Goal: Communication & Community: Answer question/provide support

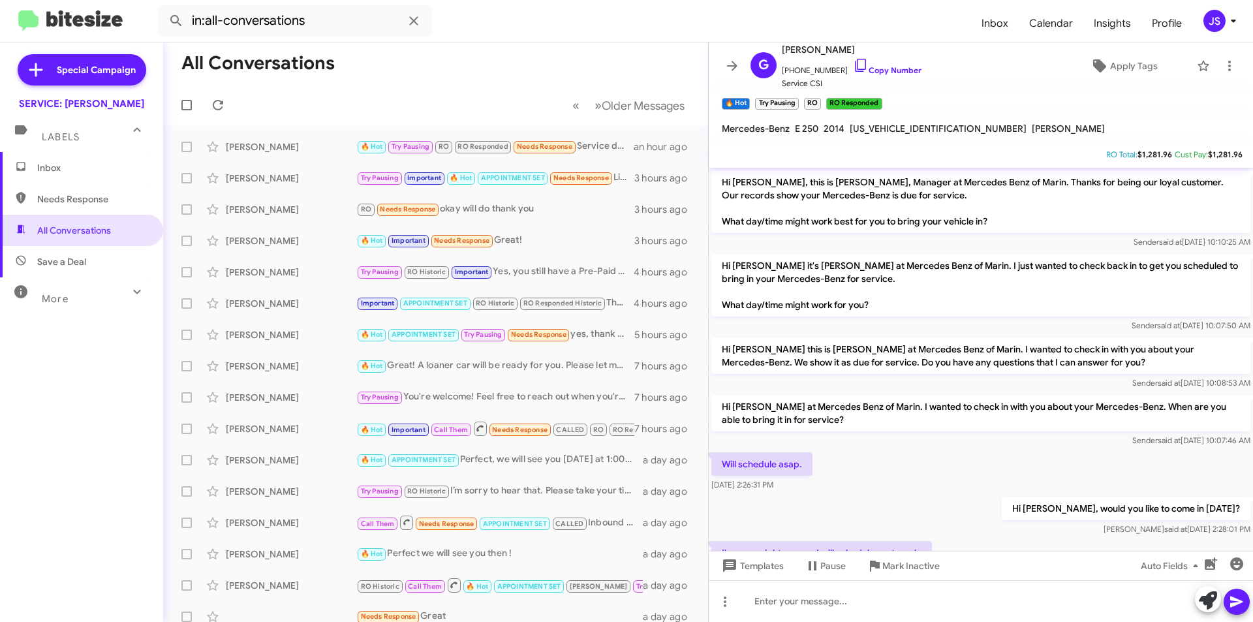
scroll to position [339, 0]
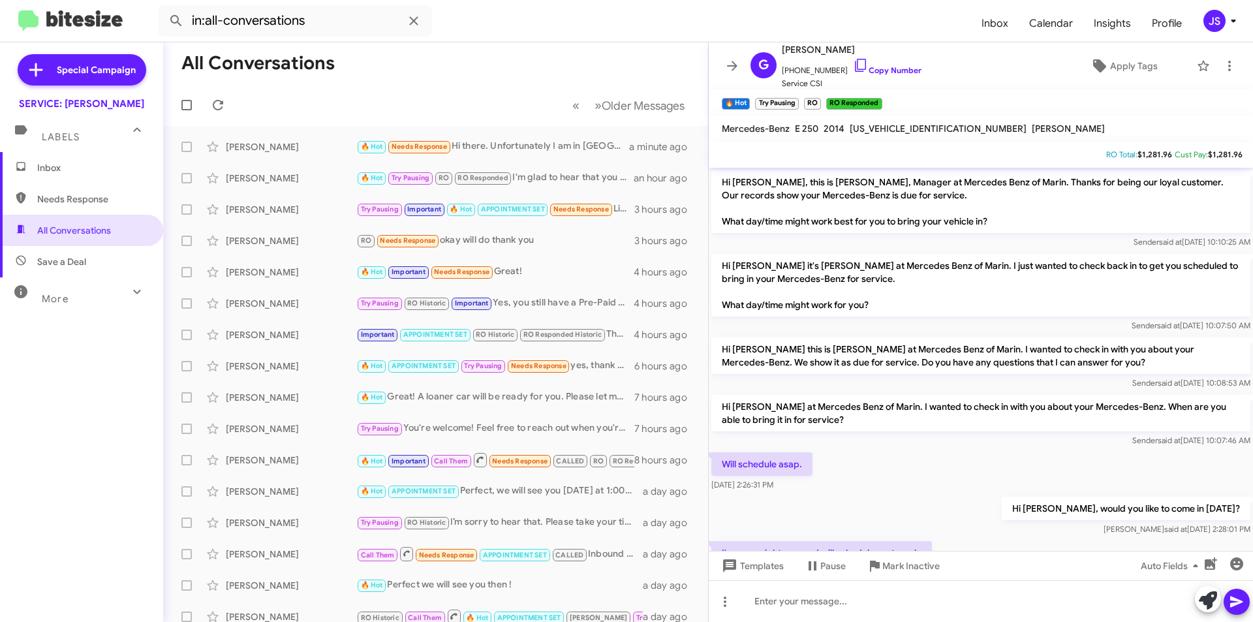
scroll to position [339, 0]
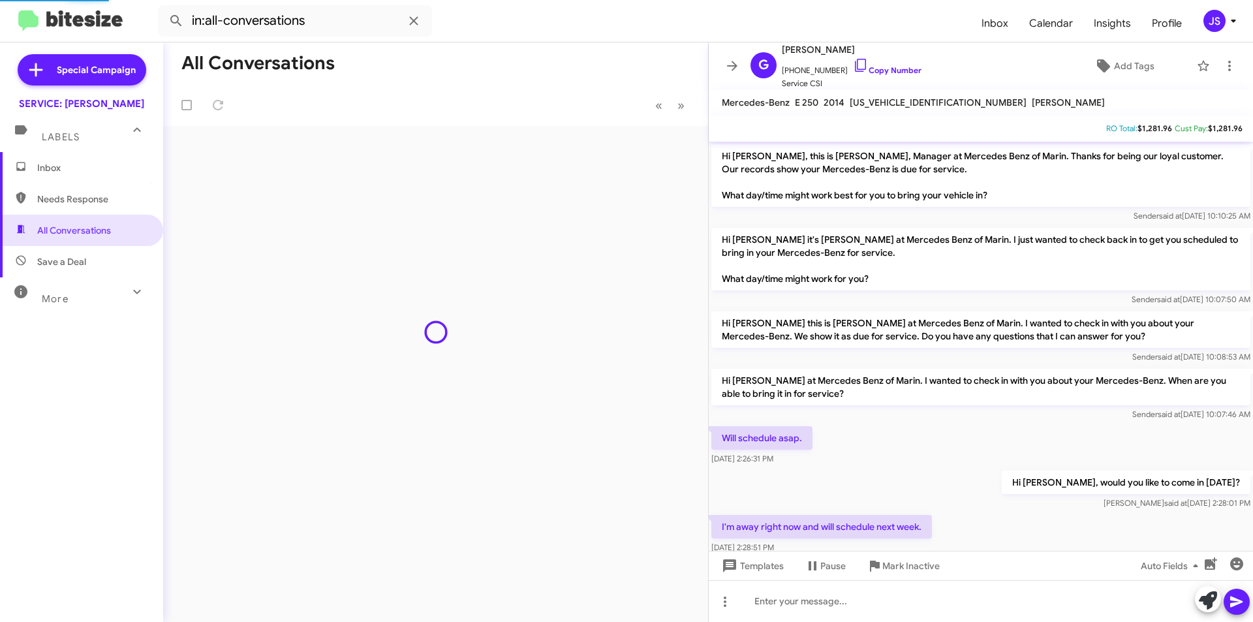
scroll to position [313, 0]
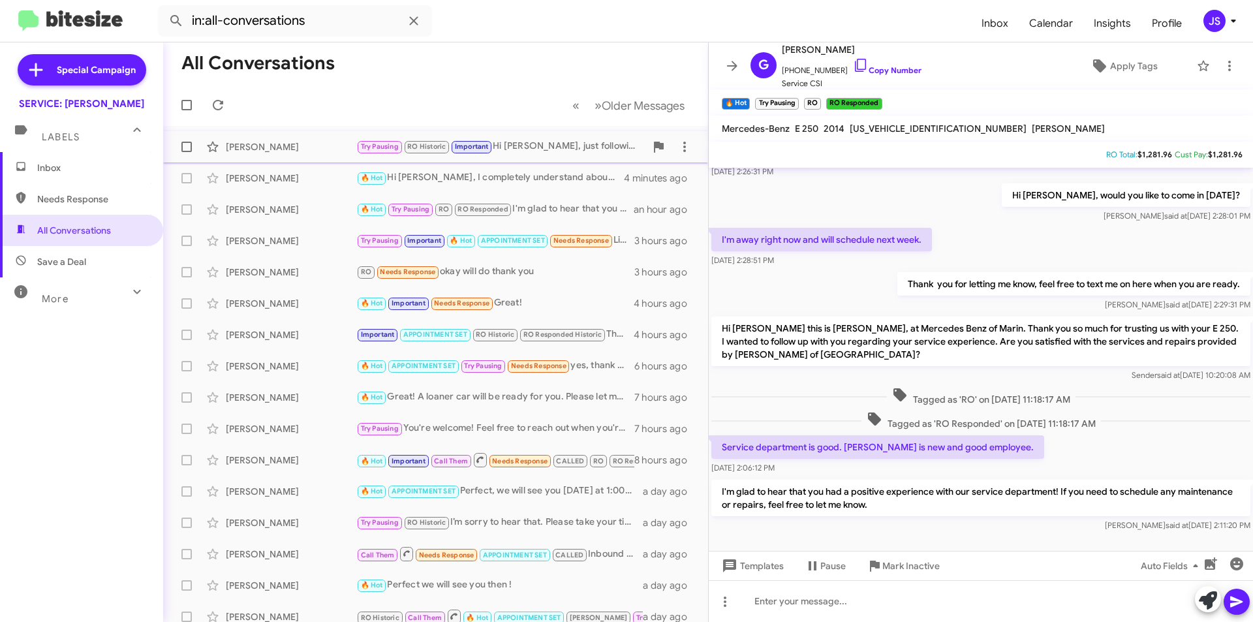
click at [283, 145] on div "[PERSON_NAME]" at bounding box center [291, 146] width 131 height 13
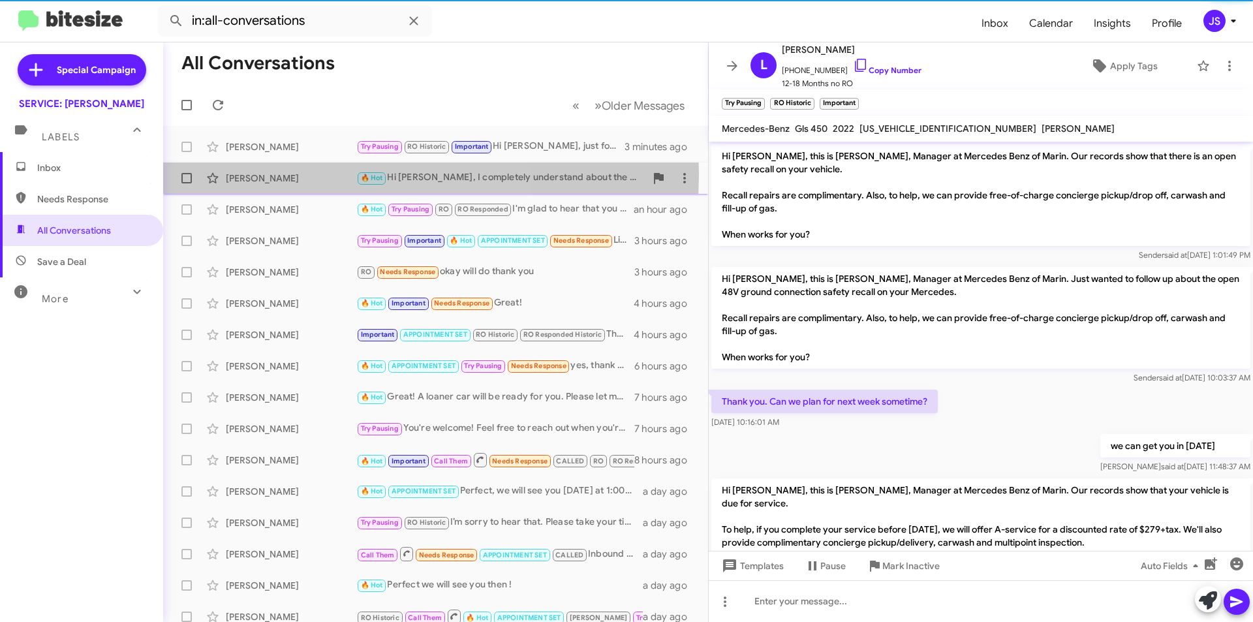
click at [283, 174] on div "[PERSON_NAME]" at bounding box center [291, 178] width 131 height 13
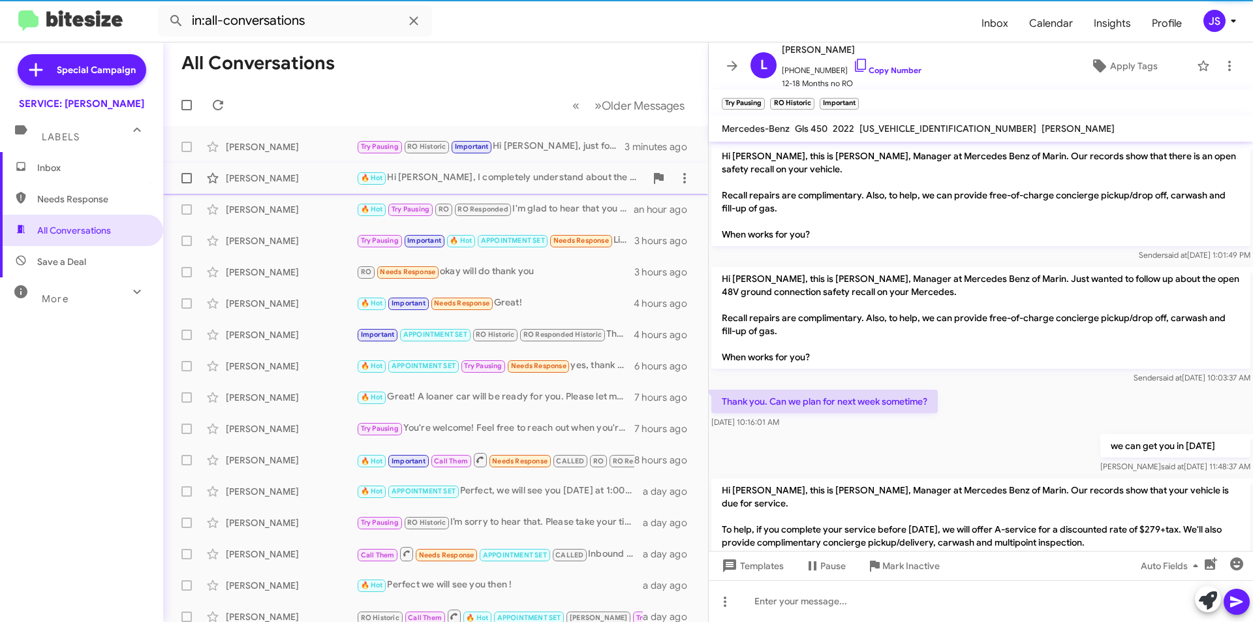
scroll to position [914, 0]
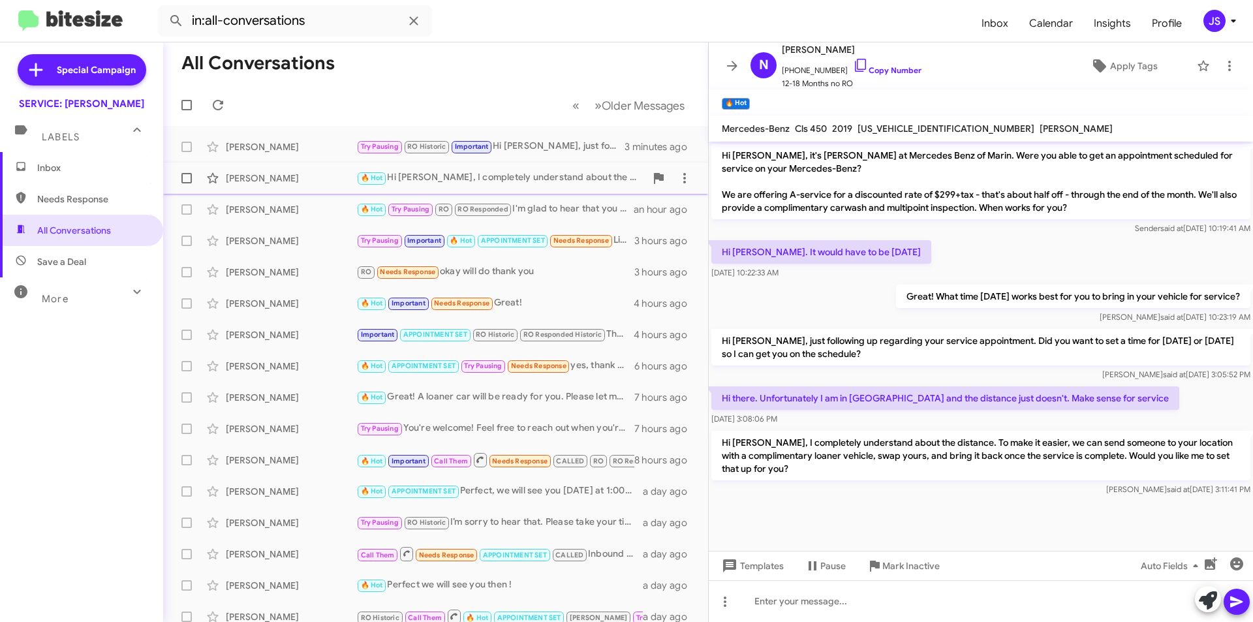
click at [283, 189] on div "Nick Vessey 🔥 Hot Hi Nick, I completely understand about the distance. To make …" at bounding box center [436, 178] width 524 height 26
click at [282, 213] on div "[PERSON_NAME]" at bounding box center [291, 209] width 131 height 13
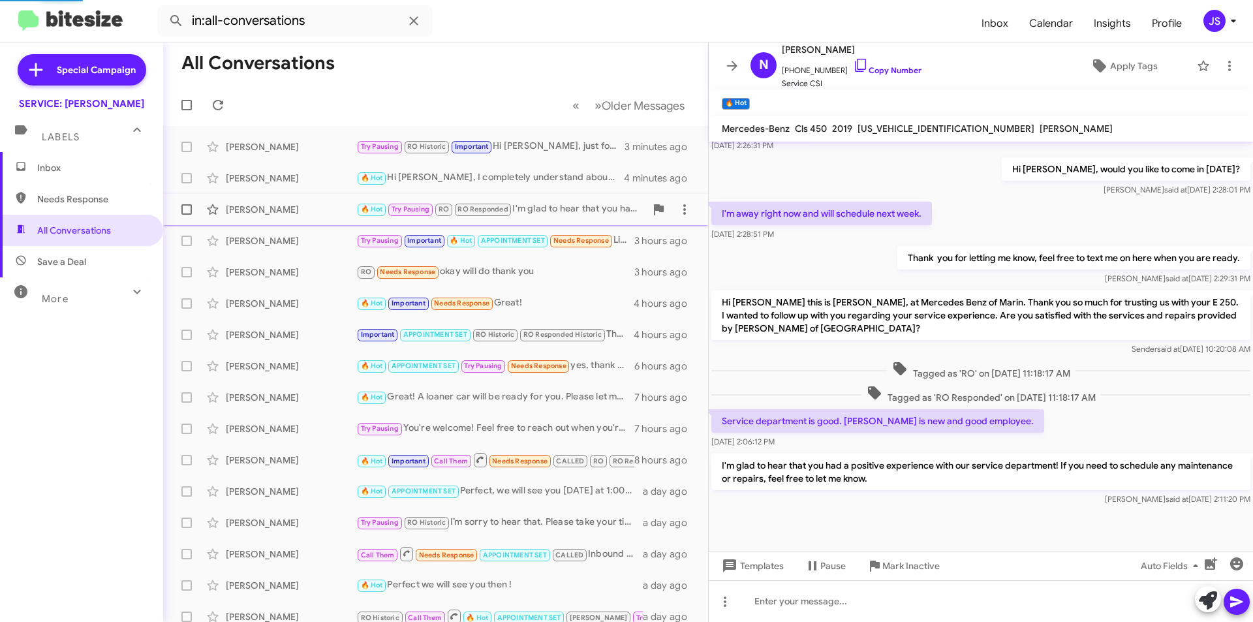
scroll to position [339, 0]
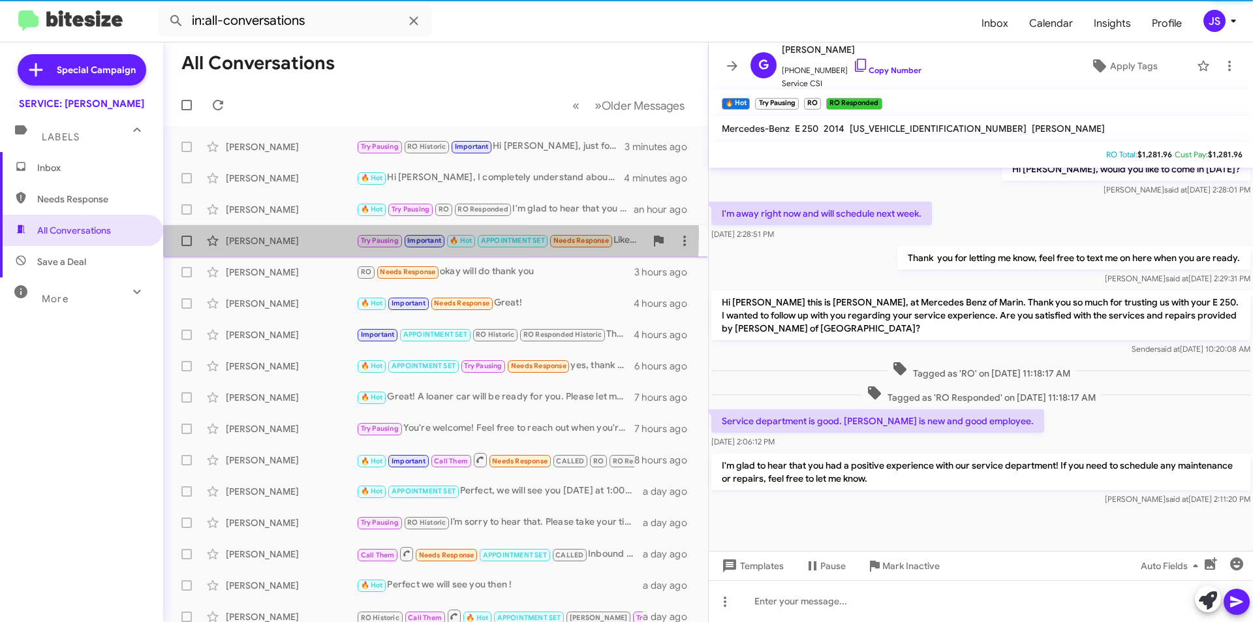
click at [281, 234] on div "Julie Bentley Try Pausing Important 🔥 Hot APPOINTMENT SET Needs Response Liked …" at bounding box center [436, 241] width 524 height 26
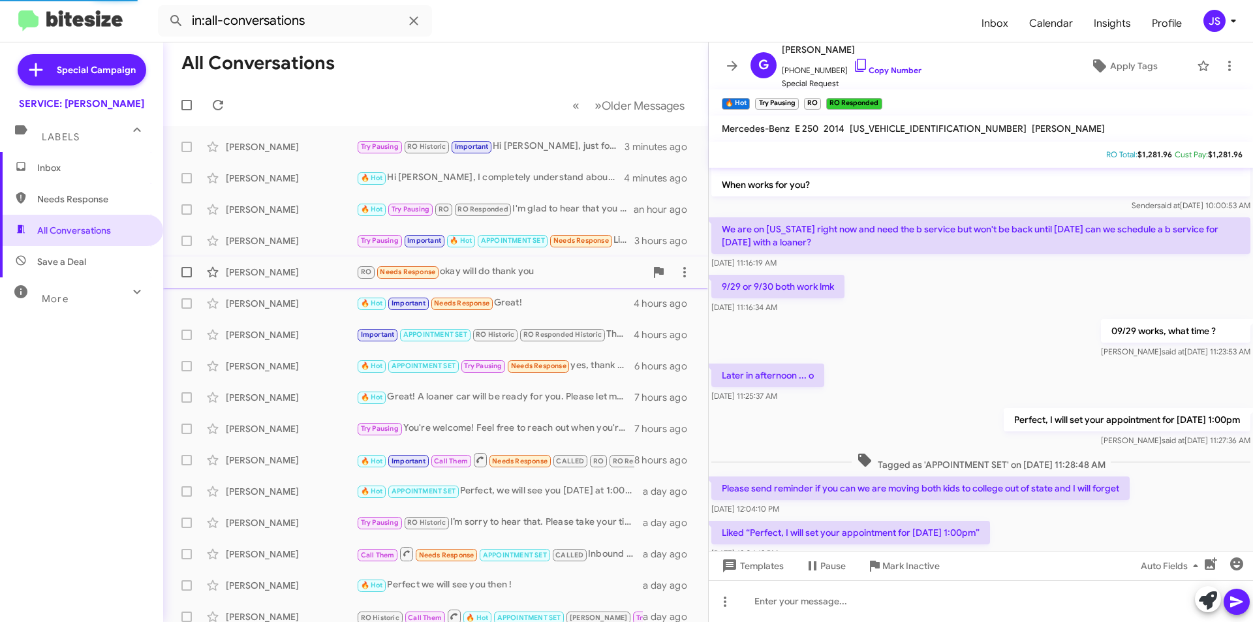
scroll to position [364, 0]
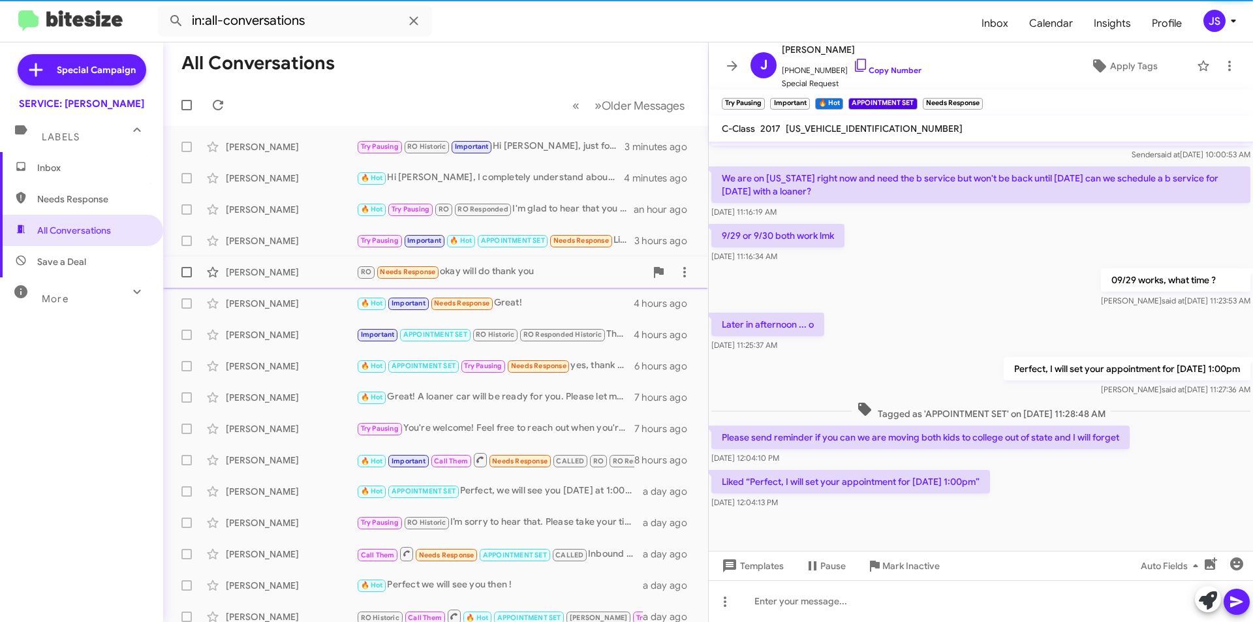
click at [256, 268] on div "[PERSON_NAME]" at bounding box center [291, 272] width 131 height 13
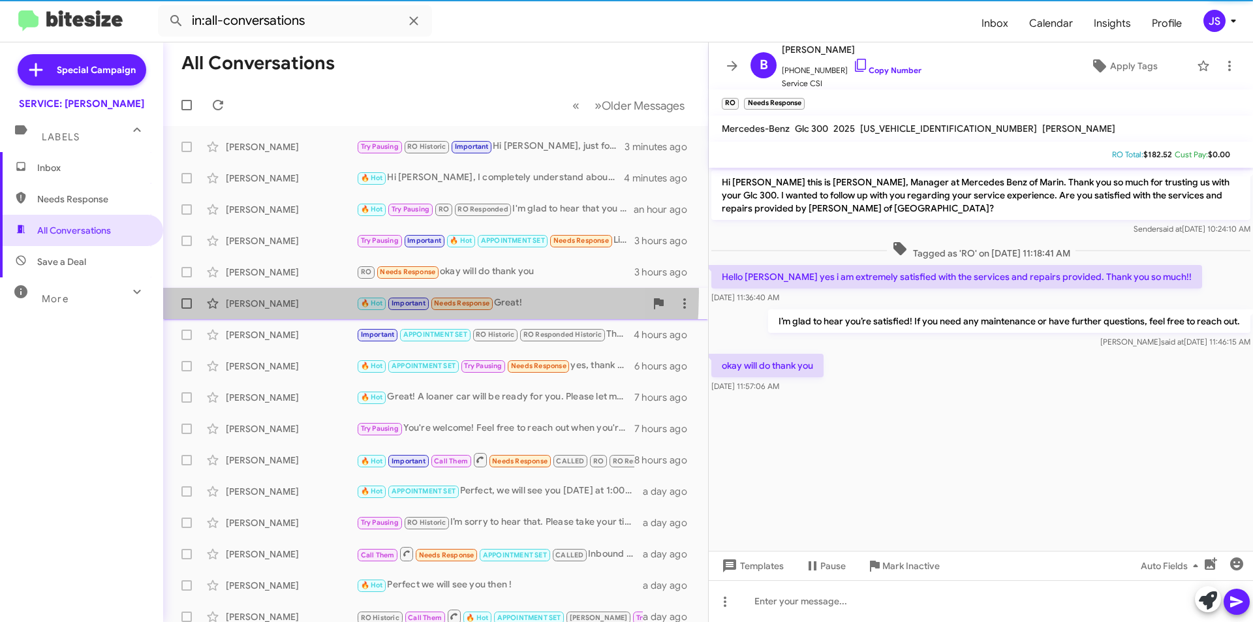
click at [257, 292] on div "Jonathan Dangelica 🔥 Hot Important Needs Response Great! 4 hours ago" at bounding box center [436, 303] width 524 height 26
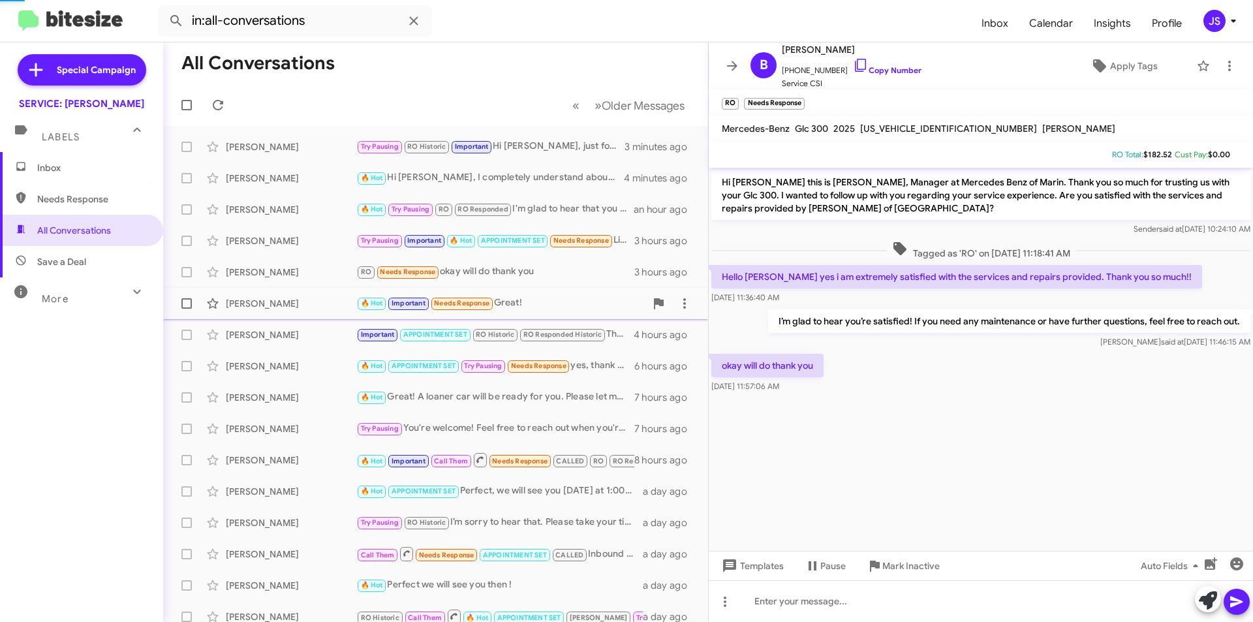
scroll to position [649, 0]
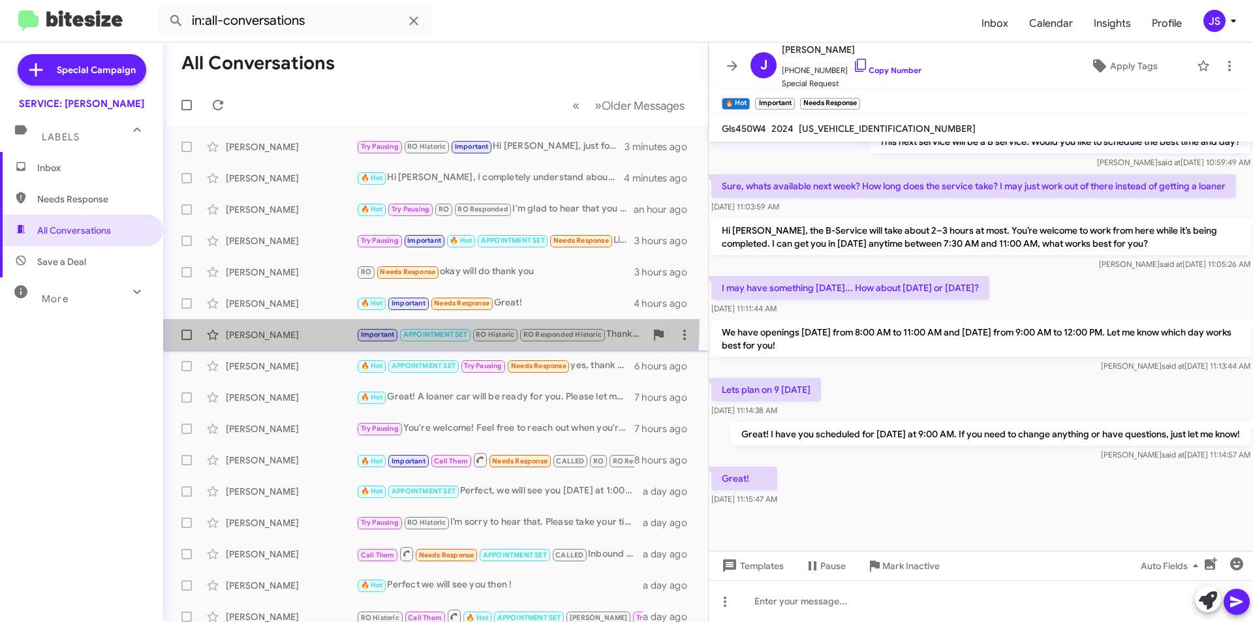
click at [268, 320] on span "Joanne Chan Important APPOINTMENT SET RO Historic RO Responded Historic Thank y…" at bounding box center [435, 334] width 545 height 31
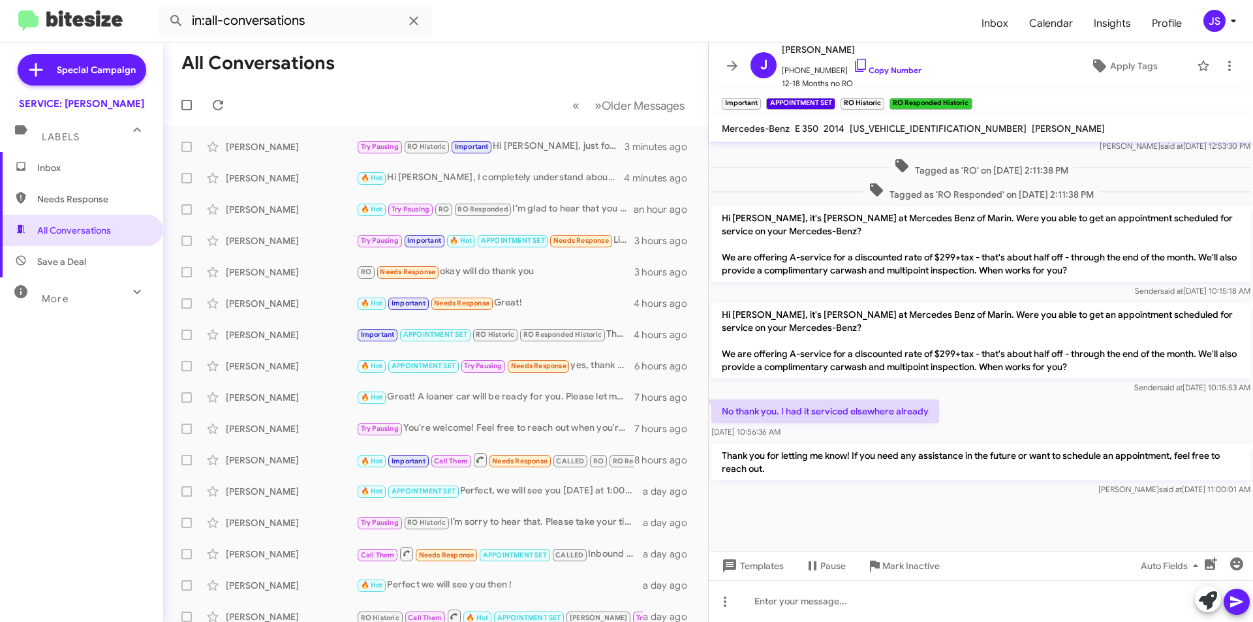
scroll to position [861, 0]
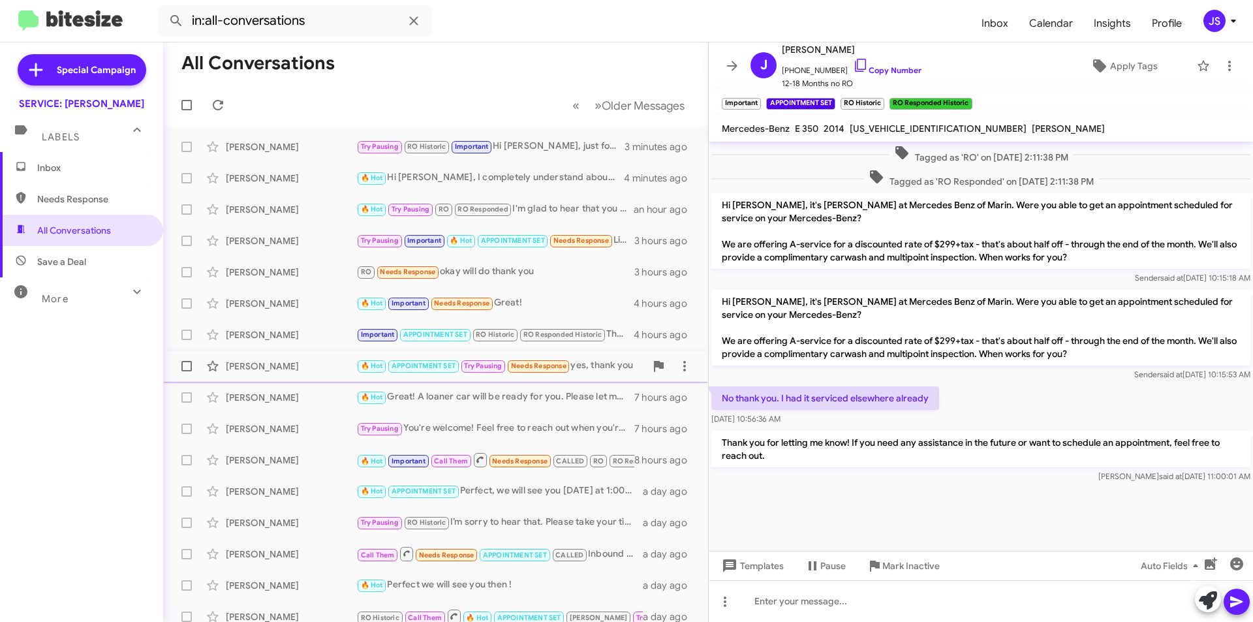
click at [305, 355] on div "Jennifer Johnson 🔥 Hot APPOINTMENT SET Try Pausing Needs Response yes, thank yo…" at bounding box center [436, 366] width 524 height 26
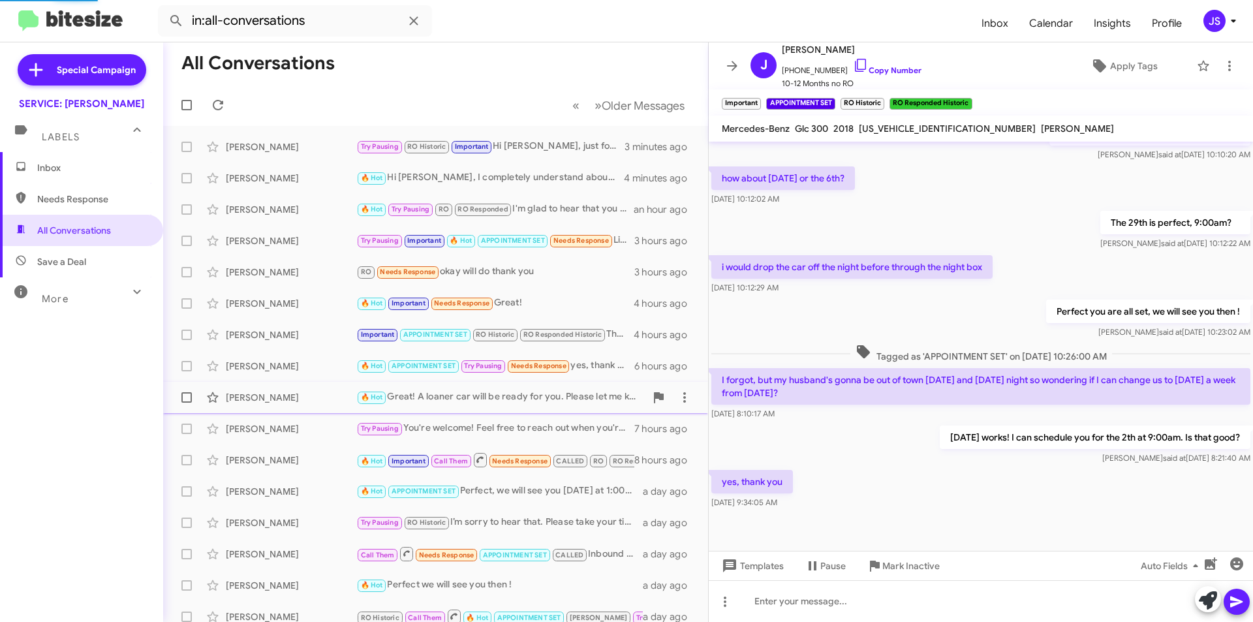
scroll to position [247, 0]
click at [304, 394] on div "[PERSON_NAME]" at bounding box center [291, 397] width 131 height 13
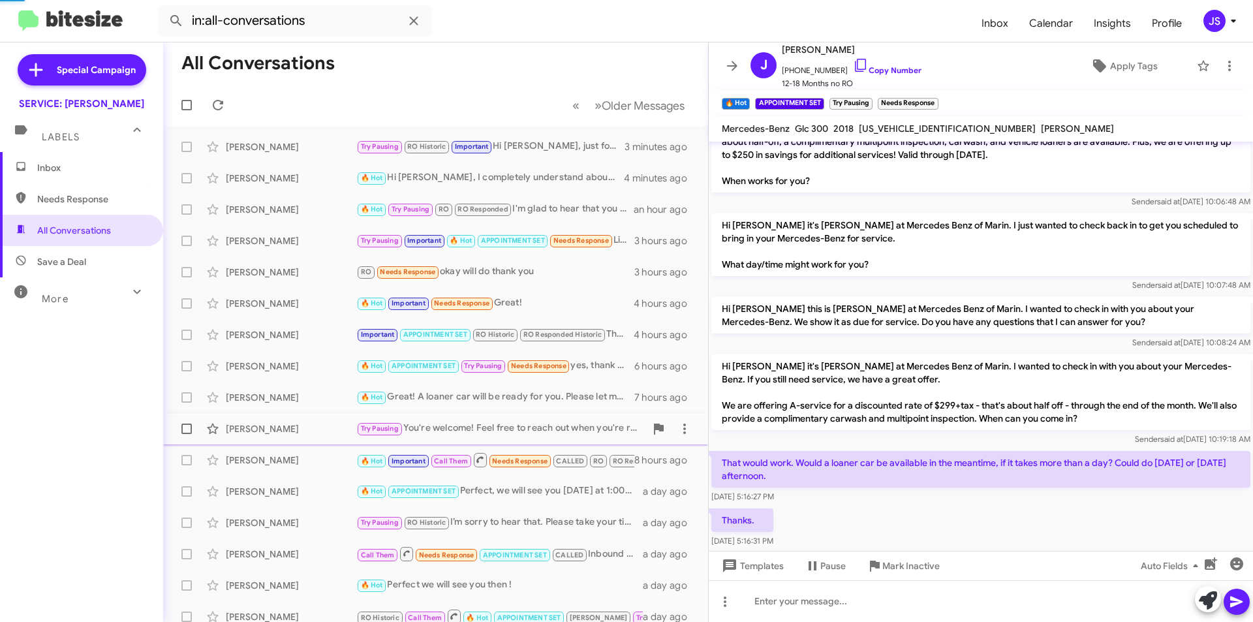
scroll to position [415, 0]
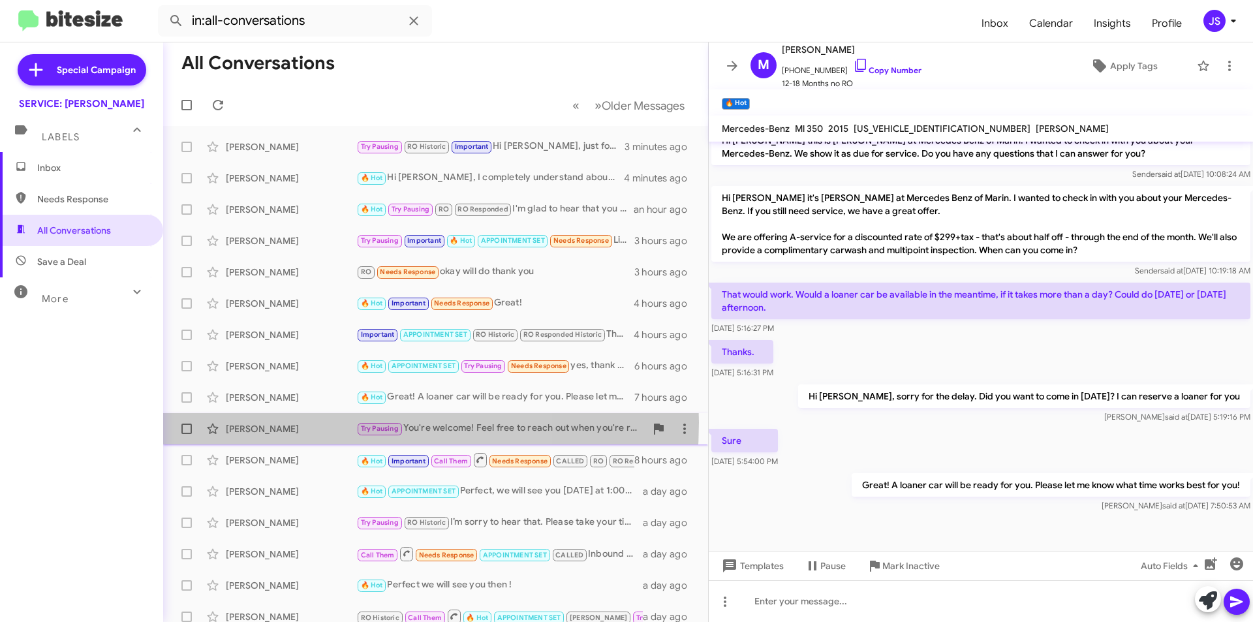
click at [294, 422] on div "[PERSON_NAME]" at bounding box center [291, 428] width 131 height 13
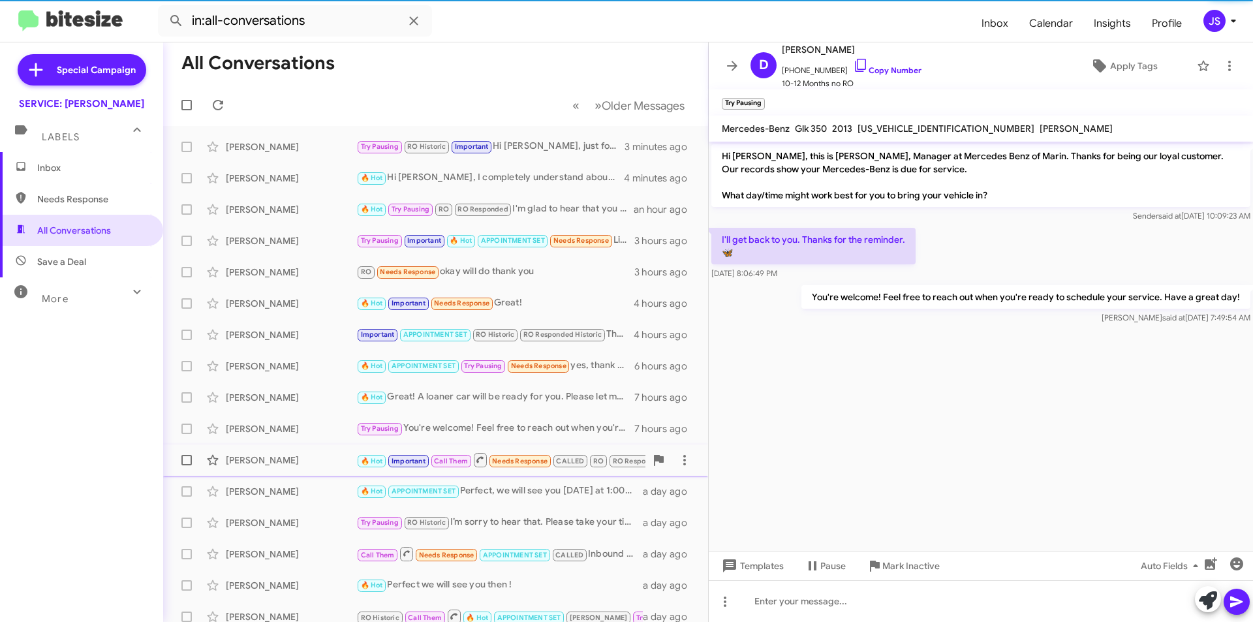
click at [289, 448] on div "Mary Mcdevitt 🔥 Hot Important Call Them Needs Response CALLED RO RO Responded I…" at bounding box center [436, 460] width 524 height 26
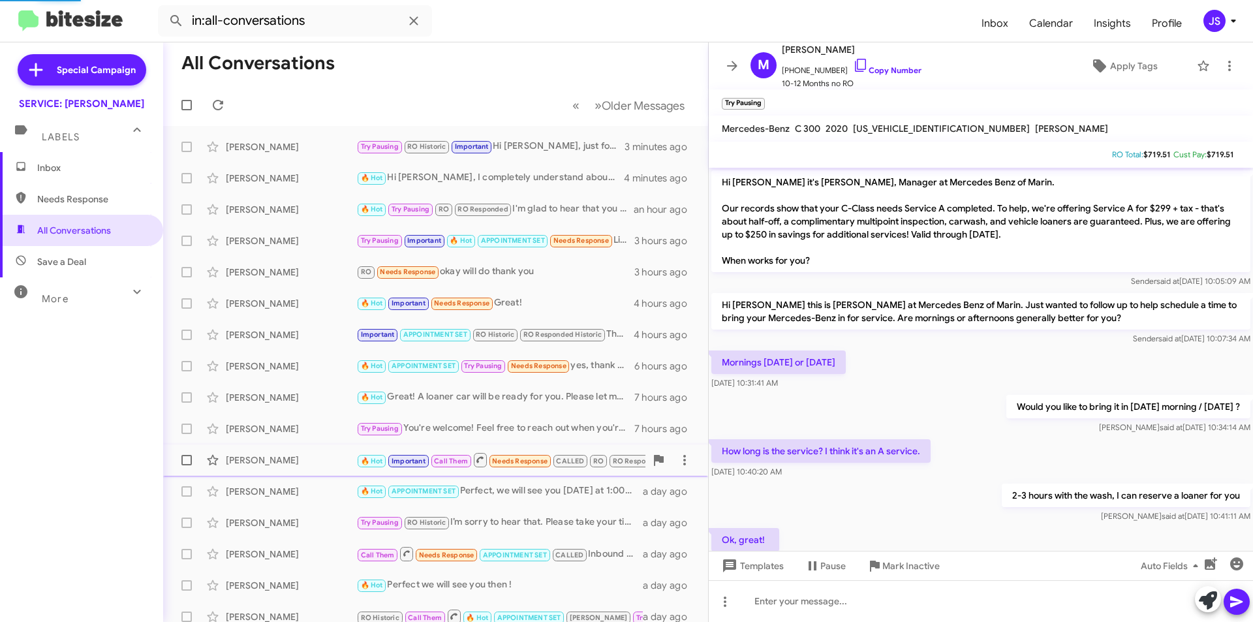
scroll to position [390, 0]
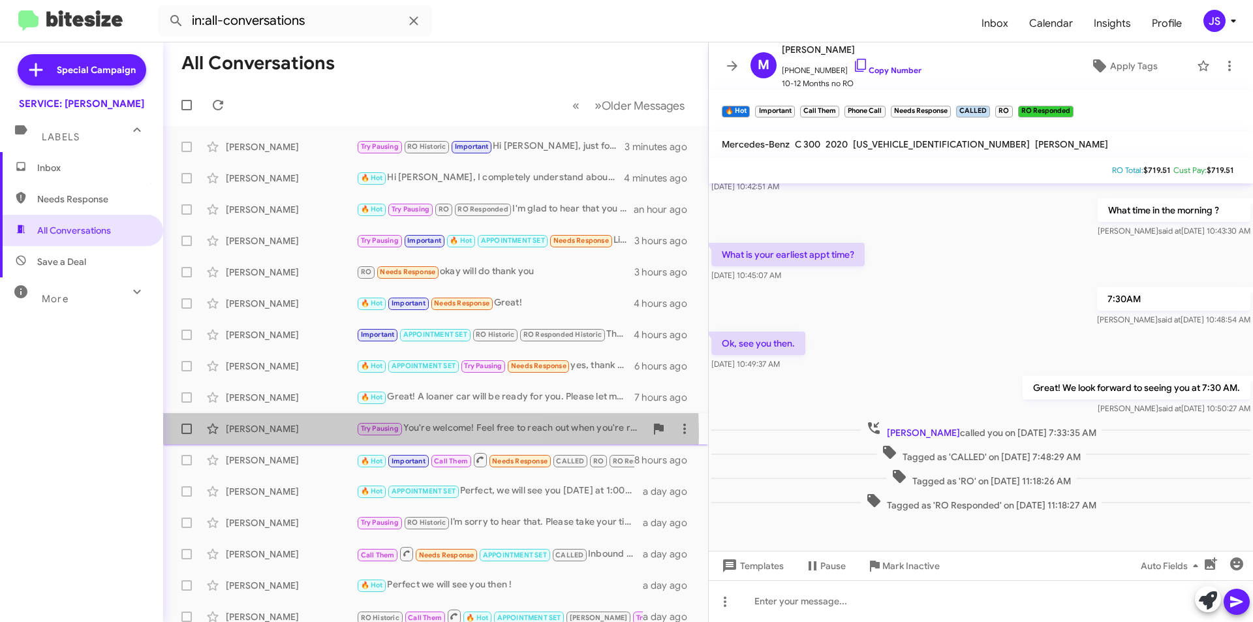
click at [287, 434] on div "[PERSON_NAME]" at bounding box center [291, 428] width 131 height 13
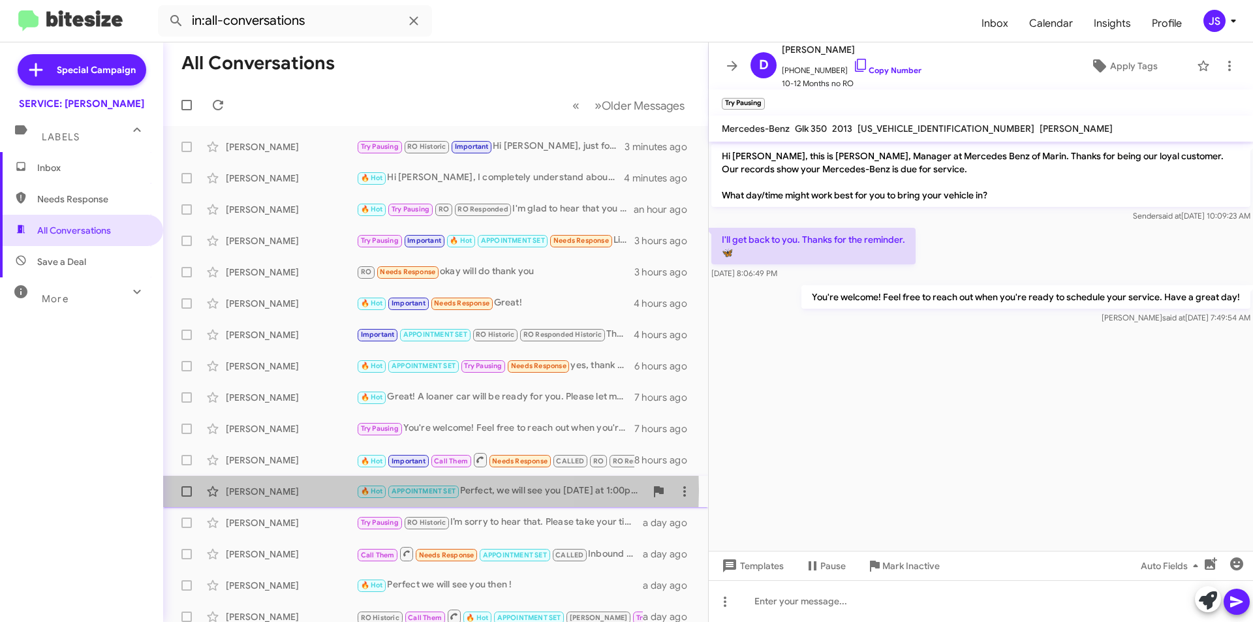
click at [305, 491] on div "[PERSON_NAME]" at bounding box center [291, 491] width 131 height 13
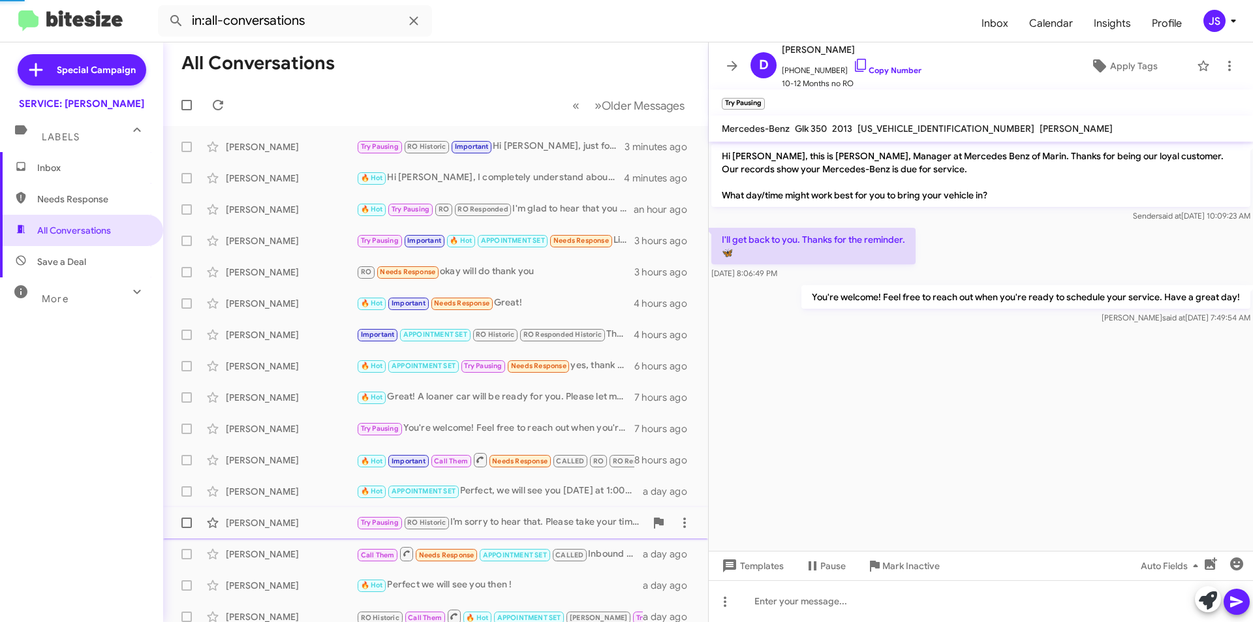
scroll to position [659, 0]
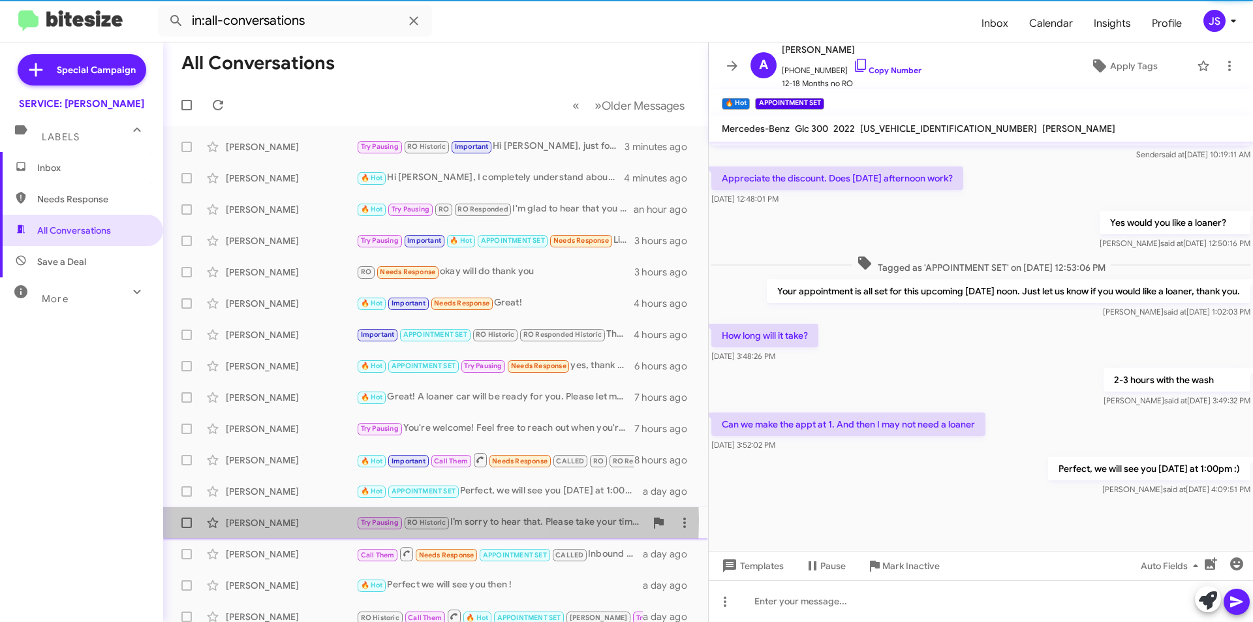
click at [292, 520] on div "[PERSON_NAME]" at bounding box center [291, 522] width 131 height 13
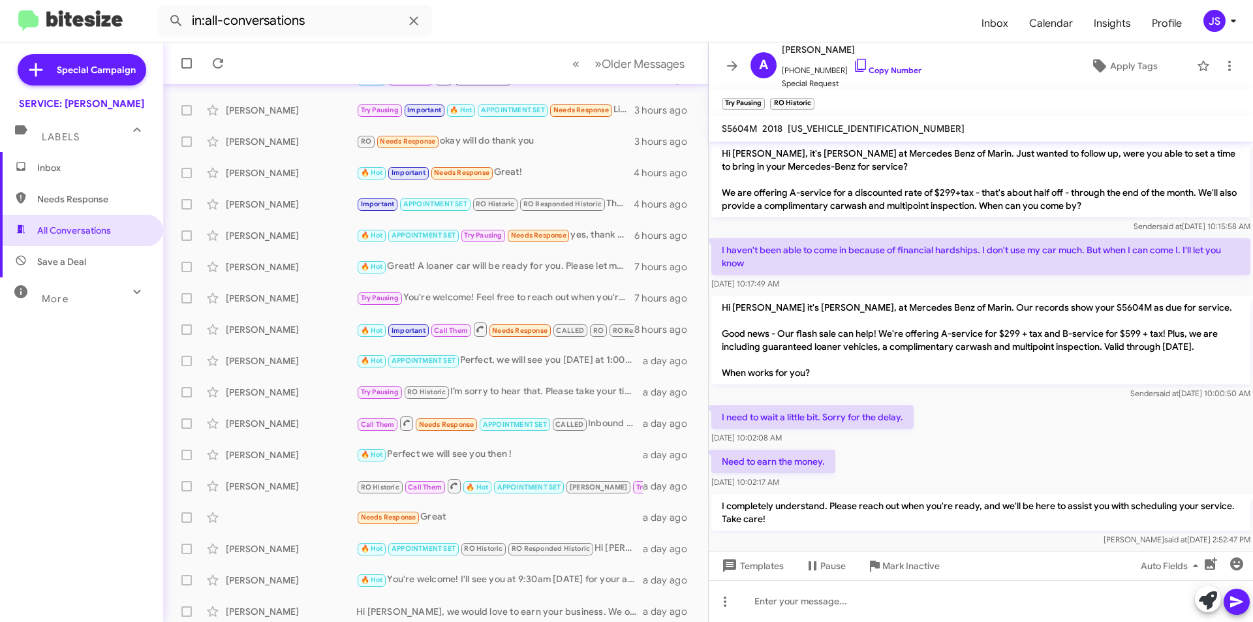
scroll to position [1237, 0]
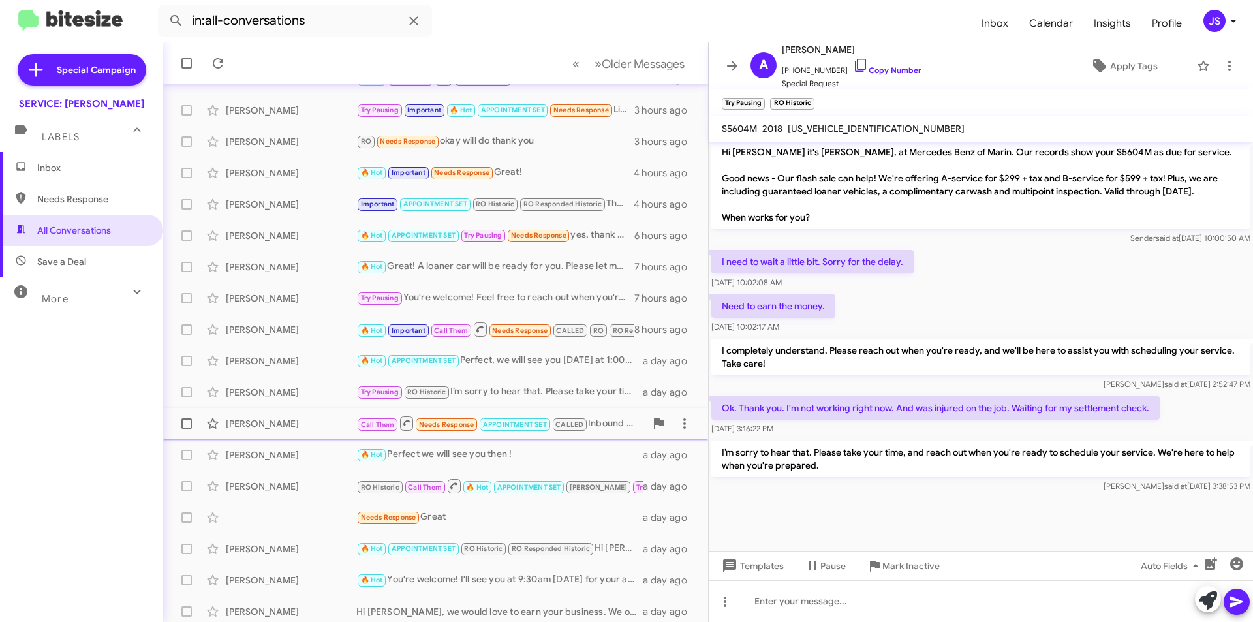
click at [271, 414] on div "Raymond Zahnd Call Them Needs Response APPOINTMENT SET CALLED Inbound Call a da…" at bounding box center [436, 423] width 524 height 26
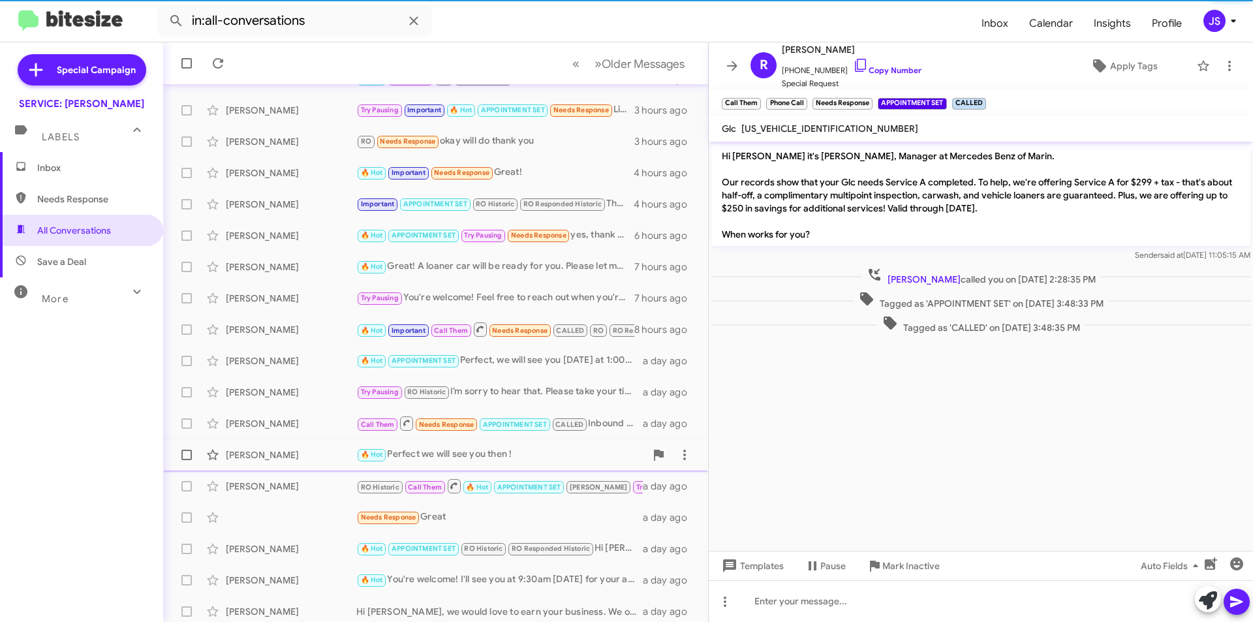
click at [298, 442] on div "Juan Rocha 🔥 Hot Perfect we will see you then ! a day ago" at bounding box center [436, 455] width 524 height 26
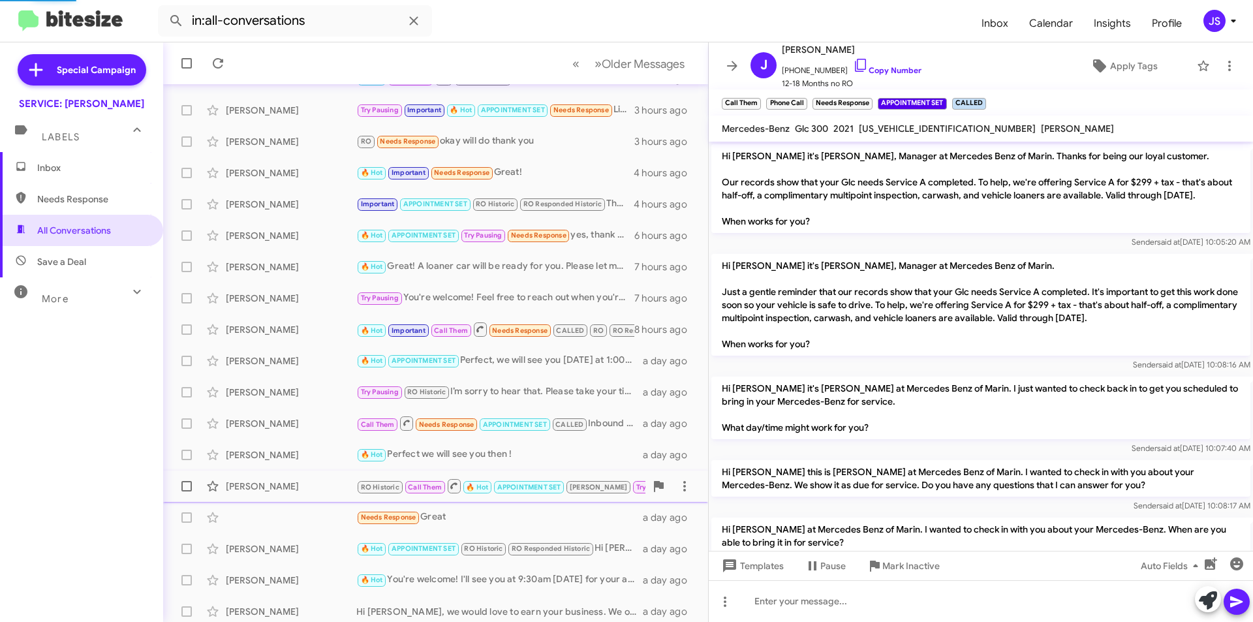
scroll to position [584, 0]
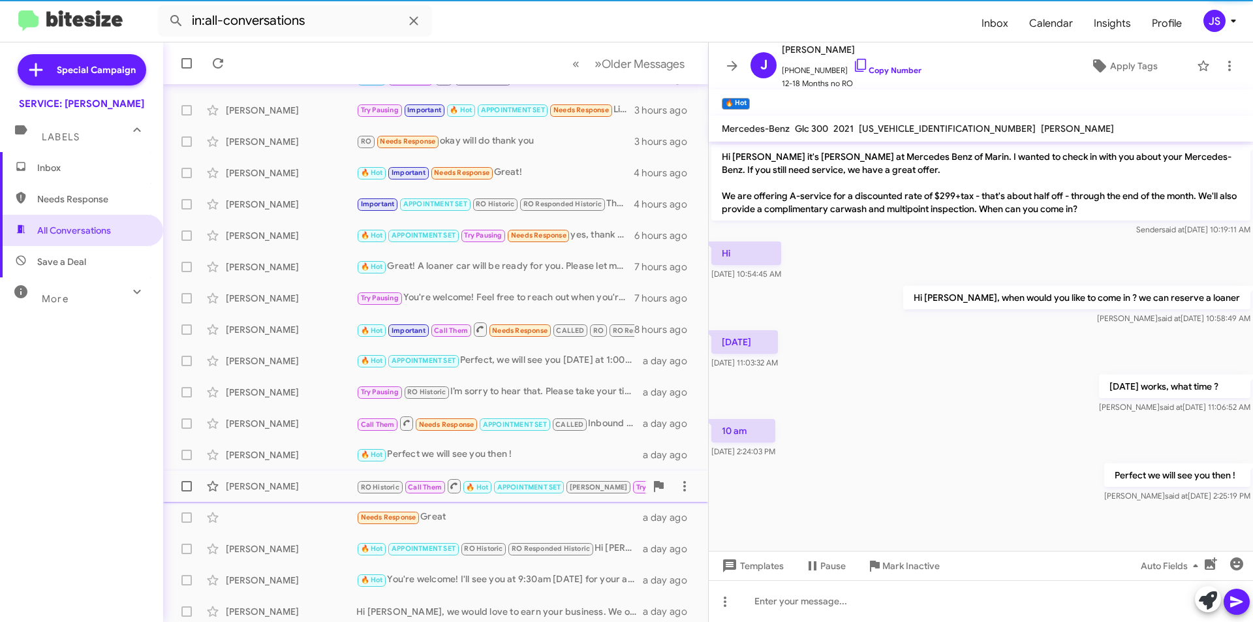
click at [303, 478] on div "Sandra Gerner RO Historic Call Them 🔥 Hot APPOINTMENT SET RAUL Try Pausing Stop…" at bounding box center [436, 486] width 524 height 26
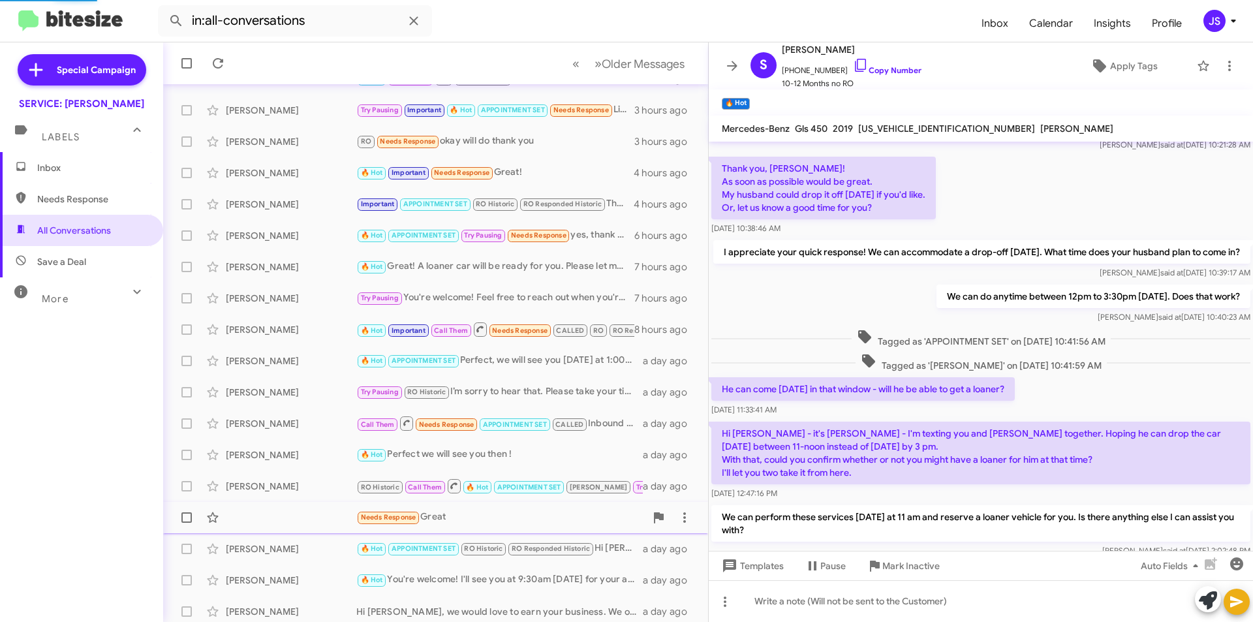
scroll to position [837, 0]
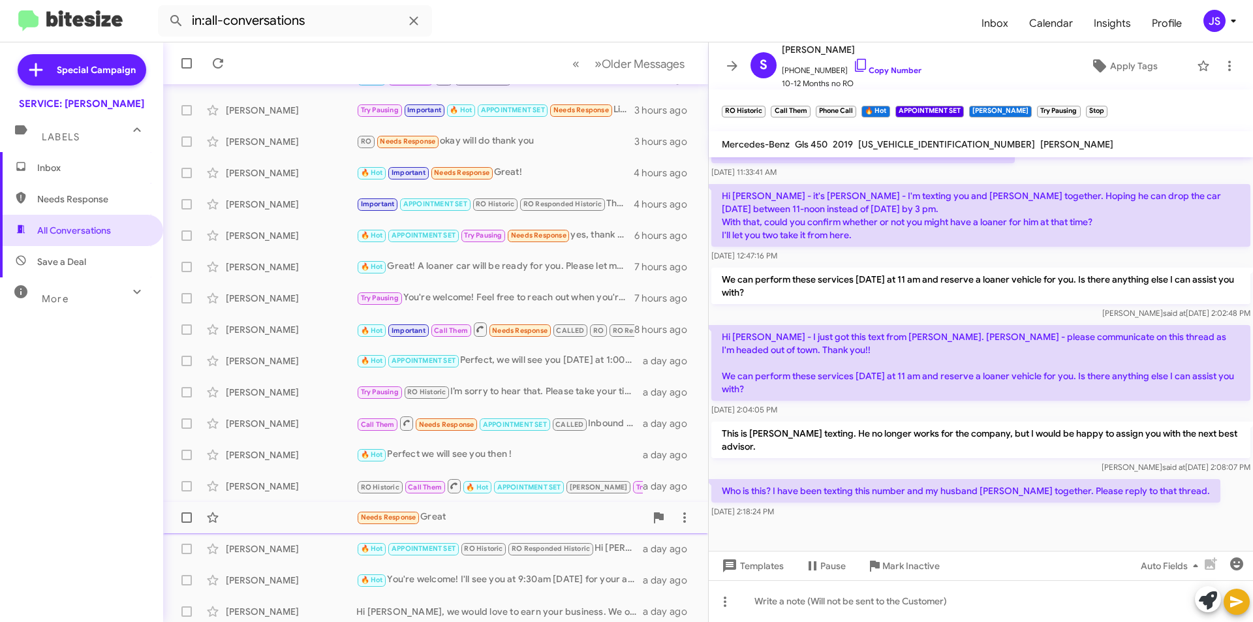
click at [302, 504] on div "Needs Response Great a day ago" at bounding box center [436, 517] width 524 height 26
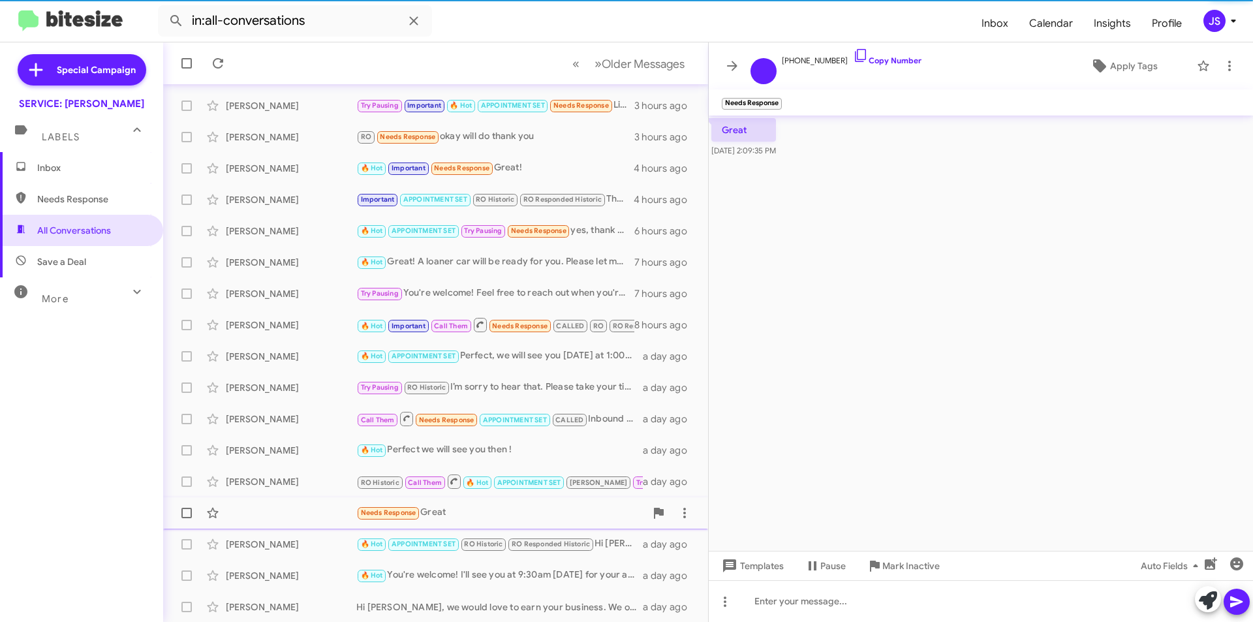
scroll to position [136, 0]
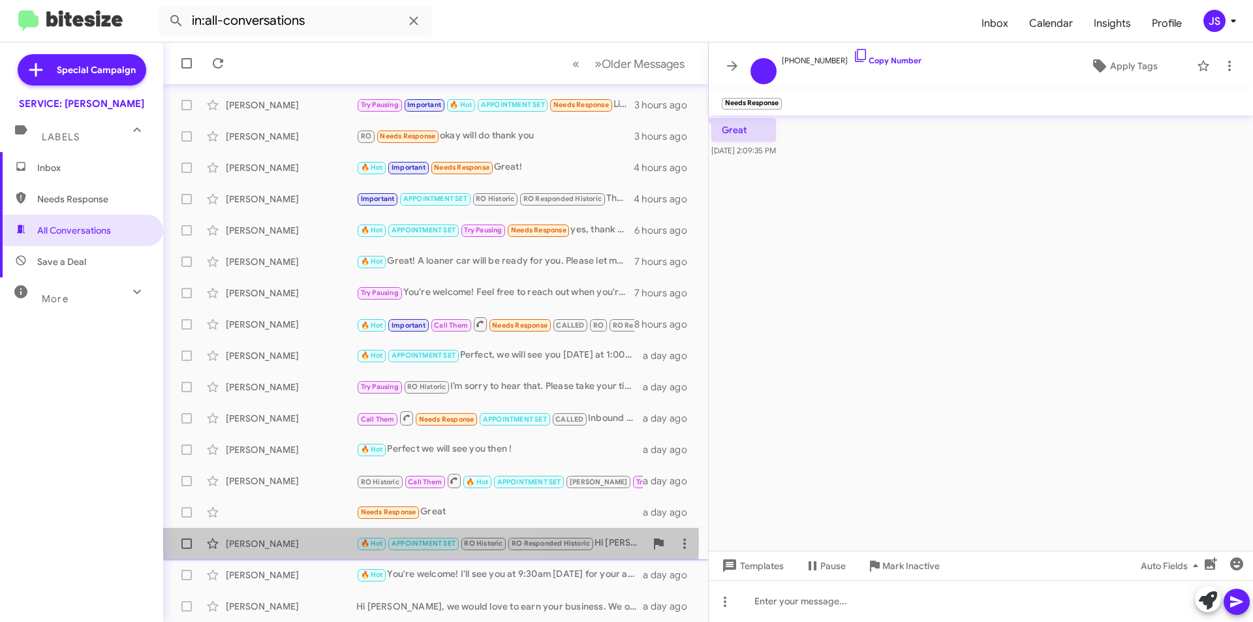
click at [288, 540] on div "Robert Hohmann" at bounding box center [291, 543] width 131 height 13
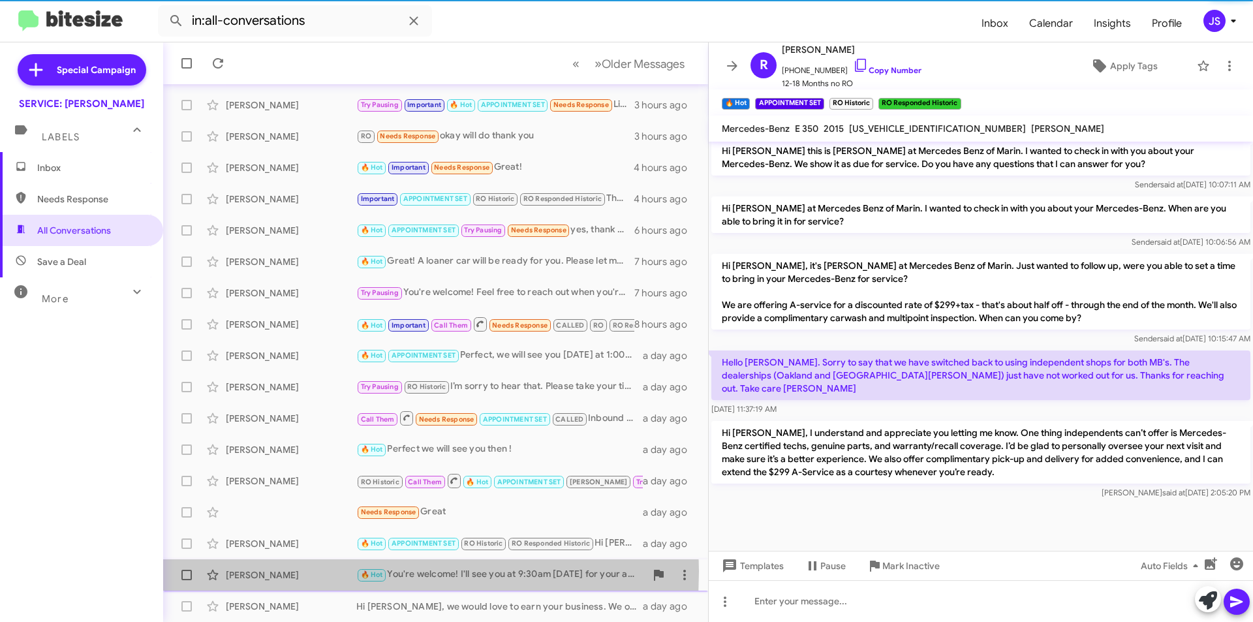
click at [286, 570] on div "Christine Bacchi" at bounding box center [291, 574] width 131 height 13
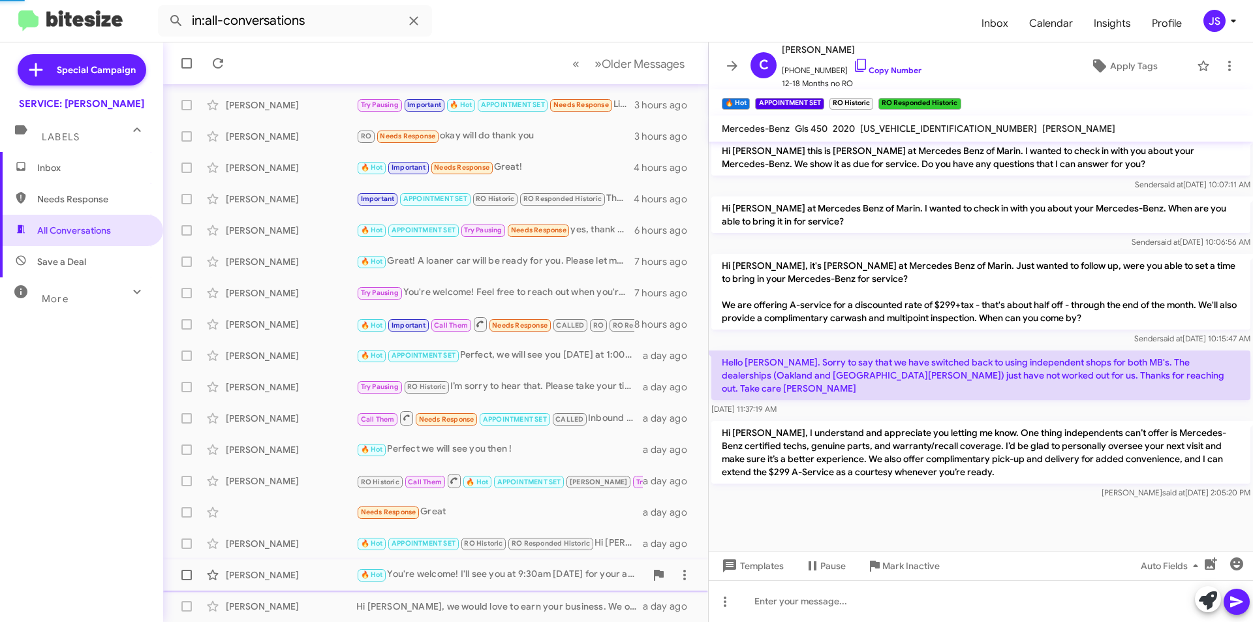
scroll to position [553, 0]
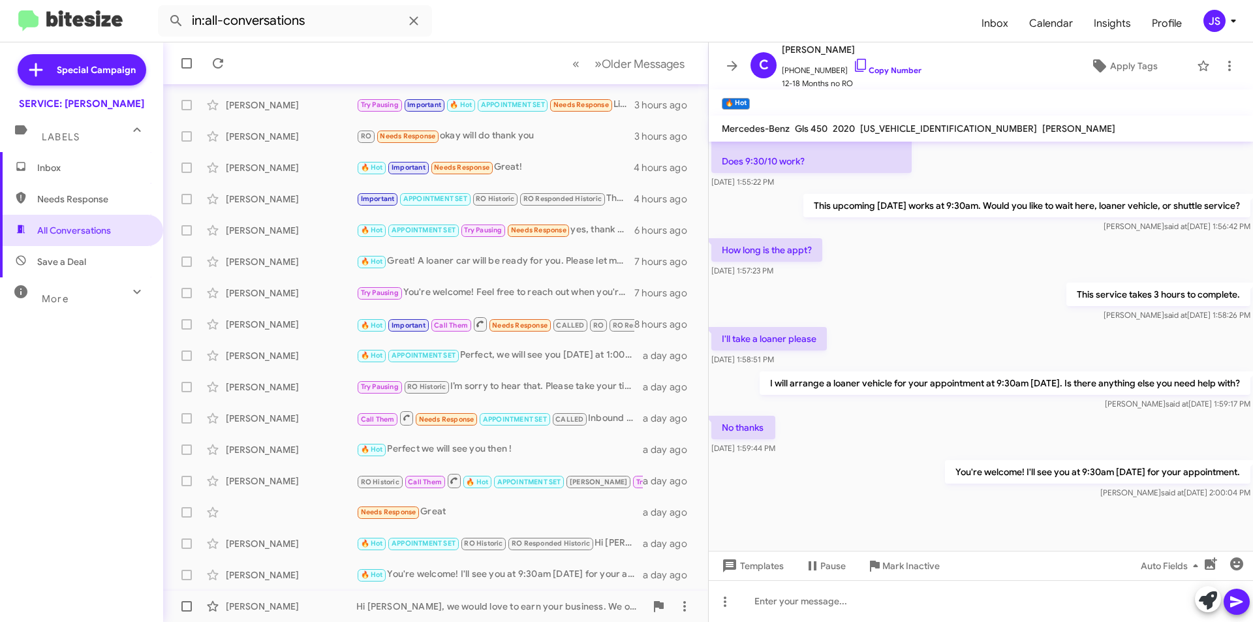
click at [270, 593] on span "Thone Soungpanya Hi Thone, we would love to earn your business. We offer compli…" at bounding box center [435, 606] width 545 height 31
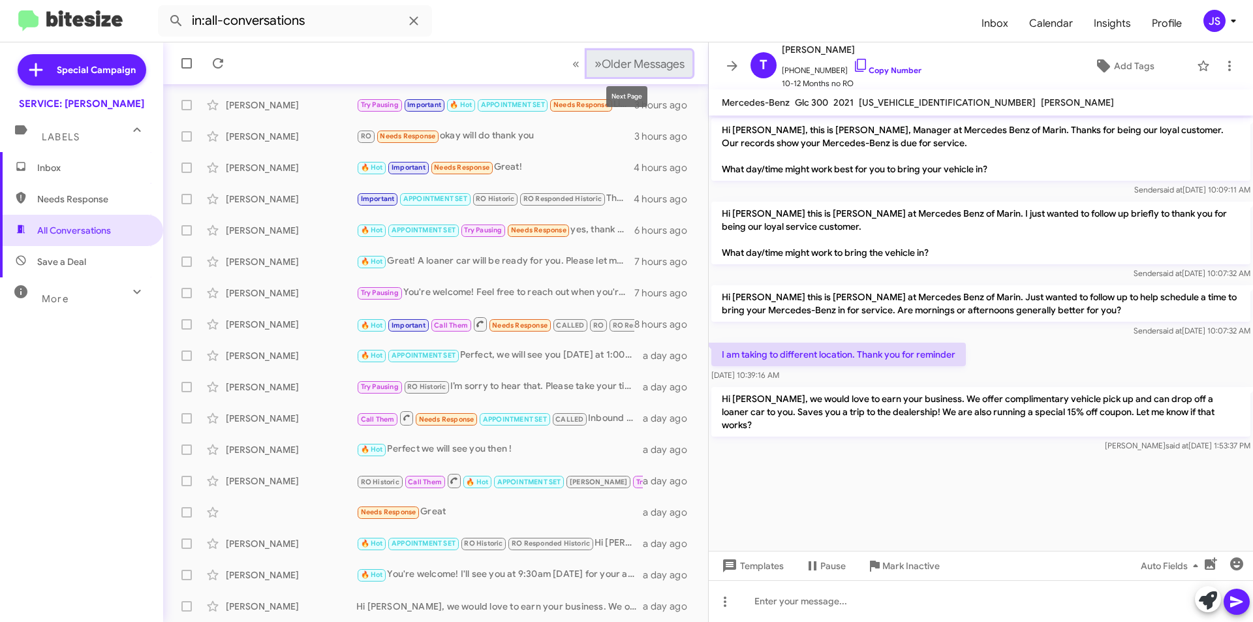
click at [622, 51] on button "» Next Older Messages" at bounding box center [640, 63] width 106 height 27
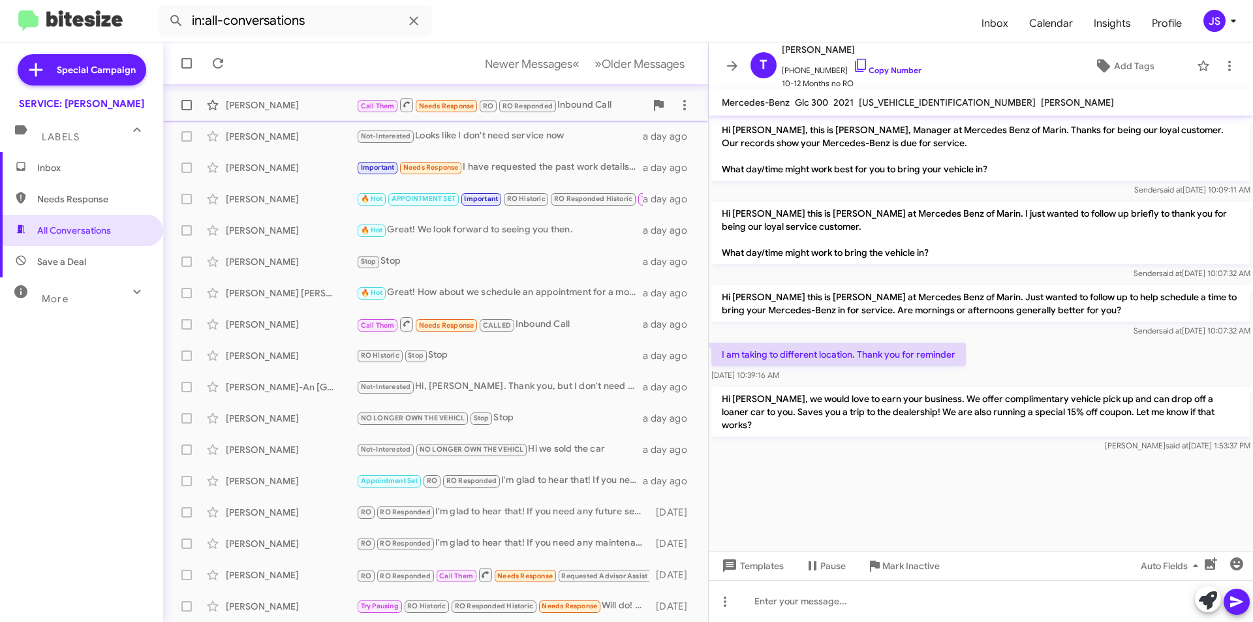
click at [279, 108] on div "Brittany Battle" at bounding box center [291, 105] width 131 height 13
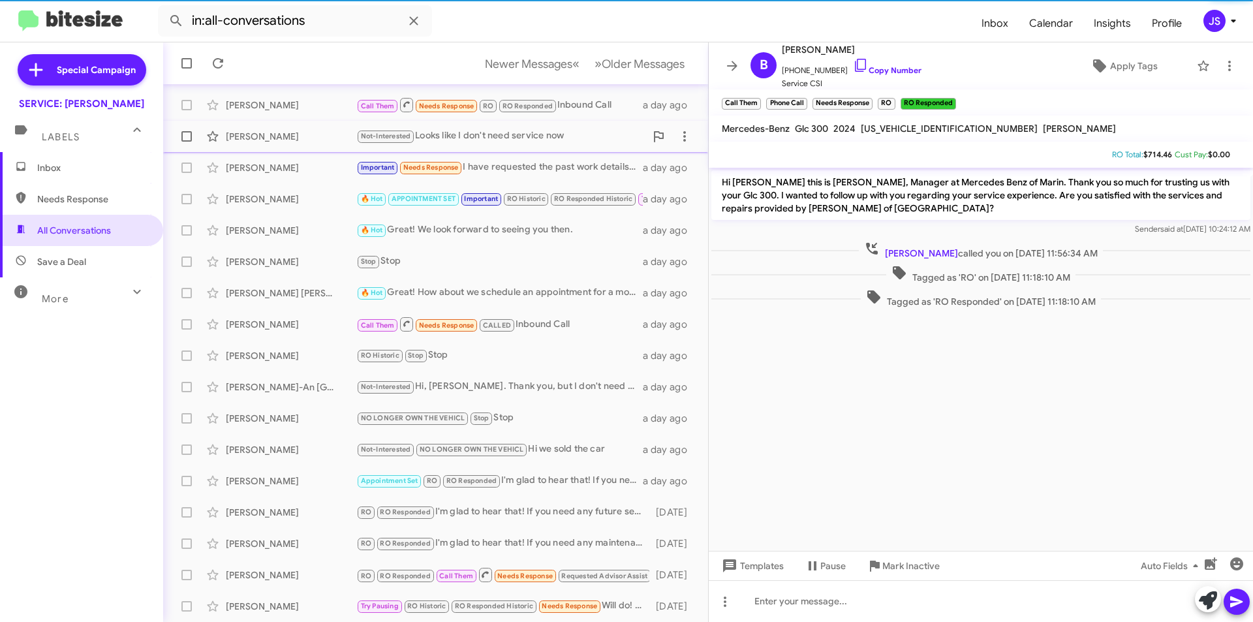
click at [289, 131] on div "[PERSON_NAME]" at bounding box center [291, 136] width 131 height 13
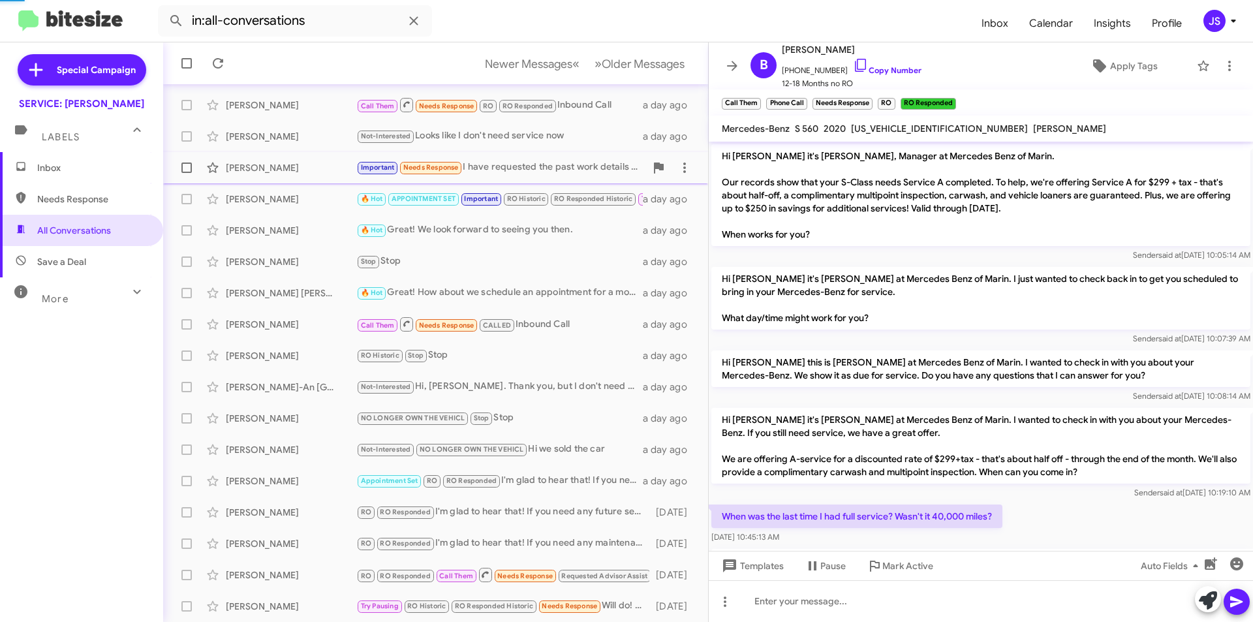
scroll to position [147, 0]
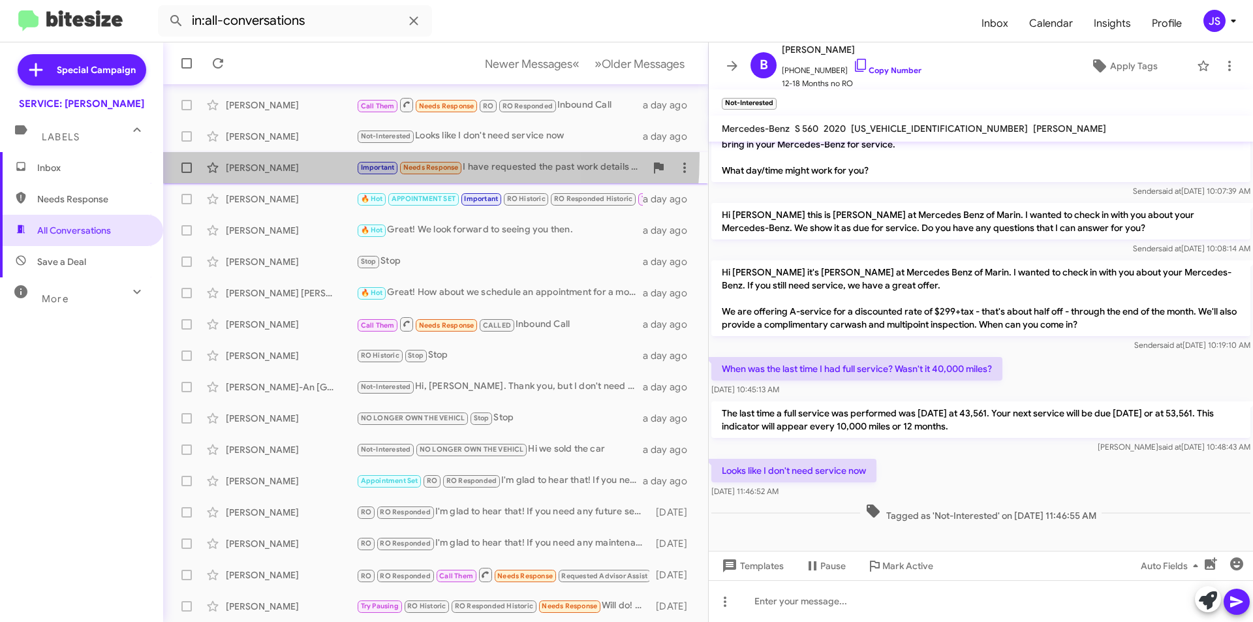
click at [309, 155] on div "Hiromi Bratti Important Needs Response I have requested the past work details o…" at bounding box center [436, 168] width 524 height 26
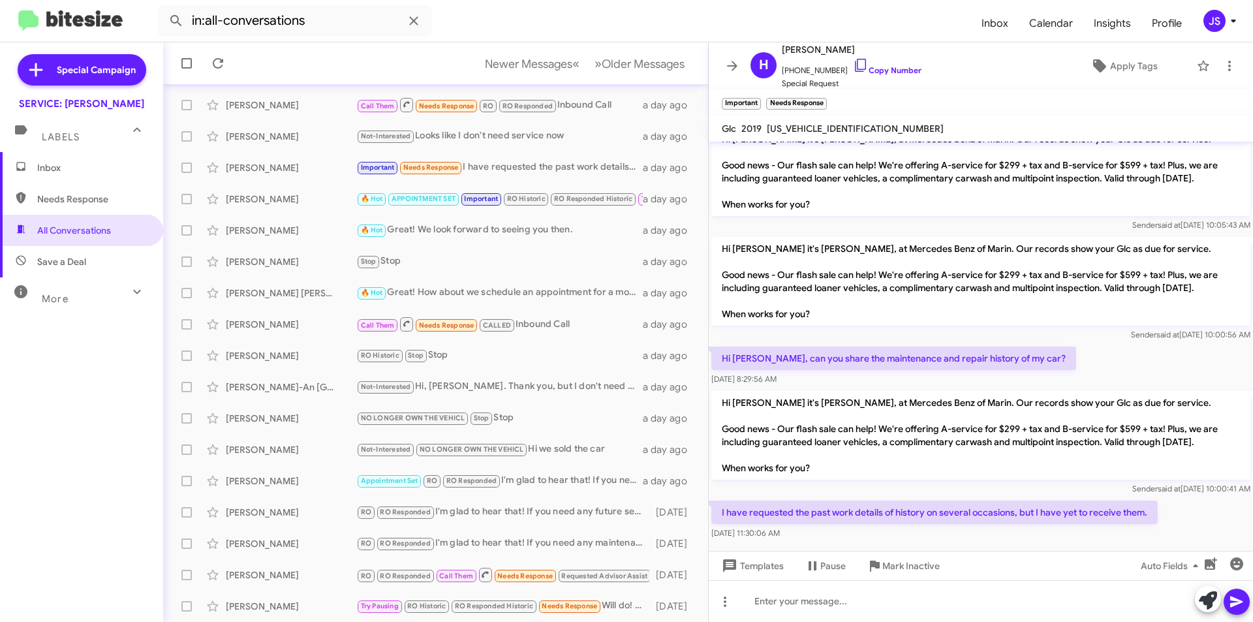
scroll to position [953, 0]
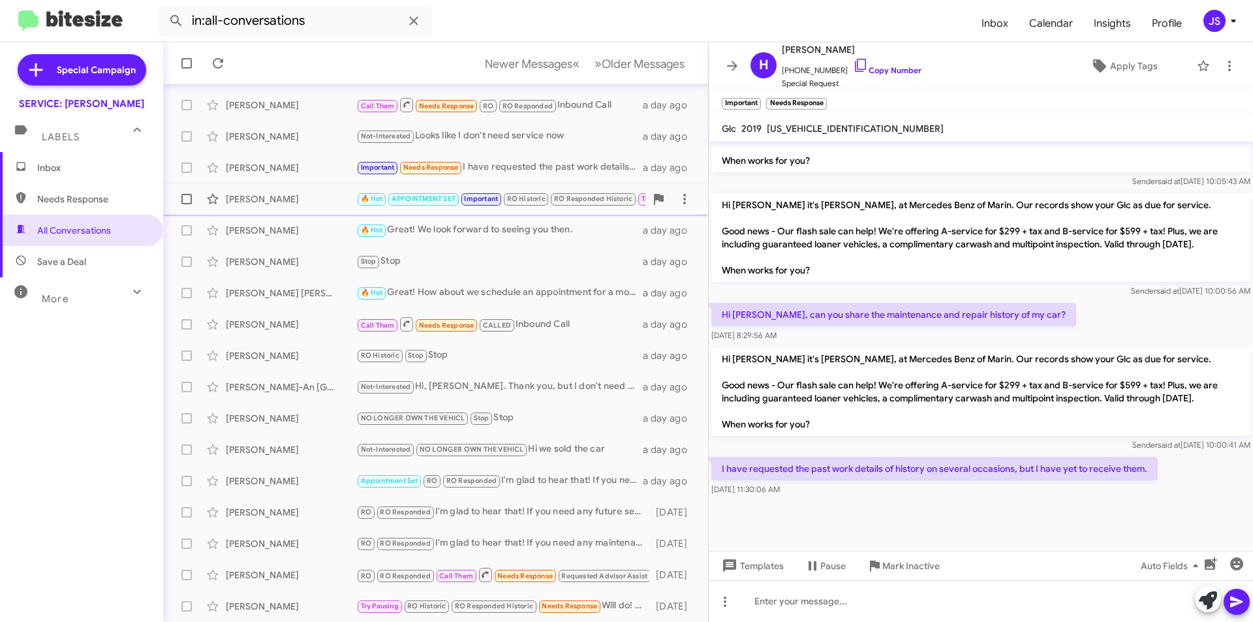
click at [277, 198] on div "Megan Martik" at bounding box center [291, 198] width 131 height 13
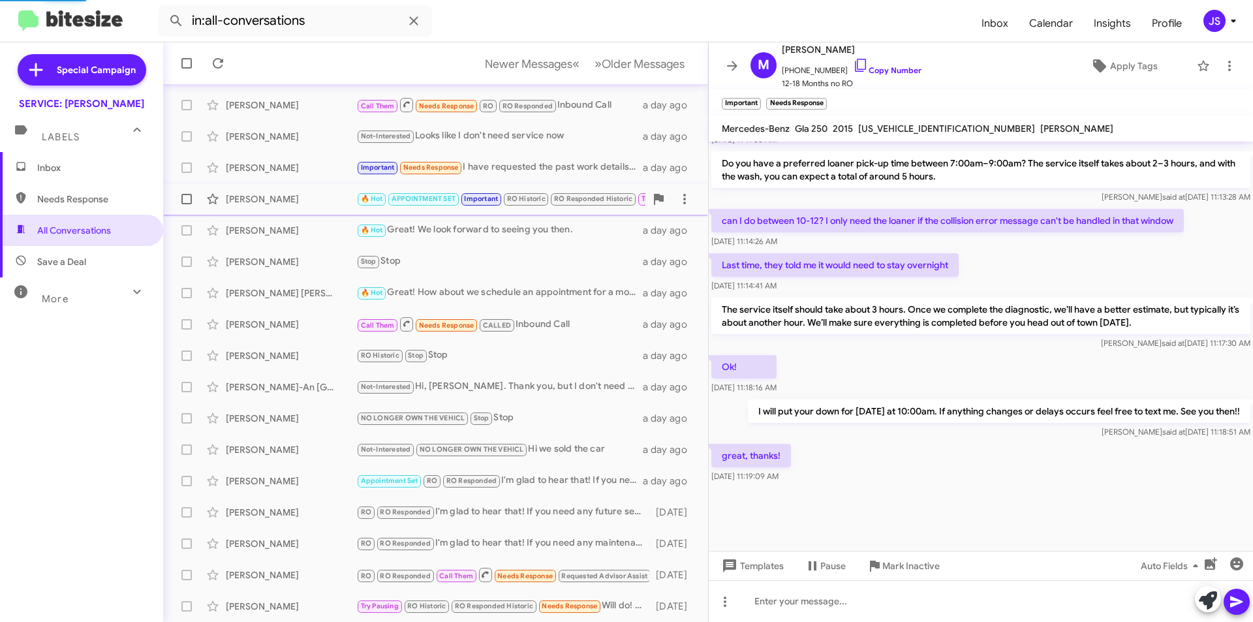
scroll to position [739, 0]
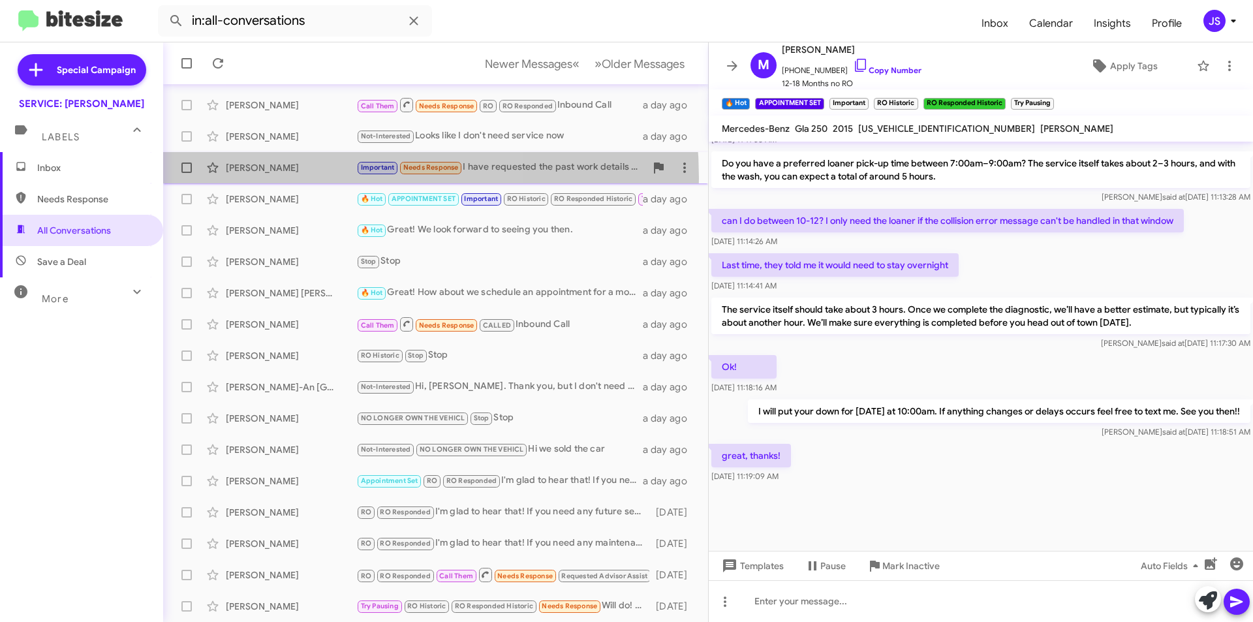
click at [279, 178] on div "Hiromi Bratti Important Needs Response I have requested the past work details o…" at bounding box center [436, 168] width 524 height 26
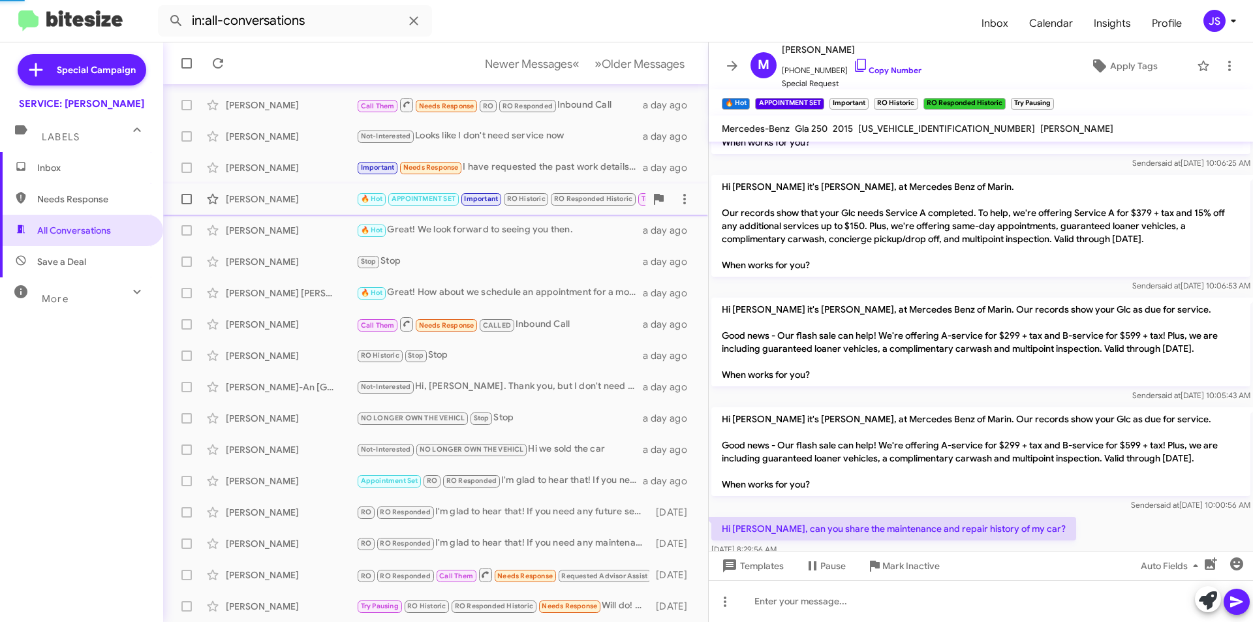
scroll to position [953, 0]
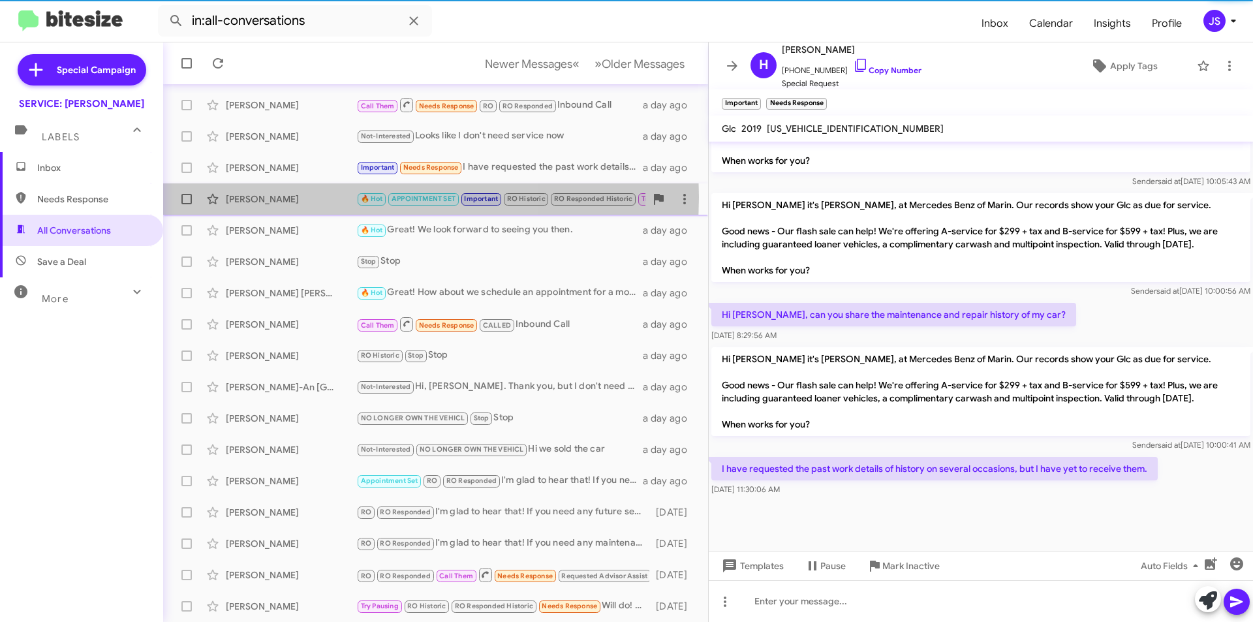
click at [286, 197] on div "[PERSON_NAME]" at bounding box center [291, 198] width 131 height 13
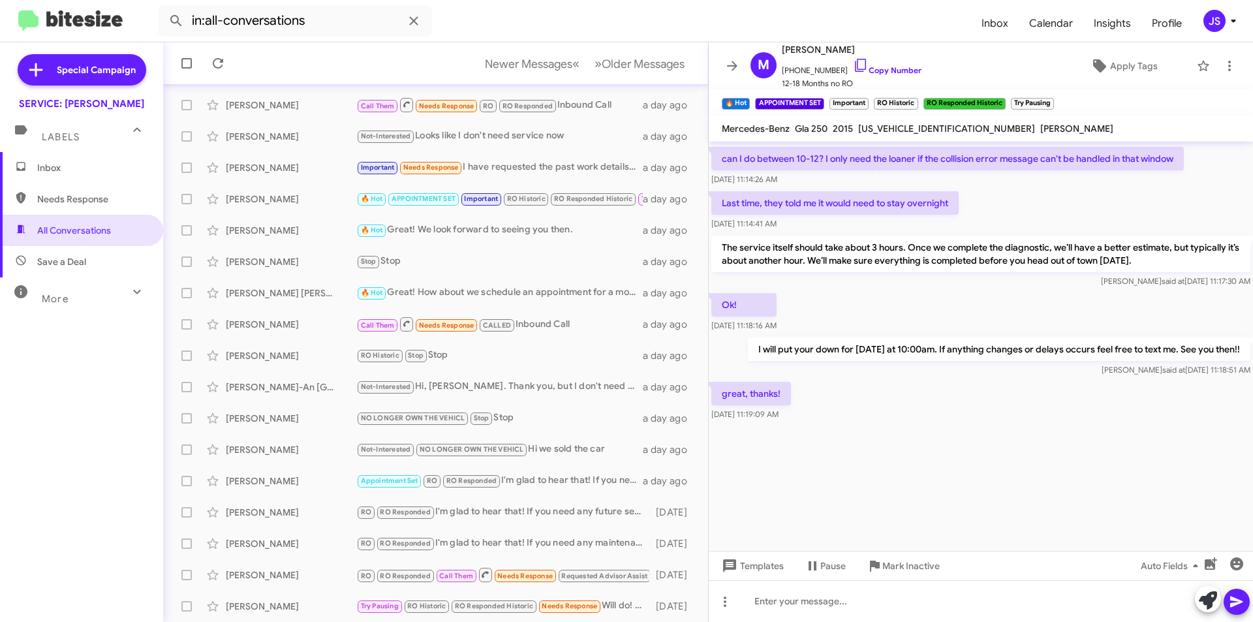
scroll to position [1749, 0]
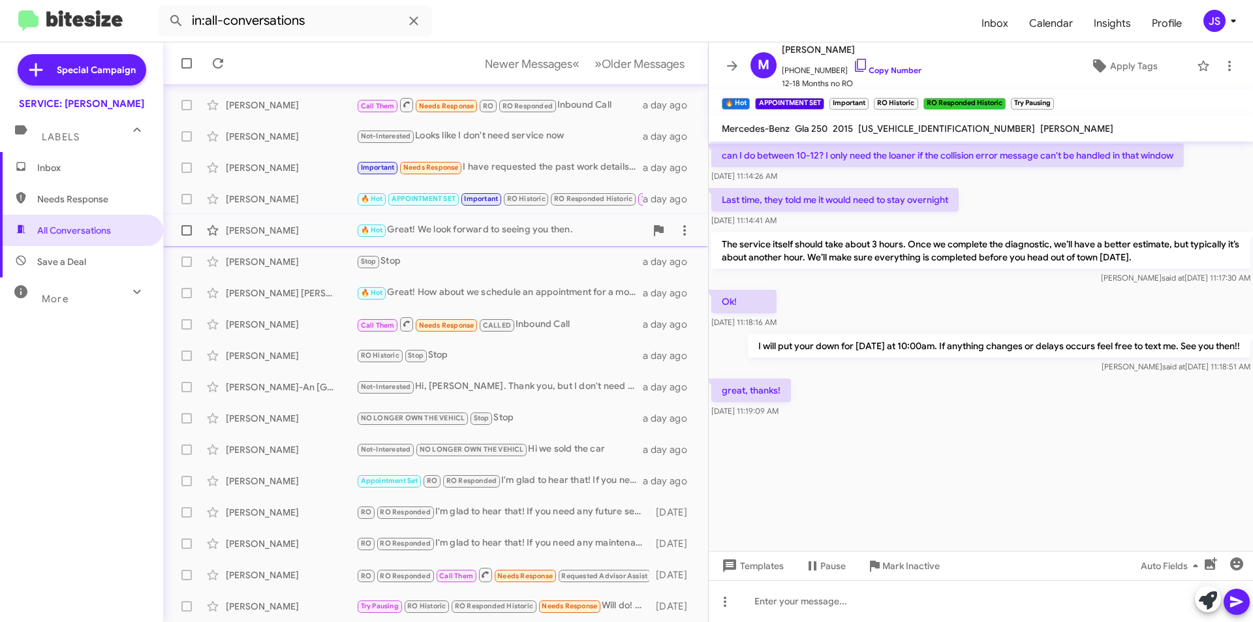
click at [282, 242] on div "Marcia Berardi 🔥 Hot Great! We look forward to seeing you then. a day ago" at bounding box center [436, 230] width 524 height 26
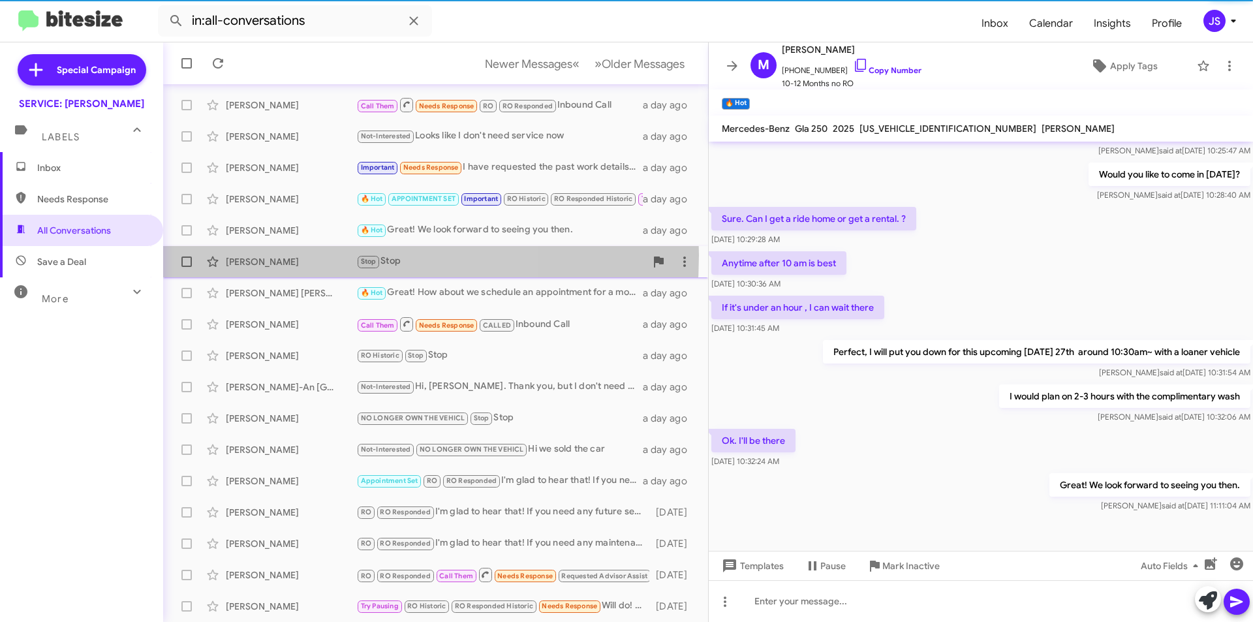
click at [286, 255] on div "Mary Ruiz" at bounding box center [291, 261] width 131 height 13
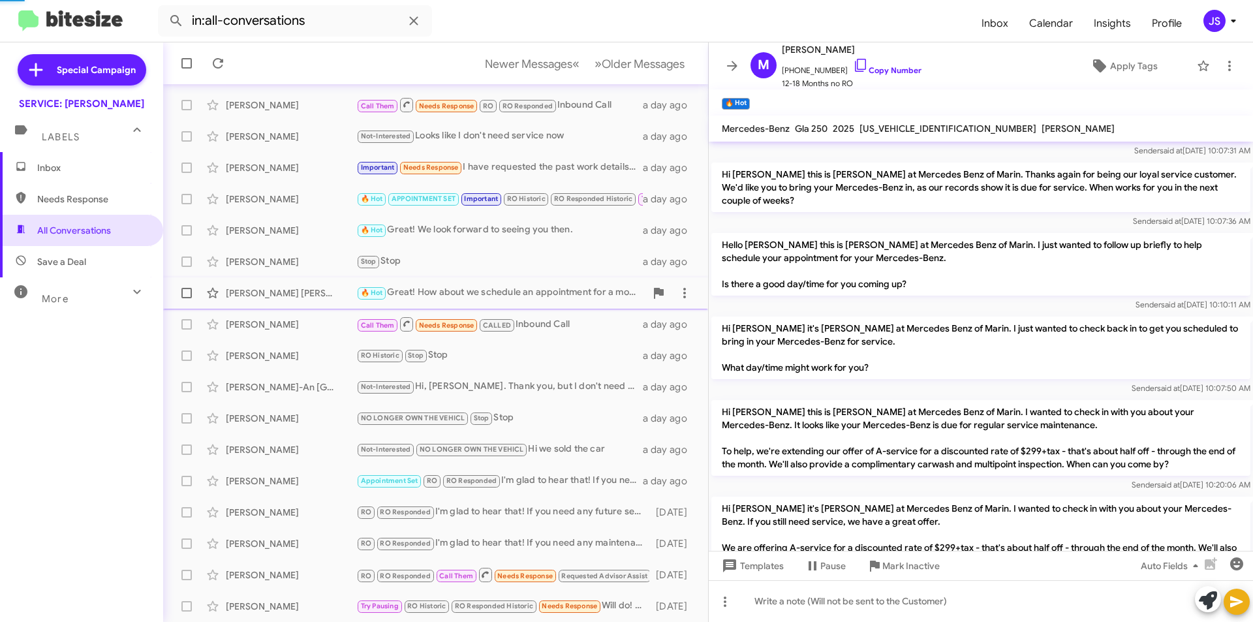
scroll to position [281, 0]
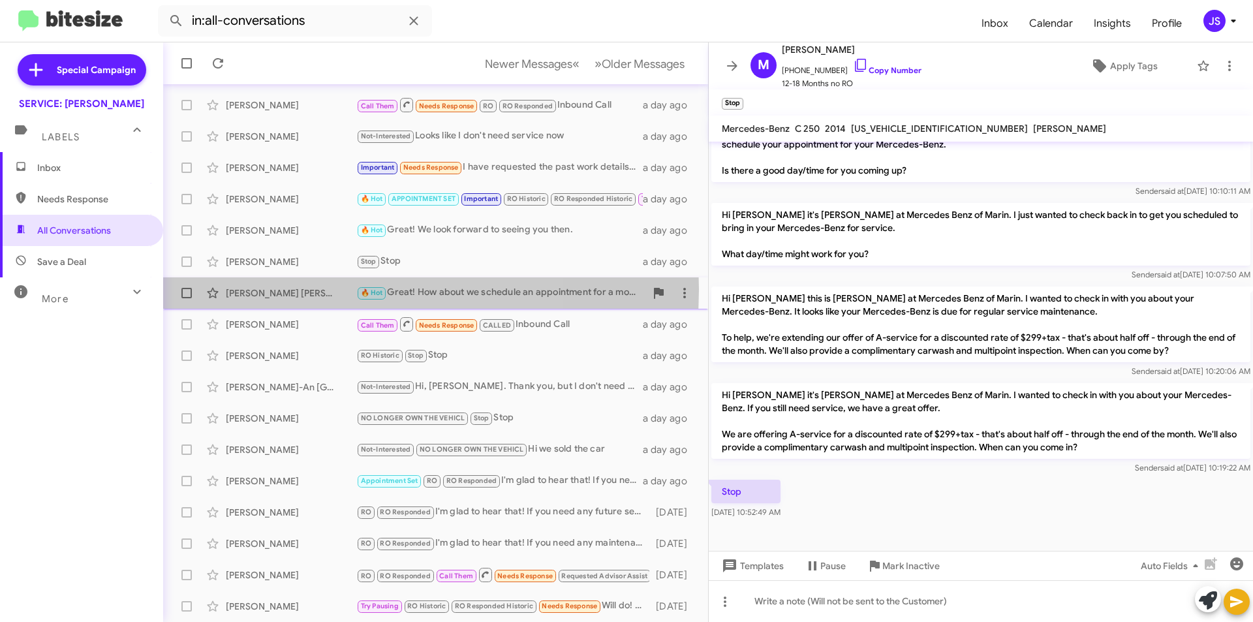
click at [299, 289] on div "[PERSON_NAME] [PERSON_NAME]" at bounding box center [291, 292] width 131 height 13
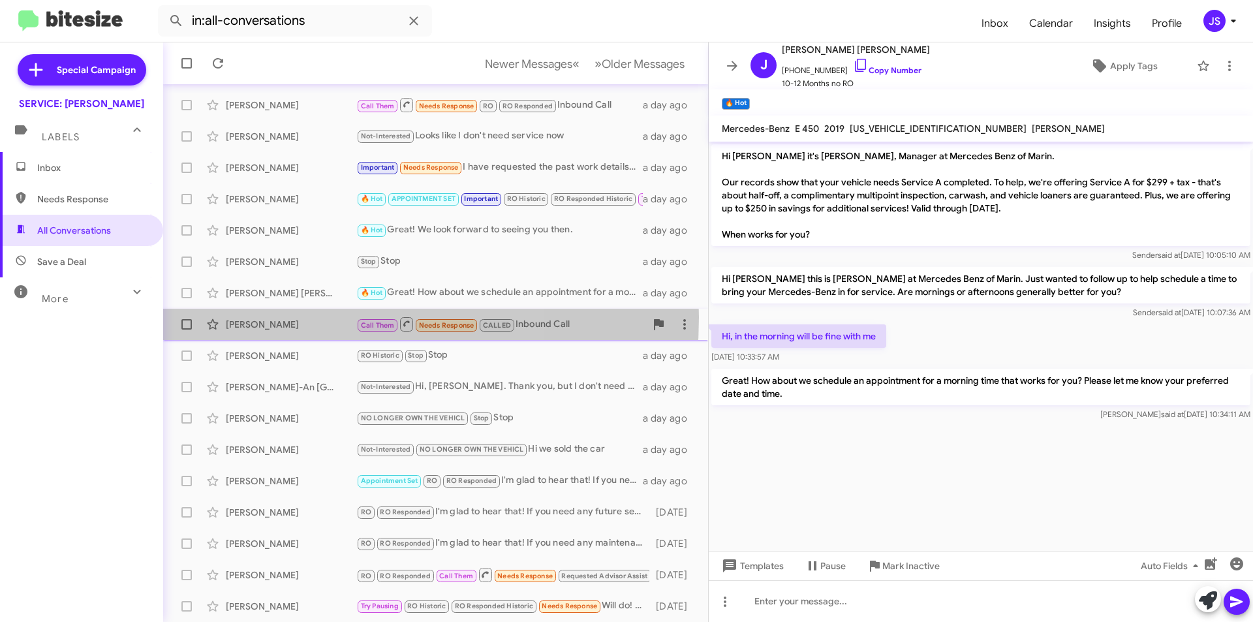
click at [290, 317] on div "Van Halbach Call Them Needs Response CALLED Inbound Call a day ago" at bounding box center [436, 324] width 524 height 26
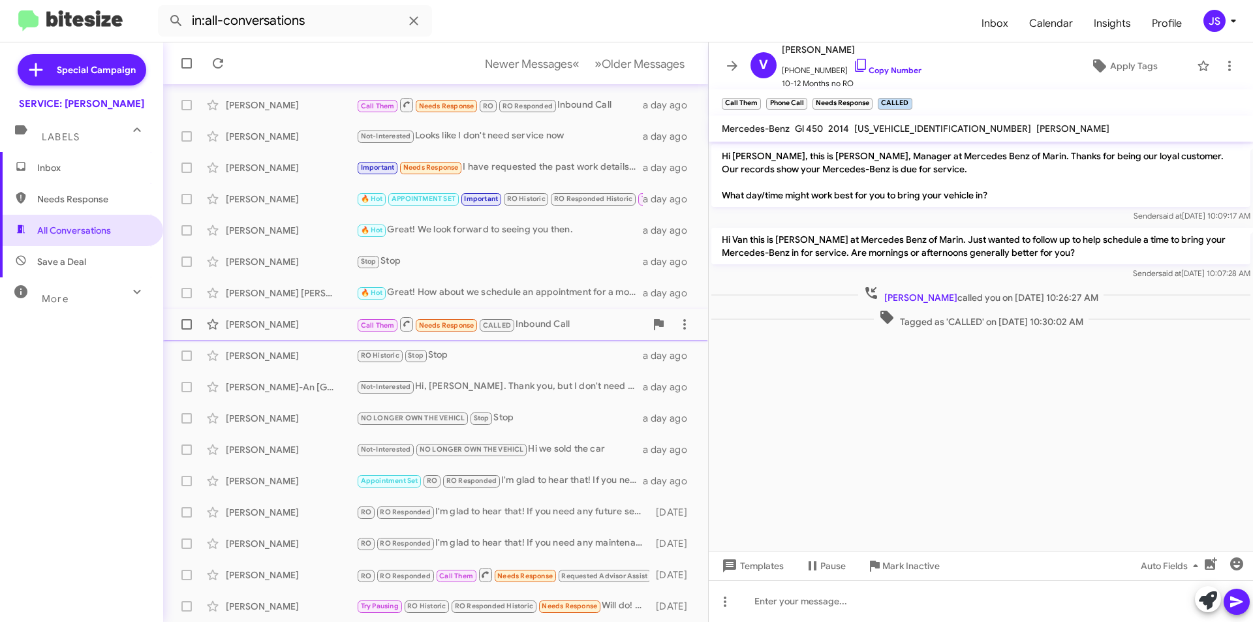
click at [290, 317] on div "Van Halbach Call Them Needs Response CALLED Inbound Call a day ago" at bounding box center [436, 324] width 524 height 26
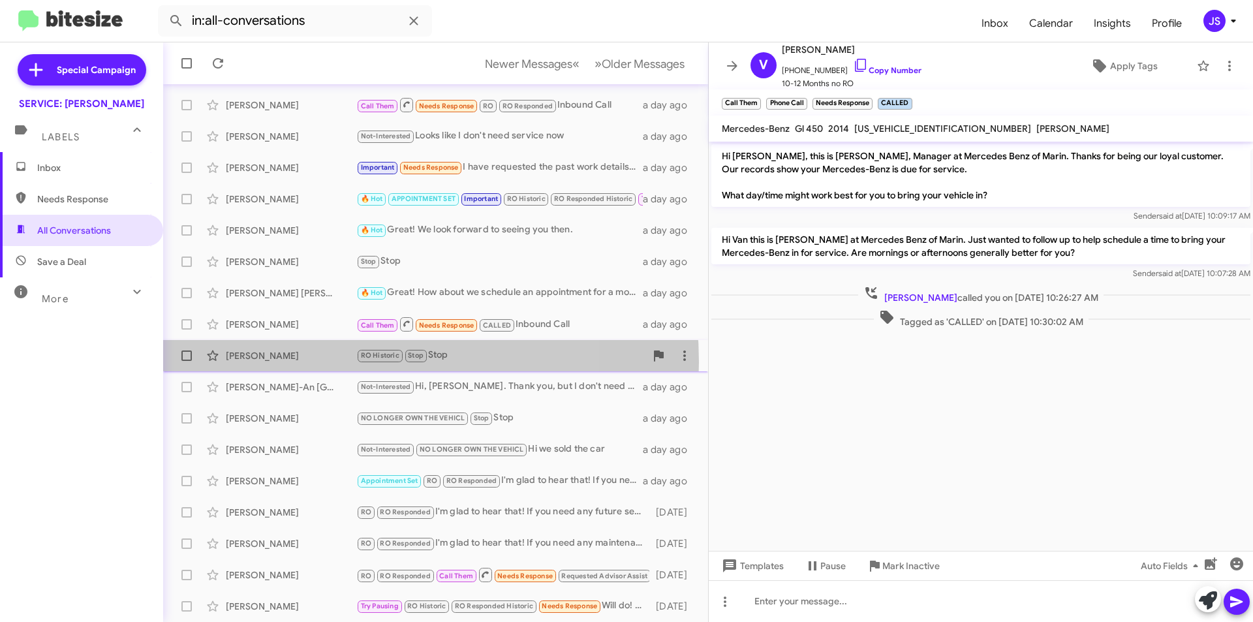
click at [317, 362] on div "Hana Dempsky RO Historic Stop Stop a day ago" at bounding box center [436, 356] width 524 height 26
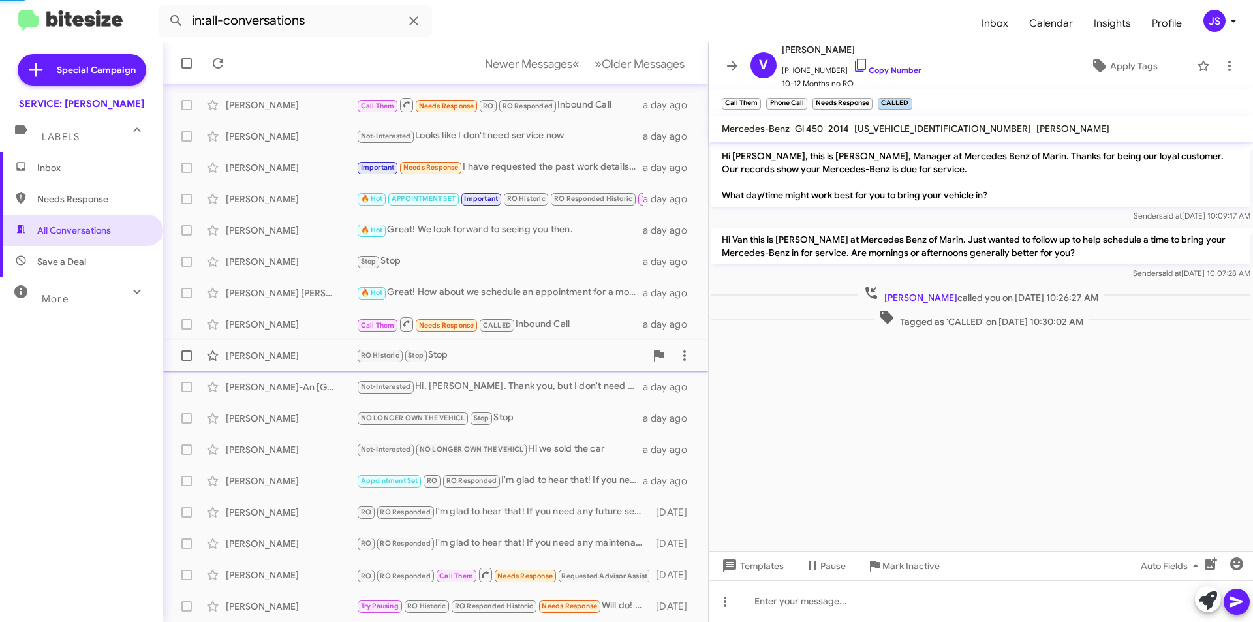
scroll to position [439, 0]
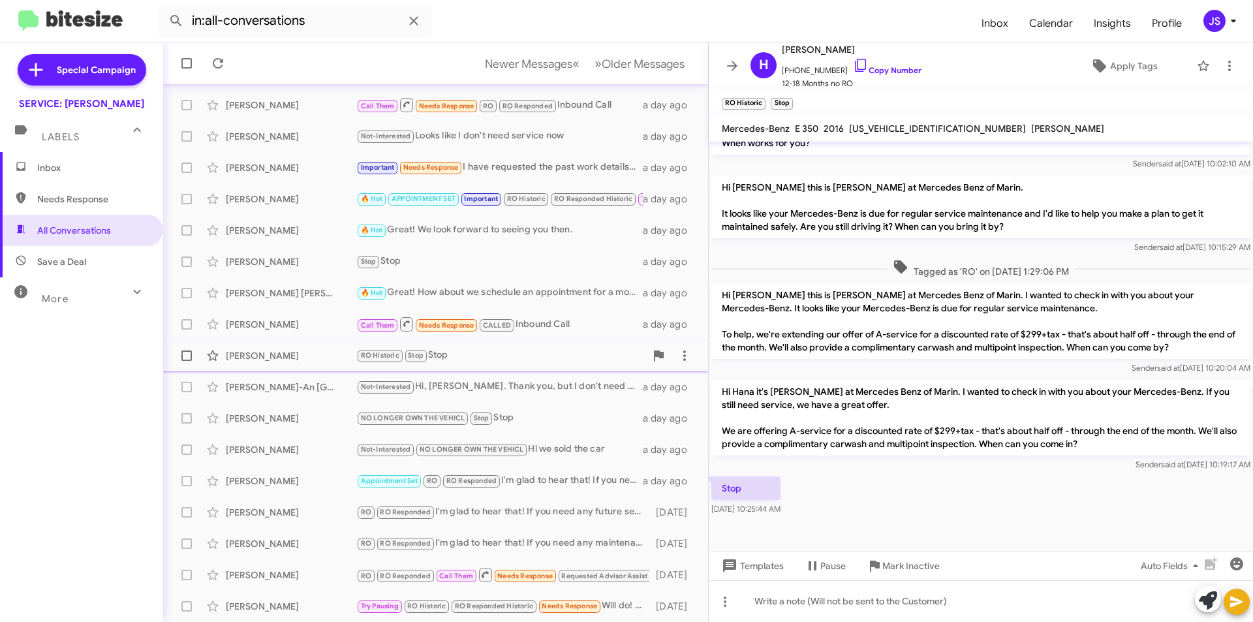
click at [324, 362] on div "Hana Dempsky RO Historic Stop Stop a day ago" at bounding box center [436, 356] width 524 height 26
click at [307, 382] on div "[PERSON_NAME]-An [GEOGRAPHIC_DATA]" at bounding box center [291, 386] width 131 height 13
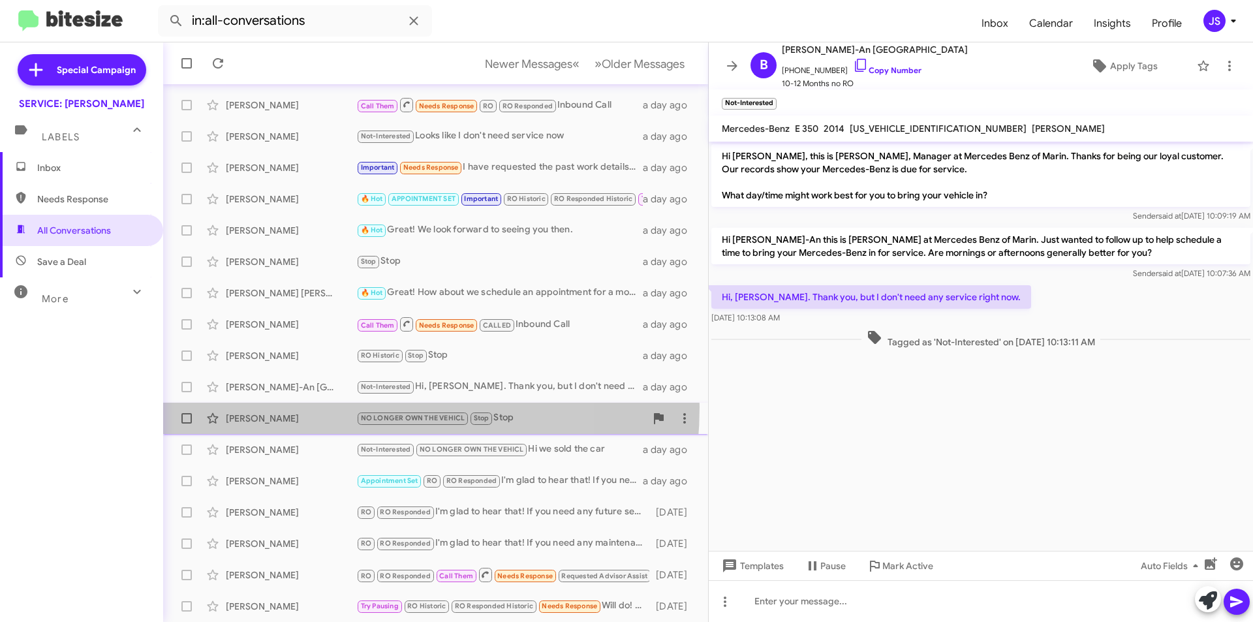
click at [315, 407] on div "James Gassel NO LONGER OWN THE VEHICL Stop Stop a day ago" at bounding box center [436, 418] width 524 height 26
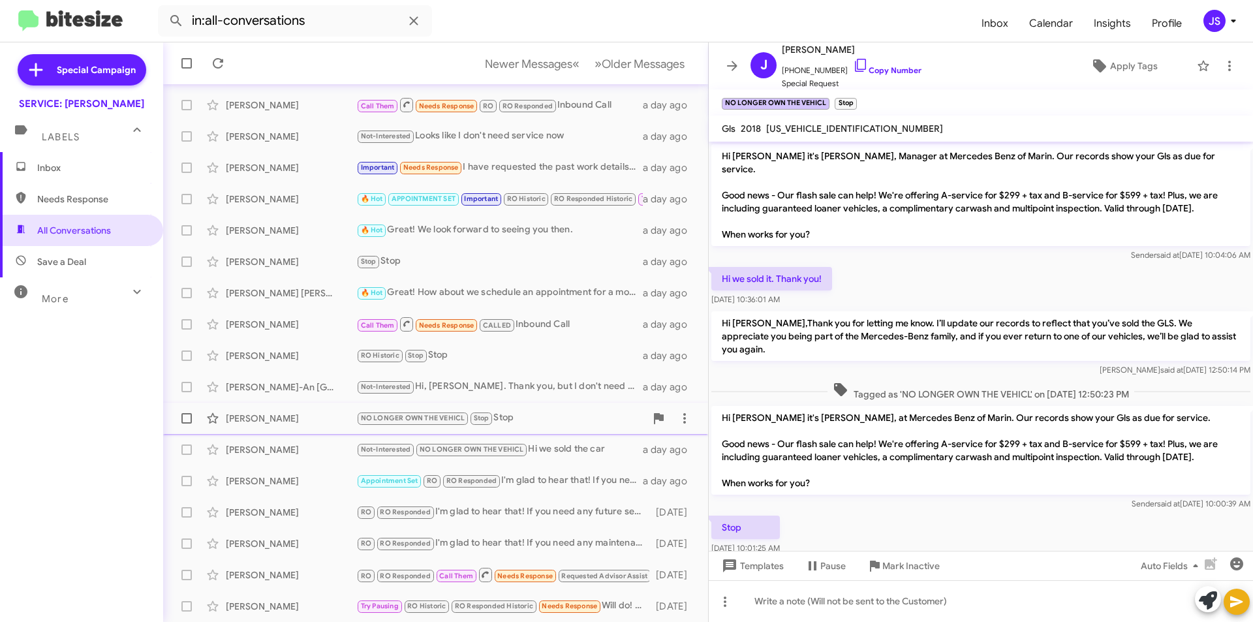
click at [303, 425] on div "James Gassel NO LONGER OWN THE VEHICL Stop Stop a day ago" at bounding box center [436, 418] width 524 height 26
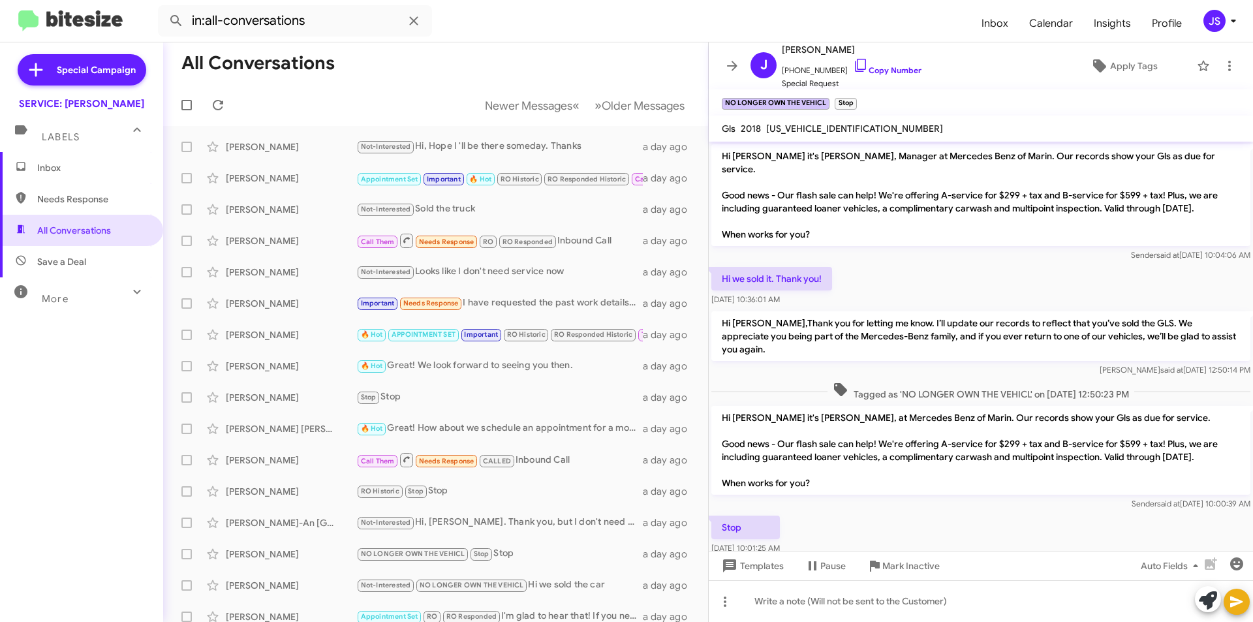
click at [84, 170] on span "Inbox" at bounding box center [92, 167] width 111 height 13
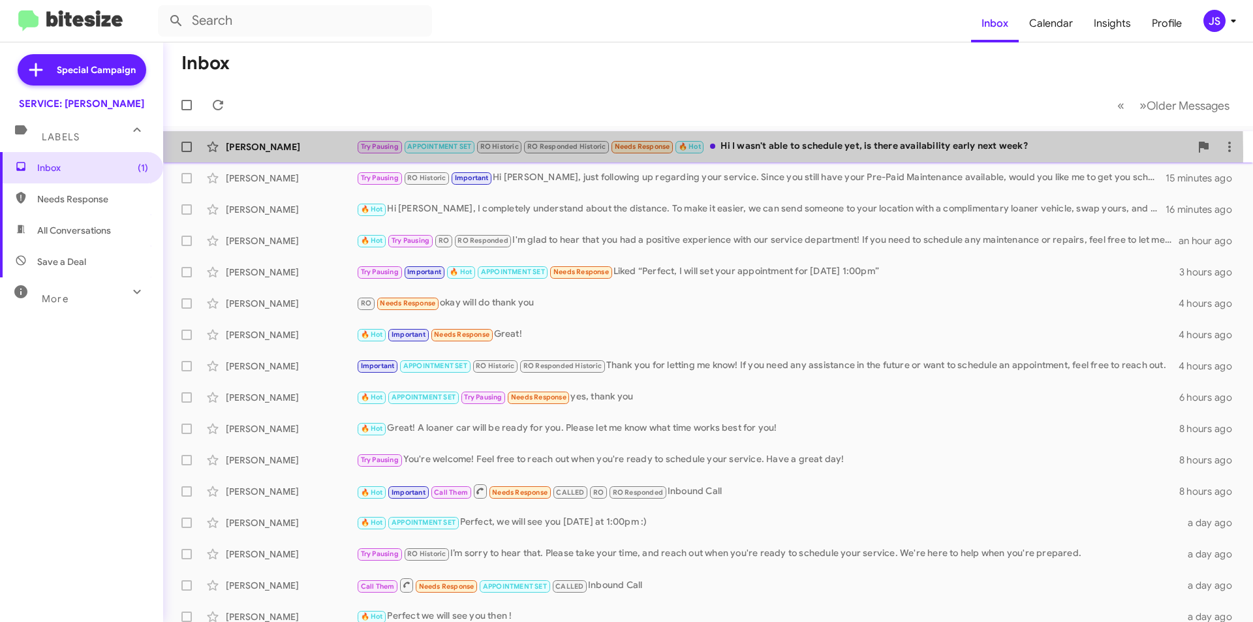
click at [245, 156] on div "Julia Currie Try Pausing APPOINTMENT SET RO Historic RO Responded Historic Need…" at bounding box center [708, 147] width 1069 height 26
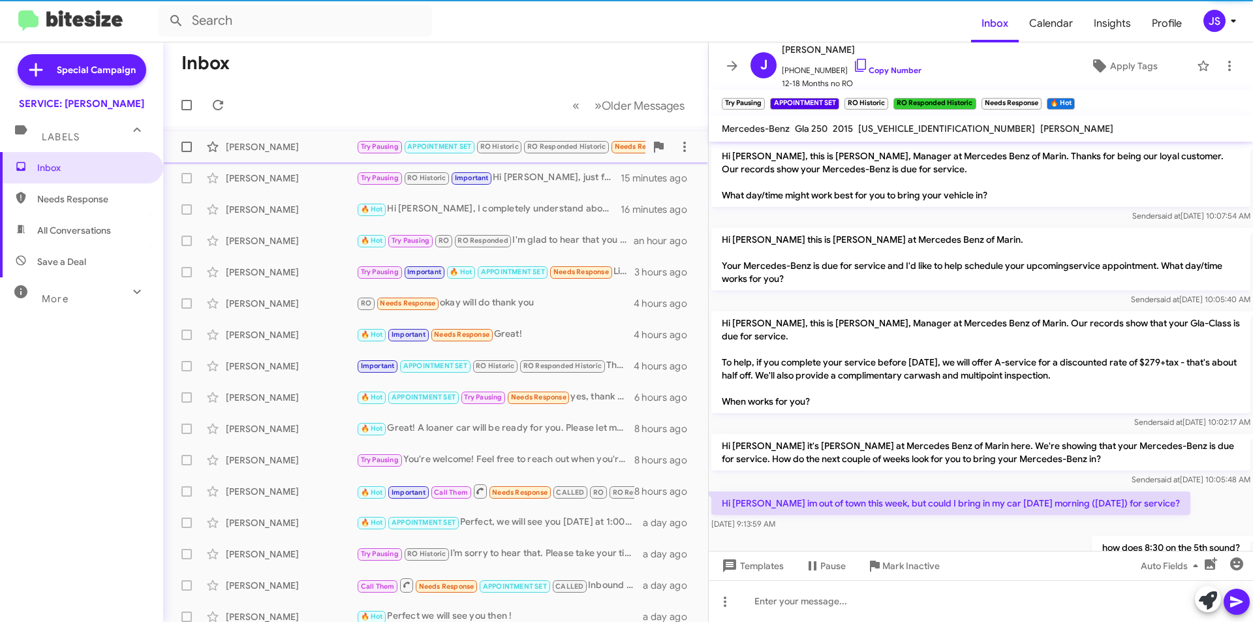
scroll to position [523, 0]
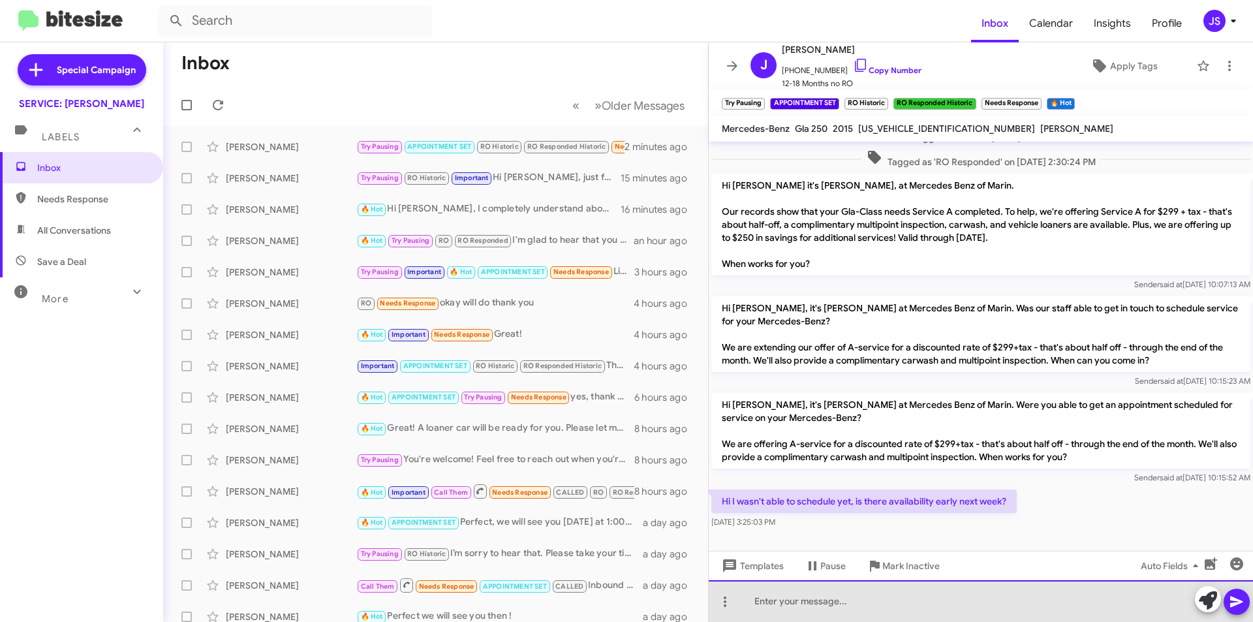
click at [894, 600] on div at bounding box center [981, 601] width 544 height 42
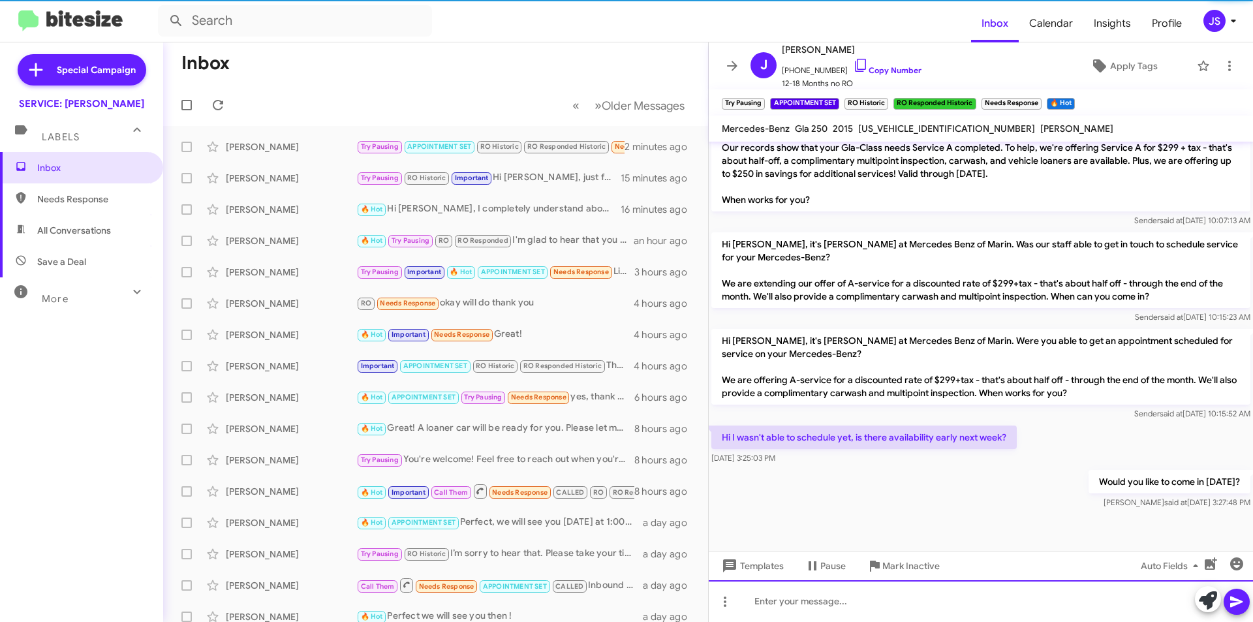
scroll to position [597, 0]
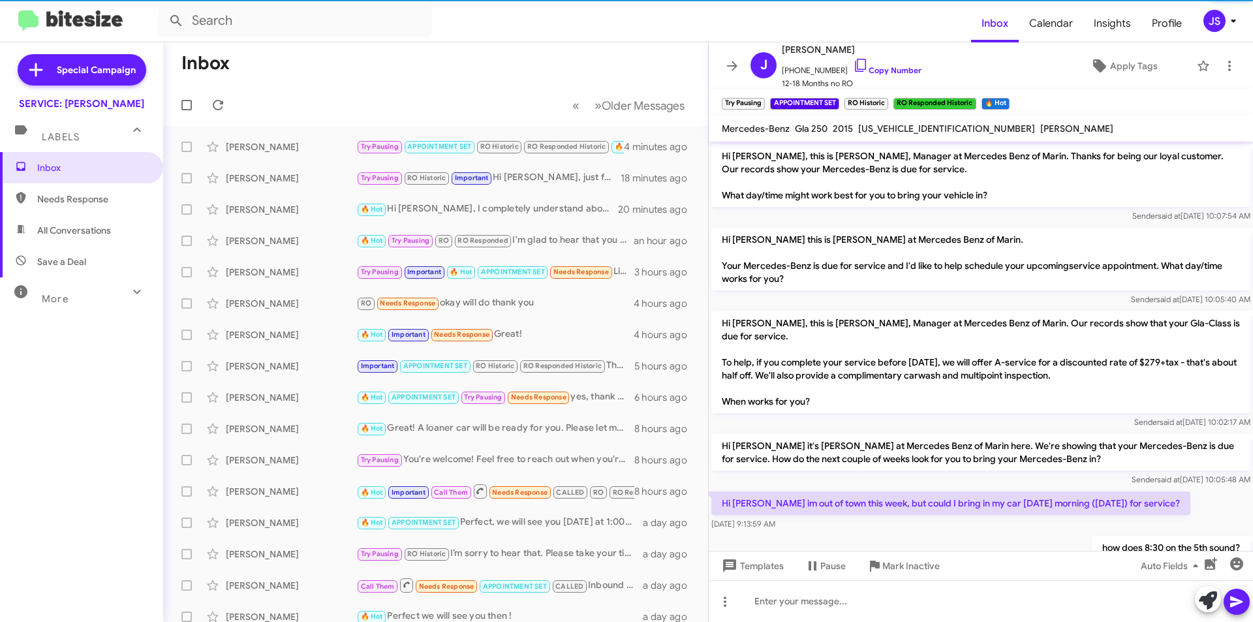
scroll to position [571, 0]
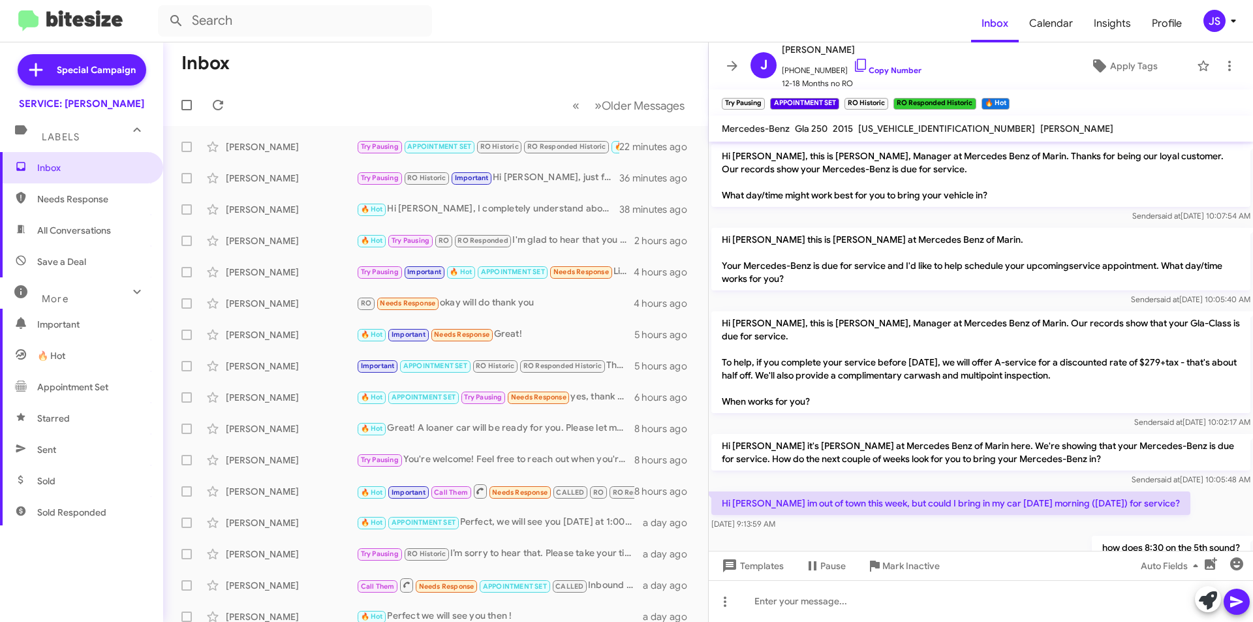
scroll to position [597, 0]
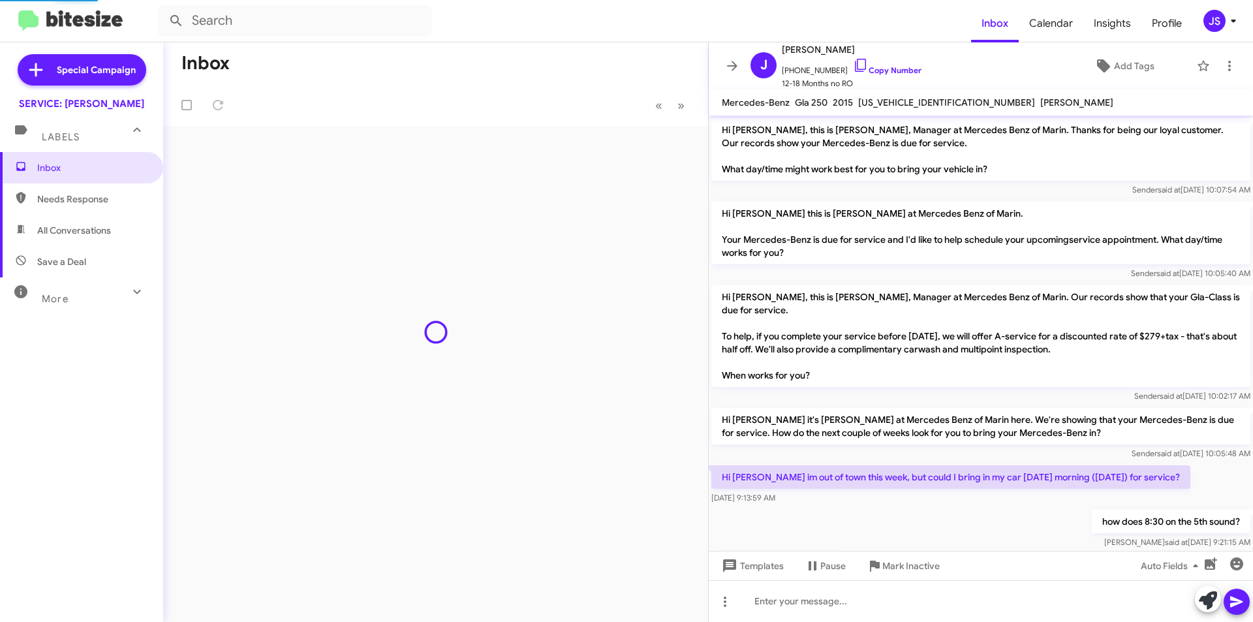
scroll to position [571, 0]
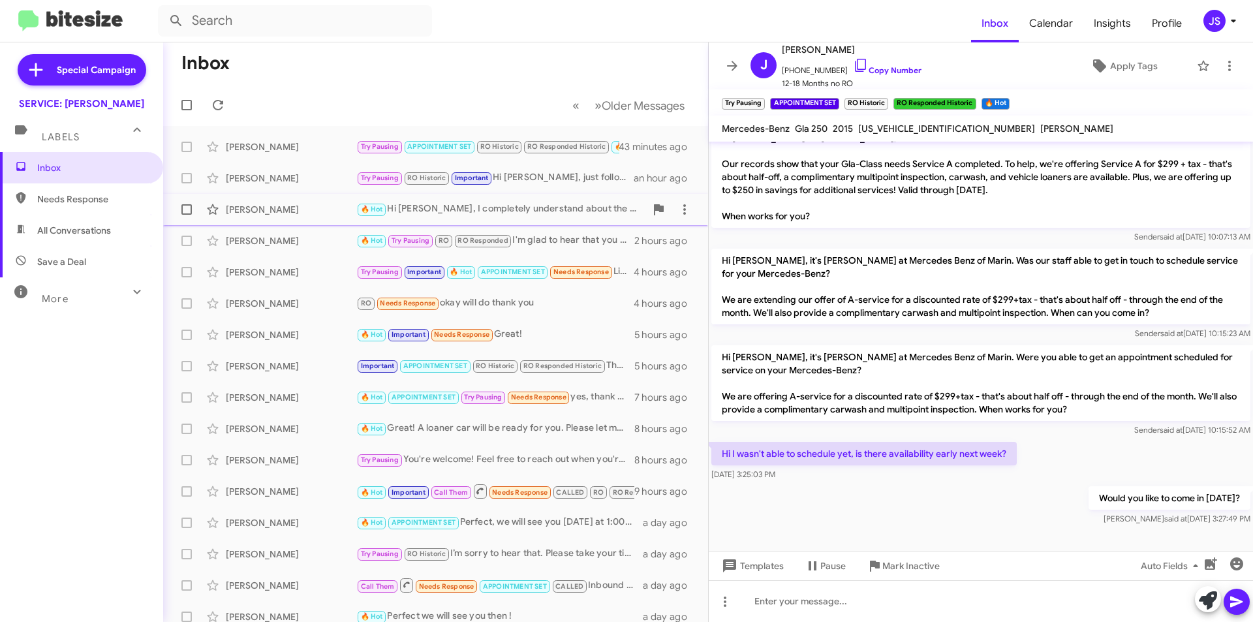
click at [235, 201] on div "Nick Vessey 🔥 Hot Hi Nick, I completely understand about the distance. To make …" at bounding box center [436, 209] width 524 height 26
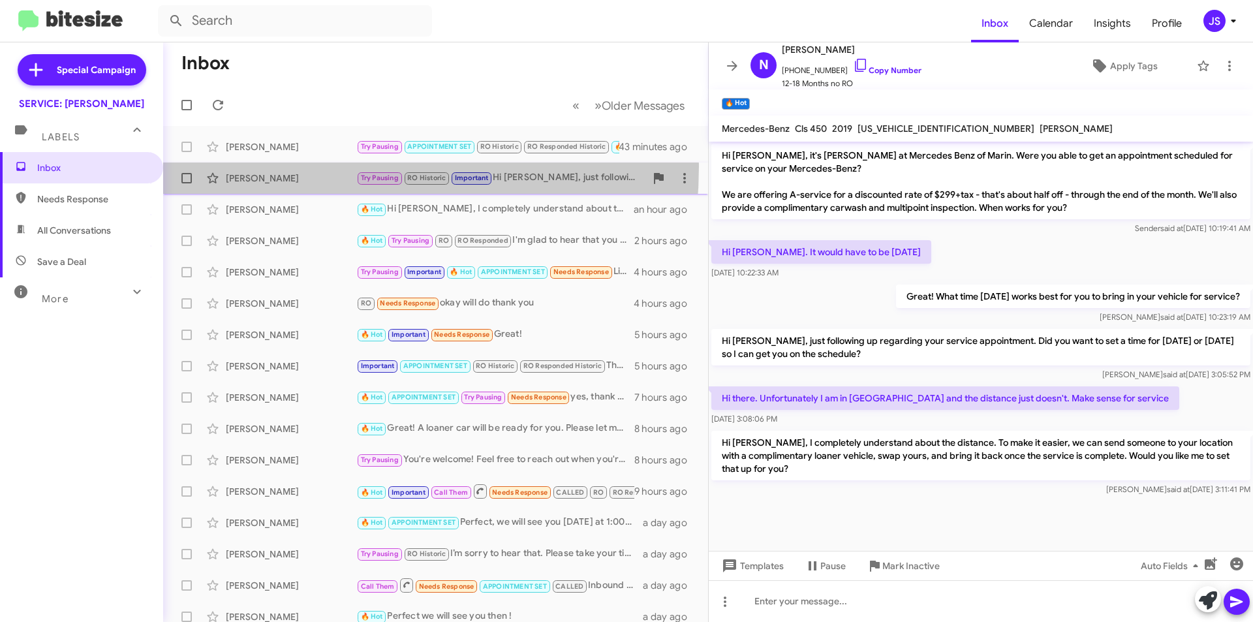
click at [260, 166] on div "Luke Arno Try Pausing RO Historic Important Hi Luke, just following up regardin…" at bounding box center [436, 178] width 524 height 26
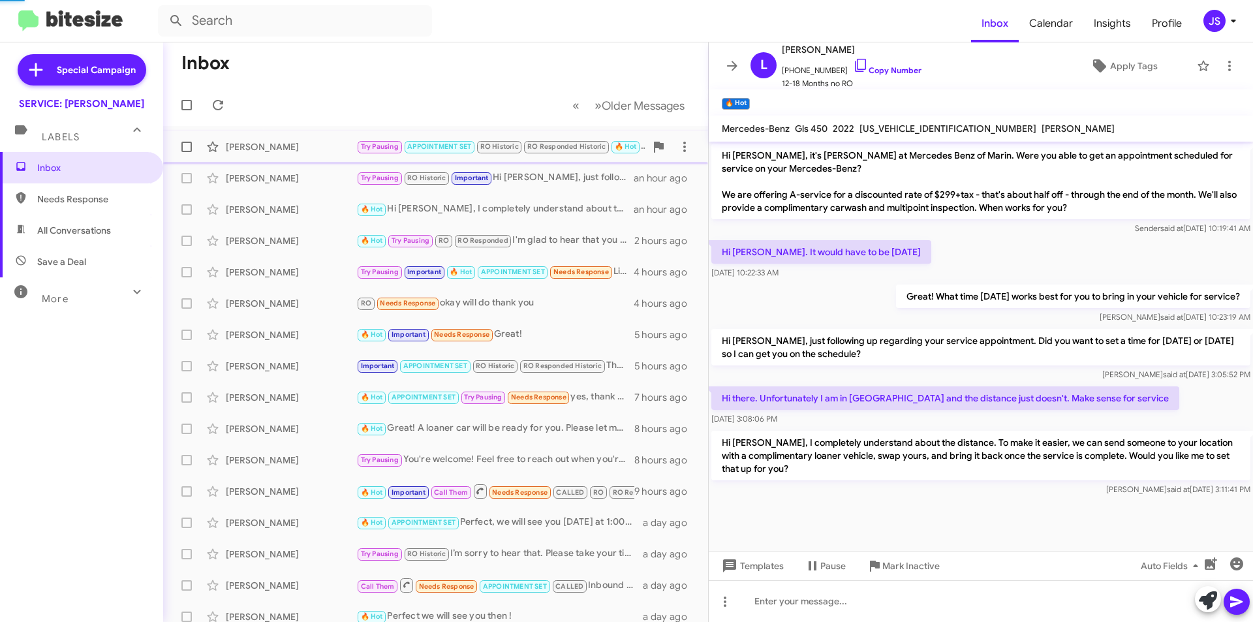
scroll to position [916, 0]
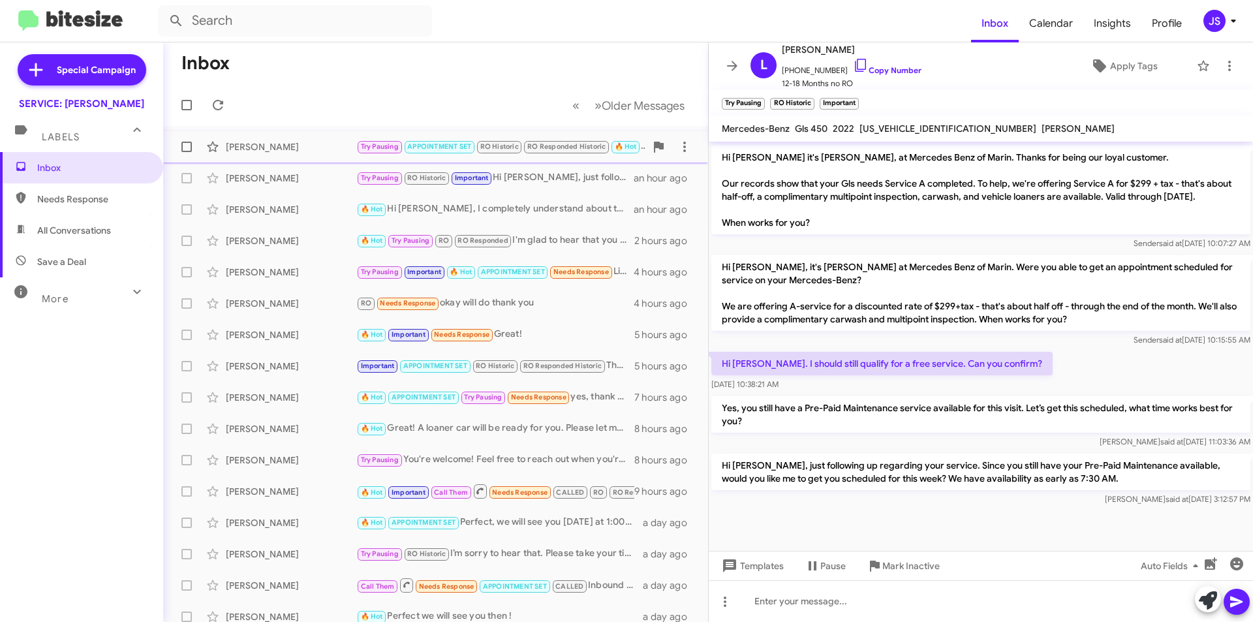
click at [264, 148] on div "[PERSON_NAME]" at bounding box center [291, 146] width 131 height 13
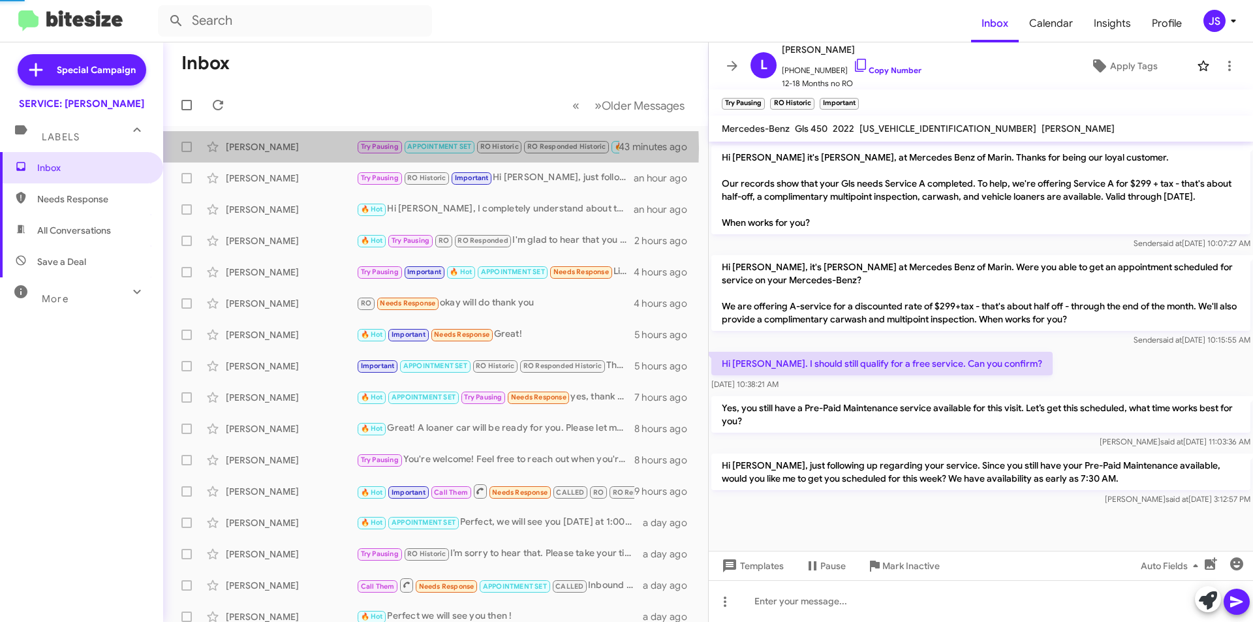
scroll to position [597, 0]
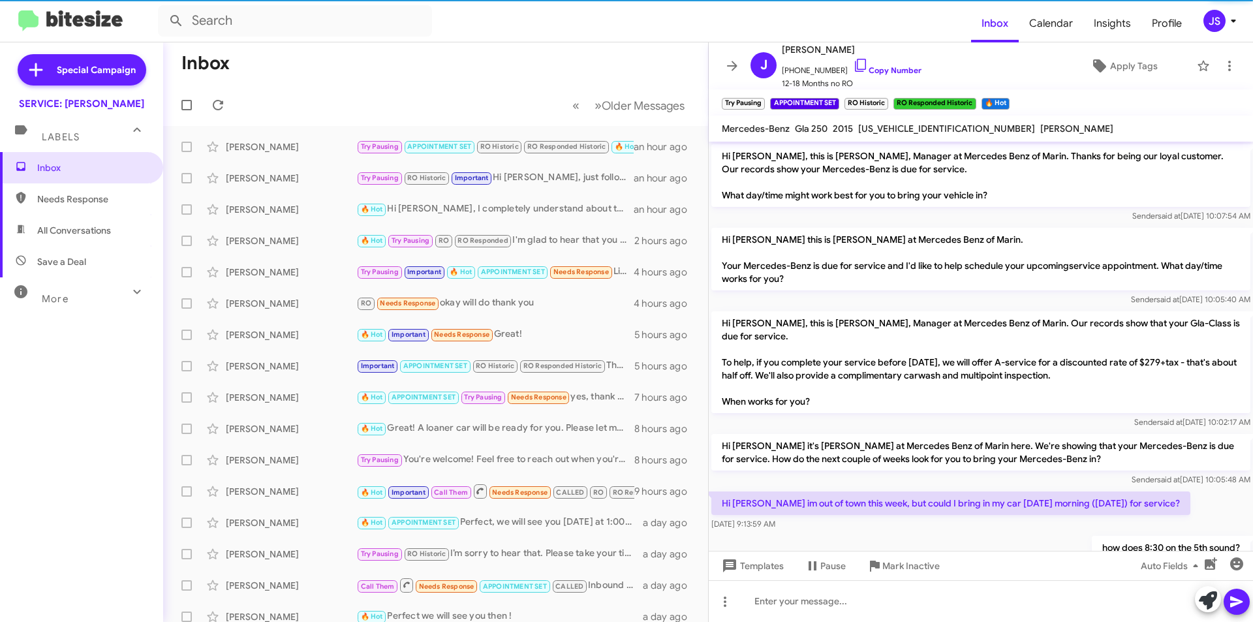
scroll to position [571, 0]
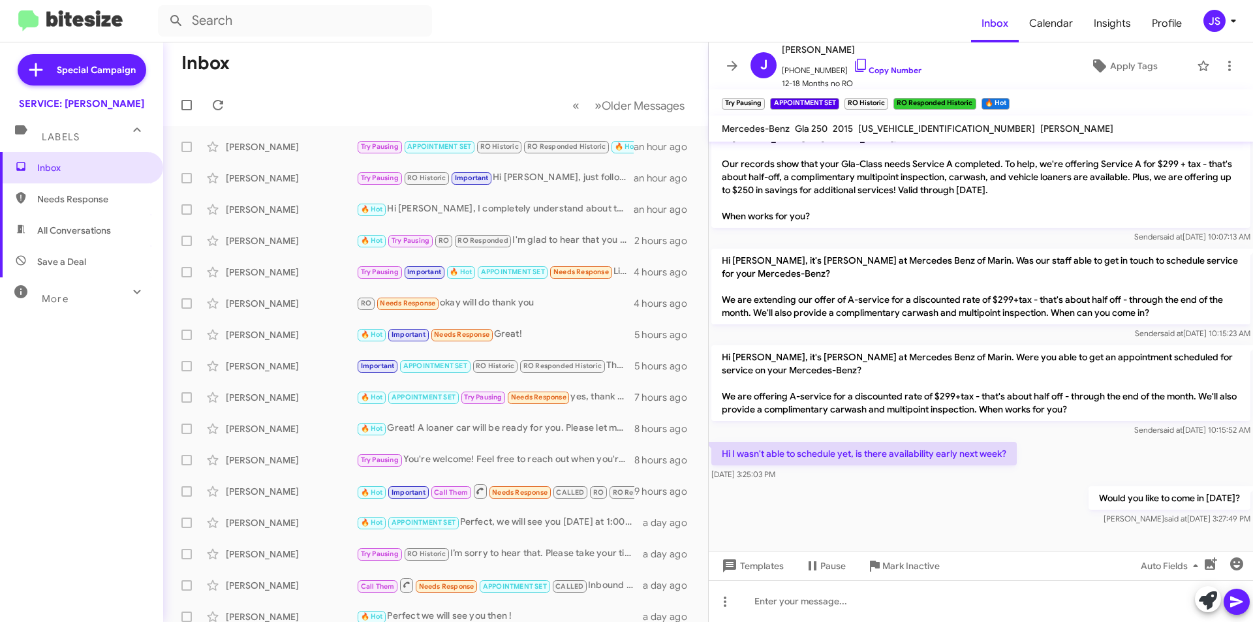
click at [82, 223] on span "All Conversations" at bounding box center [81, 230] width 163 height 31
type input "in:all-conversations"
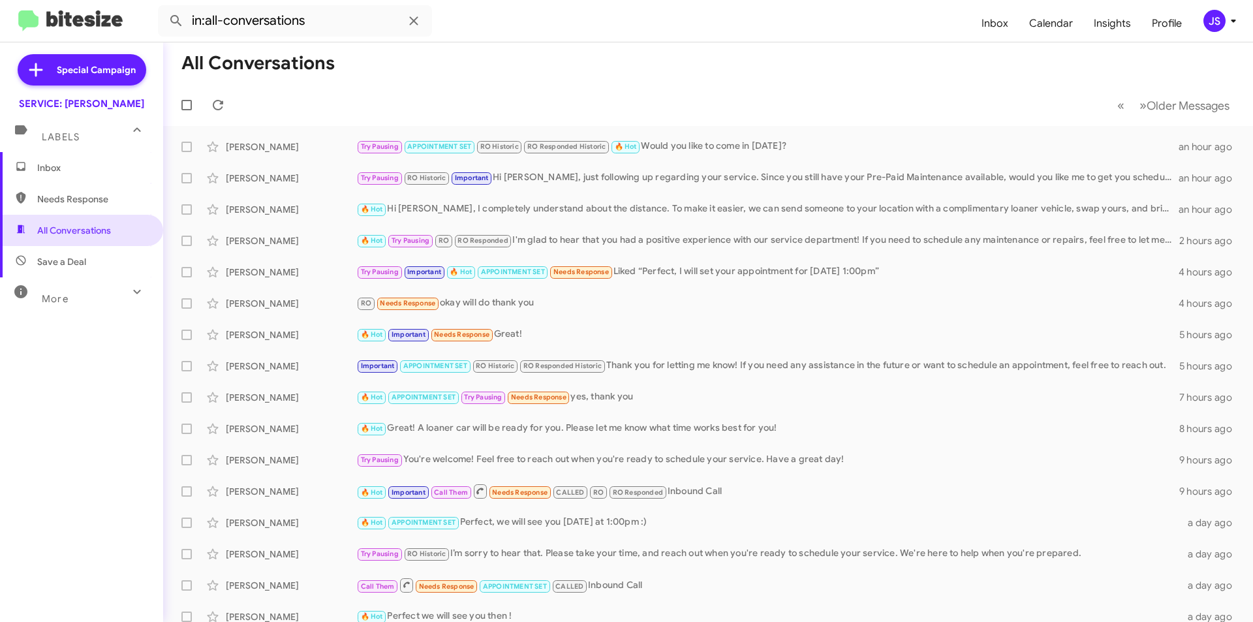
click at [97, 251] on span "Save a Deal" at bounding box center [81, 261] width 163 height 31
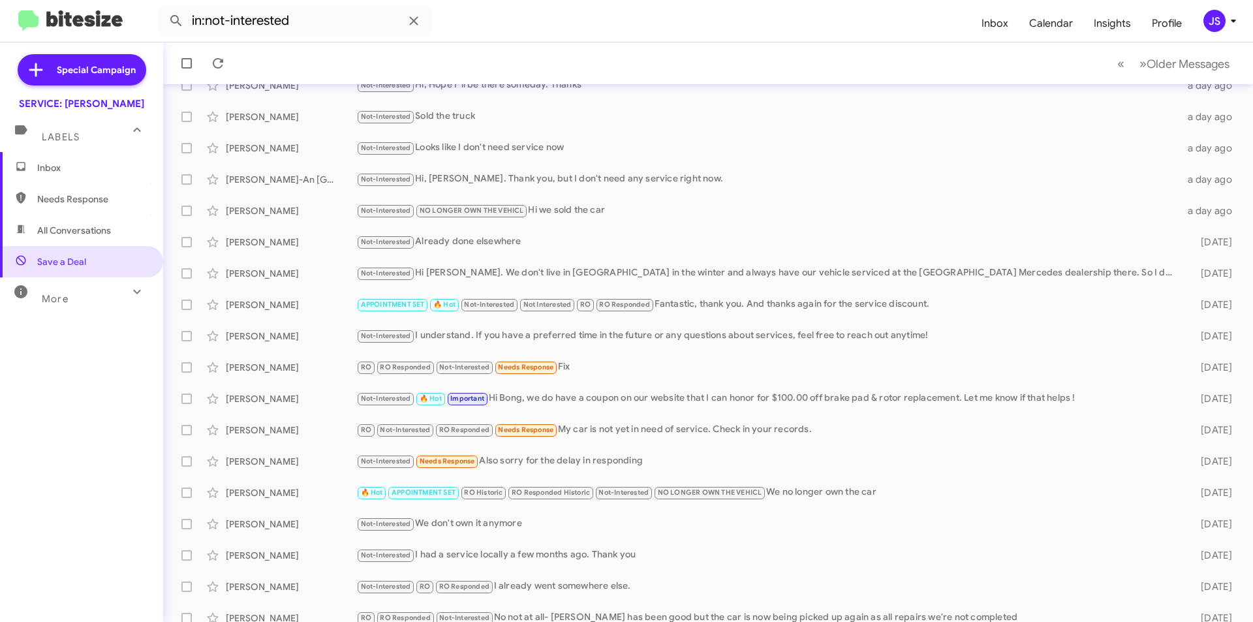
scroll to position [136, 0]
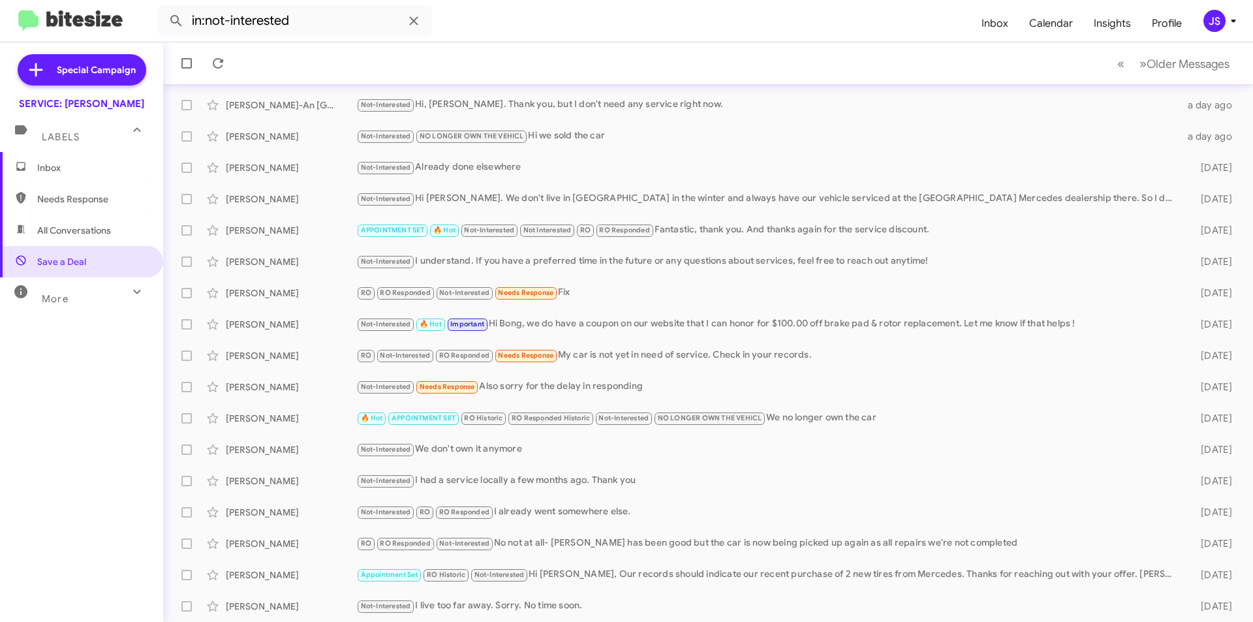
click at [102, 312] on div "Inbox Needs Response All Conversations Save a Deal More Important 🔥 Hot Appoint…" at bounding box center [81, 338] width 163 height 373
click at [101, 300] on div "More" at bounding box center [68, 293] width 116 height 24
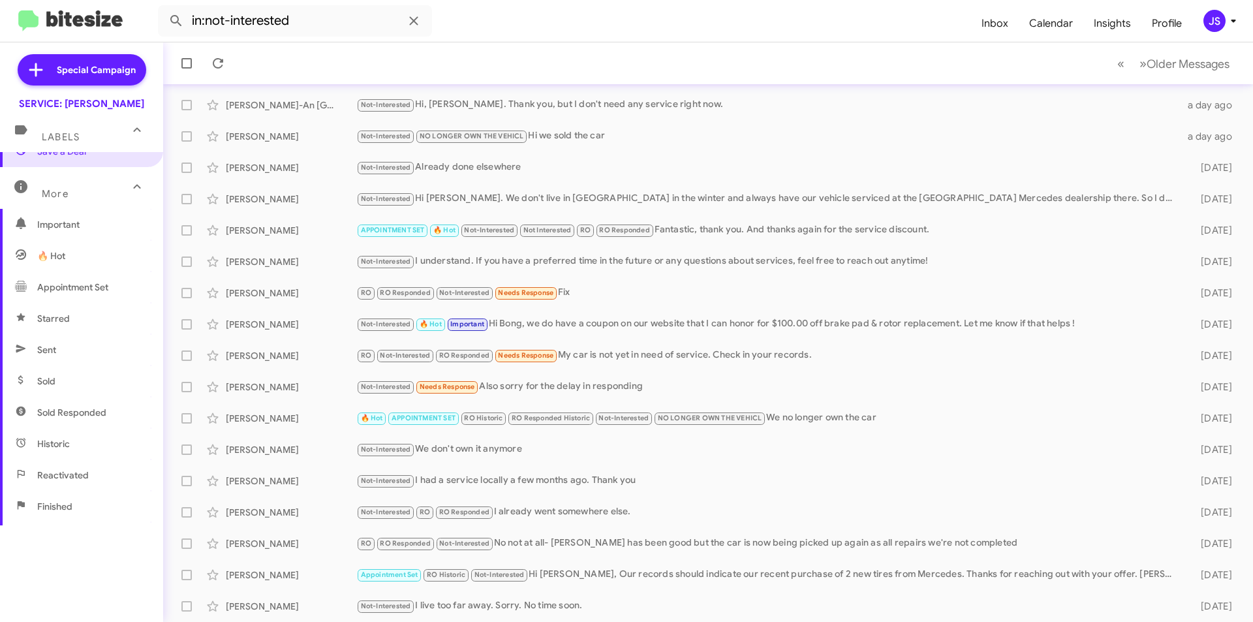
scroll to position [243, 0]
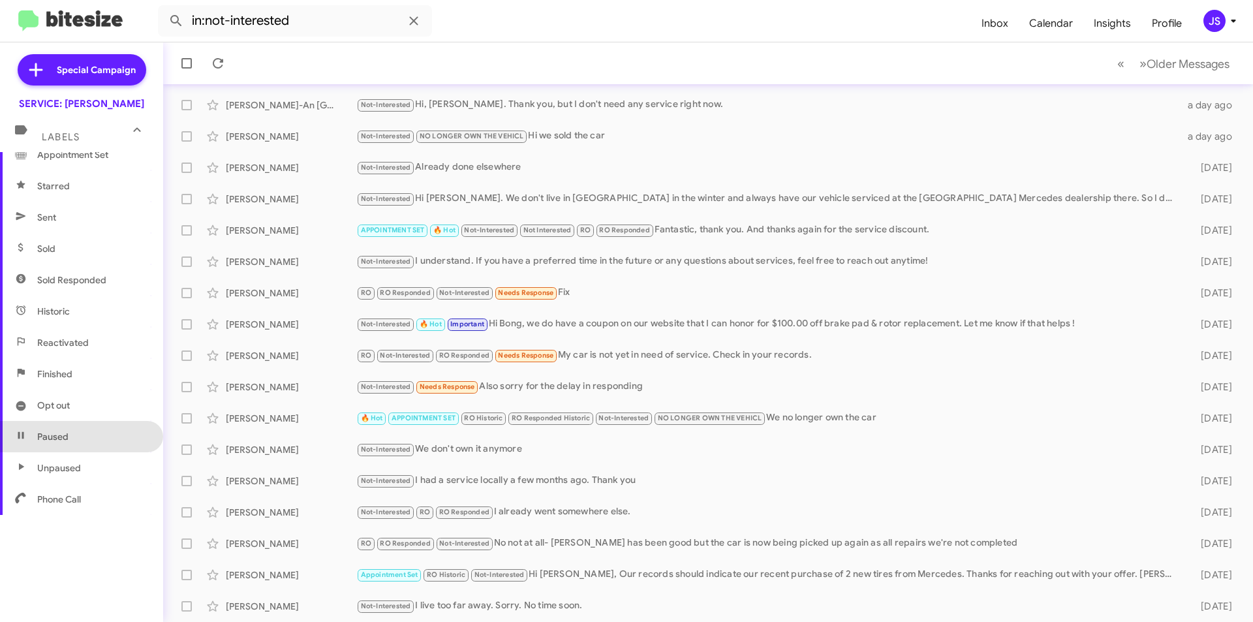
click at [81, 430] on span "Paused" at bounding box center [81, 436] width 163 height 31
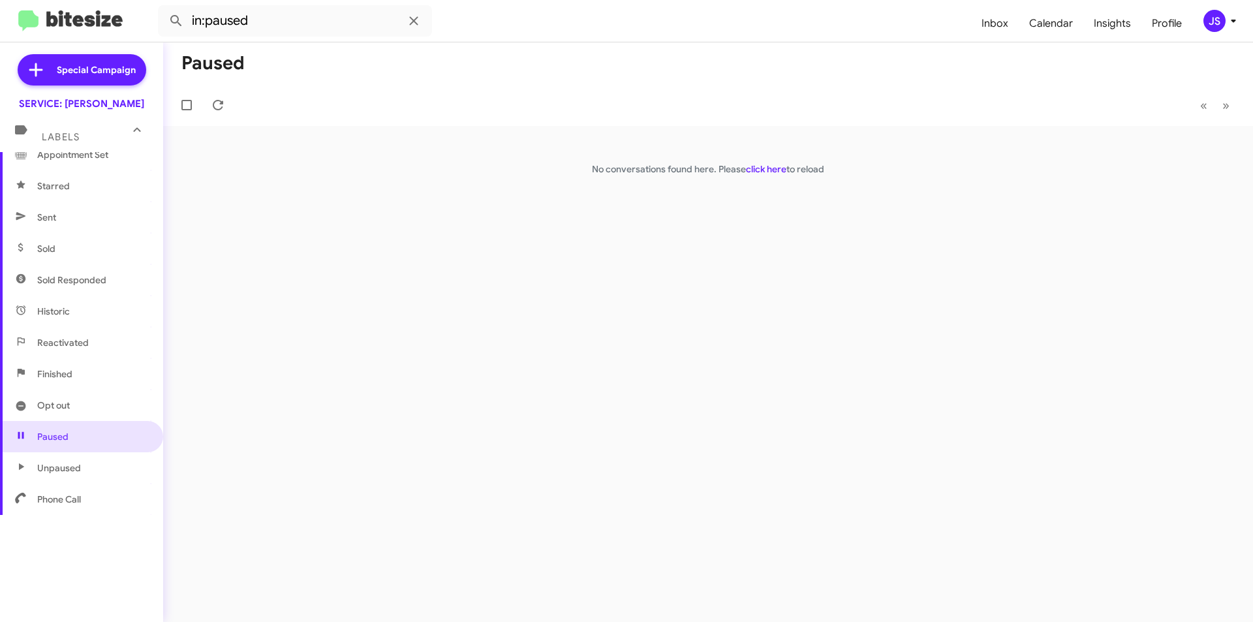
click at [55, 369] on span "Finished" at bounding box center [54, 373] width 35 height 13
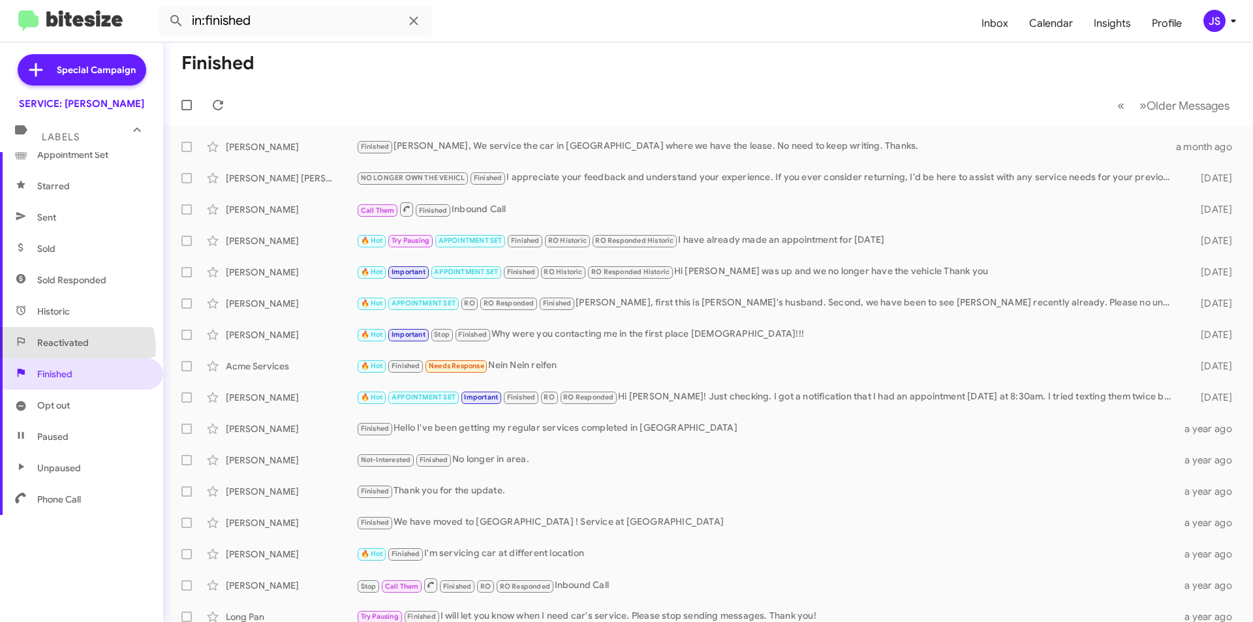
click at [66, 349] on span "Reactivated" at bounding box center [81, 342] width 163 height 31
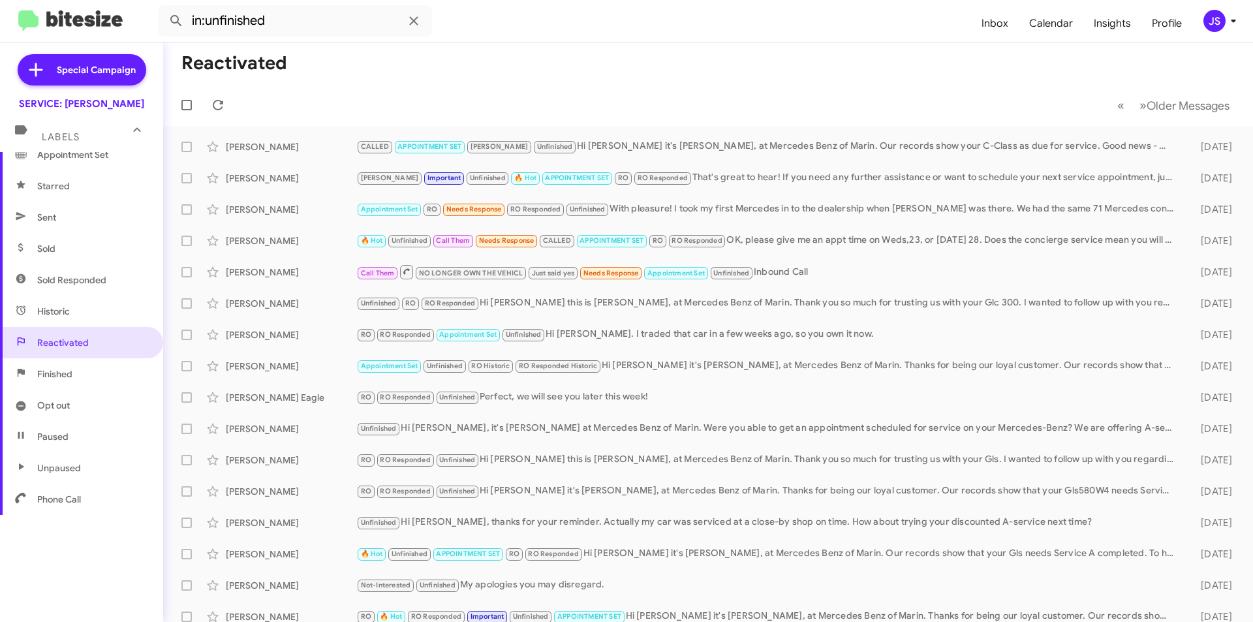
click at [66, 298] on span "Historic" at bounding box center [81, 311] width 163 height 31
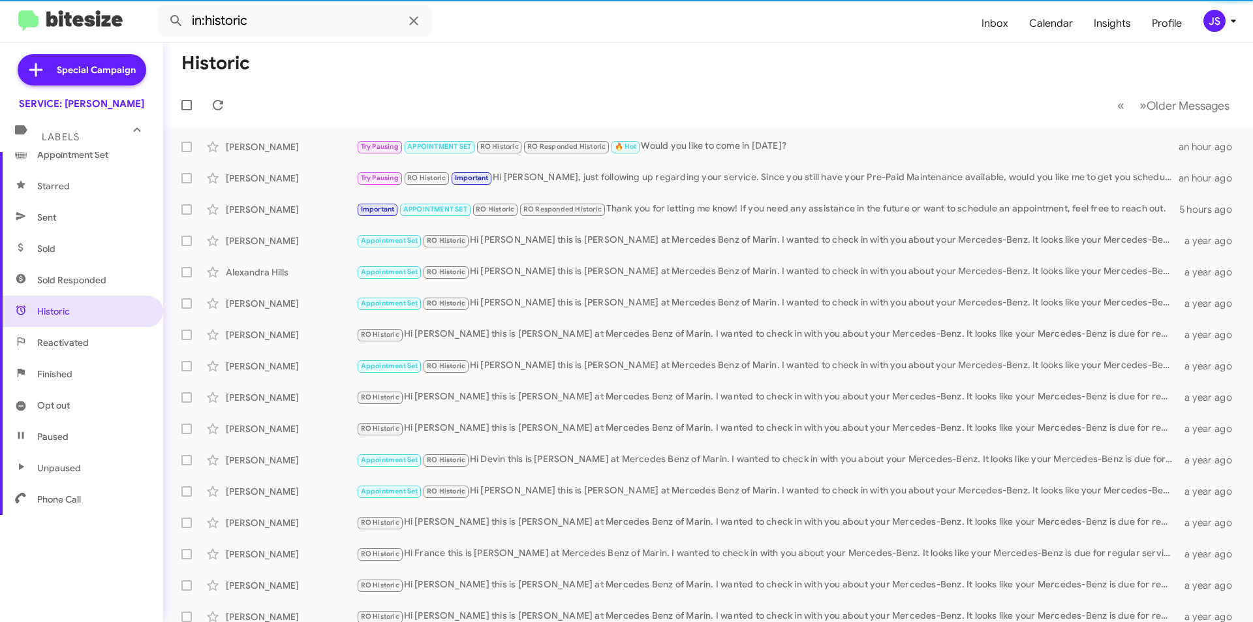
click at [69, 281] on span "Sold Responded" at bounding box center [71, 279] width 69 height 13
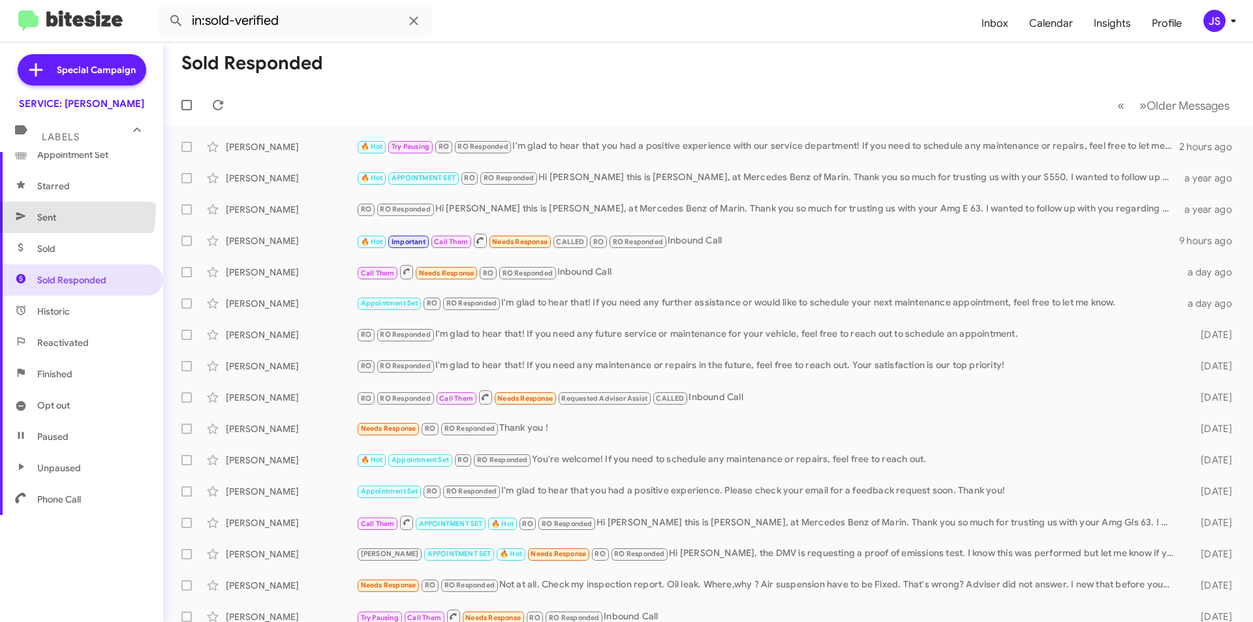
click at [65, 211] on span "Sent" at bounding box center [81, 217] width 163 height 31
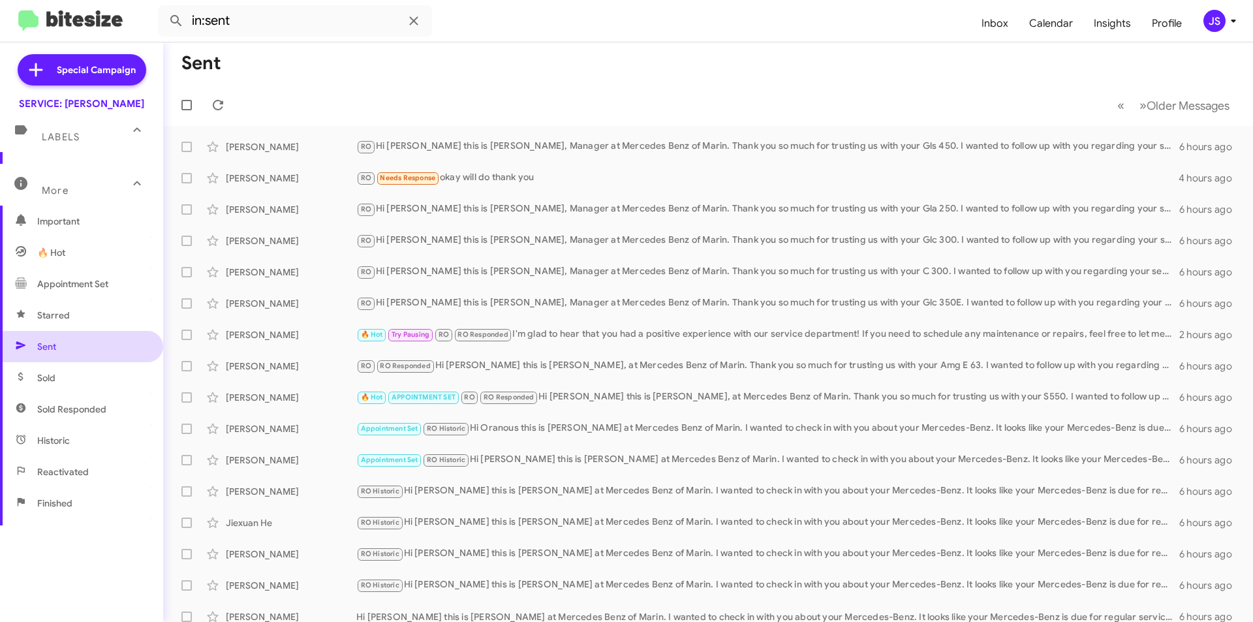
scroll to position [112, 0]
click at [541, 183] on div "RO Needs Response okay will do thank you" at bounding box center [773, 177] width 834 height 15
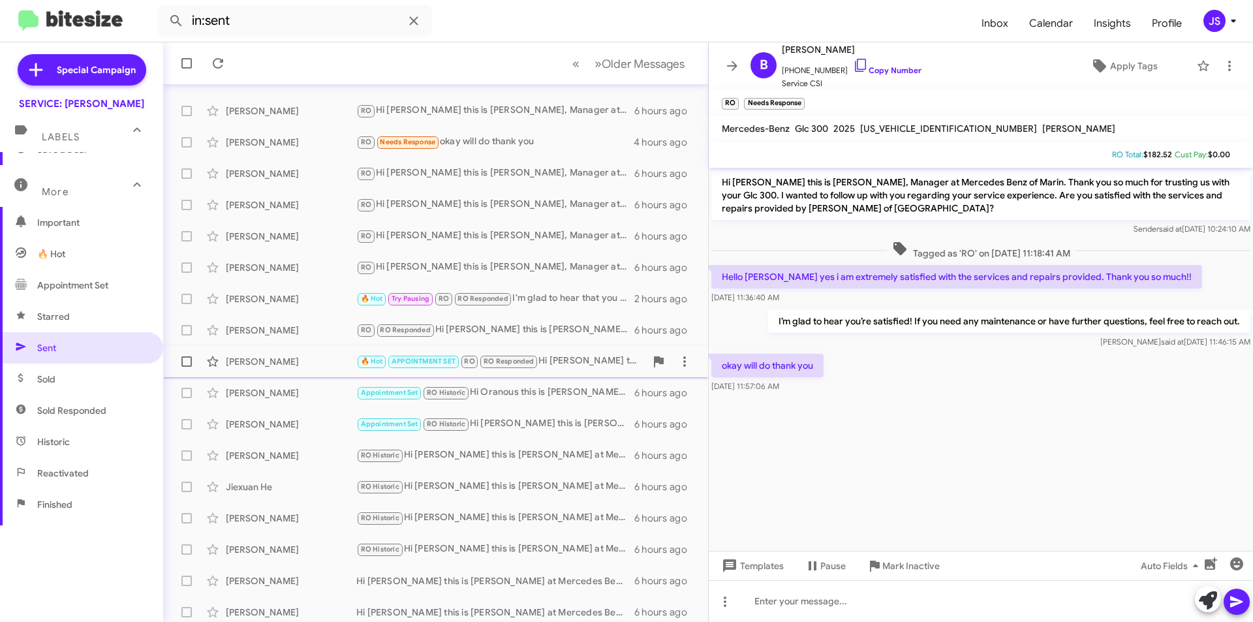
scroll to position [65, 0]
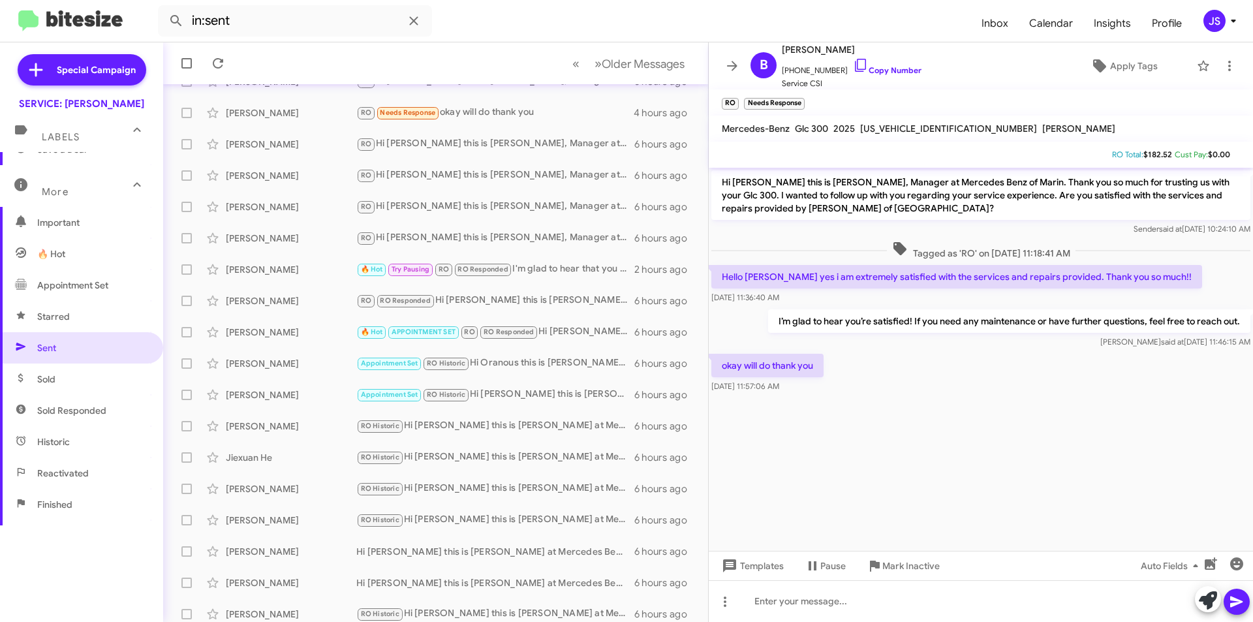
click at [71, 282] on span "Appointment Set" at bounding box center [72, 285] width 71 height 13
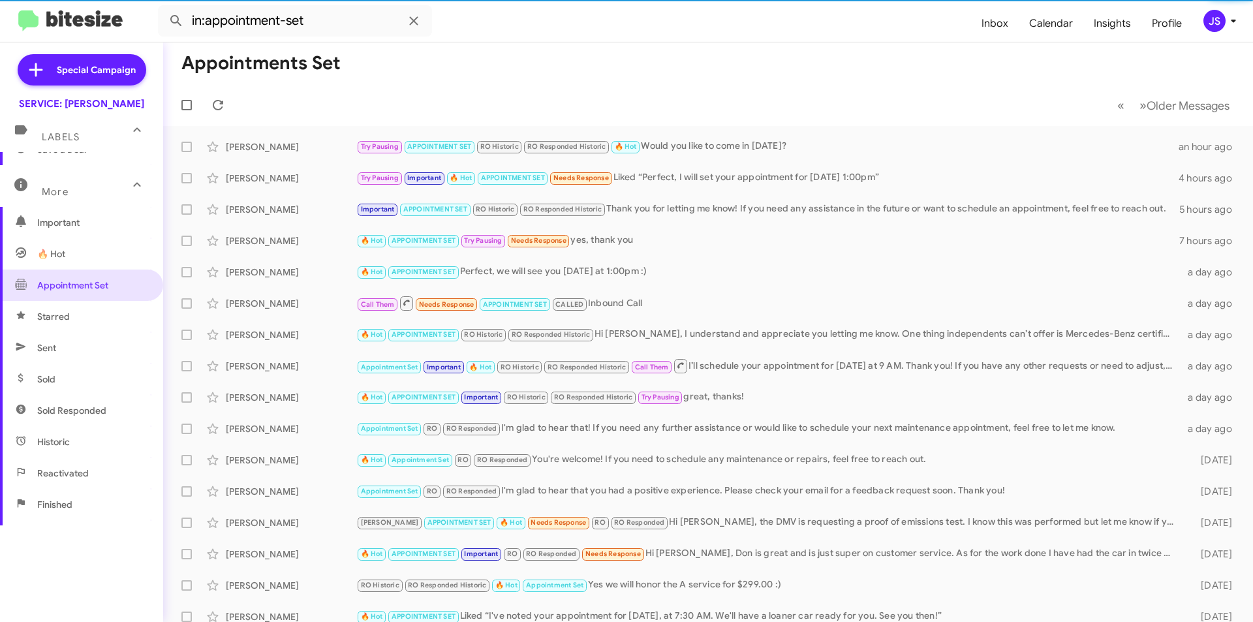
click at [89, 254] on span "🔥 Hot" at bounding box center [81, 253] width 163 height 31
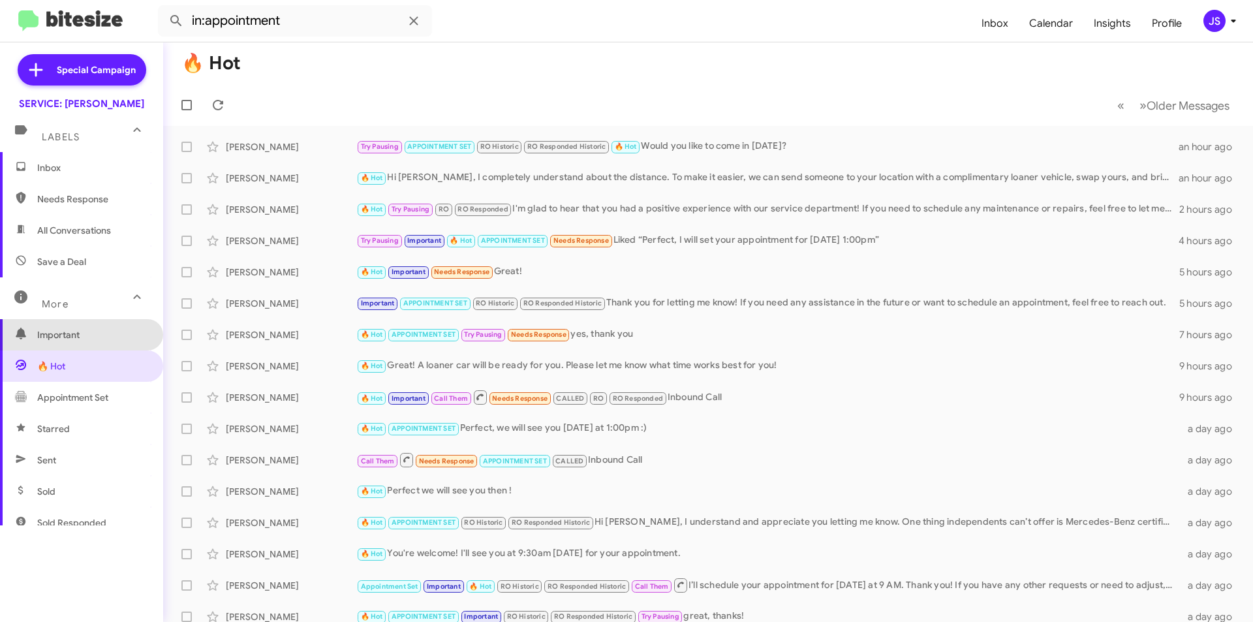
click at [87, 324] on span "Important" at bounding box center [81, 334] width 163 height 31
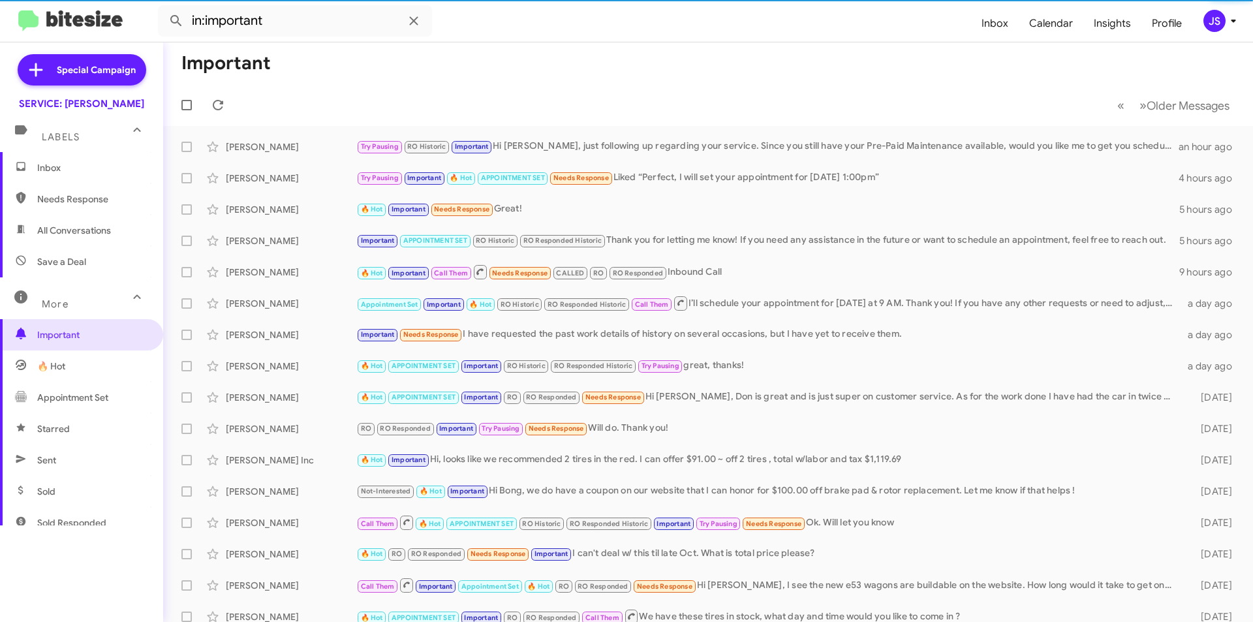
click at [89, 269] on span "Save a Deal" at bounding box center [81, 261] width 163 height 31
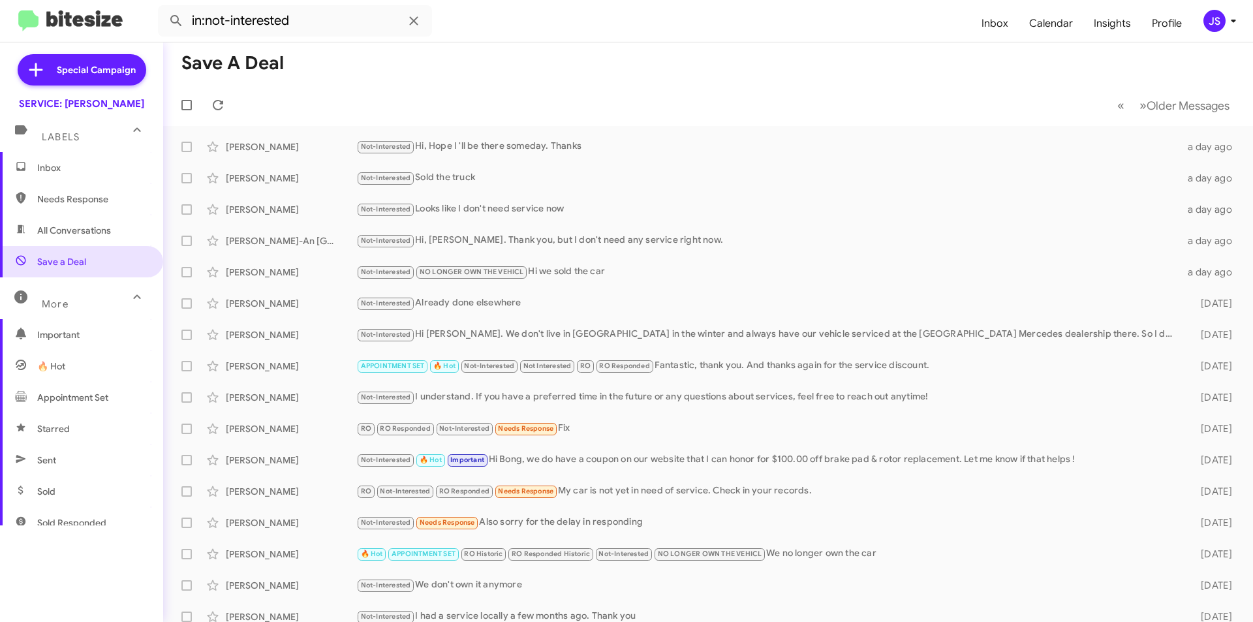
click at [67, 206] on span "Needs Response" at bounding box center [81, 198] width 163 height 31
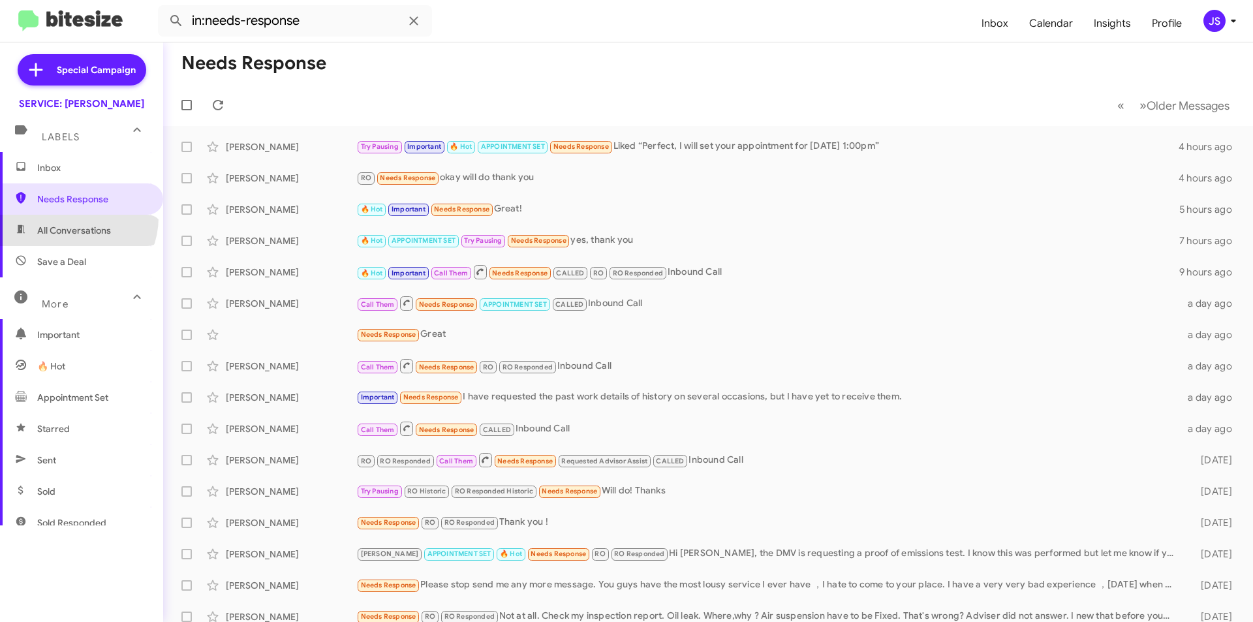
click at [72, 217] on span "All Conversations" at bounding box center [81, 230] width 163 height 31
type input "in:all-conversations"
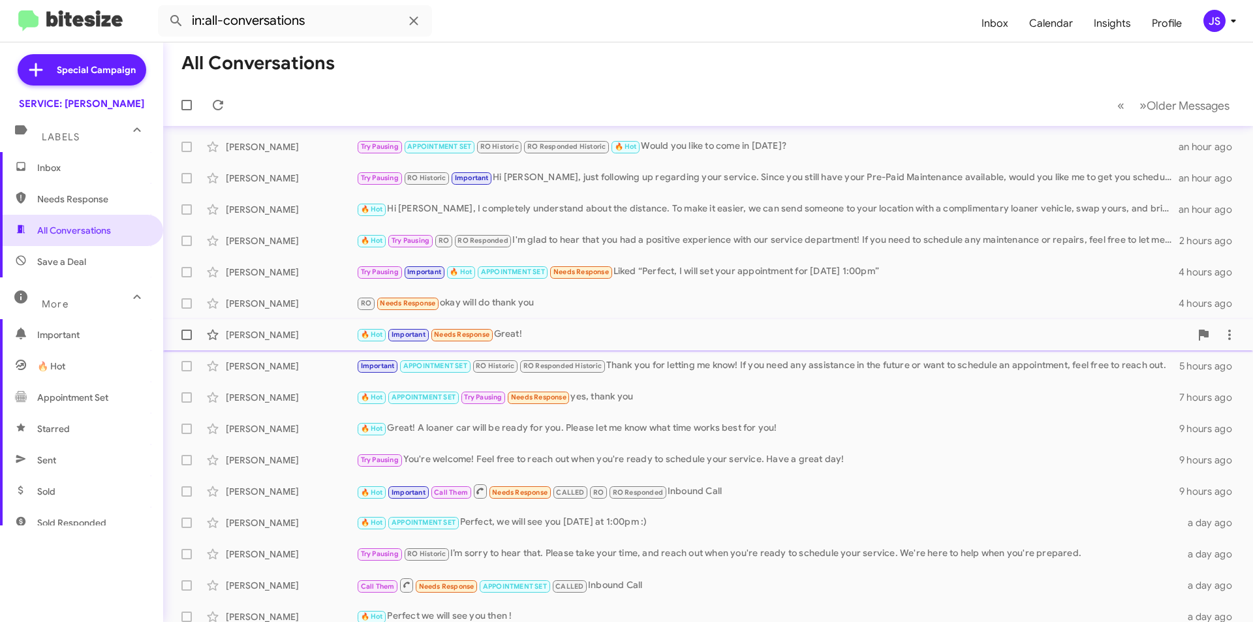
scroll to position [136, 0]
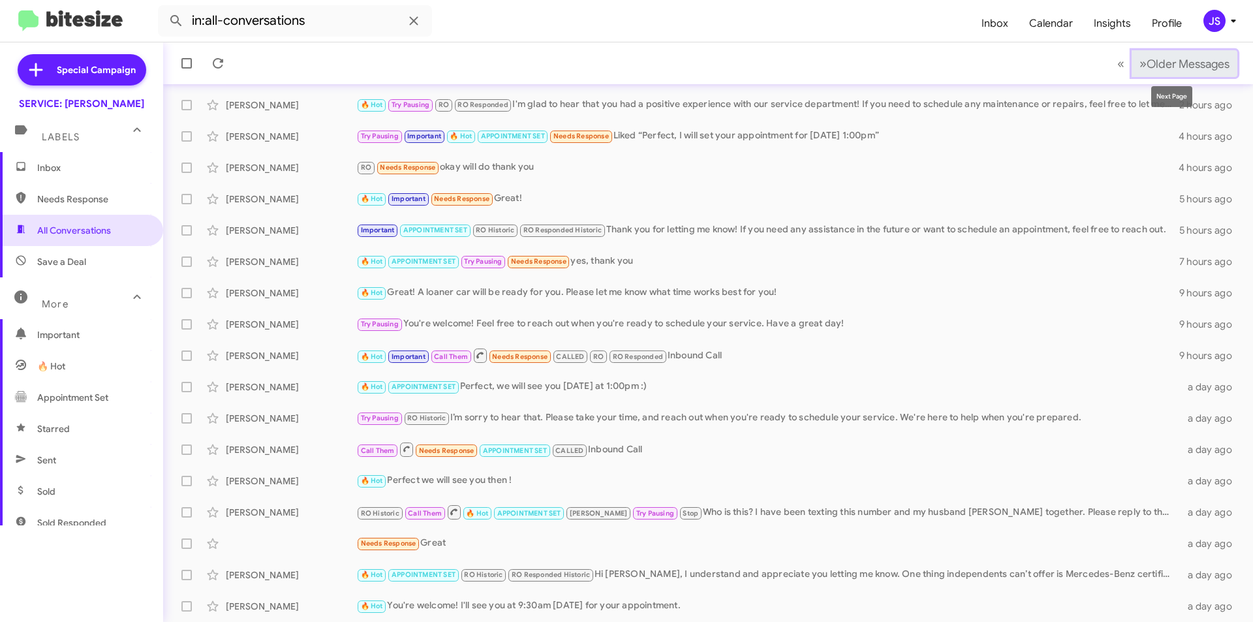
click at [1205, 67] on span "Older Messages" at bounding box center [1188, 64] width 83 height 14
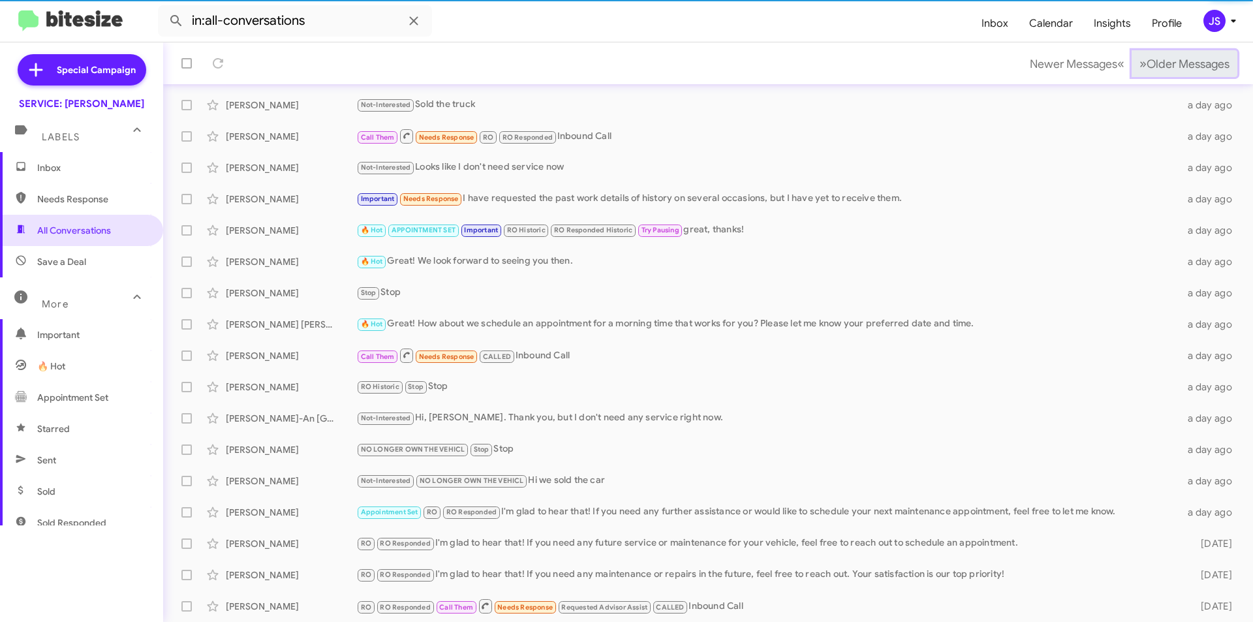
click at [1205, 67] on span "Older Messages" at bounding box center [1188, 64] width 83 height 14
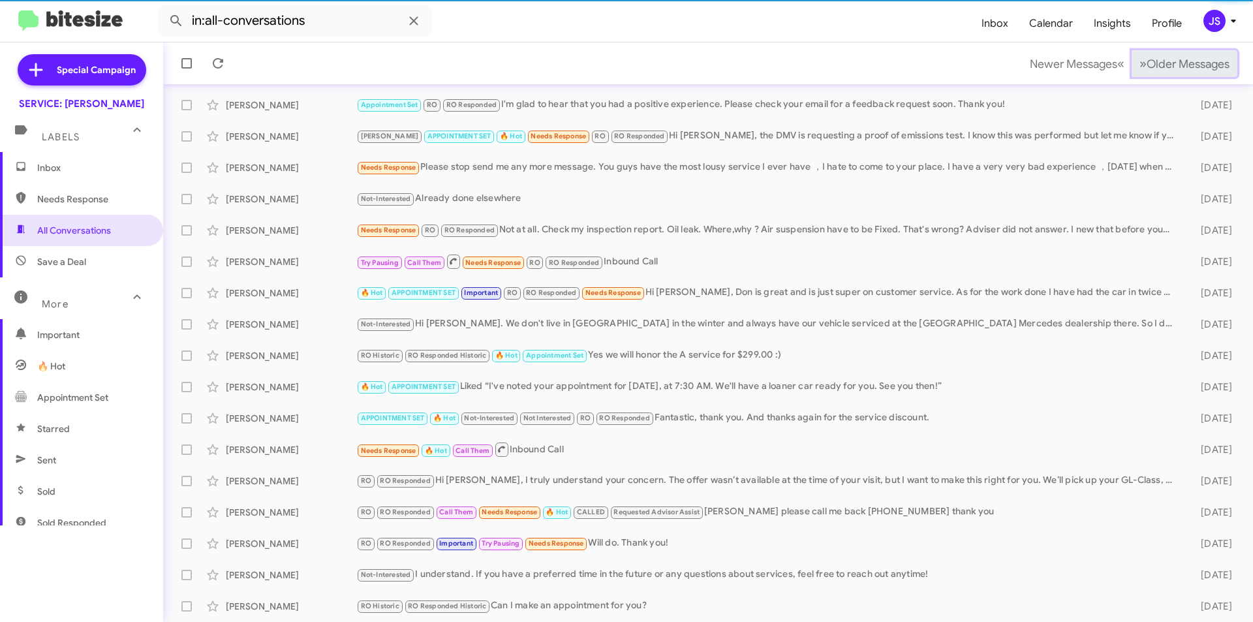
click at [1205, 67] on span "Older Messages" at bounding box center [1188, 64] width 83 height 14
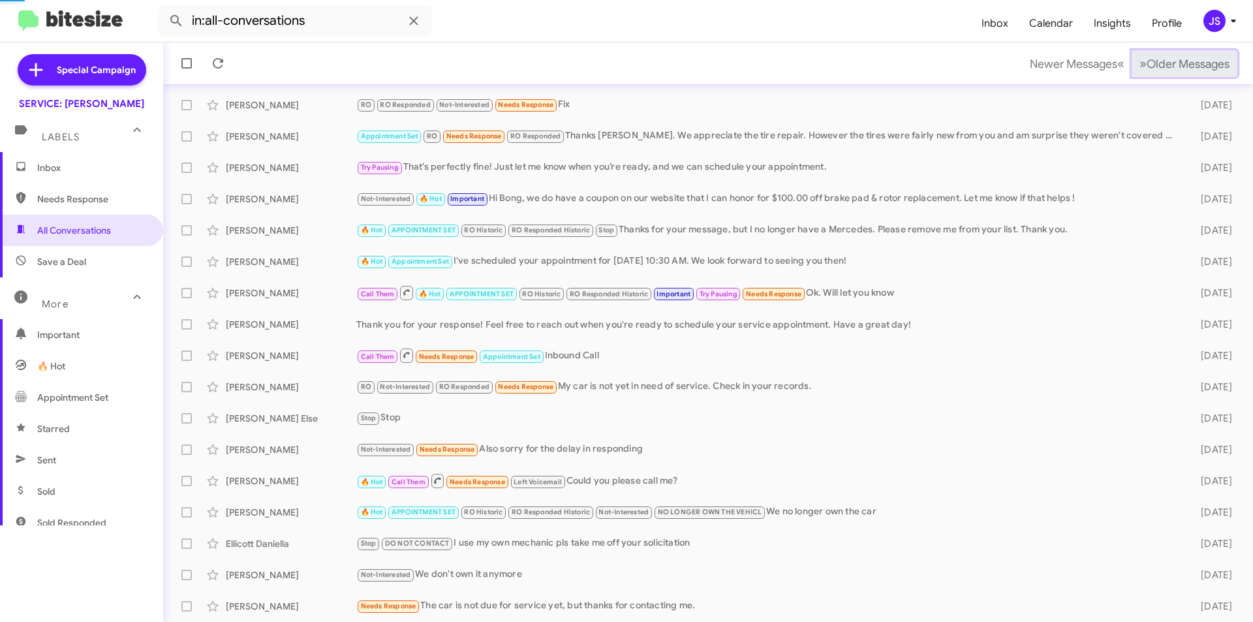
click at [1205, 67] on span "Older Messages" at bounding box center [1188, 64] width 83 height 14
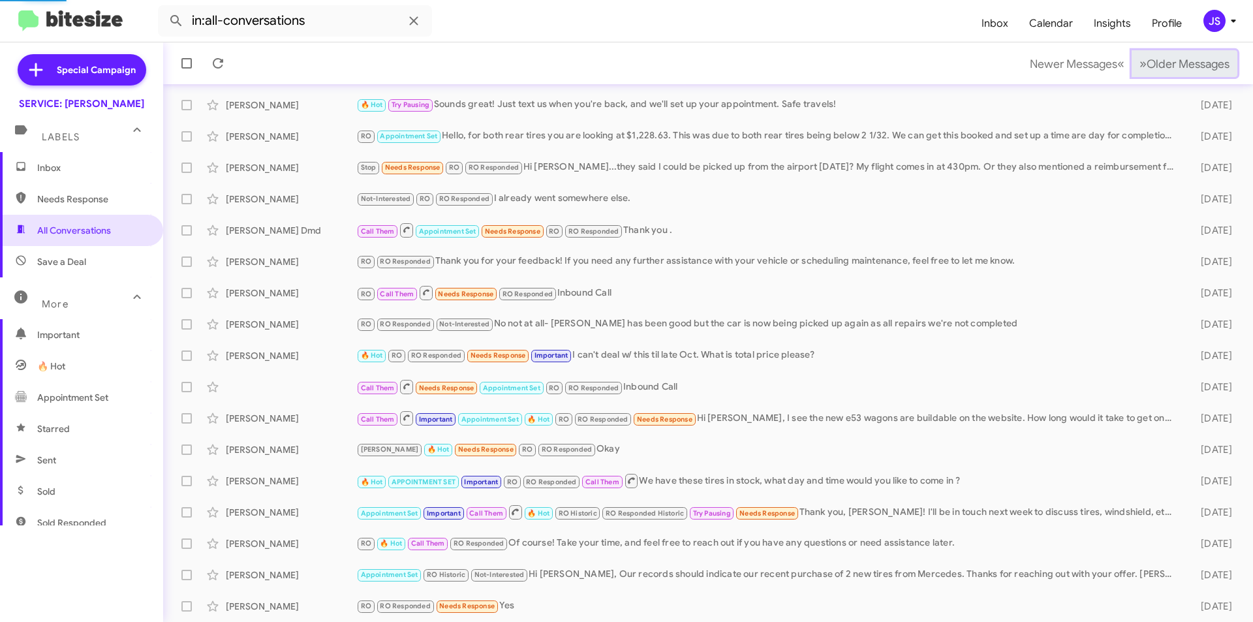
click at [1205, 67] on span "Older Messages" at bounding box center [1188, 64] width 83 height 14
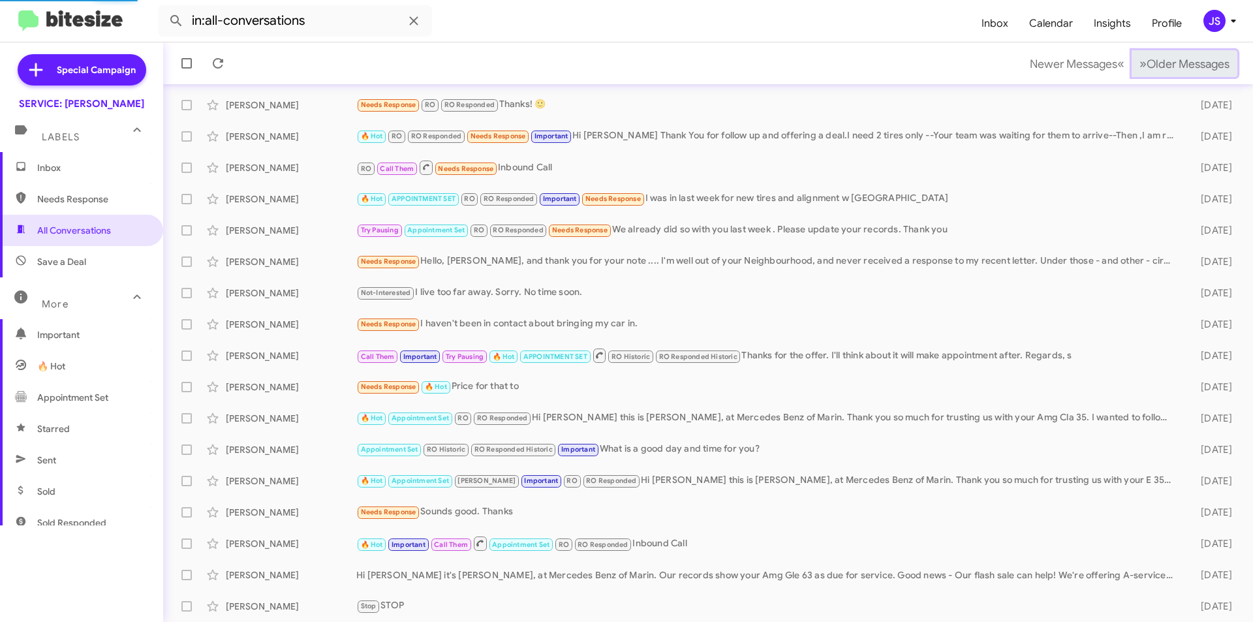
click at [1205, 67] on span "Older Messages" at bounding box center [1188, 64] width 83 height 14
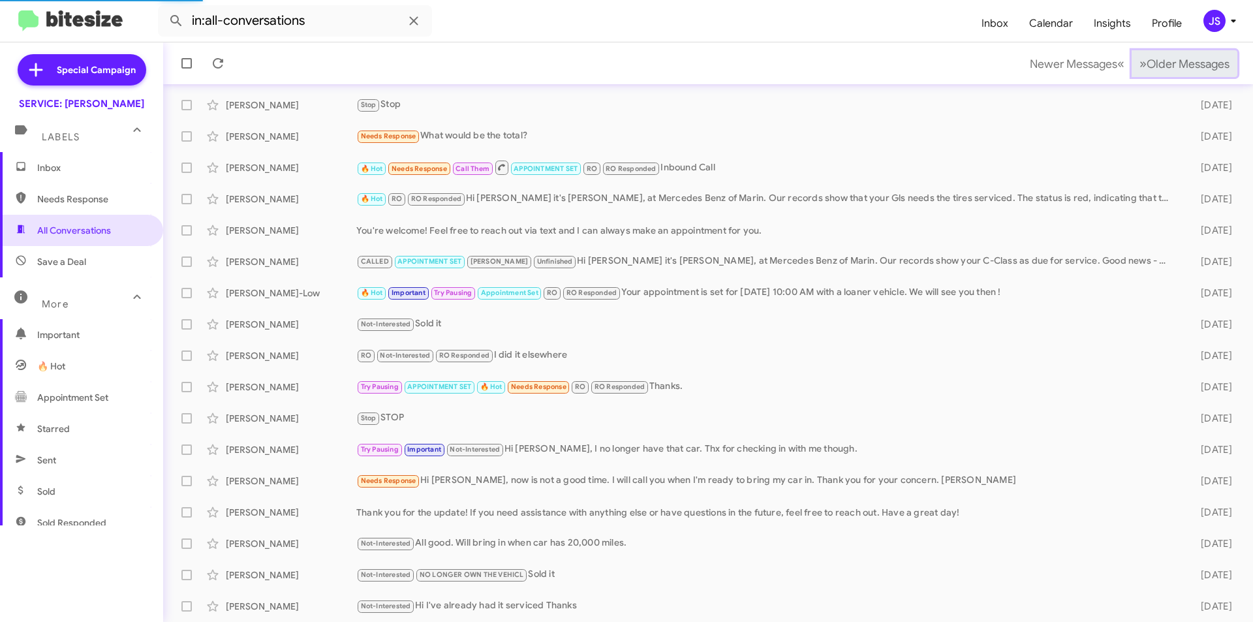
click at [1205, 67] on span "Older Messages" at bounding box center [1188, 64] width 83 height 14
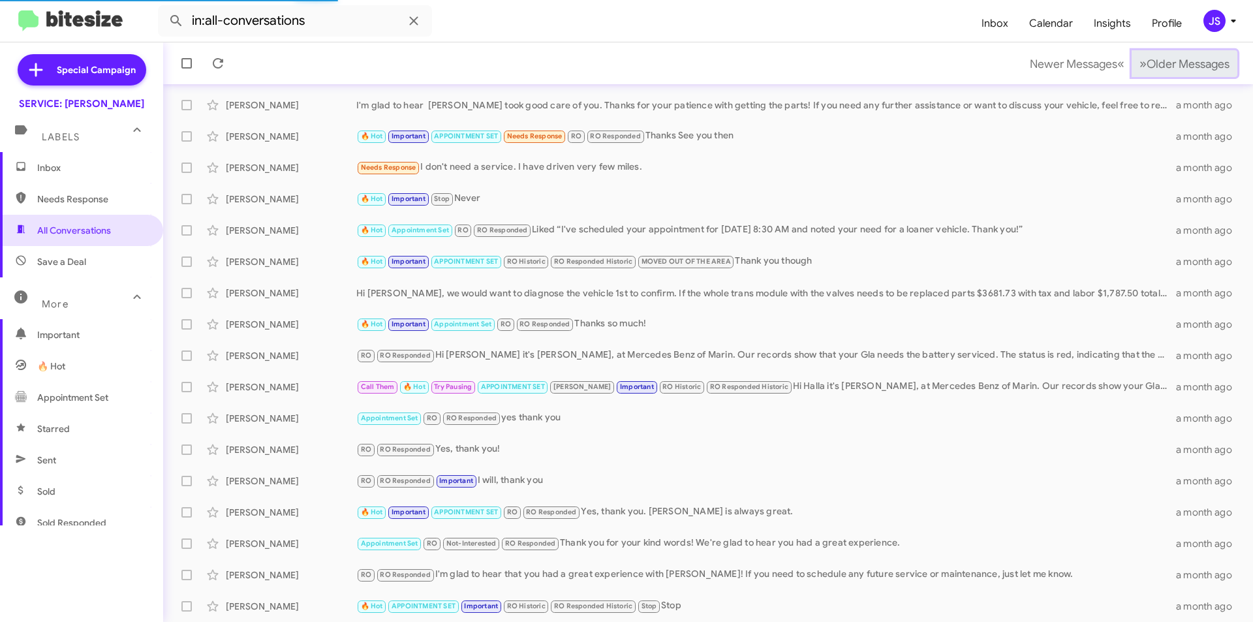
click at [1205, 67] on span "Older Messages" at bounding box center [1188, 64] width 83 height 14
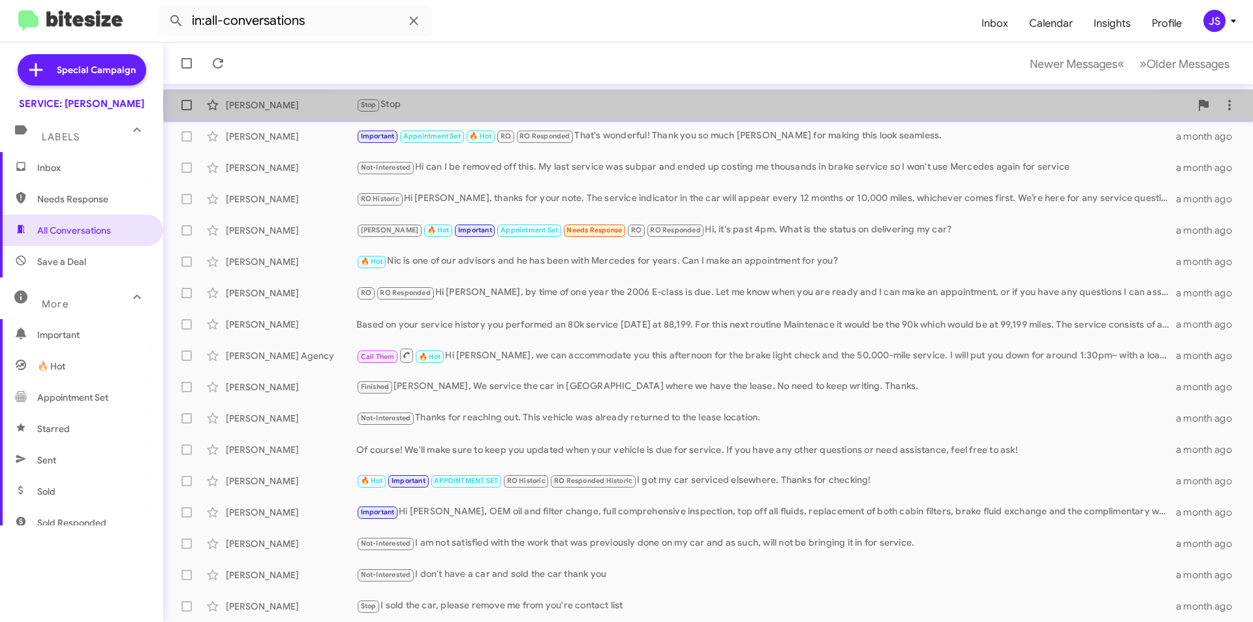
click at [732, 102] on div "Stop Stop" at bounding box center [773, 104] width 834 height 15
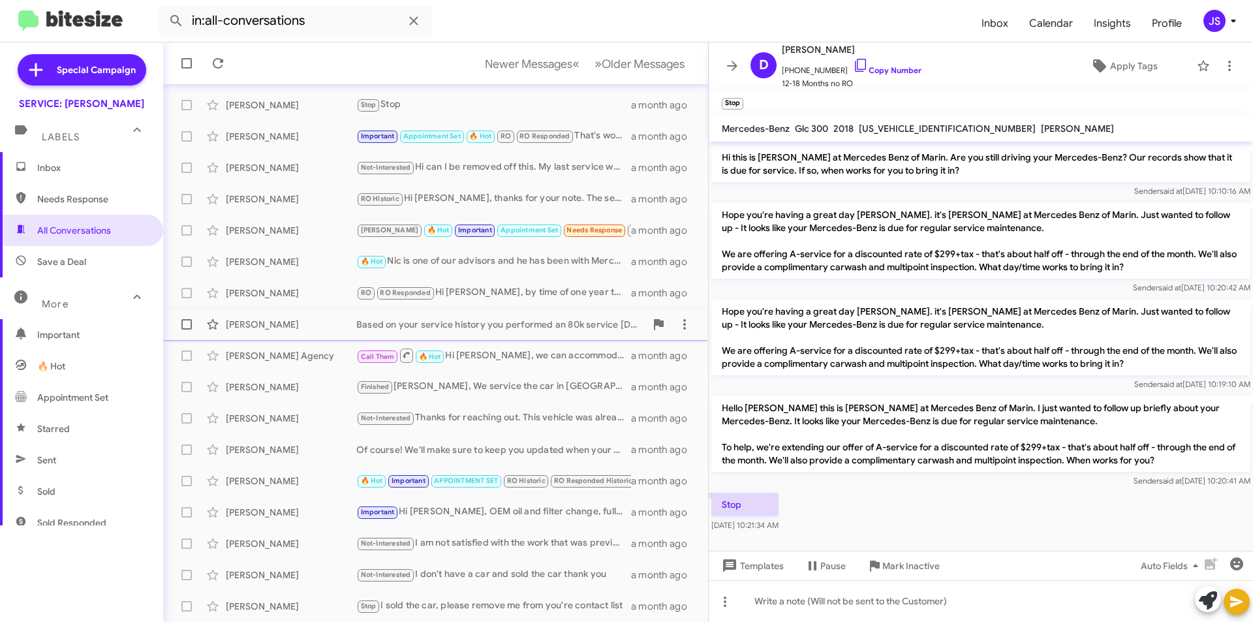
scroll to position [359, 0]
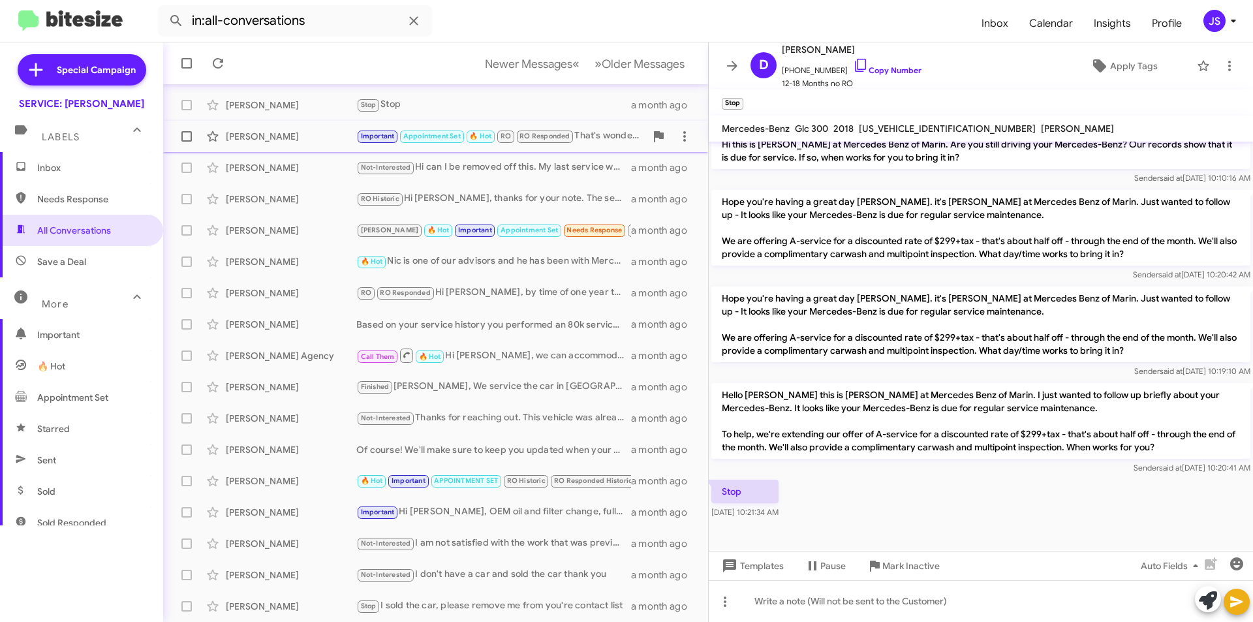
click at [316, 151] on span "Julius Verdeflor Important Appointment Set 🔥 Hot RO RO Responded That's wonderf…" at bounding box center [435, 136] width 545 height 31
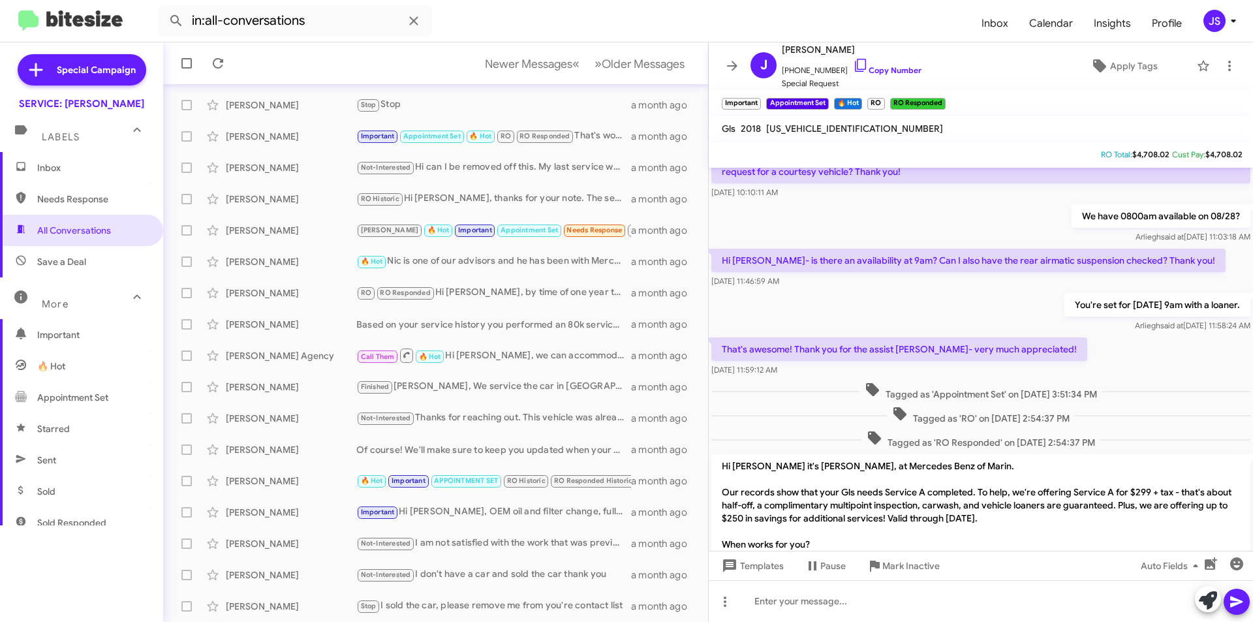
scroll to position [600, 0]
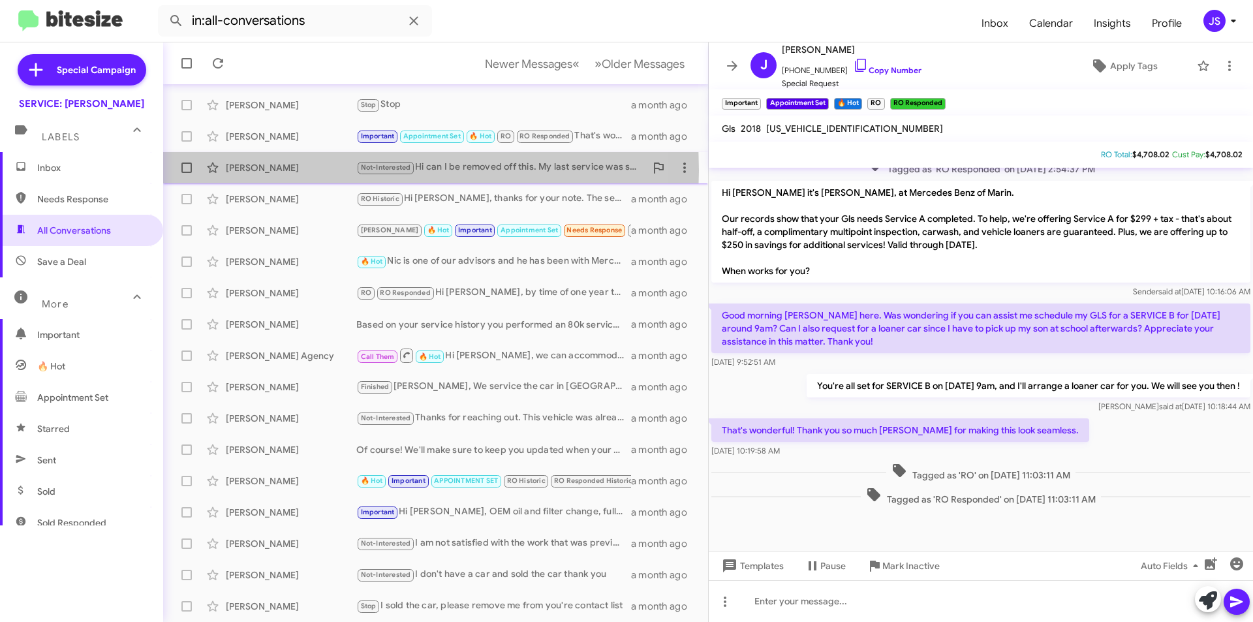
click at [269, 170] on div "Oanh Nguyen" at bounding box center [291, 167] width 131 height 13
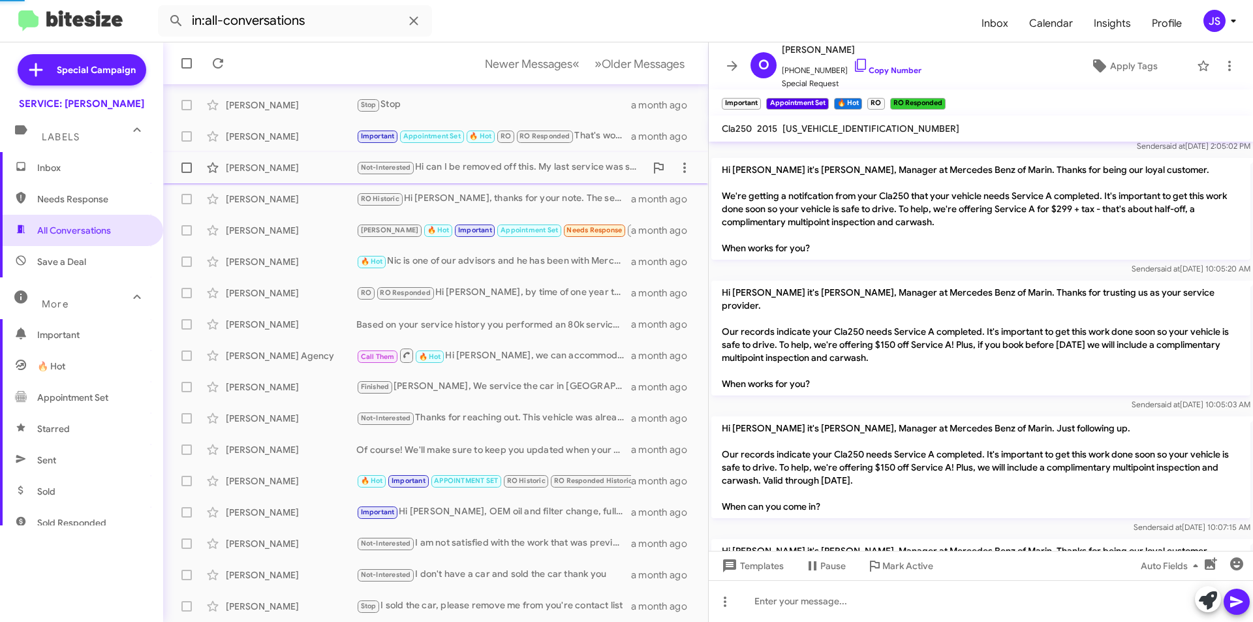
scroll to position [1933, 0]
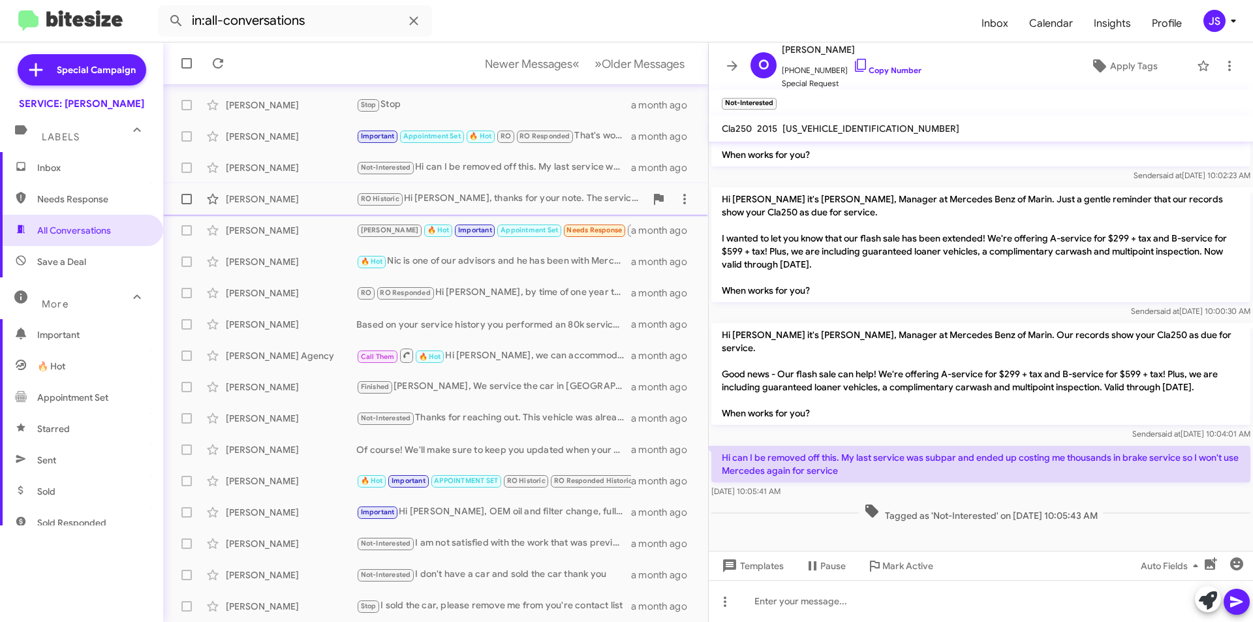
click at [274, 187] on div "Nicole Elliott RO Historic Hi Nicole, thanks for your note. The service indicat…" at bounding box center [436, 199] width 524 height 26
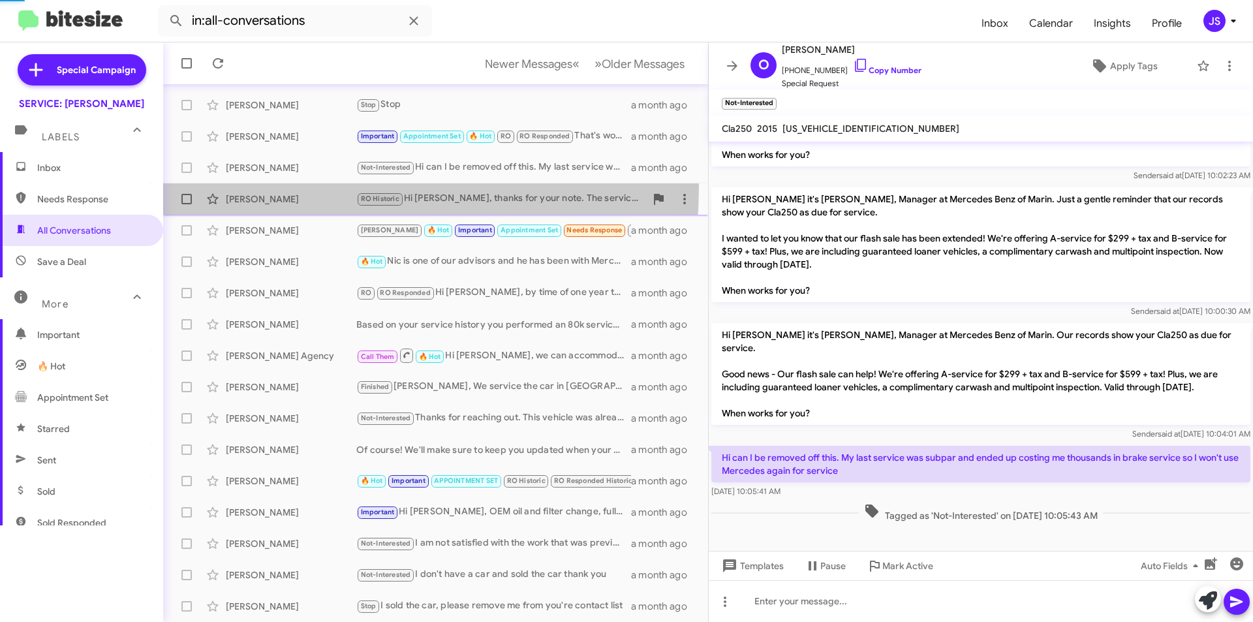
scroll to position [279, 0]
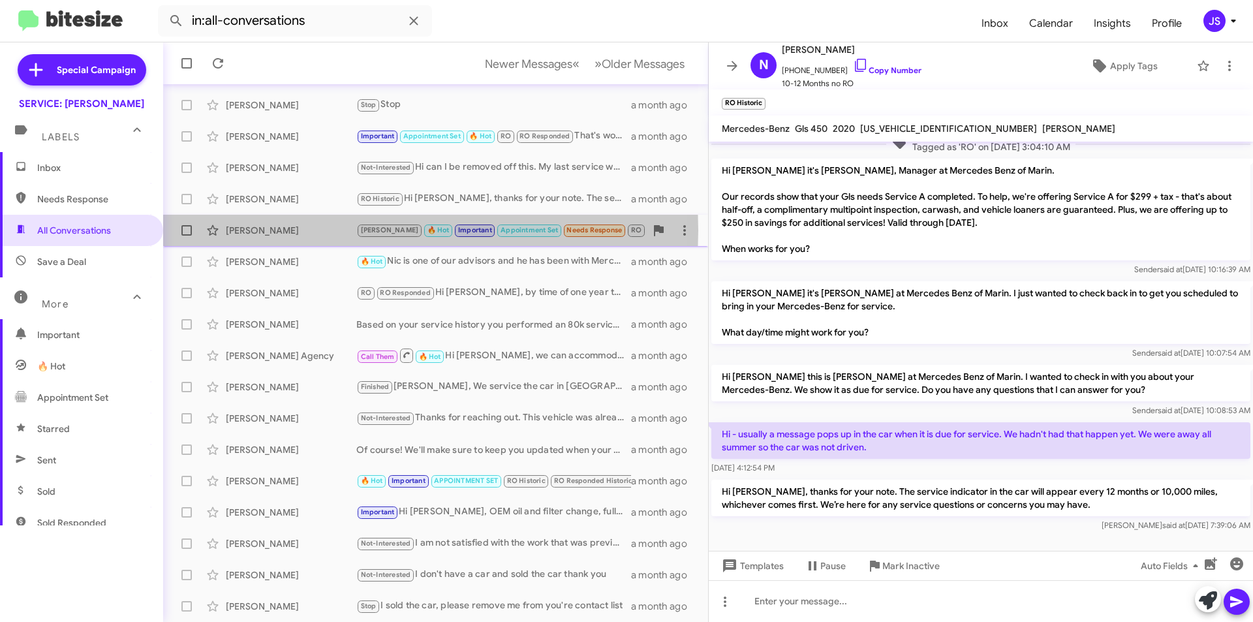
click at [278, 230] on div "[PERSON_NAME]" at bounding box center [291, 230] width 131 height 13
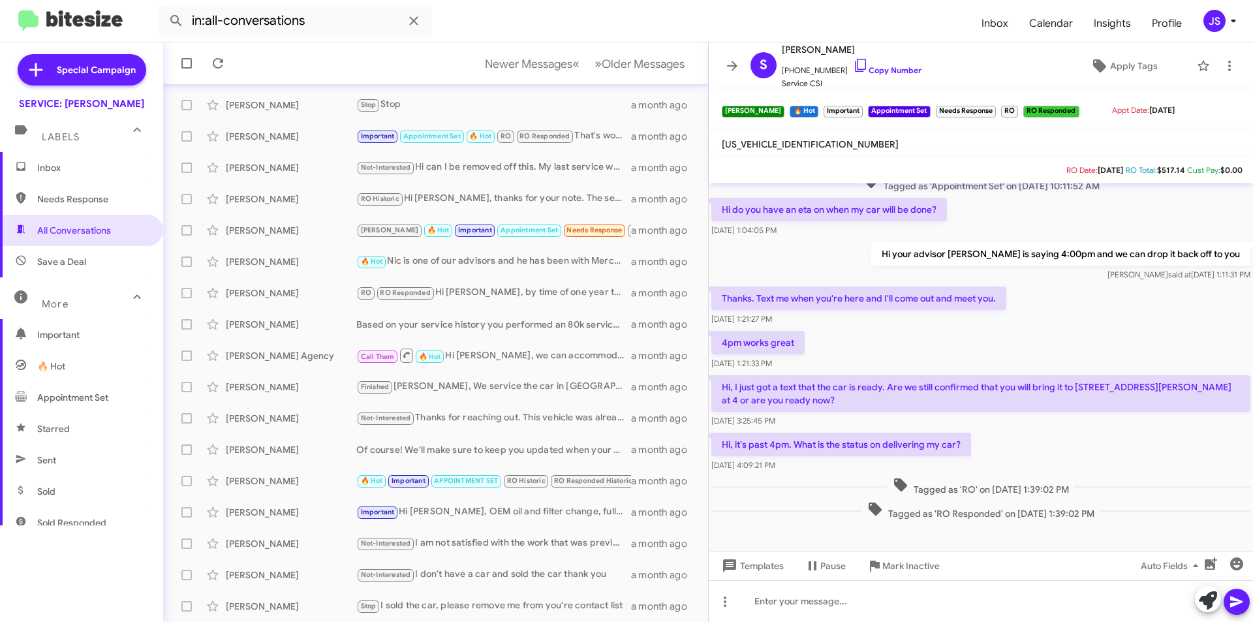
scroll to position [1081, 0]
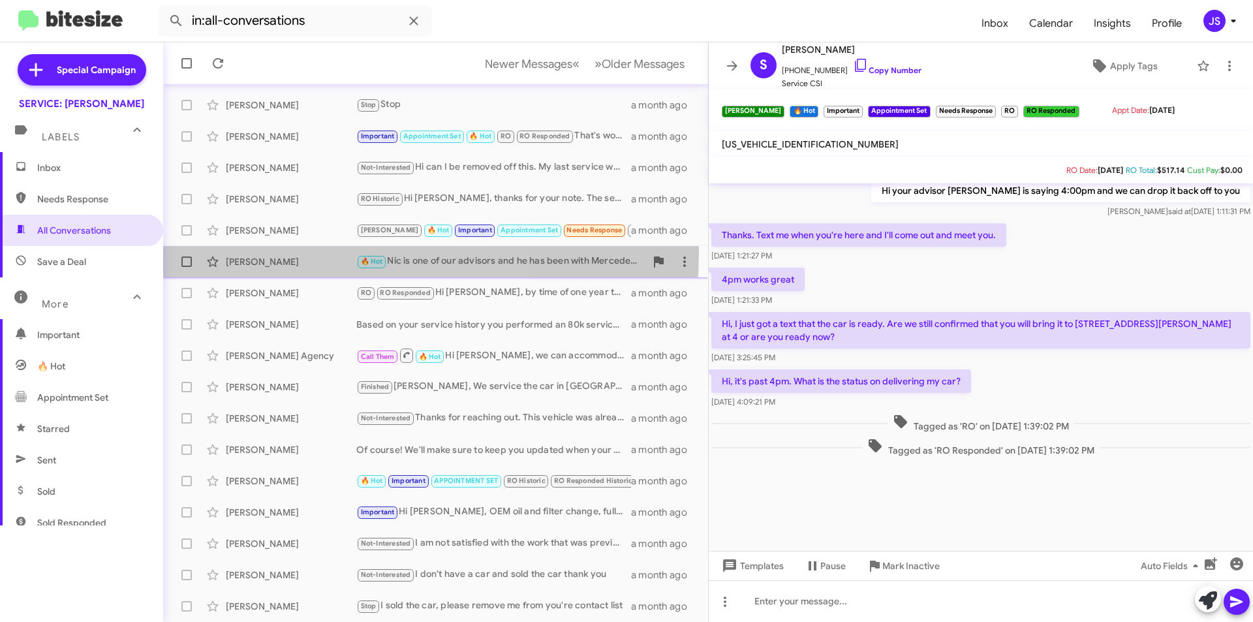
click at [283, 251] on div "Nick Joseph 🔥 Hot Nic is one of our advisors and he has been with Mercedes for …" at bounding box center [436, 262] width 524 height 26
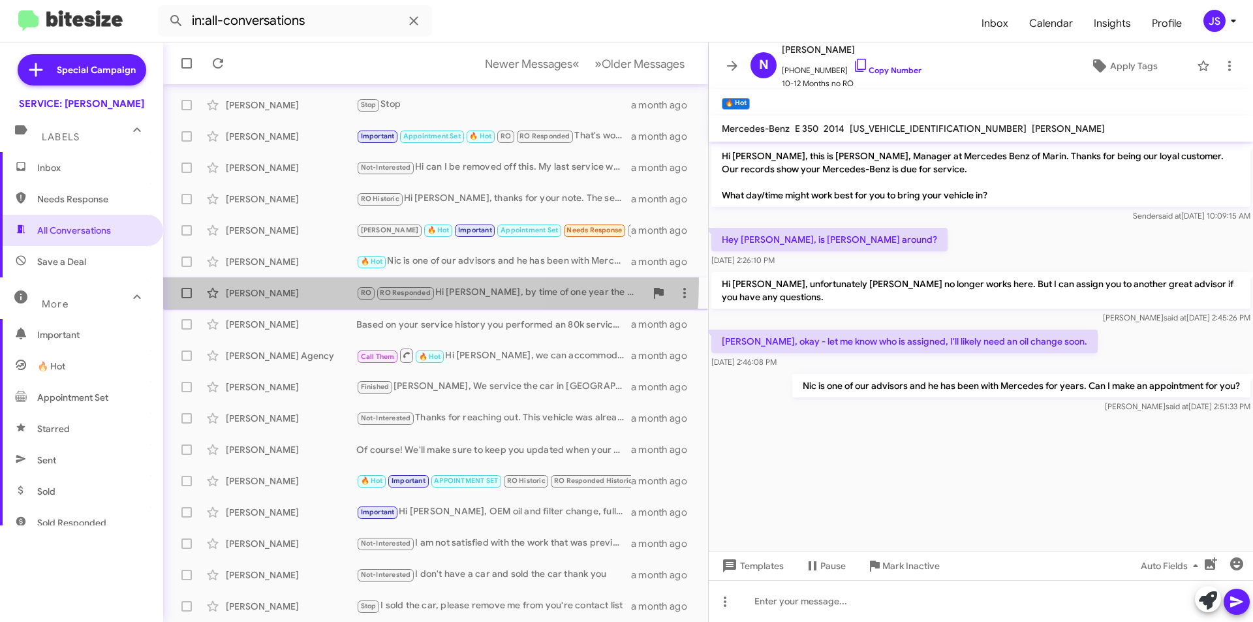
click at [291, 281] on div "Irene Belknap RO RO Responded Hi Irene, by time of one year the 2006 E-class is…" at bounding box center [436, 293] width 524 height 26
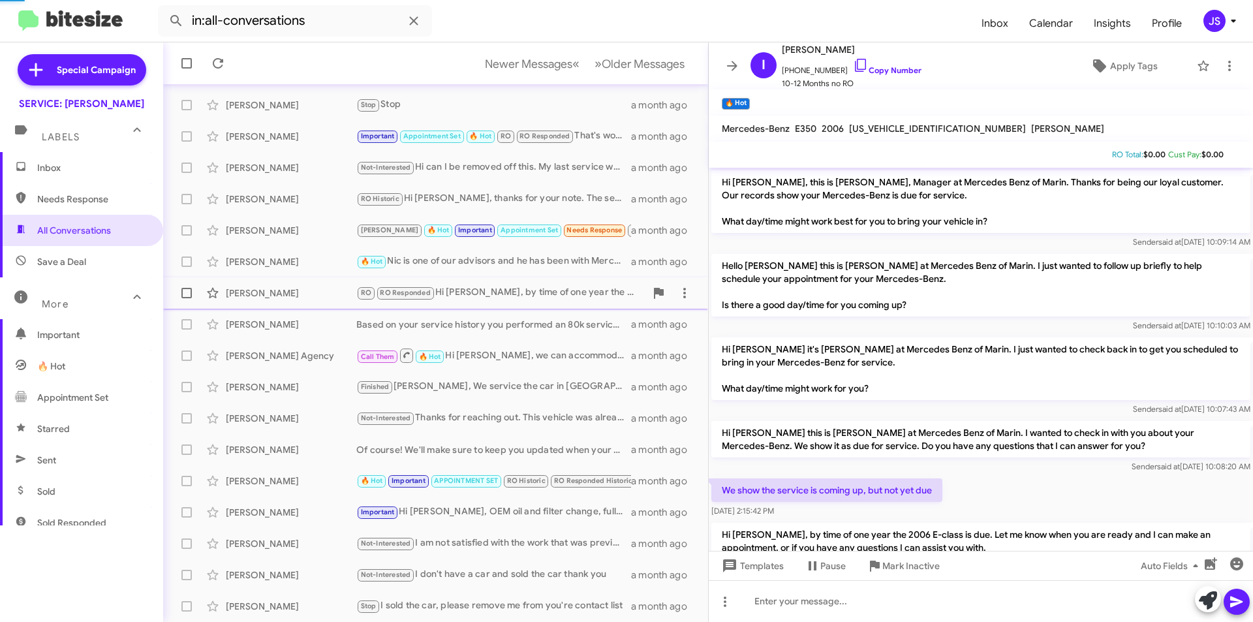
scroll to position [101, 0]
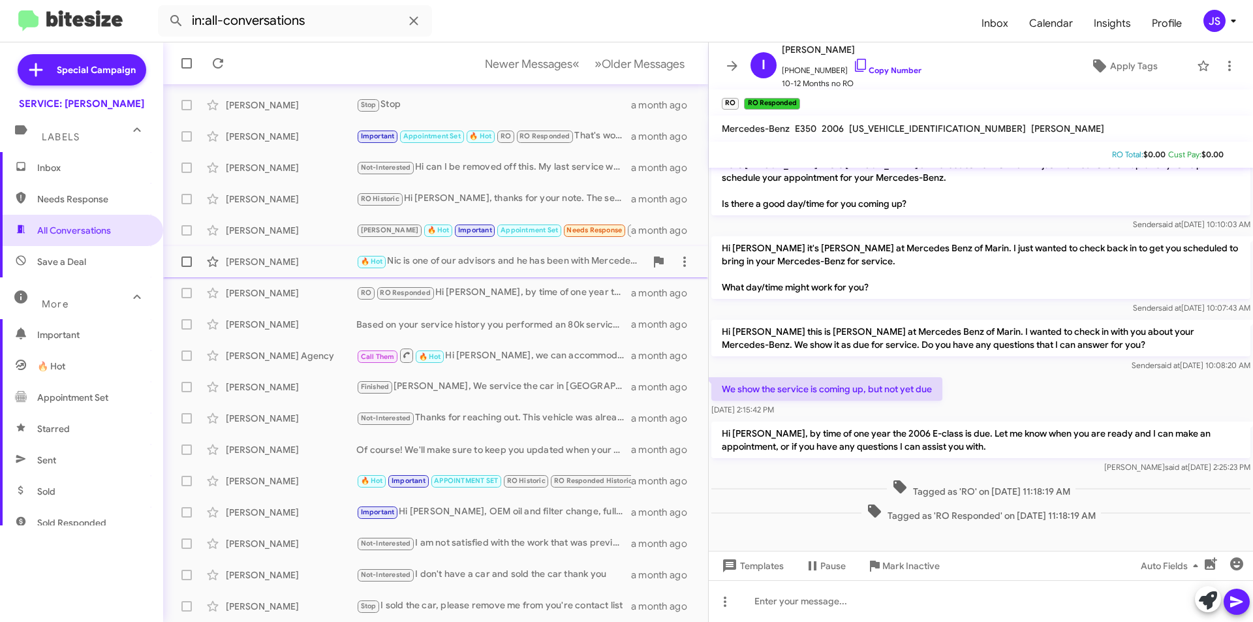
click at [292, 268] on div "Nick Joseph 🔥 Hot Nic is one of our advisors and he has been with Mercedes for …" at bounding box center [436, 262] width 524 height 26
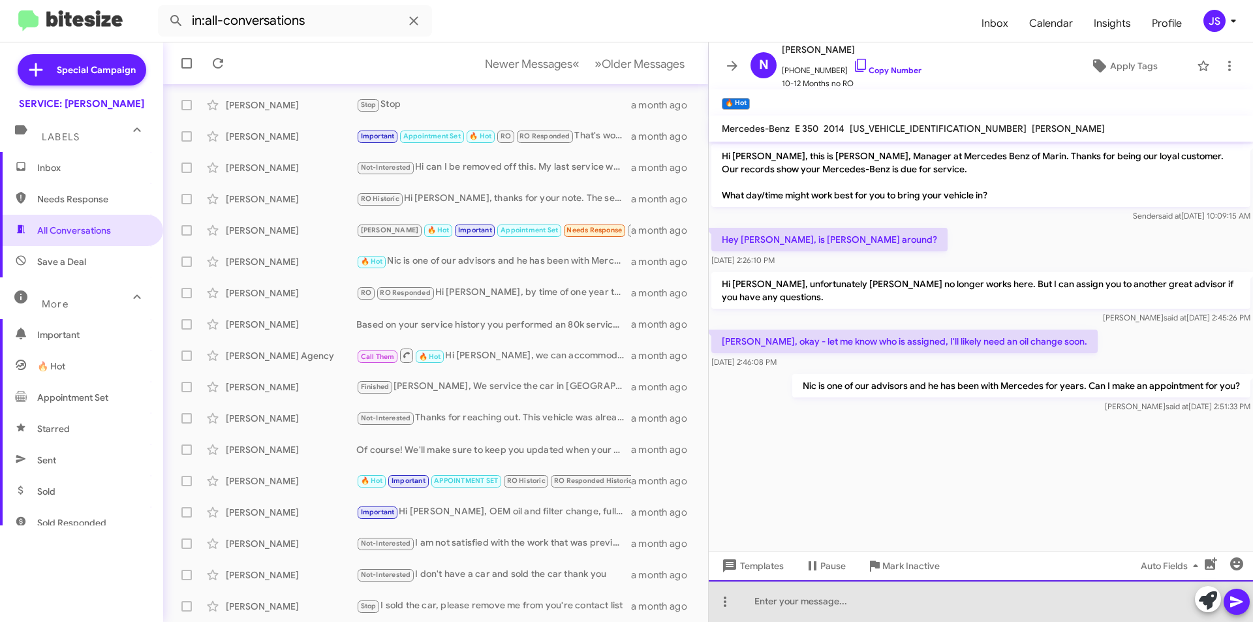
click at [923, 602] on div at bounding box center [981, 601] width 544 height 42
click at [920, 609] on div at bounding box center [981, 601] width 544 height 42
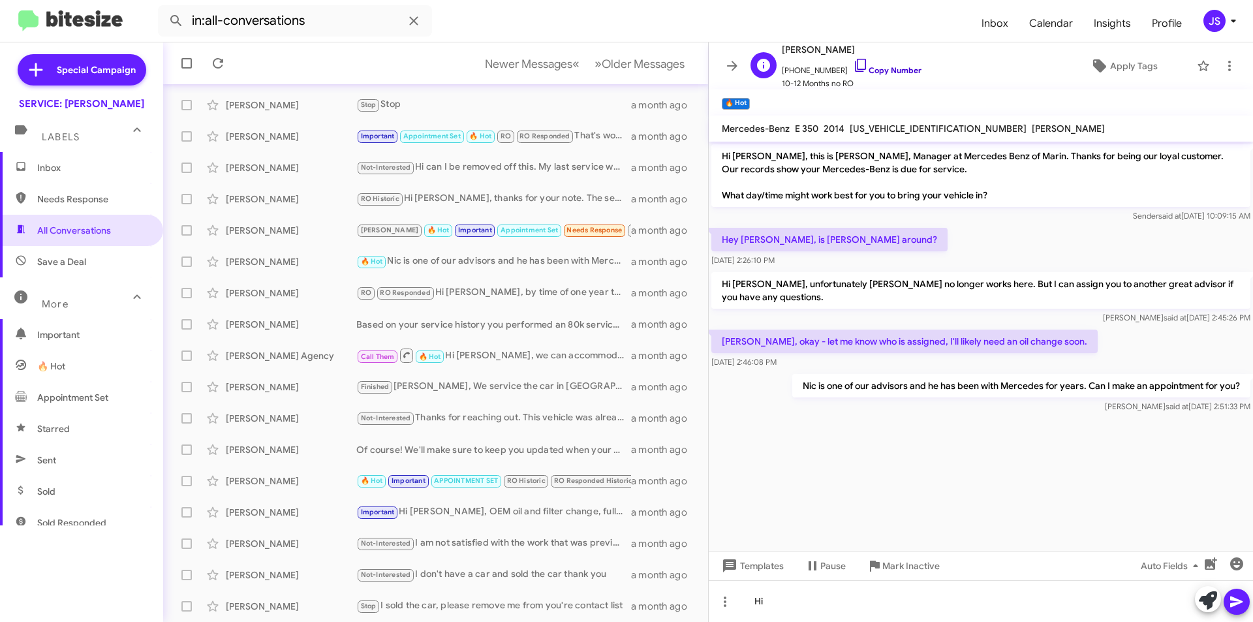
click at [853, 69] on icon at bounding box center [861, 65] width 16 height 16
click at [799, 608] on div "Hi" at bounding box center [981, 601] width 544 height 42
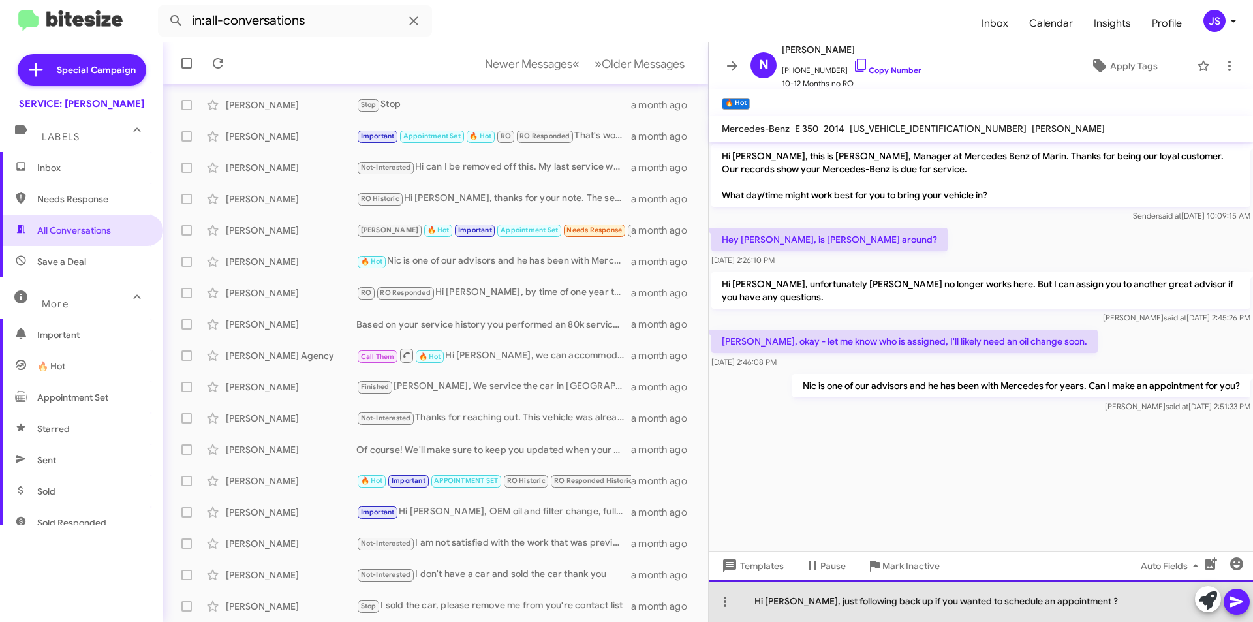
click at [1086, 608] on div "Hi [PERSON_NAME], just following back up if you wanted to schedule an appointme…" at bounding box center [981, 601] width 544 height 42
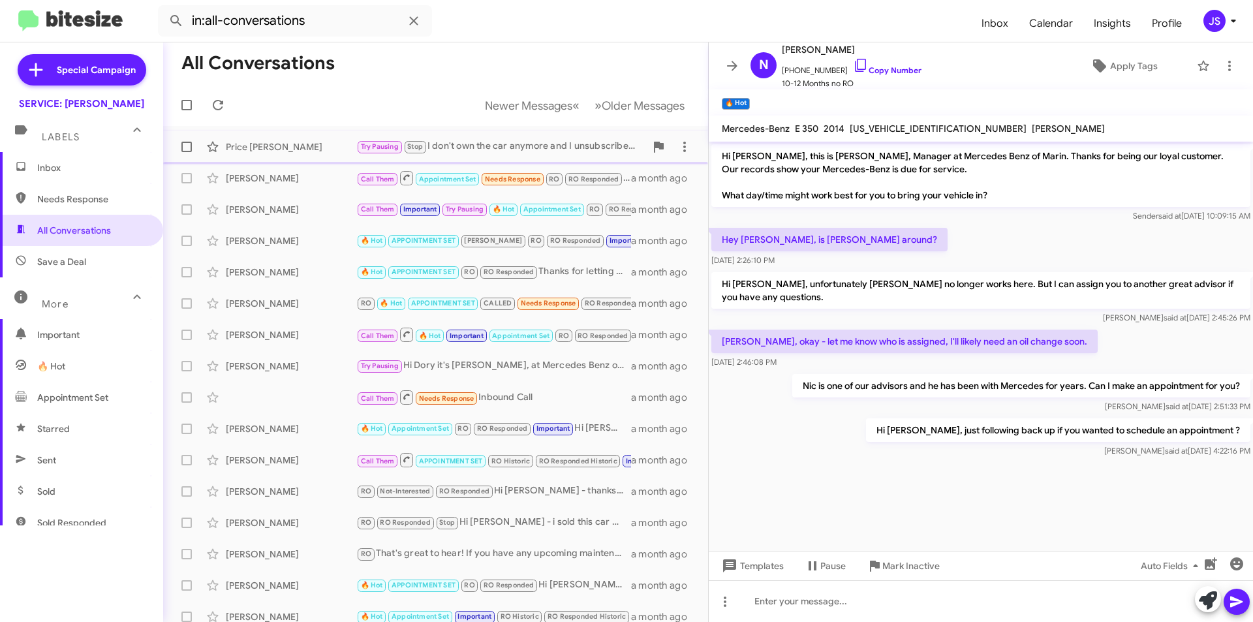
click at [281, 134] on div "Price Jessup Try Pausing Stop I don't own the car anymore and I unsubscribed fr…" at bounding box center [436, 147] width 524 height 26
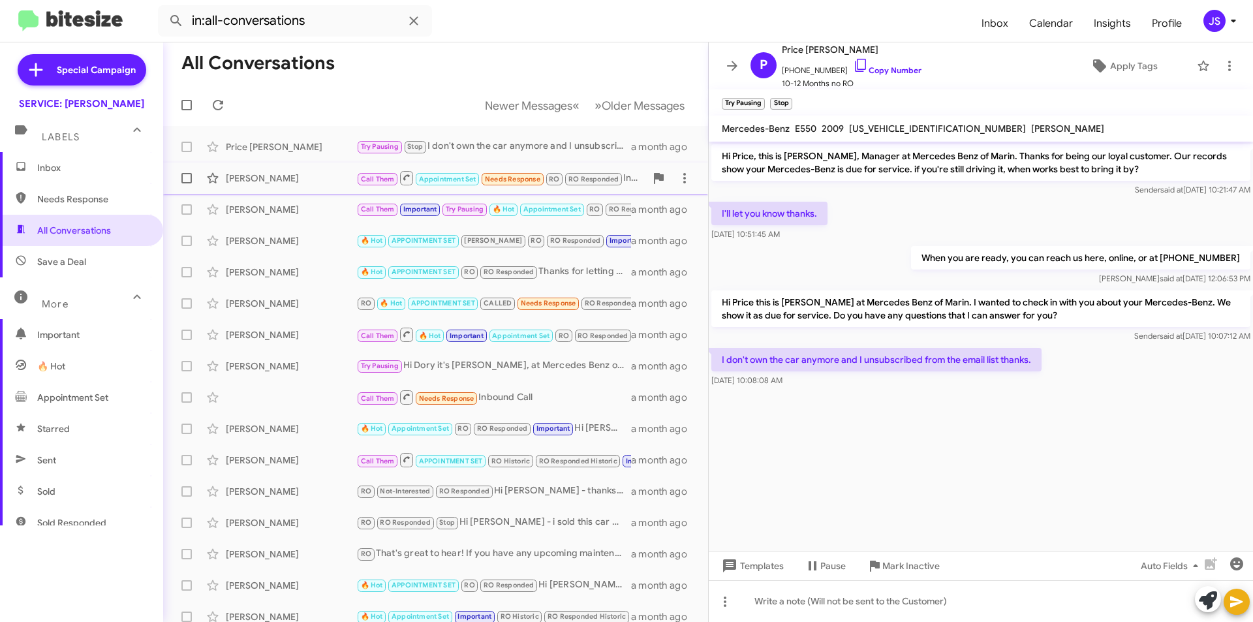
click at [283, 176] on div "Eran Jamsheed" at bounding box center [291, 178] width 131 height 13
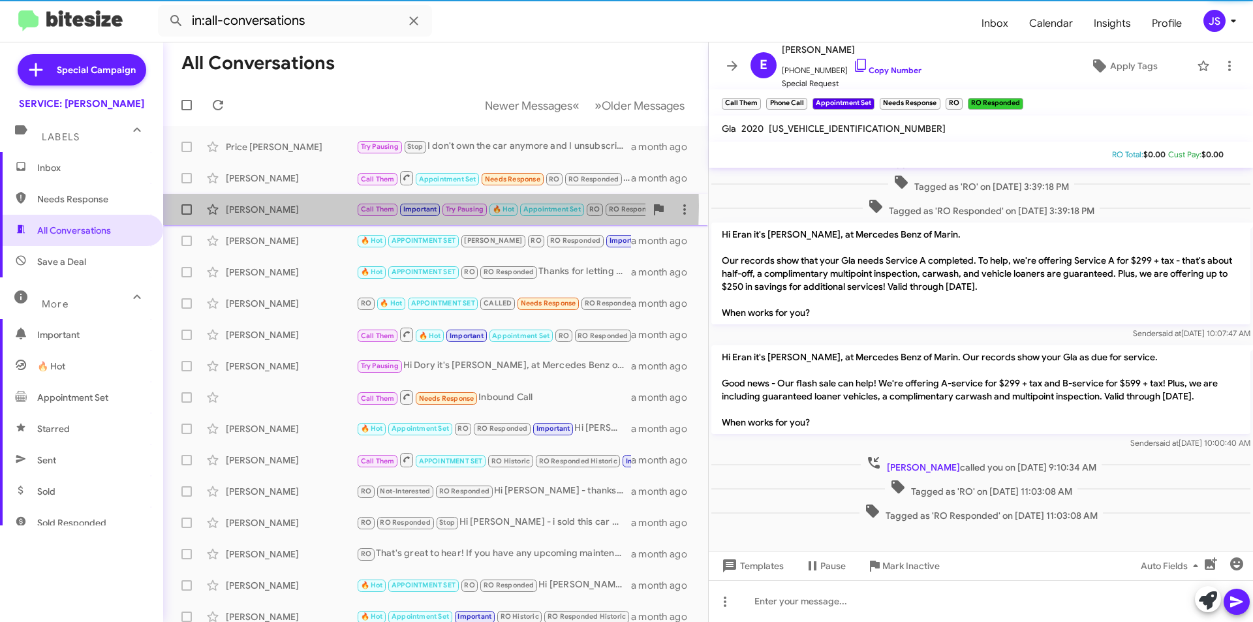
click at [298, 206] on div "Adam Boulanger" at bounding box center [291, 209] width 131 height 13
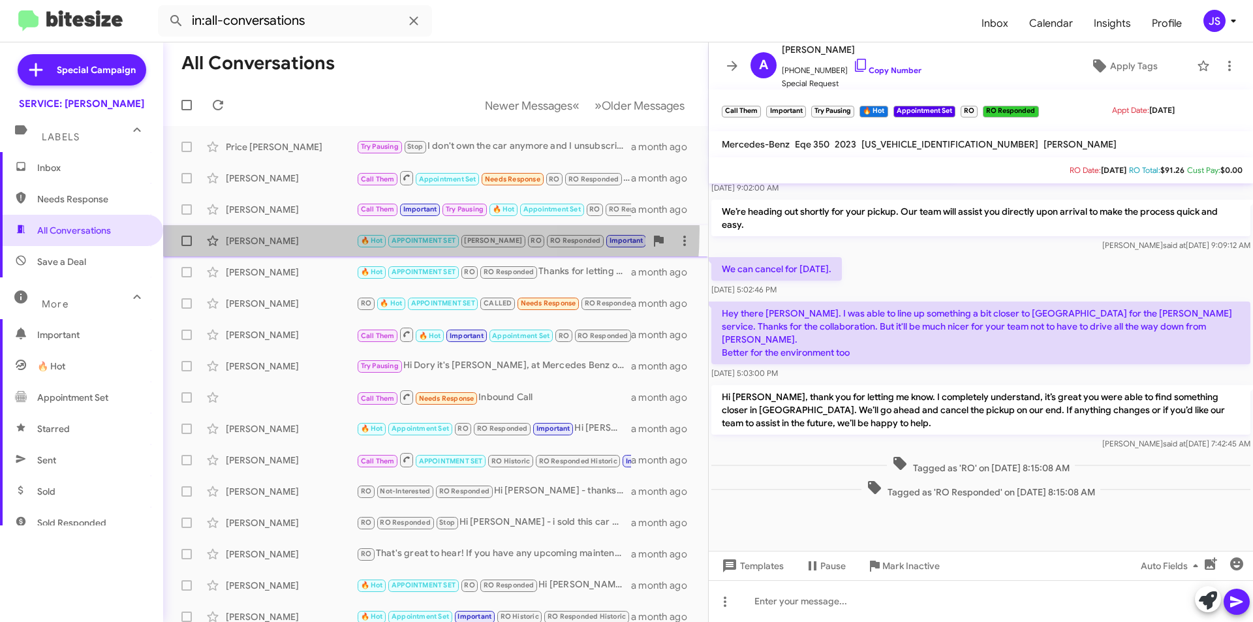
click at [296, 228] on div "Yan Li 🔥 Hot APPOINTMENT SET RAUL RO RO Responded Important No appointment is n…" at bounding box center [436, 241] width 524 height 26
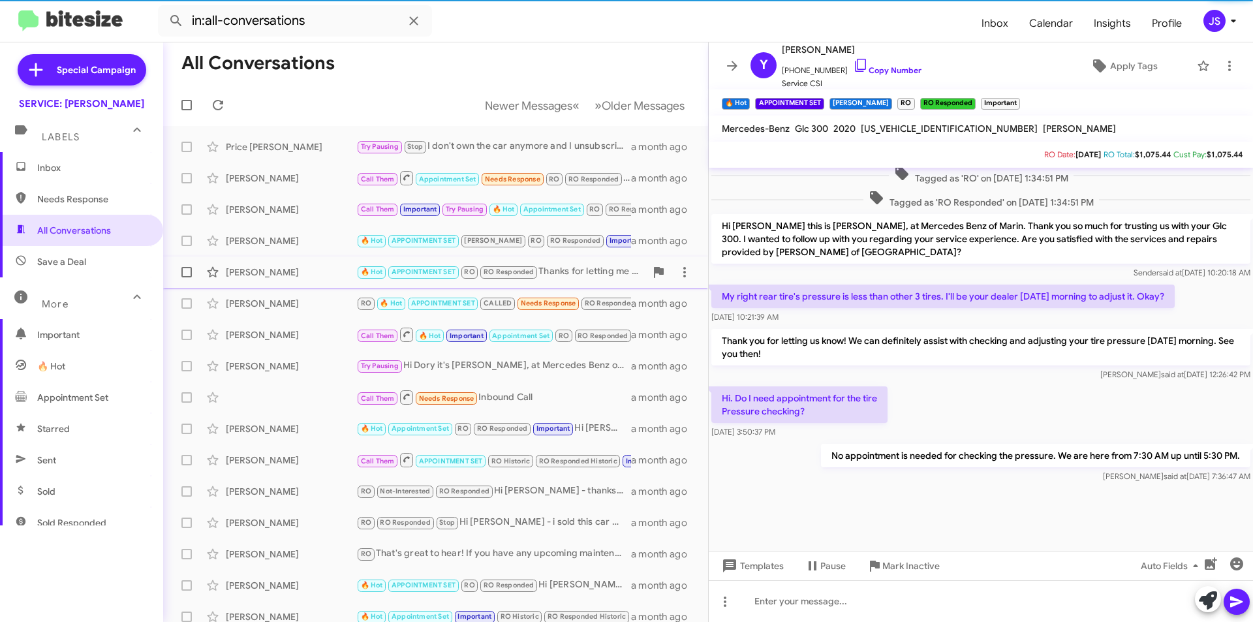
click at [296, 271] on div "Deborah Smith" at bounding box center [291, 272] width 131 height 13
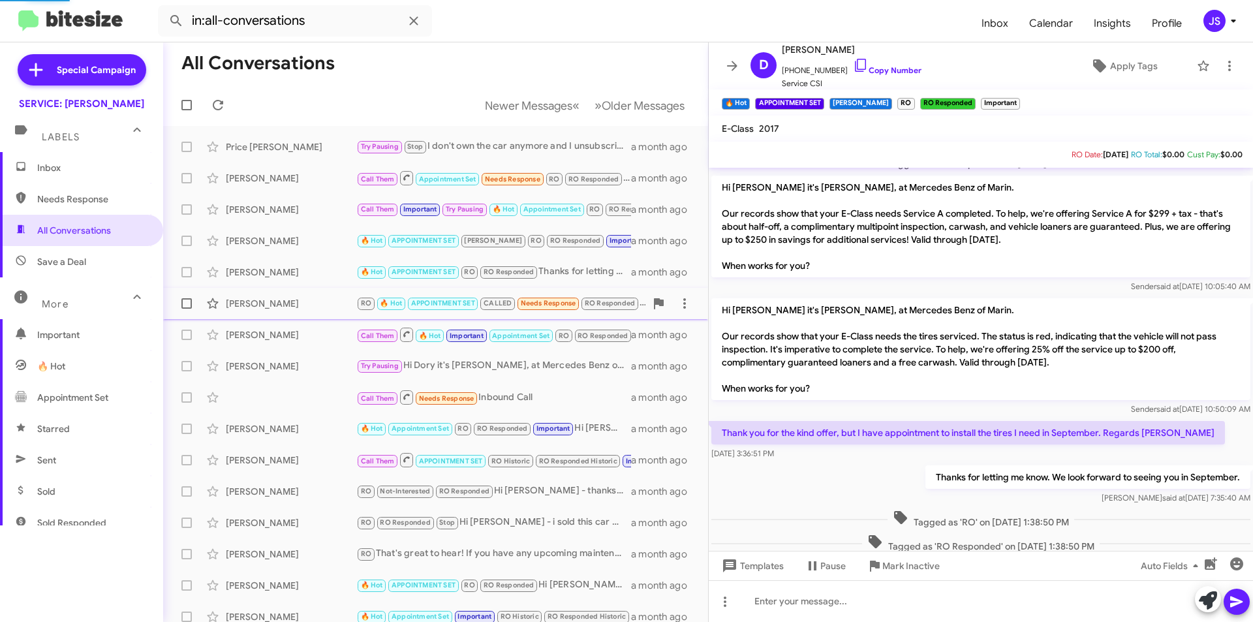
scroll to position [574, 0]
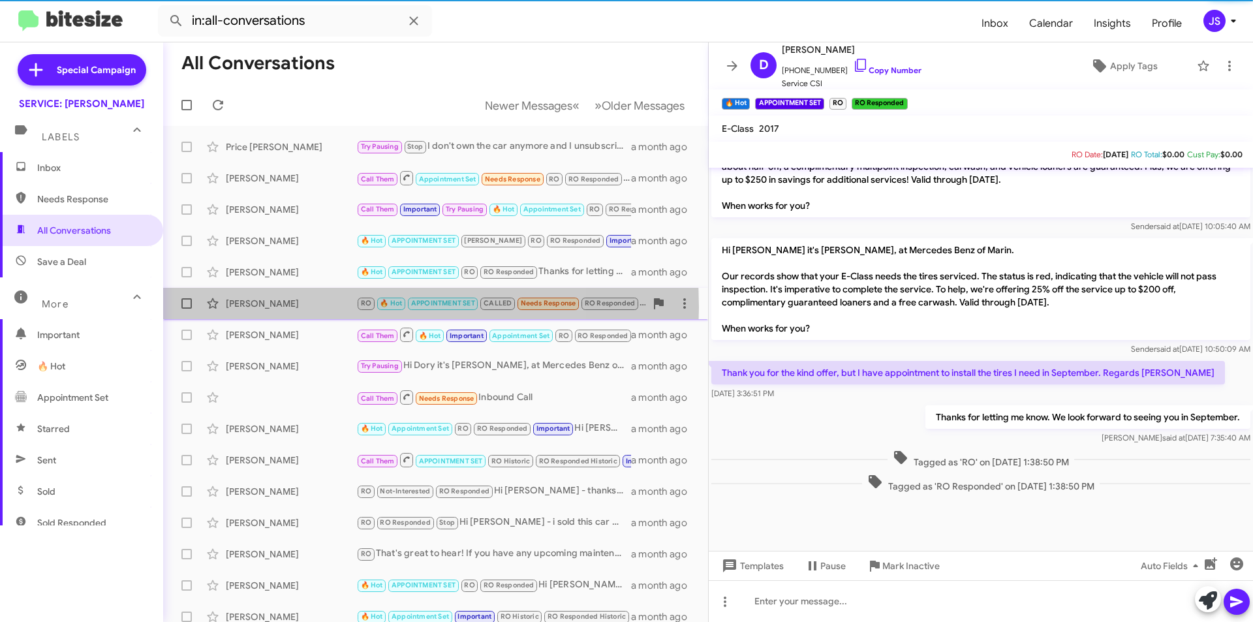
click at [311, 307] on div "Mandana Ghahremani" at bounding box center [291, 303] width 131 height 13
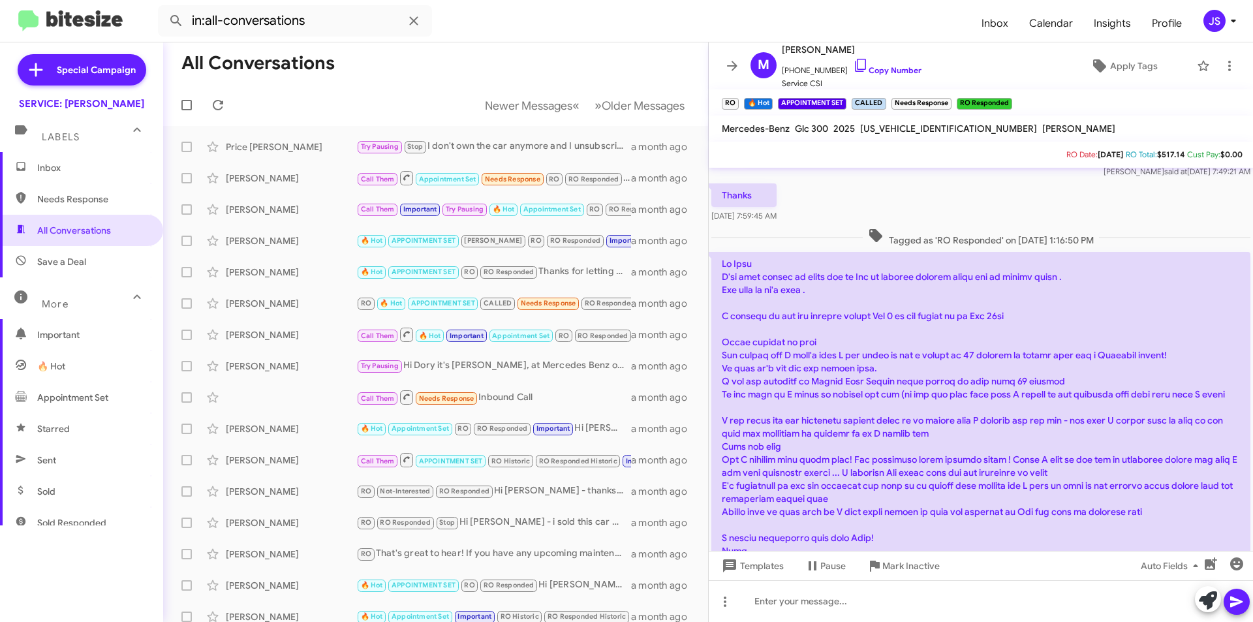
scroll to position [1054, 0]
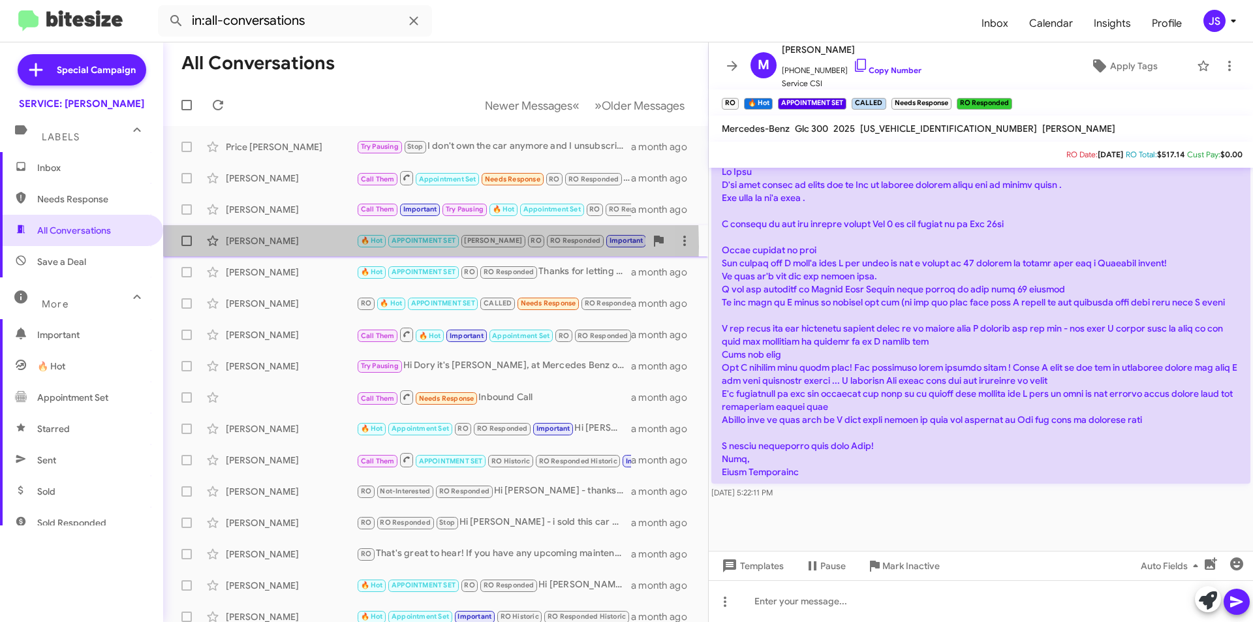
click at [272, 247] on div "Yan Li" at bounding box center [291, 240] width 131 height 13
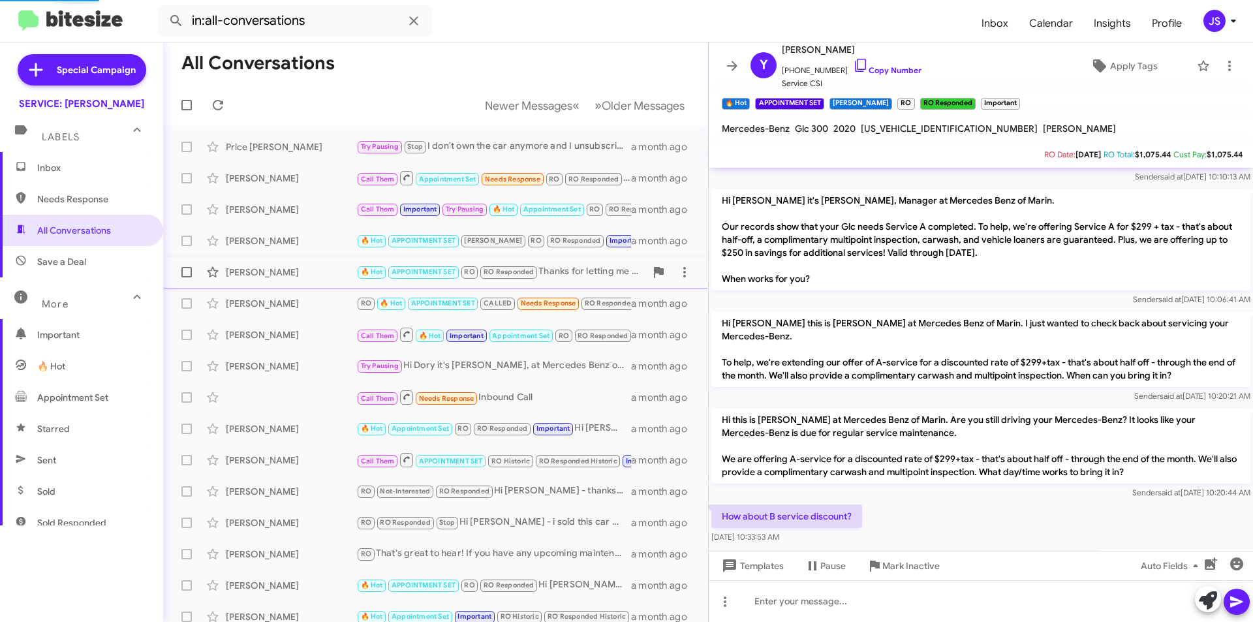
click at [285, 264] on div "Deborah Smith 🔥 Hot APPOINTMENT SET RO RO Responded Thanks for letting me know.…" at bounding box center [436, 272] width 524 height 26
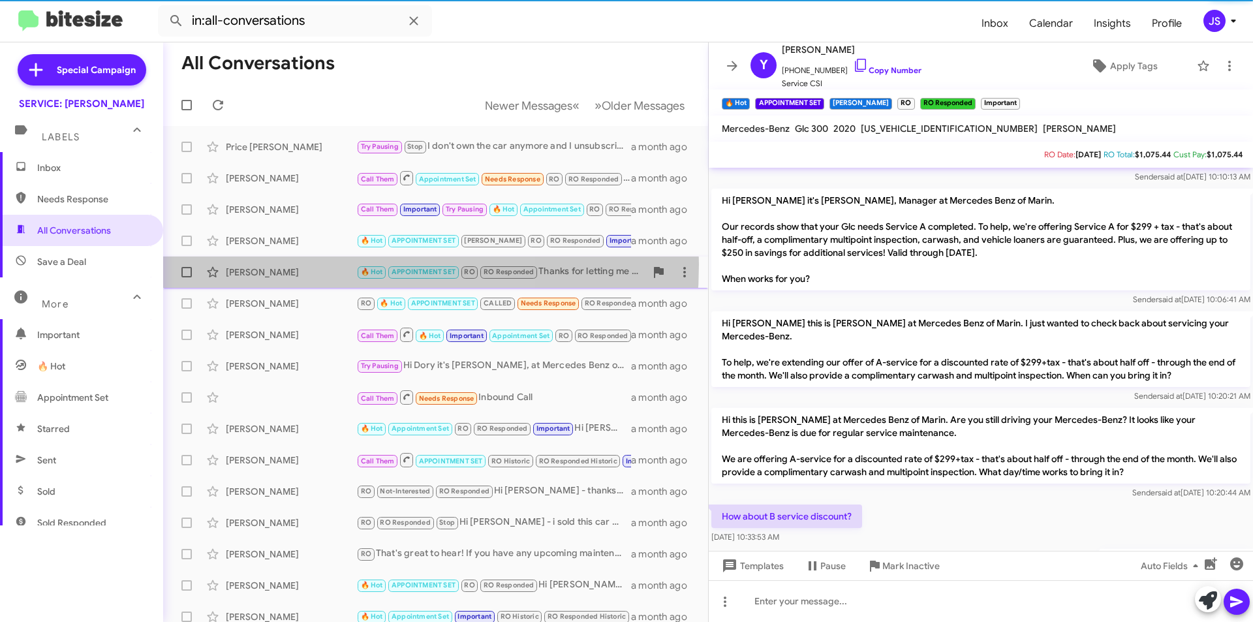
scroll to position [574, 0]
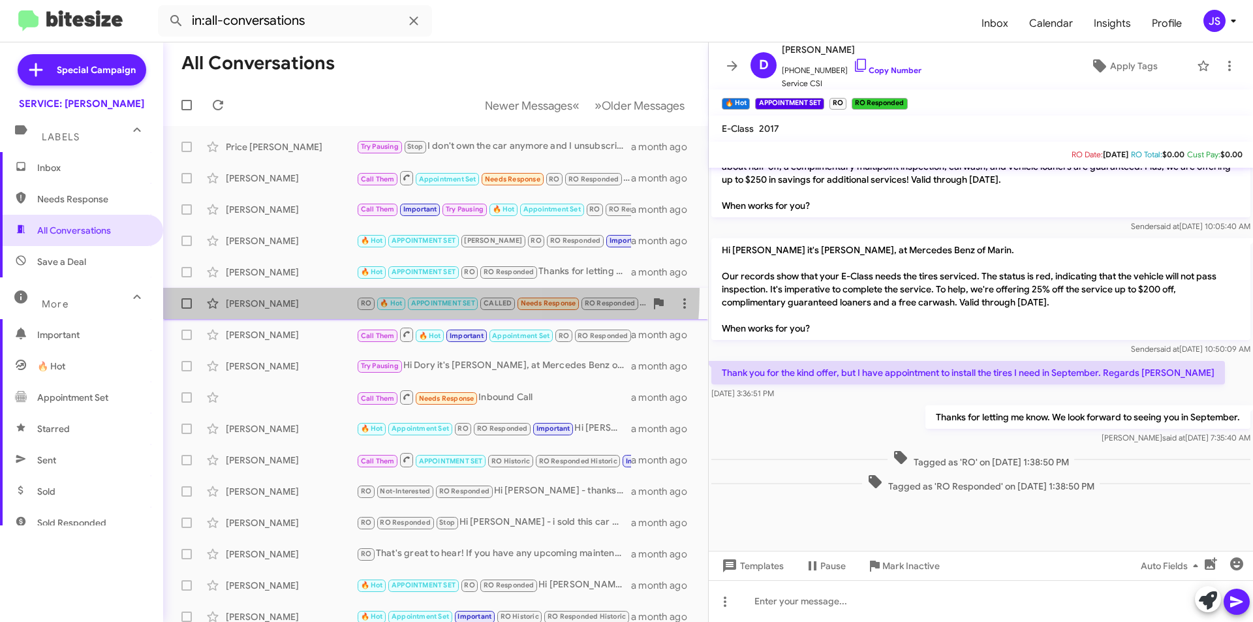
click at [289, 290] on span "Mandana Ghahremani RO 🔥 Hot APPOINTMENT SET CALLED Needs Response RO Responded …" at bounding box center [435, 303] width 545 height 31
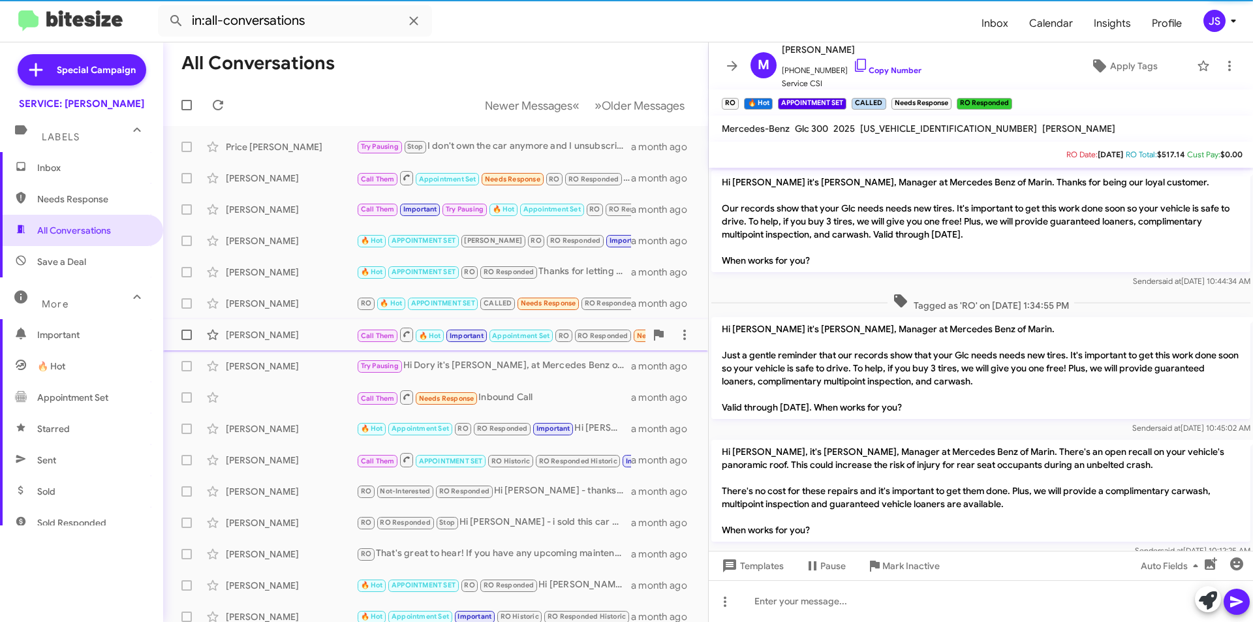
click at [303, 322] on div "Graciela Sandoval Call Them 🔥 Hot Important Appointment Set RO RO Responded Nee…" at bounding box center [436, 335] width 524 height 26
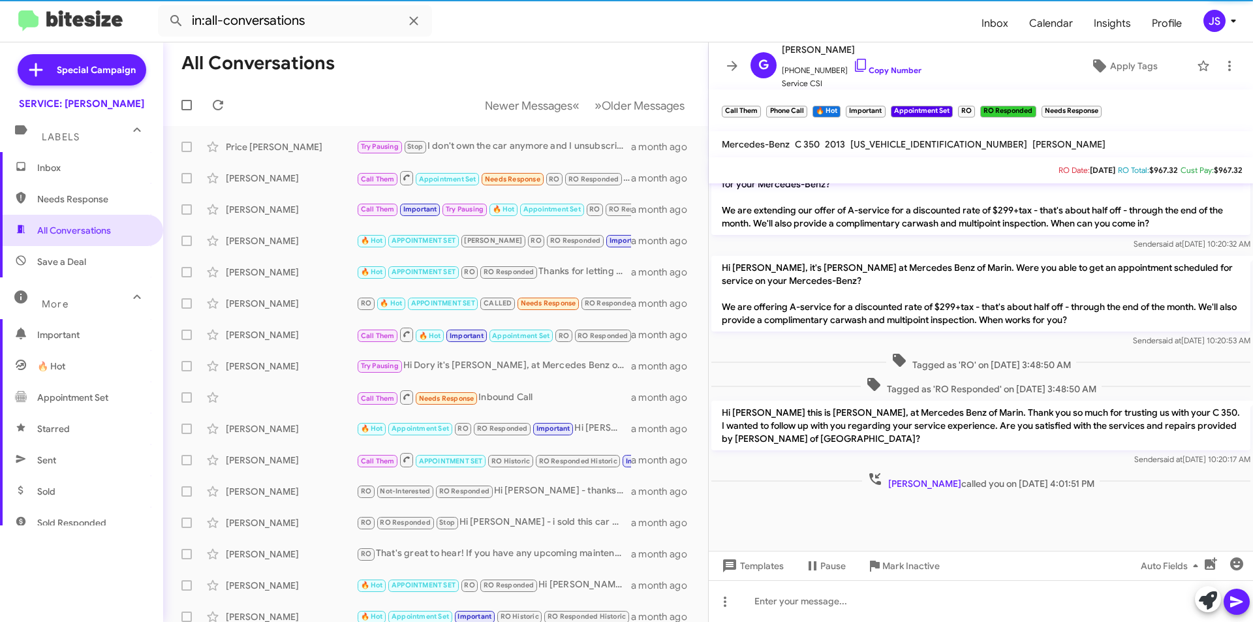
scroll to position [683, 0]
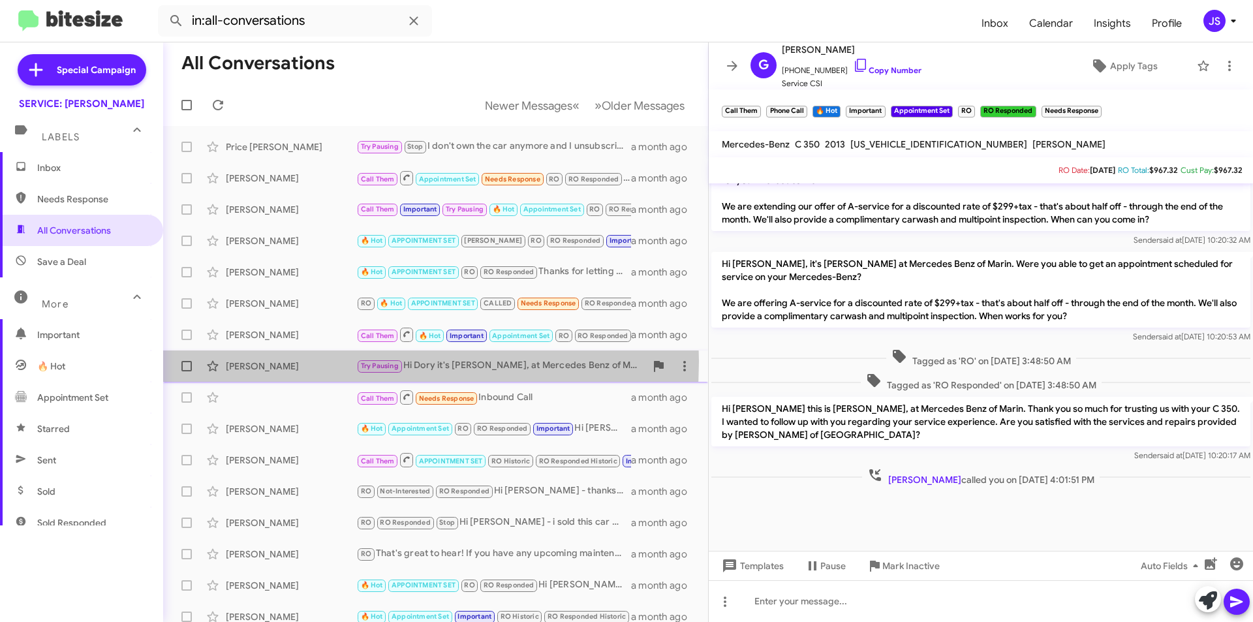
click at [307, 361] on div "Dory Shaw" at bounding box center [291, 366] width 131 height 13
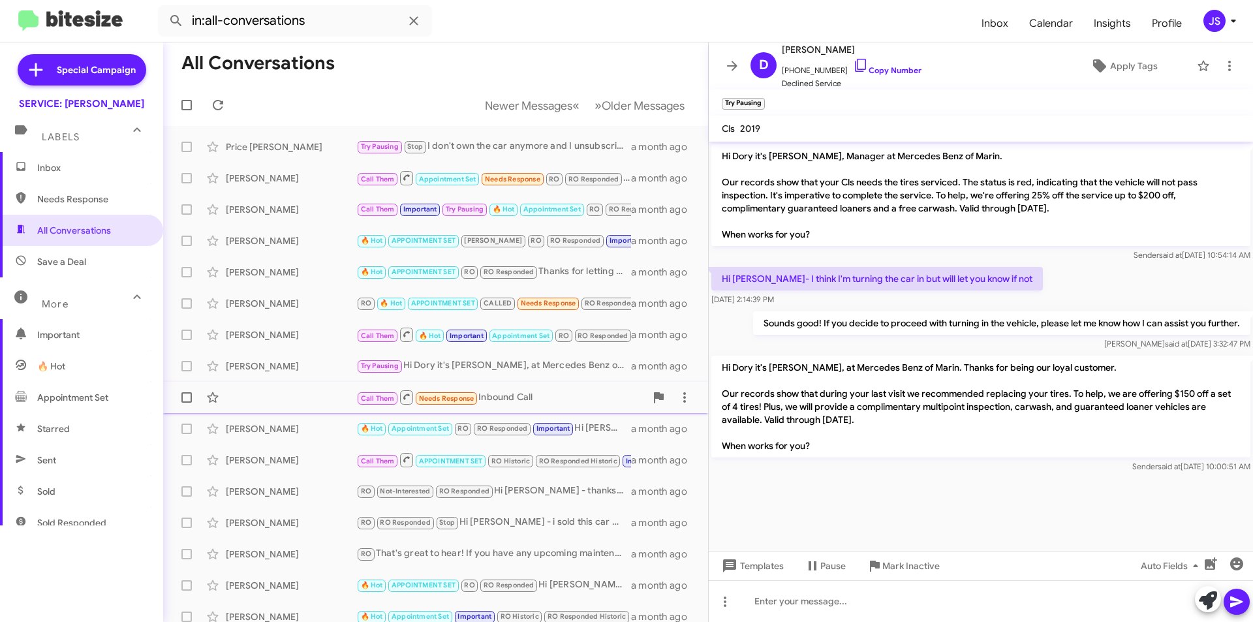
click at [328, 403] on div "Call Them Needs Response Inbound Call a month ago" at bounding box center [436, 397] width 524 height 26
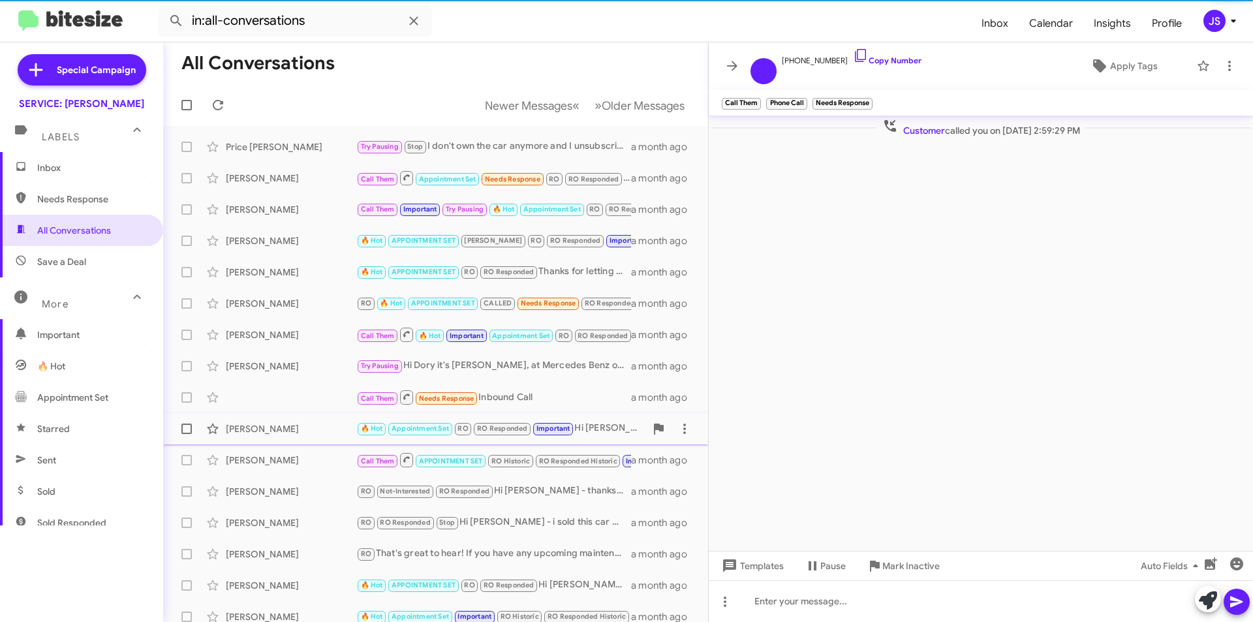
click at [322, 431] on div "Eric Becker" at bounding box center [291, 428] width 131 height 13
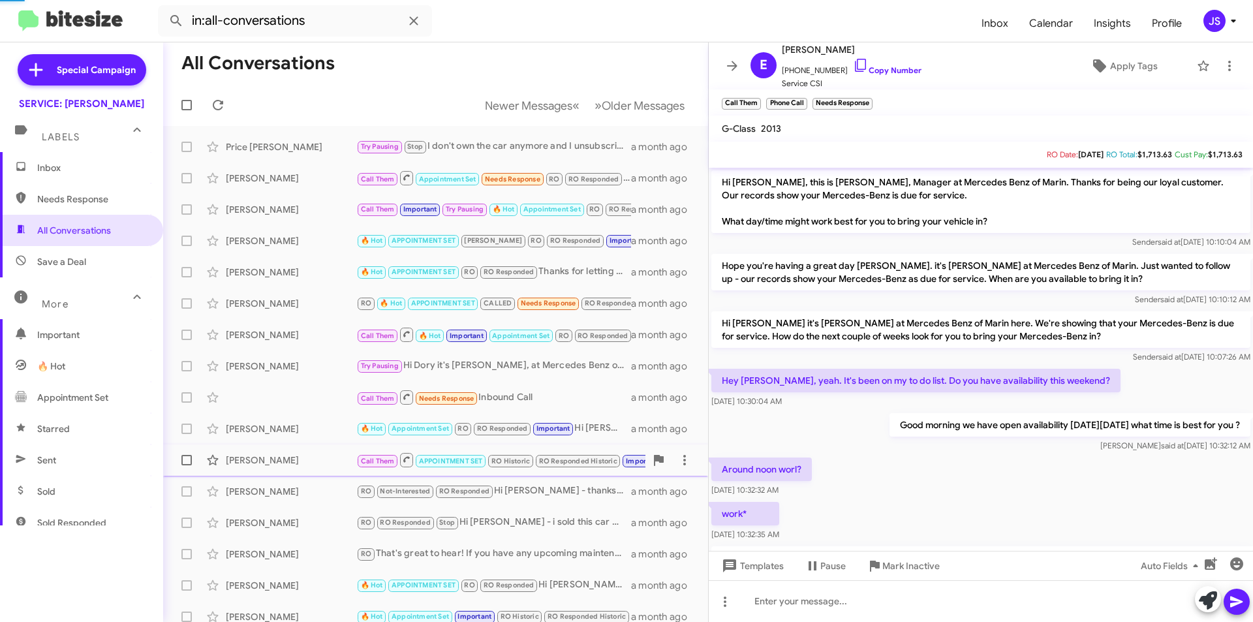
scroll to position [514, 0]
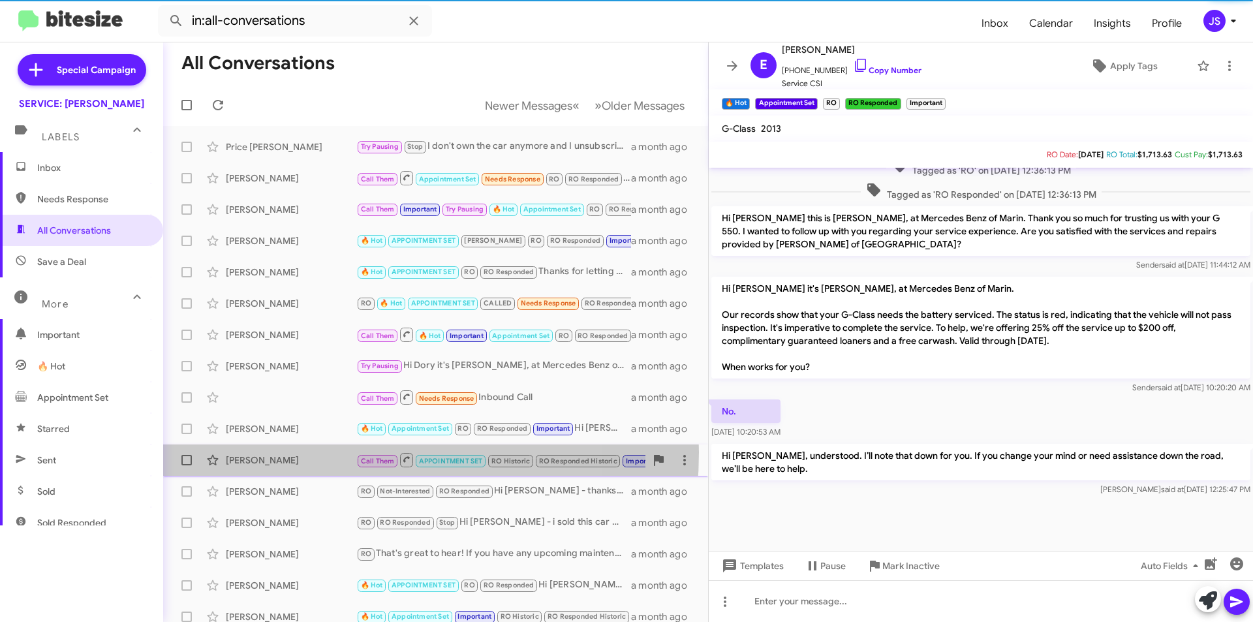
click at [318, 452] on div "Ladan Mazhari Call Them APPOINTMENT SET RO Historic RO Responded Historic Impor…" at bounding box center [436, 460] width 524 height 26
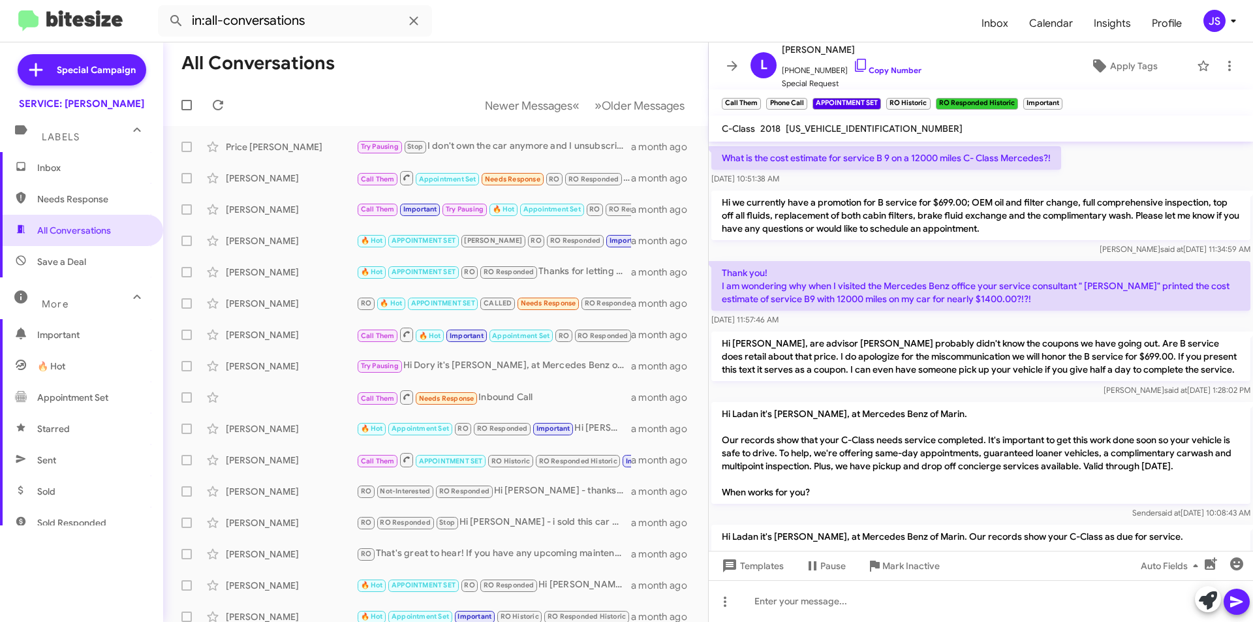
scroll to position [846, 0]
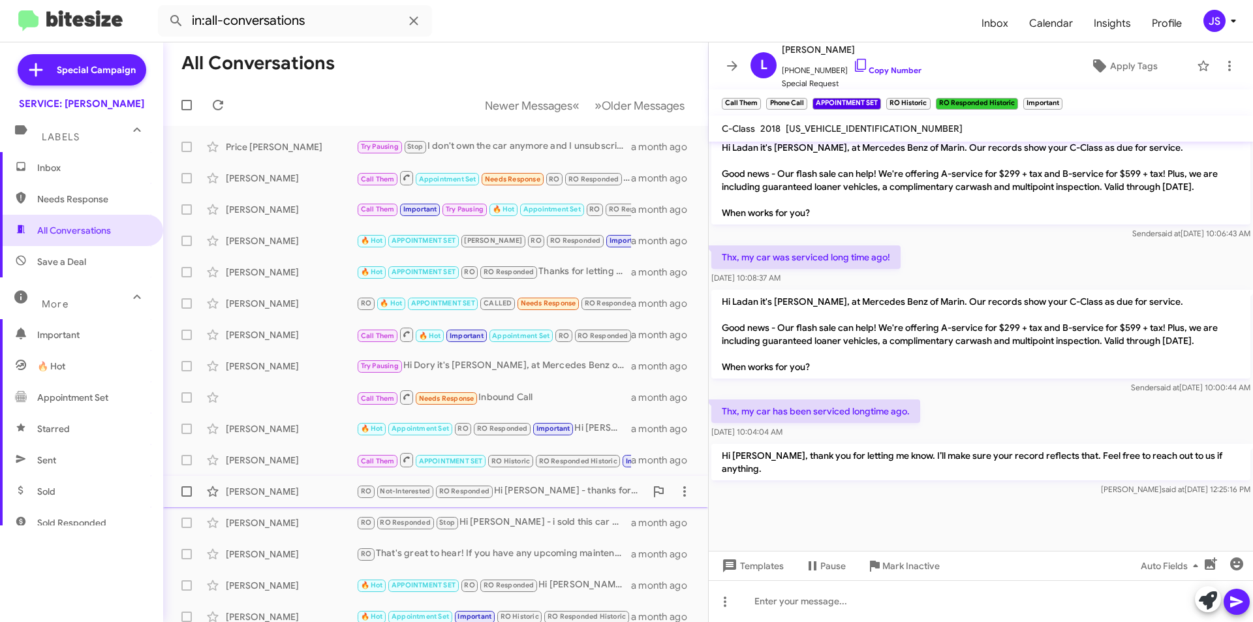
click at [317, 504] on span "Firas Ghantous RO Not-Interested RO Responded Hi Omar - thanks for reaching out…" at bounding box center [435, 491] width 545 height 31
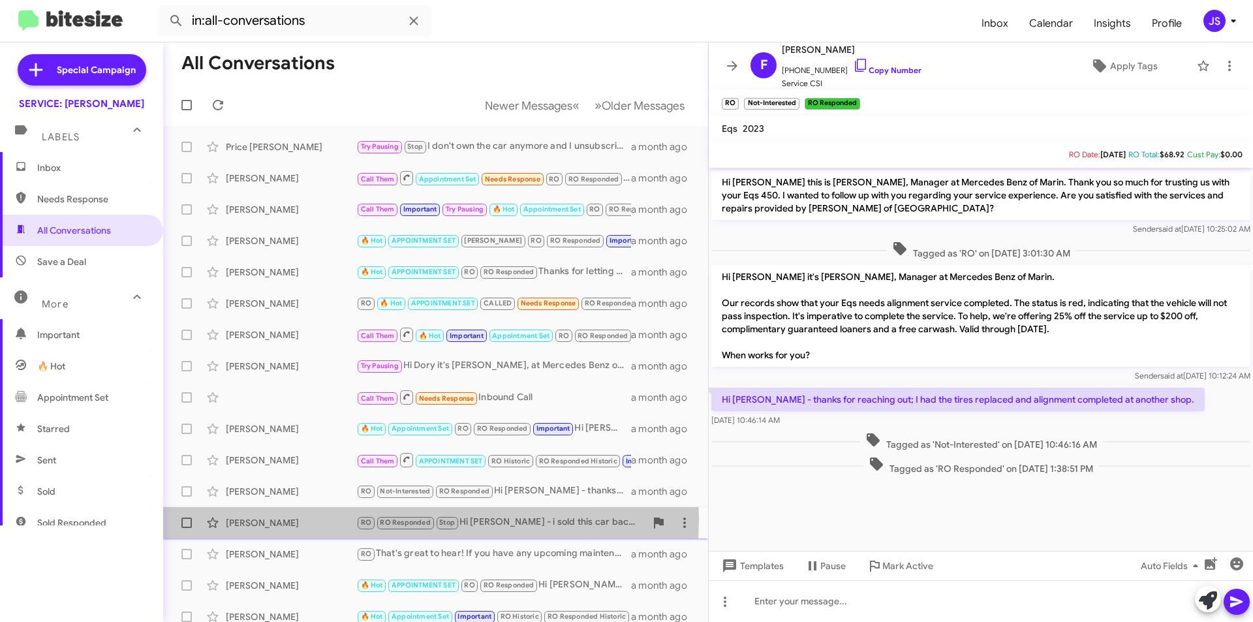
click at [314, 519] on div "Jennifer Mccrea" at bounding box center [291, 522] width 131 height 13
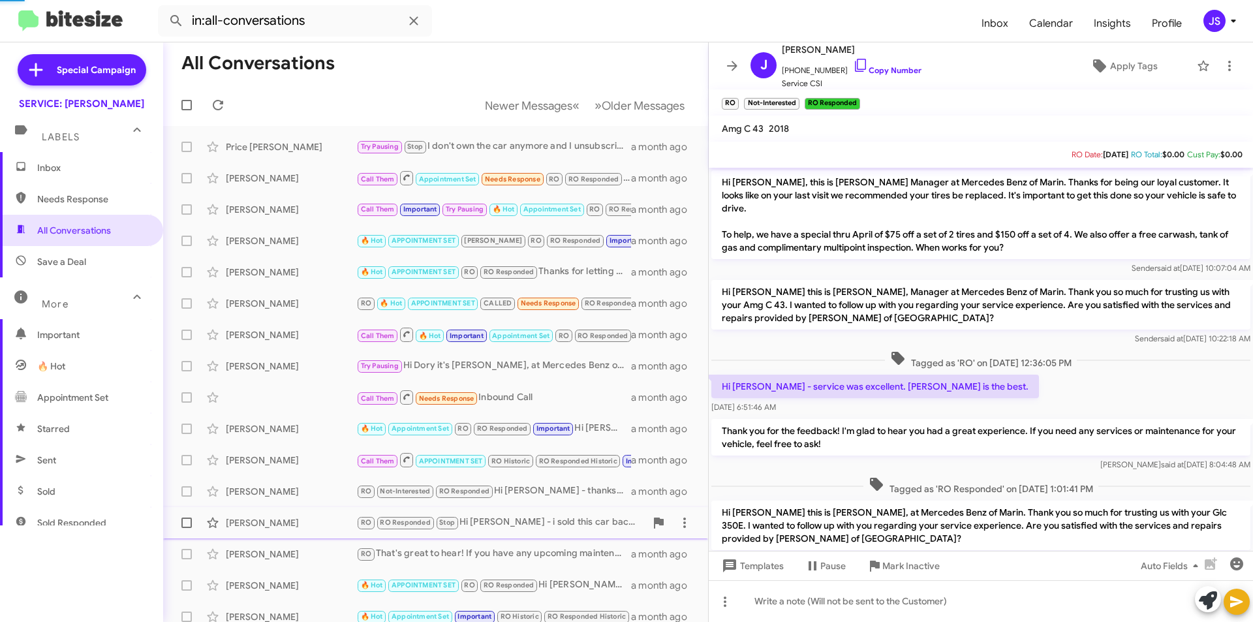
scroll to position [201, 0]
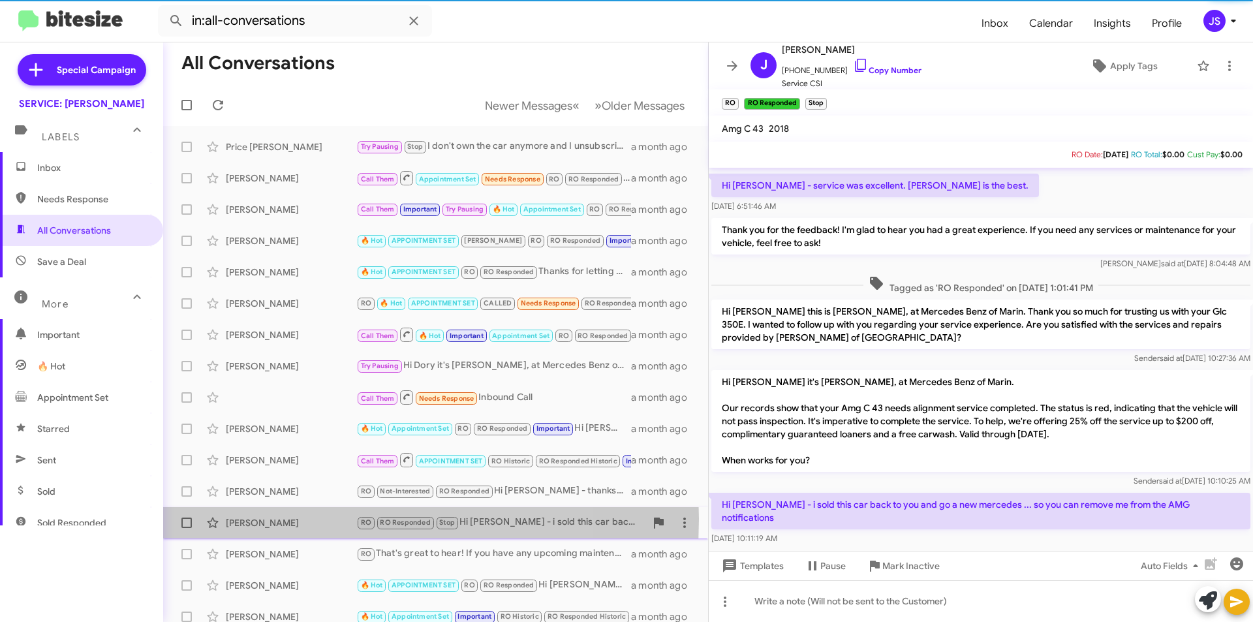
click at [314, 519] on div "Jennifer Mccrea" at bounding box center [291, 522] width 131 height 13
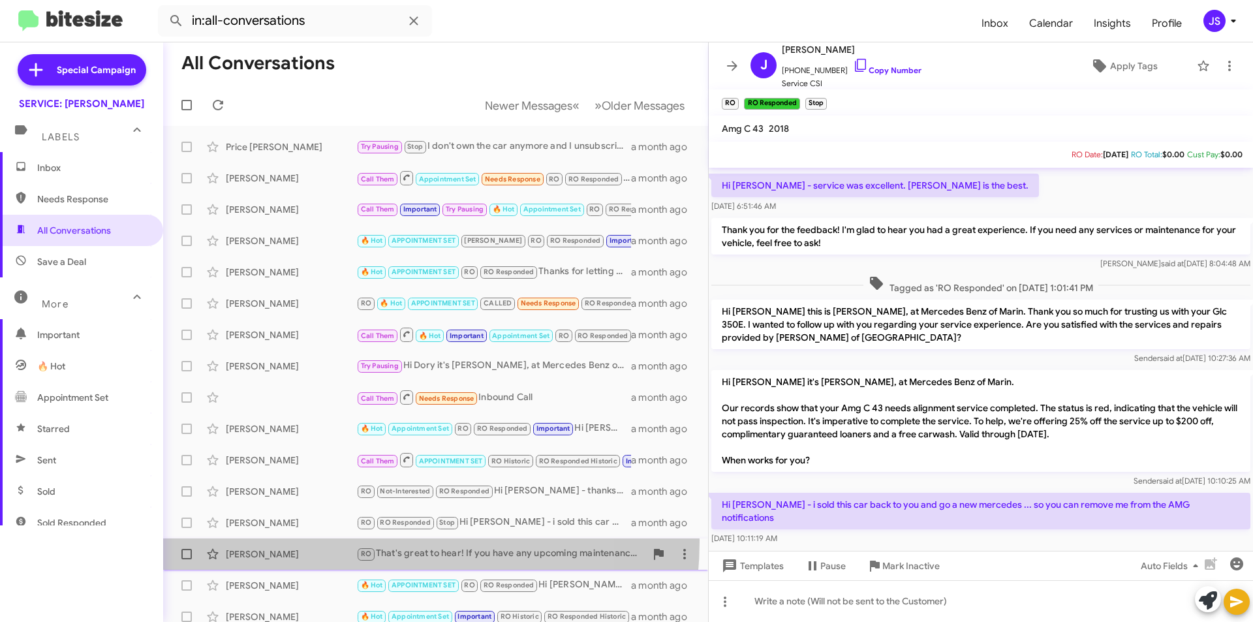
click at [325, 540] on span "David Chung RO That's great to hear! If you have any upcoming maintenance or re…" at bounding box center [435, 553] width 545 height 31
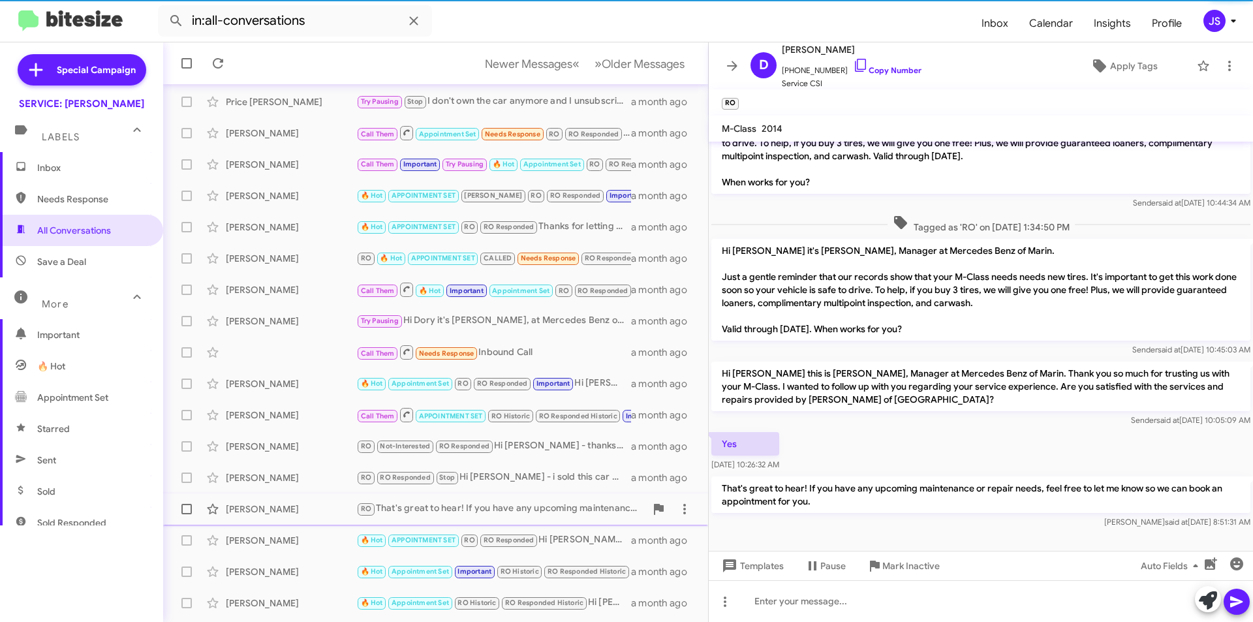
scroll to position [65, 0]
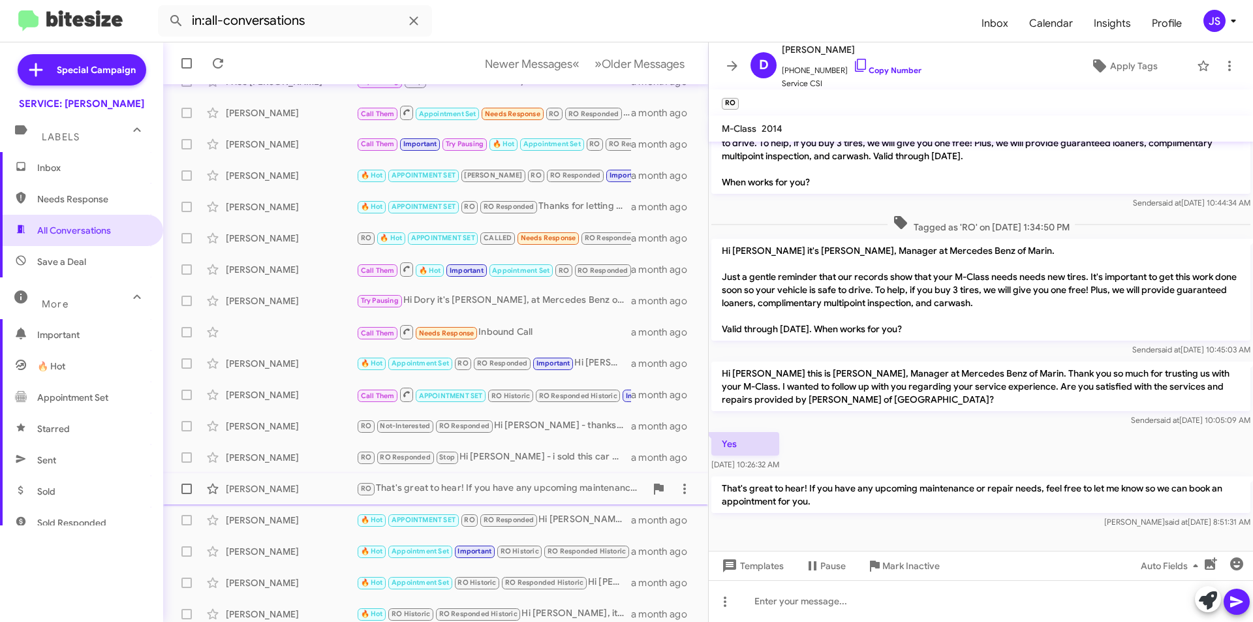
click at [325, 540] on div "Barrett H Tucker 🔥 Hot Appointment Set Important RO Historic RO Responded Histo…" at bounding box center [436, 551] width 524 height 26
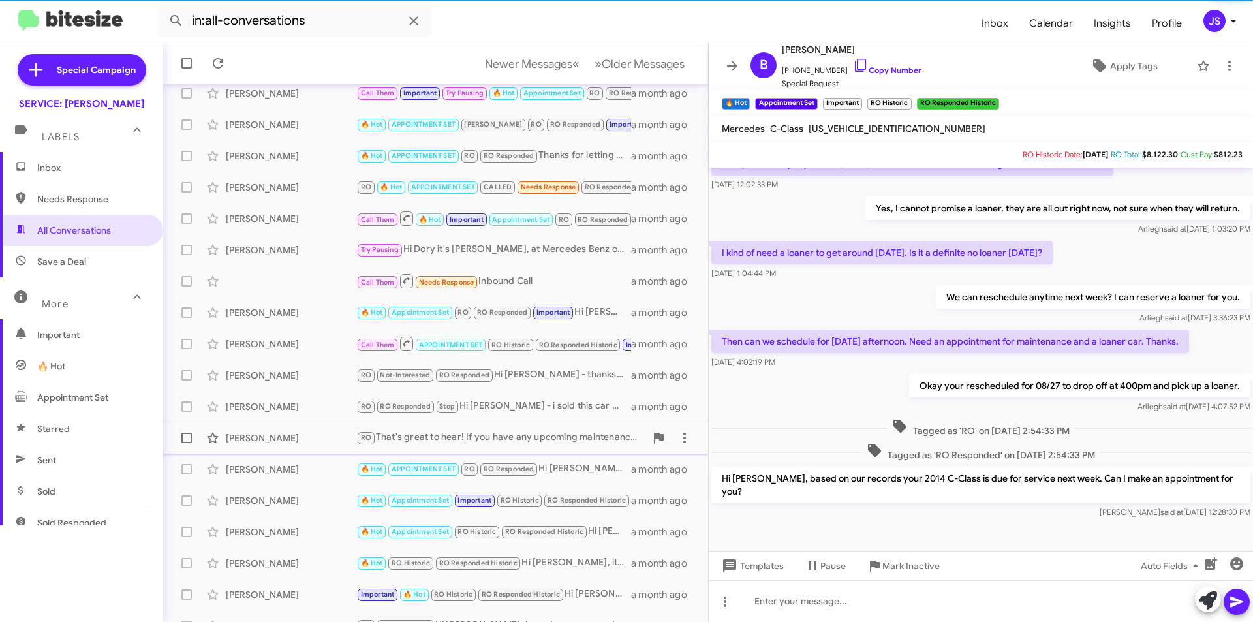
scroll to position [131, 0]
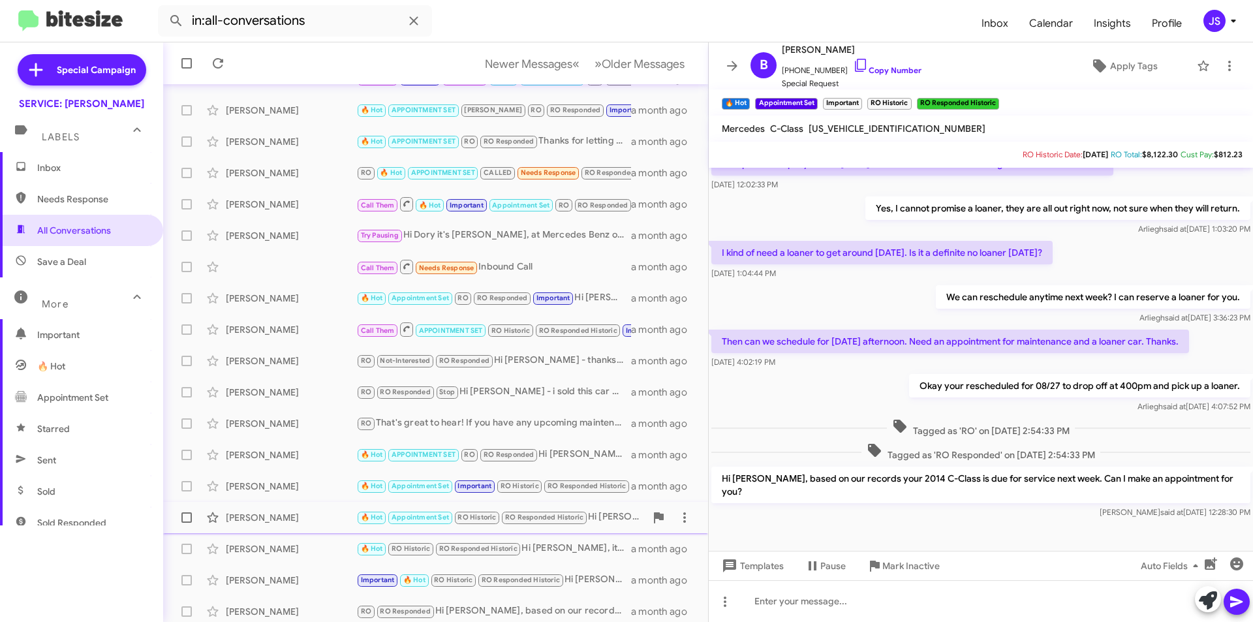
click at [324, 518] on div "Jennifer Hughes" at bounding box center [291, 517] width 131 height 13
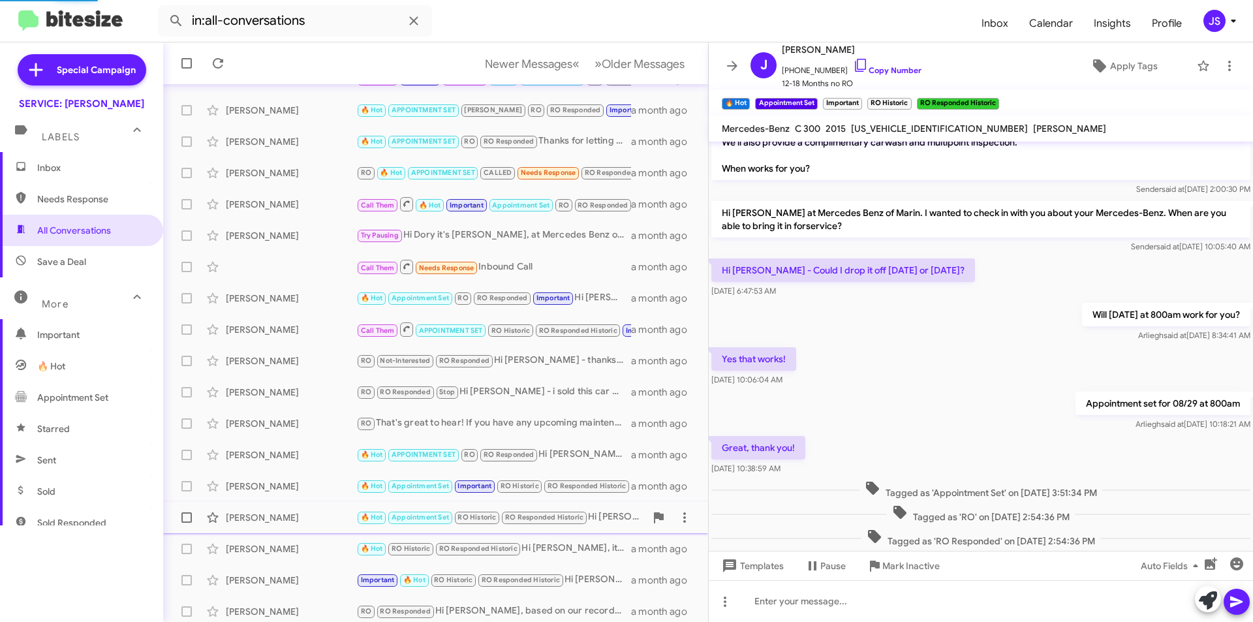
scroll to position [610, 0]
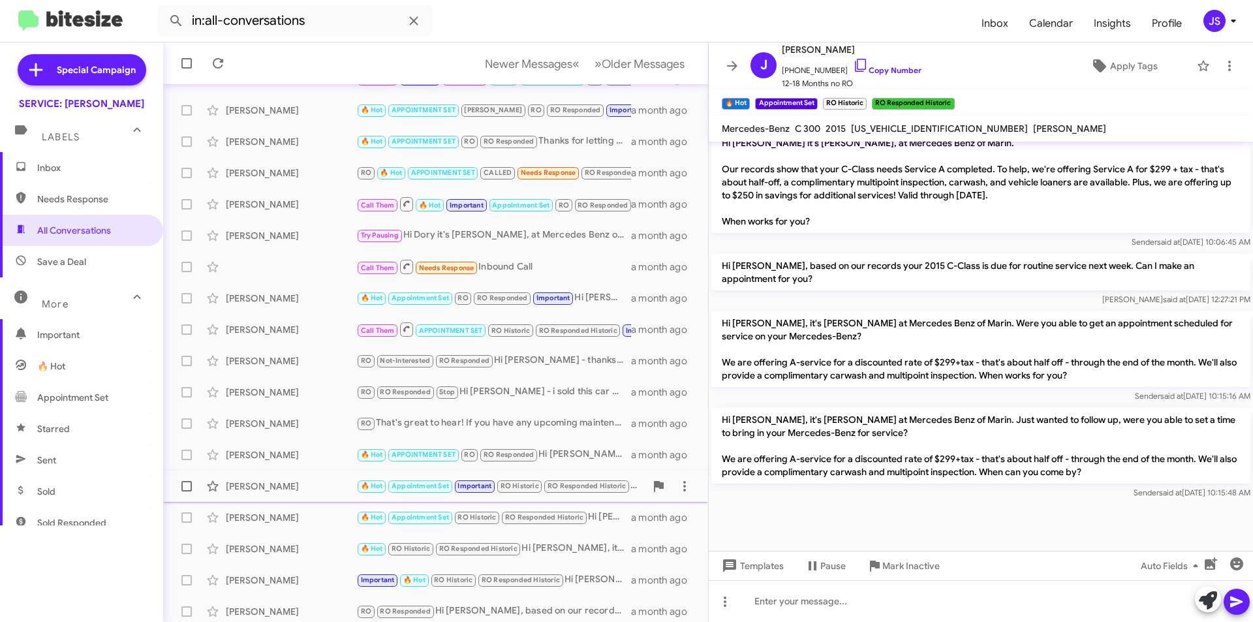
click at [314, 484] on div "Barrett H Tucker" at bounding box center [291, 486] width 131 height 13
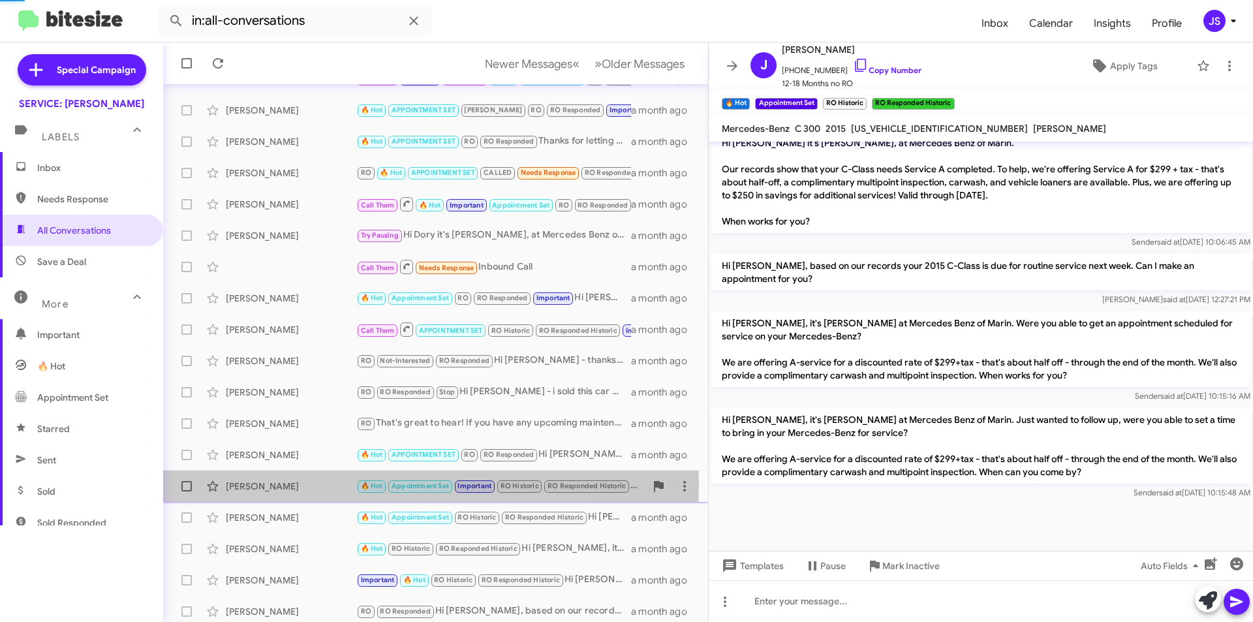
scroll to position [536, 0]
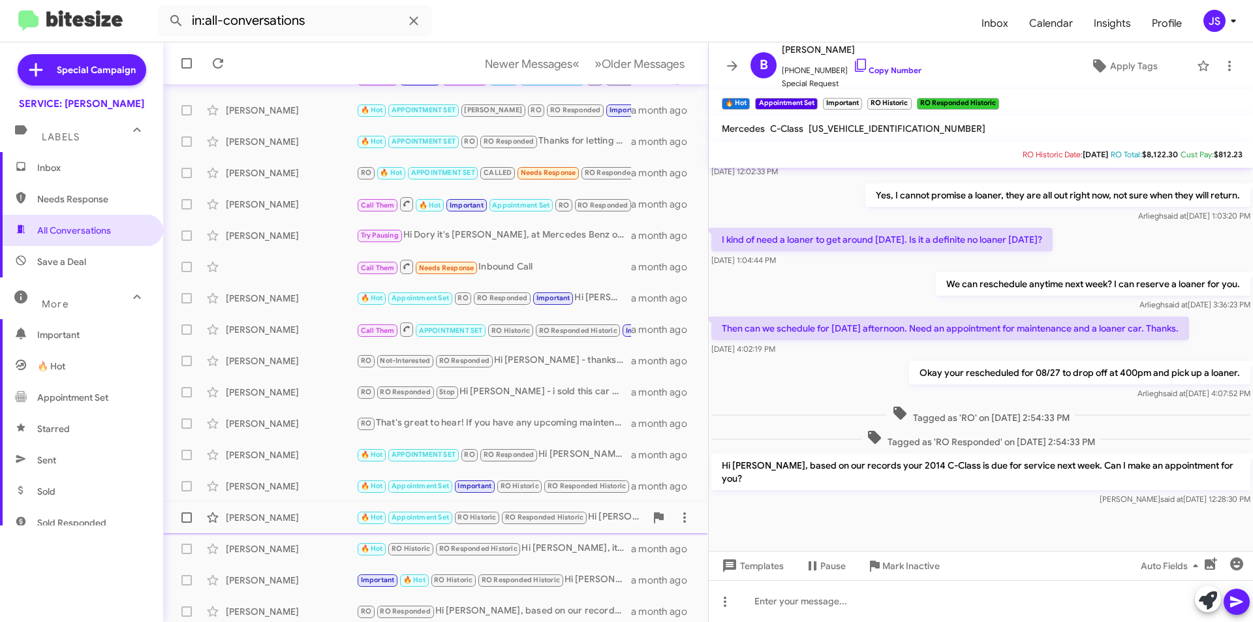
click at [279, 514] on div "Jennifer Hughes" at bounding box center [291, 517] width 131 height 13
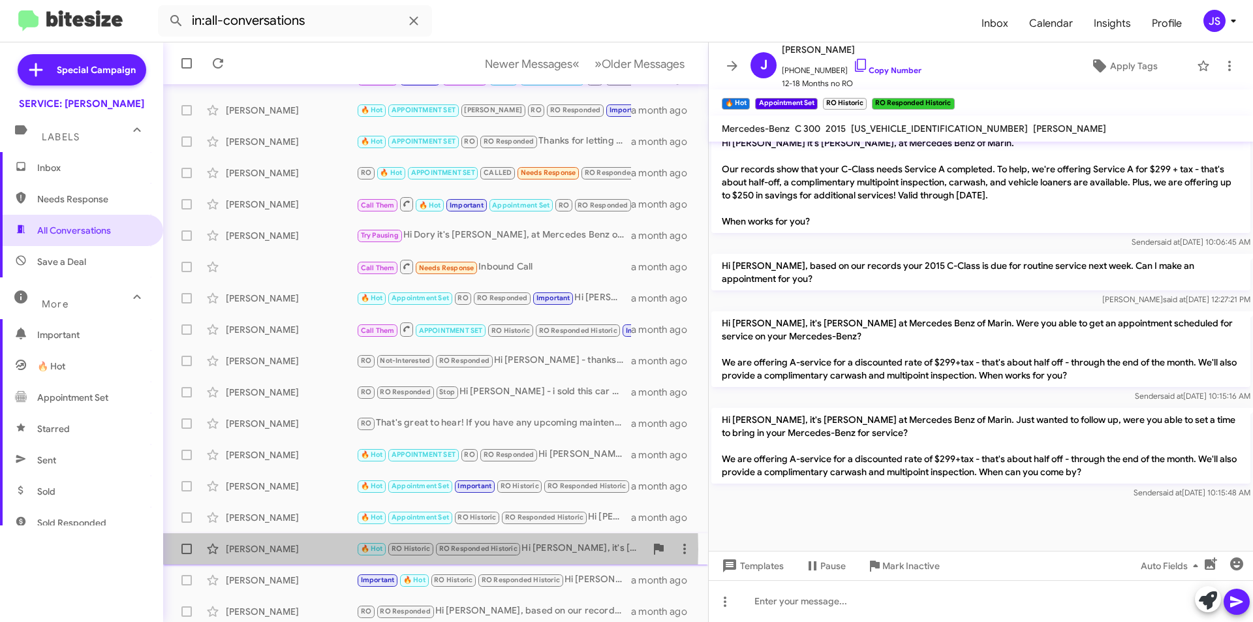
click at [254, 549] on div "Cheryle Holmes" at bounding box center [291, 548] width 131 height 13
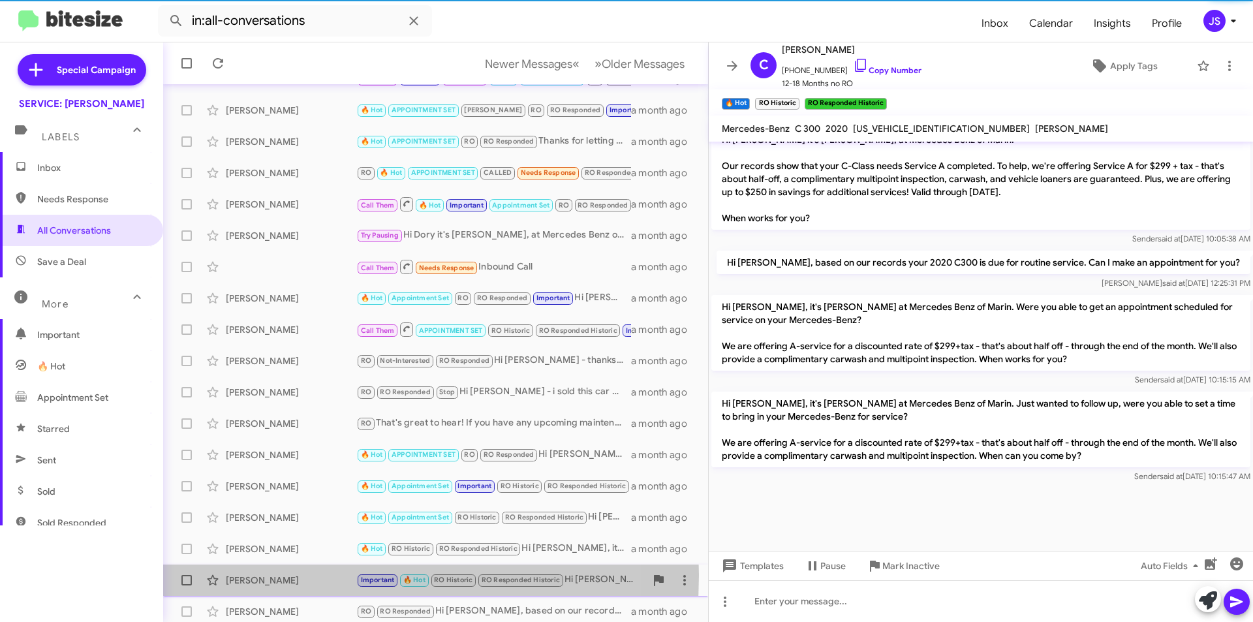
click at [255, 575] on div "Marcia Gould" at bounding box center [291, 580] width 131 height 13
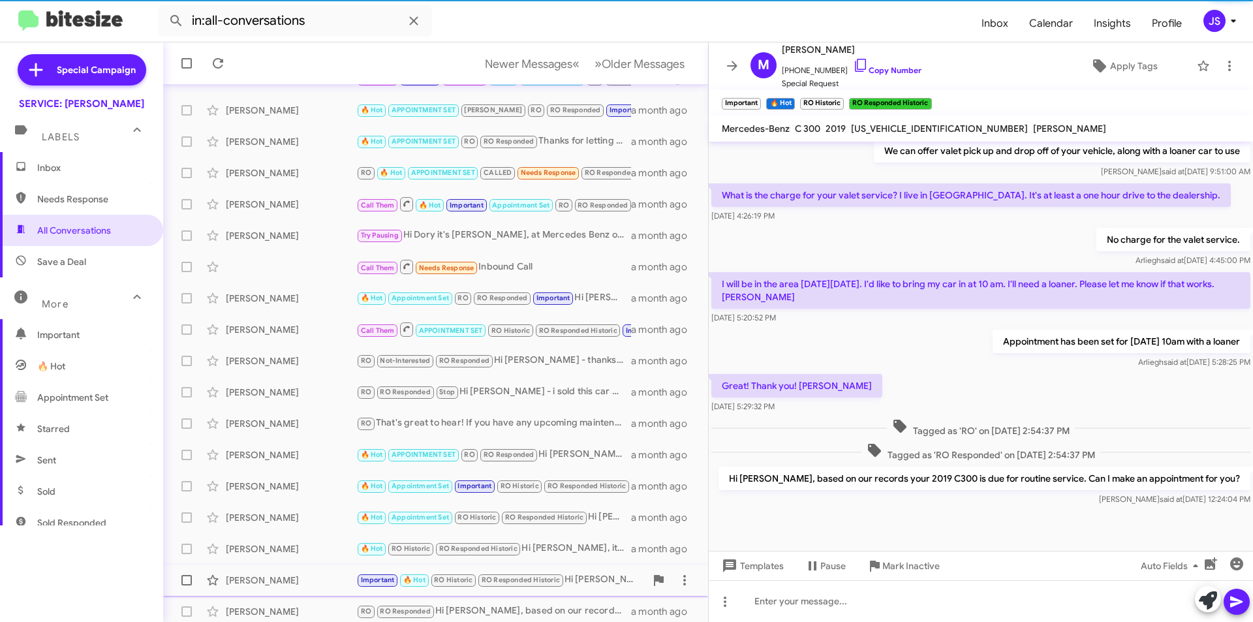
scroll to position [136, 0]
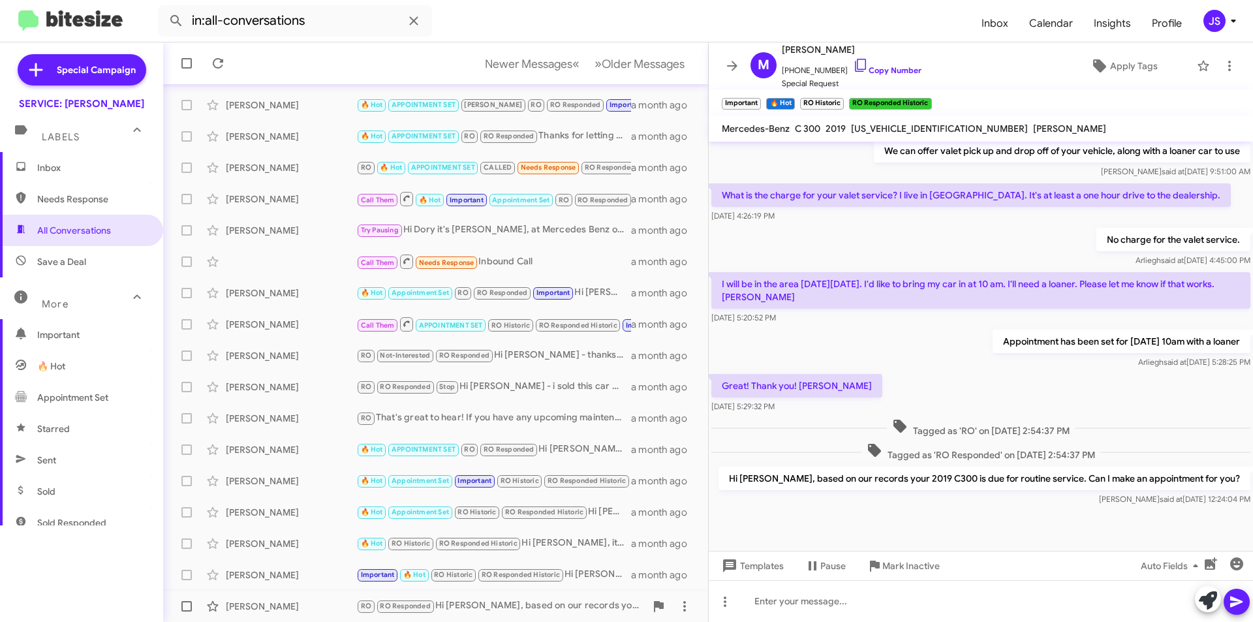
click at [269, 607] on div "[PERSON_NAME]" at bounding box center [291, 606] width 131 height 13
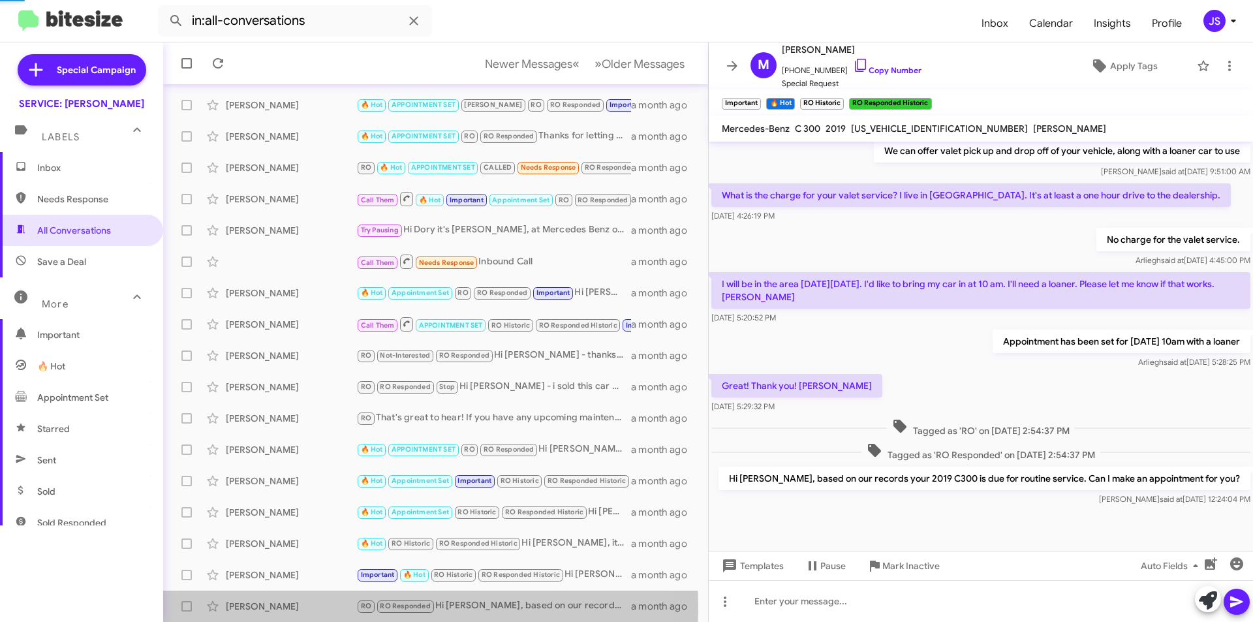
scroll to position [379, 0]
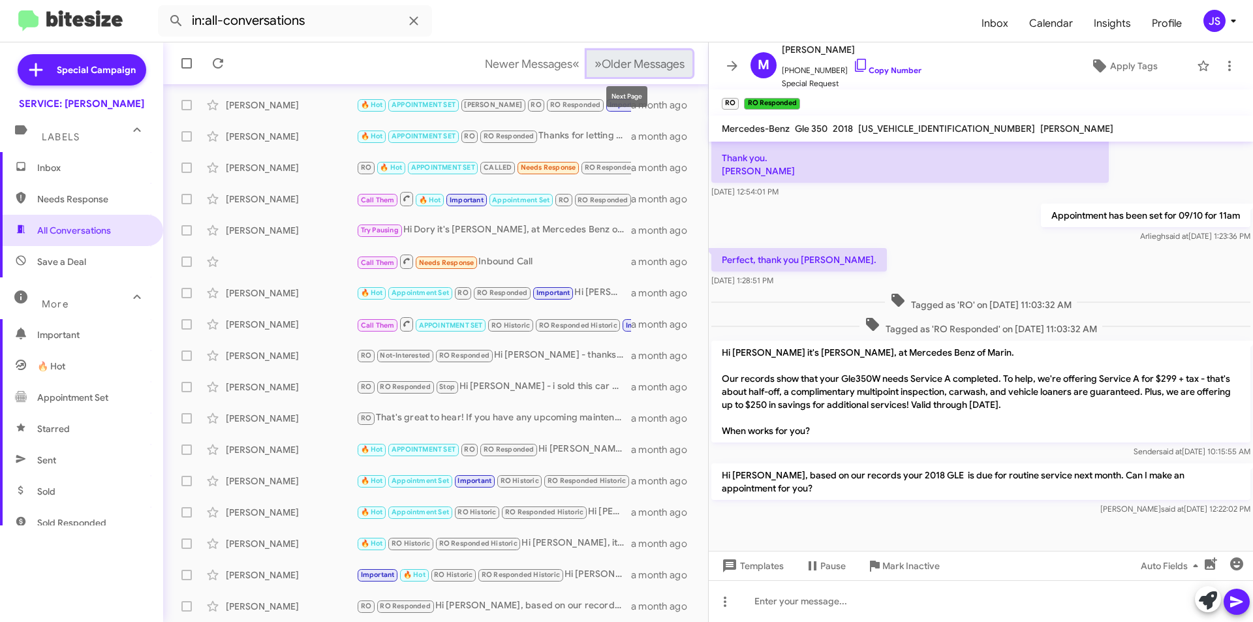
click at [638, 70] on span "Older Messages" at bounding box center [643, 64] width 83 height 14
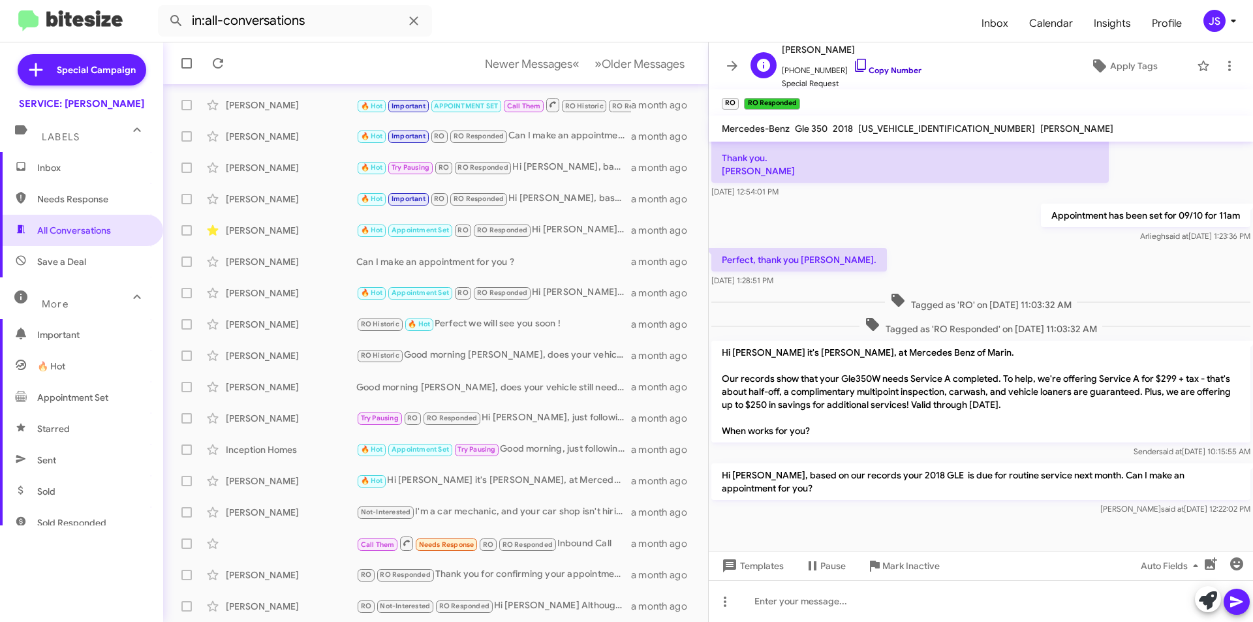
click at [853, 64] on icon at bounding box center [861, 65] width 16 height 16
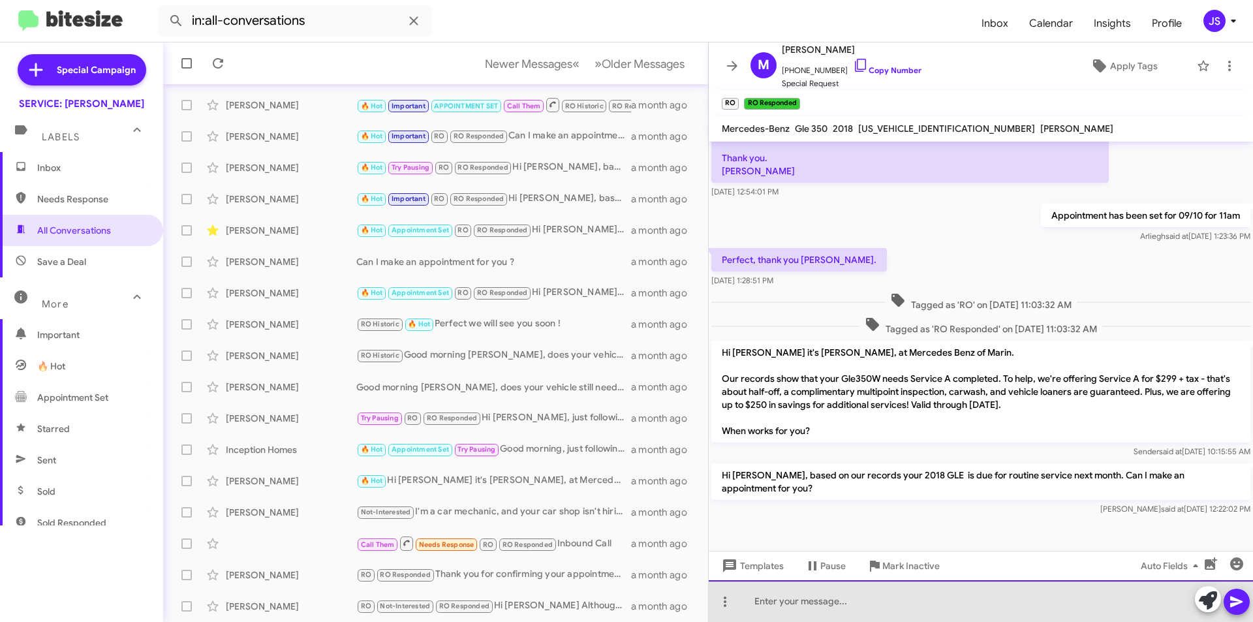
click at [974, 611] on div at bounding box center [981, 601] width 544 height 42
click at [1090, 600] on div "Hi Marie, just following back up if you wanted to schedule an appointment" at bounding box center [981, 601] width 544 height 42
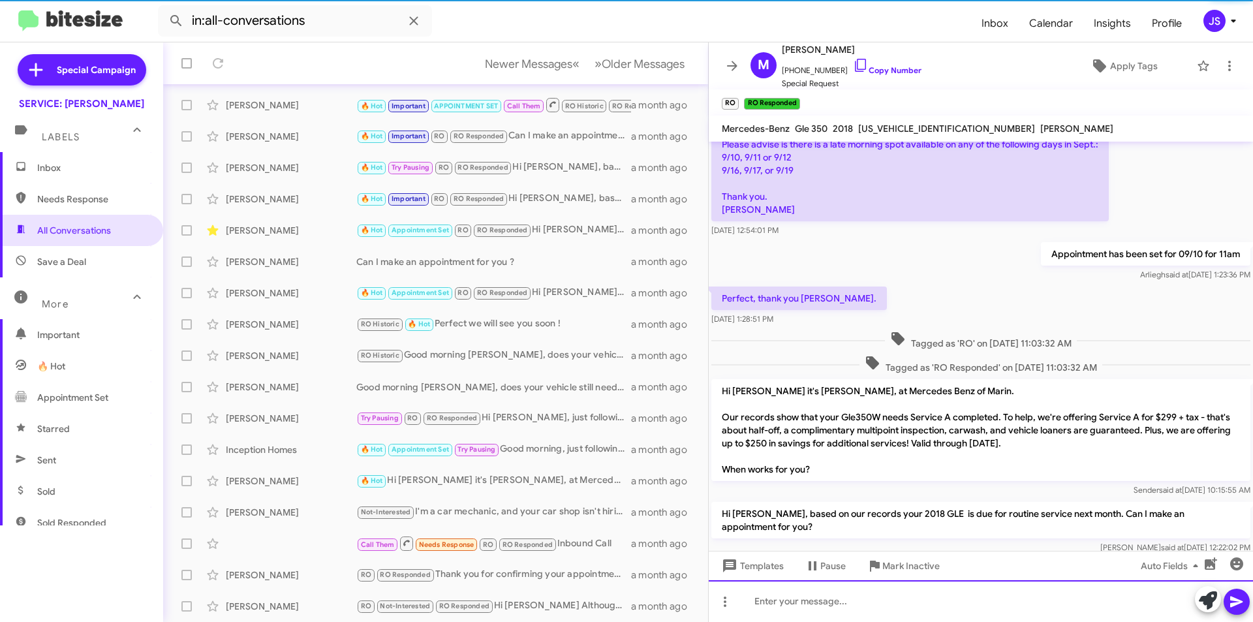
scroll to position [427, 0]
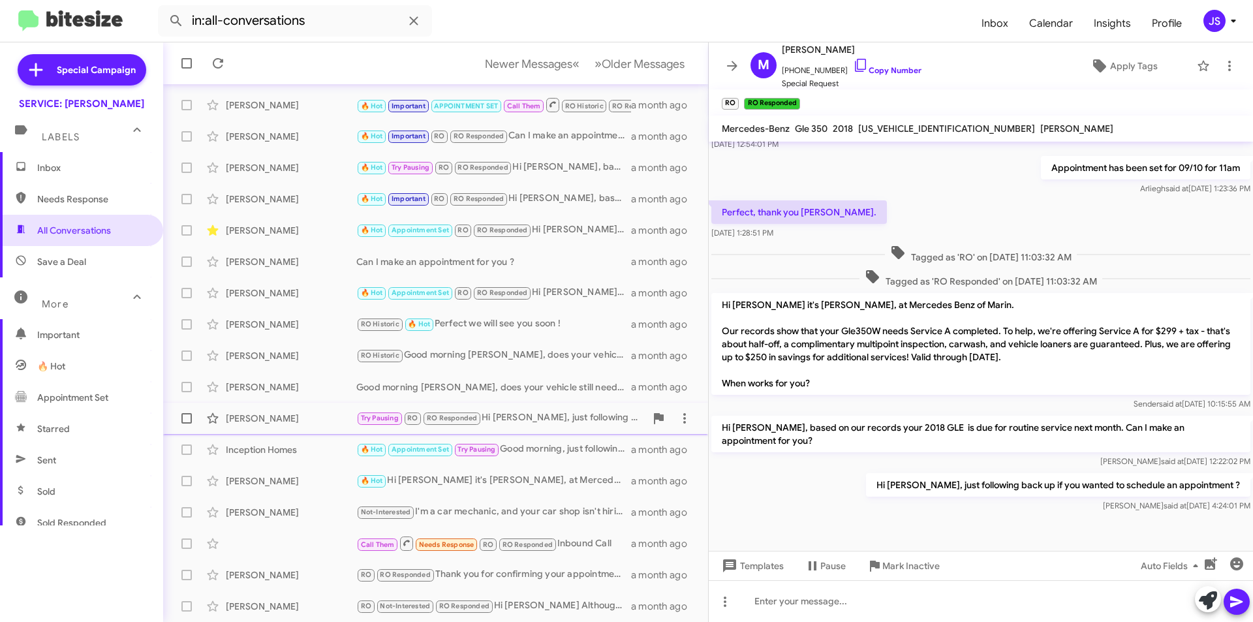
click at [312, 424] on div "John Mcnaught" at bounding box center [291, 418] width 131 height 13
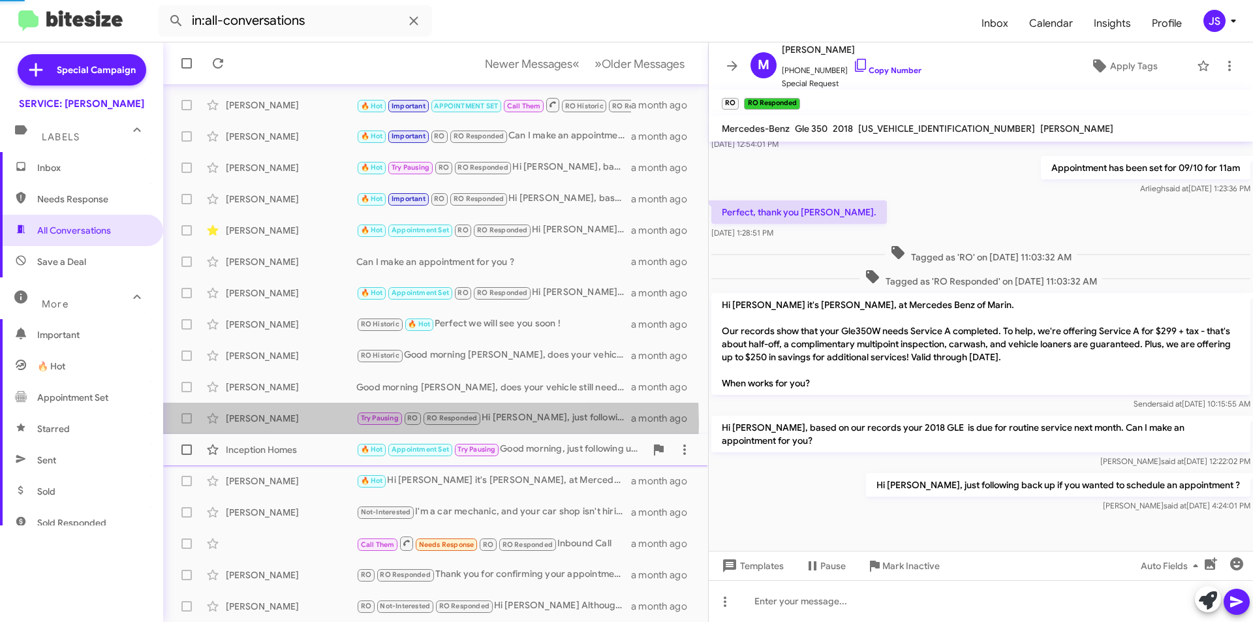
scroll to position [566, 0]
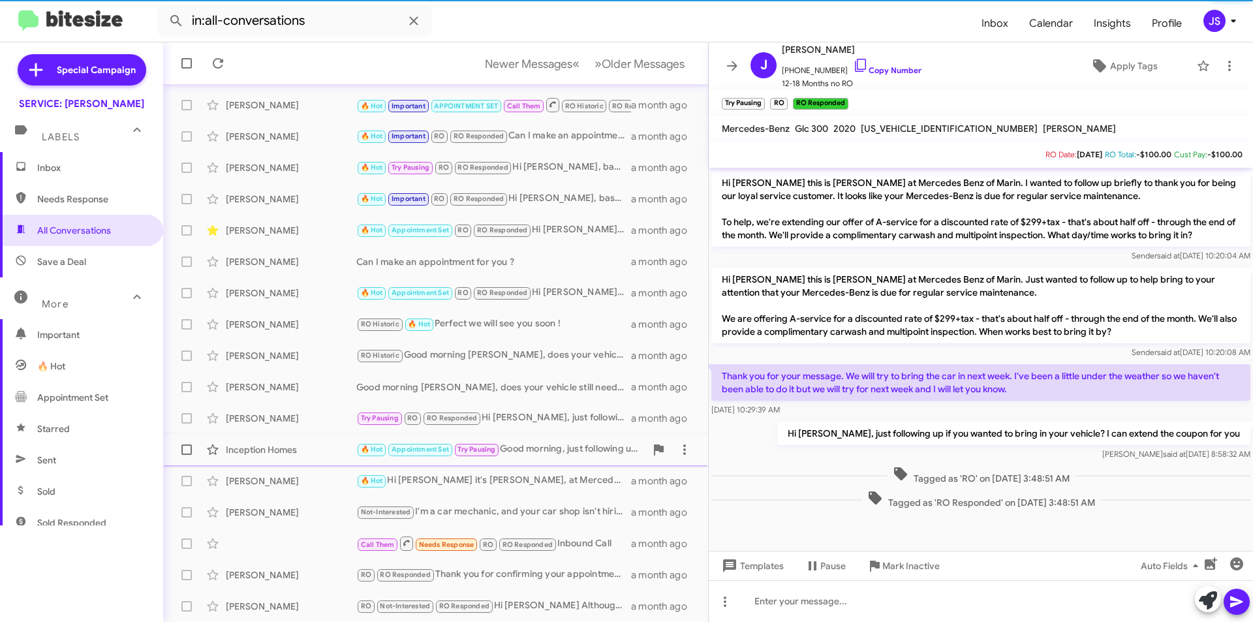
click at [316, 444] on div "Inception Homes" at bounding box center [291, 449] width 131 height 13
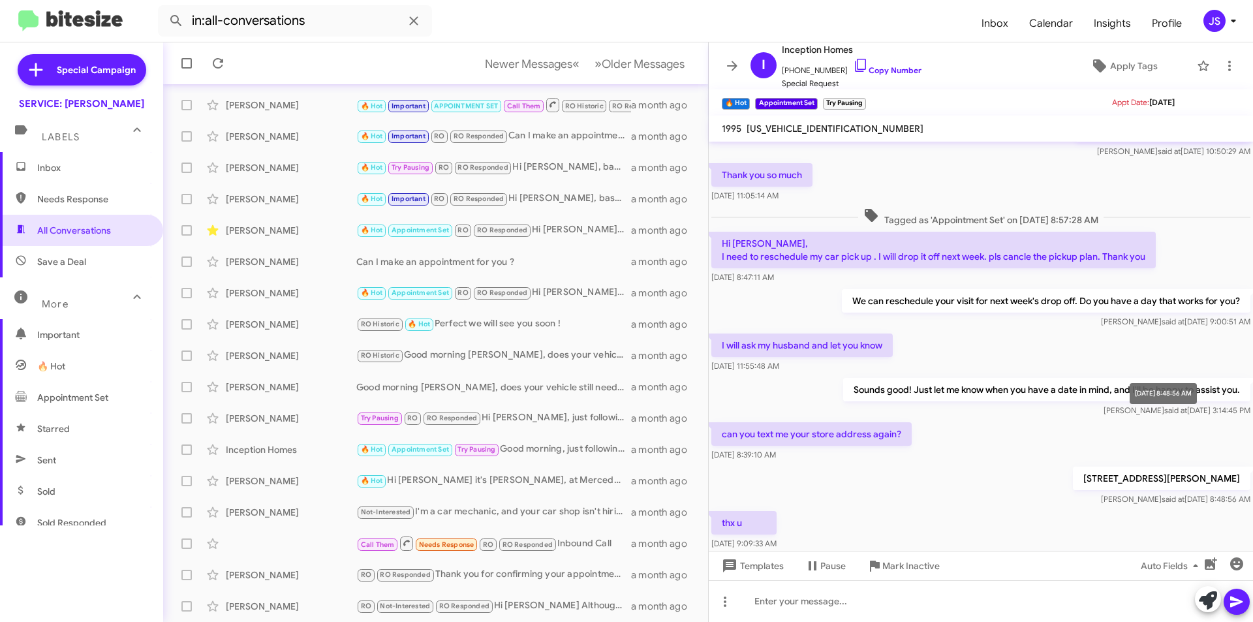
scroll to position [637, 0]
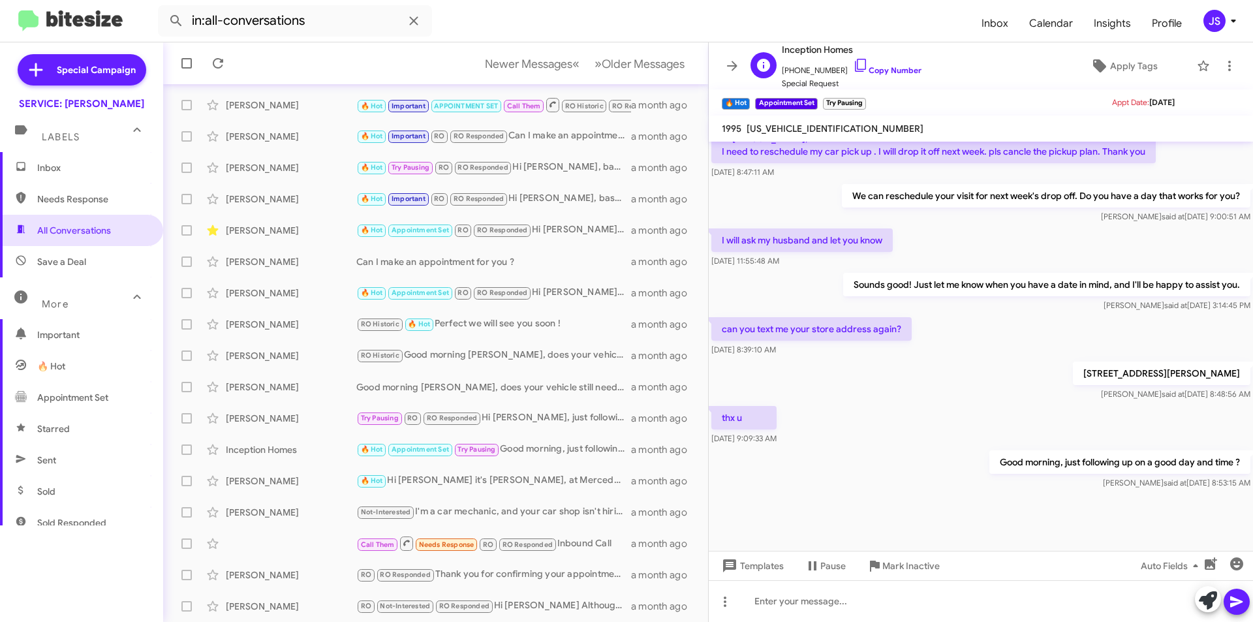
click at [856, 59] on span "+14083169779 Copy Number" at bounding box center [852, 67] width 140 height 20
click at [853, 63] on icon at bounding box center [861, 65] width 16 height 16
click at [853, 68] on icon at bounding box center [861, 65] width 16 height 16
drag, startPoint x: 1108, startPoint y: 463, endPoint x: 1256, endPoint y: 470, distance: 148.3
click at [1252, 470] on html "in:all-conversations Inbox Calendar Insights Profile JS Special Campaign SERVIC…" at bounding box center [626, 311] width 1253 height 622
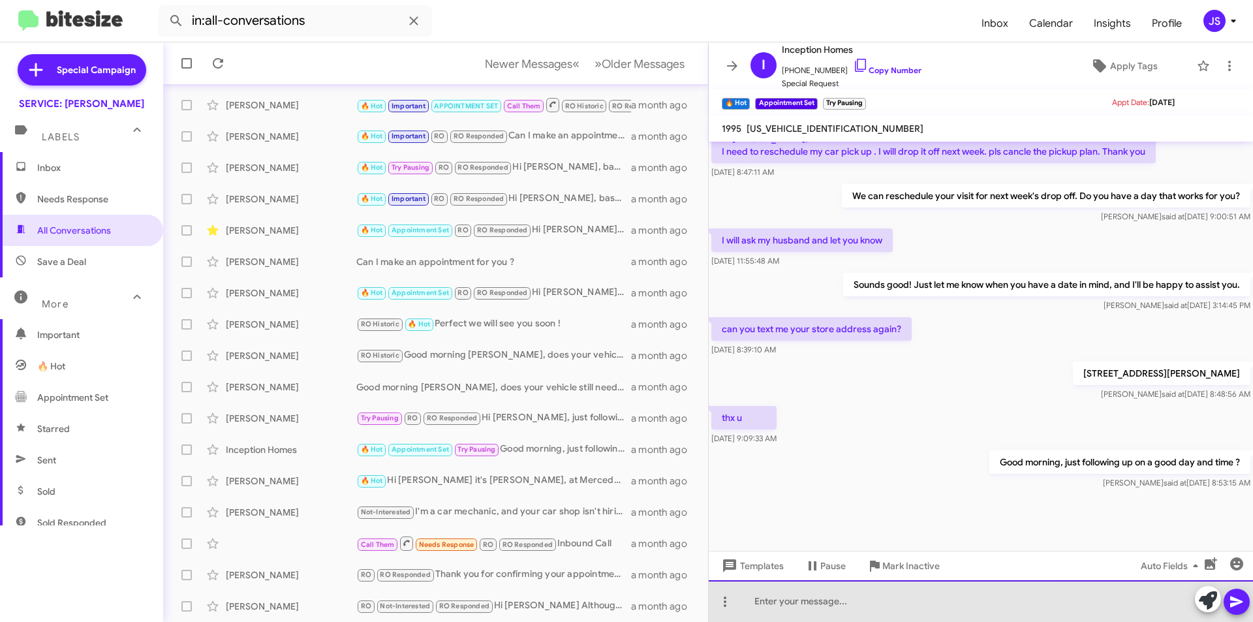
click at [908, 592] on div at bounding box center [981, 601] width 544 height 42
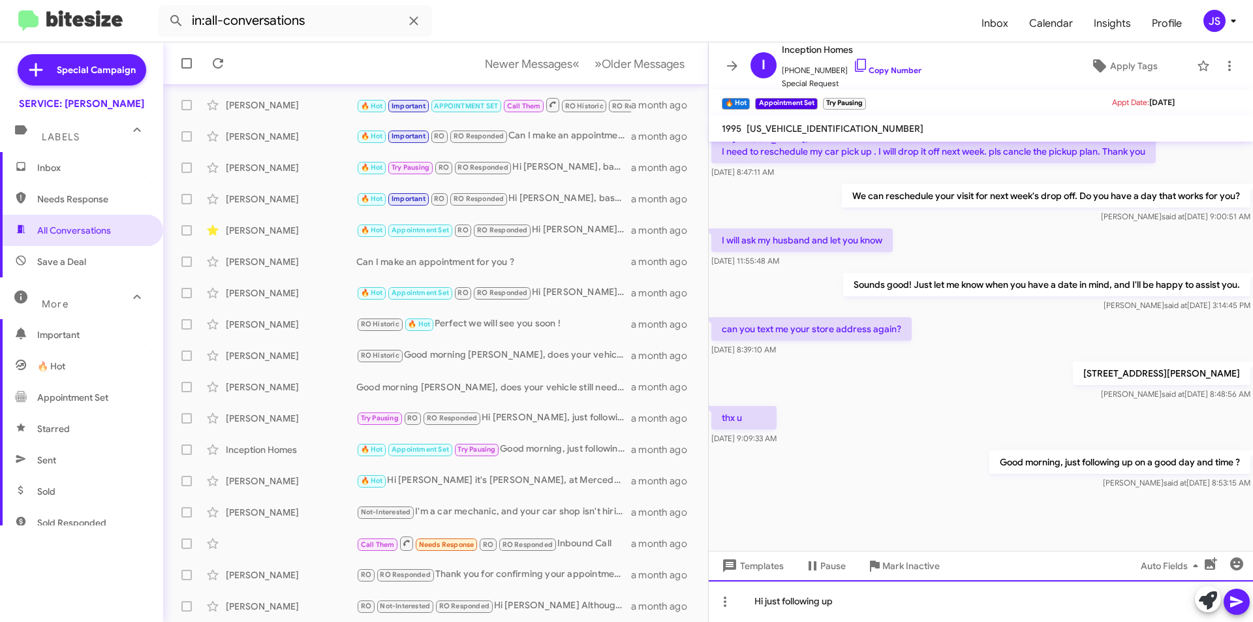
click at [761, 599] on div "Hi just following up" at bounding box center [981, 601] width 544 height 42
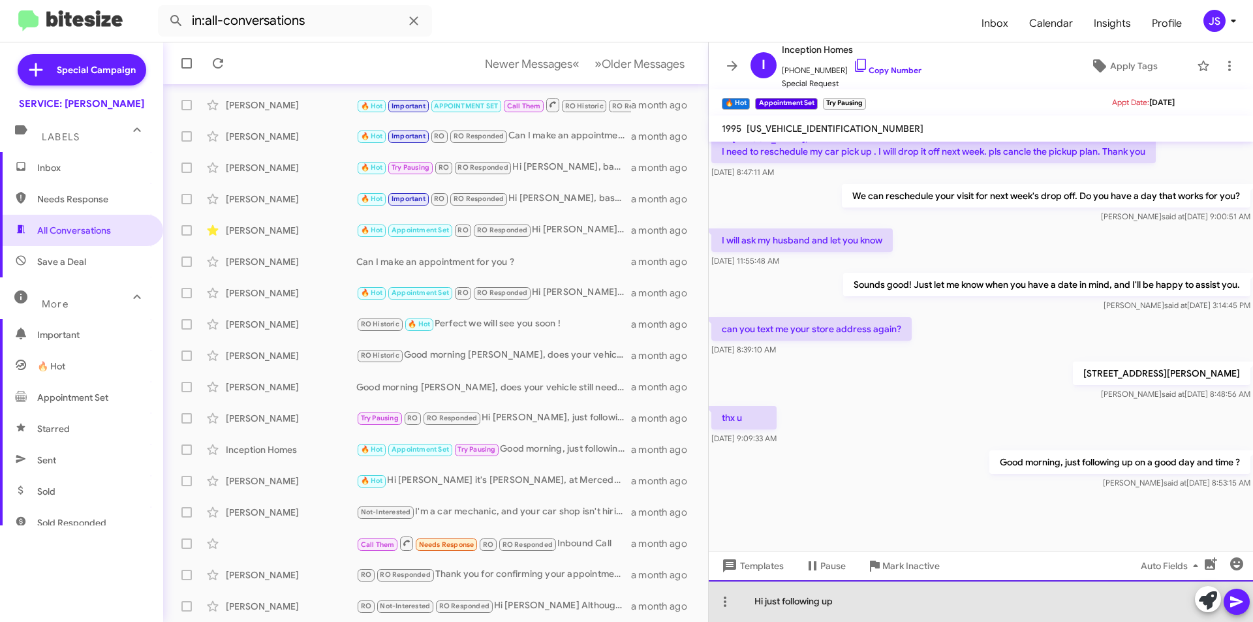
click at [766, 598] on div "Hi just following up" at bounding box center [981, 601] width 544 height 42
click at [879, 593] on div "Hi, just following up" at bounding box center [981, 601] width 544 height 42
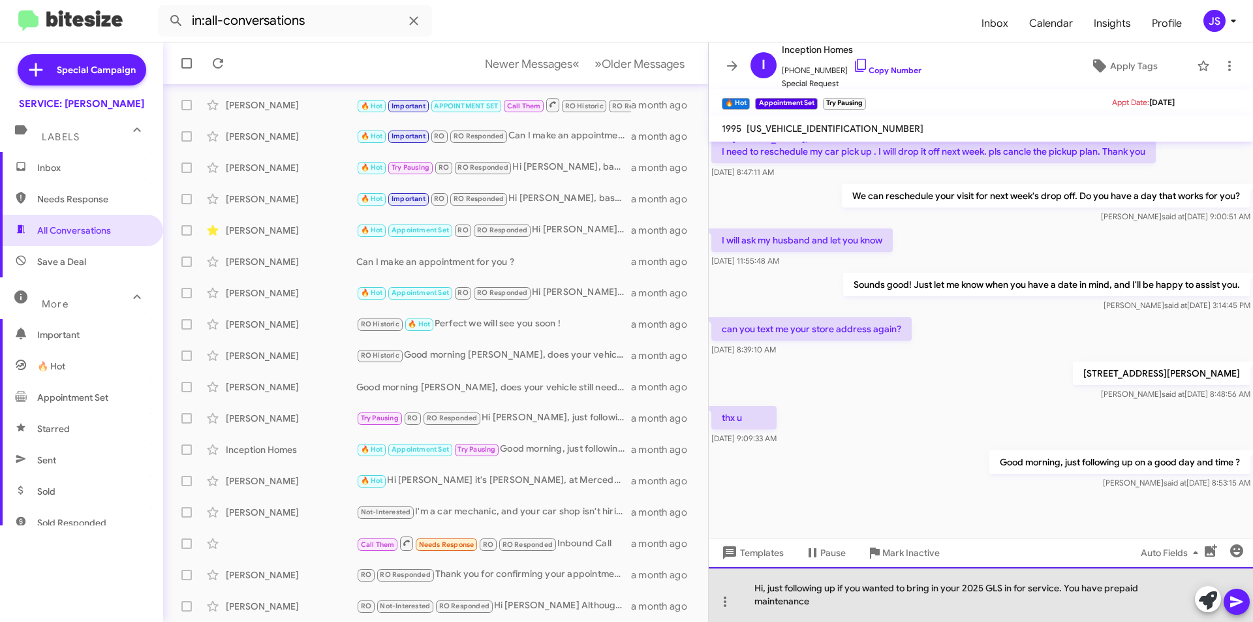
drag, startPoint x: 1065, startPoint y: 588, endPoint x: 1074, endPoint y: 609, distance: 23.4
click at [1074, 609] on div "Hi, just following up if you wanted to bring in your 2025 GLS in for service. Y…" at bounding box center [981, 594] width 544 height 55
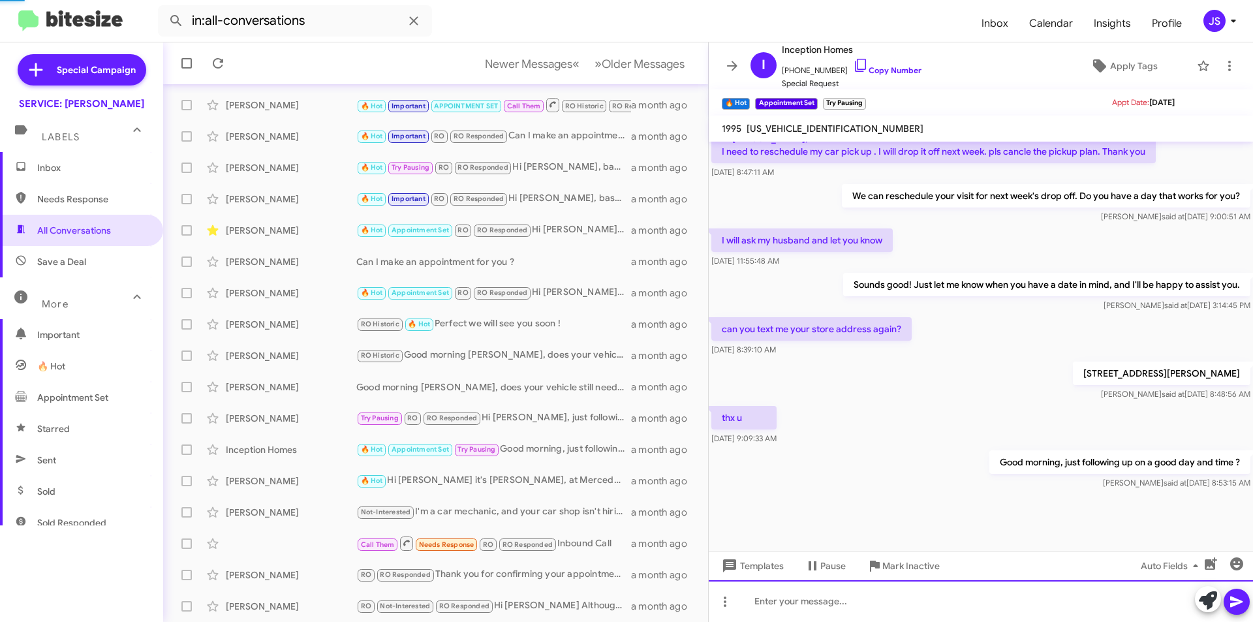
scroll to position [0, 0]
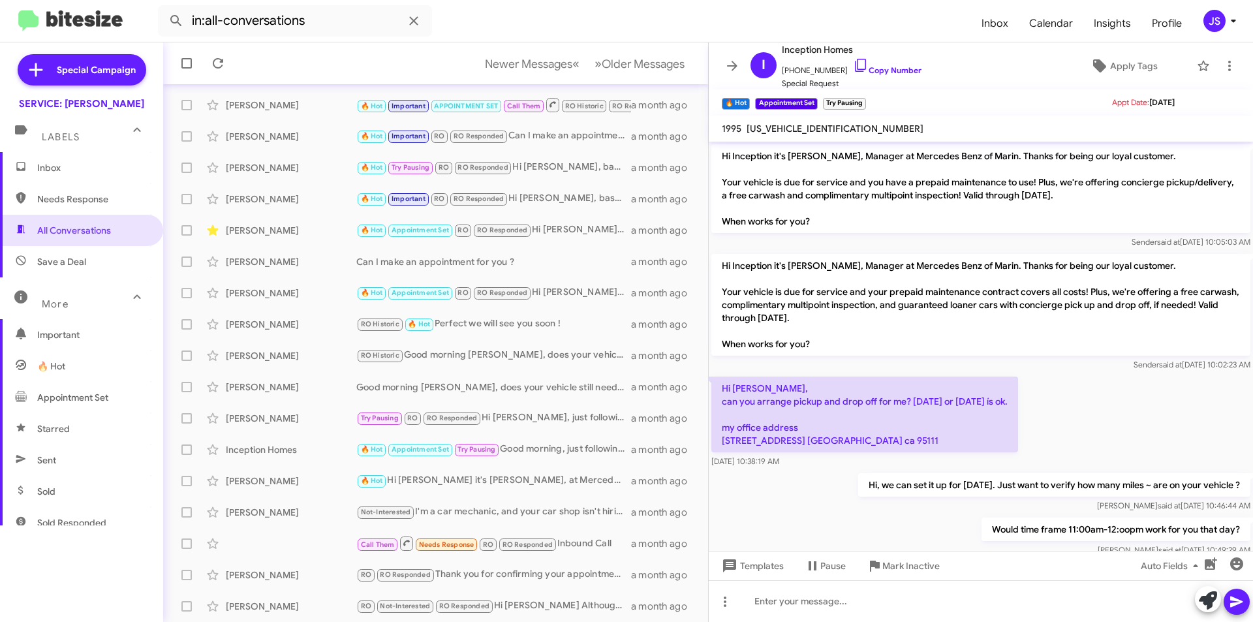
click at [52, 159] on span "Inbox" at bounding box center [81, 167] width 163 height 31
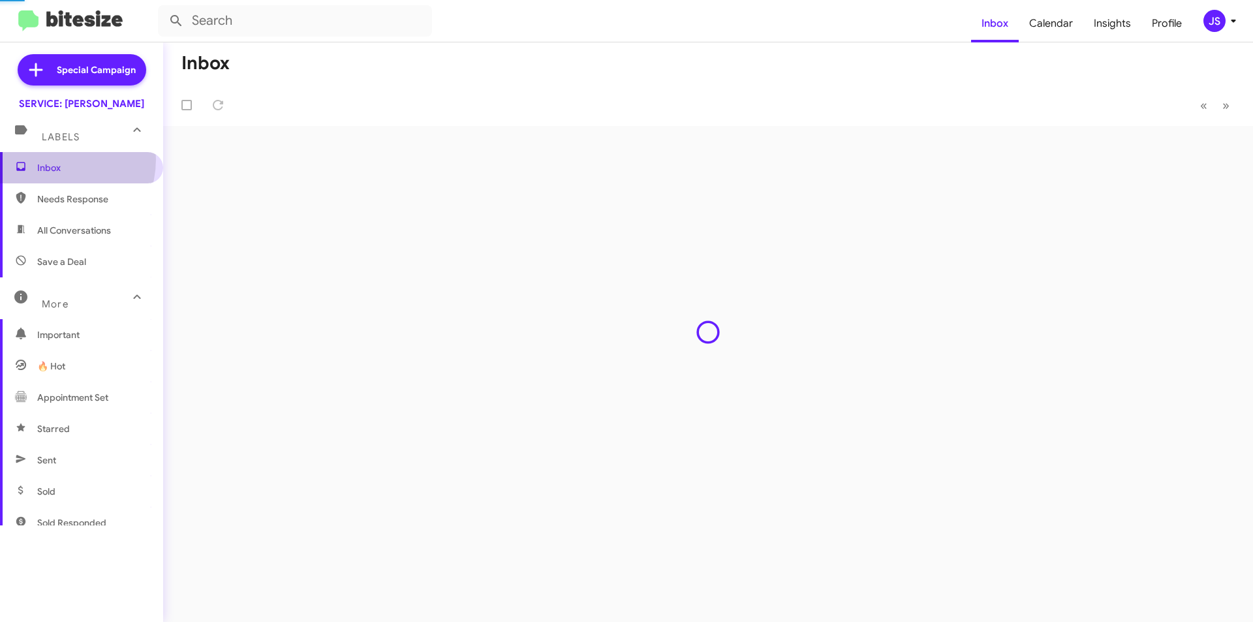
click at [50, 161] on span "Inbox" at bounding box center [92, 167] width 111 height 13
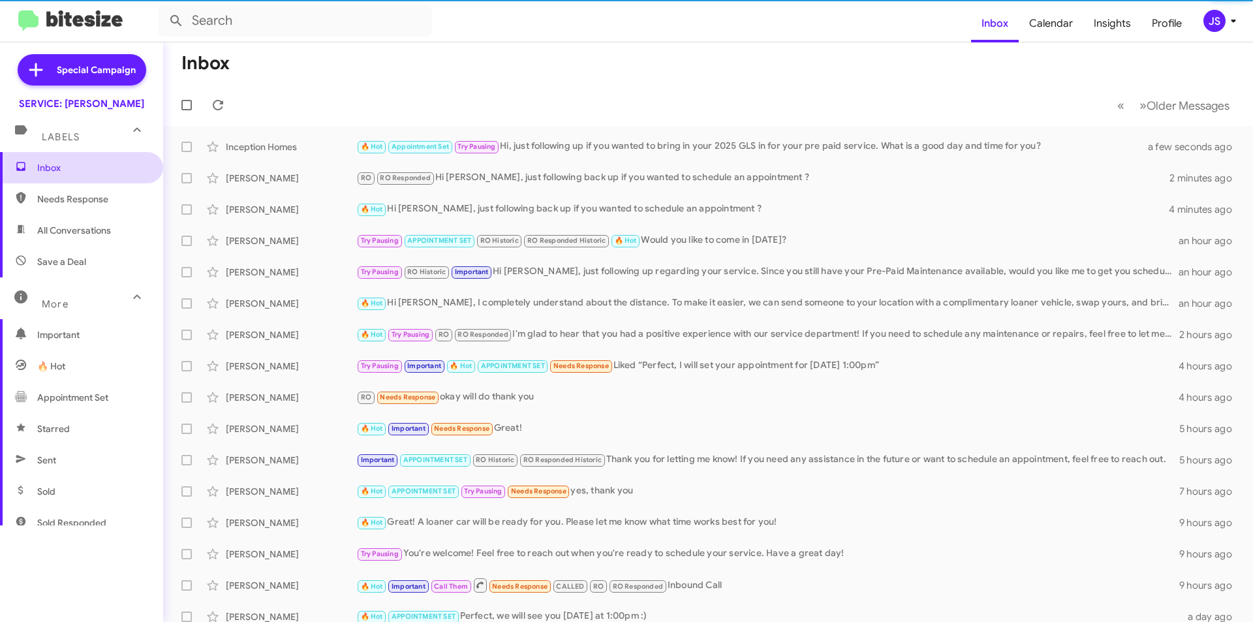
click at [50, 162] on span "Inbox" at bounding box center [92, 167] width 111 height 13
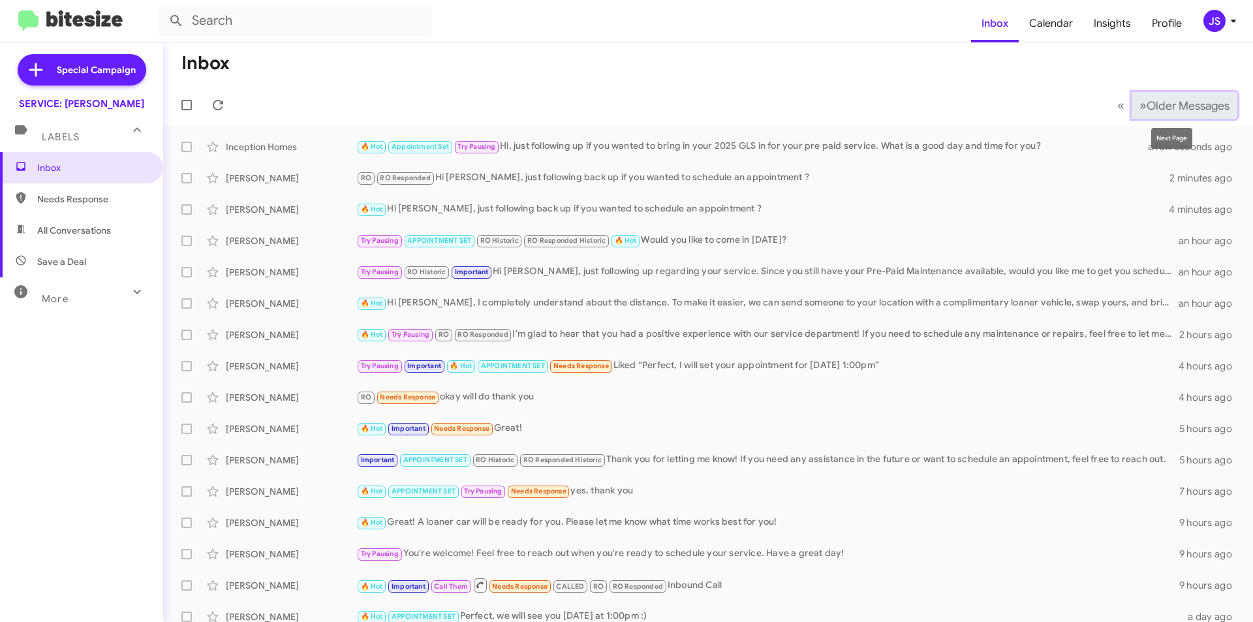
click at [1166, 106] on span "Older Messages" at bounding box center [1188, 106] width 83 height 14
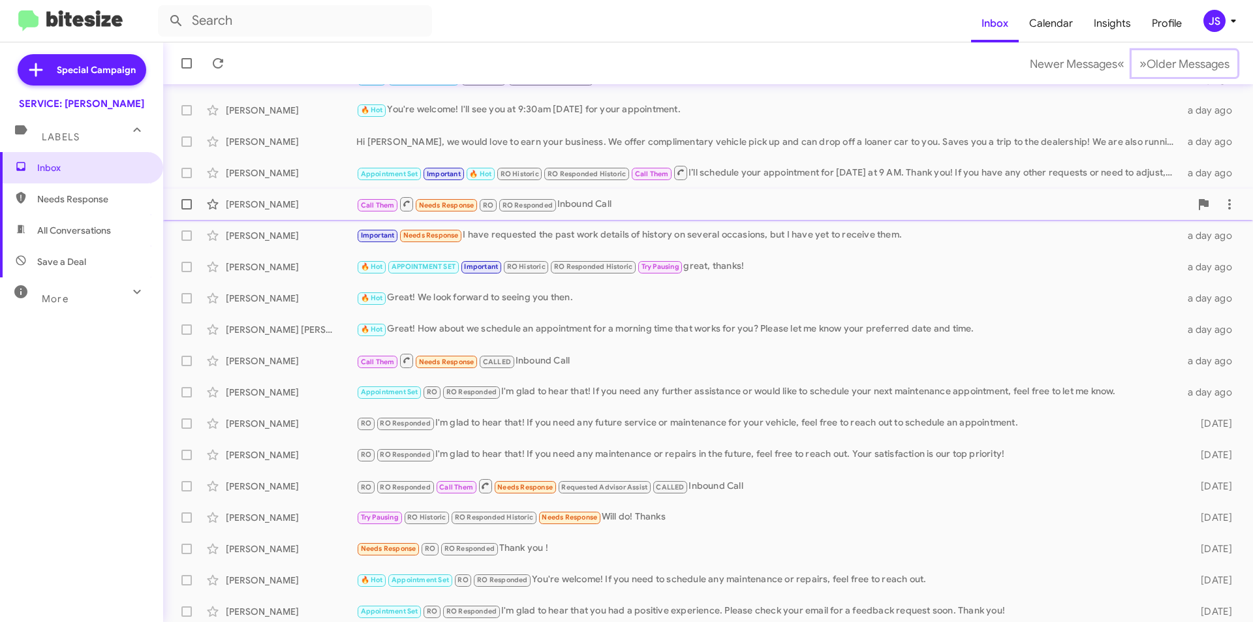
scroll to position [136, 0]
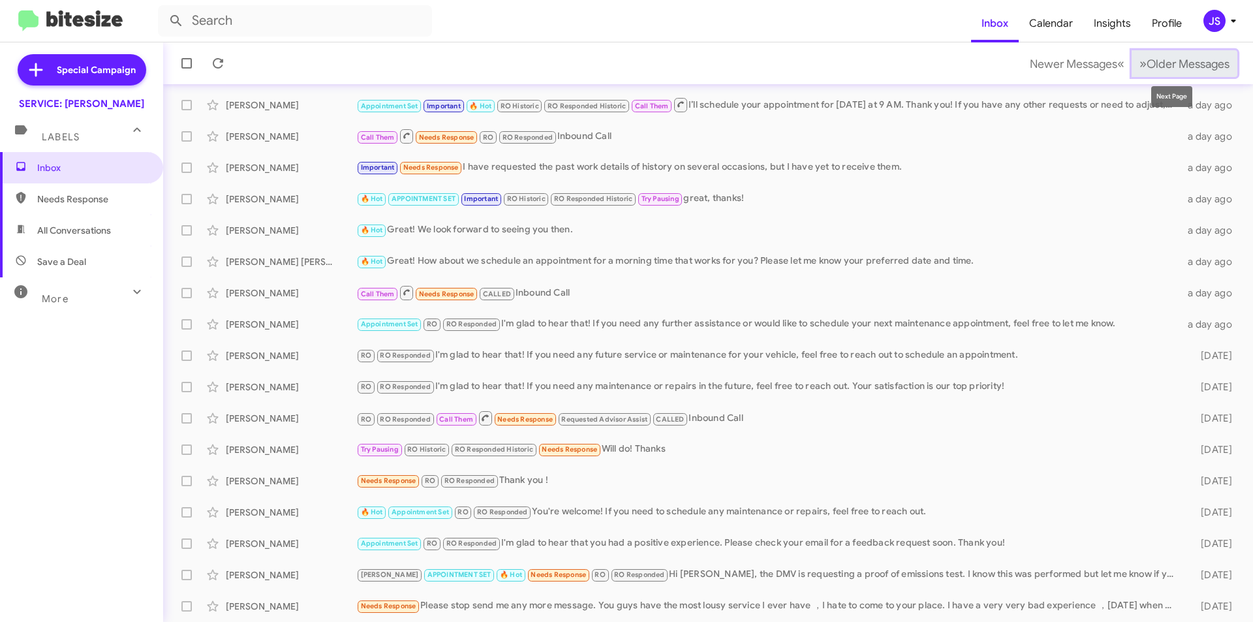
click at [1211, 57] on span "Older Messages" at bounding box center [1188, 64] width 83 height 14
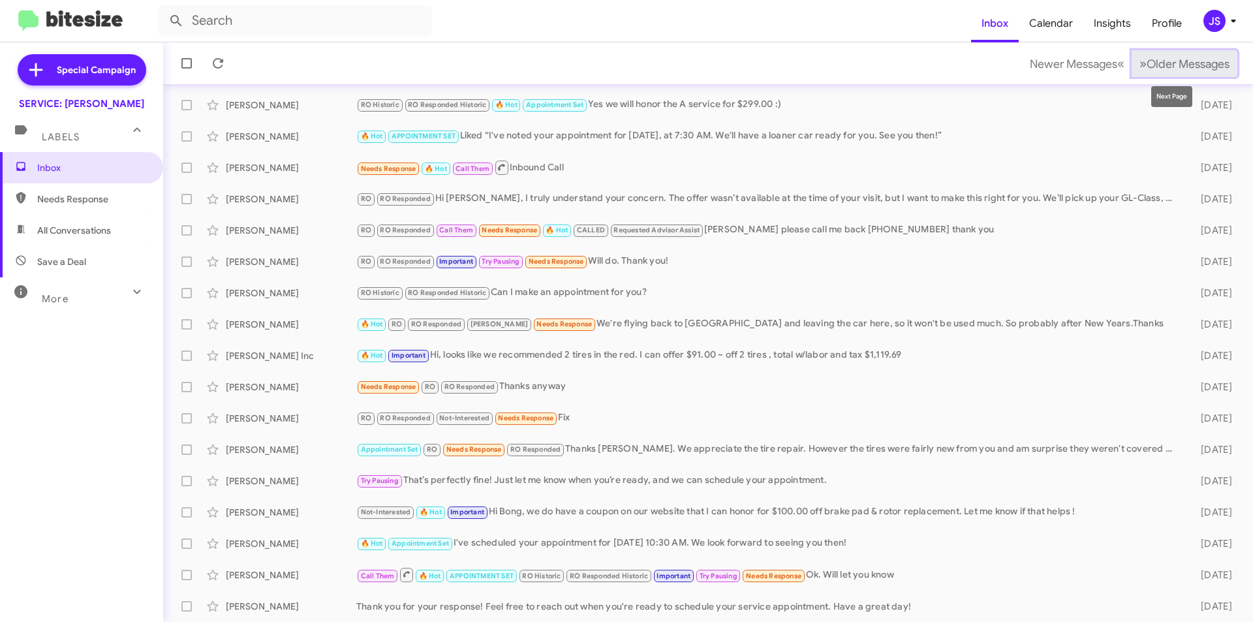
click at [1175, 69] on span "Older Messages" at bounding box center [1188, 64] width 83 height 14
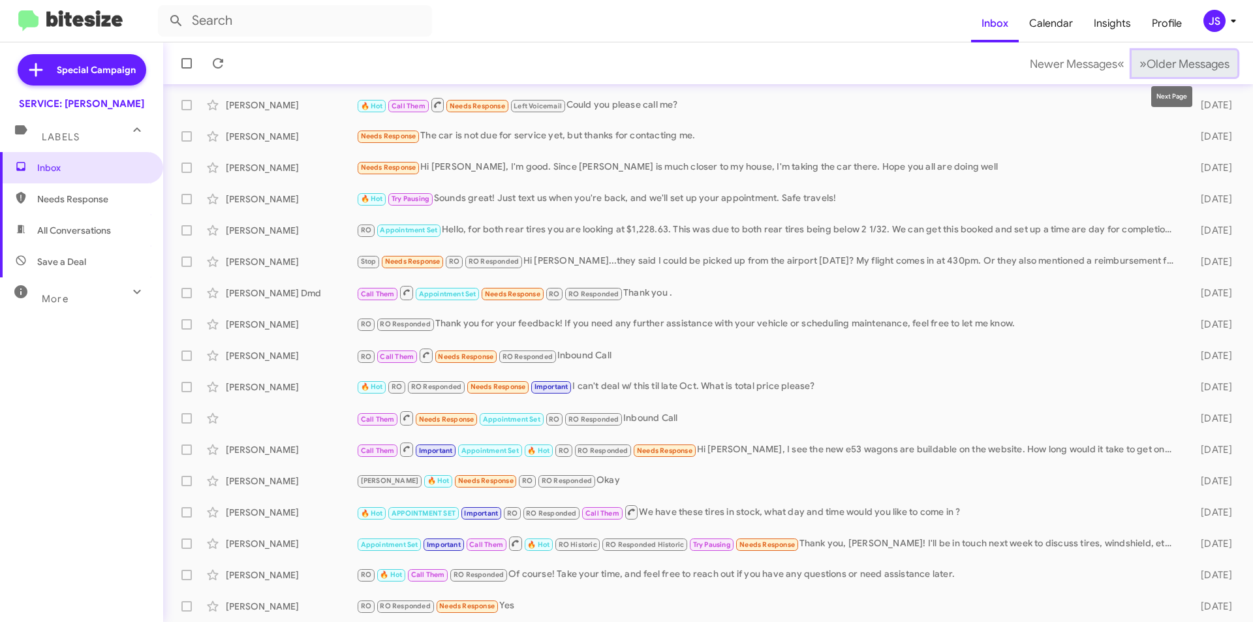
click at [1188, 55] on button "» Next Older Messages" at bounding box center [1184, 63] width 106 height 27
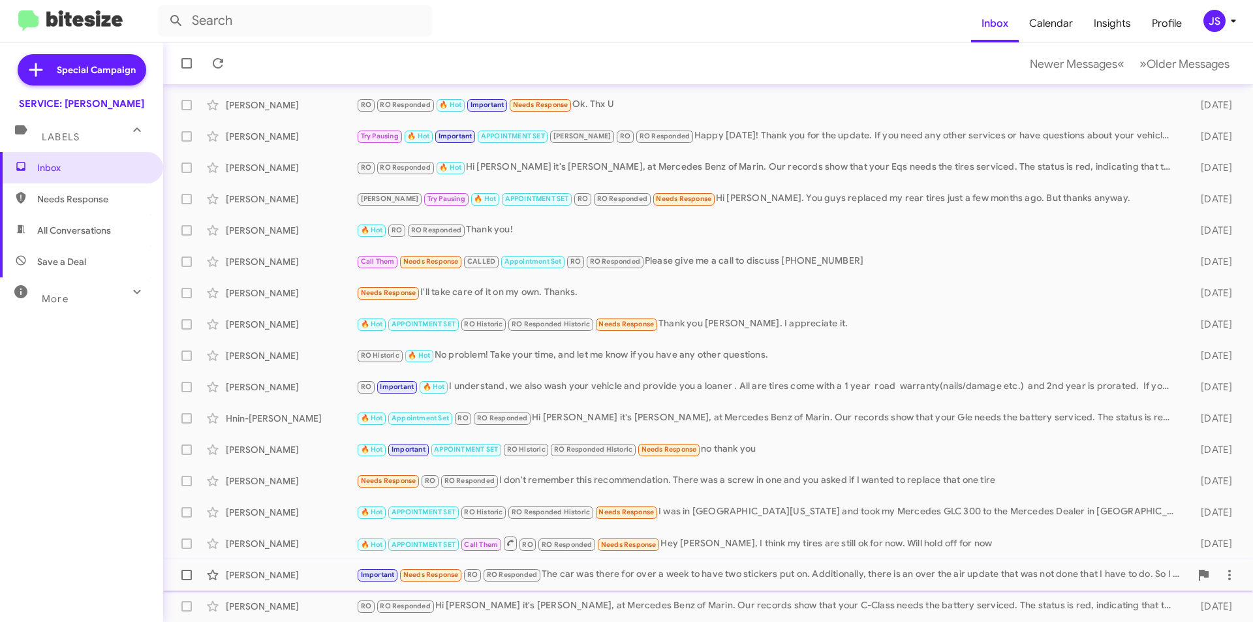
click at [596, 566] on div "Anna Roberts Important Needs Response RO RO Responded The car was there for ove…" at bounding box center [708, 575] width 1069 height 26
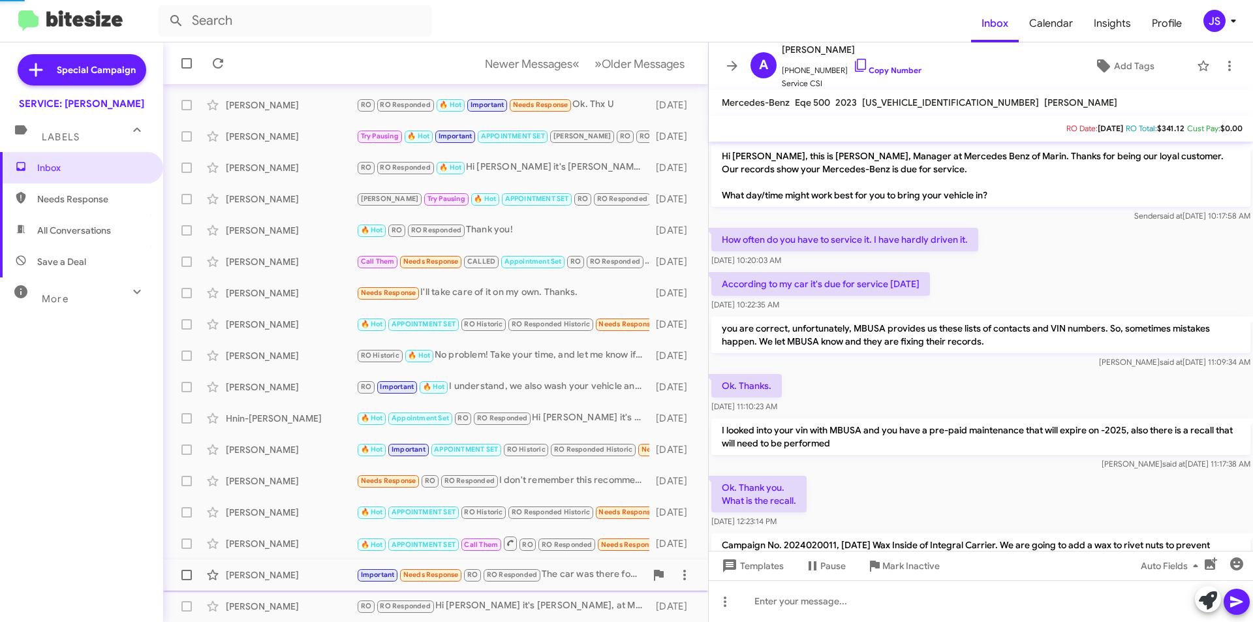
scroll to position [352, 0]
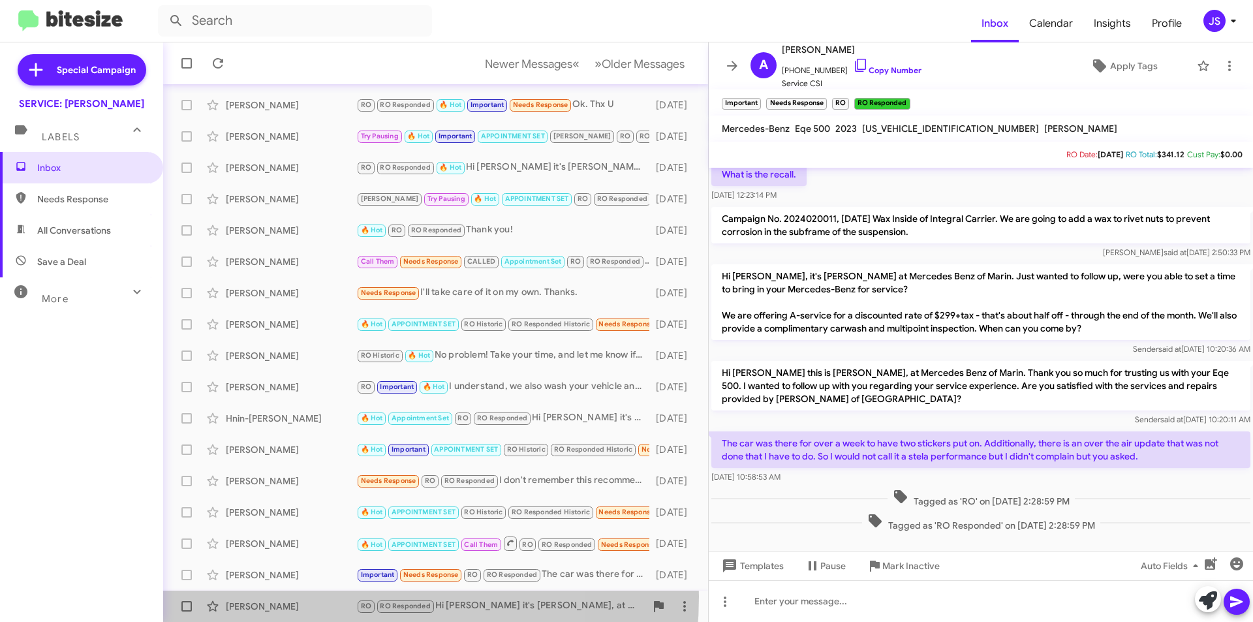
click at [310, 596] on div "Ashok Kumar RO RO Responded Hi Ashok it's Omar Ibrahimi, at Mercedes Benz of Ma…" at bounding box center [436, 606] width 524 height 26
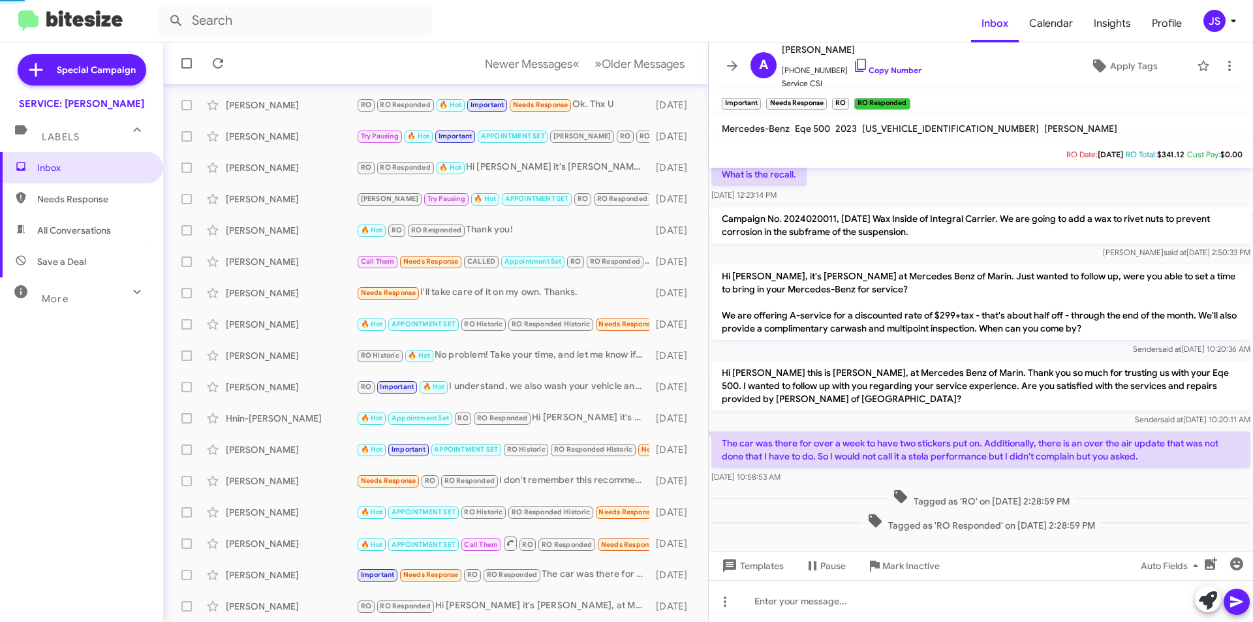
scroll to position [410, 0]
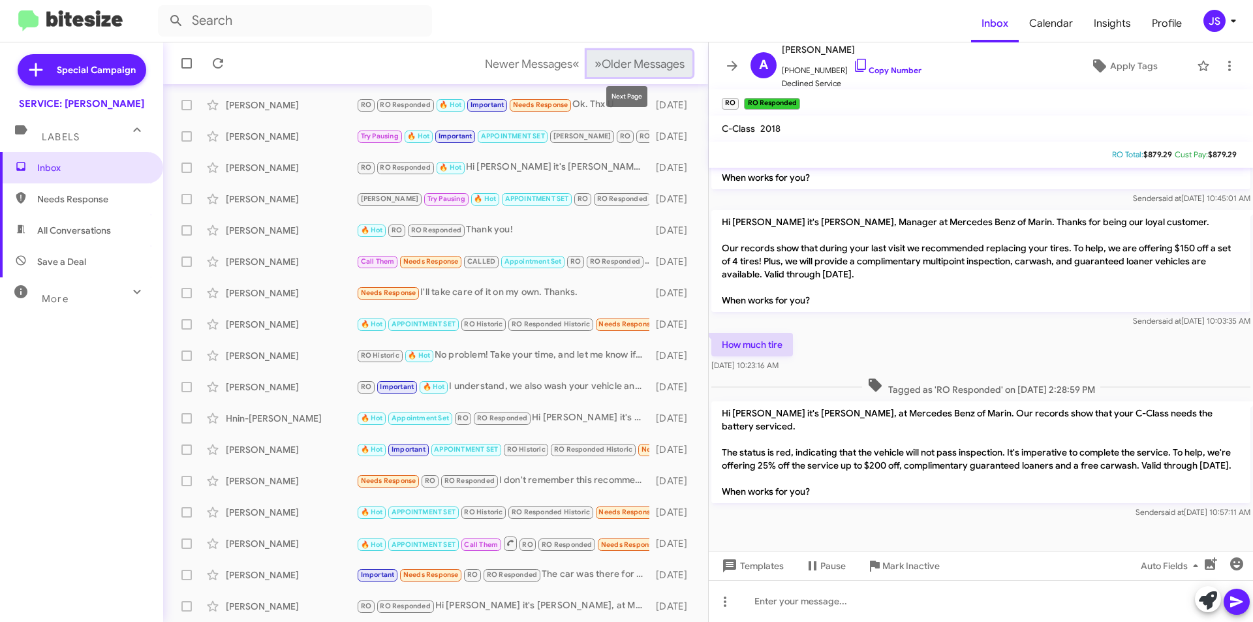
click at [638, 53] on button "» Next Older Messages" at bounding box center [640, 63] width 106 height 27
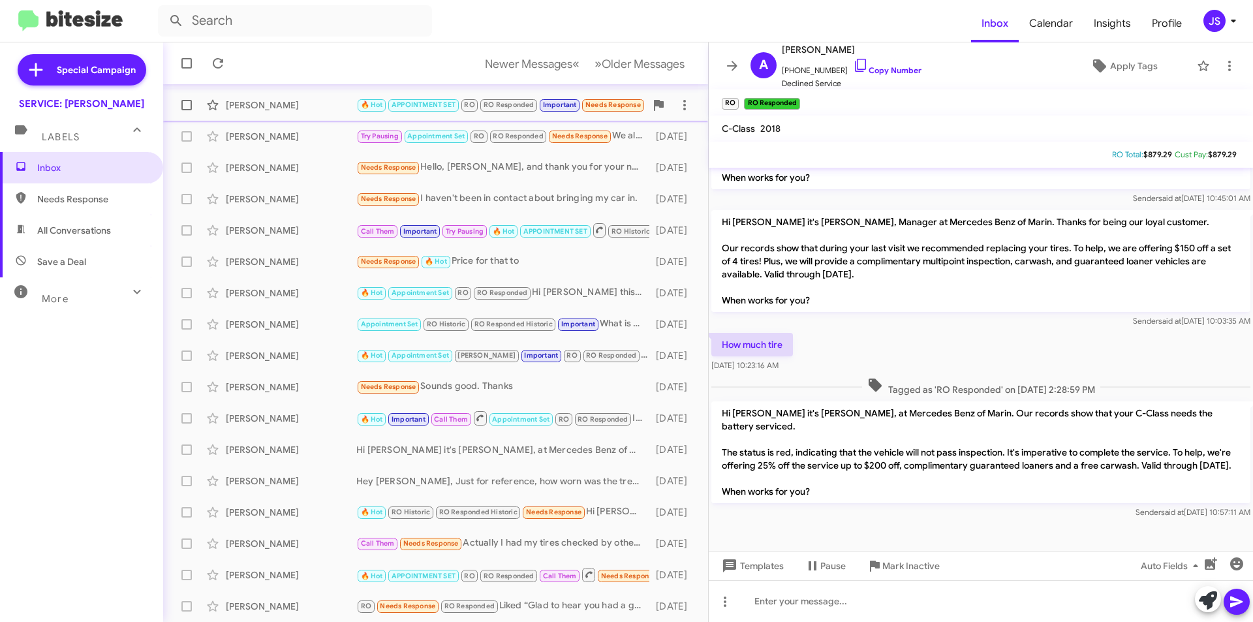
click at [277, 119] on span "Jennifer Dutro 🔥 Hot APPOINTMENT SET RO RO Responded Important Needs Response I…" at bounding box center [435, 104] width 545 height 31
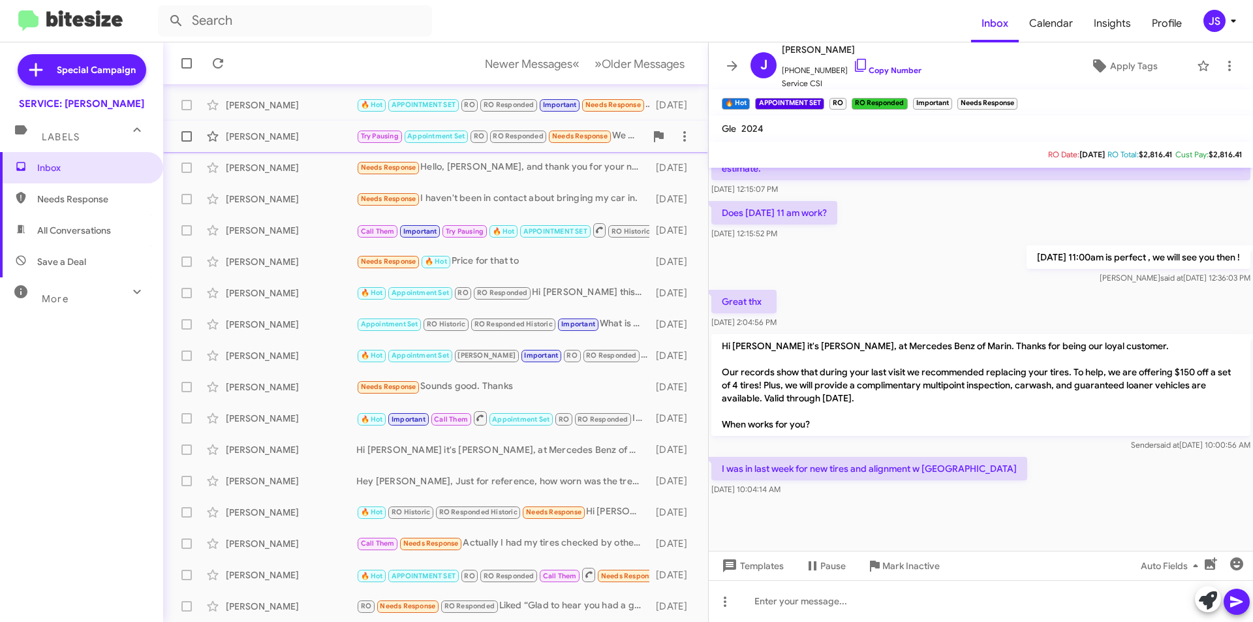
click at [271, 132] on div "Louis Sbarra" at bounding box center [291, 136] width 131 height 13
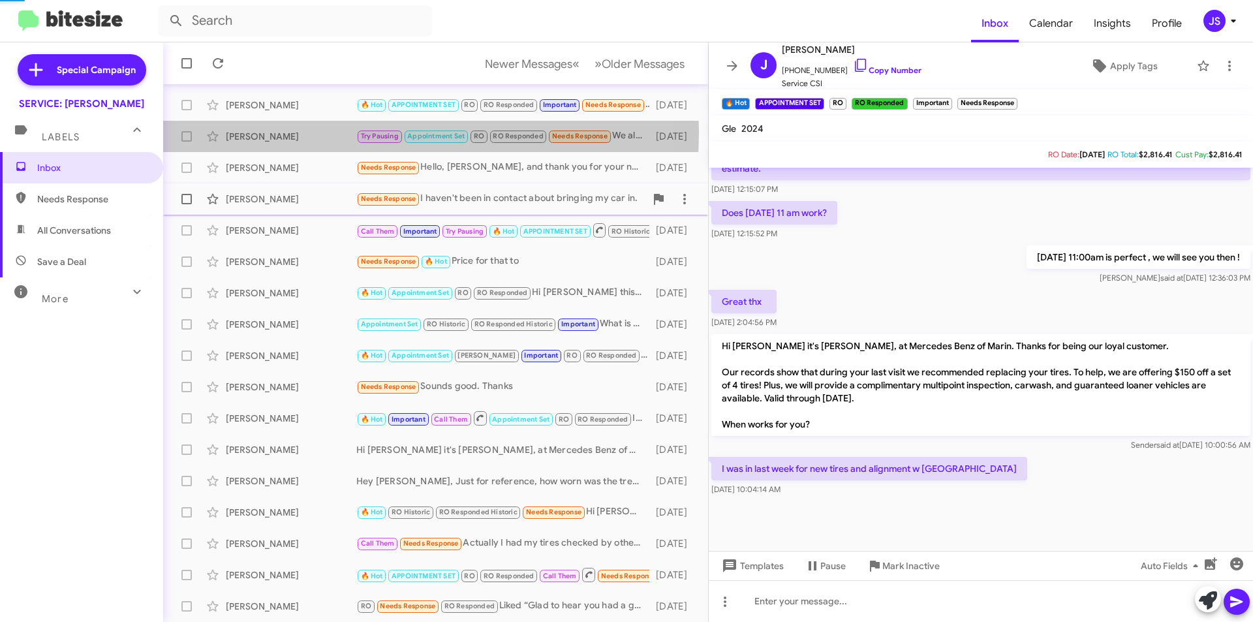
scroll to position [263, 0]
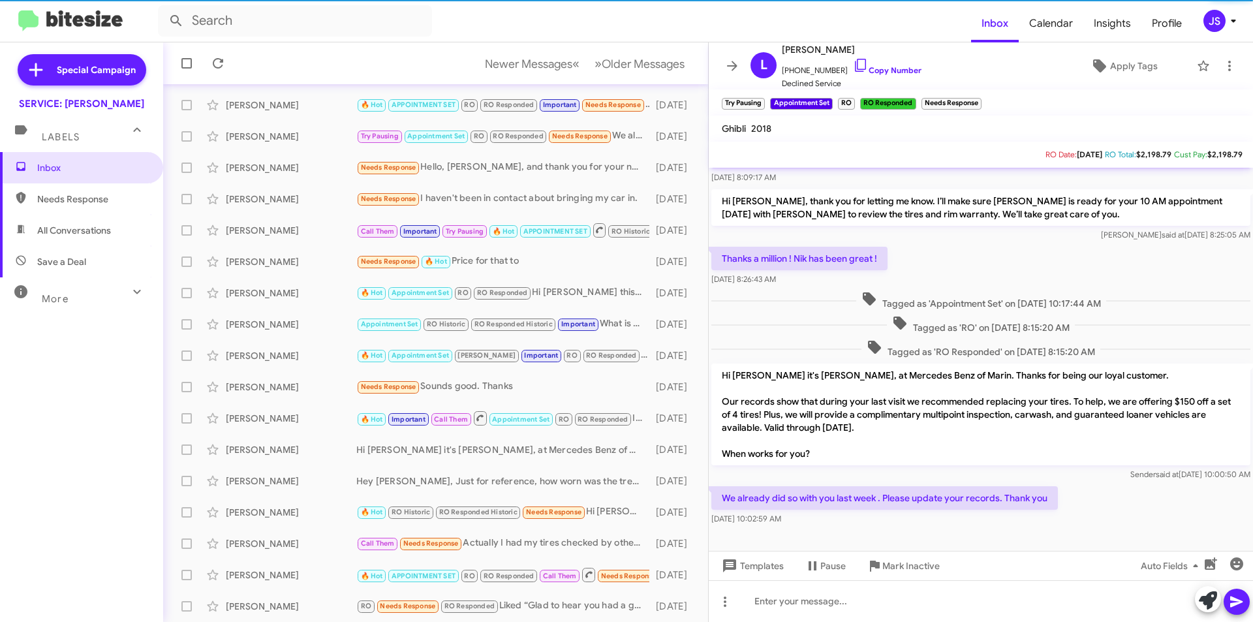
click at [605, 48] on mat-toolbar-row "Newer Messages « Previous » Next Older Messages" at bounding box center [435, 63] width 545 height 42
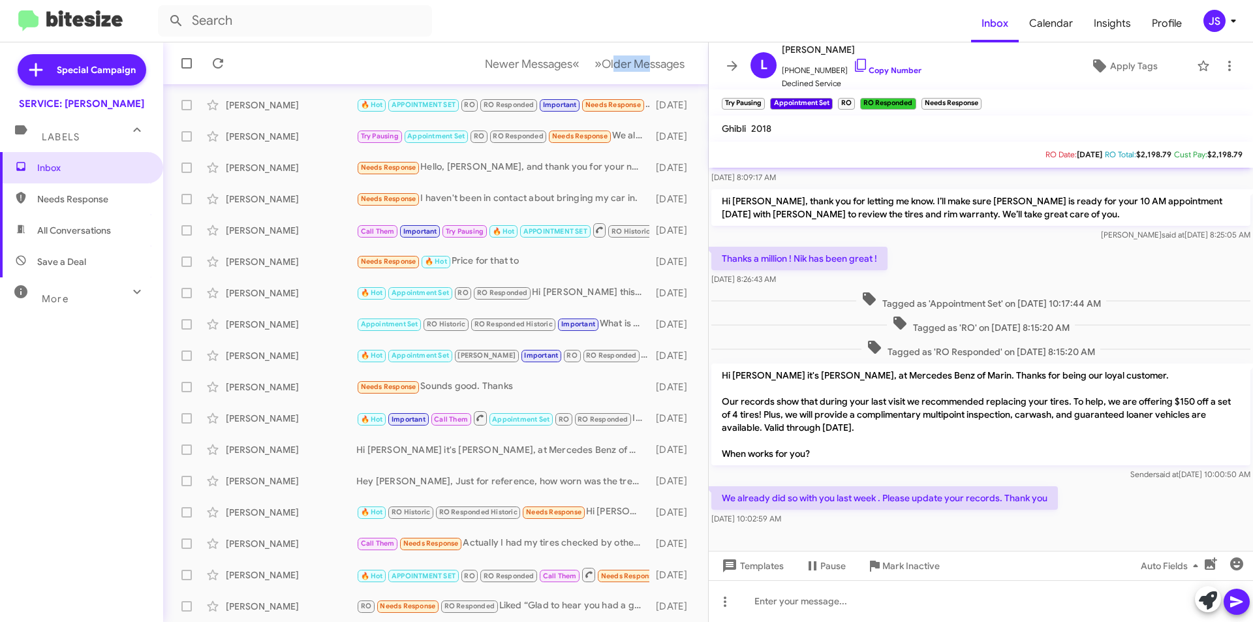
click at [605, 48] on mat-toolbar-row "Newer Messages « Previous » Next Older Messages" at bounding box center [435, 63] width 545 height 42
click at [620, 59] on span "Older Messages" at bounding box center [643, 64] width 83 height 14
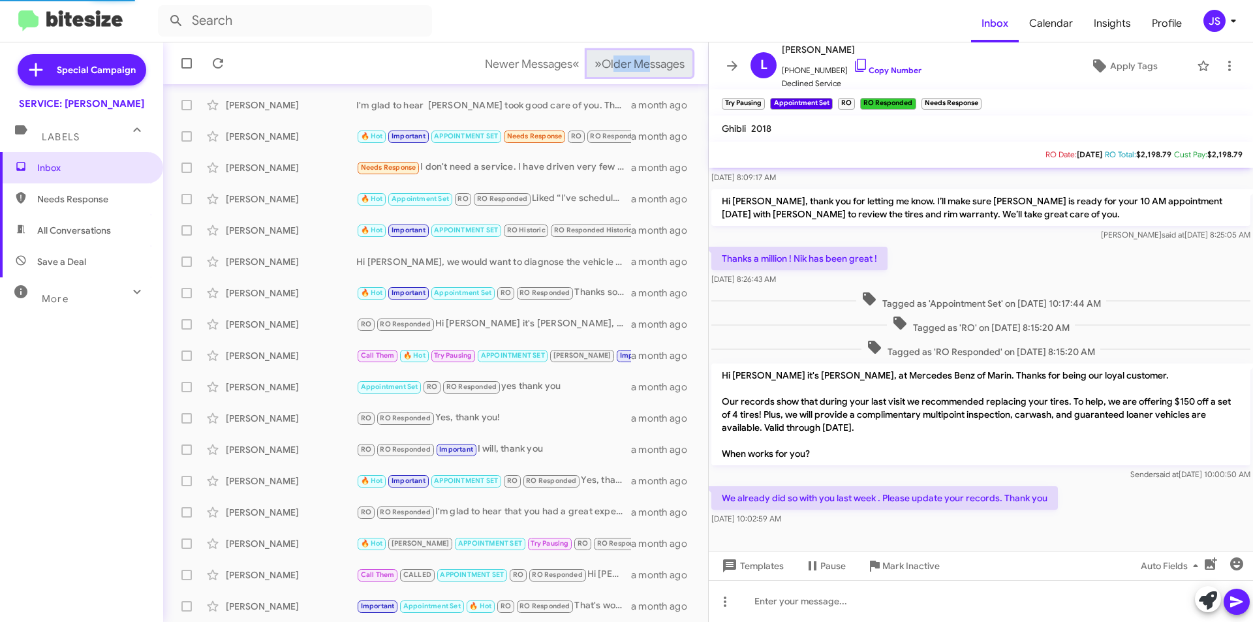
click at [620, 59] on span "Older Messages" at bounding box center [643, 64] width 83 height 14
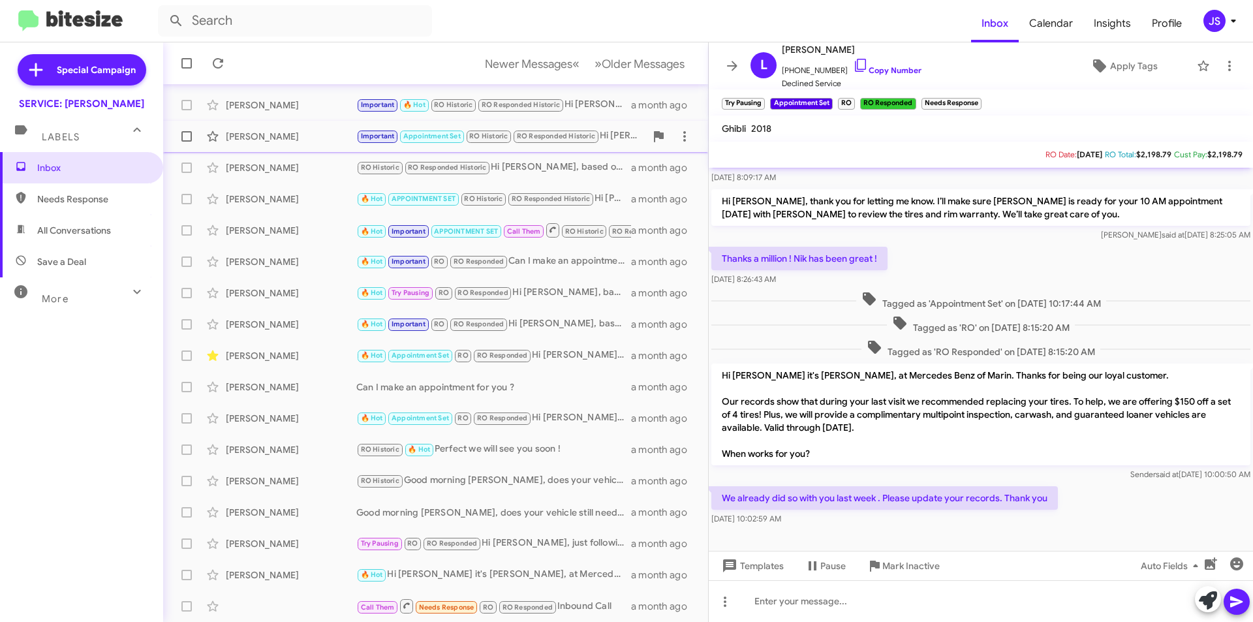
click at [296, 151] on span "Jennifer Dalbozzo Important Appointment Set RO Historic RO Responded Historic H…" at bounding box center [435, 136] width 545 height 31
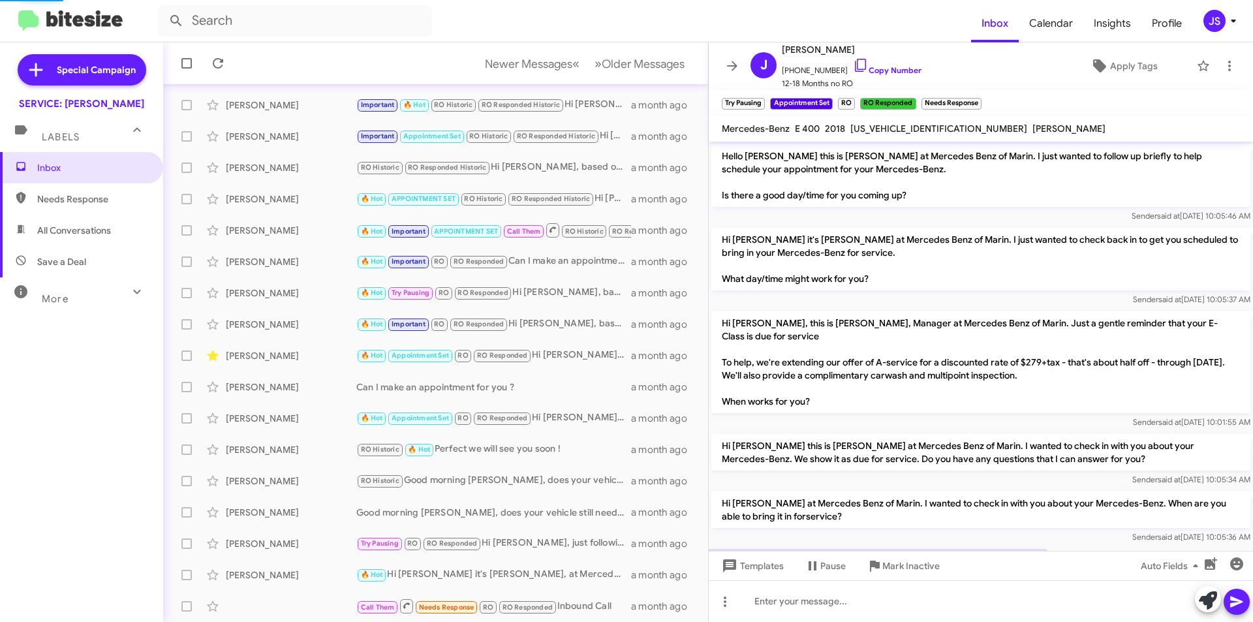
scroll to position [65, 0]
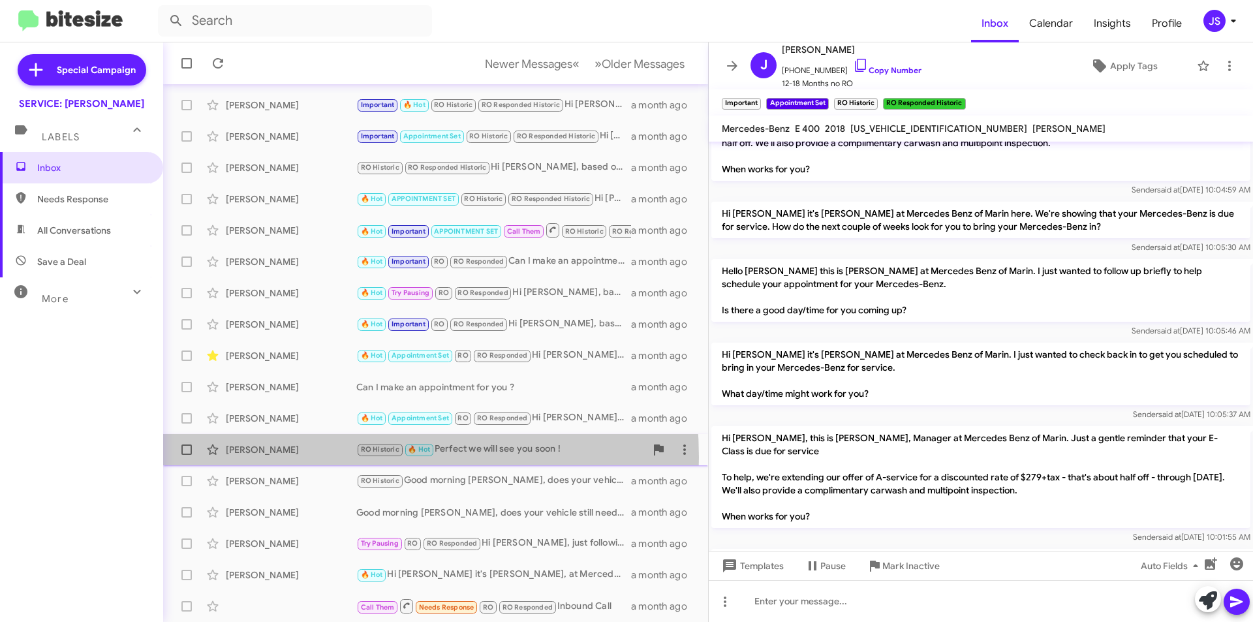
click at [313, 457] on div "Jonathan Cohen RO Historic 🔥 Hot Perfect we will see you soon ! a month ago" at bounding box center [436, 450] width 524 height 26
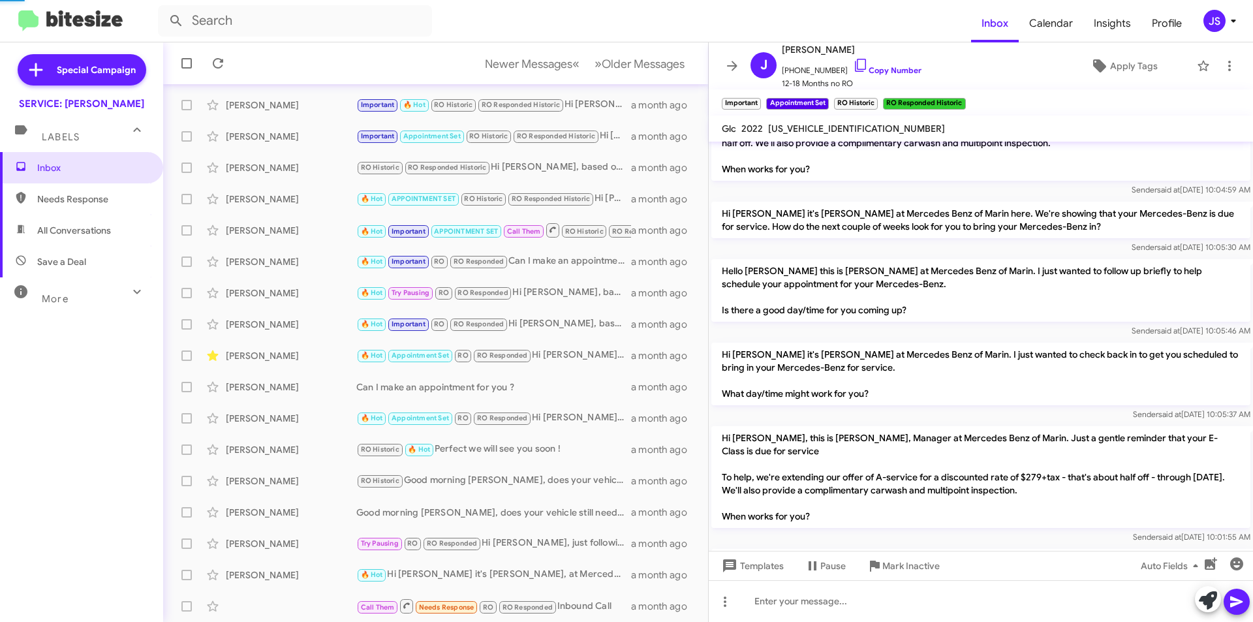
scroll to position [438, 0]
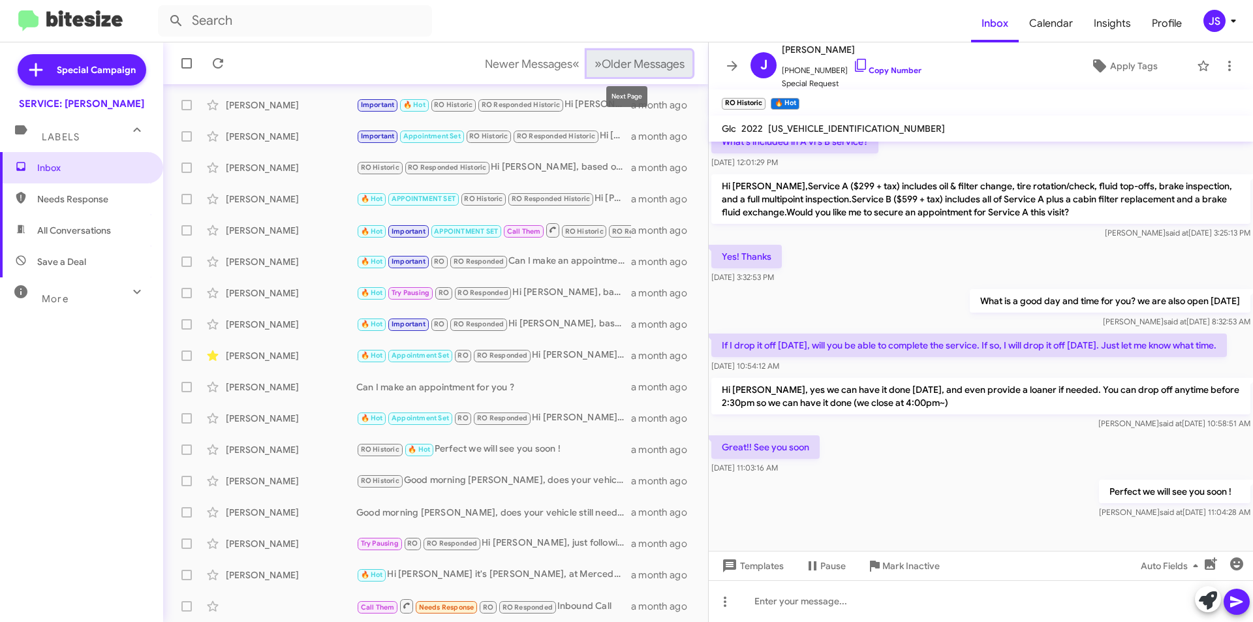
click at [675, 76] on button "» Next Older Messages" at bounding box center [640, 63] width 106 height 27
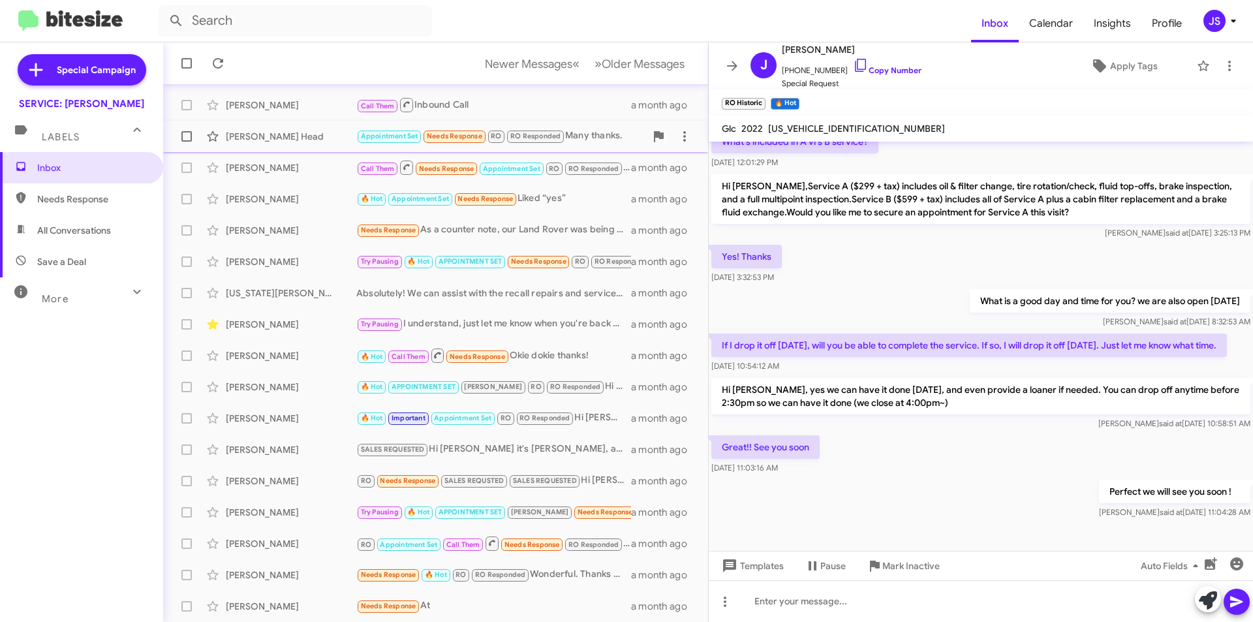
click at [275, 129] on div "Bobbie Head Appointment Set Needs Response RO RO Responded Many thanks. a month…" at bounding box center [436, 136] width 524 height 26
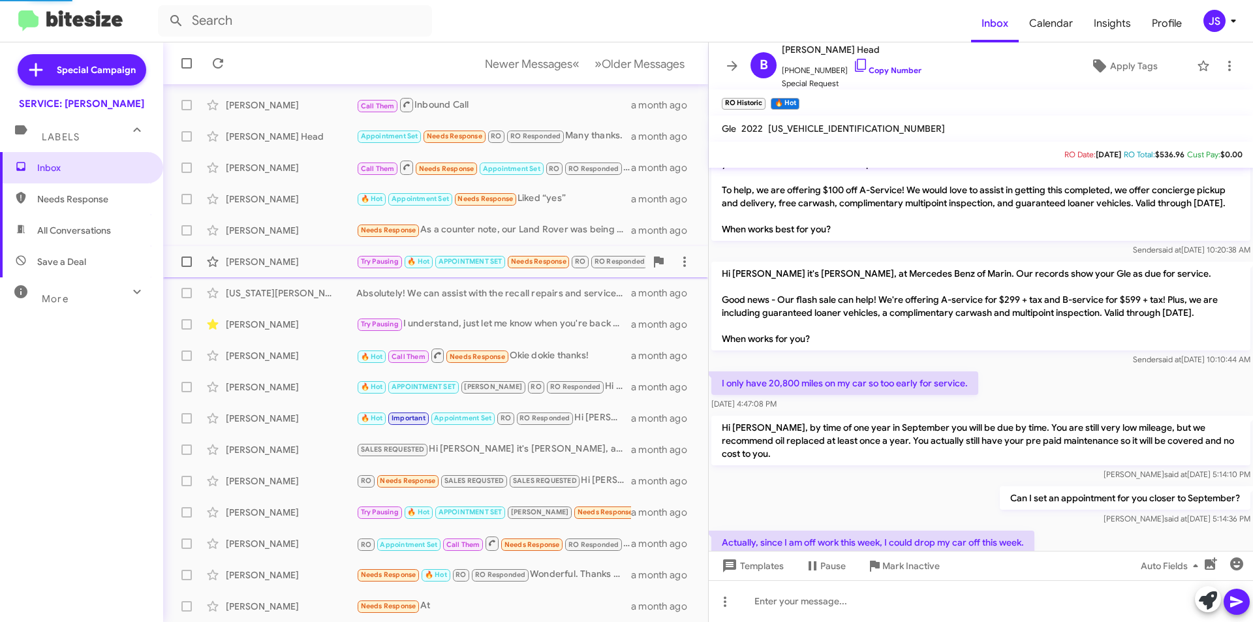
scroll to position [734, 0]
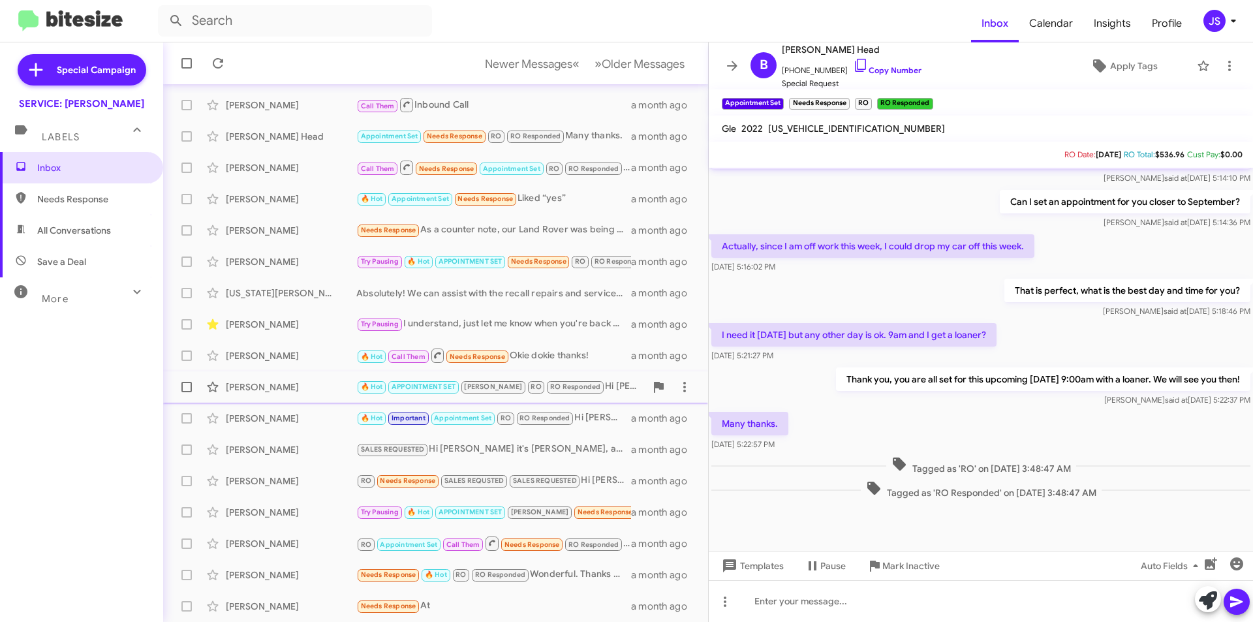
click at [292, 386] on div "[PERSON_NAME]" at bounding box center [291, 386] width 131 height 13
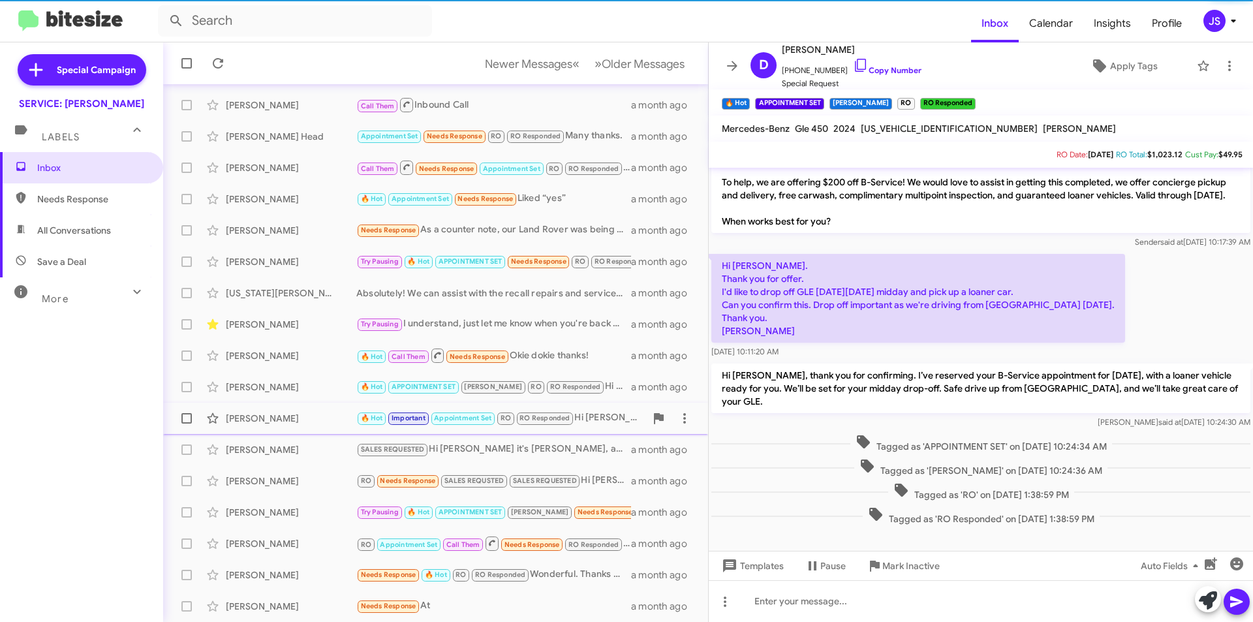
scroll to position [26, 0]
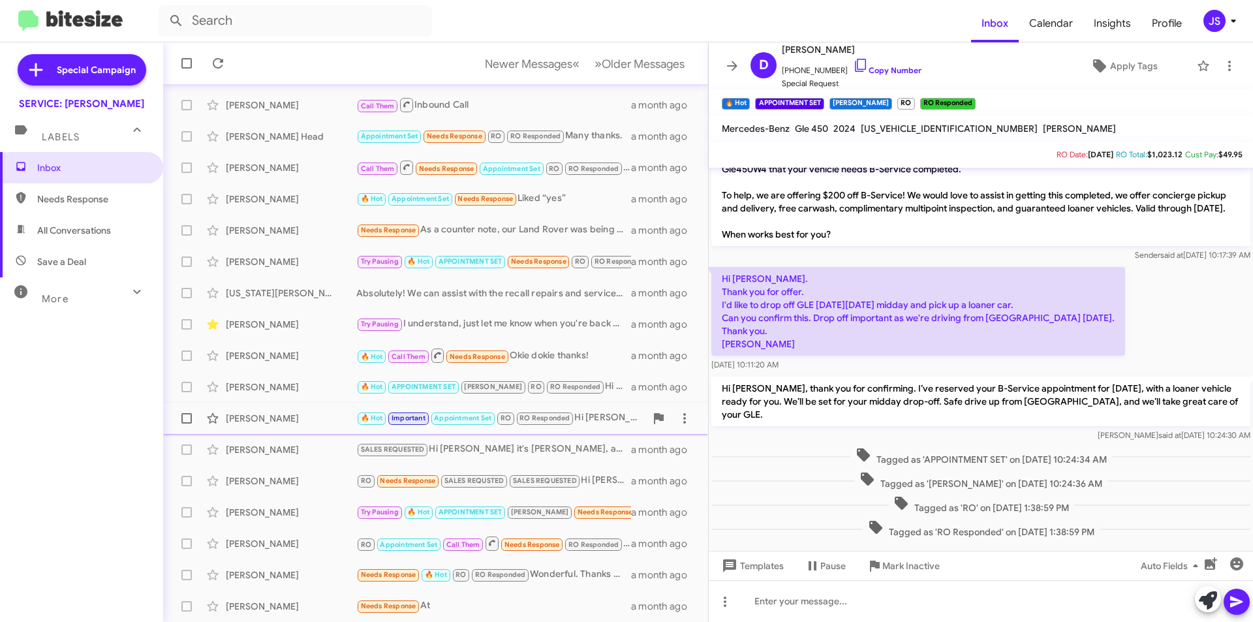
click at [276, 417] on div "[PERSON_NAME]" at bounding box center [291, 418] width 131 height 13
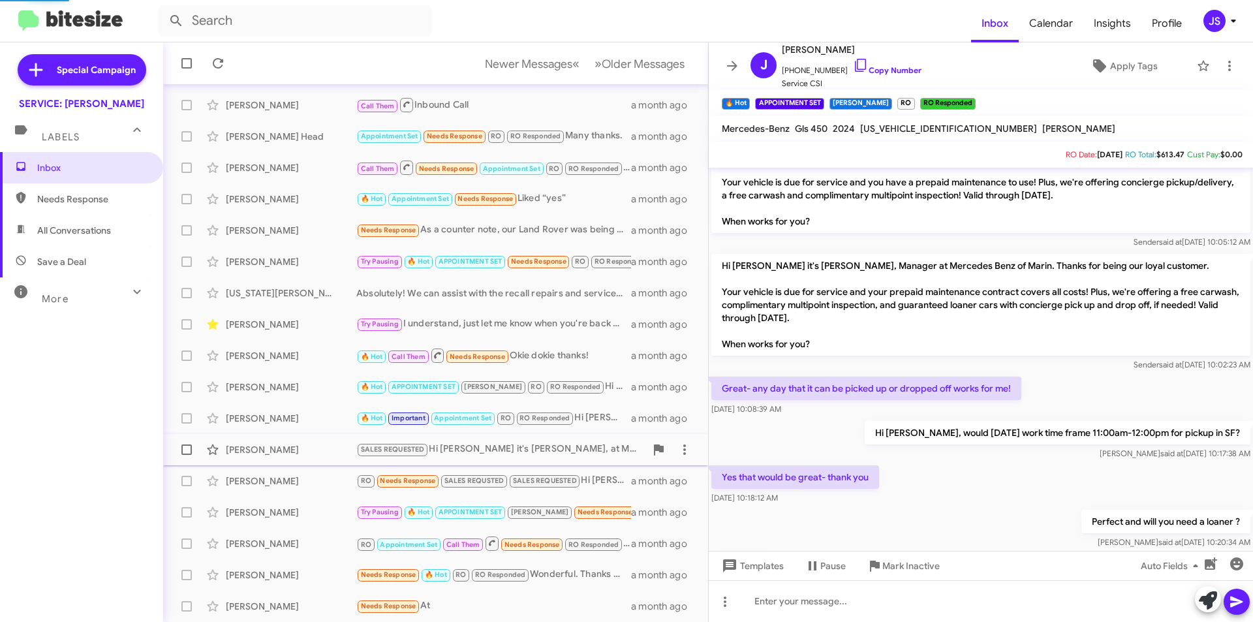
scroll to position [298, 0]
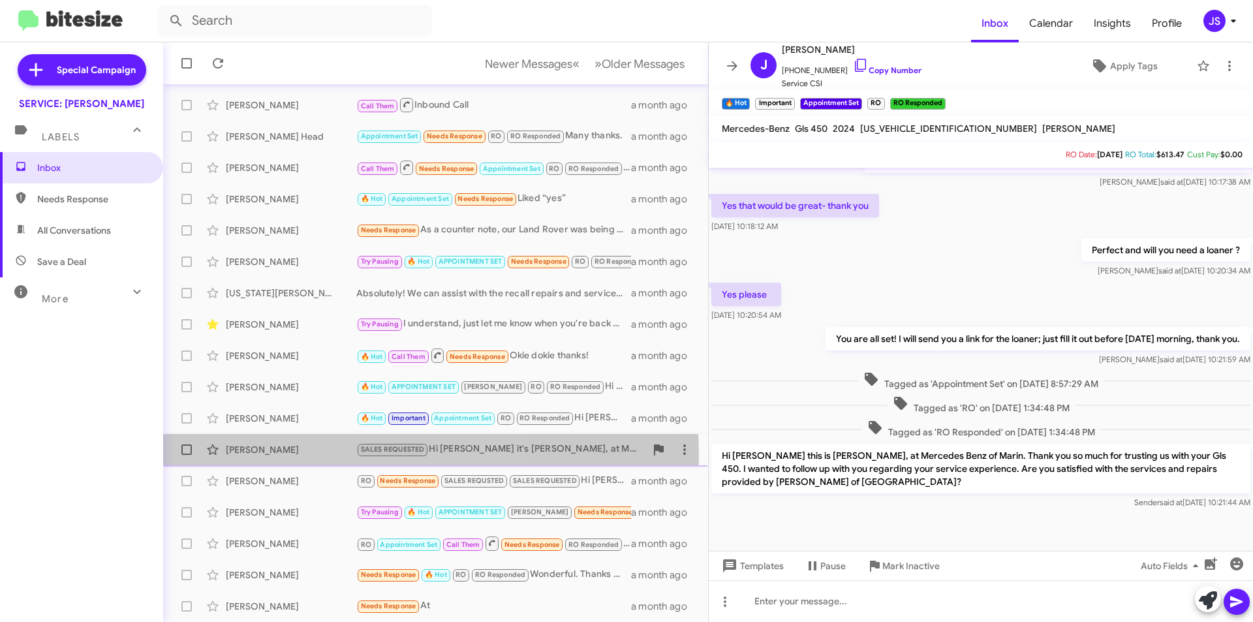
click at [281, 455] on div "[PERSON_NAME]" at bounding box center [291, 449] width 131 height 13
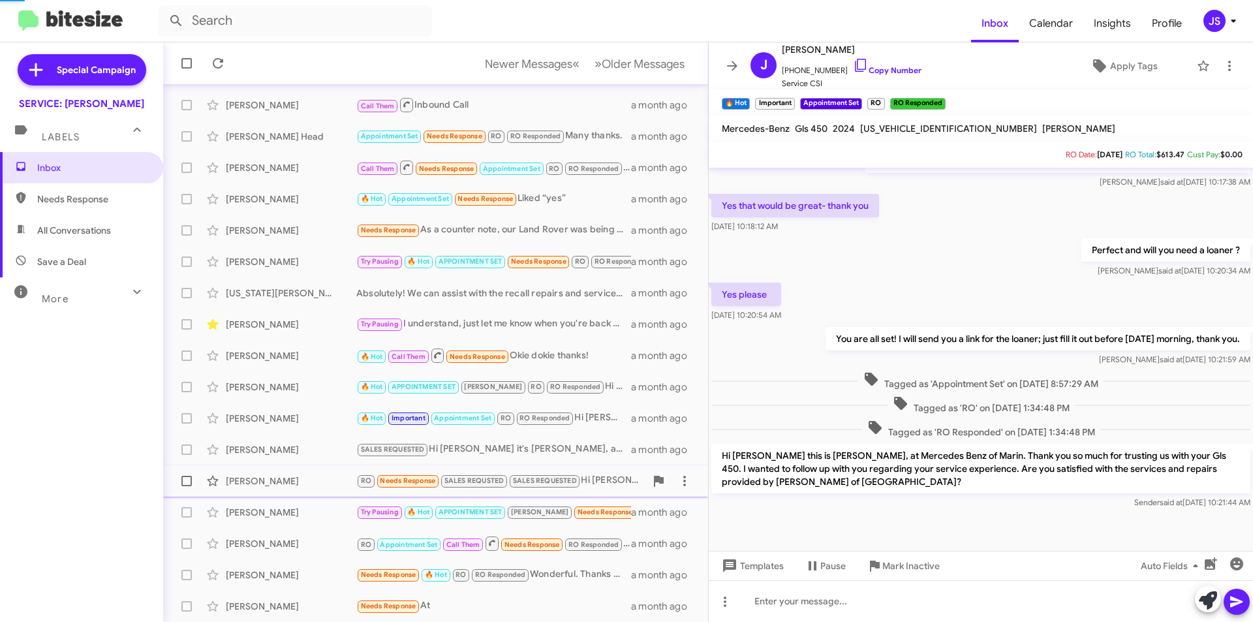
scroll to position [1438, 0]
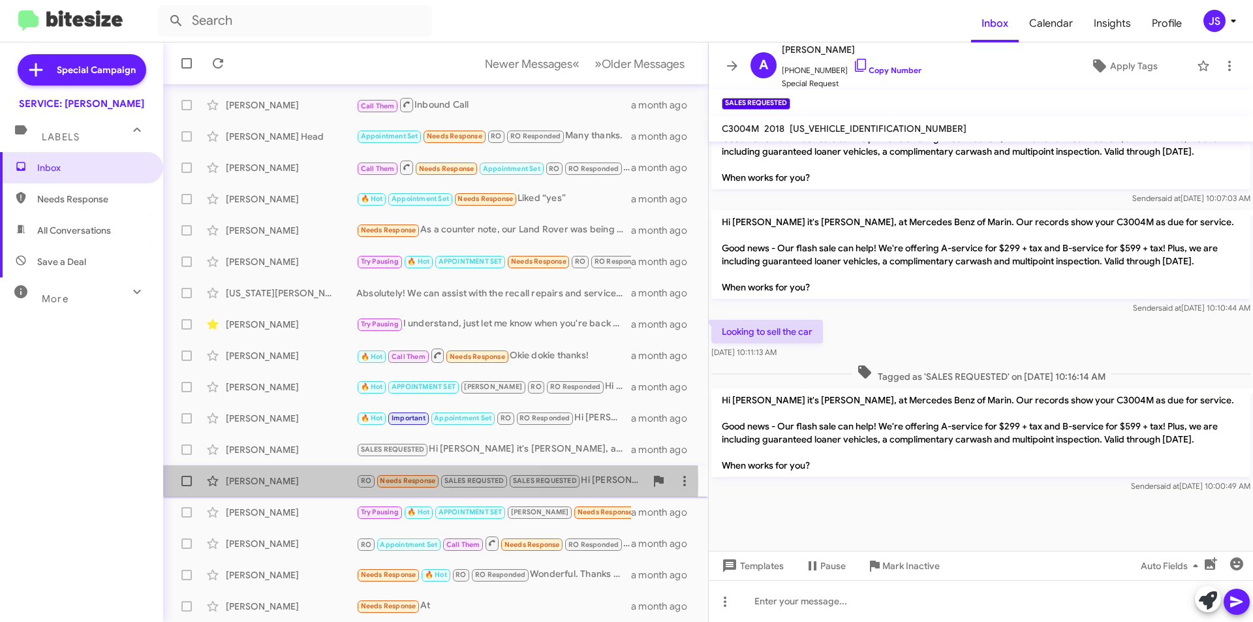
click at [287, 481] on div "Antwi Akom" at bounding box center [291, 480] width 131 height 13
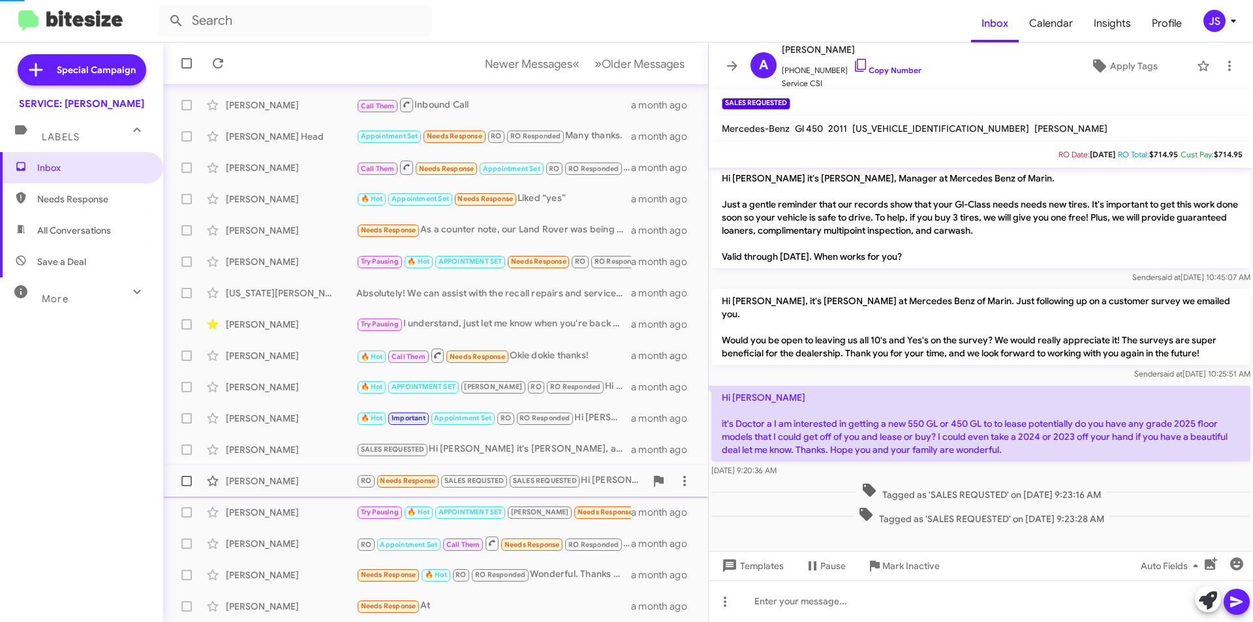
scroll to position [138, 0]
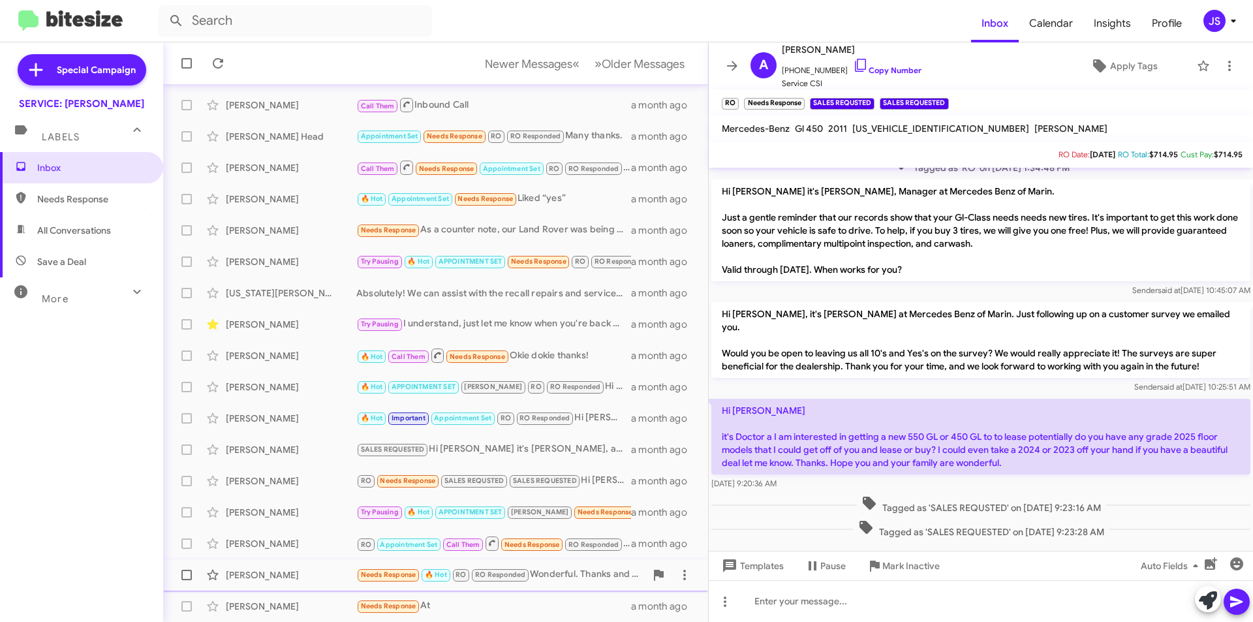
click at [306, 574] on div "Katherine Rabbe" at bounding box center [291, 574] width 131 height 13
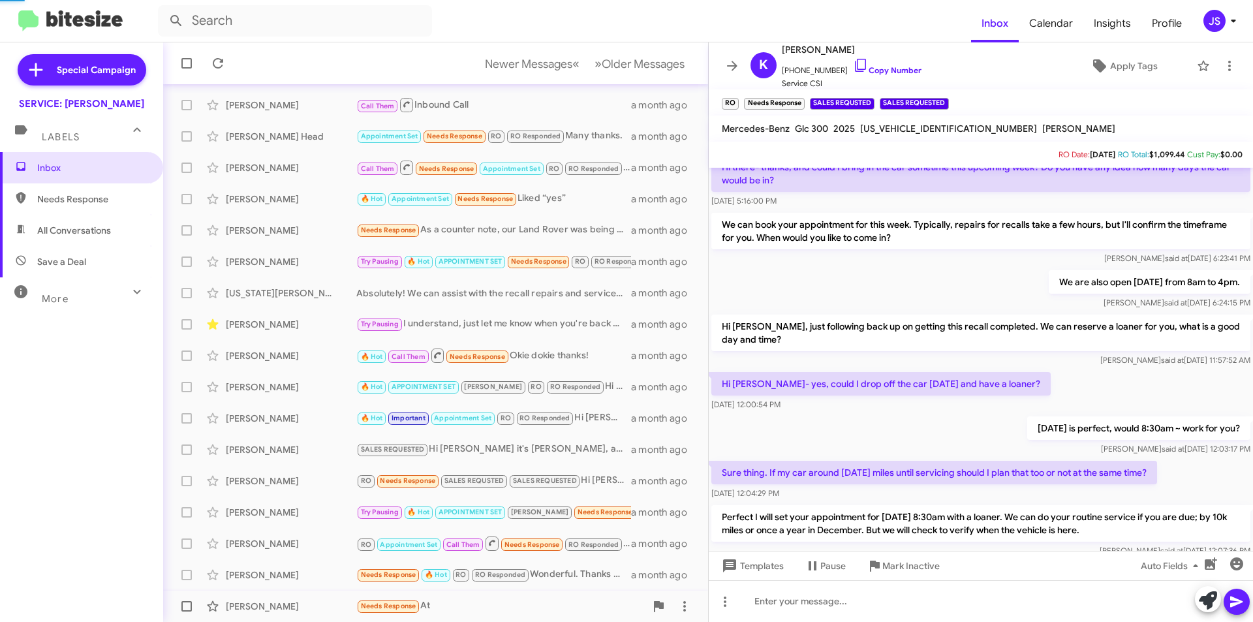
scroll to position [279, 0]
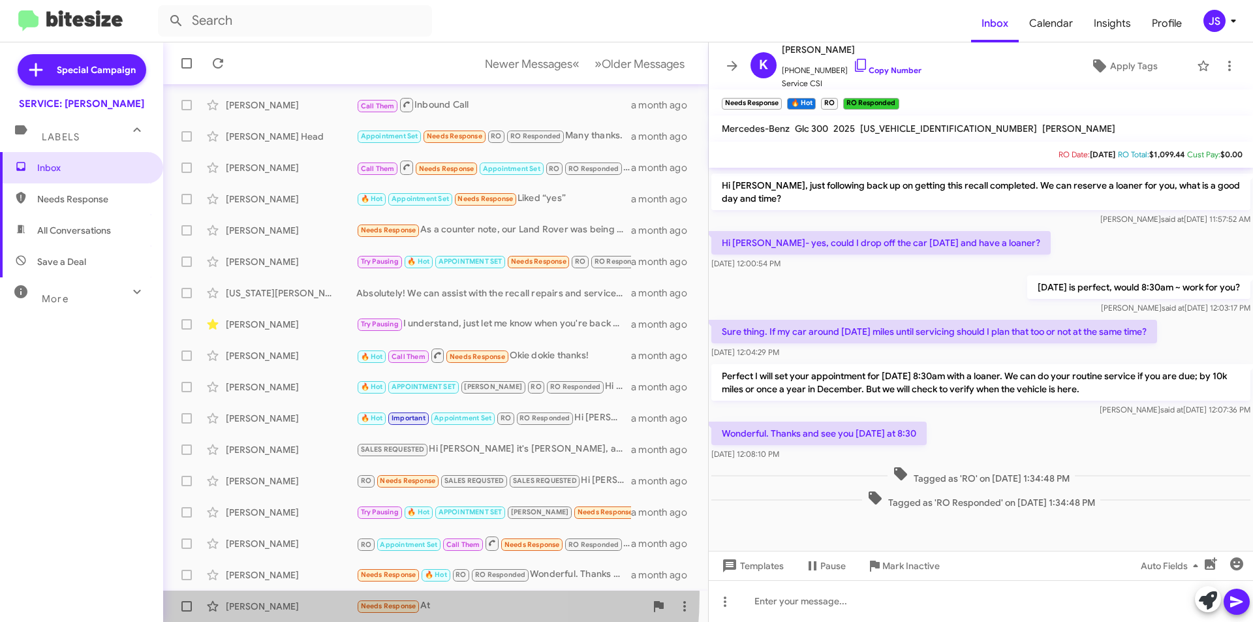
click at [302, 593] on div "Joel Renbaum Needs Response At a month ago" at bounding box center [436, 606] width 524 height 26
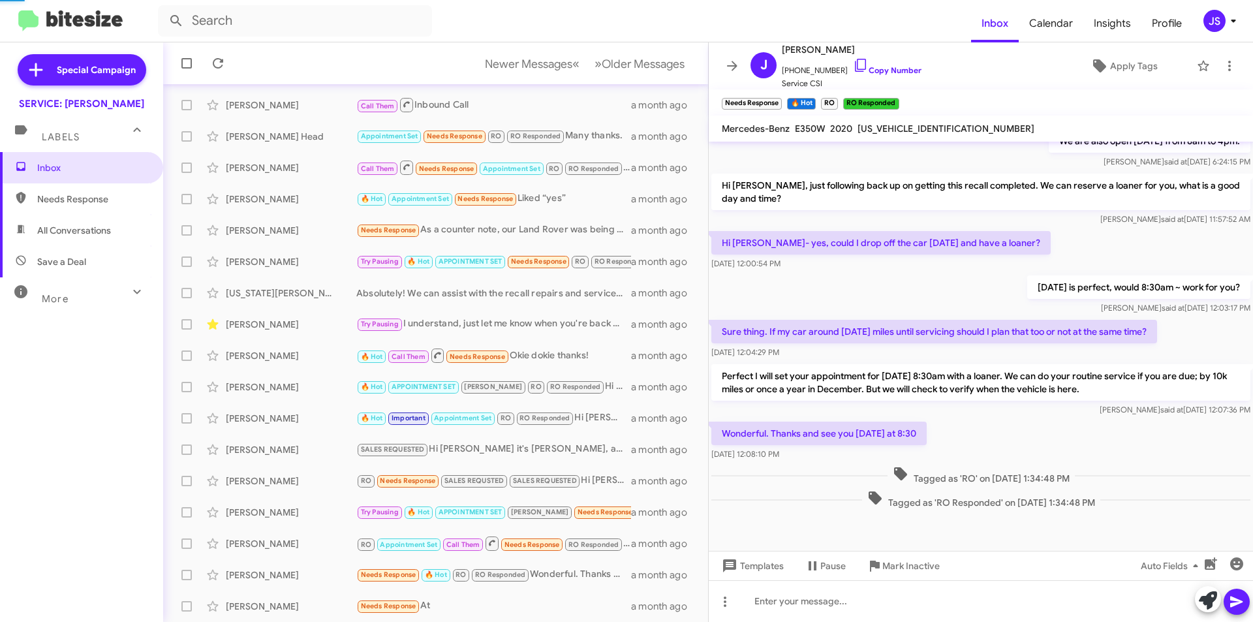
scroll to position [667, 0]
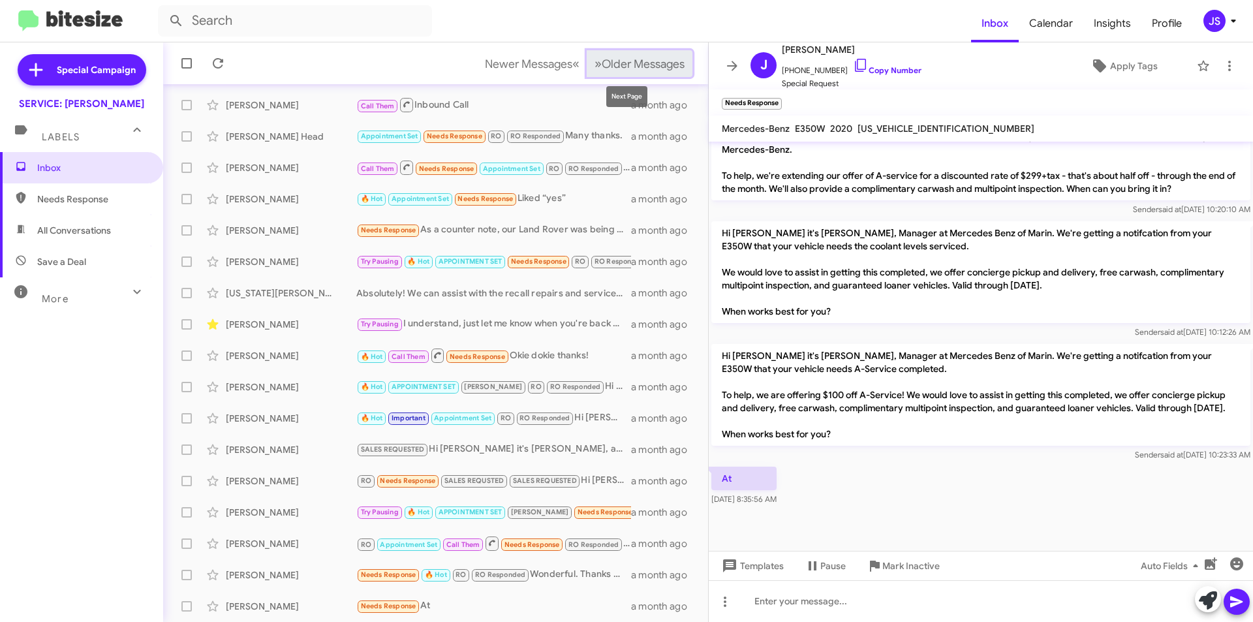
click at [642, 65] on span "Older Messages" at bounding box center [643, 64] width 83 height 14
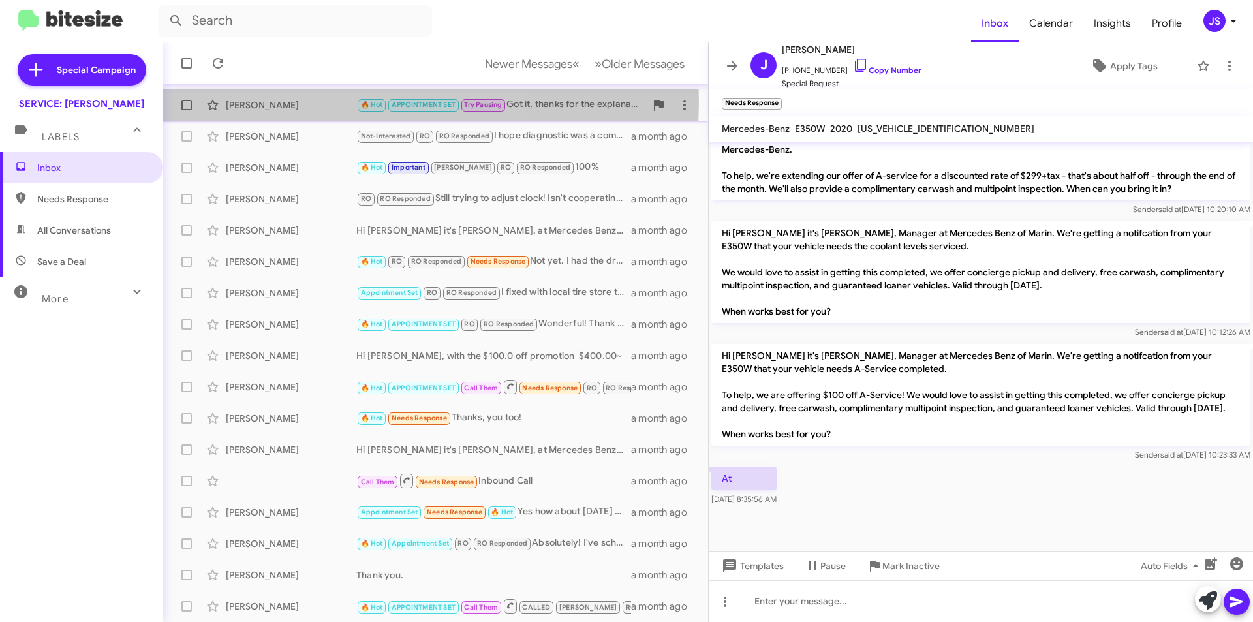
click at [281, 101] on div "Kevin Shannon" at bounding box center [291, 105] width 131 height 13
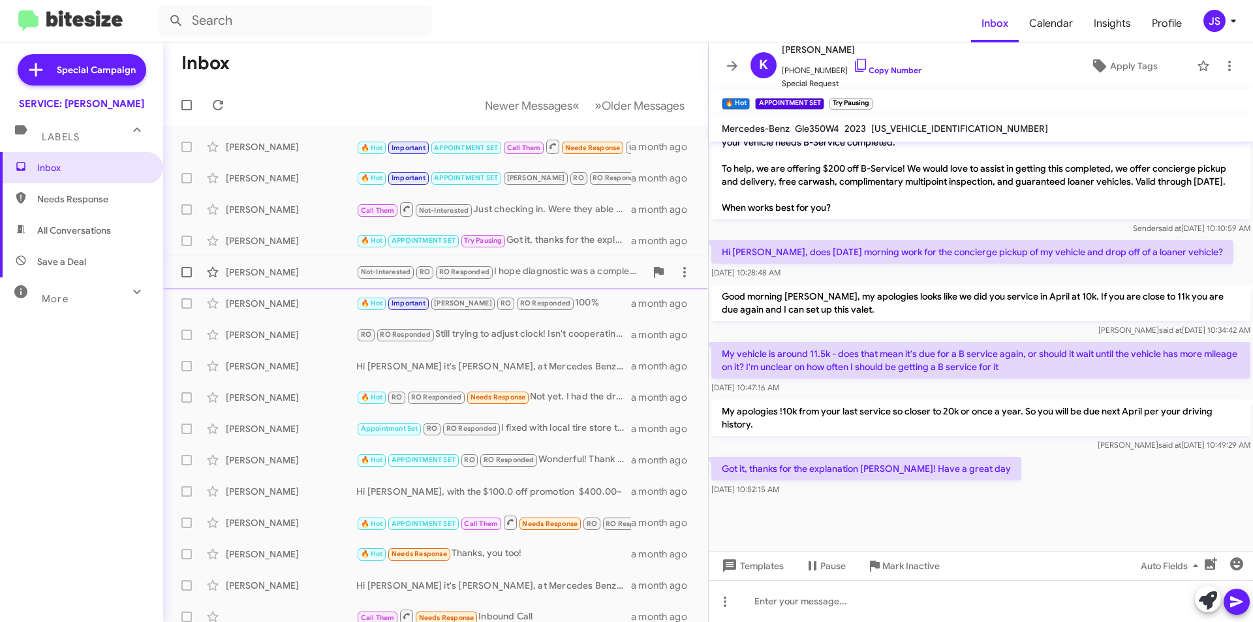
click at [262, 272] on div "Mehrdad Rahimi" at bounding box center [291, 272] width 131 height 13
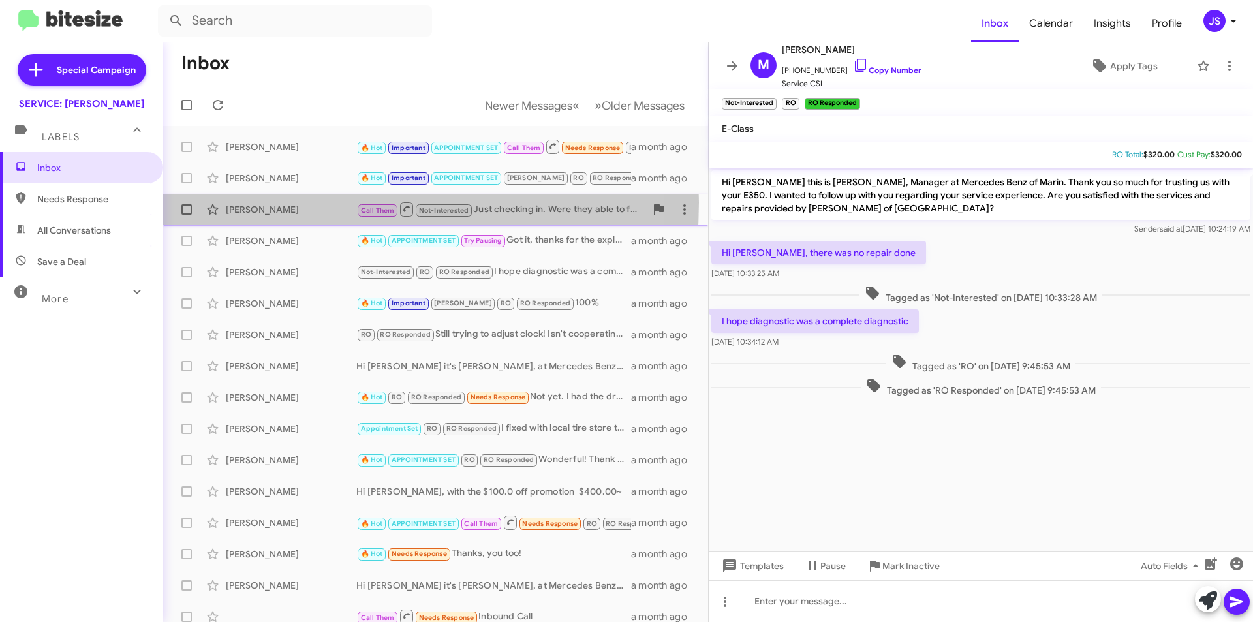
click at [267, 202] on div "Lori Kline Call Them Not-Interested Just checking in. Were they able to follow …" at bounding box center [436, 209] width 524 height 26
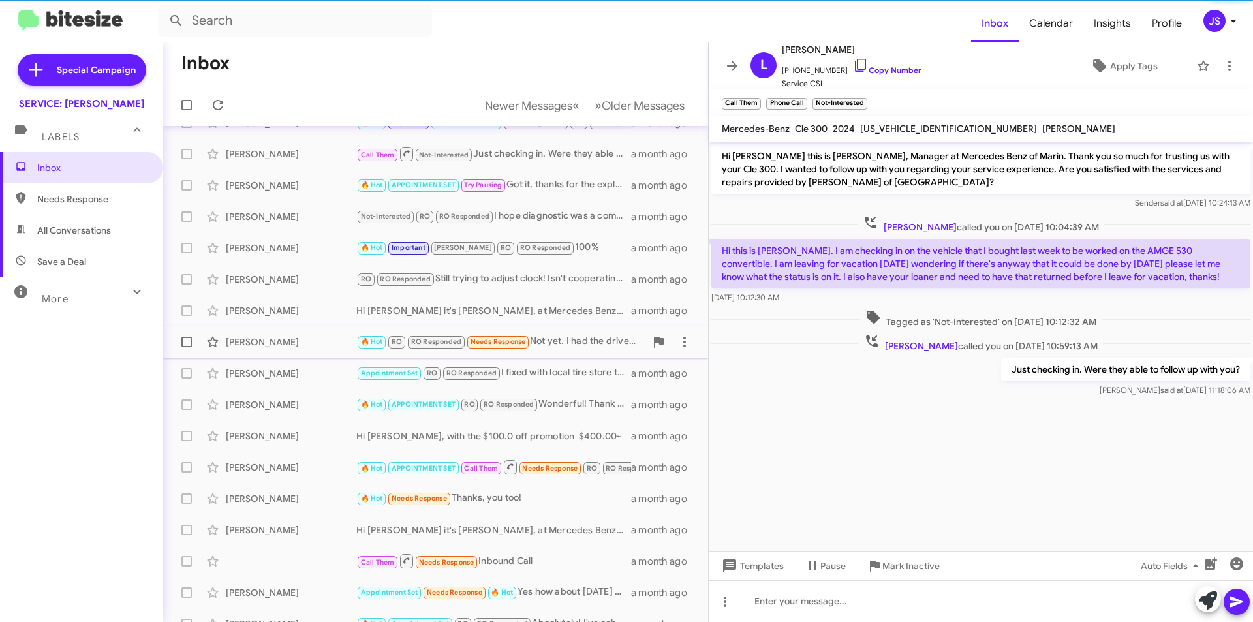
scroll to position [136, 0]
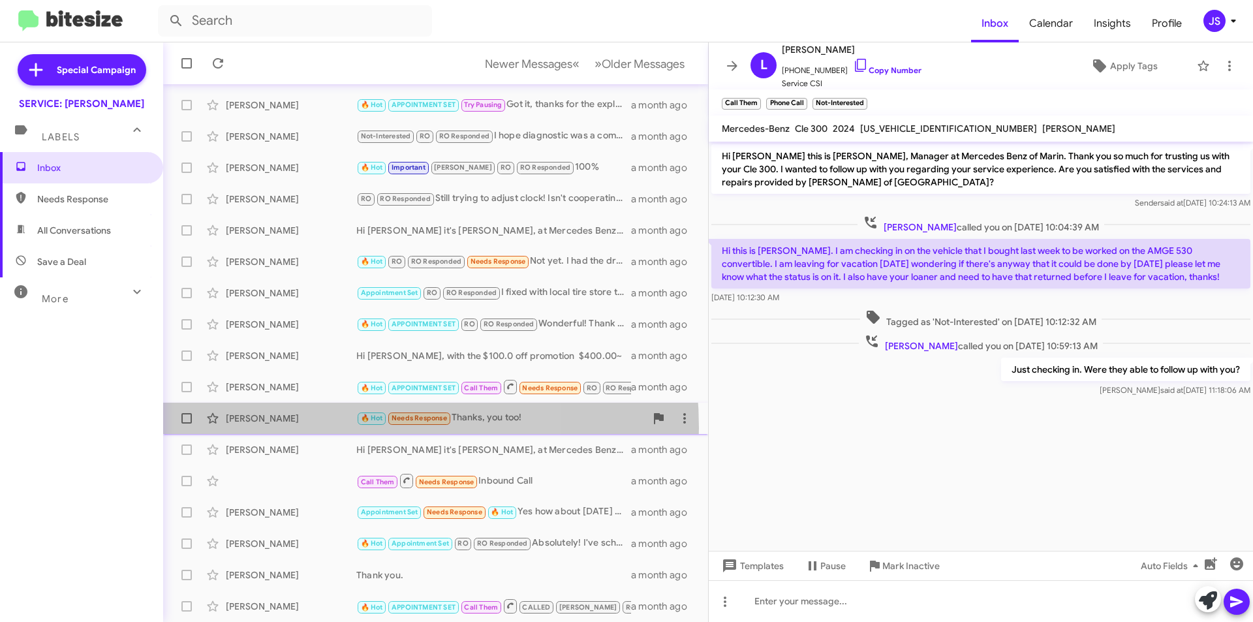
click at [298, 428] on div "Priteshkumar Patel 🔥 Hot Needs Response Thanks, you too! a month ago" at bounding box center [436, 418] width 524 height 26
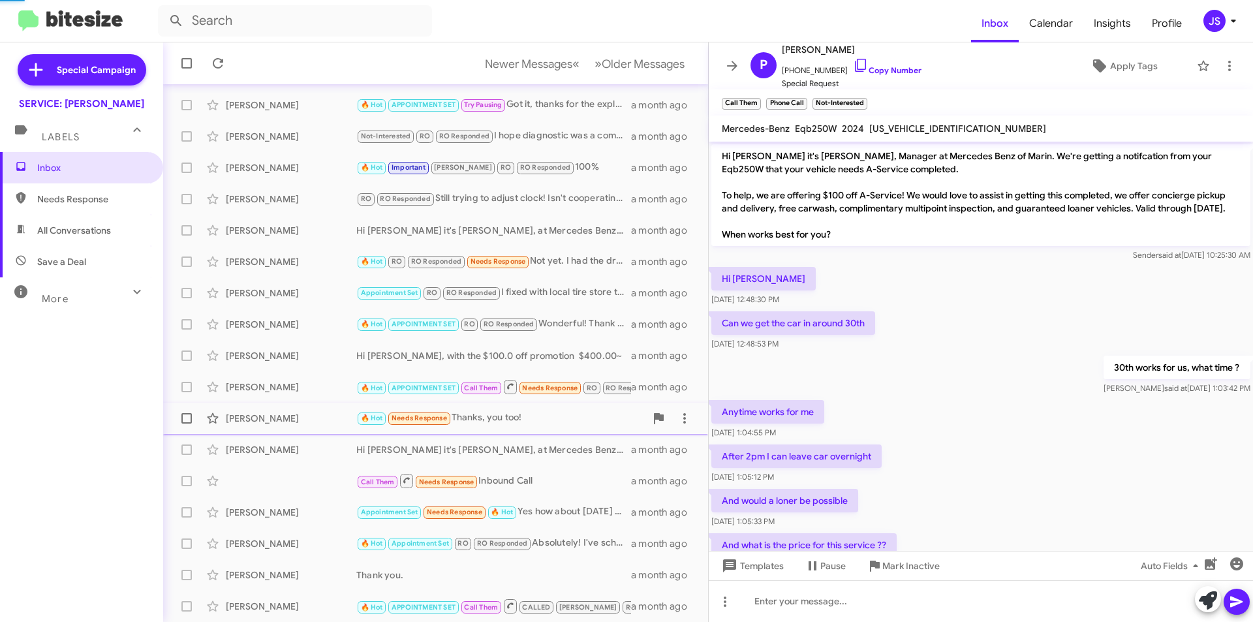
scroll to position [254, 0]
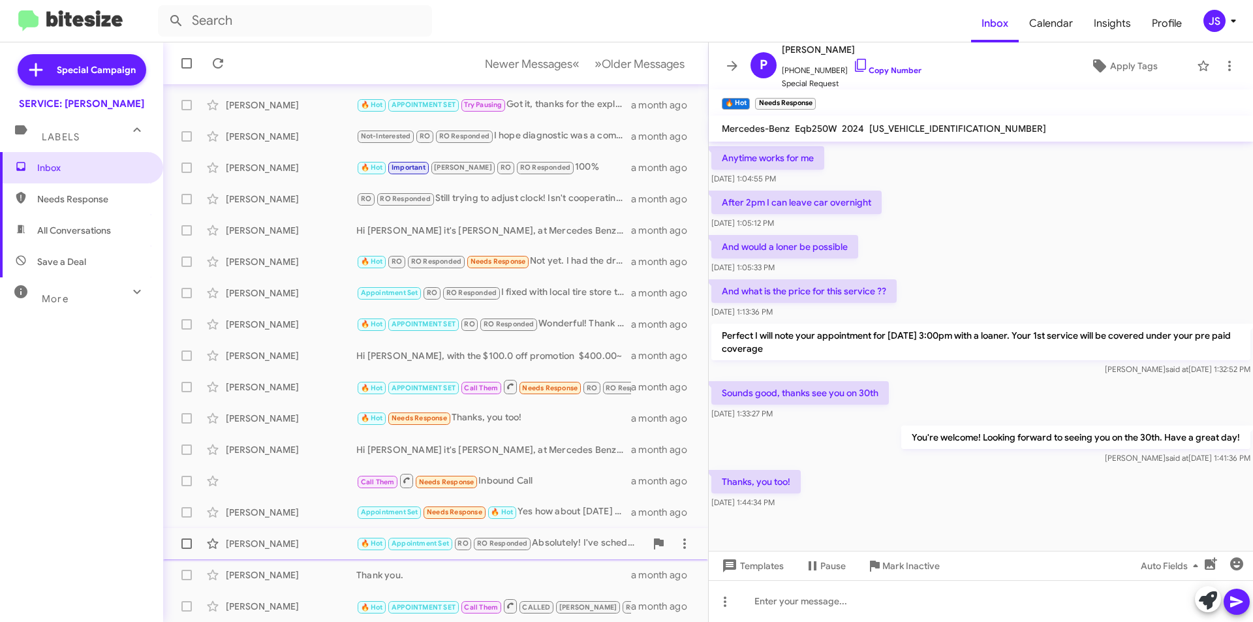
click at [282, 533] on div "Ariana De Lima 🔥 Hot Appointment Set RO RO Responded Absolutely! I've scheduled…" at bounding box center [436, 544] width 524 height 26
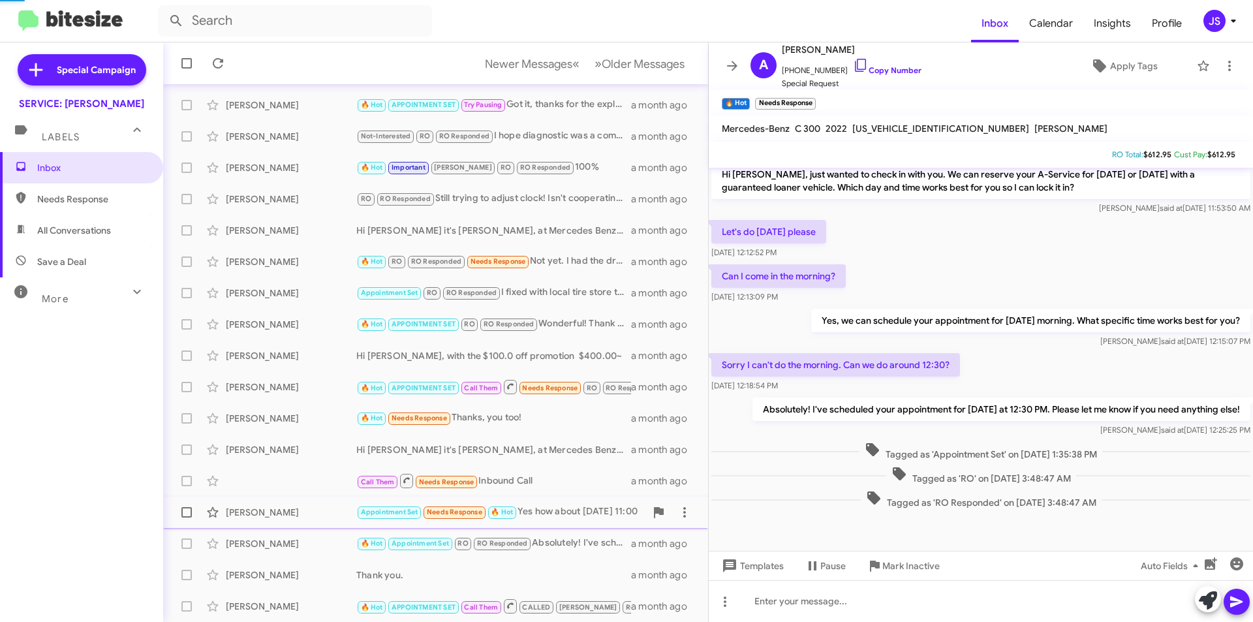
scroll to position [232, 0]
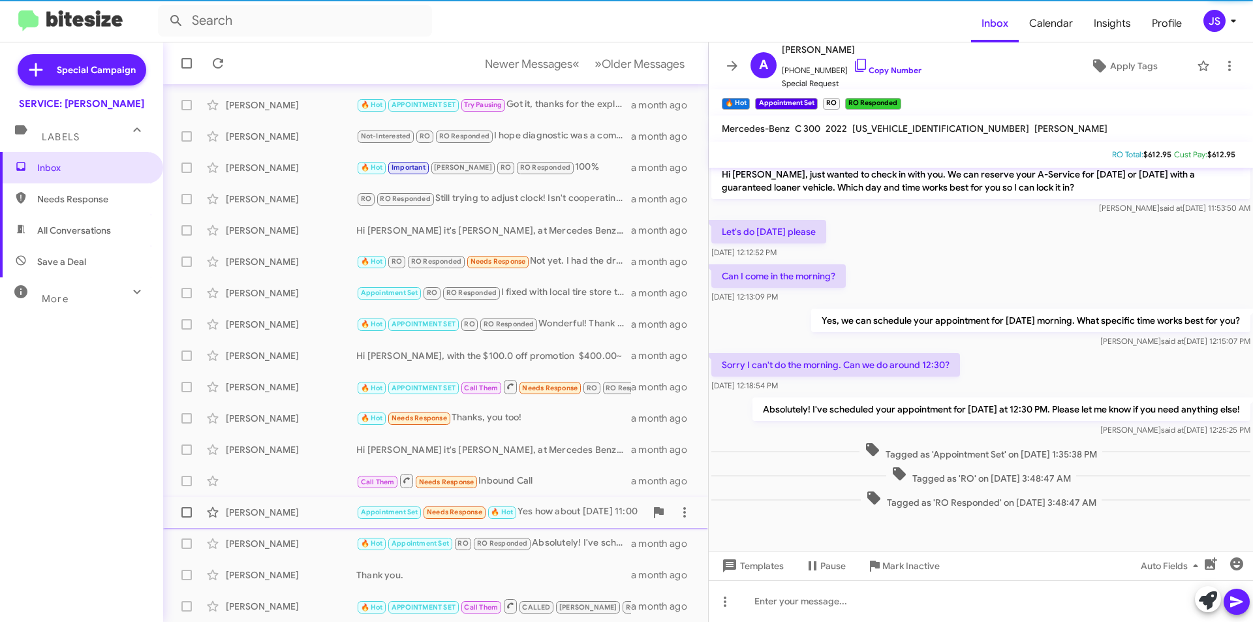
click at [279, 515] on div "Frances Gray" at bounding box center [291, 512] width 131 height 13
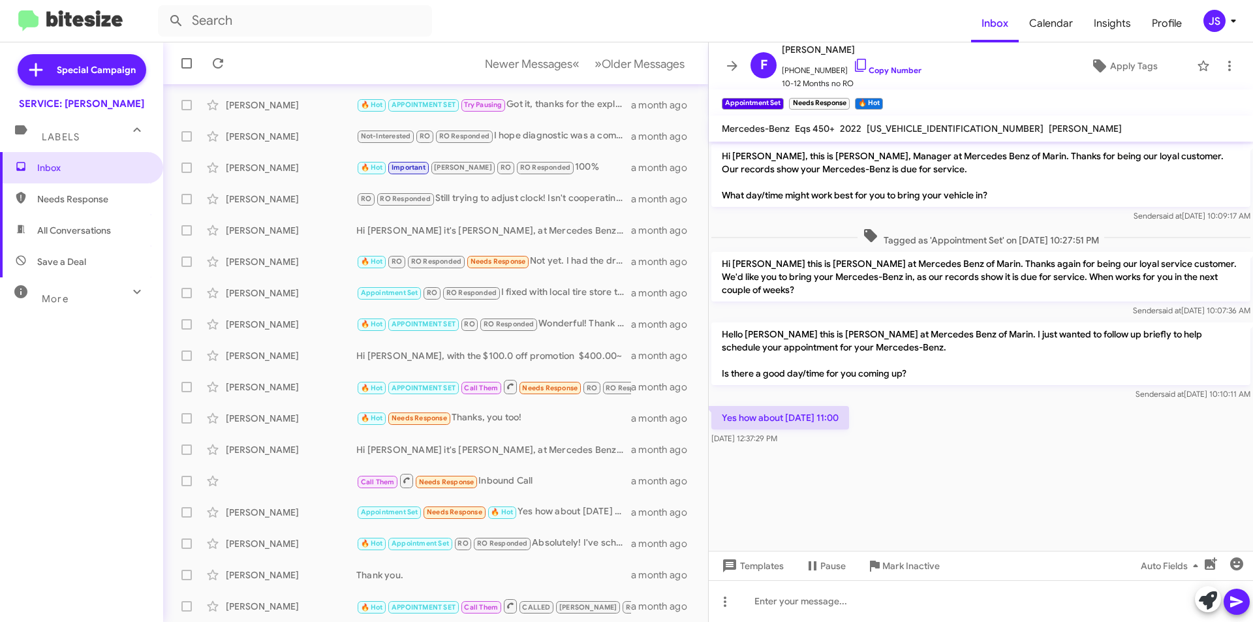
click at [897, 442] on div "Yes how about Tuesday 11:00 Aug 14, 2025, 12:37:29 PM" at bounding box center [981, 425] width 544 height 44
click at [853, 65] on icon at bounding box center [861, 65] width 16 height 16
click at [440, 572] on div "Thank you." at bounding box center [500, 574] width 289 height 13
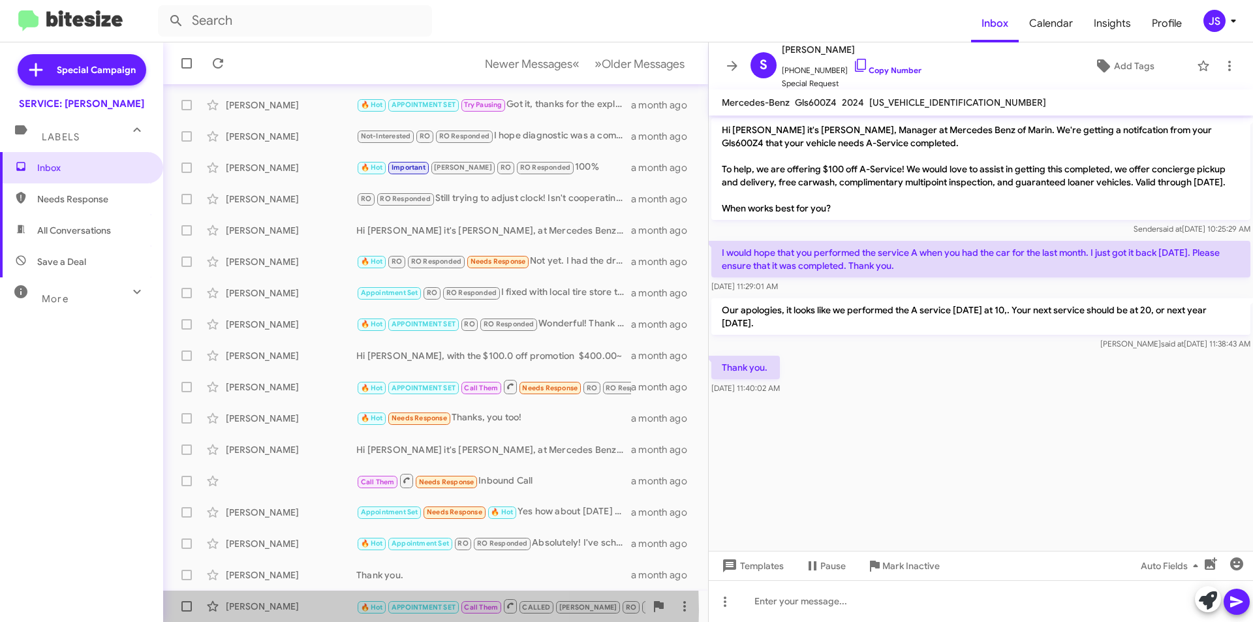
click at [302, 610] on div "Miguel Dacosta" at bounding box center [291, 606] width 131 height 13
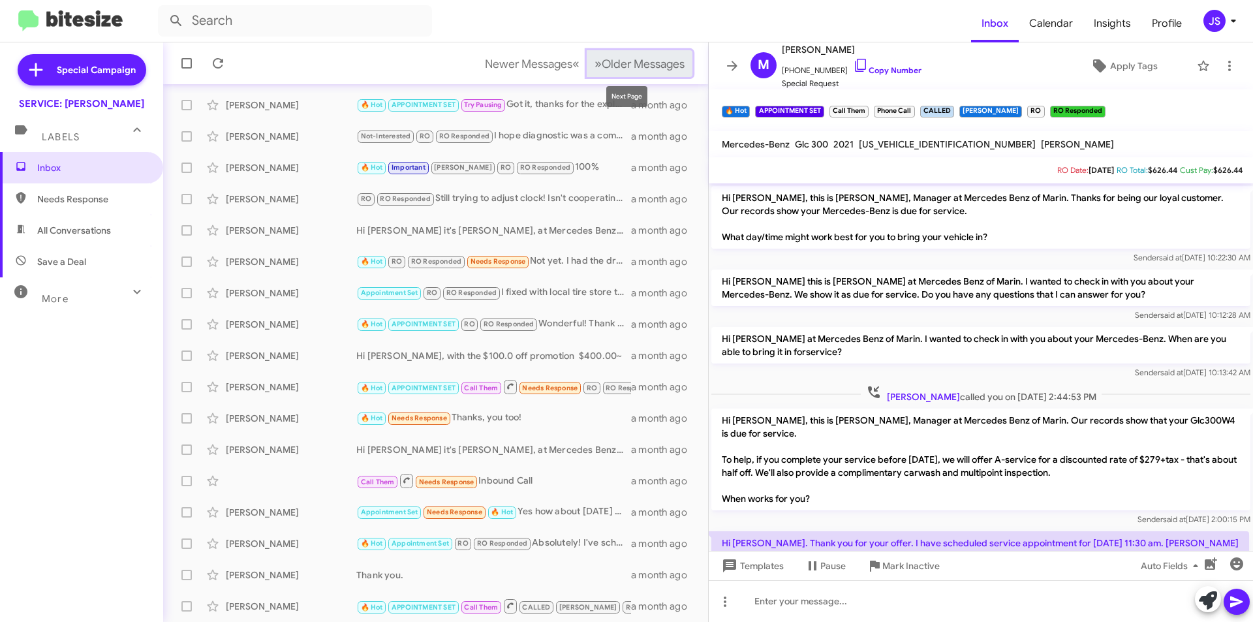
click at [654, 58] on span "Older Messages" at bounding box center [643, 64] width 83 height 14
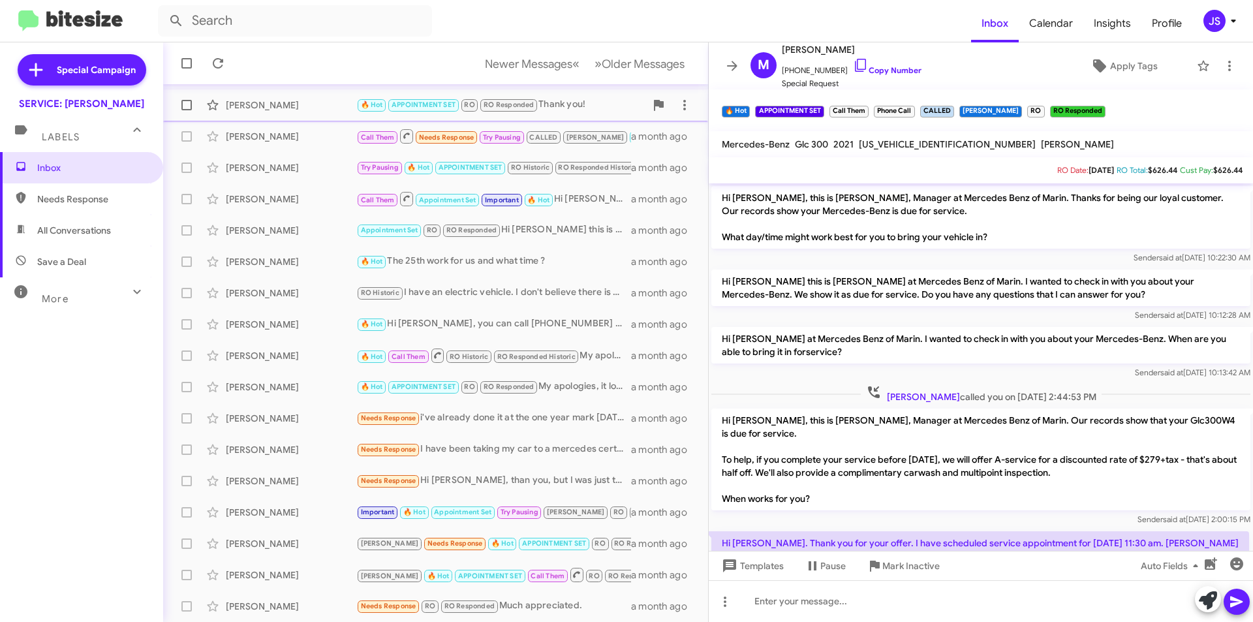
click at [349, 115] on div "John Yoo 🔥 Hot APPOINTMENT SET RO RO Responded Thank you! a month ago" at bounding box center [436, 105] width 524 height 26
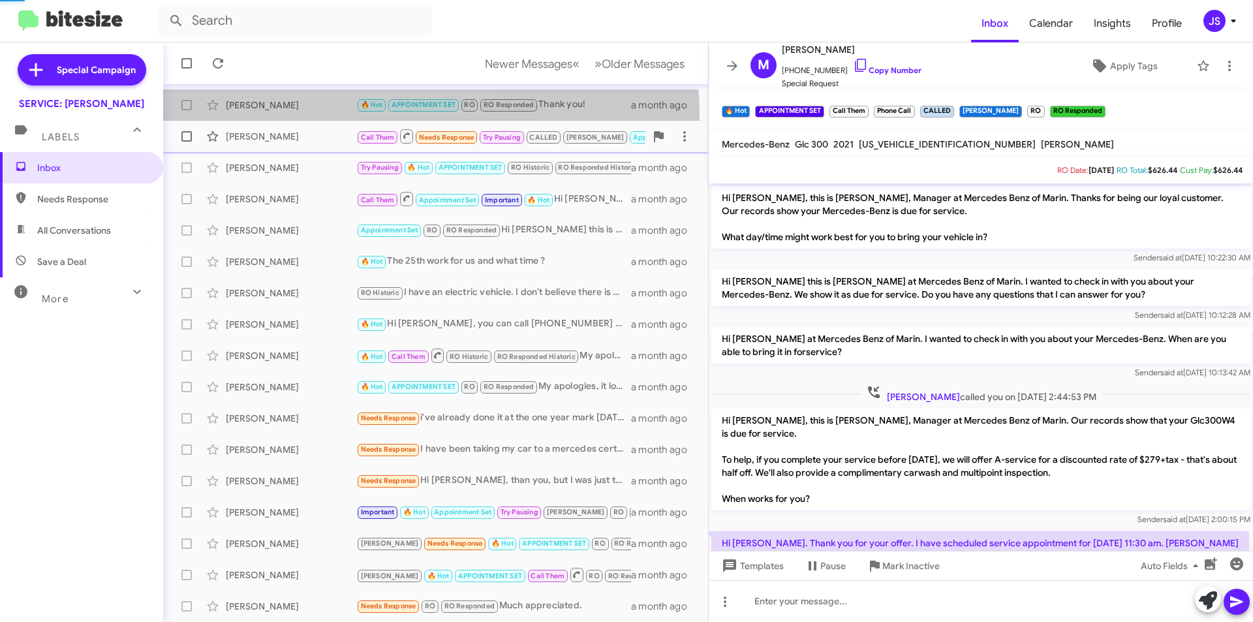
scroll to position [638, 0]
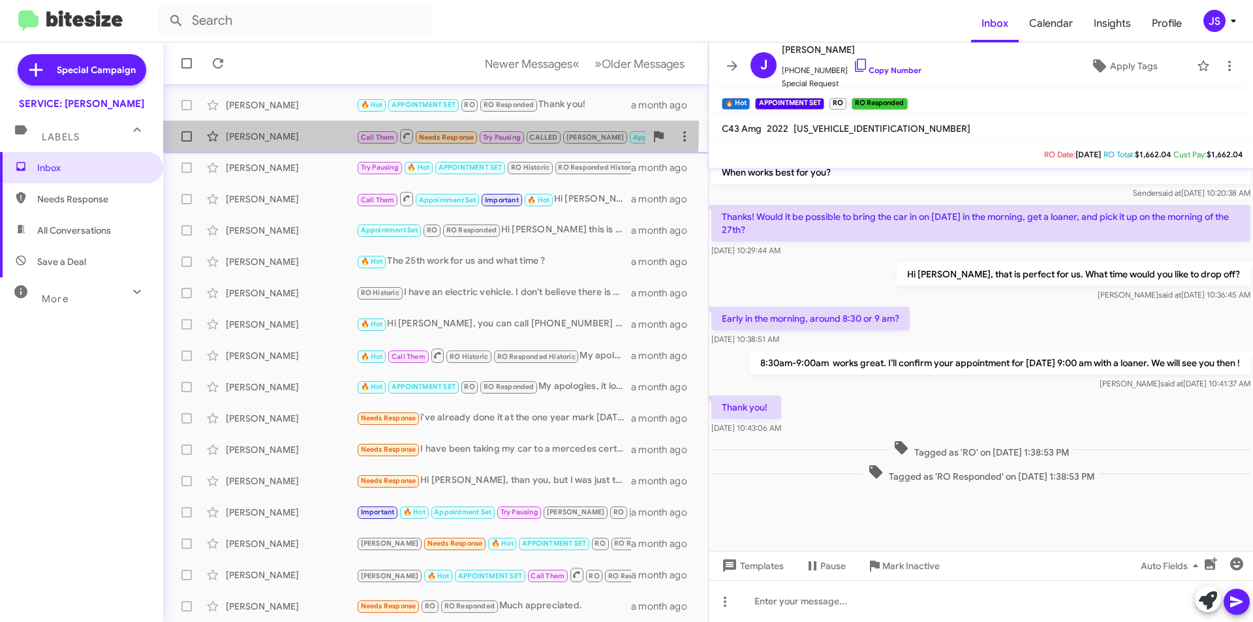
click at [336, 127] on div "Jesus Sanchez Call Them Needs Response Try Pausing CALLED JUDITH Appointment Se…" at bounding box center [436, 136] width 524 height 26
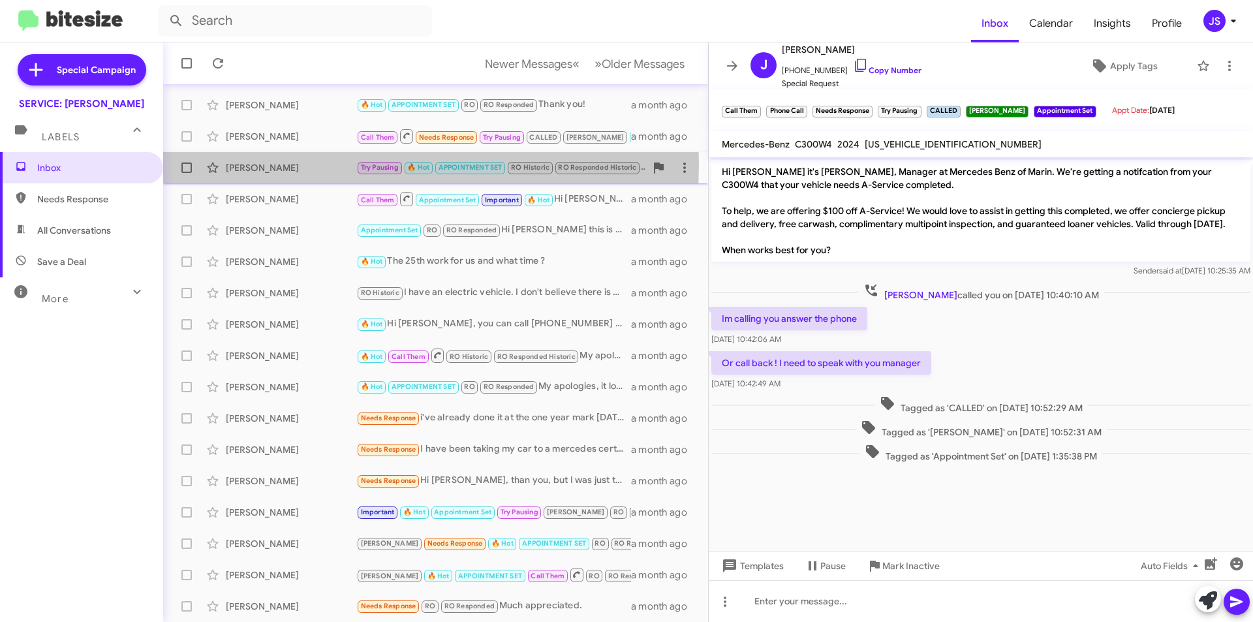
click at [318, 164] on div "Heidi Hugo" at bounding box center [291, 167] width 131 height 13
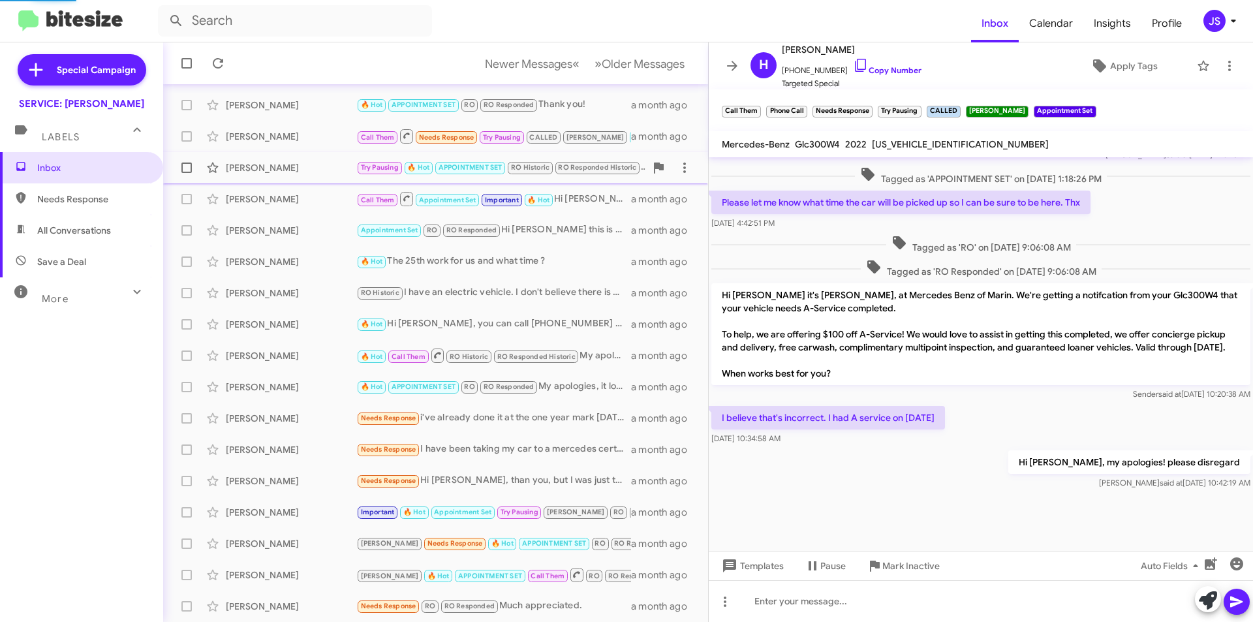
scroll to position [531, 0]
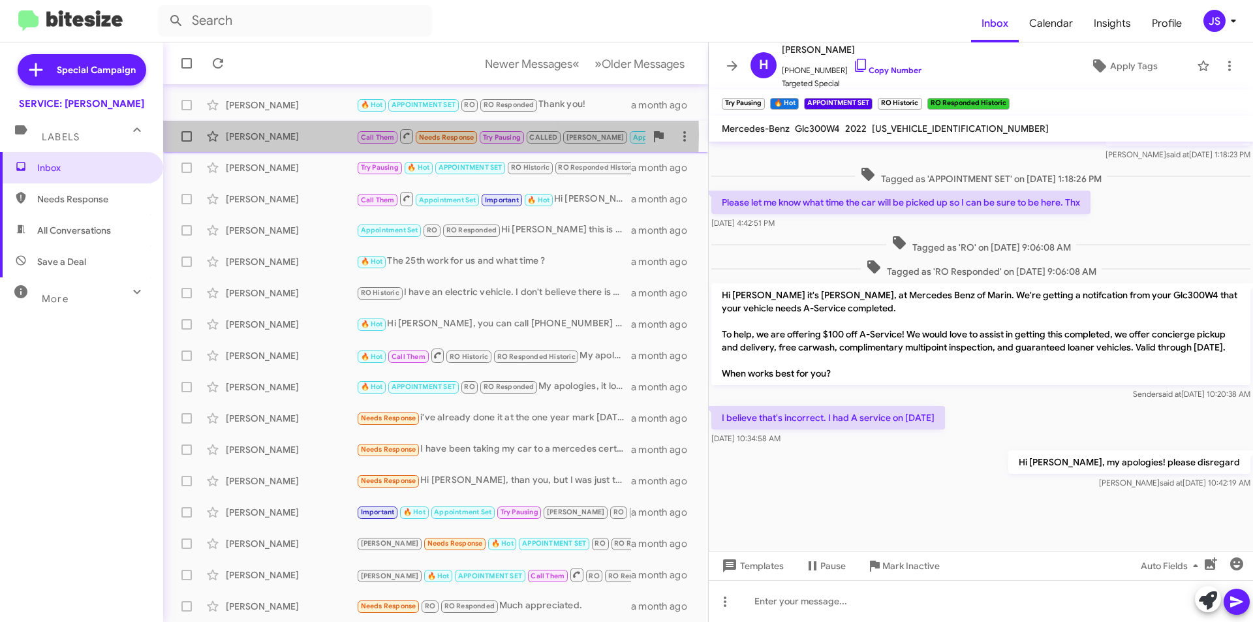
click at [296, 134] on div "Jesus Sanchez" at bounding box center [291, 136] width 131 height 13
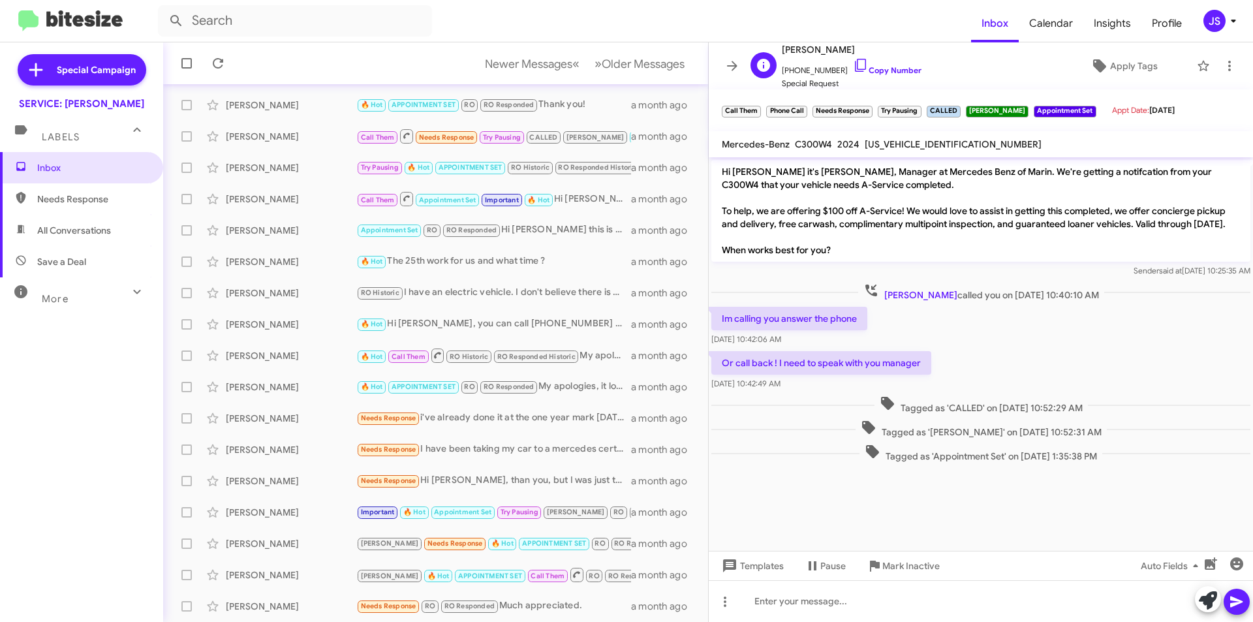
click at [854, 59] on span "+14158451922 Copy Number" at bounding box center [852, 67] width 140 height 20
click at [853, 67] on icon at bounding box center [861, 65] width 16 height 16
click at [282, 566] on div "Seulgi Kim RAUL 🔥 Hot APPOINTMENT SET Call Them RO RO Responded You're welcome!…" at bounding box center [436, 575] width 524 height 26
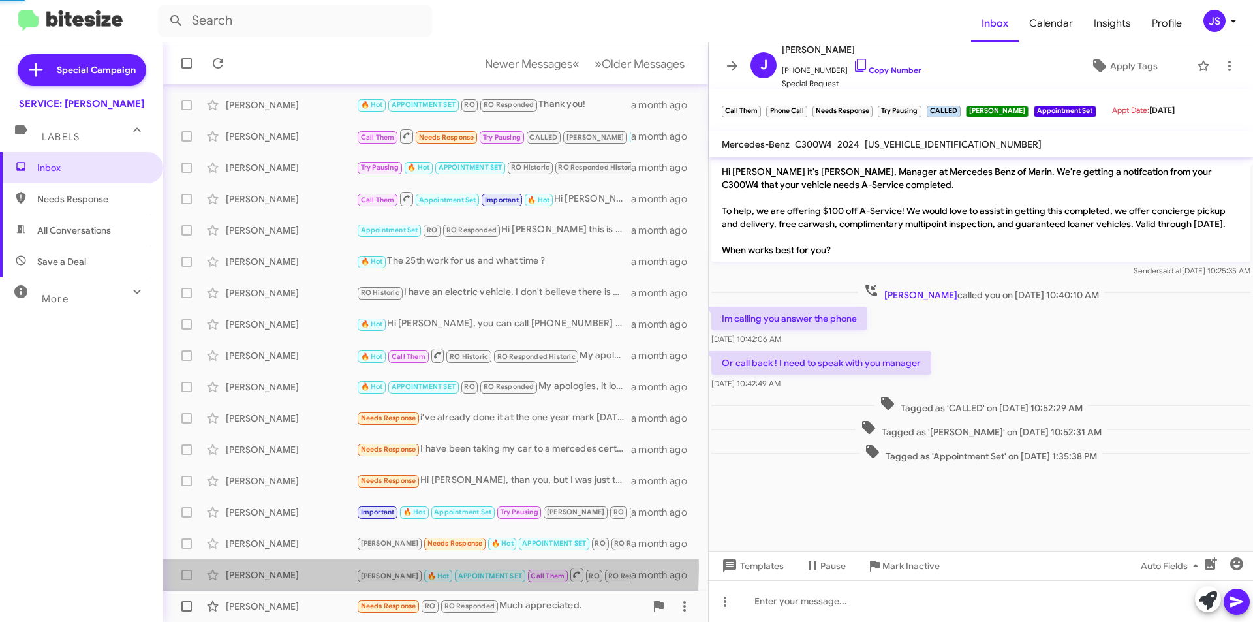
scroll to position [681, 0]
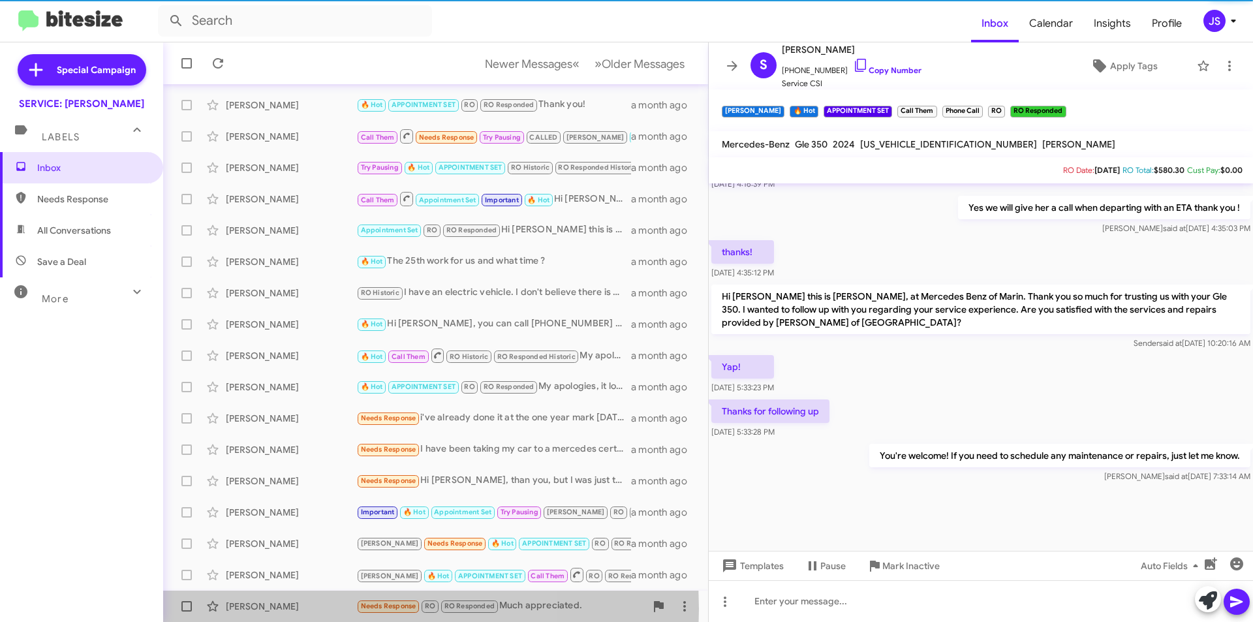
click at [296, 609] on div "Billye Brown" at bounding box center [291, 606] width 131 height 13
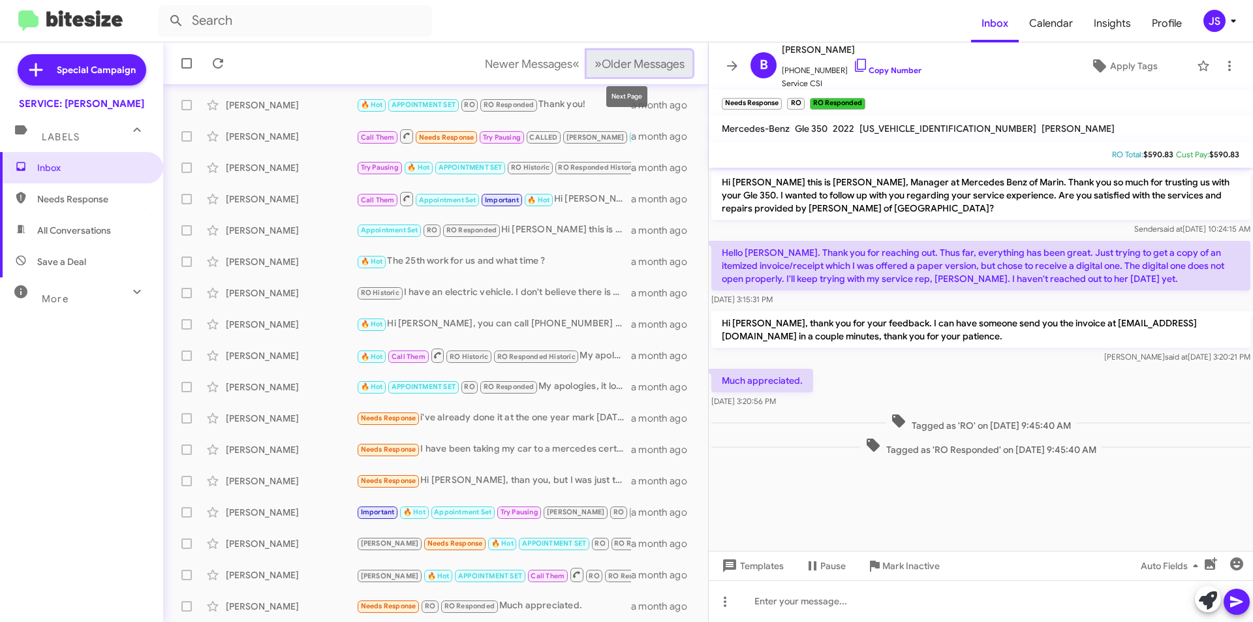
click at [602, 69] on span "Older Messages" at bounding box center [643, 64] width 83 height 14
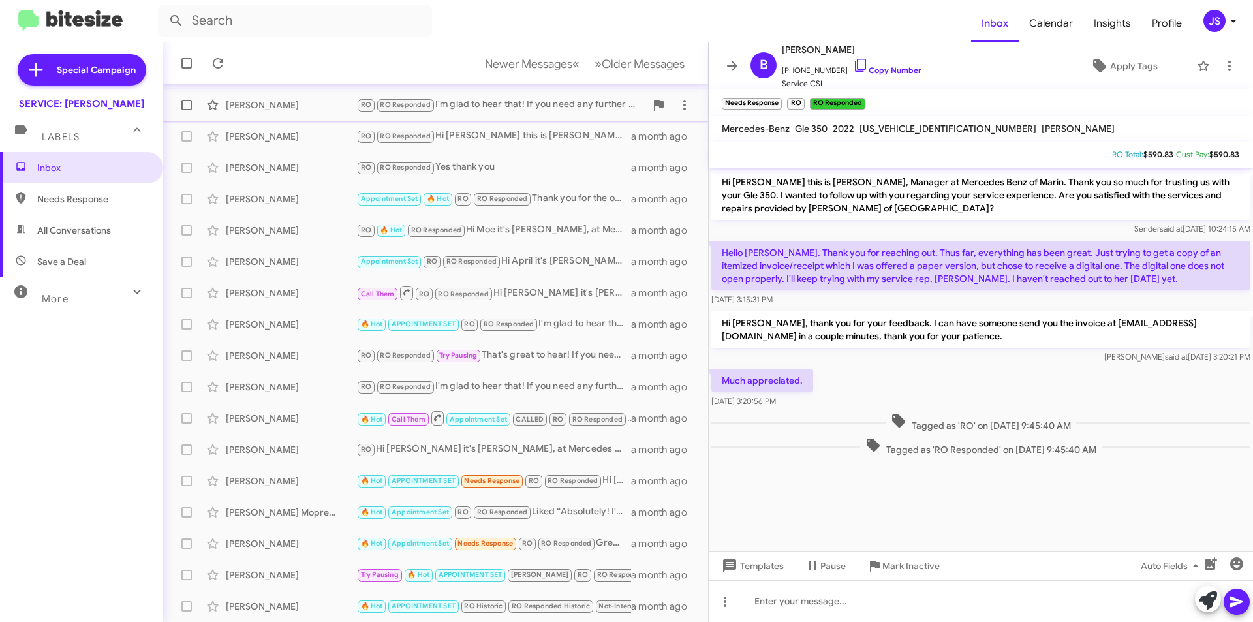
click at [258, 112] on div "Robert Hoy RO RO Responded I'm glad to hear that! If you need any further assis…" at bounding box center [436, 105] width 524 height 26
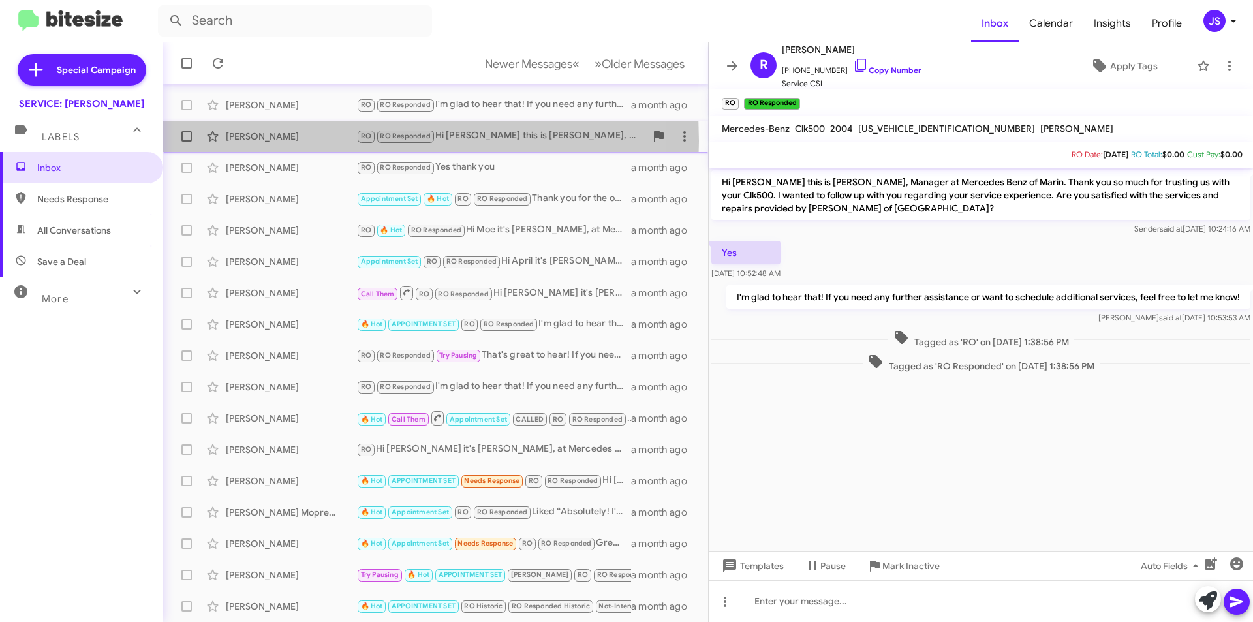
click at [268, 141] on div "Frank Dorr" at bounding box center [291, 136] width 131 height 13
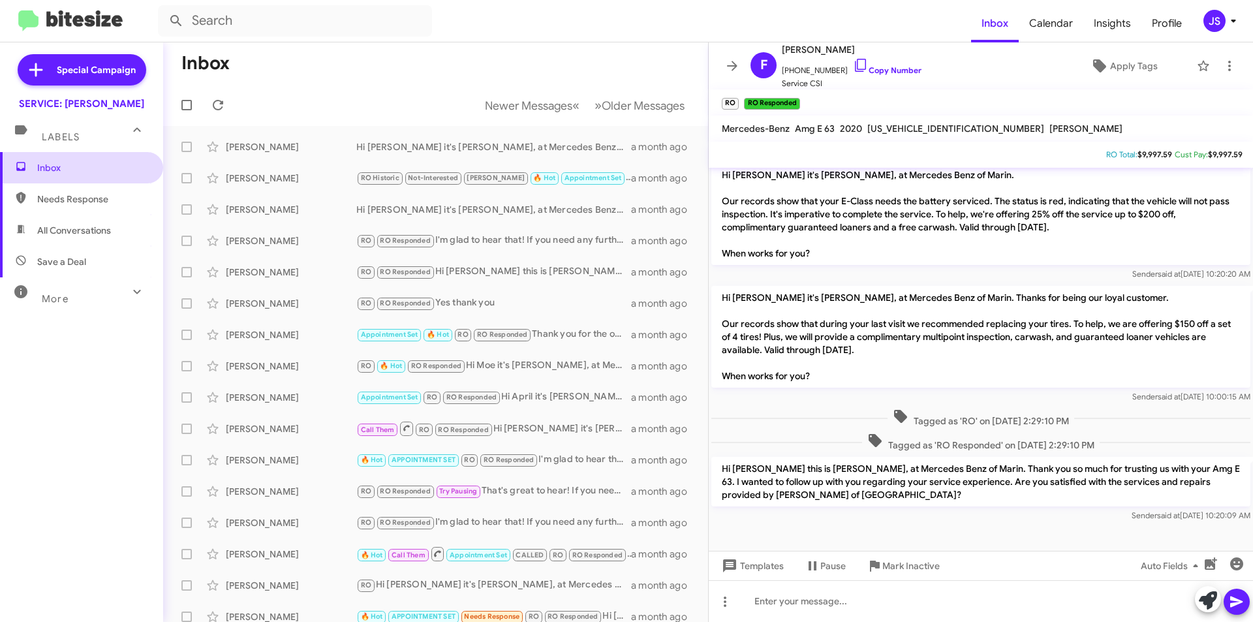
click at [61, 172] on span "Inbox" at bounding box center [92, 167] width 111 height 13
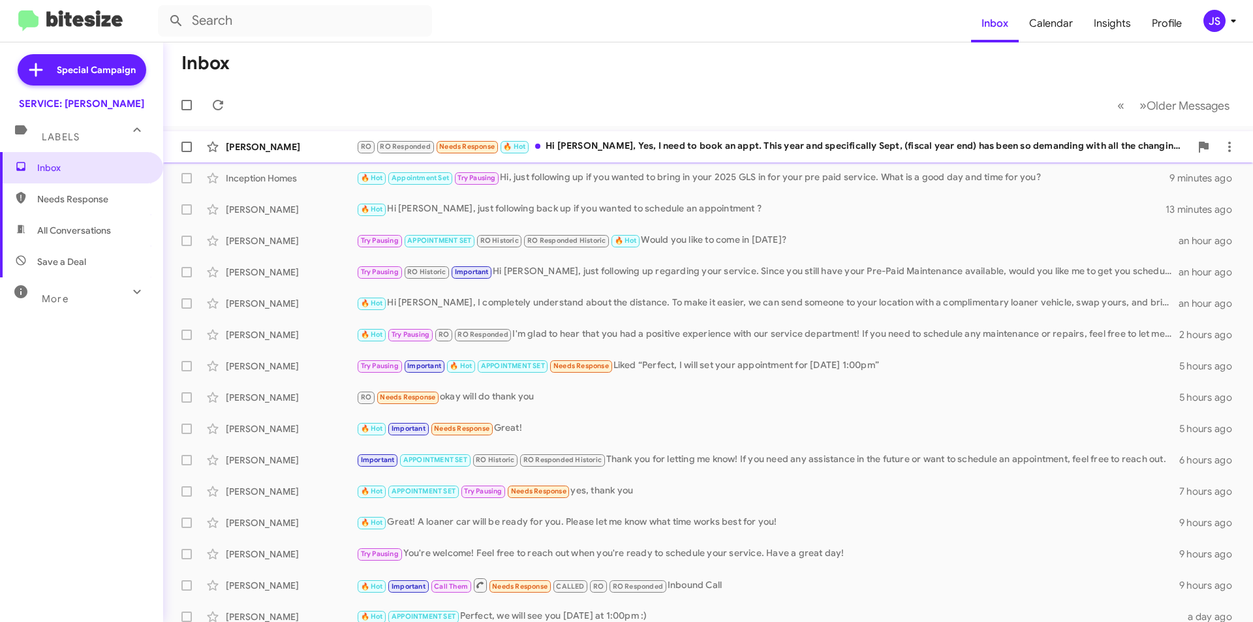
click at [568, 139] on div "RO RO Responded Needs Response 🔥 Hot Hi Omar, Yes, I need to book an appt. This…" at bounding box center [773, 146] width 834 height 15
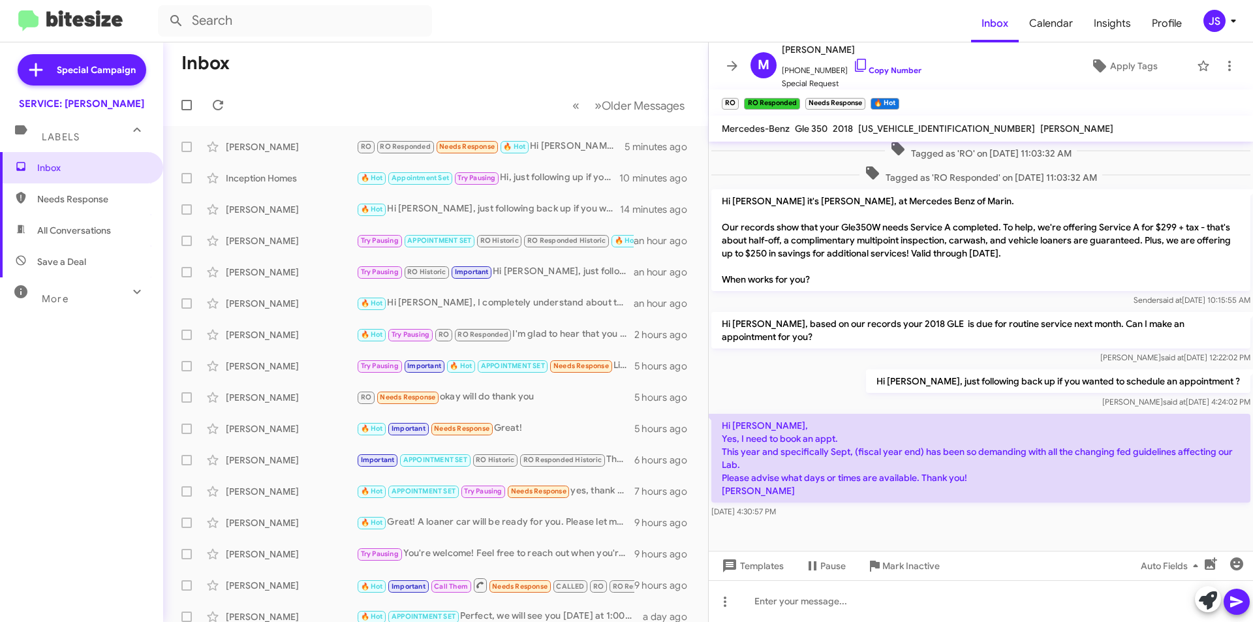
scroll to position [540, 0]
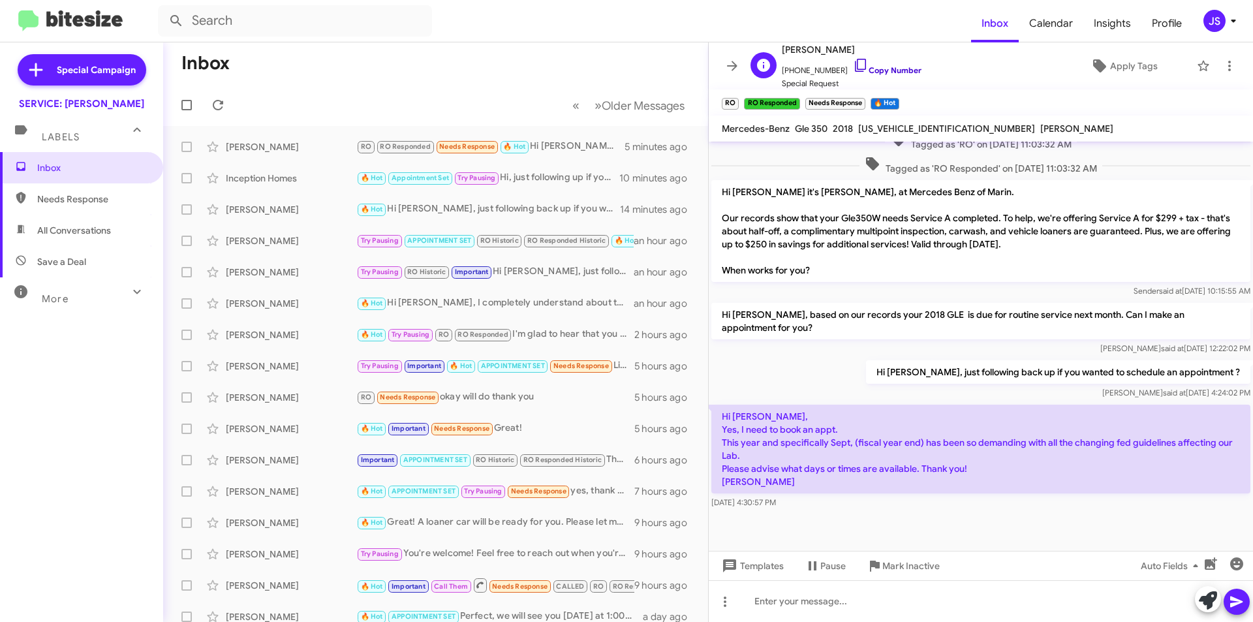
click at [853, 68] on icon at bounding box center [861, 65] width 16 height 16
click at [926, 602] on div at bounding box center [981, 601] width 544 height 42
click at [945, 598] on div "Hi Marie, thank you for responding." at bounding box center [981, 601] width 544 height 42
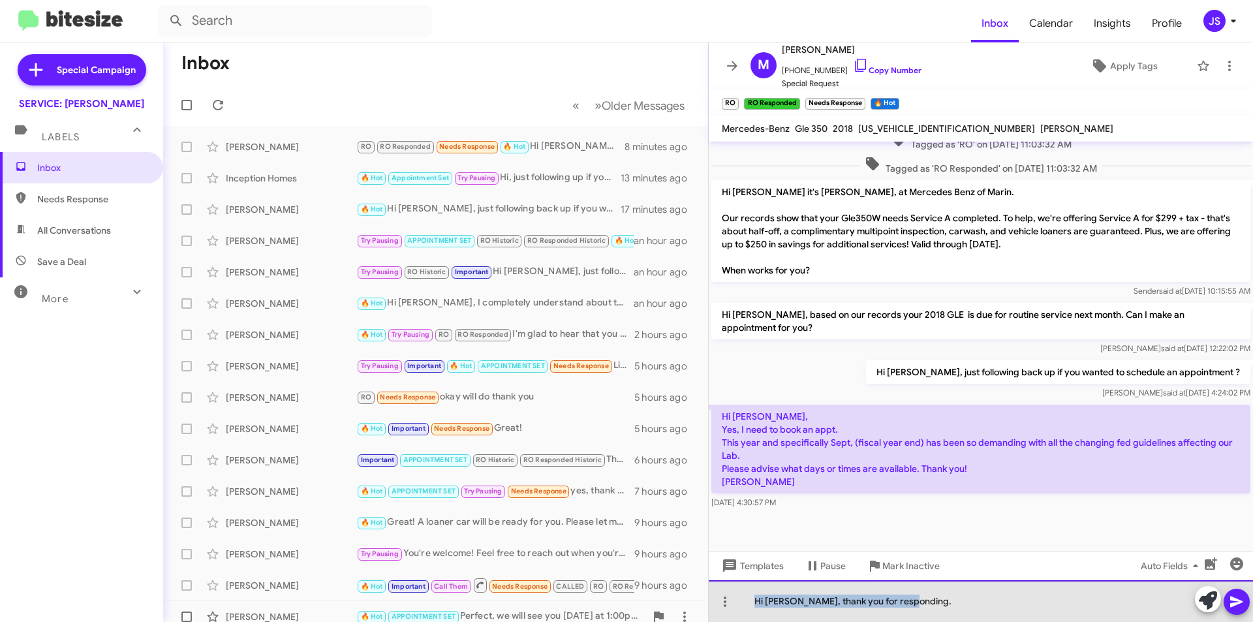
drag, startPoint x: 589, startPoint y: 619, endPoint x: 534, endPoint y: 619, distance: 54.2
click at [534, 619] on div "Inbox « Previous » Next Older Messages Marie Rossi RO RO Responded Needs Respon…" at bounding box center [708, 331] width 1090 height 579
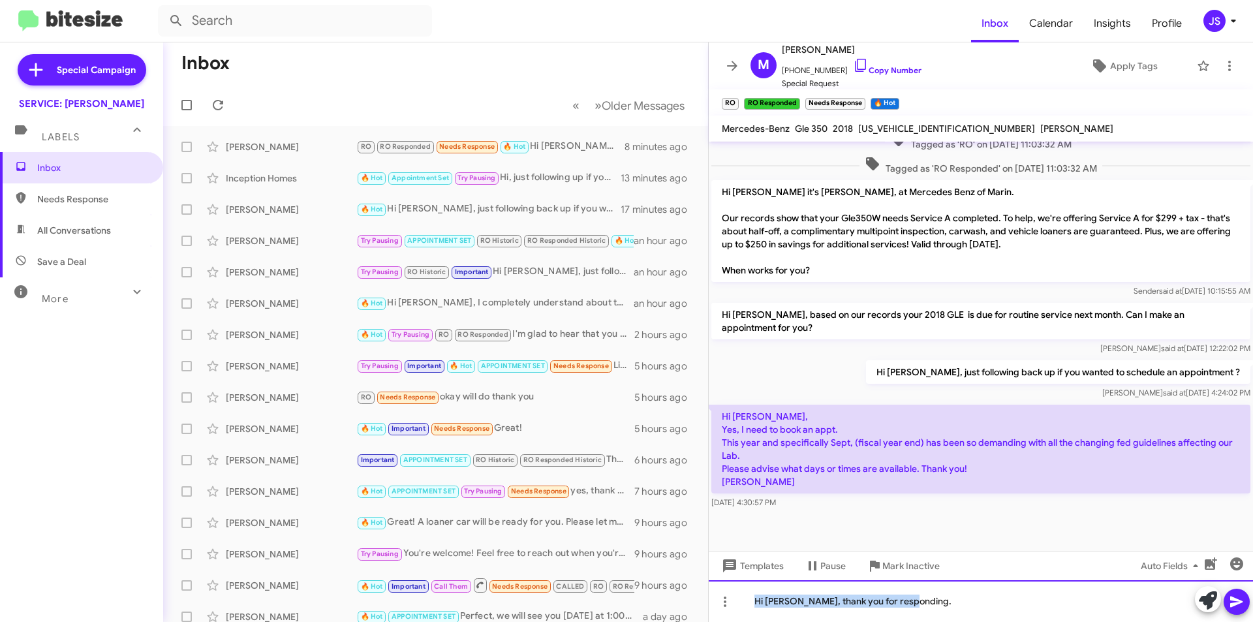
copy div "Hi Marie, thank you for responding."
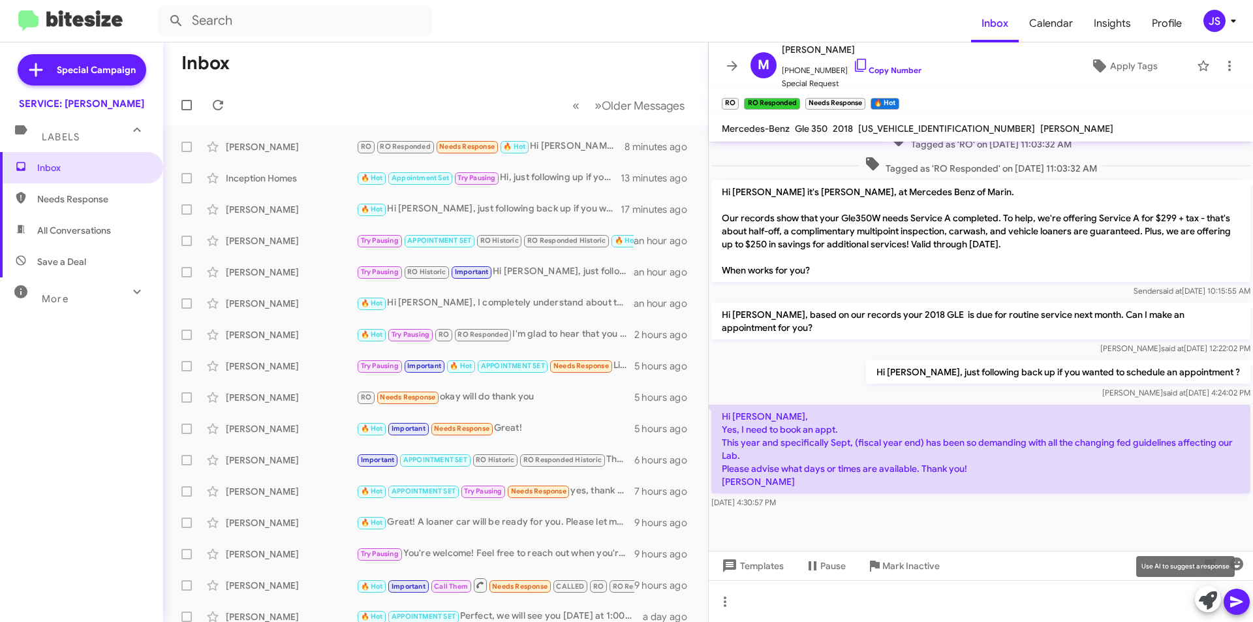
click at [1211, 598] on icon at bounding box center [1208, 600] width 18 height 18
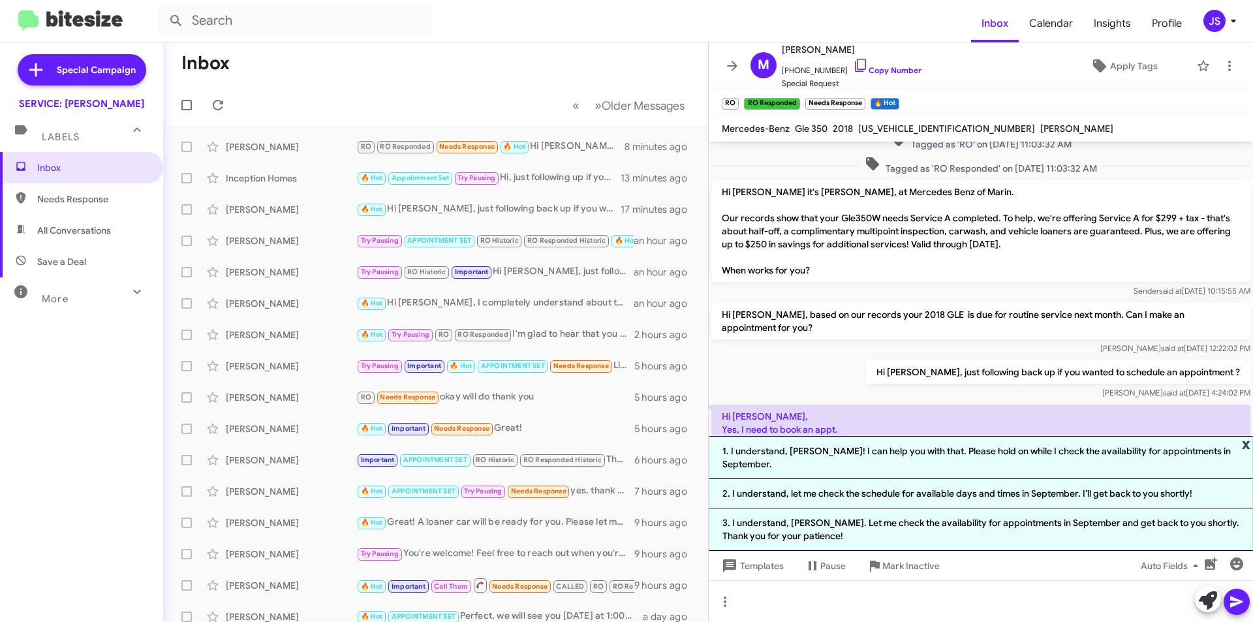
click at [1248, 452] on span "x" at bounding box center [1246, 444] width 8 height 16
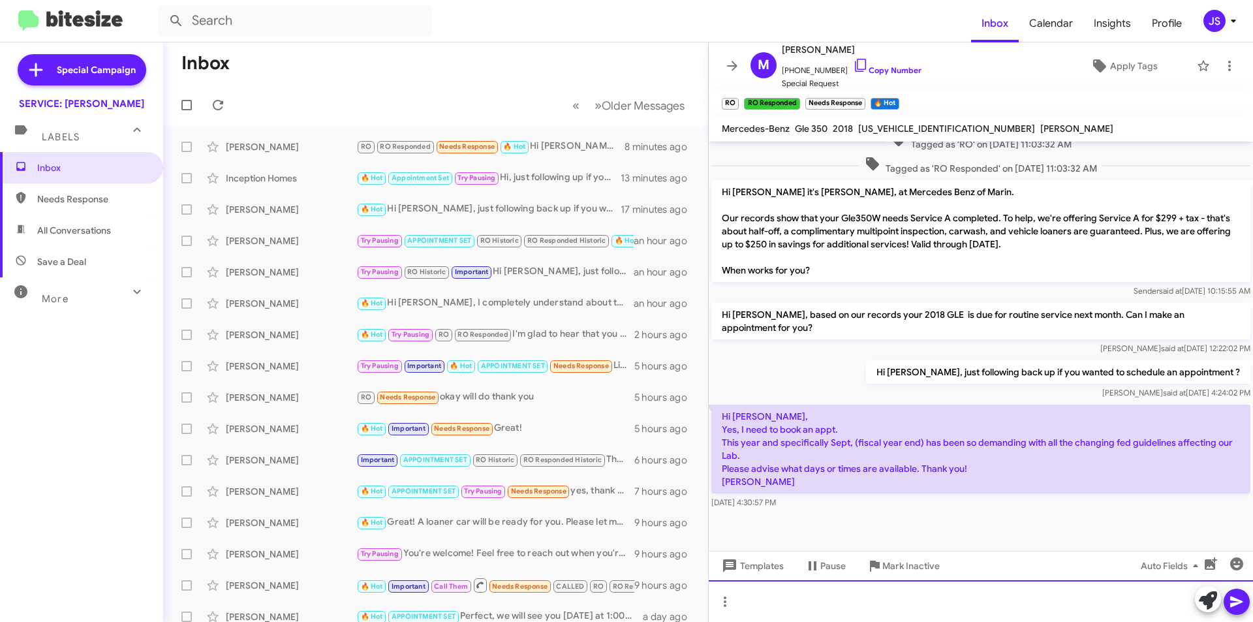
click at [792, 596] on div at bounding box center [981, 601] width 544 height 42
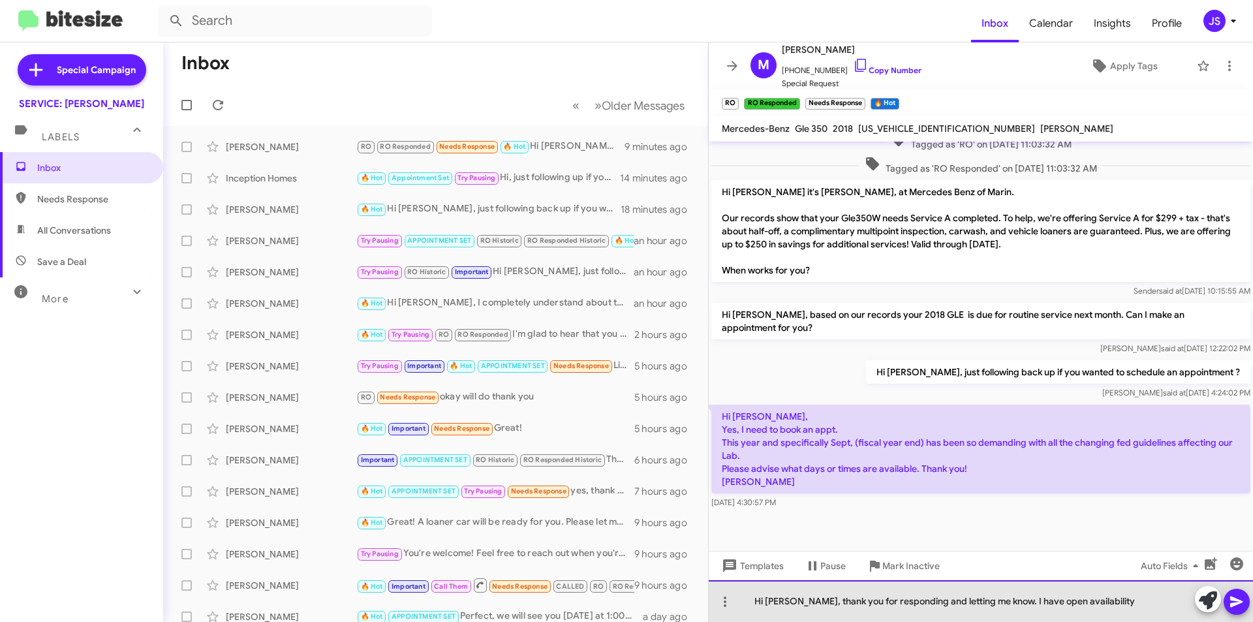
click at [1114, 599] on div "Hi Marie, thank you for responding and letting me know. I have open availability" at bounding box center [981, 601] width 544 height 42
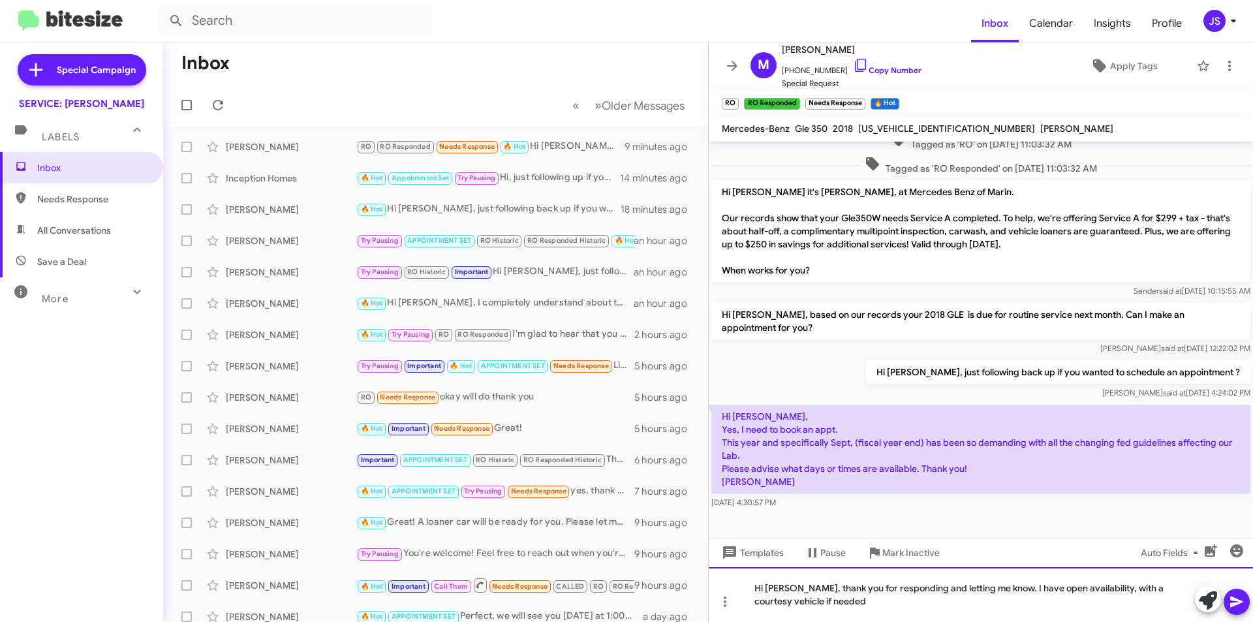
click at [809, 596] on div "Hi Marie, thank you for responding and letting me know. I have open availabilit…" at bounding box center [981, 594] width 544 height 55
click at [936, 599] on div "Hi Marie, thank you for responding and letting me know. I have open availabilit…" at bounding box center [981, 594] width 544 height 55
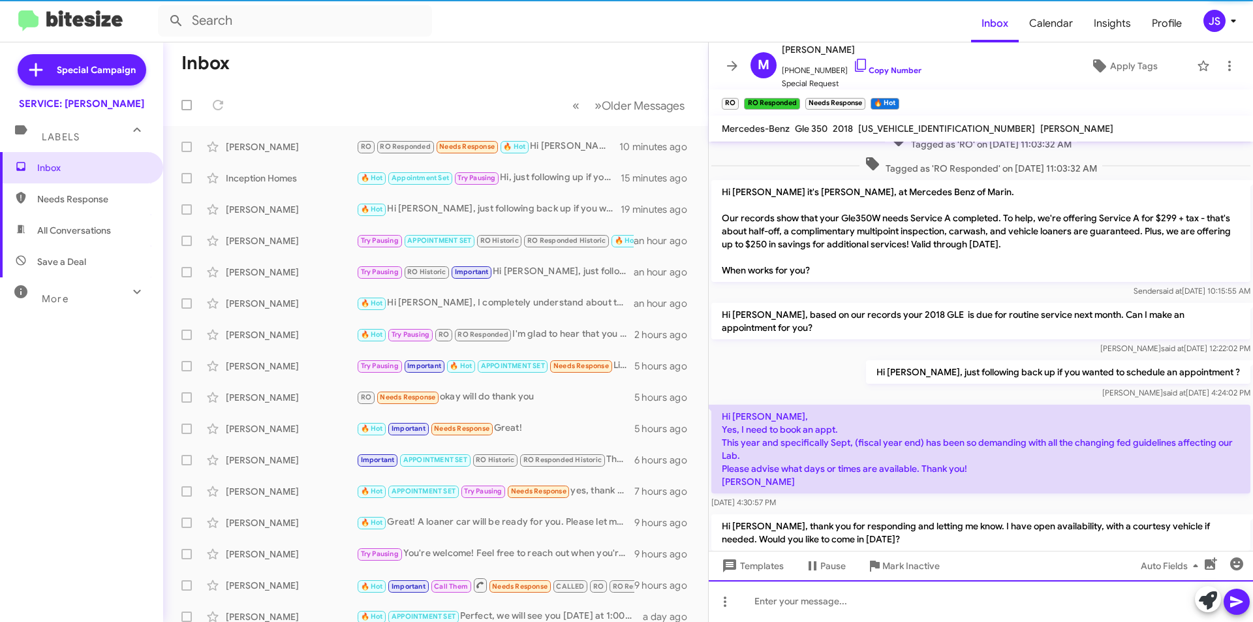
scroll to position [0, 0]
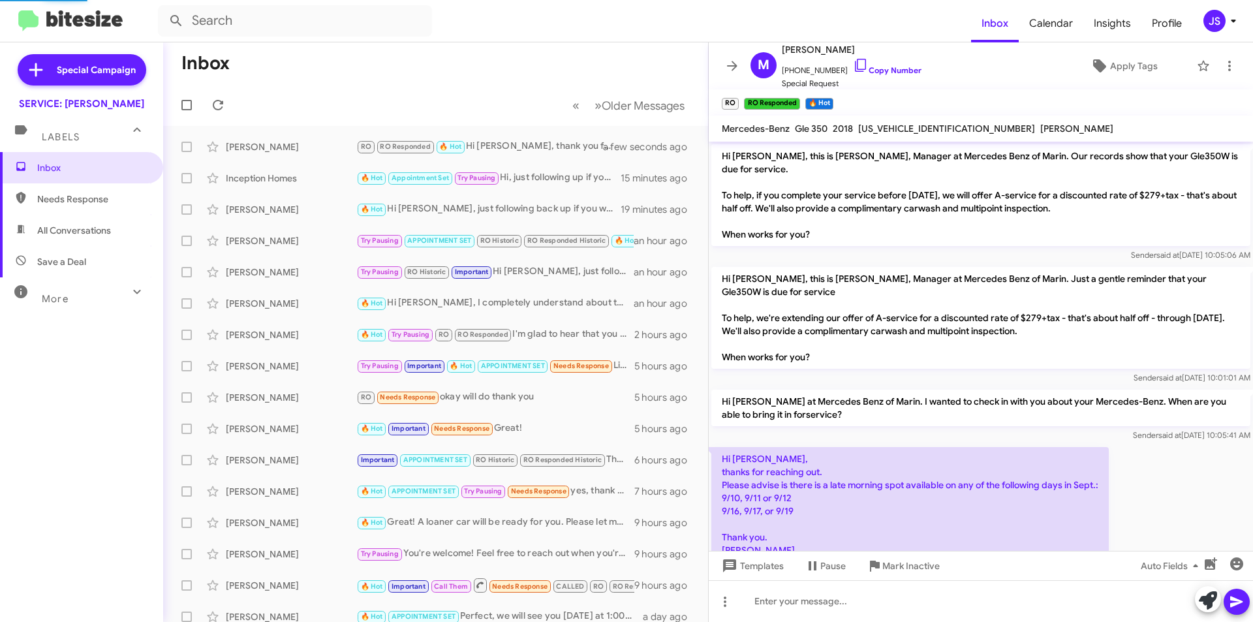
scroll to position [574, 0]
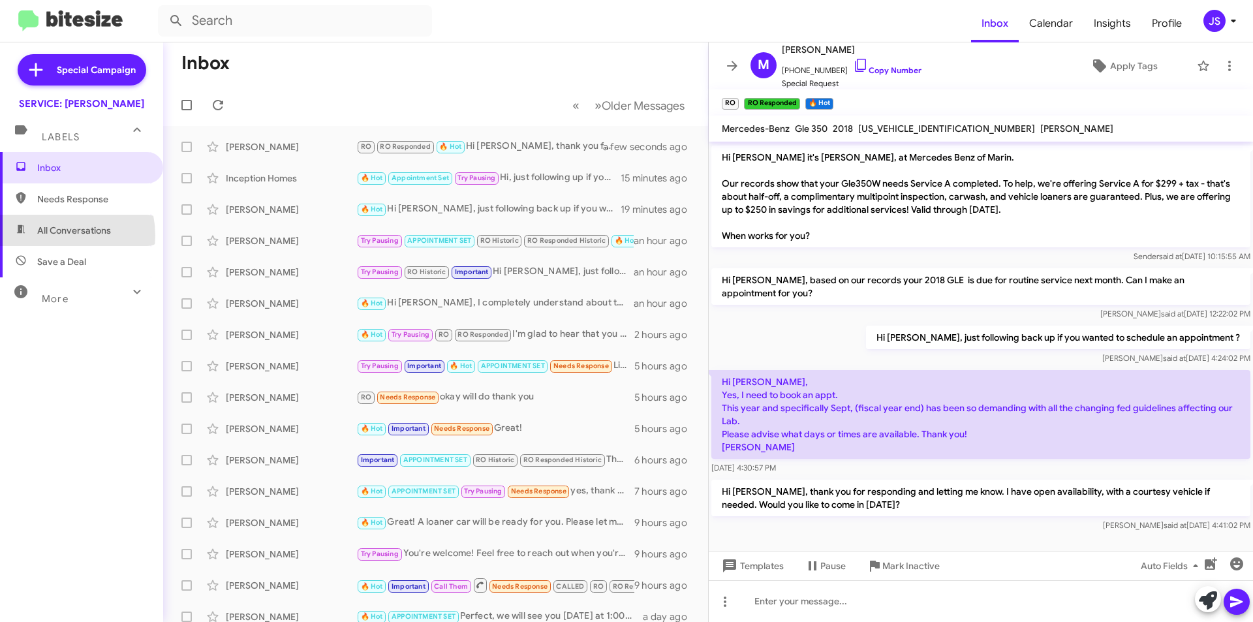
click at [50, 236] on span "All Conversations" at bounding box center [74, 230] width 74 height 13
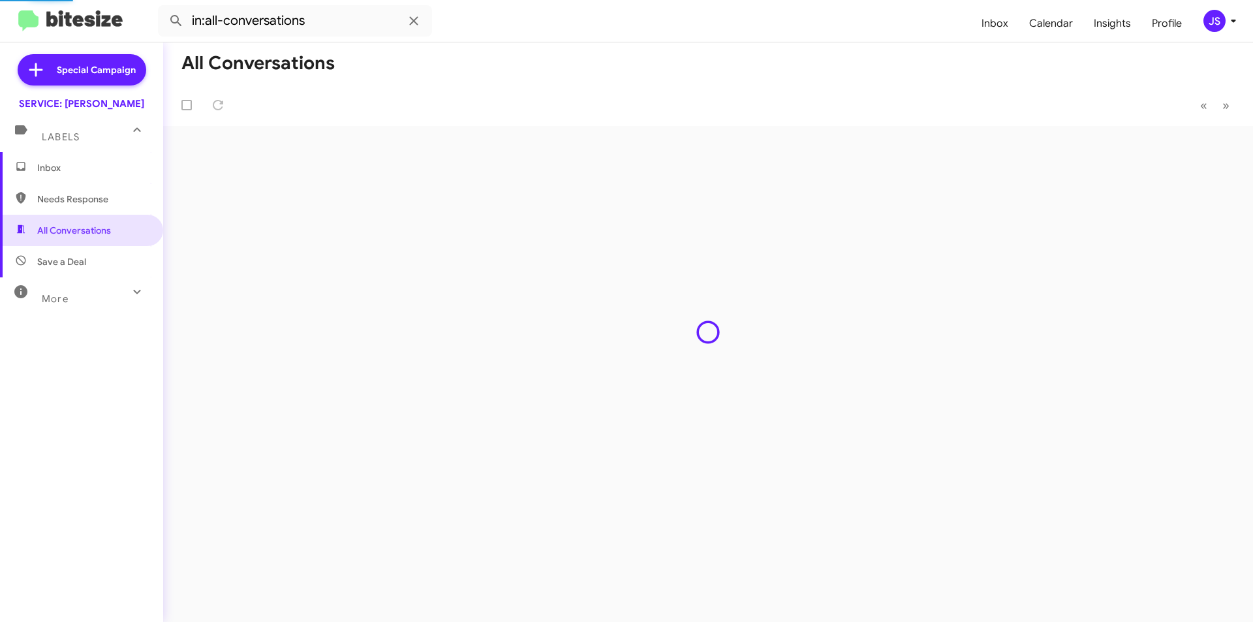
click at [51, 252] on span "Save a Deal" at bounding box center [81, 261] width 163 height 31
type input "in:not-interested"
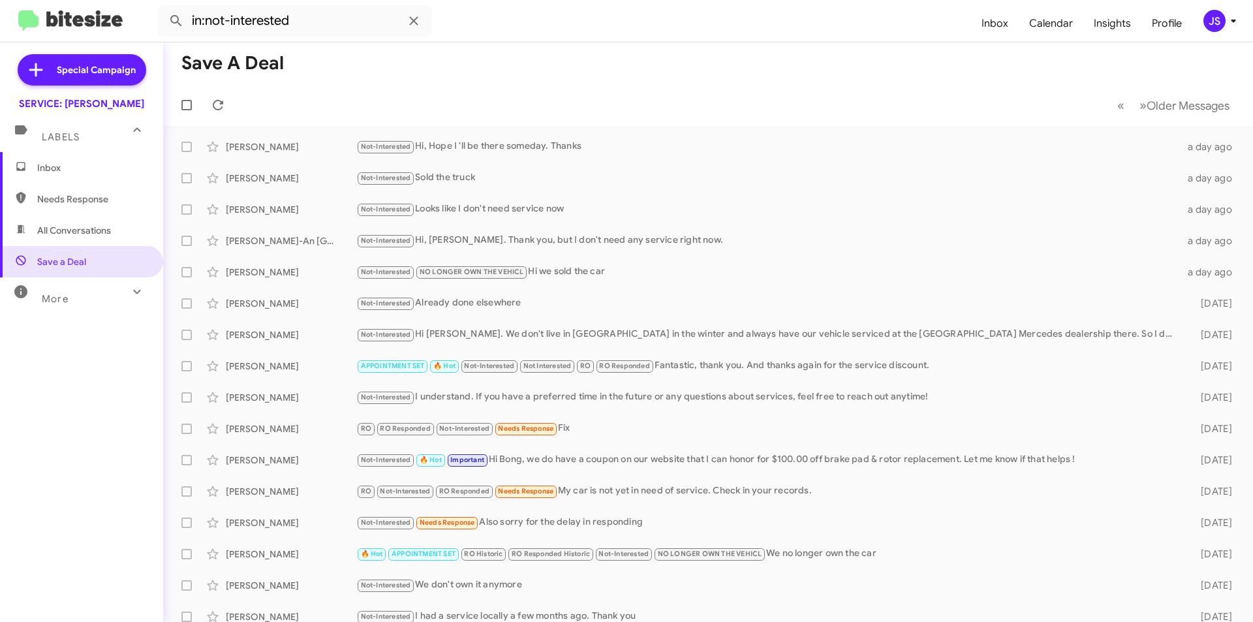
click at [83, 169] on span "Inbox" at bounding box center [92, 167] width 111 height 13
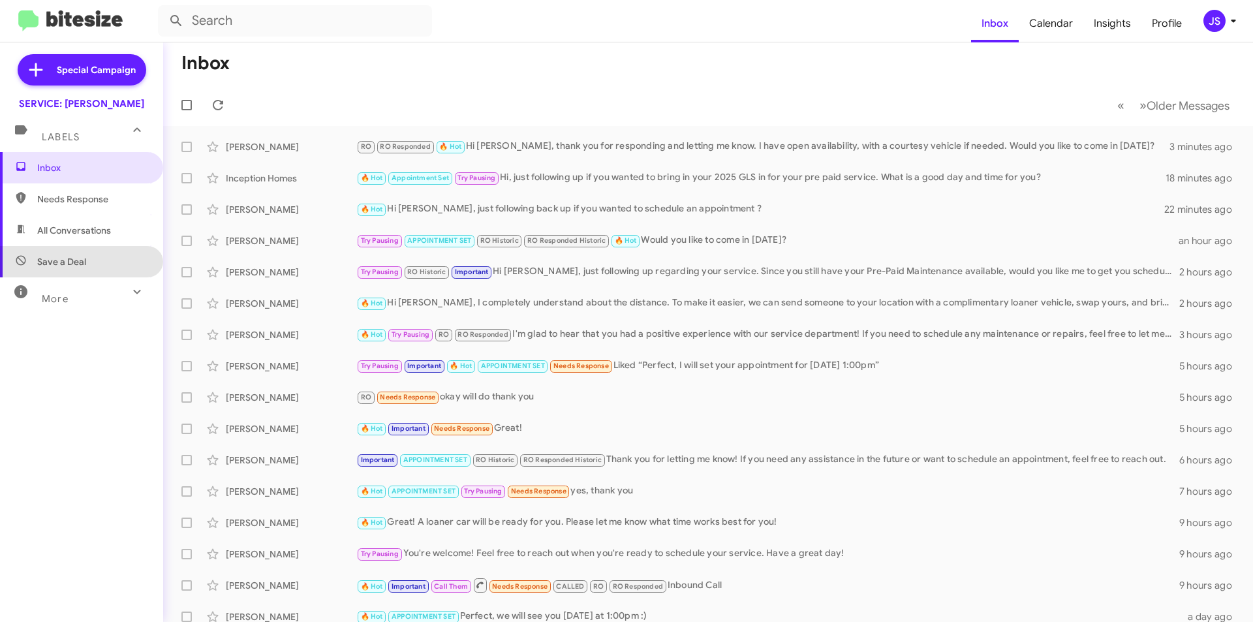
click at [100, 253] on span "Save a Deal" at bounding box center [81, 261] width 163 height 31
type input "in:not-interested"
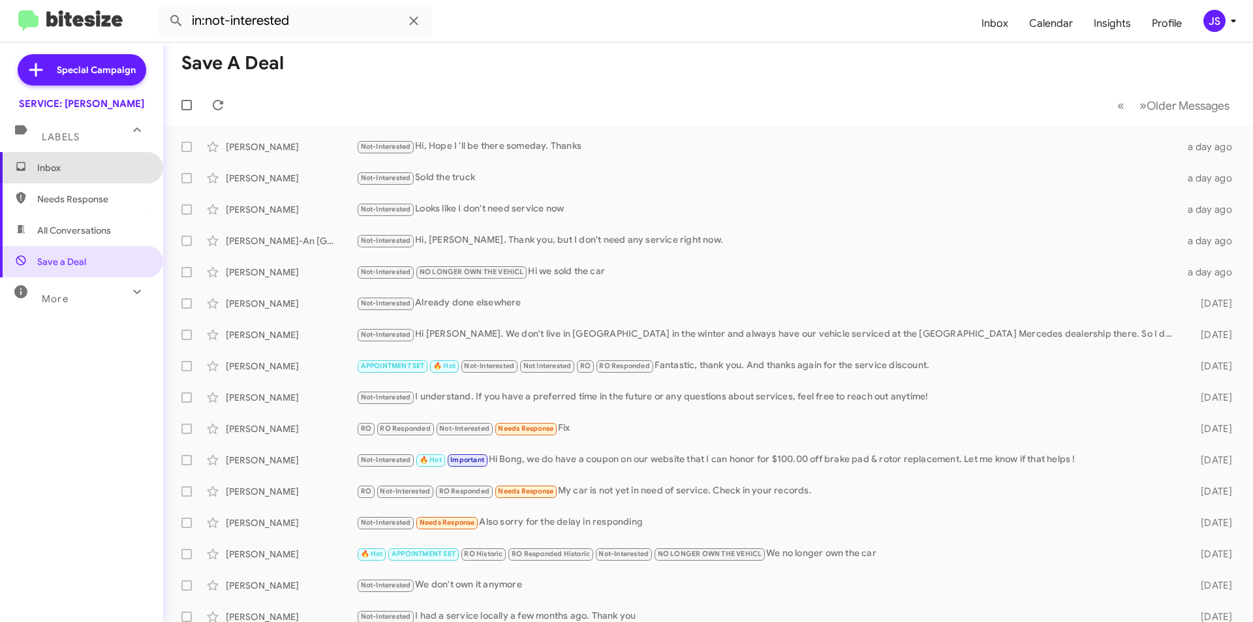
click at [108, 172] on span "Inbox" at bounding box center [92, 167] width 111 height 13
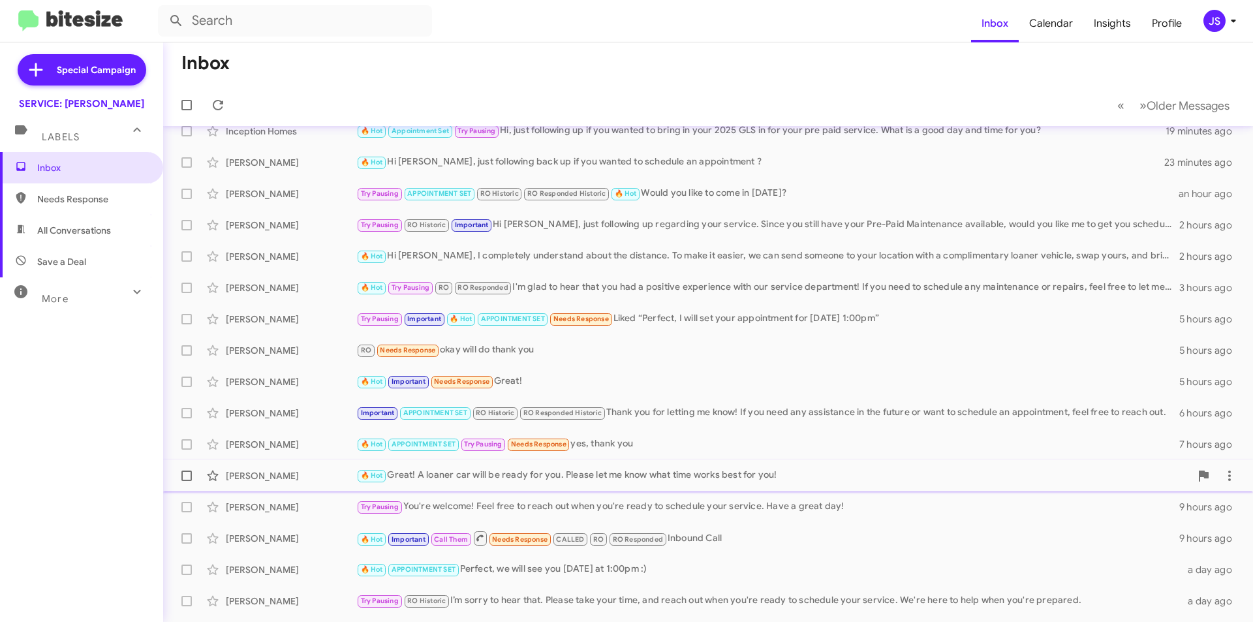
scroll to position [131, 0]
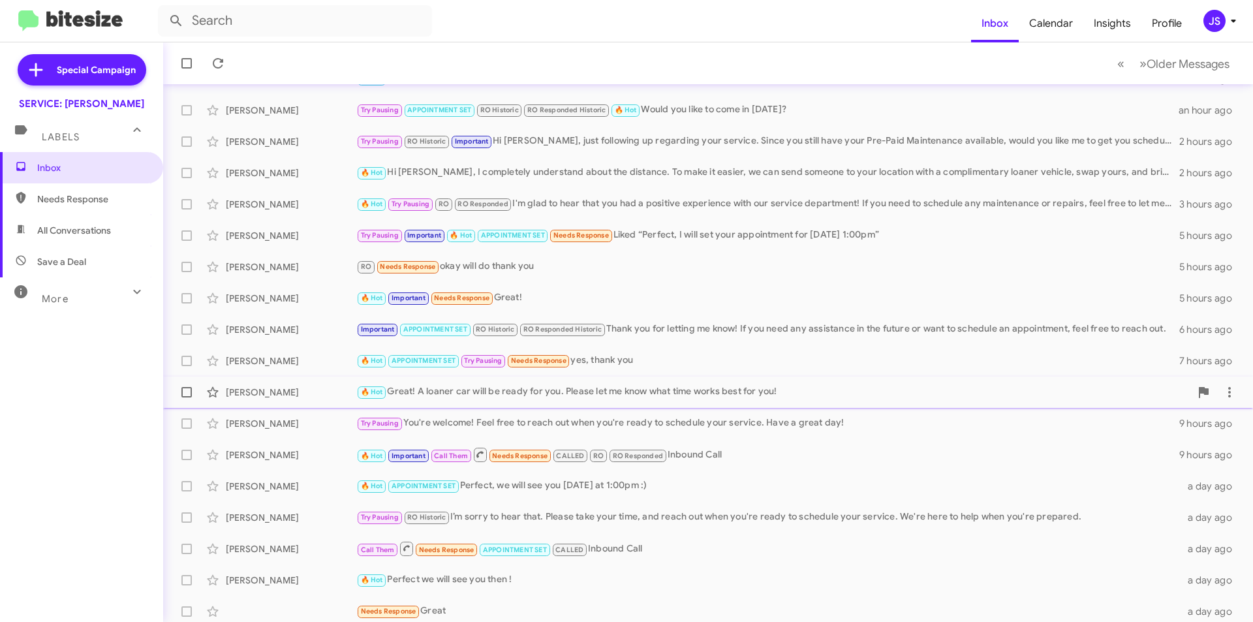
click at [665, 392] on div "🔥 Hot Great! A loaner car will be ready for you. Please let me know what time w…" at bounding box center [773, 391] width 834 height 15
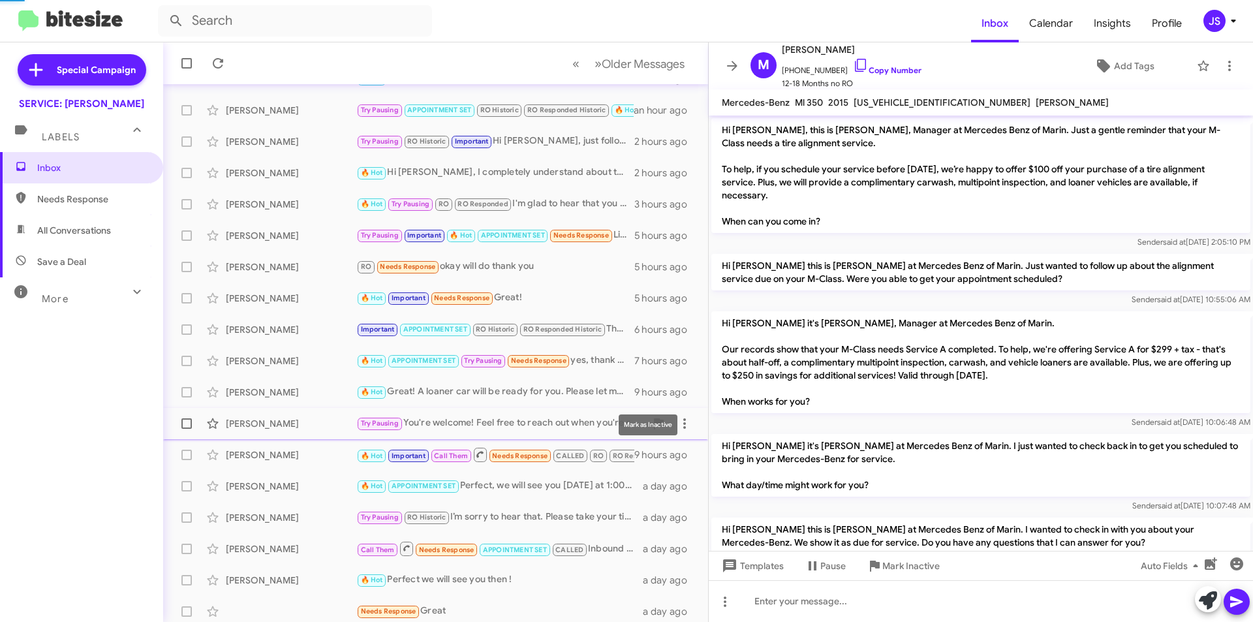
scroll to position [389, 0]
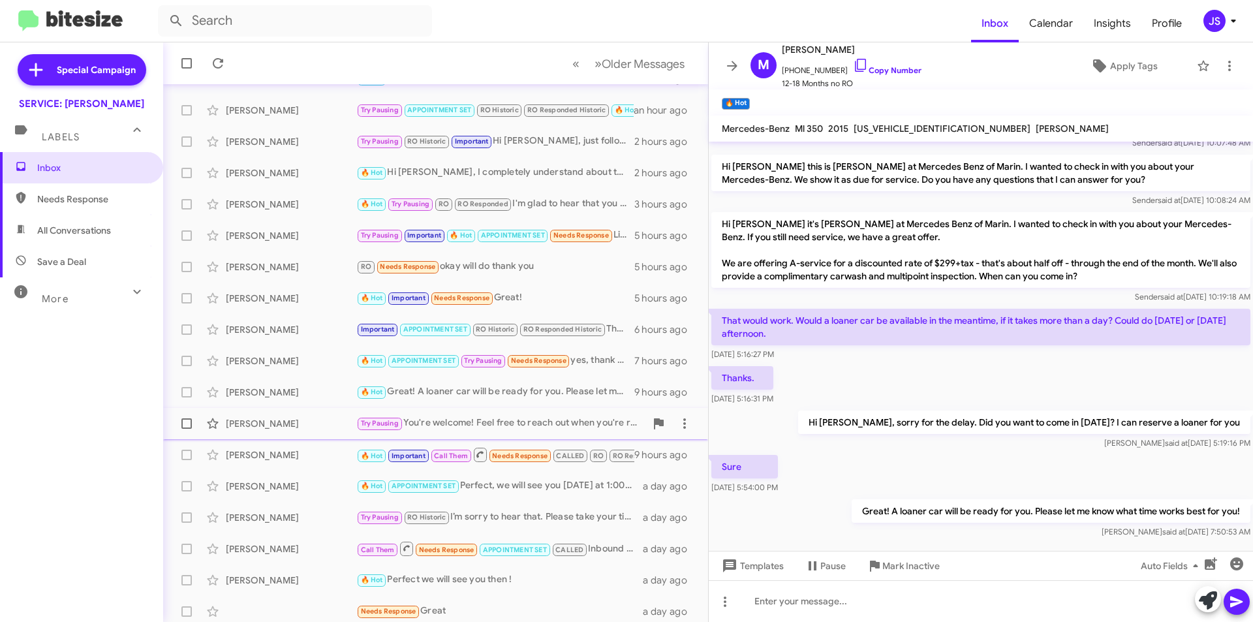
click at [320, 412] on div "[PERSON_NAME] Try Pausing You're welcome! Feel free to reach out when you're re…" at bounding box center [436, 423] width 524 height 26
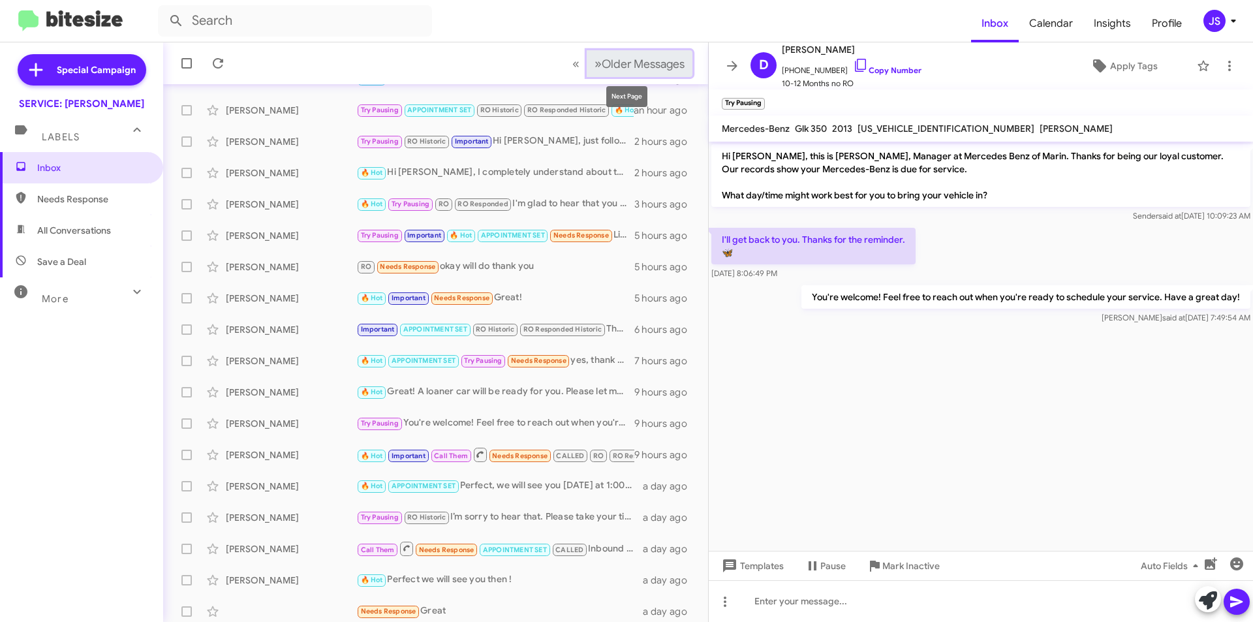
click at [655, 68] on span "Older Messages" at bounding box center [643, 64] width 83 height 14
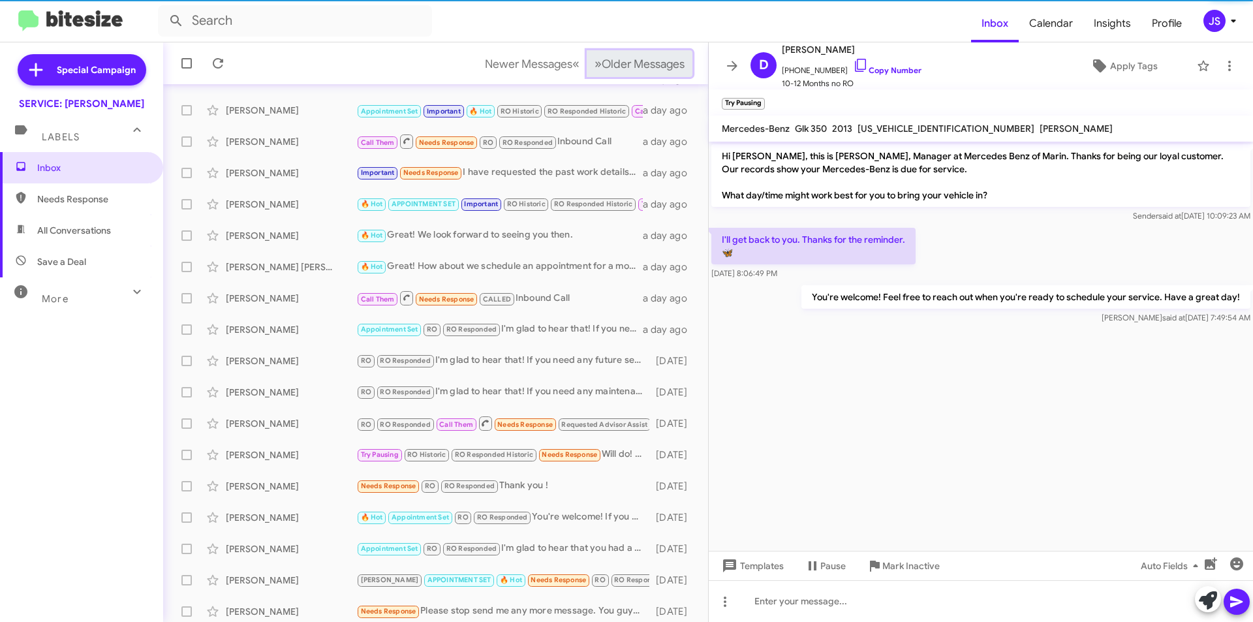
click at [655, 68] on span "Older Messages" at bounding box center [643, 64] width 83 height 14
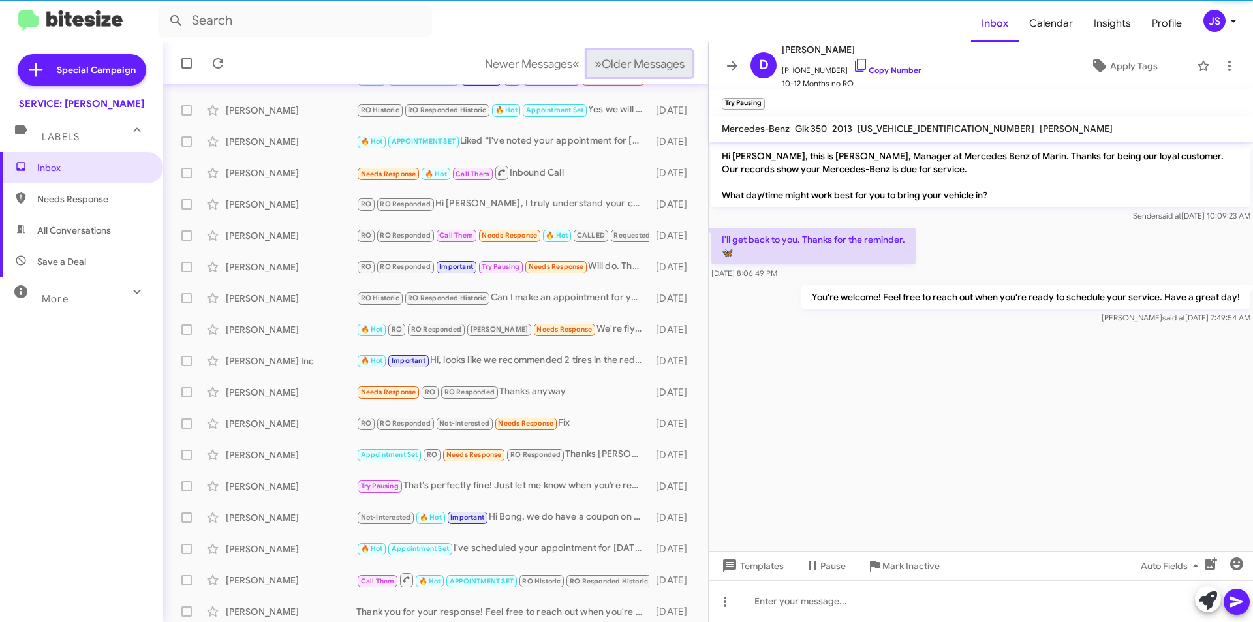
click at [655, 68] on span "Older Messages" at bounding box center [643, 64] width 83 height 14
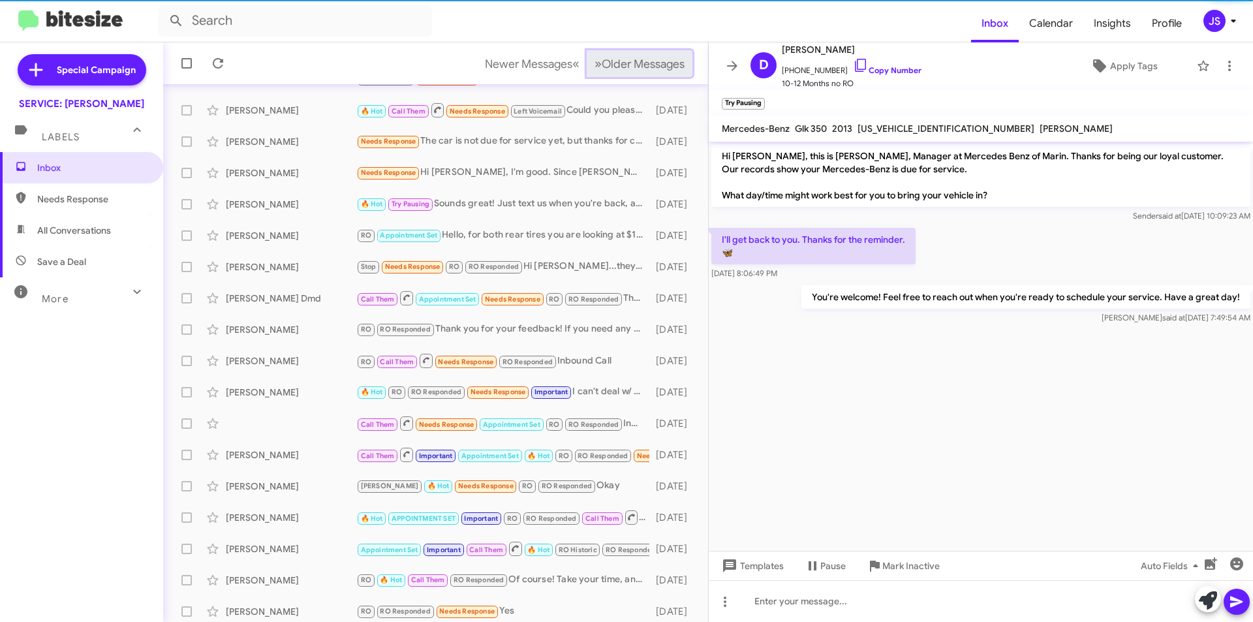
click at [655, 68] on span "Older Messages" at bounding box center [643, 64] width 83 height 14
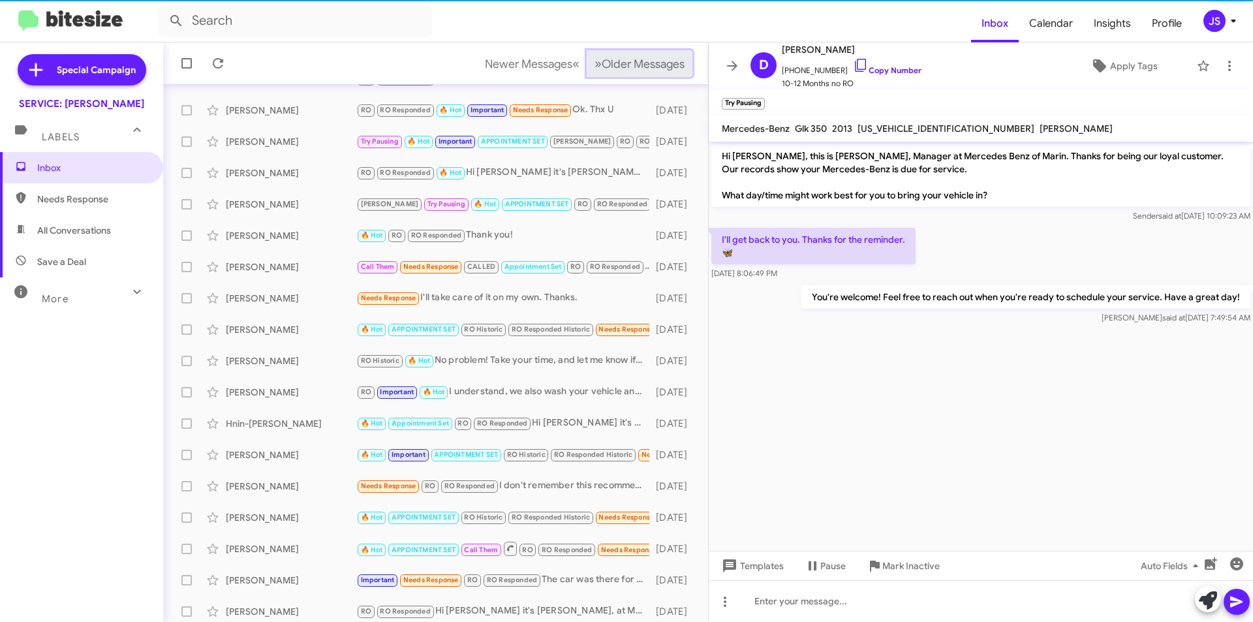
click at [655, 68] on span "Older Messages" at bounding box center [643, 64] width 83 height 14
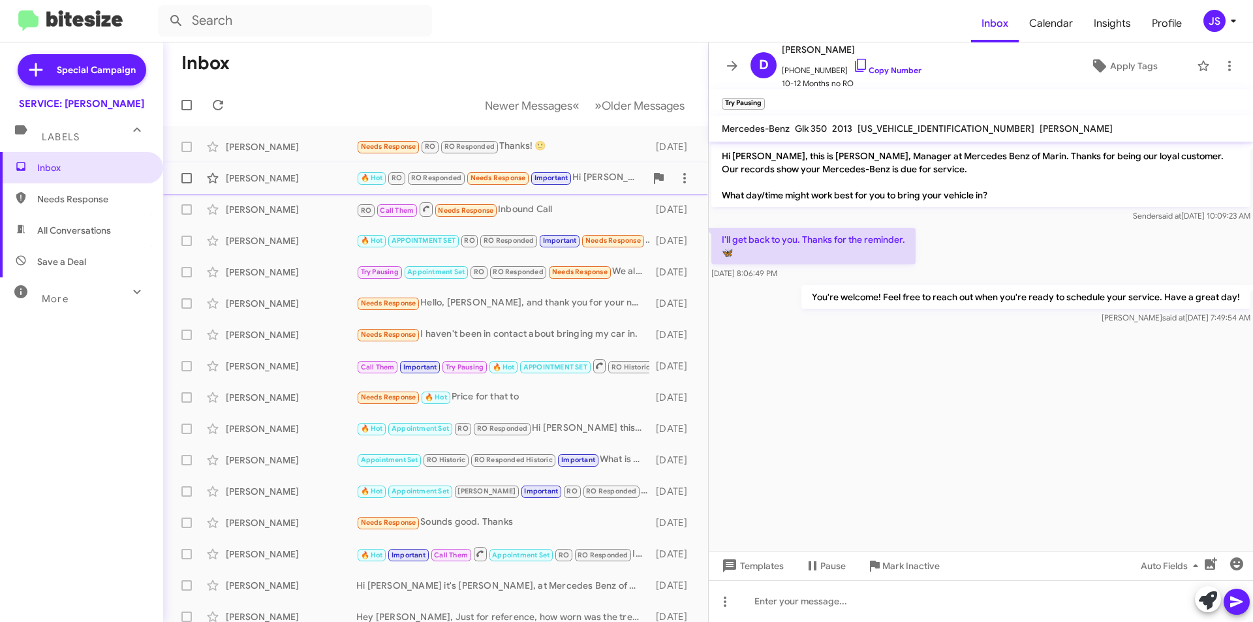
click at [311, 168] on div "Carl Doellstedt 🔥 Hot RO RO Responded Needs Response Important Hi Omar Thank Yo…" at bounding box center [436, 178] width 524 height 26
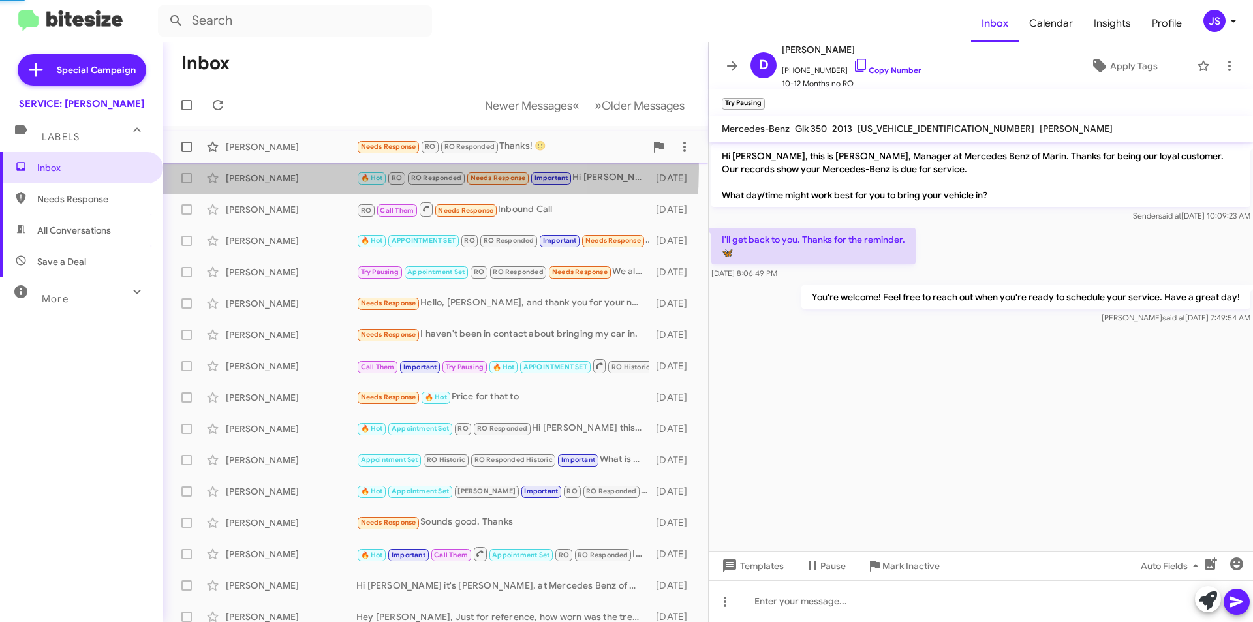
scroll to position [1365, 0]
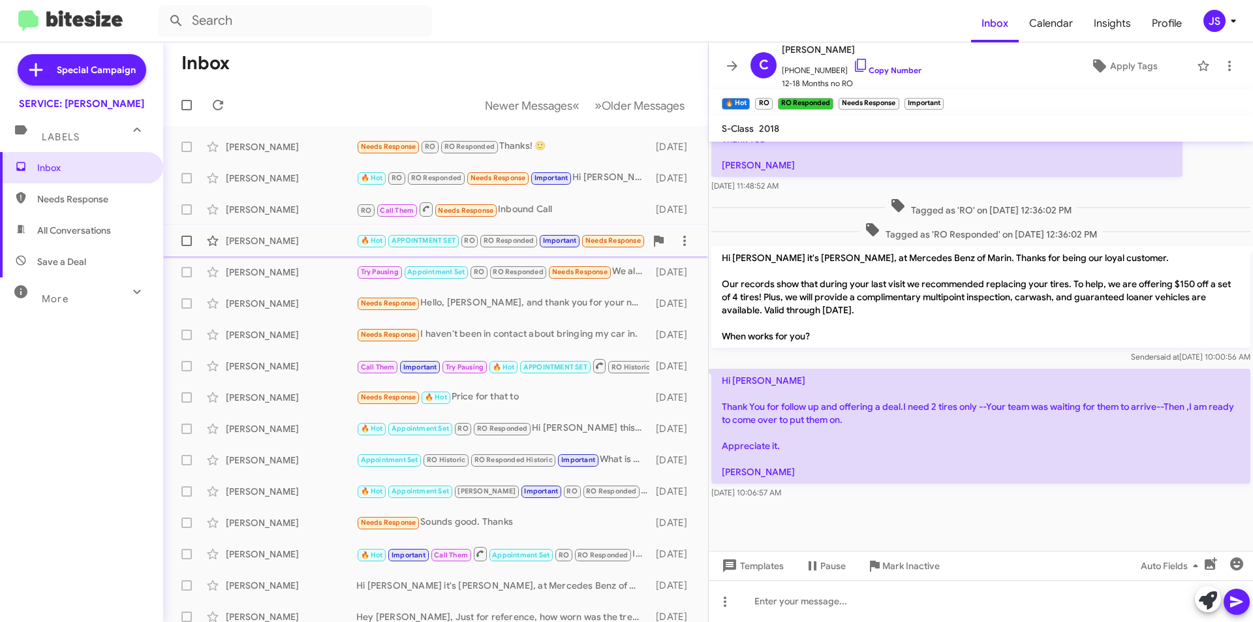
click at [330, 244] on div "Jennifer Dutro" at bounding box center [291, 240] width 131 height 13
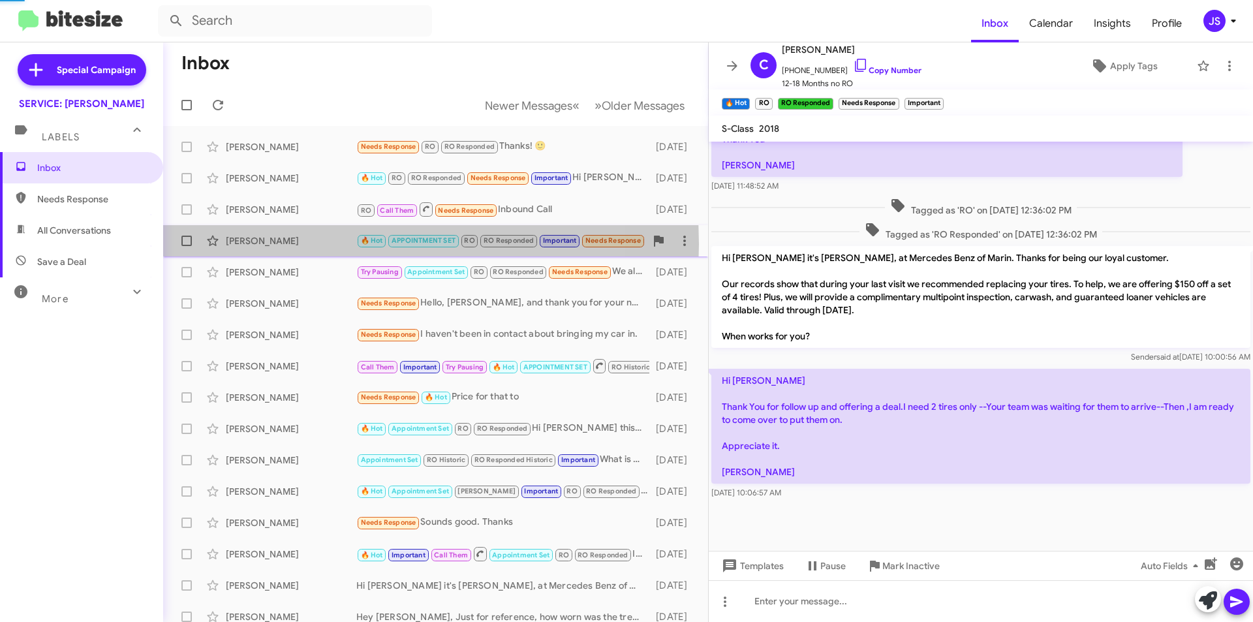
scroll to position [679, 0]
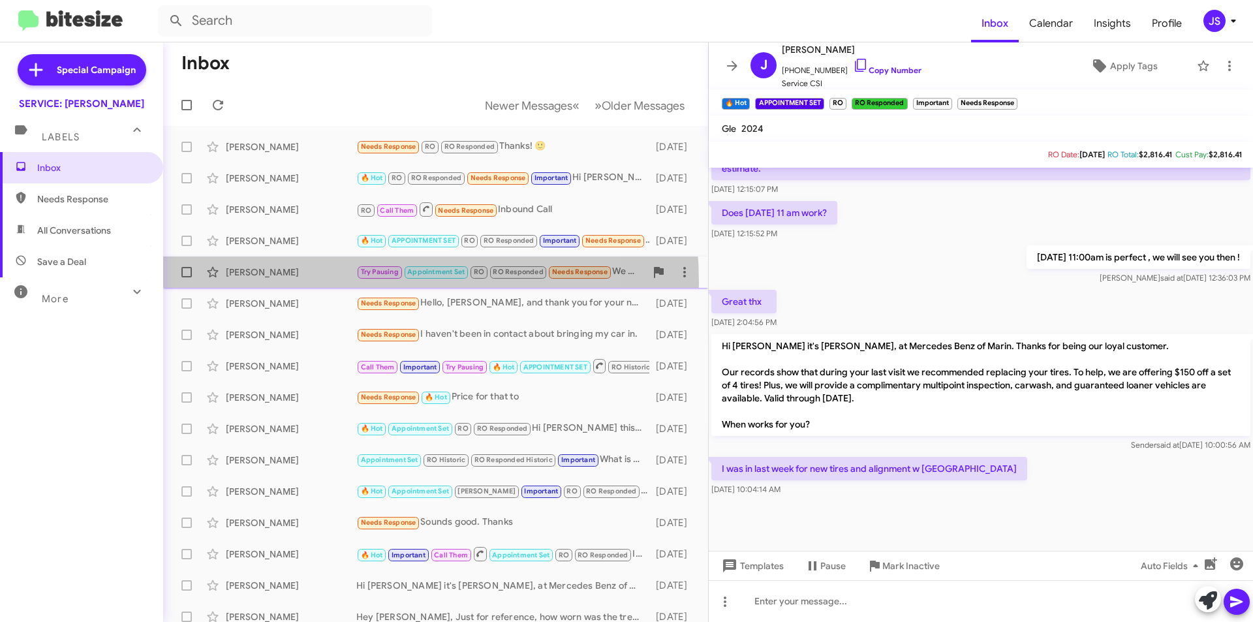
click at [328, 283] on div "Louis Sbarra Try Pausing Appointment Set RO RO Responded Needs Response We alre…" at bounding box center [436, 272] width 524 height 26
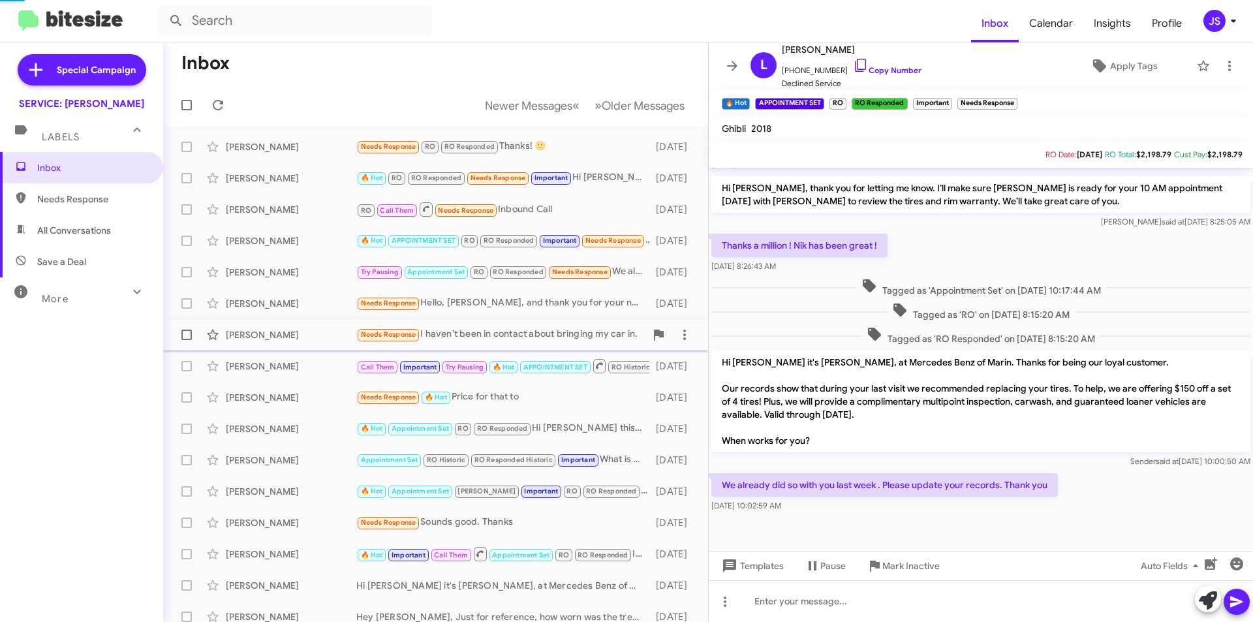
scroll to position [263, 0]
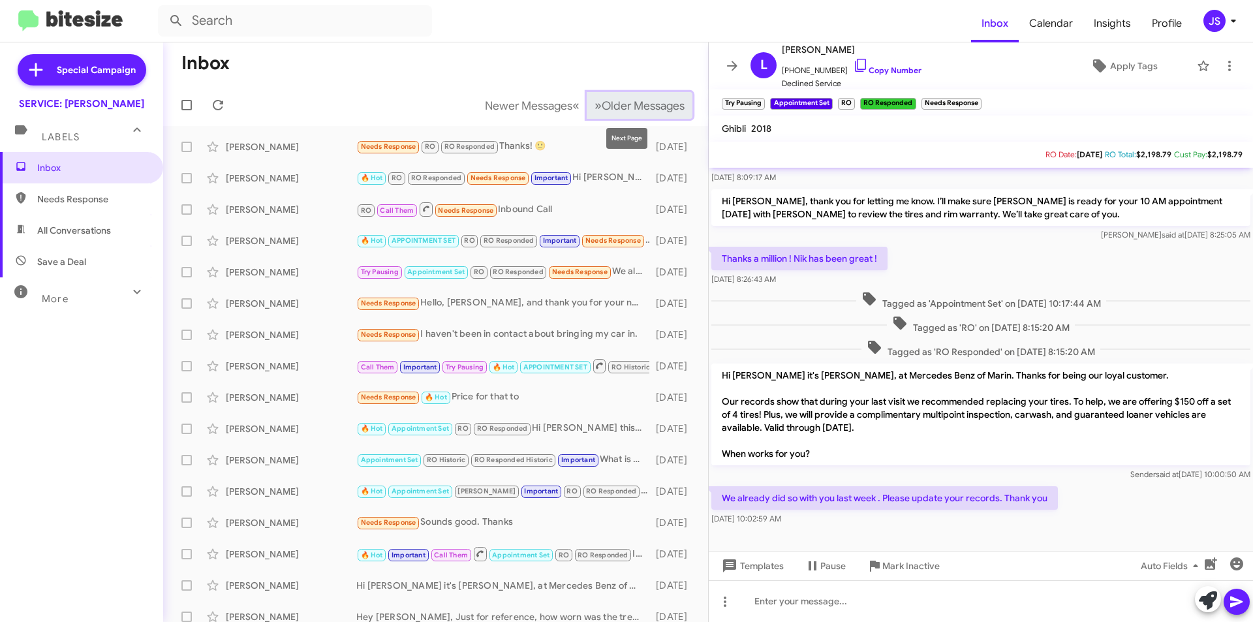
click at [611, 94] on button "» Next Older Messages" at bounding box center [640, 105] width 106 height 27
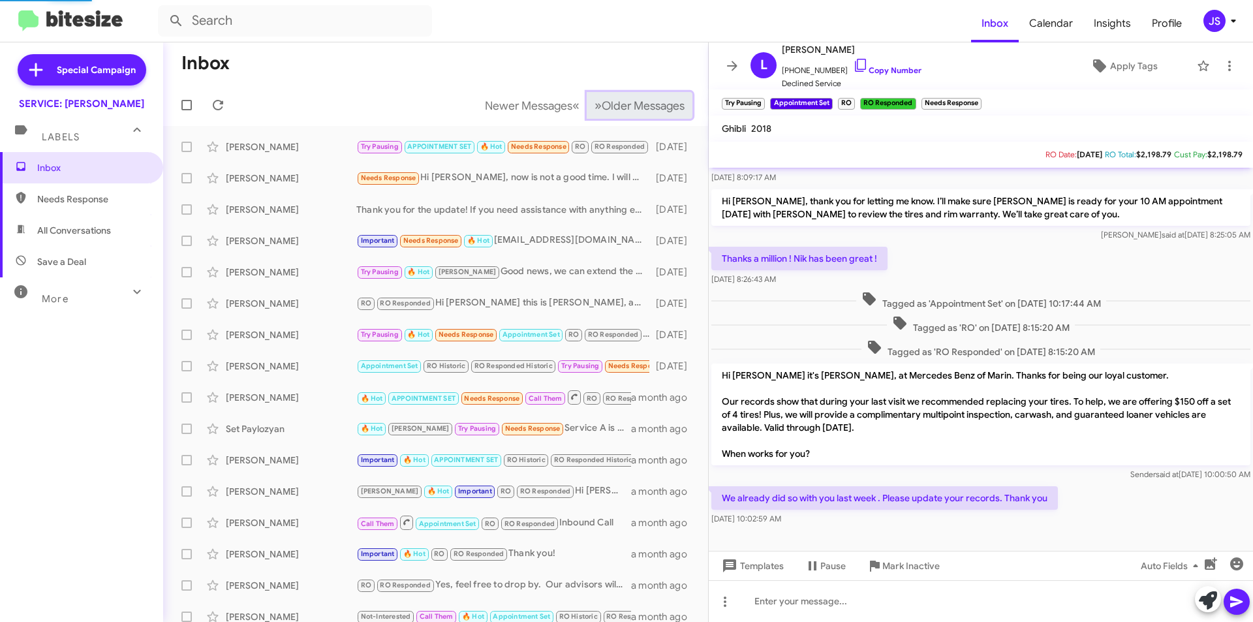
click at [611, 94] on button "» Next Older Messages" at bounding box center [640, 105] width 106 height 27
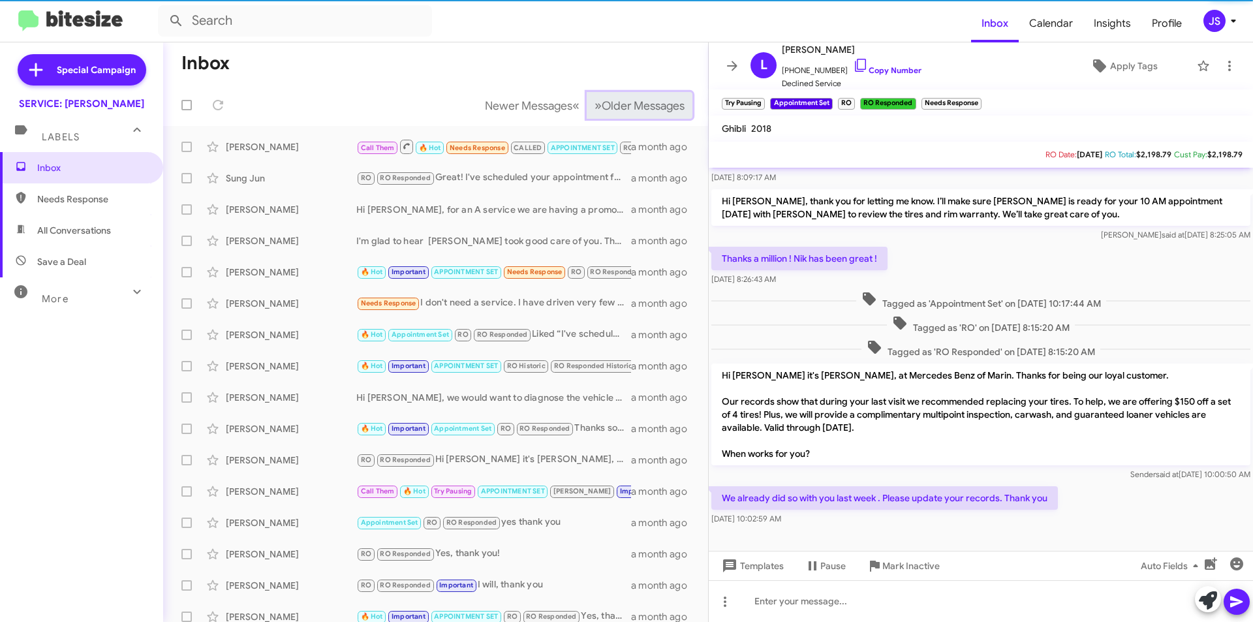
click at [611, 94] on button "» Next Older Messages" at bounding box center [640, 105] width 106 height 27
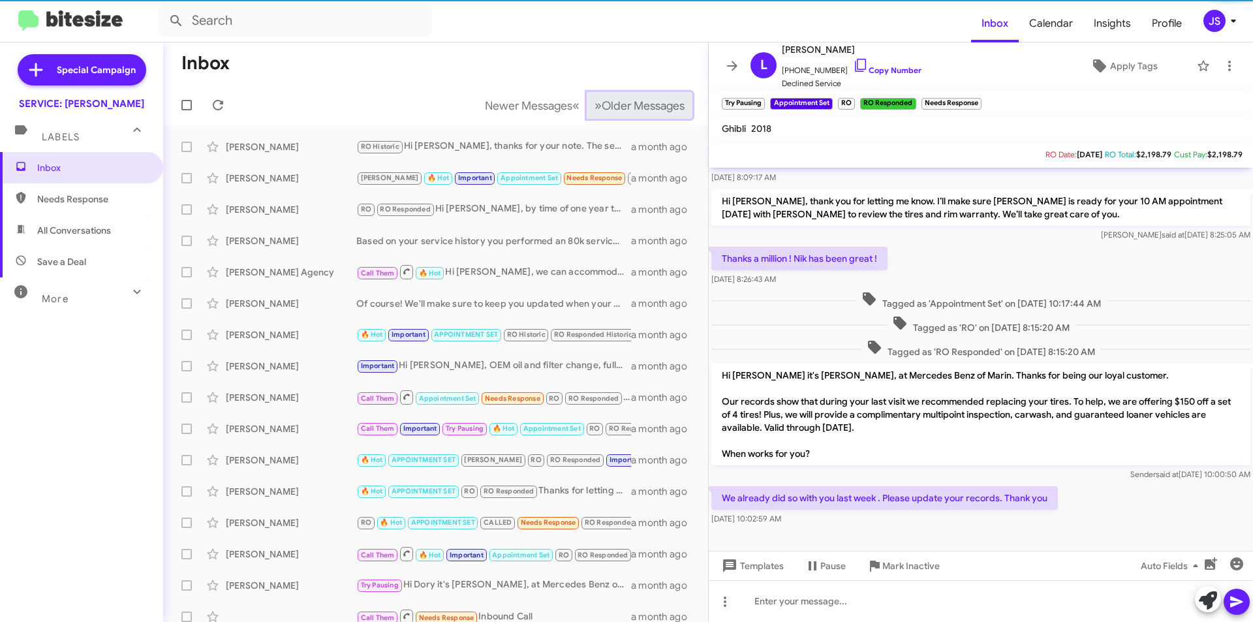
click at [611, 94] on button "» Next Older Messages" at bounding box center [640, 105] width 106 height 27
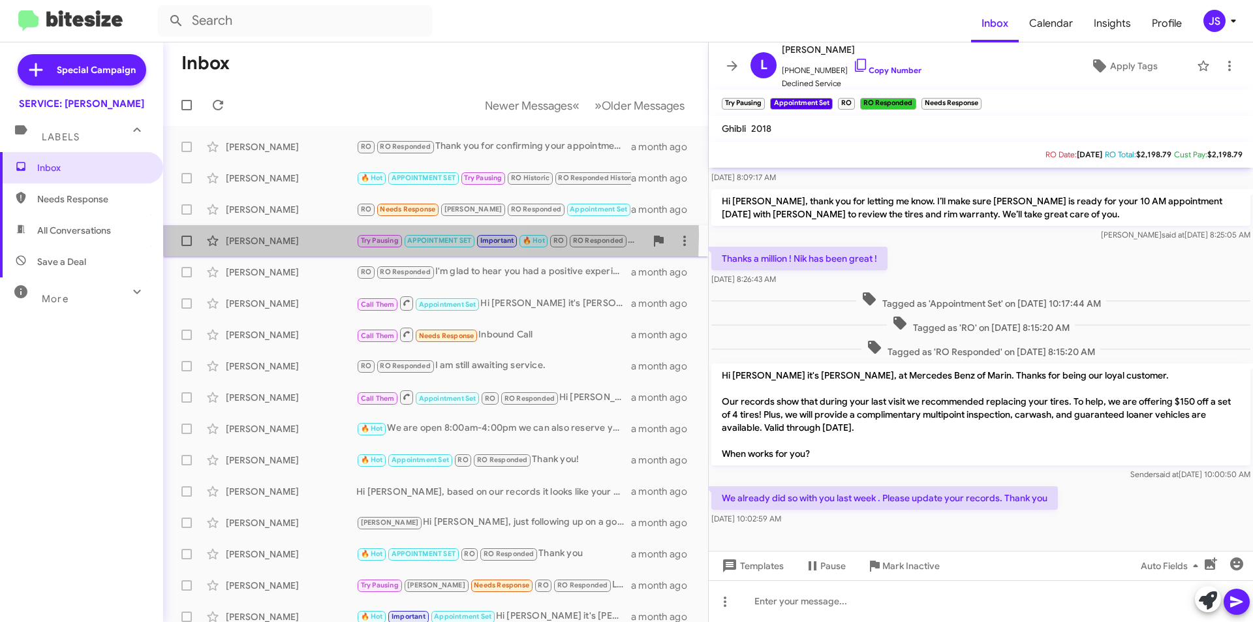
click at [281, 235] on div "Nir Margalit" at bounding box center [291, 240] width 131 height 13
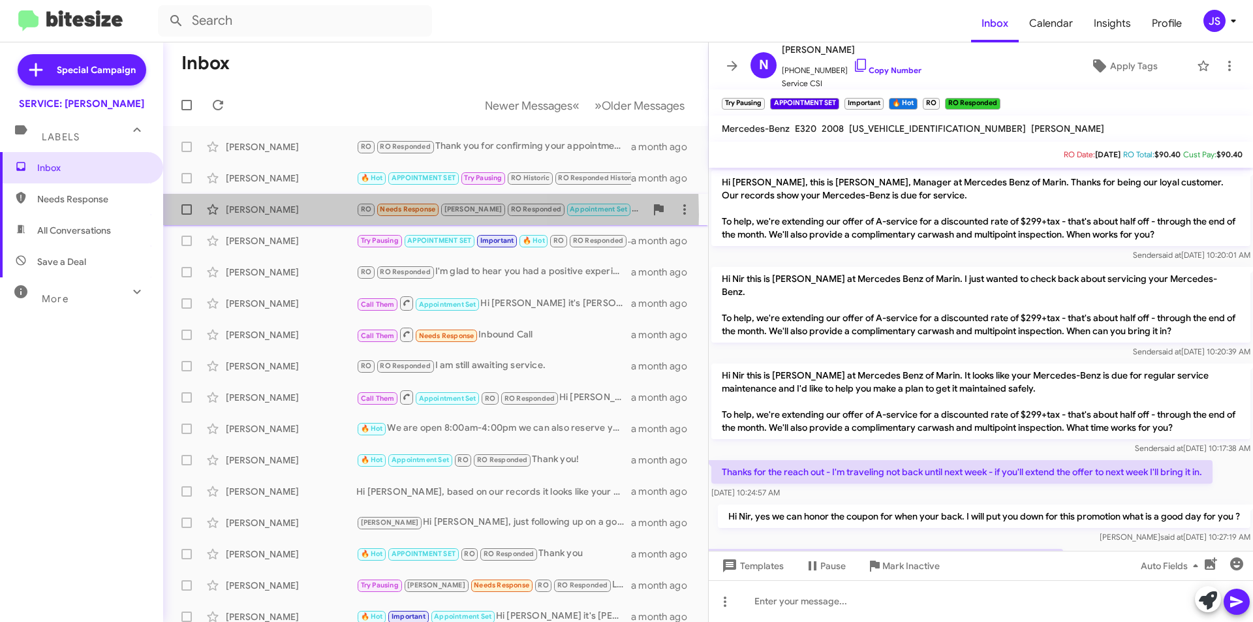
click at [291, 215] on div "Teta Collins" at bounding box center [291, 209] width 131 height 13
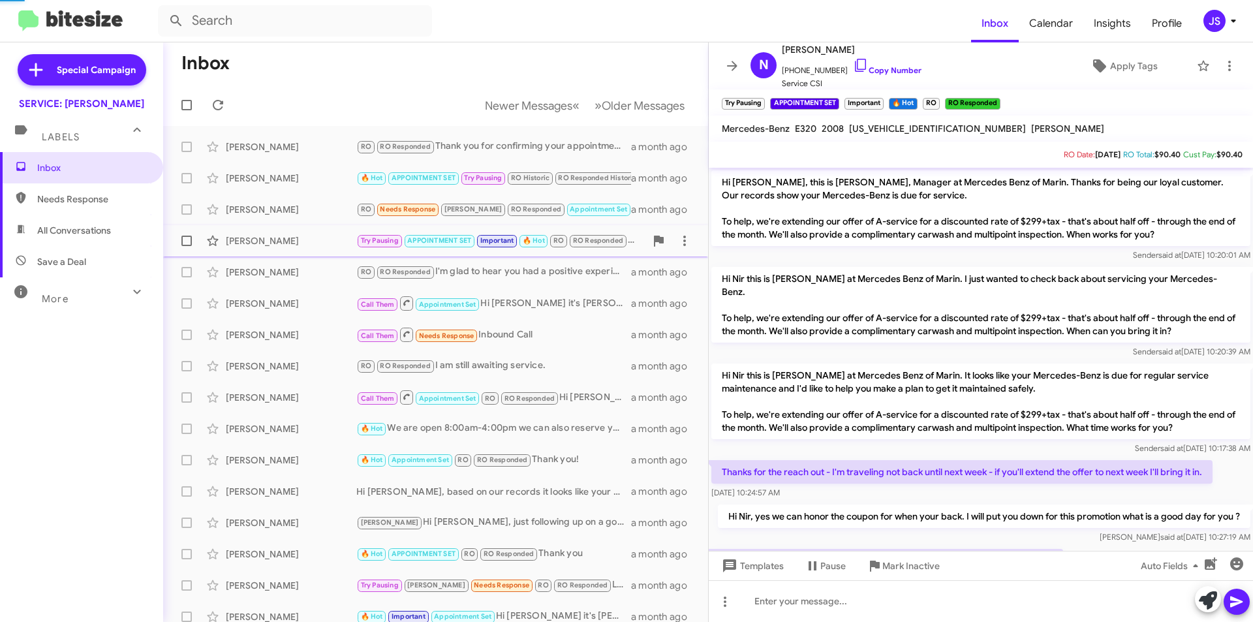
scroll to position [43, 0]
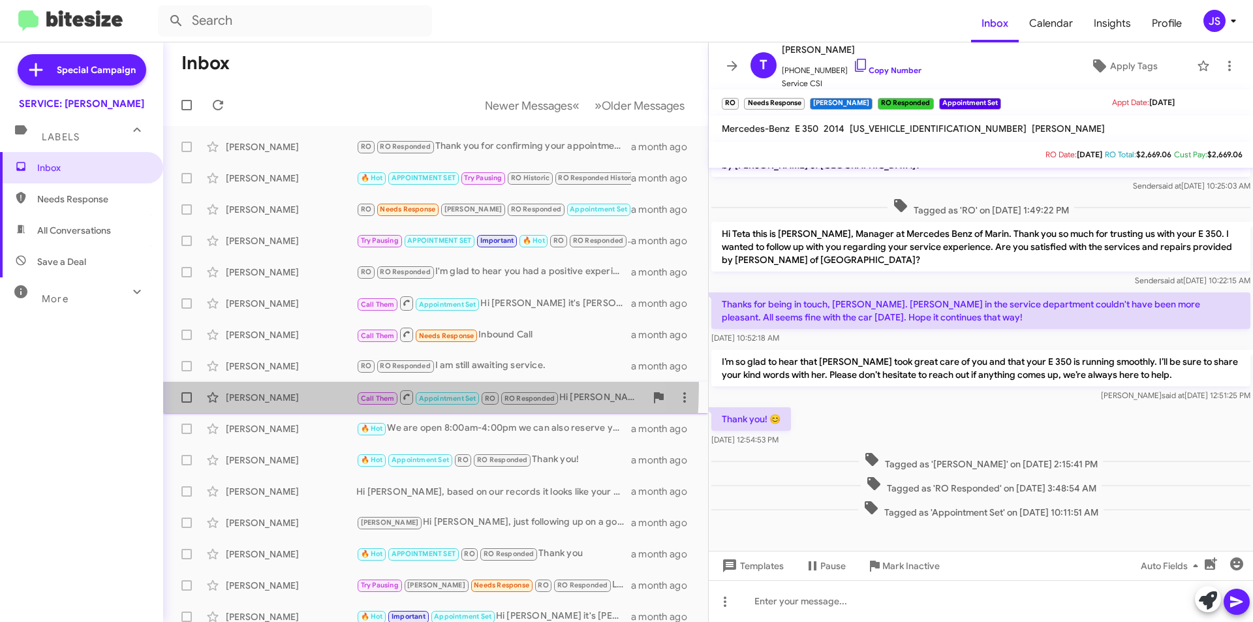
click at [268, 386] on div "John Panagotacos Call Them Appointment Set RO RO Responded Hi John this is Omar…" at bounding box center [436, 397] width 524 height 26
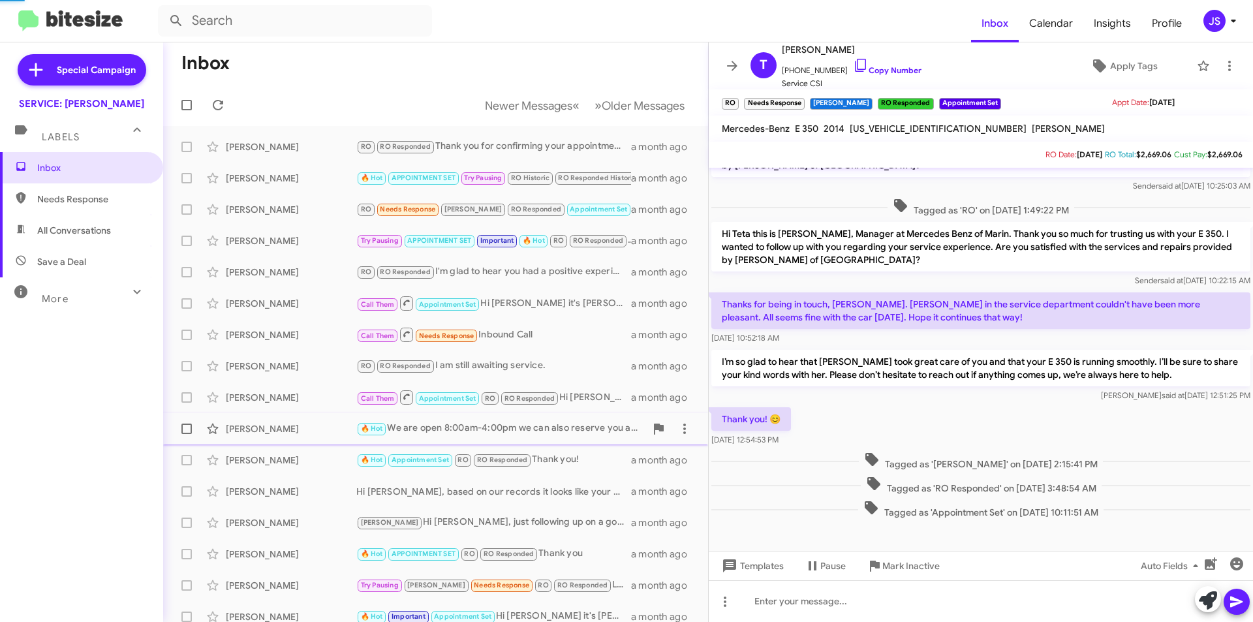
scroll to position [1323, 0]
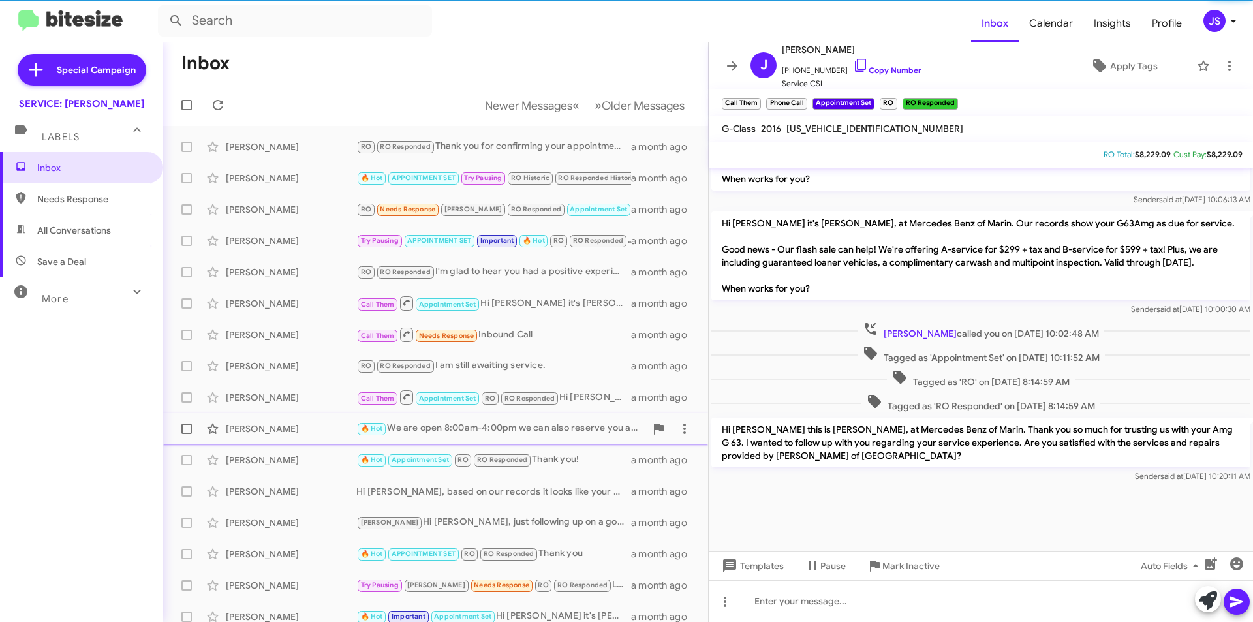
click at [279, 435] on div "Lucille Cornell" at bounding box center [291, 428] width 131 height 13
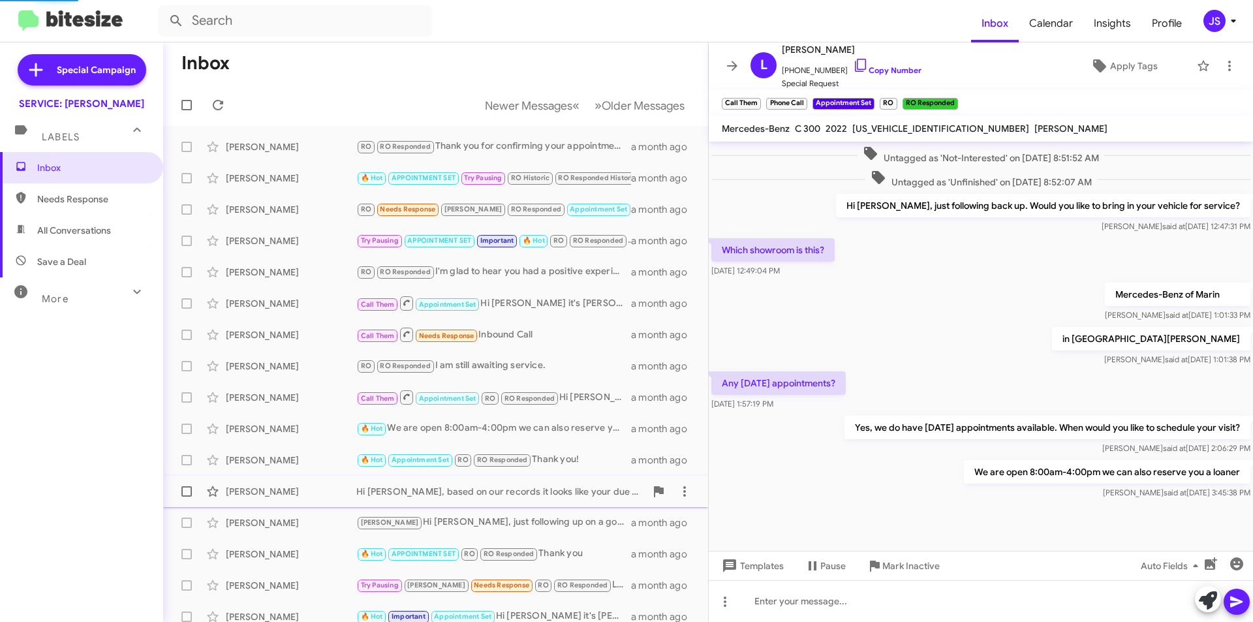
scroll to position [427, 0]
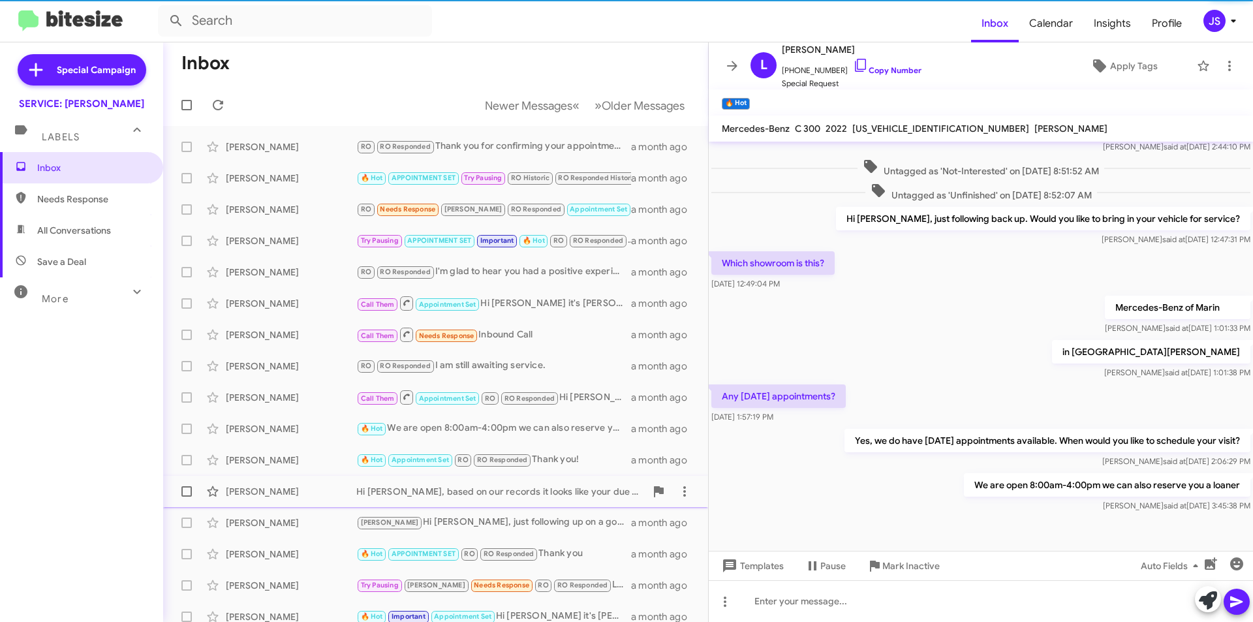
click at [278, 499] on div "Karen Wright Hi Karen, based on our records it looks like your due for routine …" at bounding box center [436, 491] width 524 height 26
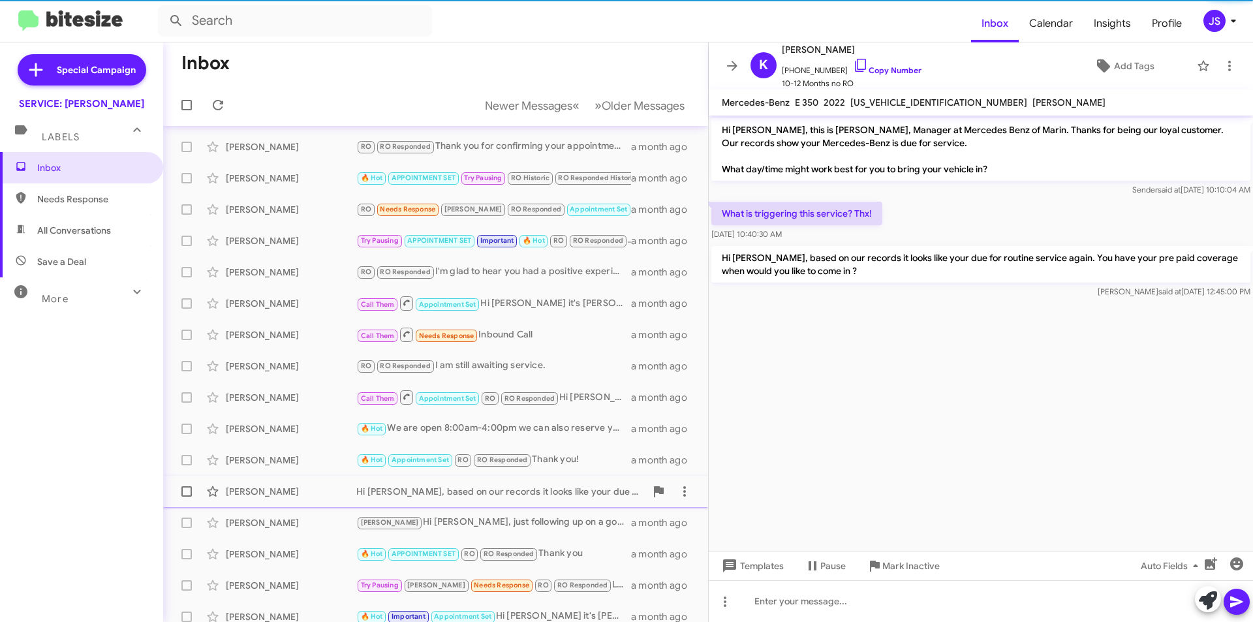
scroll to position [65, 0]
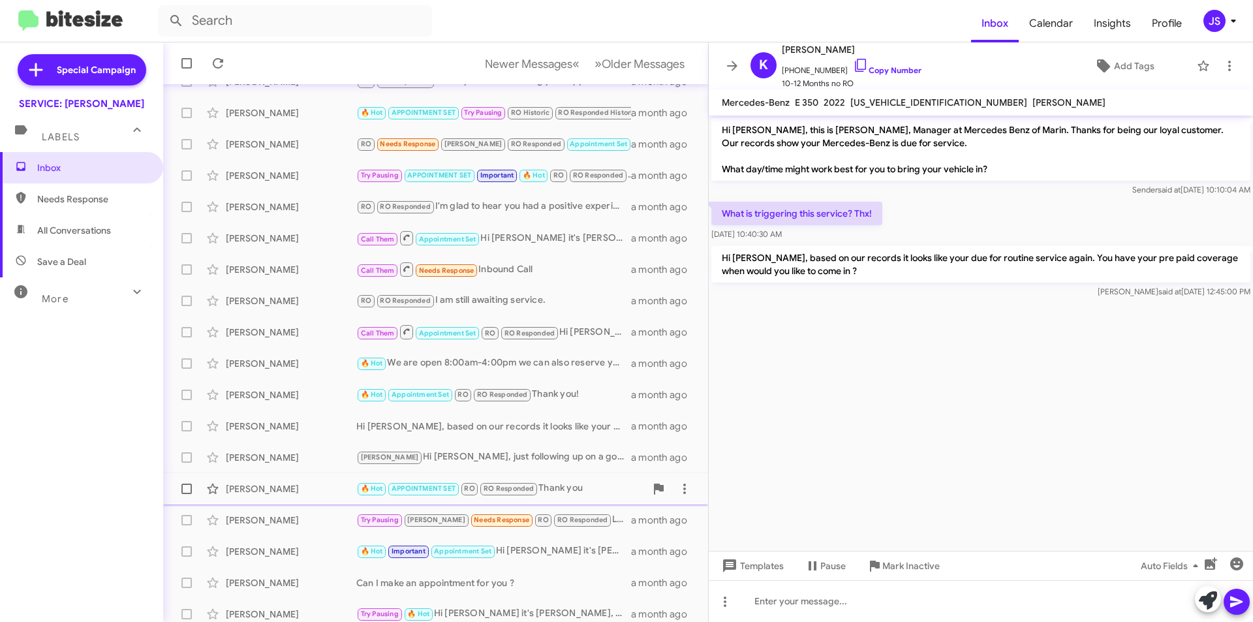
click at [266, 503] on span "Alicia Villacis 🔥 Hot APPOINTMENT SET RO RO Responded Thank you a month ago" at bounding box center [435, 488] width 545 height 31
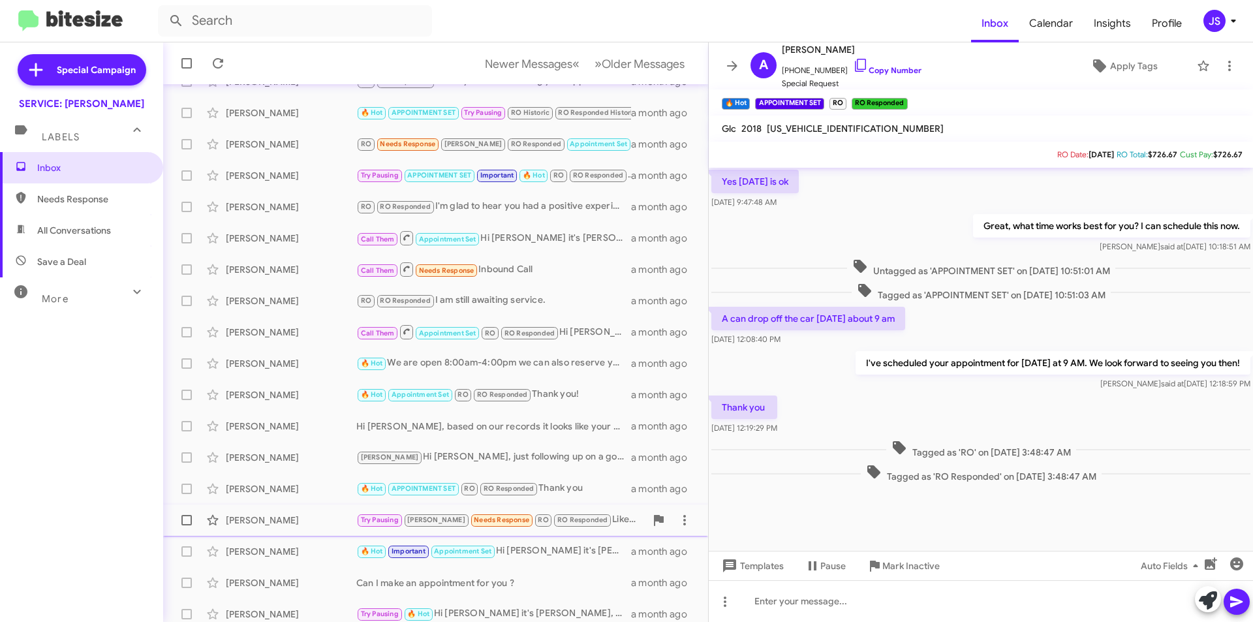
click at [265, 519] on div "Igor Ochev" at bounding box center [291, 520] width 131 height 13
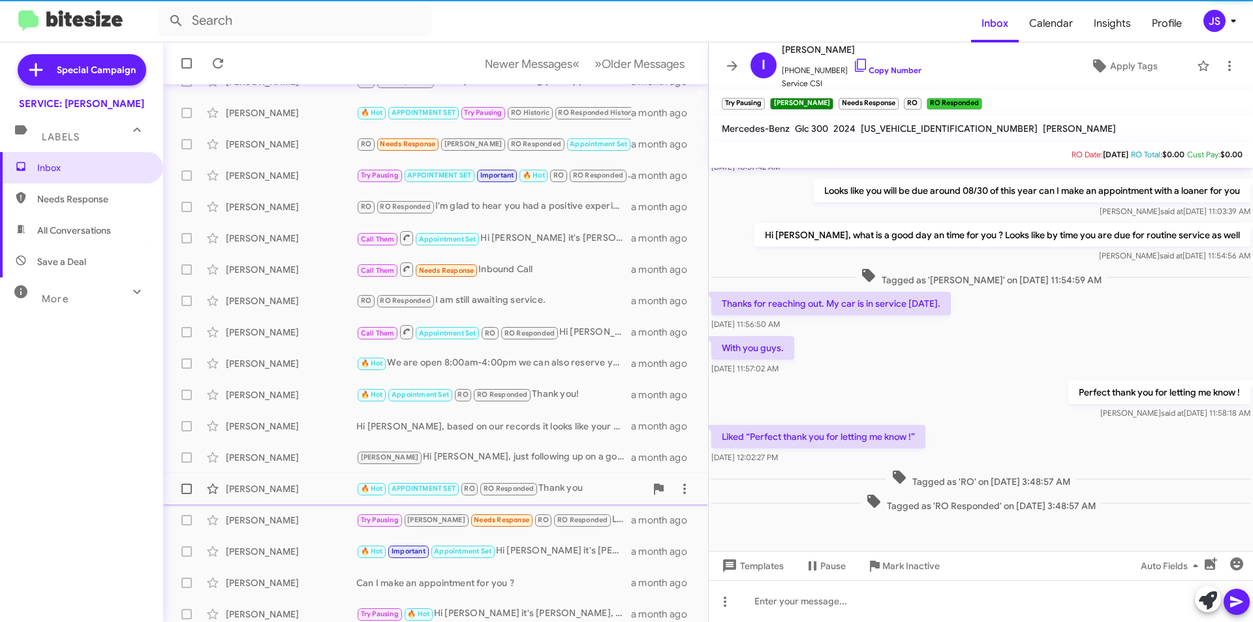
click at [266, 497] on div "Alicia Villacis 🔥 Hot APPOINTMENT SET RO RO Responded Thank you a month ago" at bounding box center [436, 489] width 524 height 26
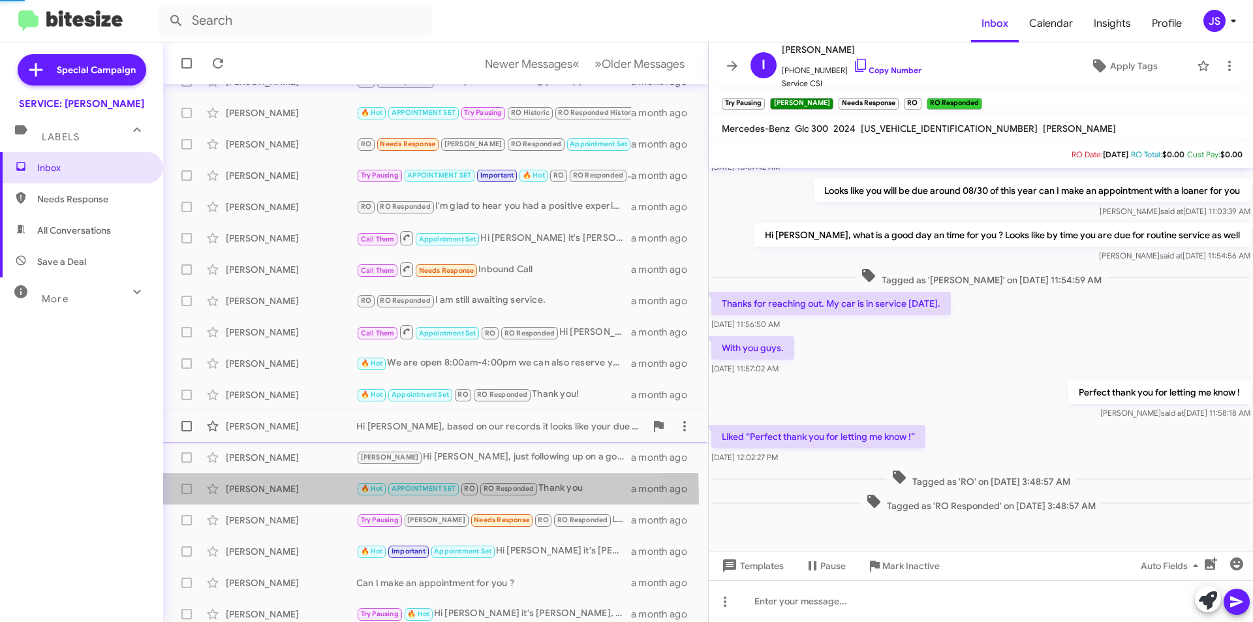
scroll to position [547, 0]
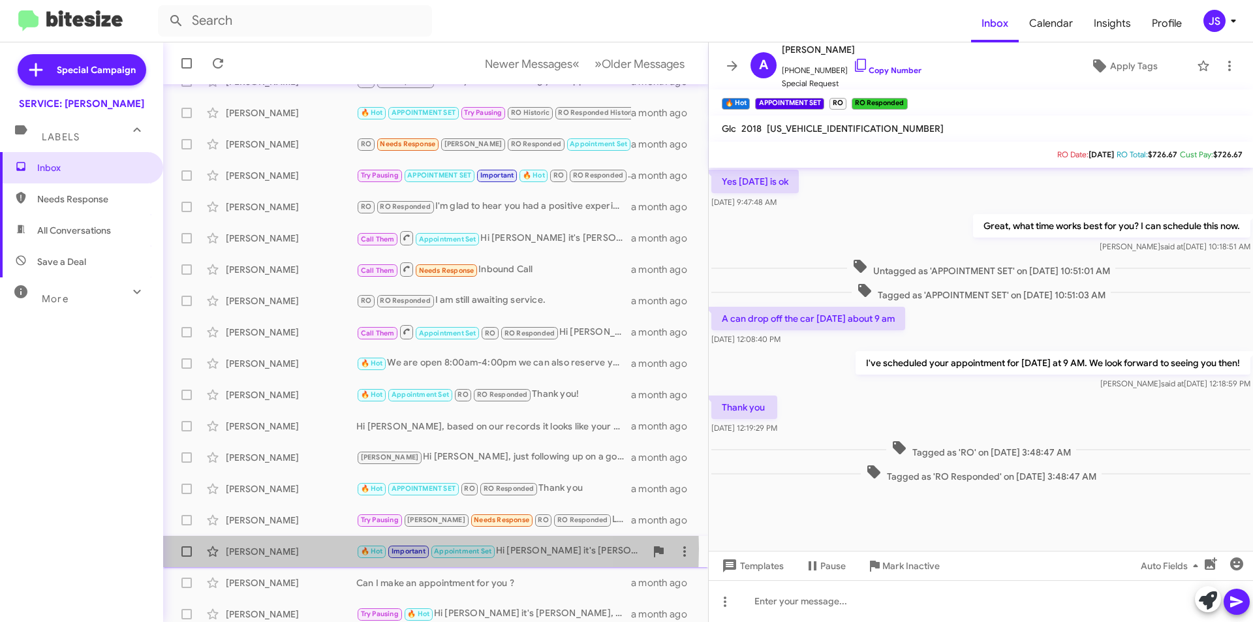
click at [241, 549] on div "Hector Hernandez" at bounding box center [291, 551] width 131 height 13
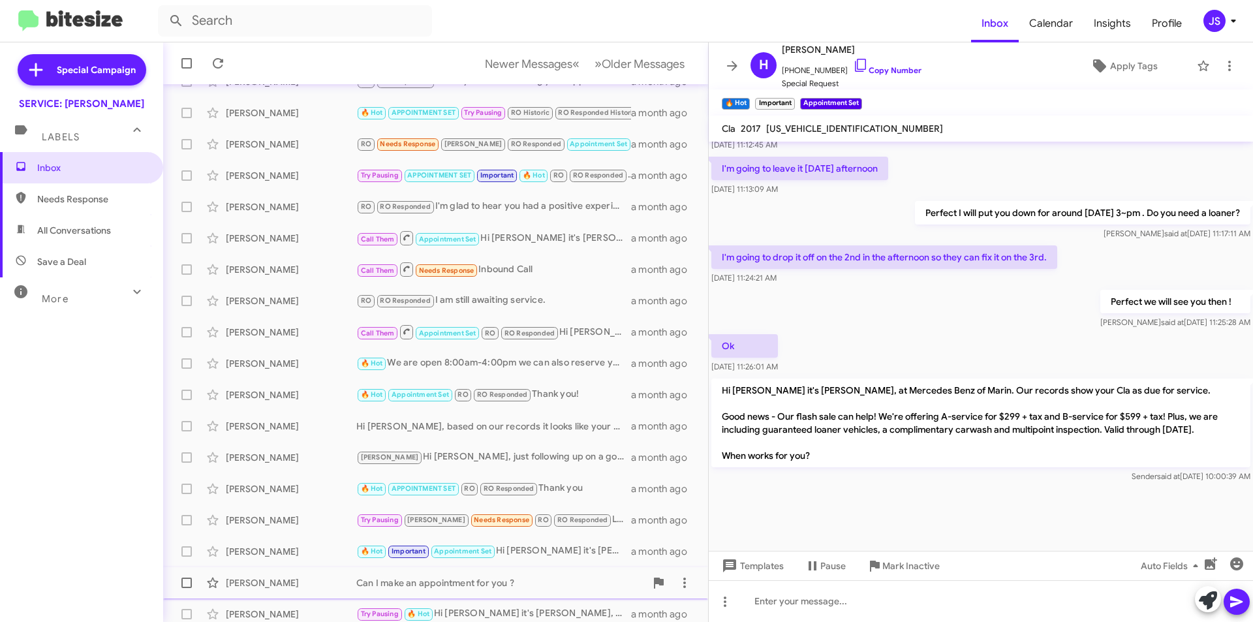
scroll to position [136, 0]
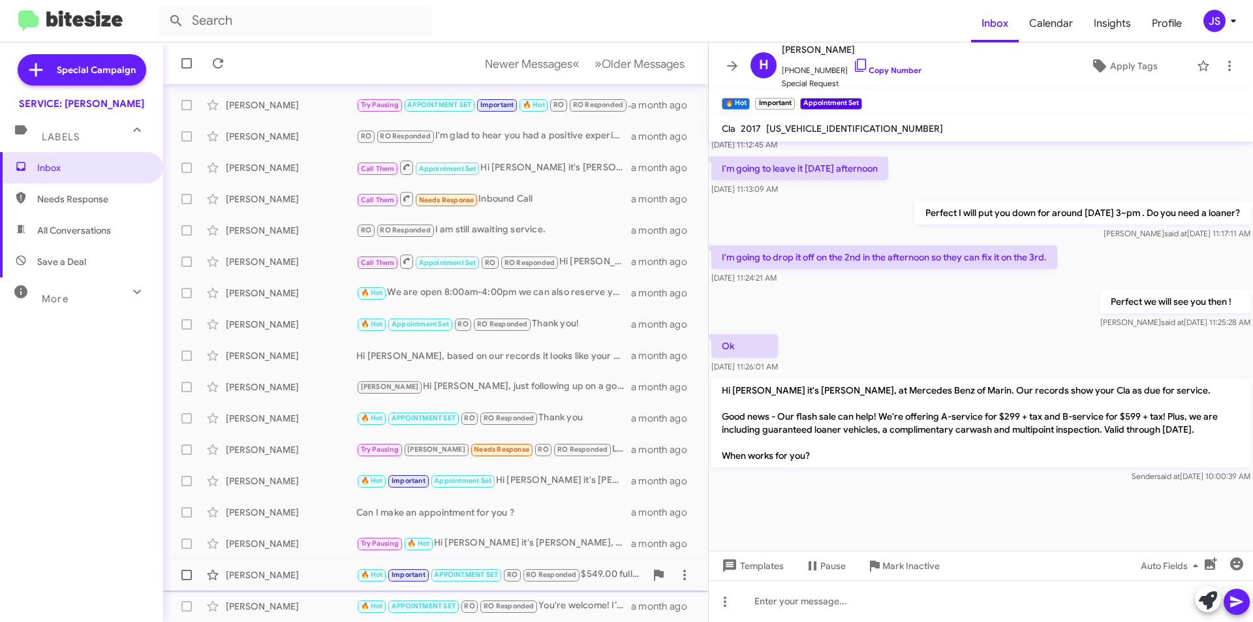
click at [315, 579] on div "Charlie Allen" at bounding box center [291, 574] width 131 height 13
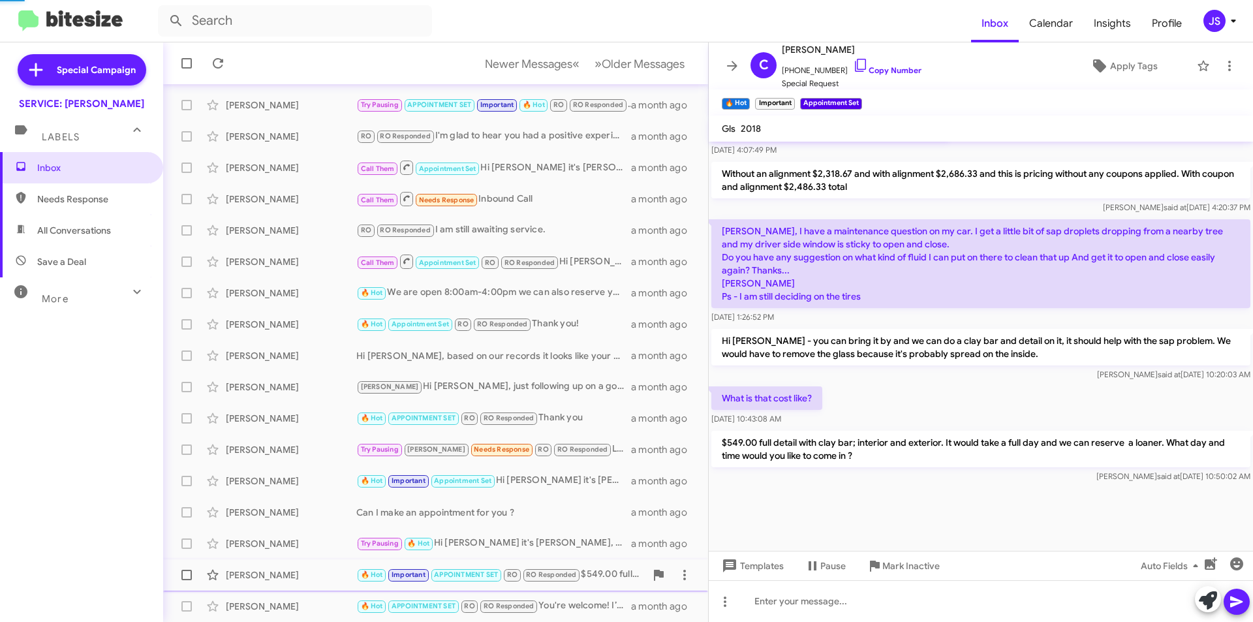
scroll to position [777, 0]
click at [669, 69] on span "Older Messages" at bounding box center [643, 64] width 83 height 14
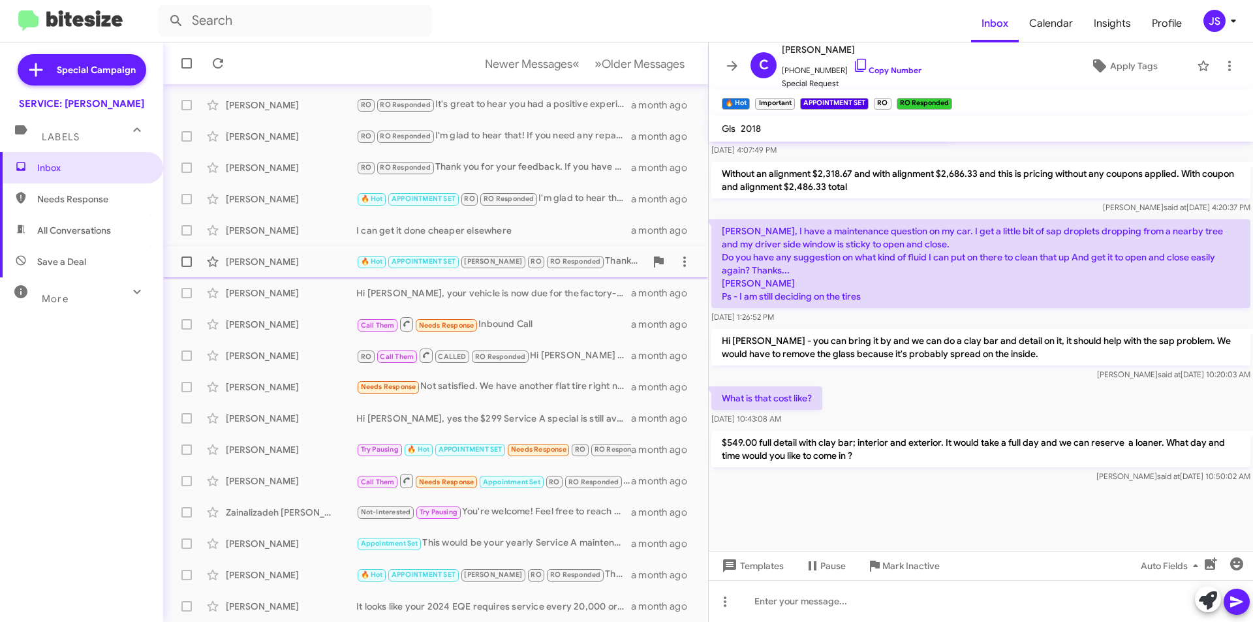
click at [266, 273] on div "Margaret Degooyer 🔥 Hot APPOINTMENT SET RAUL RO RO Responded Thank you! a month…" at bounding box center [436, 262] width 524 height 26
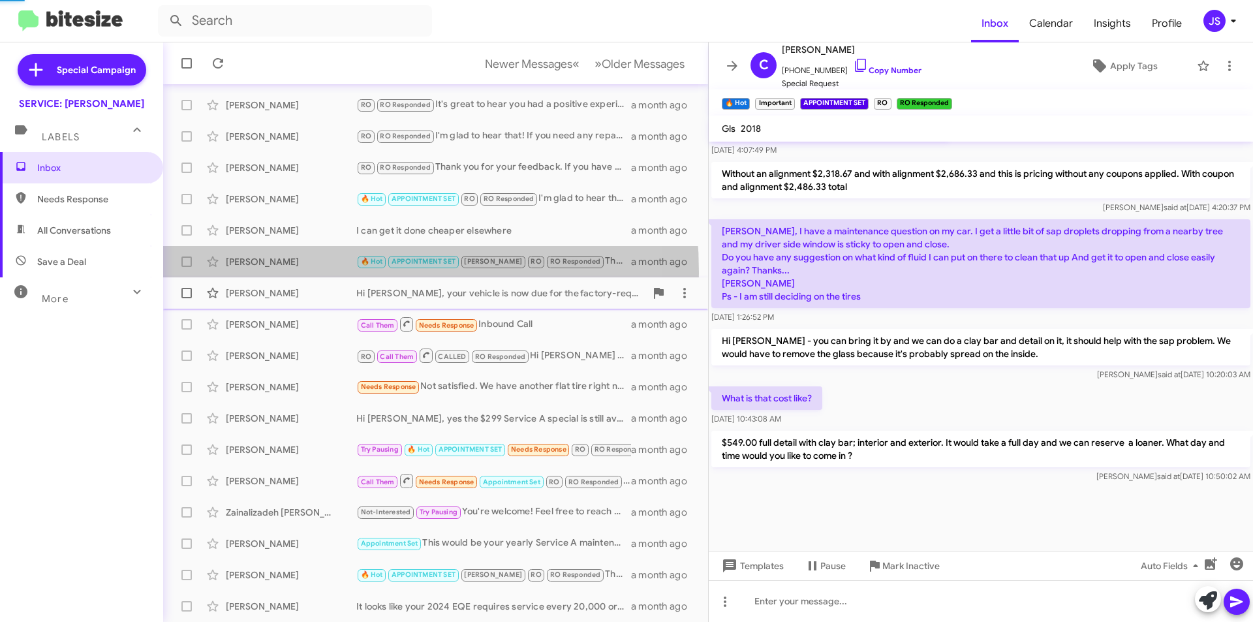
scroll to position [151, 0]
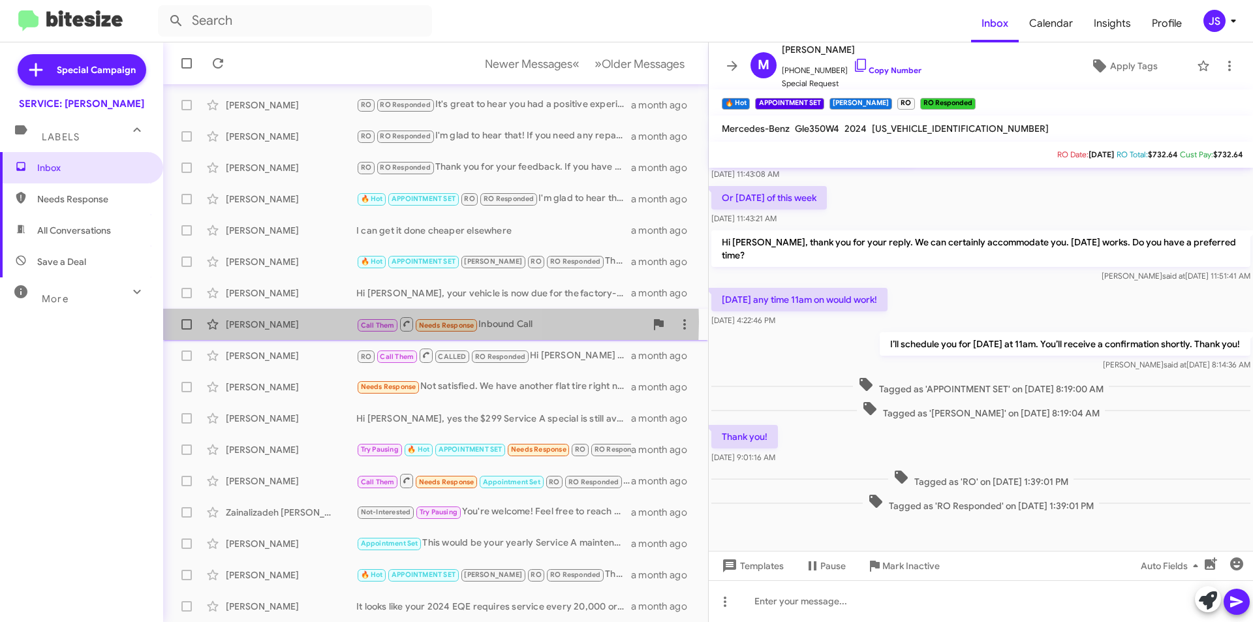
click at [288, 322] on div "Edgard Avakian" at bounding box center [291, 324] width 131 height 13
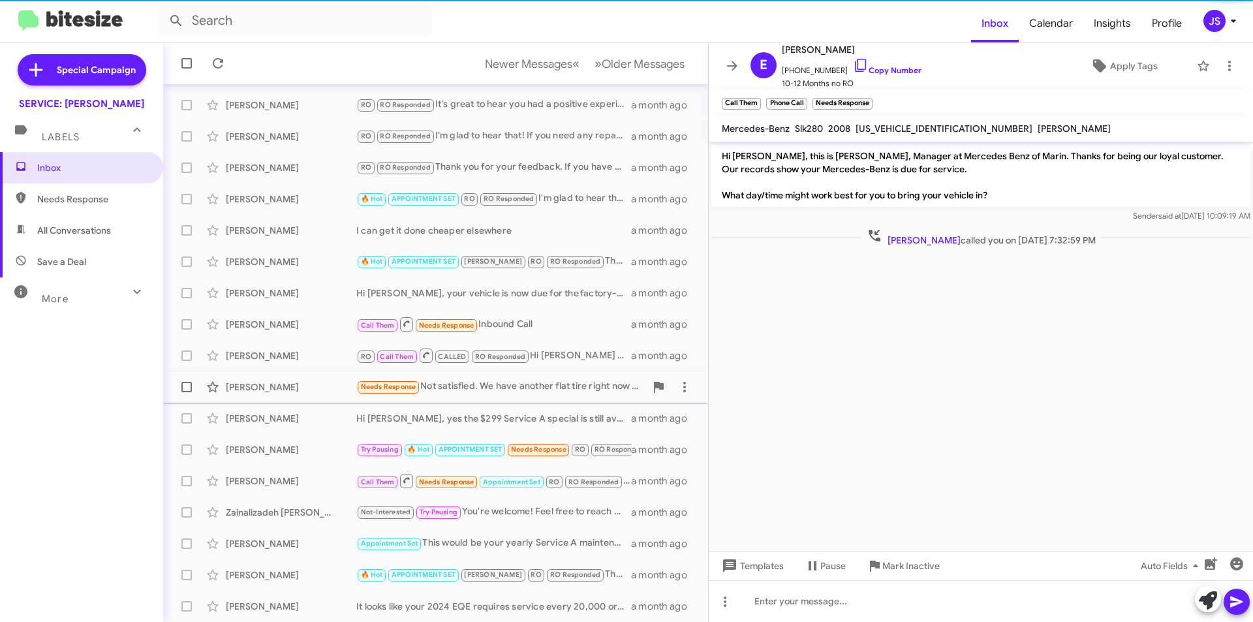
click at [298, 388] on div "Pierre Negri" at bounding box center [291, 386] width 131 height 13
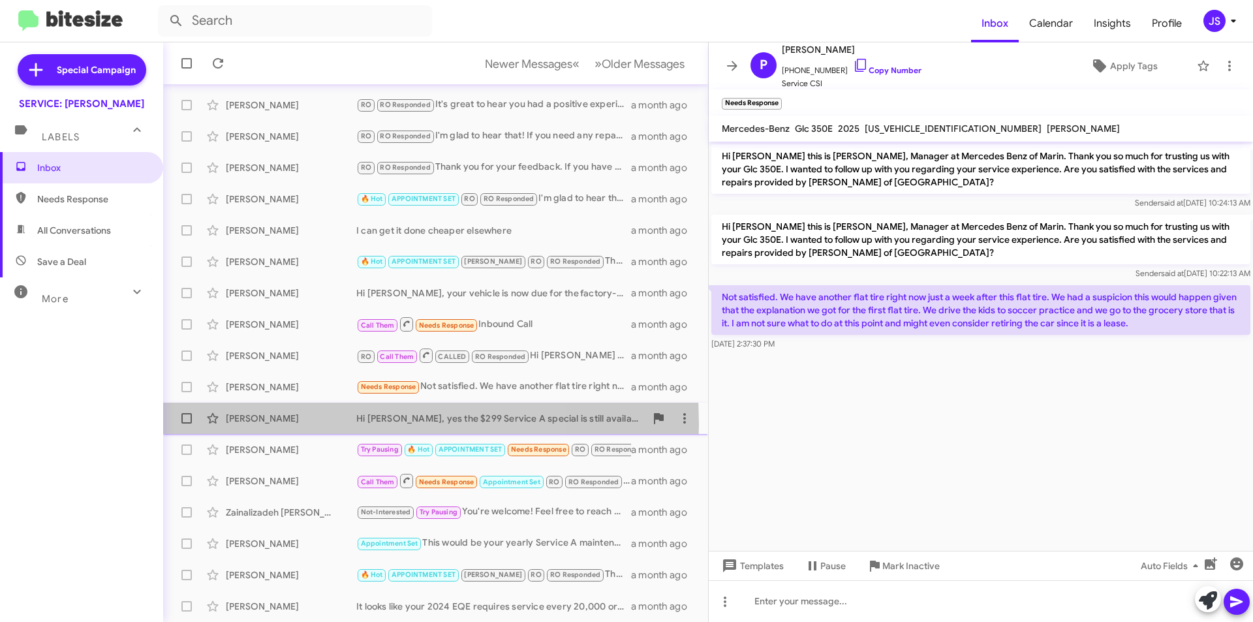
click at [301, 424] on div "Anne Collins" at bounding box center [291, 418] width 131 height 13
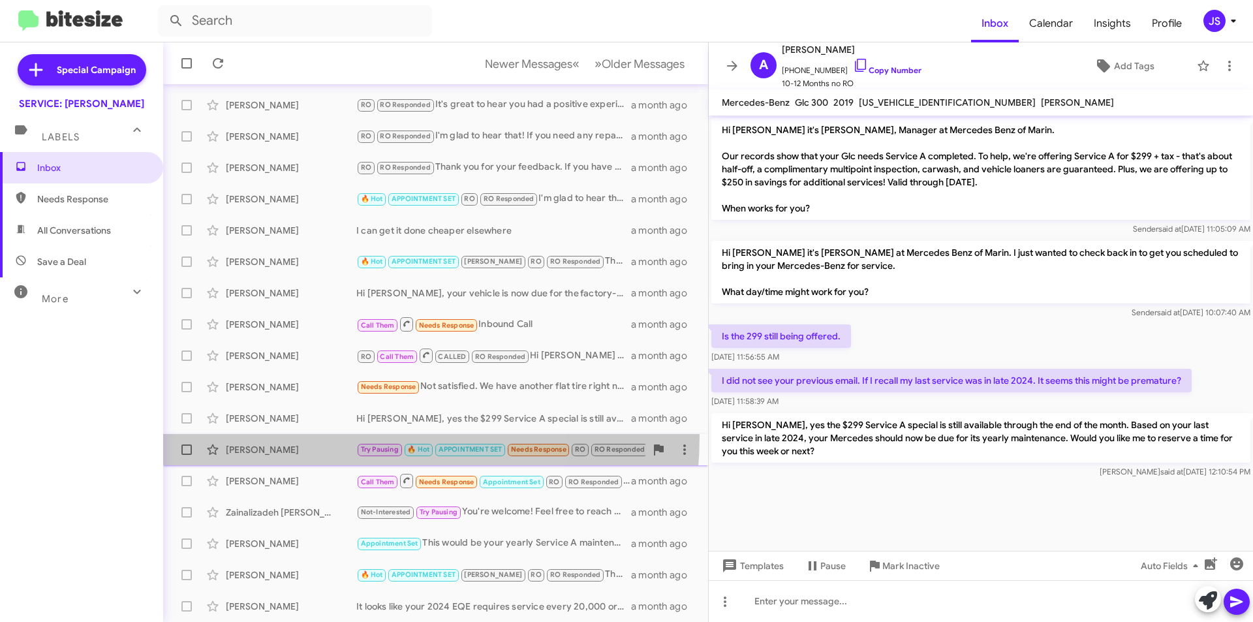
click at [301, 435] on span "Arash Zandieh Try Pausing 🔥 Hot APPOINTMENT SET Needs Response RO RO Responded …" at bounding box center [435, 449] width 545 height 31
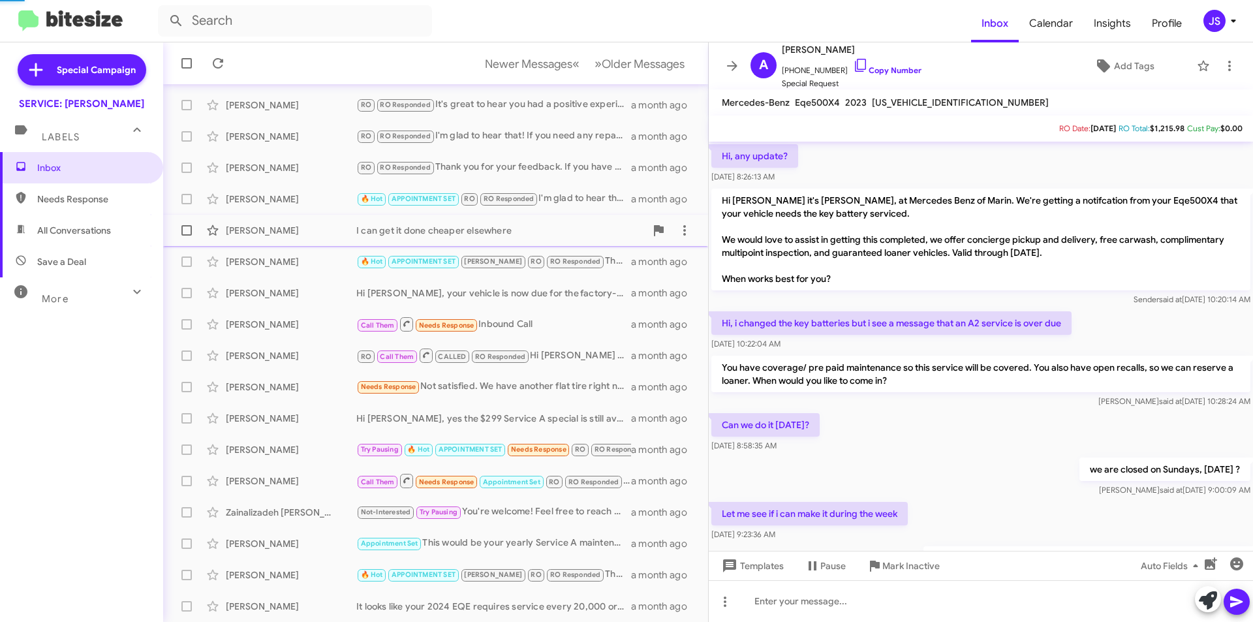
scroll to position [594, 0]
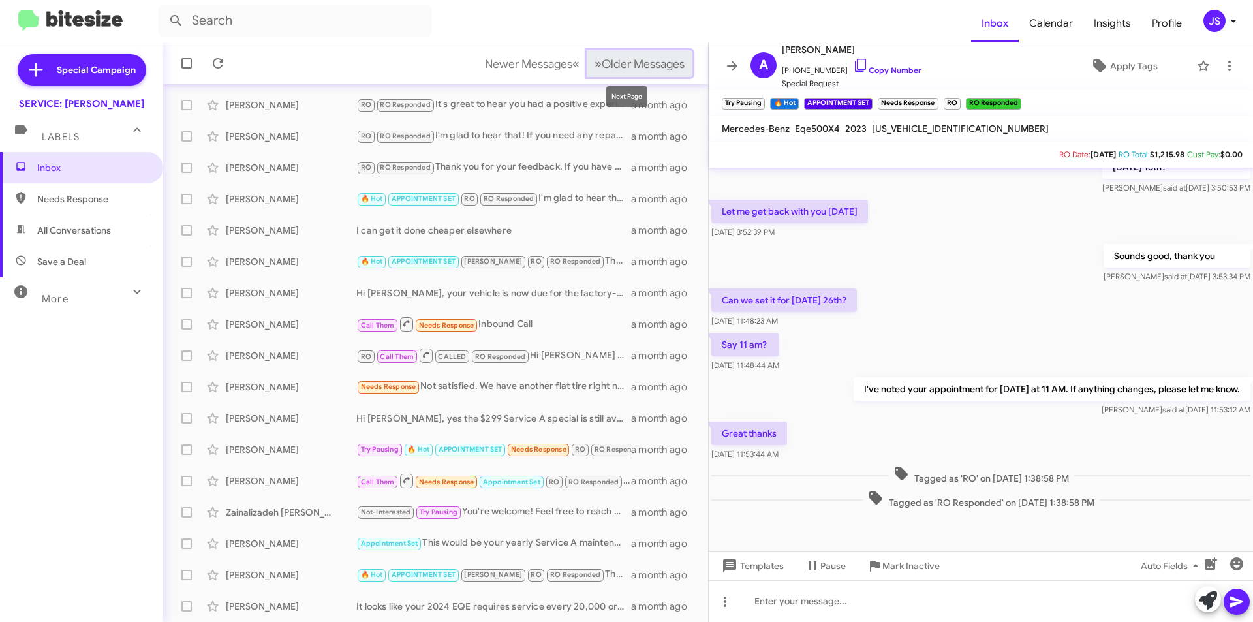
click at [668, 64] on span "Older Messages" at bounding box center [643, 64] width 83 height 14
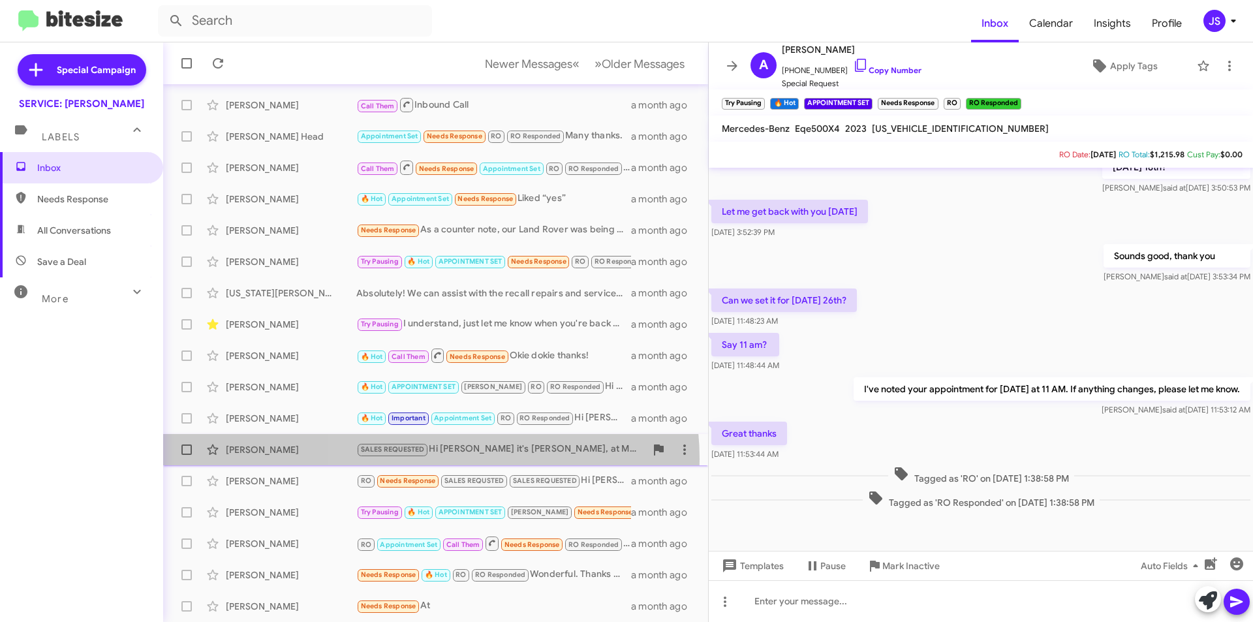
click at [431, 458] on div "Aaron Aiken SALES REQUESTED Hi Aaron it's Omar Ibrahimi, at Mercedes Benz of Ma…" at bounding box center [436, 450] width 524 height 26
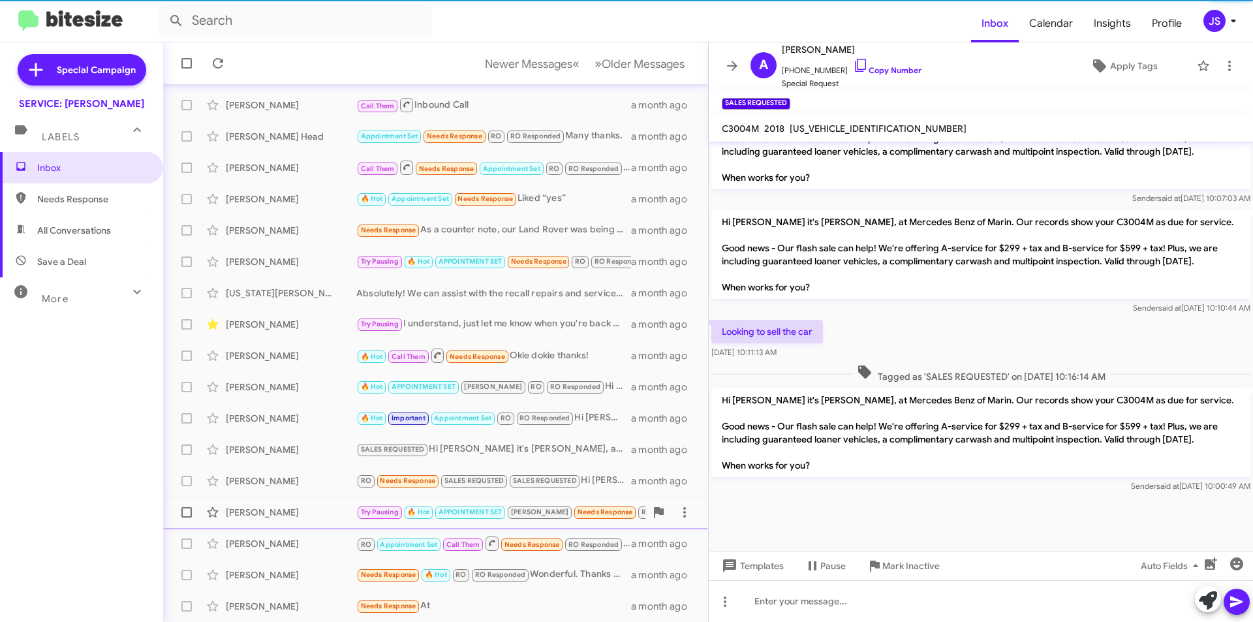
click at [286, 502] on div "Ryan Buxman Try Pausing 🔥 Hot APPOINTMENT SET RAUL Needs Response RO RO Respond…" at bounding box center [436, 512] width 524 height 26
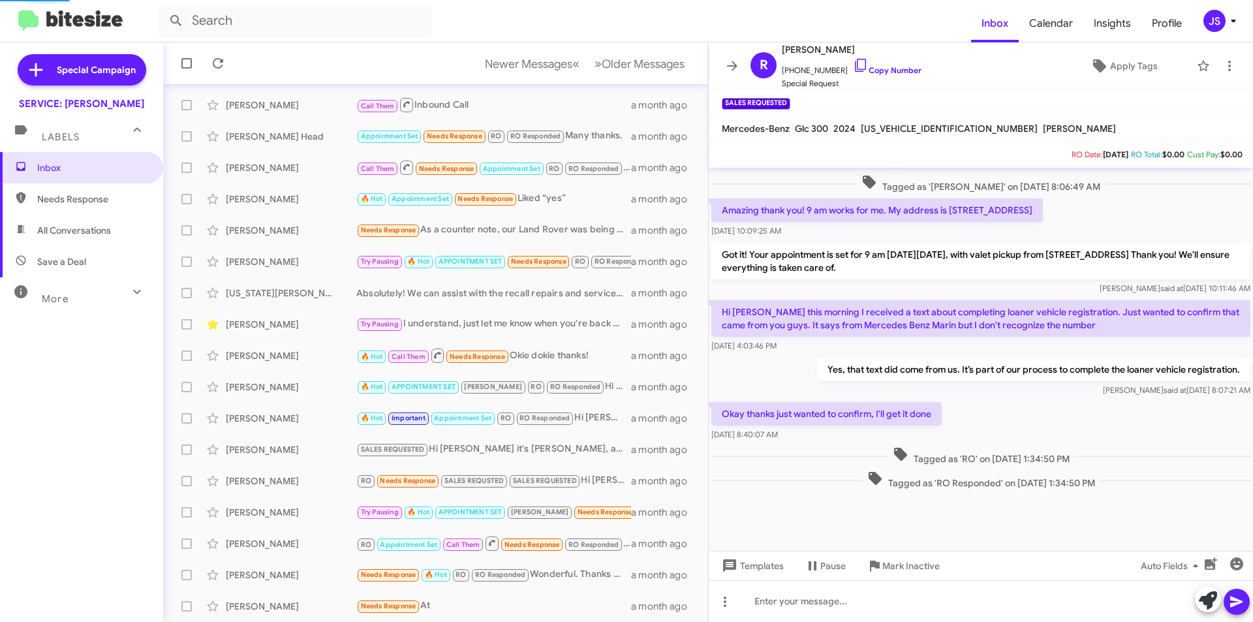
scroll to position [563, 0]
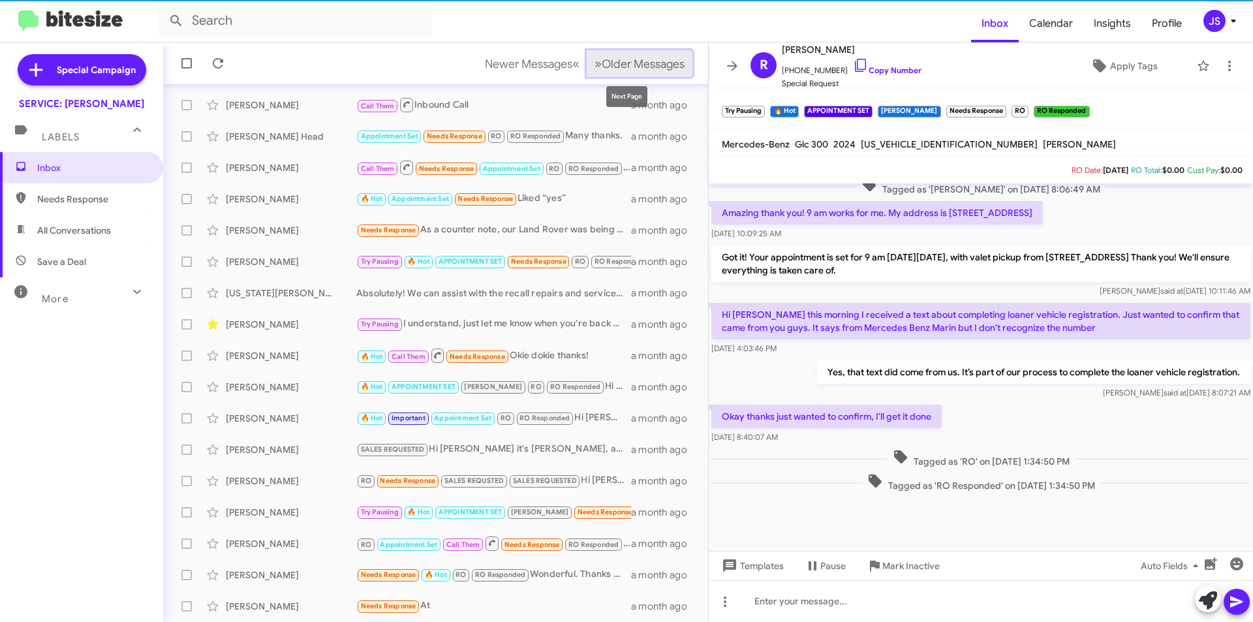
click at [677, 67] on button "» Next Older Messages" at bounding box center [640, 63] width 106 height 27
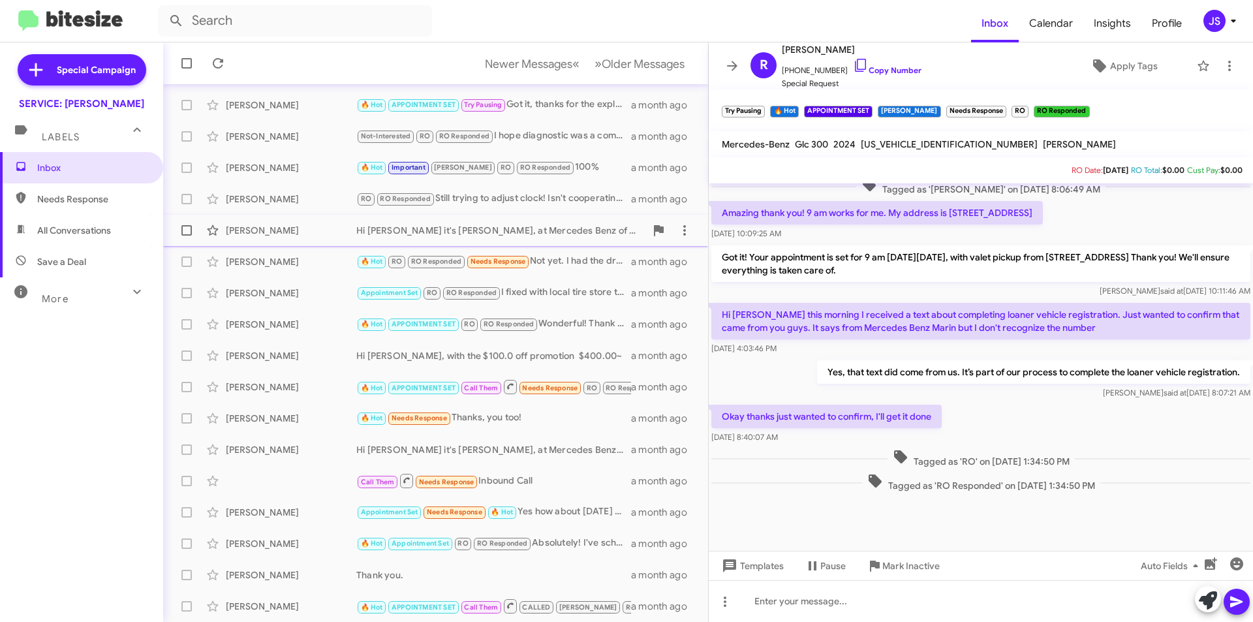
click at [296, 227] on div "Vanessa Rodriguez" at bounding box center [291, 230] width 131 height 13
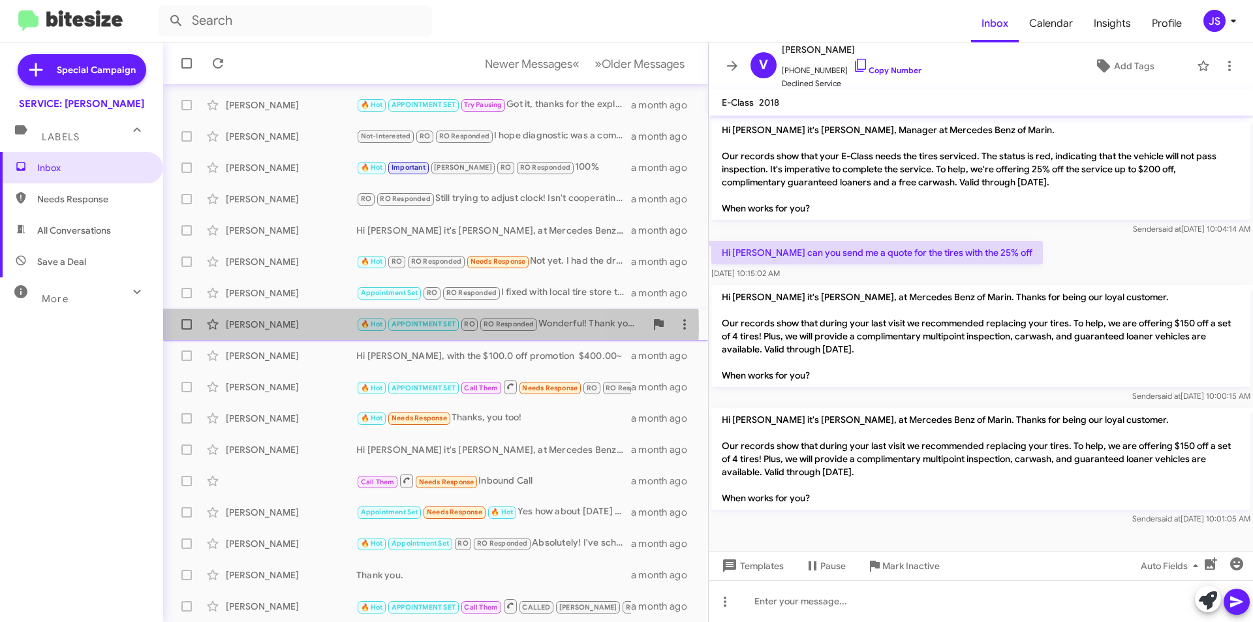
click at [320, 326] on div "Jennifer Montero" at bounding box center [291, 324] width 131 height 13
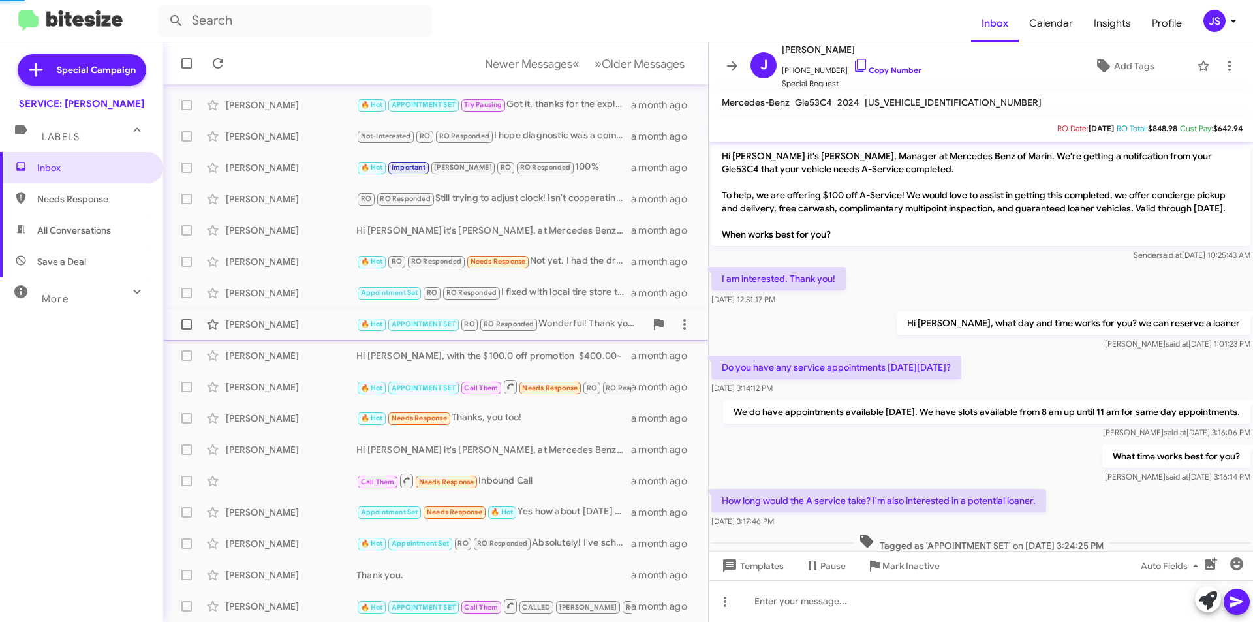
scroll to position [431, 0]
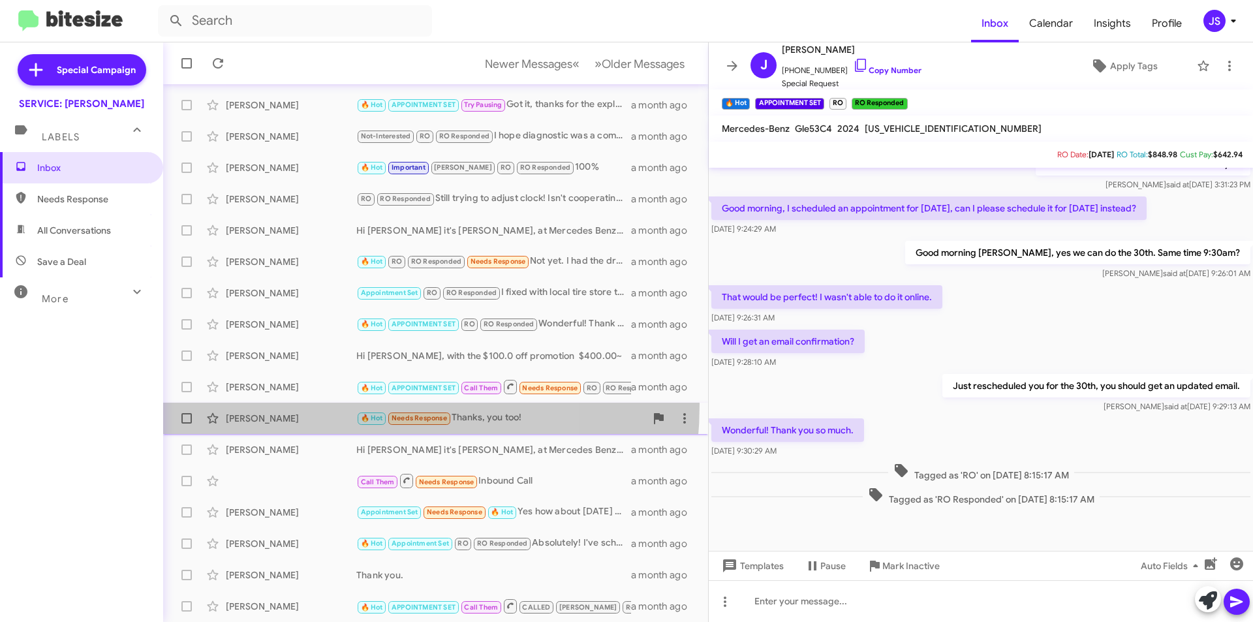
click at [307, 404] on span "Priteshkumar Patel 🔥 Hot Needs Response Thanks, you too! a month ago" at bounding box center [435, 418] width 545 height 31
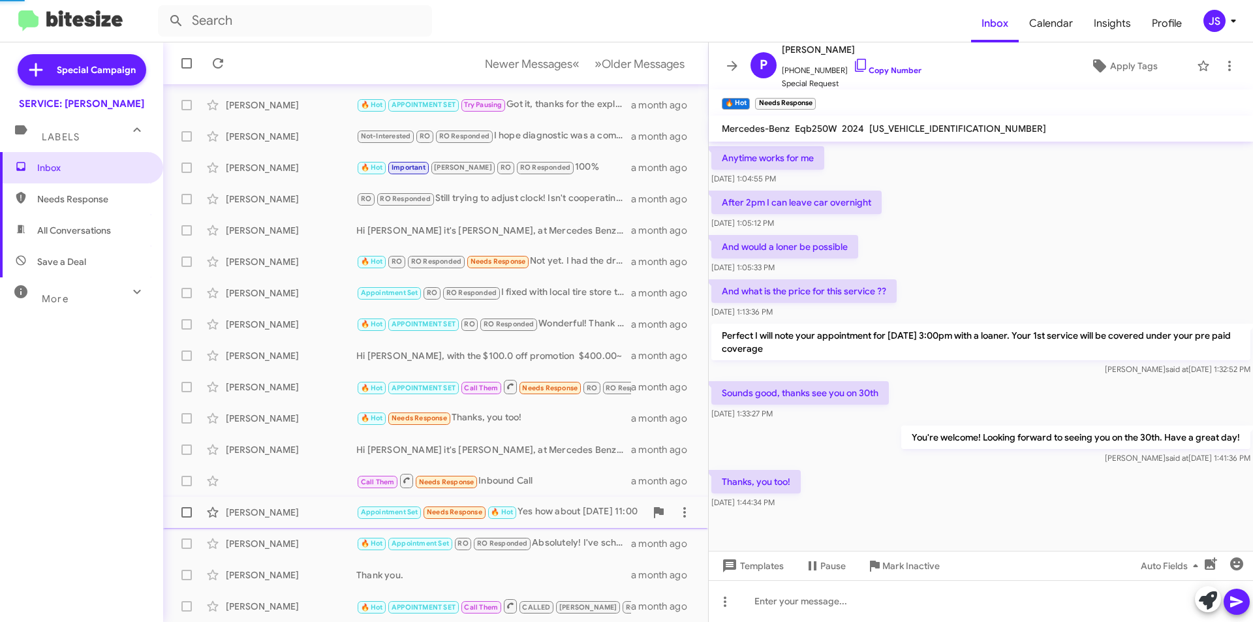
scroll to position [254, 0]
click at [324, 503] on div "Frances Gray Appointment Set Needs Response 🔥 Hot Yes how about Tuesday 11:00 a…" at bounding box center [436, 512] width 524 height 26
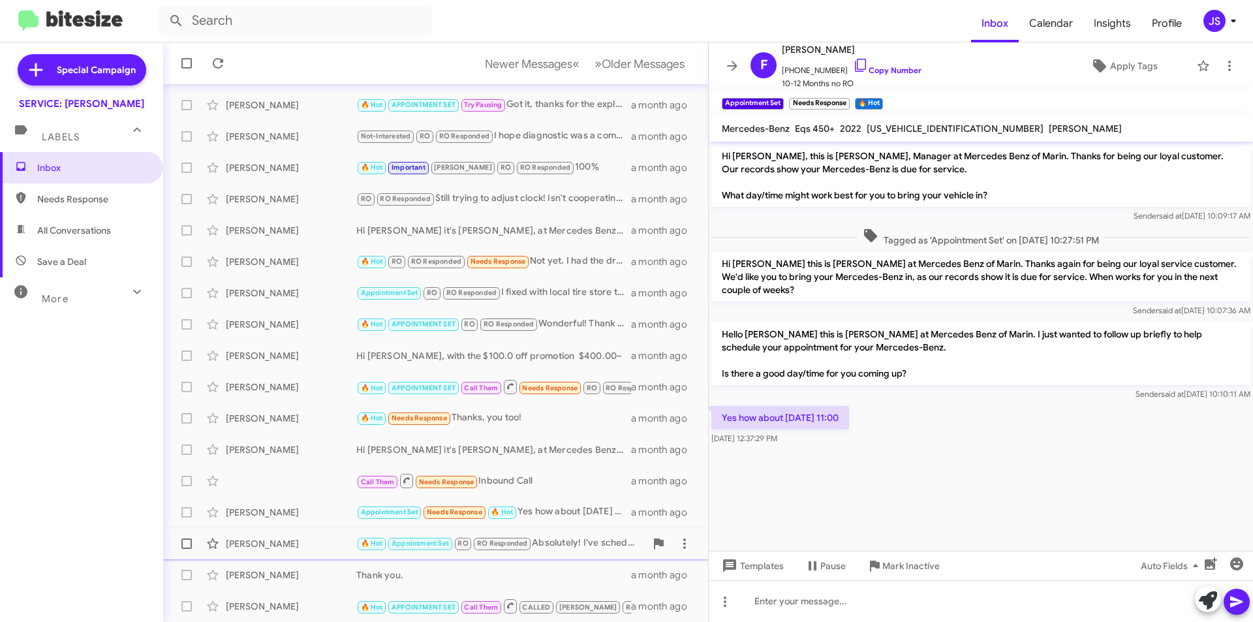
click at [325, 552] on div "Ariana De Lima 🔥 Hot Appointment Set RO RO Responded Absolutely! I've scheduled…" at bounding box center [436, 544] width 524 height 26
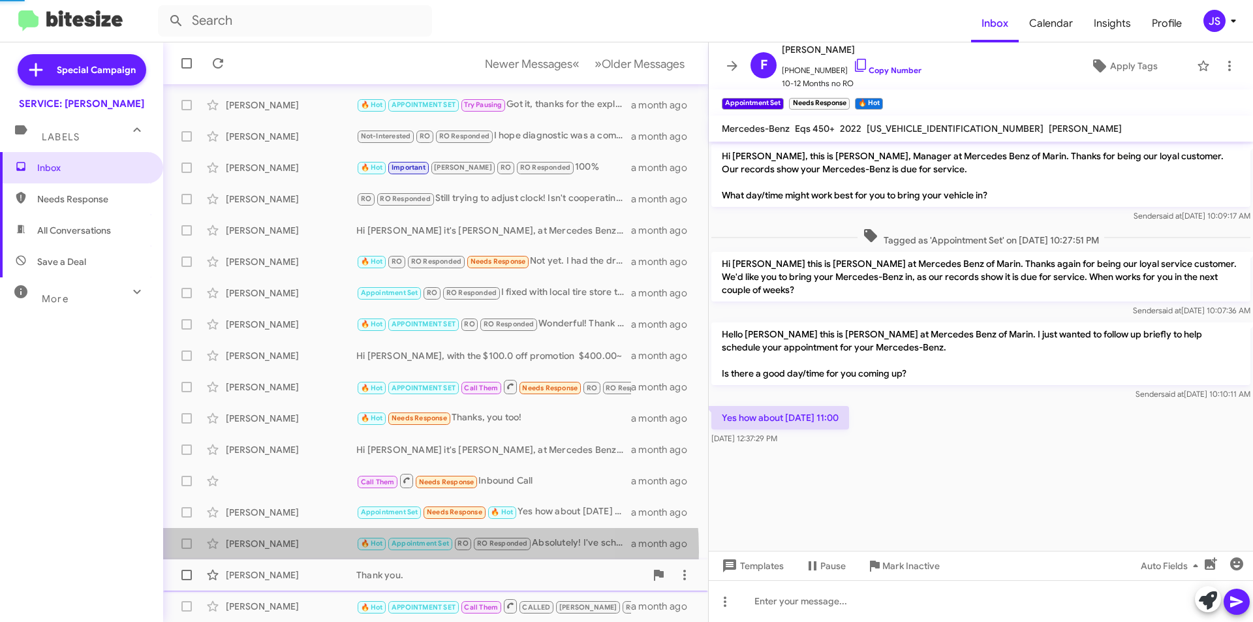
scroll to position [232, 0]
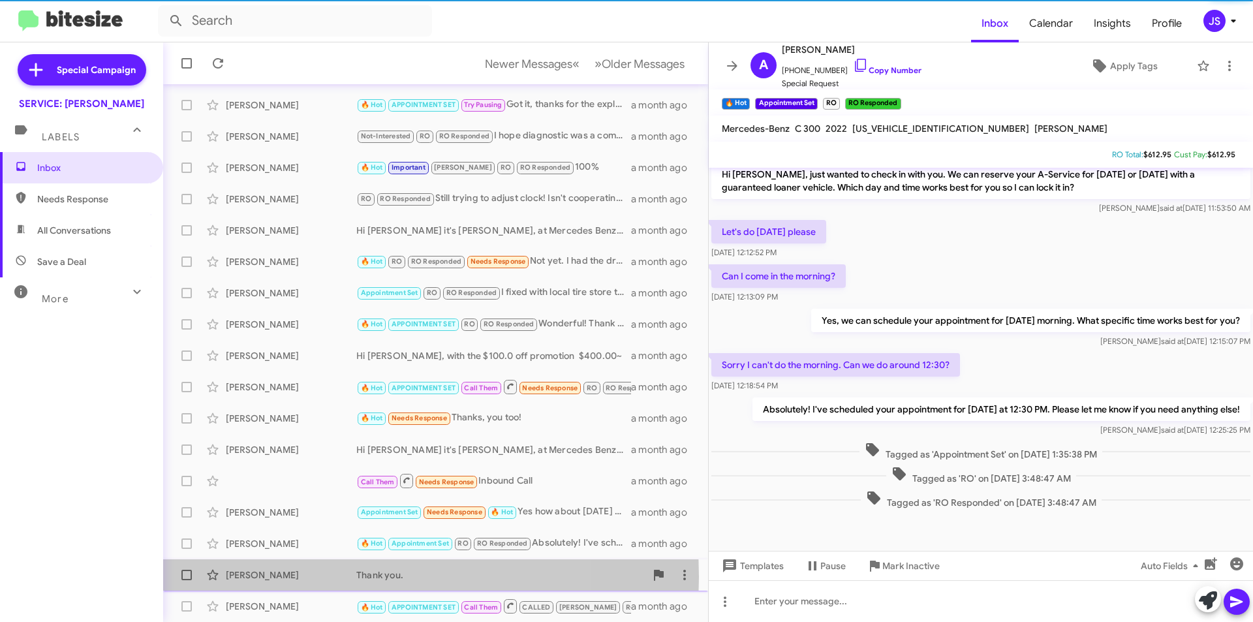
click at [313, 577] on div "Sara Cook" at bounding box center [291, 574] width 131 height 13
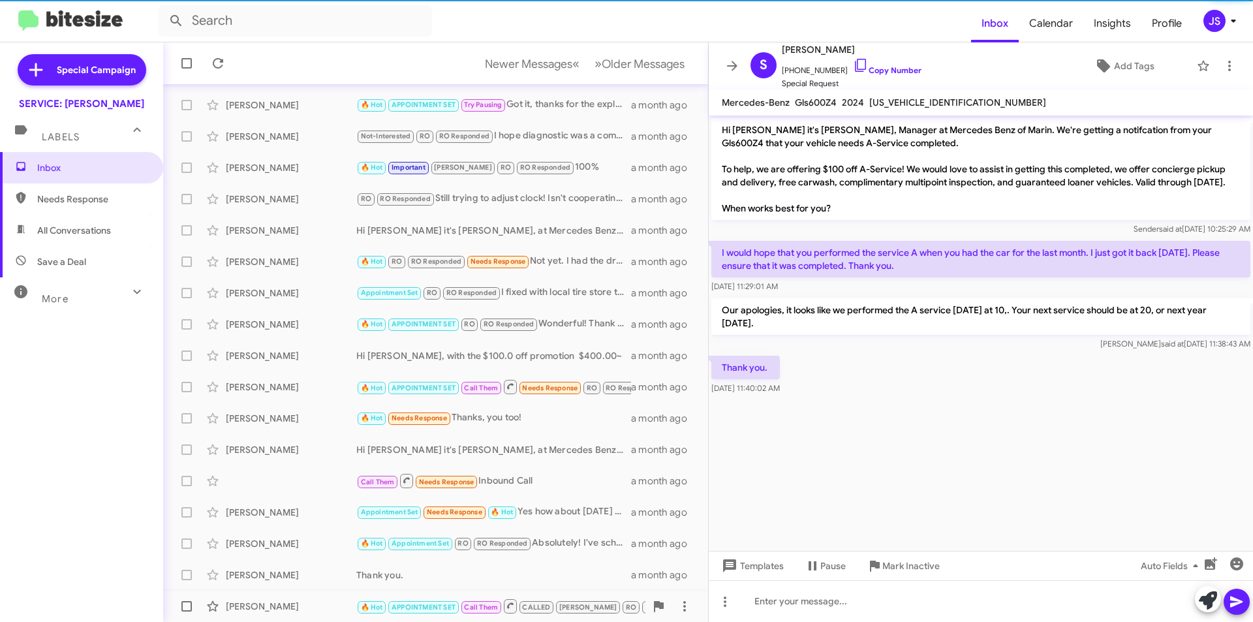
click at [304, 604] on div "Miguel Dacosta" at bounding box center [291, 606] width 131 height 13
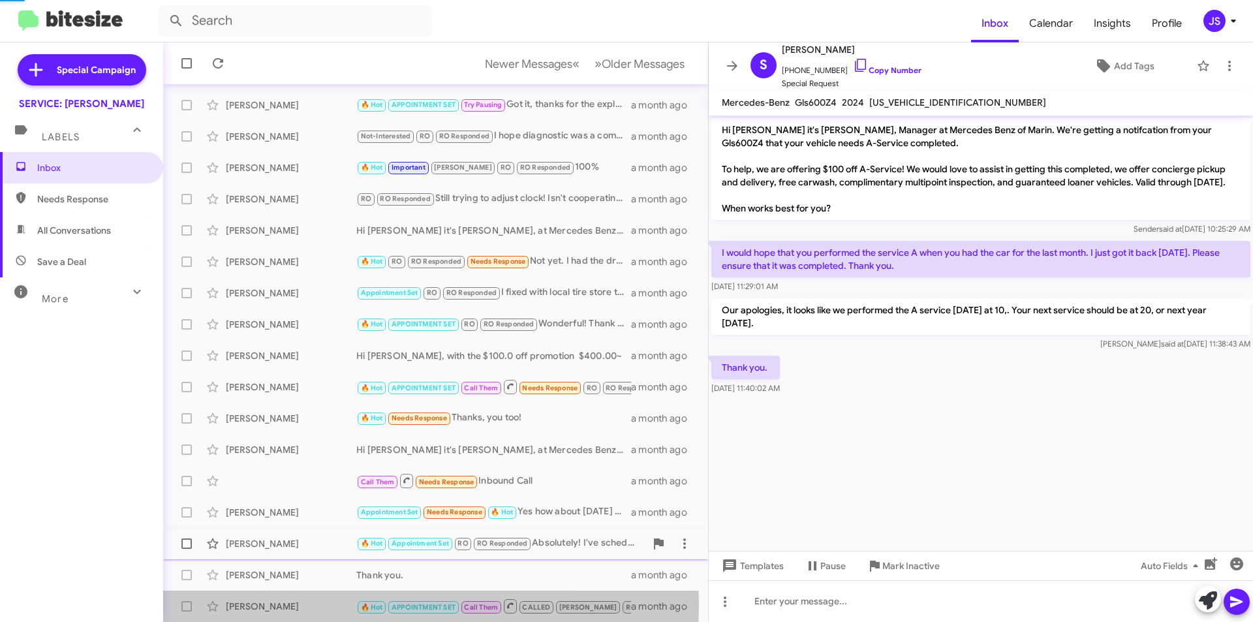
scroll to position [549, 0]
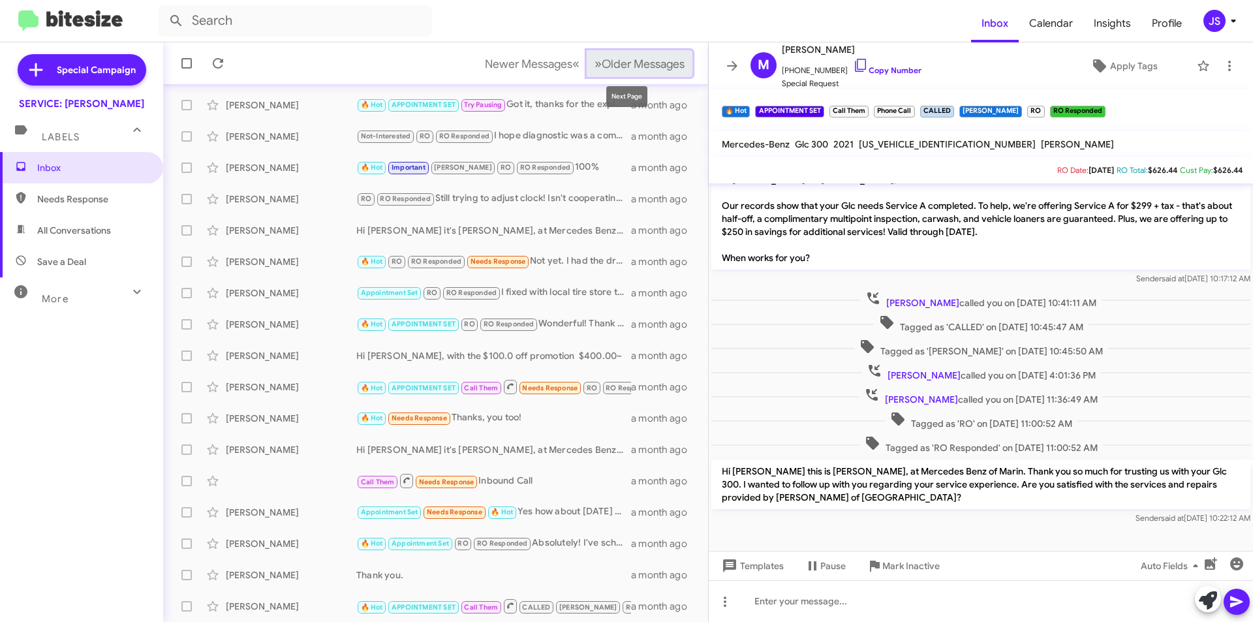
click at [626, 65] on span "Older Messages" at bounding box center [643, 64] width 83 height 14
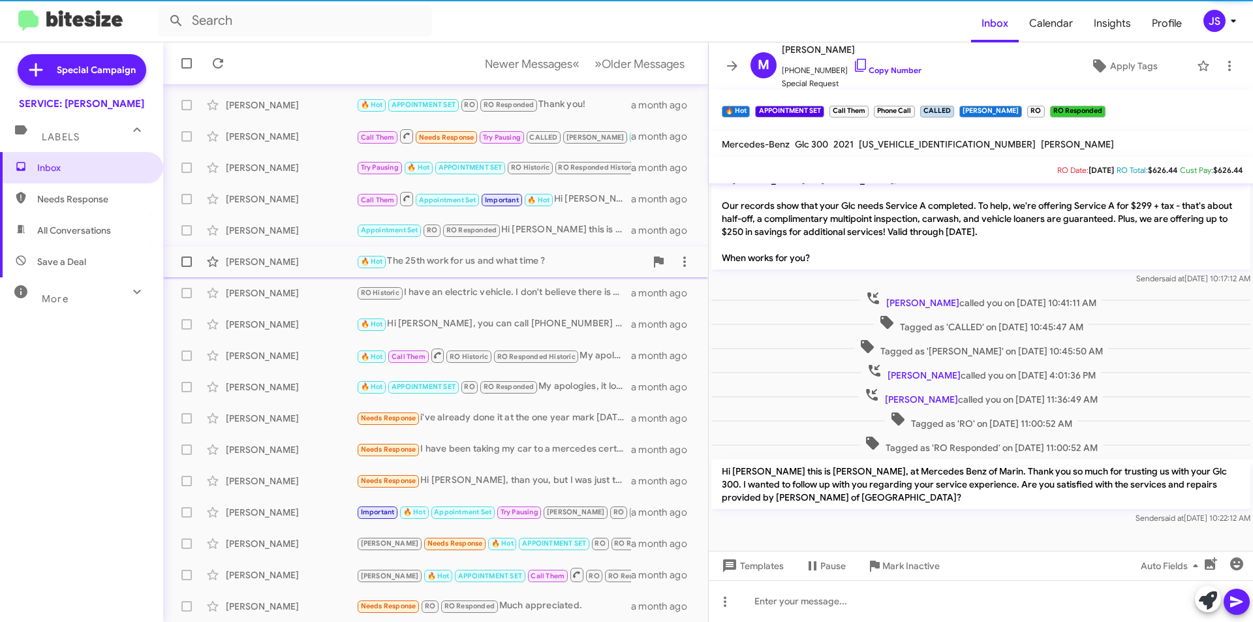
click at [281, 258] on div "Chloe C" at bounding box center [291, 261] width 131 height 13
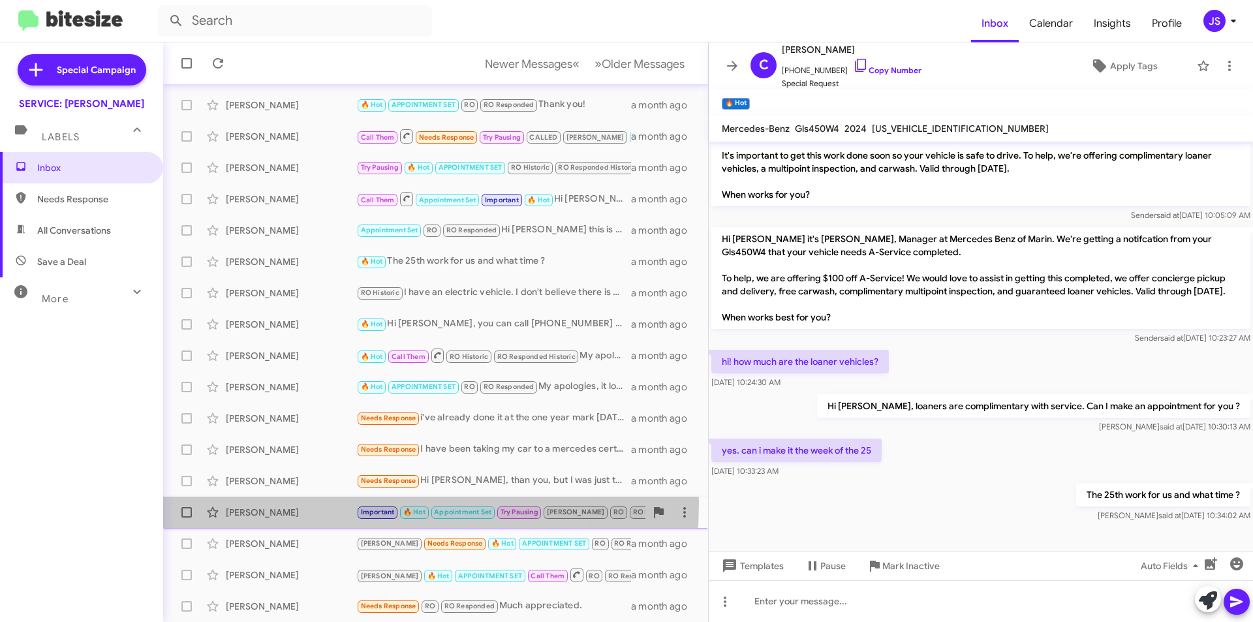
click at [313, 502] on div "Samantha Grzymala Important 🔥 Hot Appointment Set Try Pausing RAUL RO RO Respon…" at bounding box center [436, 512] width 524 height 26
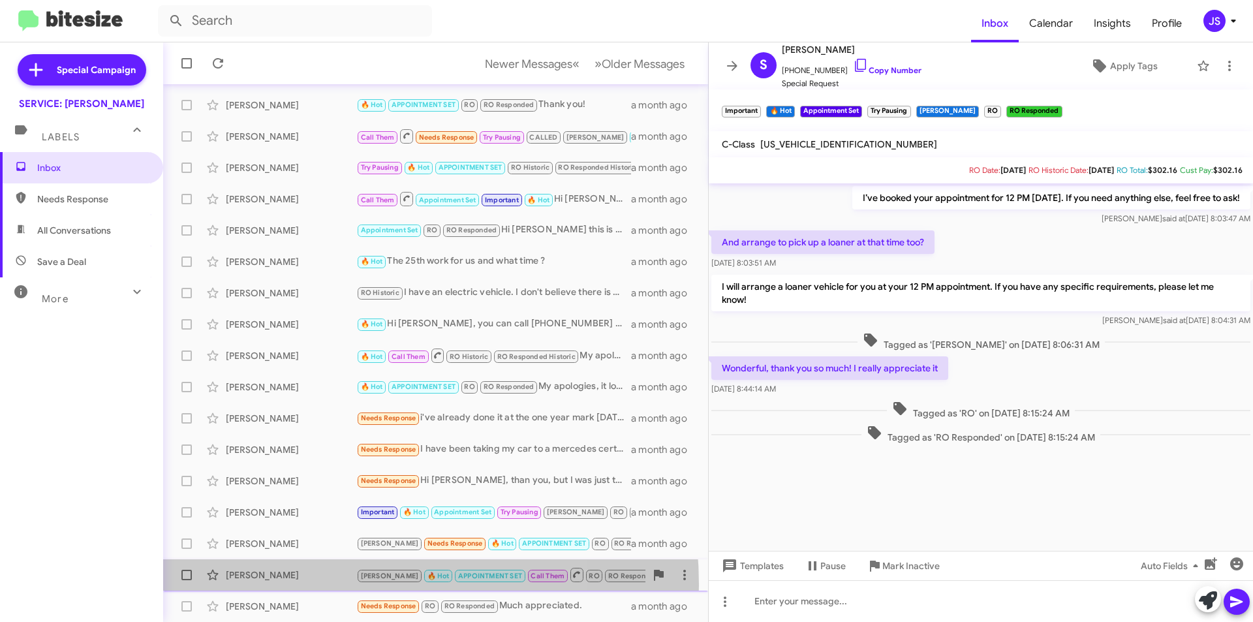
click at [311, 585] on div "Seulgi Kim RAUL 🔥 Hot APPOINTMENT SET Call Them RO RO Responded You're welcome!…" at bounding box center [436, 575] width 524 height 26
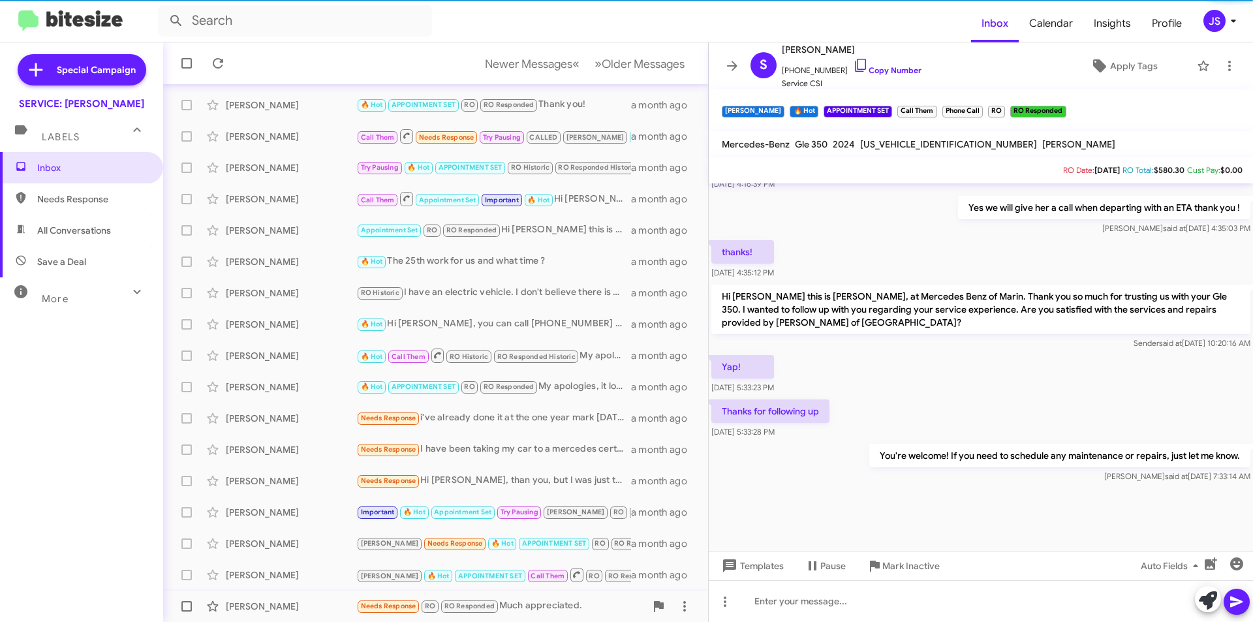
click at [322, 608] on div "Billye Brown" at bounding box center [291, 606] width 131 height 13
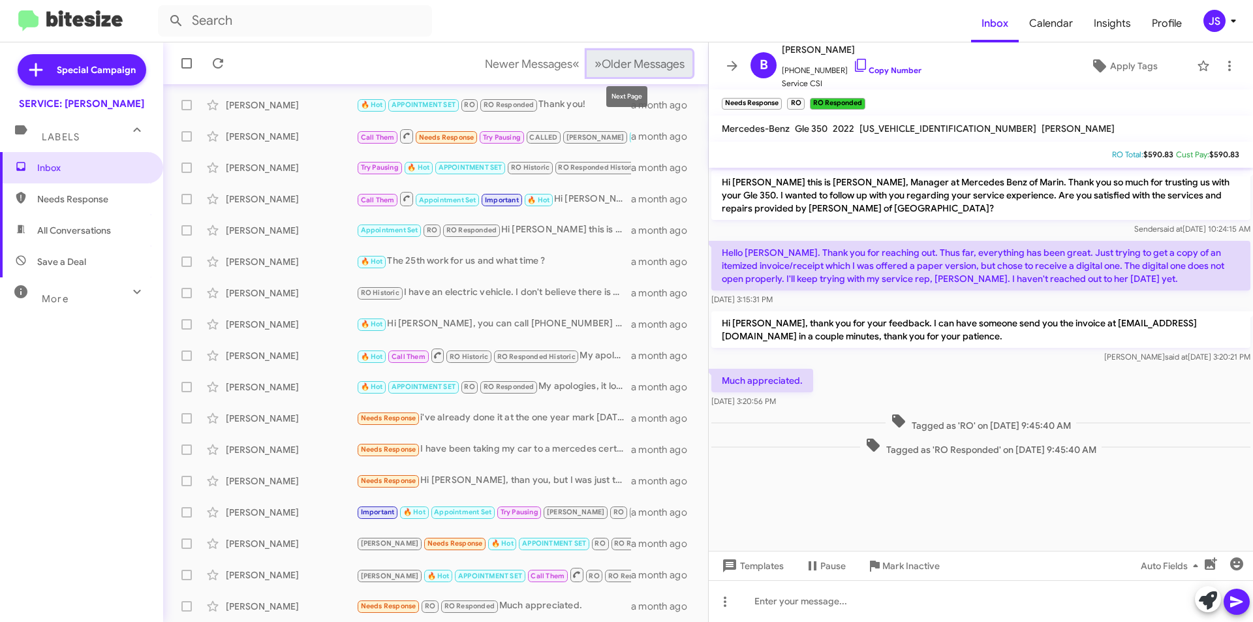
click at [630, 62] on span "Older Messages" at bounding box center [643, 64] width 83 height 14
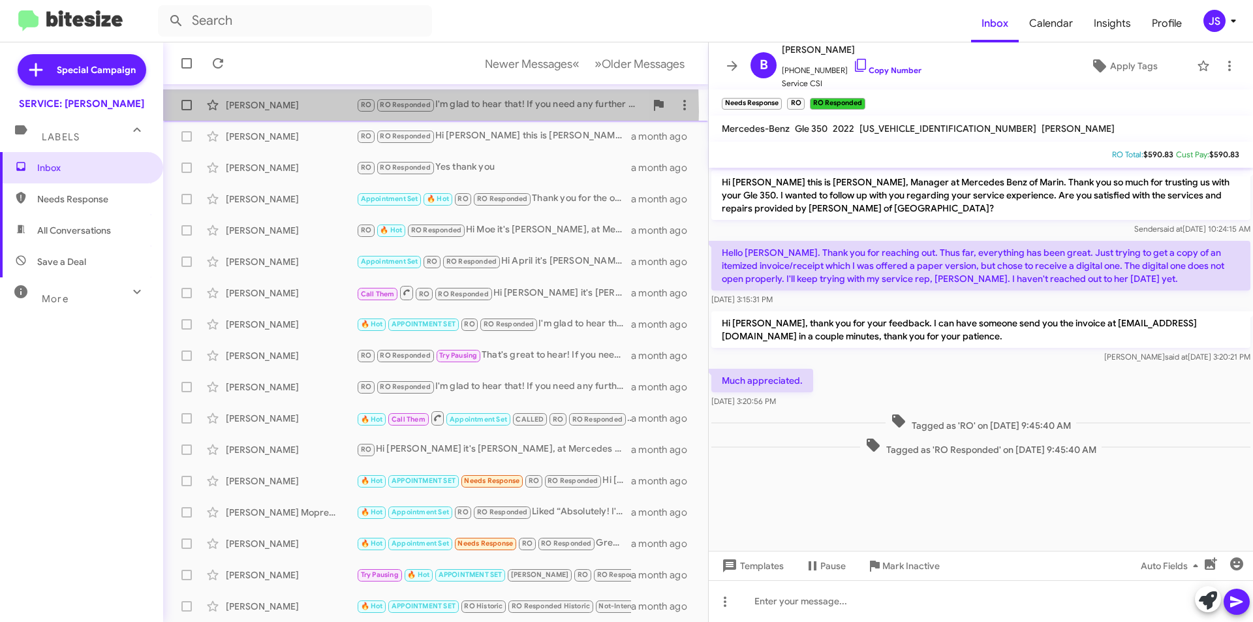
click at [259, 112] on div "Robert Hoy RO RO Responded I'm glad to hear that! If you need any further assis…" at bounding box center [436, 105] width 524 height 26
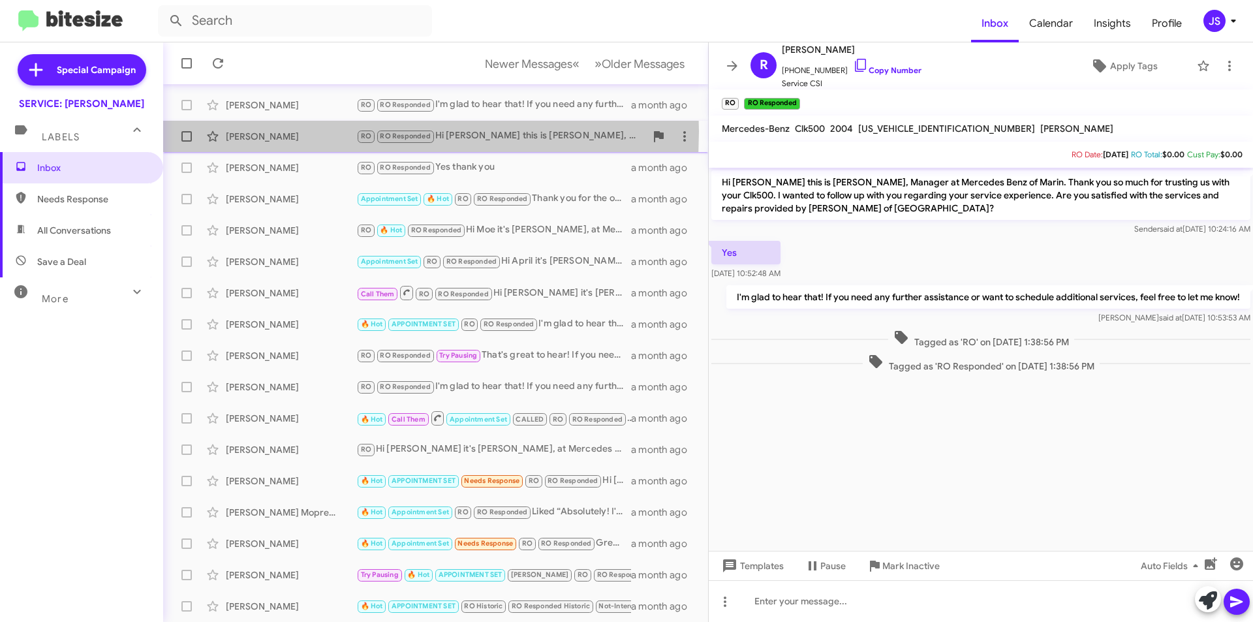
click at [265, 131] on div "Frank Dorr" at bounding box center [291, 136] width 131 height 13
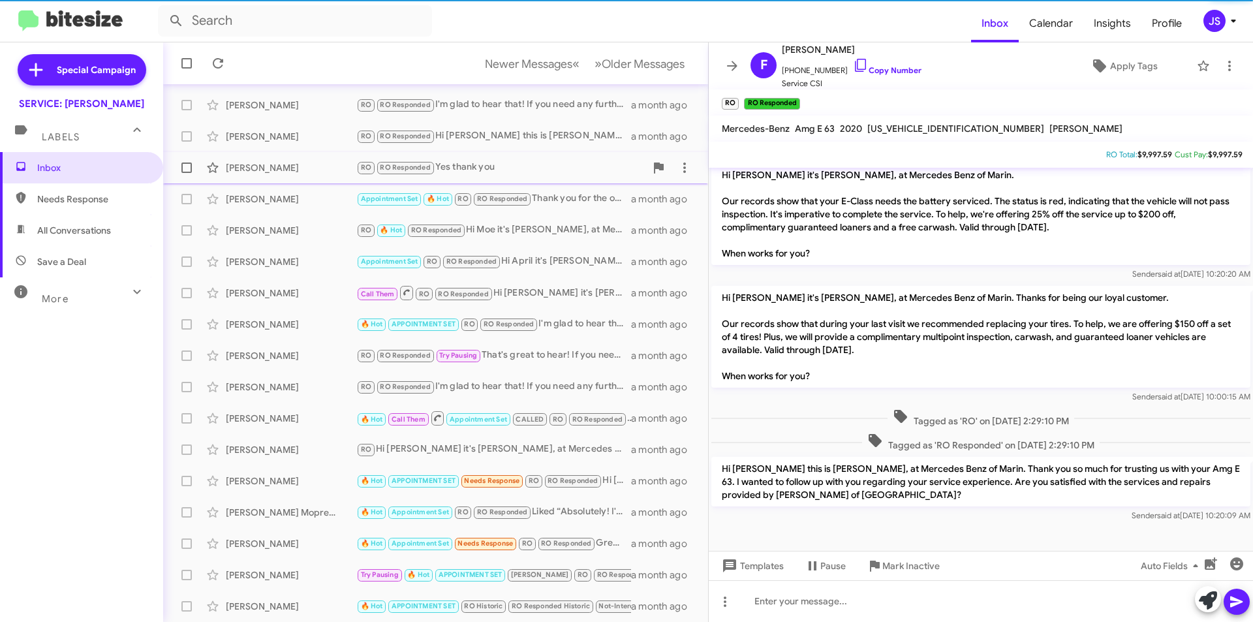
click at [271, 155] on div "Lacy Lang RO RO Responded Yes thank you a month ago" at bounding box center [436, 168] width 524 height 26
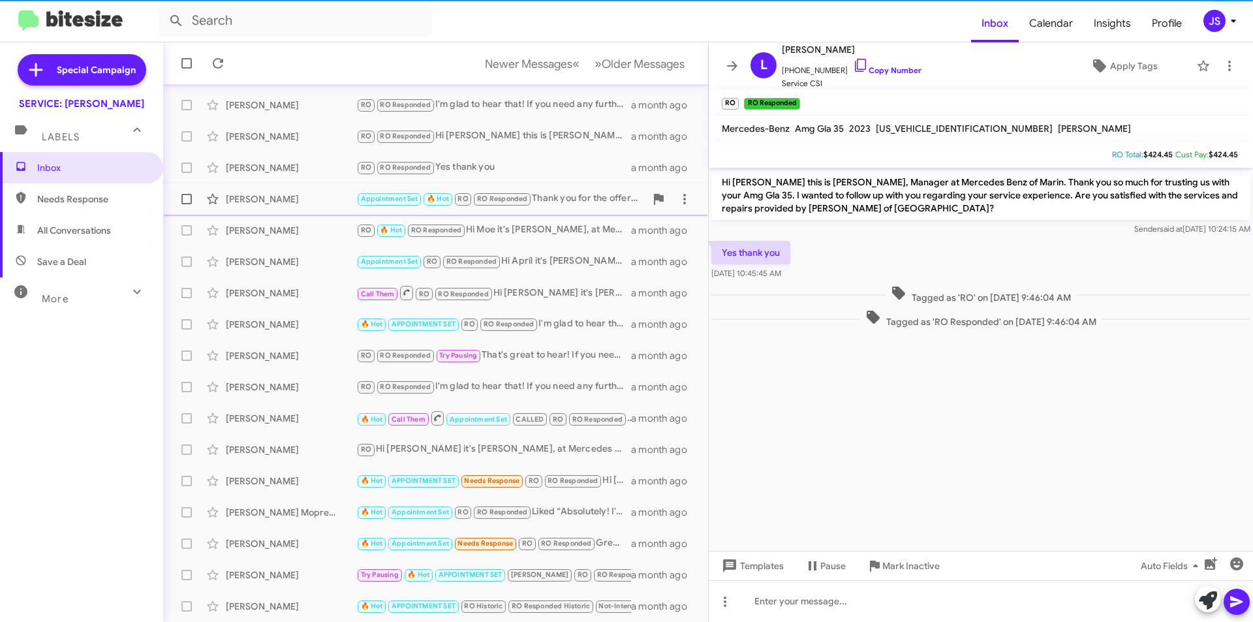
click at [295, 197] on div "Joseph Moffa" at bounding box center [291, 198] width 131 height 13
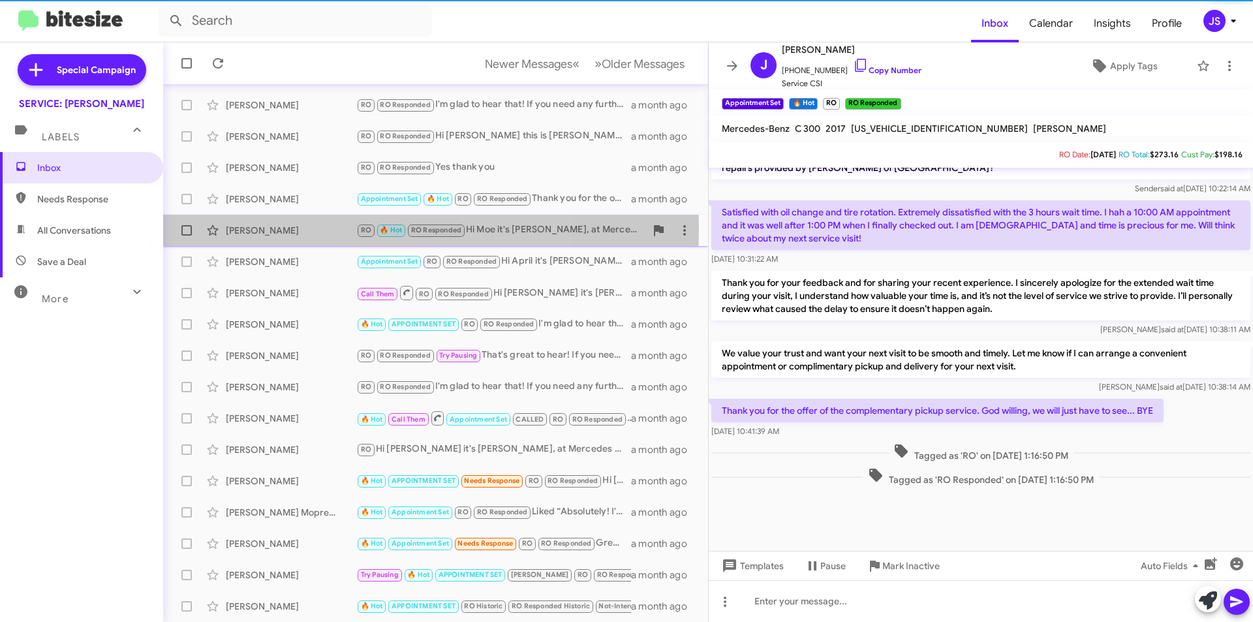
click at [303, 229] on div "Moe Shafaghi" at bounding box center [291, 230] width 131 height 13
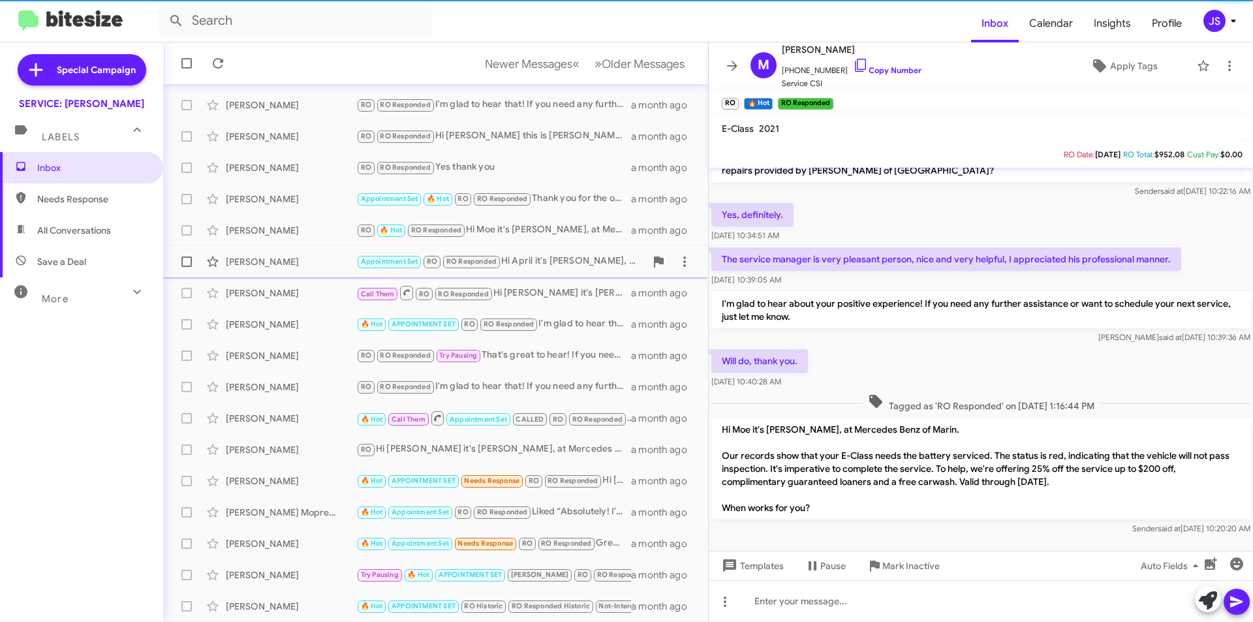
click at [311, 255] on div "April Rubinelli" at bounding box center [291, 261] width 131 height 13
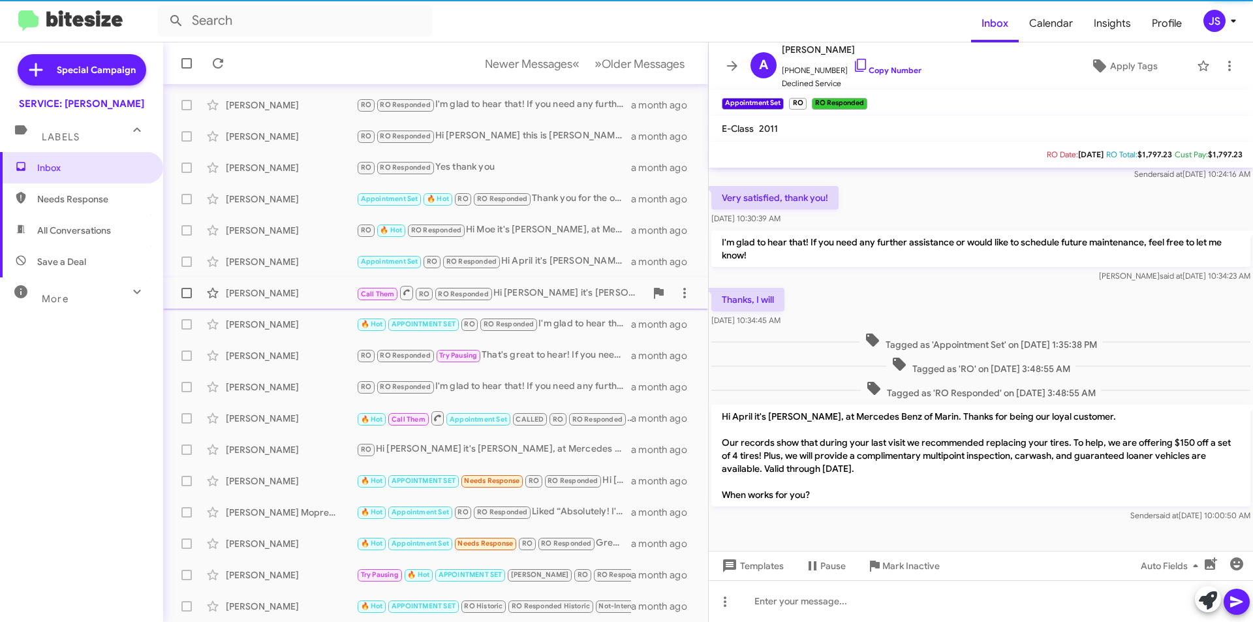
click at [318, 283] on div "Richard Wong Call Them RO RO Responded Hi Richard it's Omar Ibrahimi, at Merced…" at bounding box center [436, 293] width 524 height 26
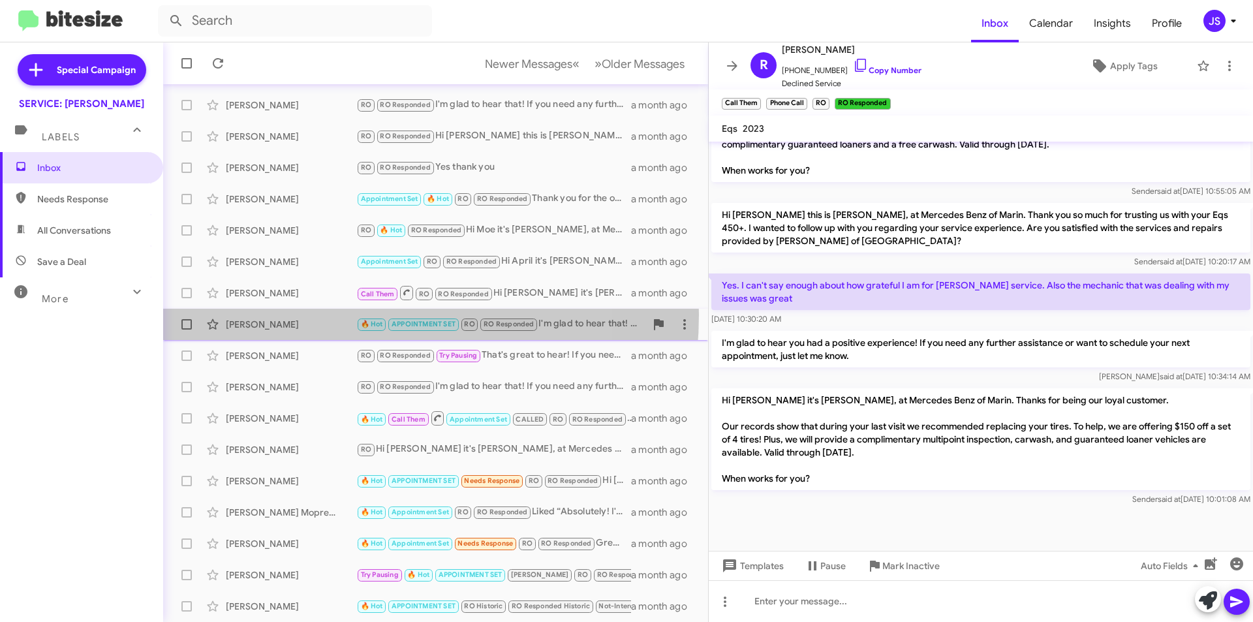
click at [324, 315] on div "Jennifer Mahoney 🔥 Hot APPOINTMENT SET RO RO Responded I'm glad to hear that! I…" at bounding box center [436, 324] width 524 height 26
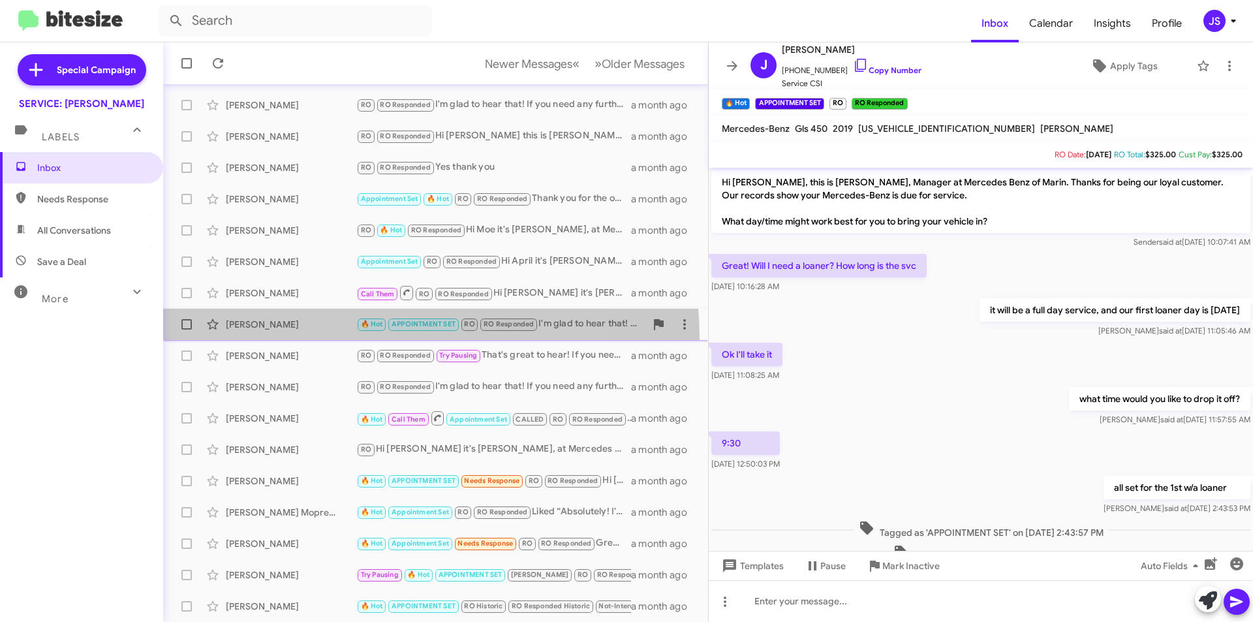
click at [322, 339] on span "Jennifer Mahoney 🔥 Hot APPOINTMENT SET RO RO Responded I'm glad to hear that! I…" at bounding box center [435, 324] width 545 height 31
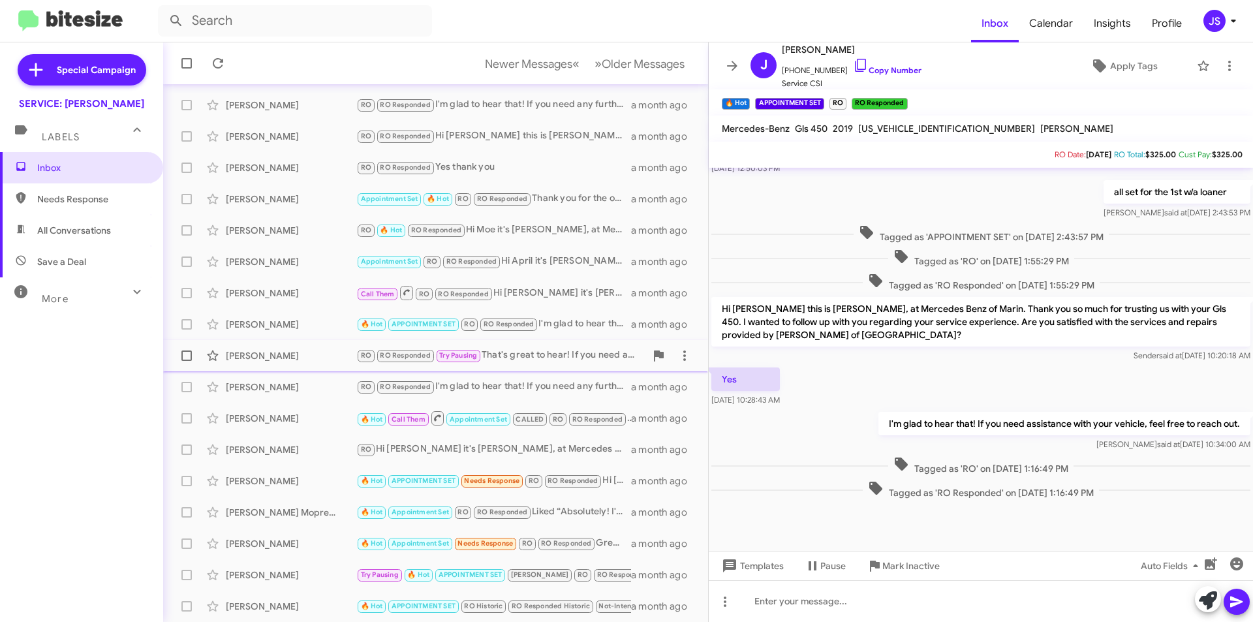
click at [294, 365] on div "Matt Hawley RO RO Responded Try Pausing That's great to hear! If you need any m…" at bounding box center [436, 356] width 524 height 26
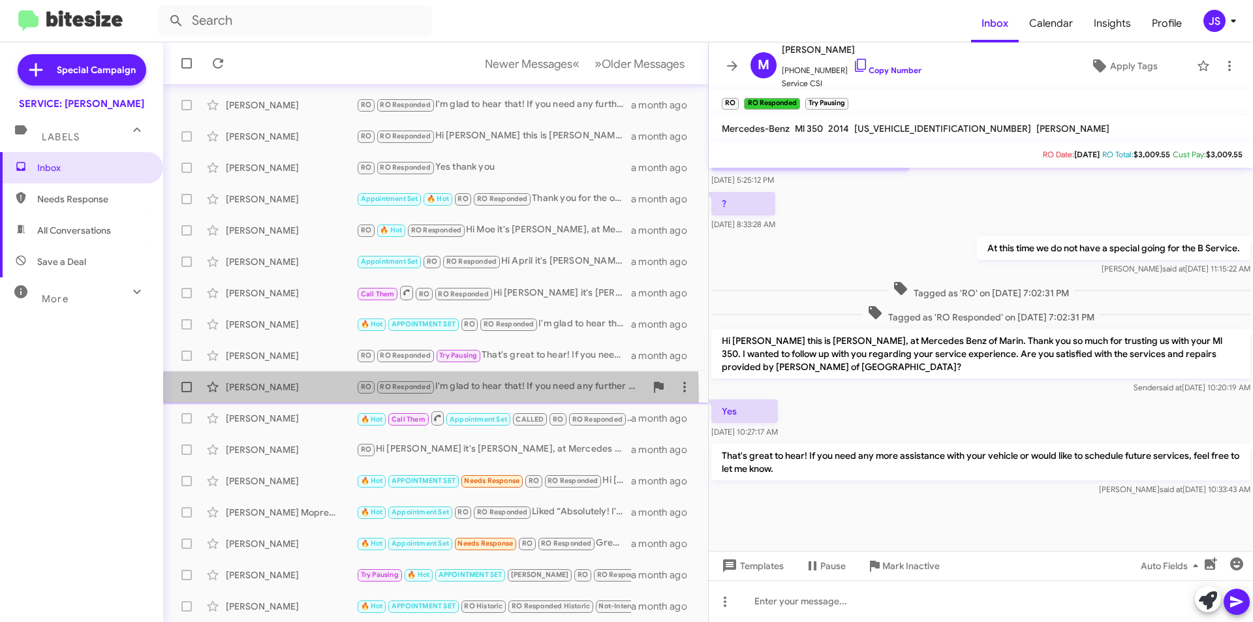
click at [294, 395] on div "Jim Madden RO RO Responded I'm glad to hear that! If you need any further assis…" at bounding box center [436, 387] width 524 height 26
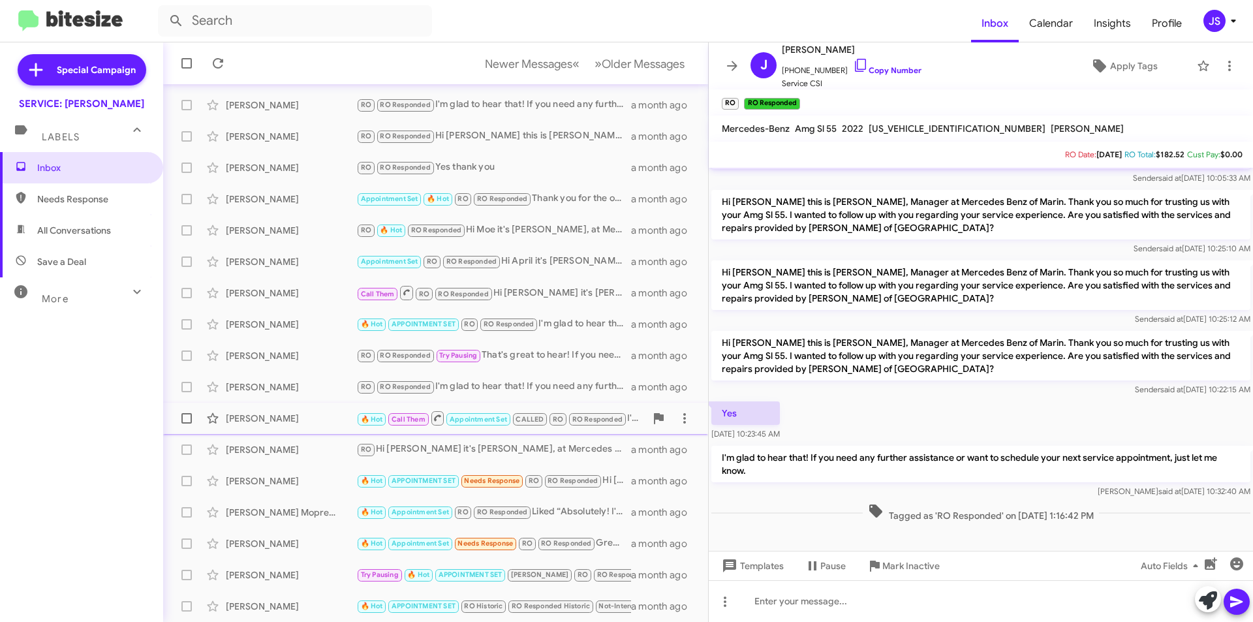
click at [270, 407] on div "Genevieve Sheppard 🔥 Hot Call Them Appointment Set CALLED RO RO Responded I'm g…" at bounding box center [436, 418] width 524 height 26
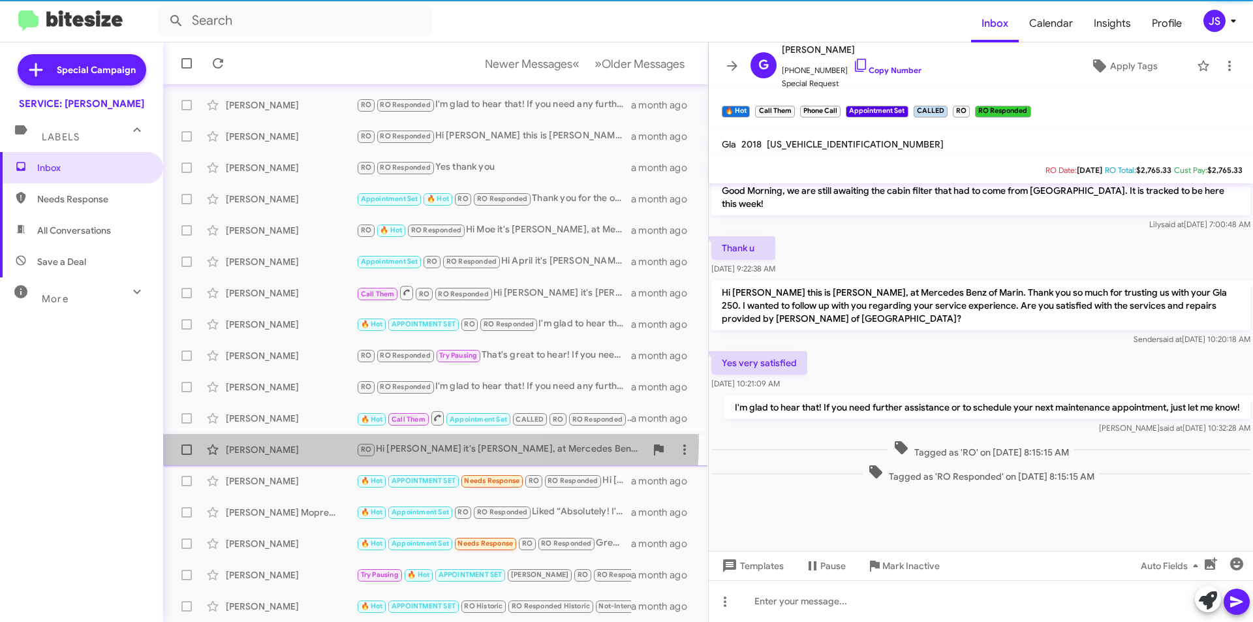
click at [288, 438] on div "Todd Rosoff RO Hi Todd it's Omar Ibrahimi, at Mercedes Benz of Marin. Thanks fo…" at bounding box center [436, 450] width 524 height 26
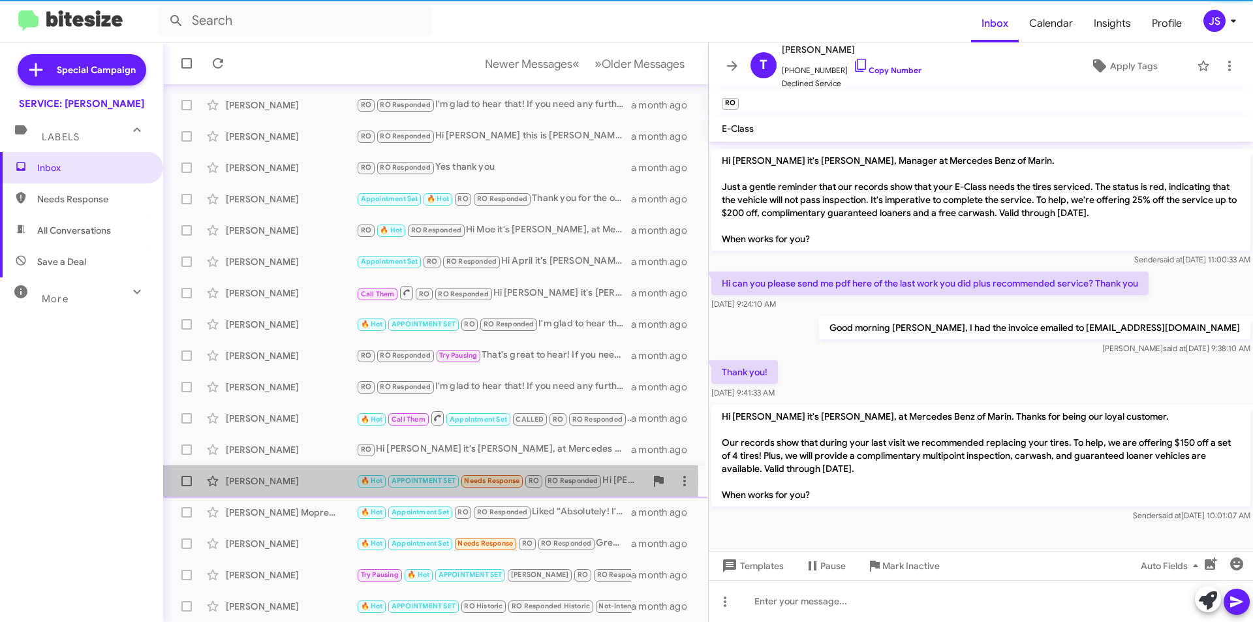
click at [259, 481] on div "Cara Hartley" at bounding box center [291, 480] width 131 height 13
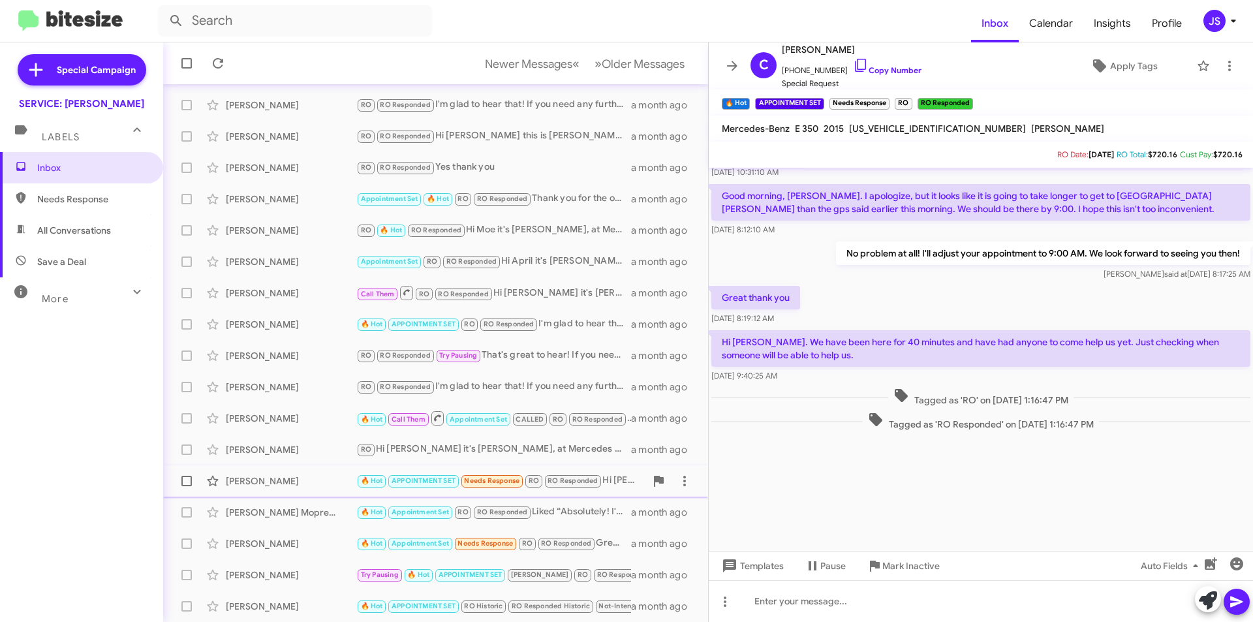
click at [269, 482] on div "Cara Hartley" at bounding box center [291, 480] width 131 height 13
click at [286, 506] on div "Taylor Mopress" at bounding box center [291, 512] width 131 height 13
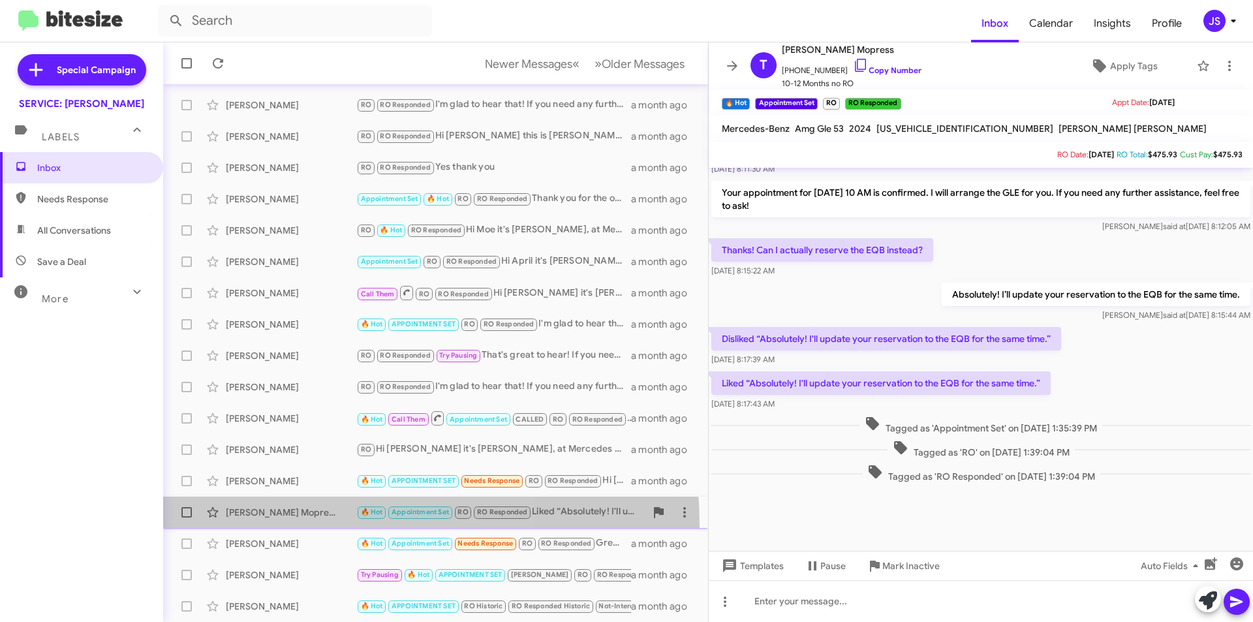
click at [285, 526] on span "Taylor Mopress 🔥 Hot Appointment Set RO RO Responded Liked “Absolutely! I'll up…" at bounding box center [435, 512] width 545 height 31
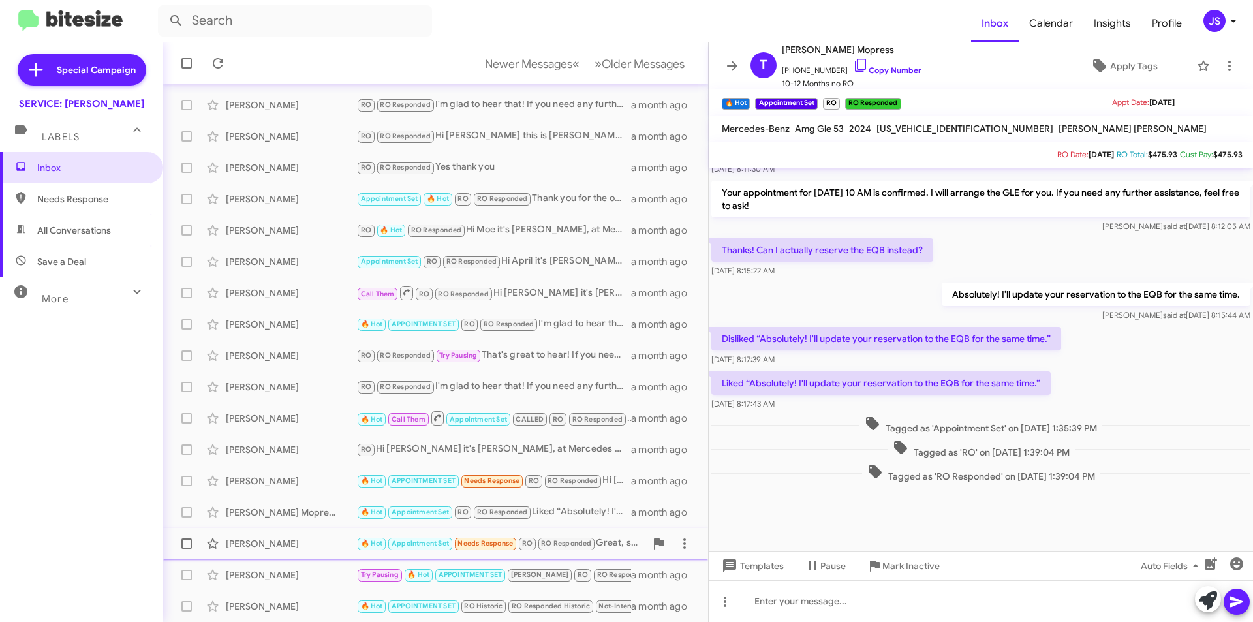
click at [291, 547] on div "Johann Koehne" at bounding box center [291, 543] width 131 height 13
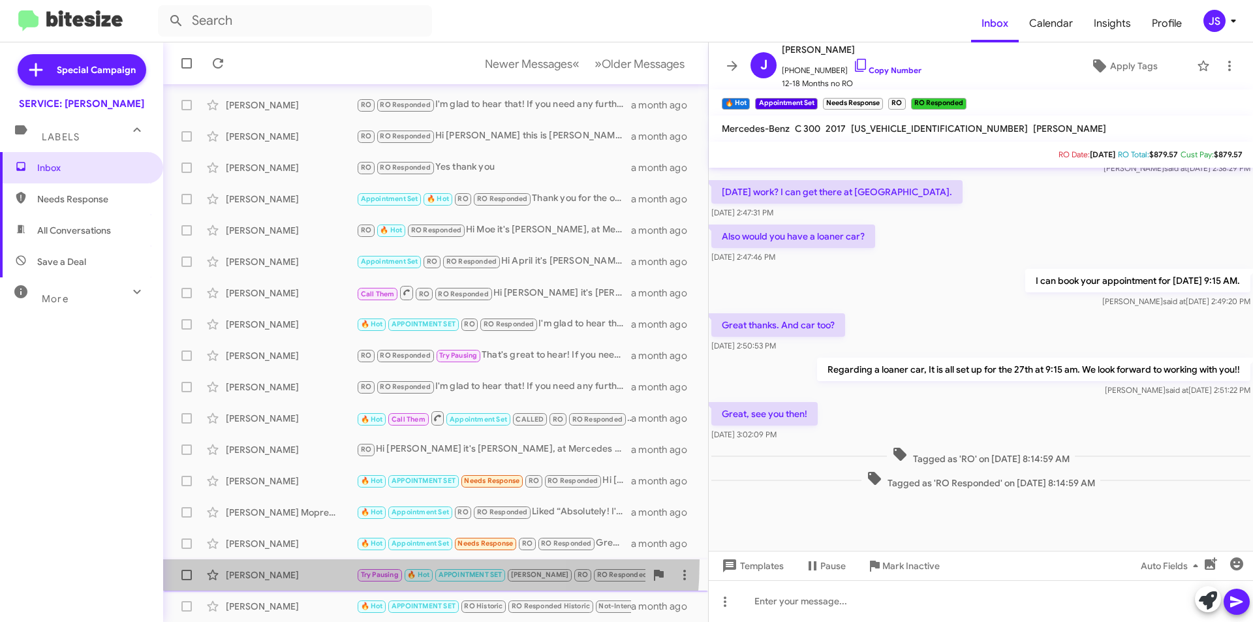
click at [301, 560] on span "Roger Burgess Try Pausing 🔥 Hot APPOINTMENT SET RAUL RO RO Responded Thank you.…" at bounding box center [435, 574] width 545 height 31
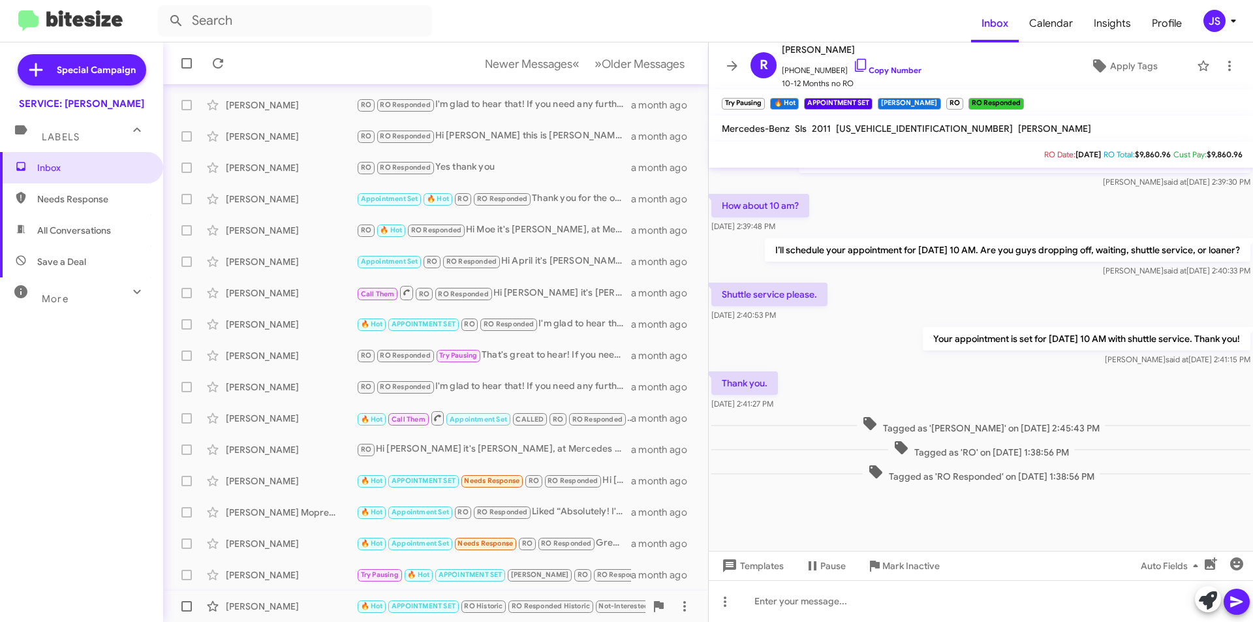
click at [295, 602] on div "Gioacchino Camilleri" at bounding box center [291, 606] width 131 height 13
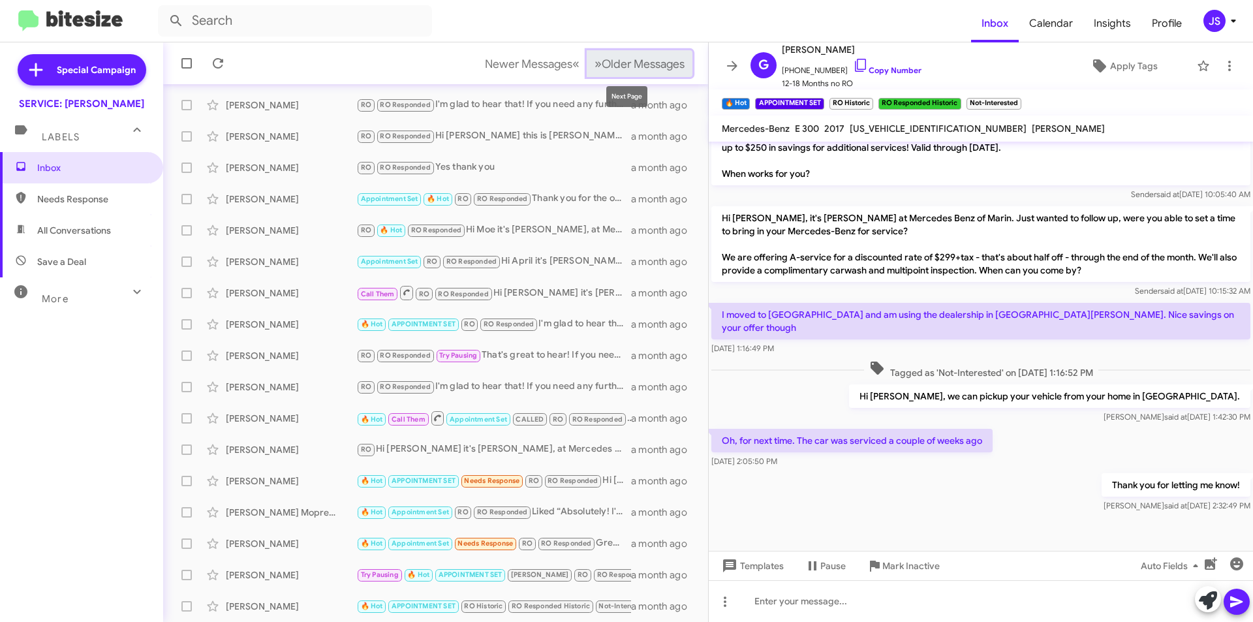
click at [647, 72] on button "» Next Older Messages" at bounding box center [640, 63] width 106 height 27
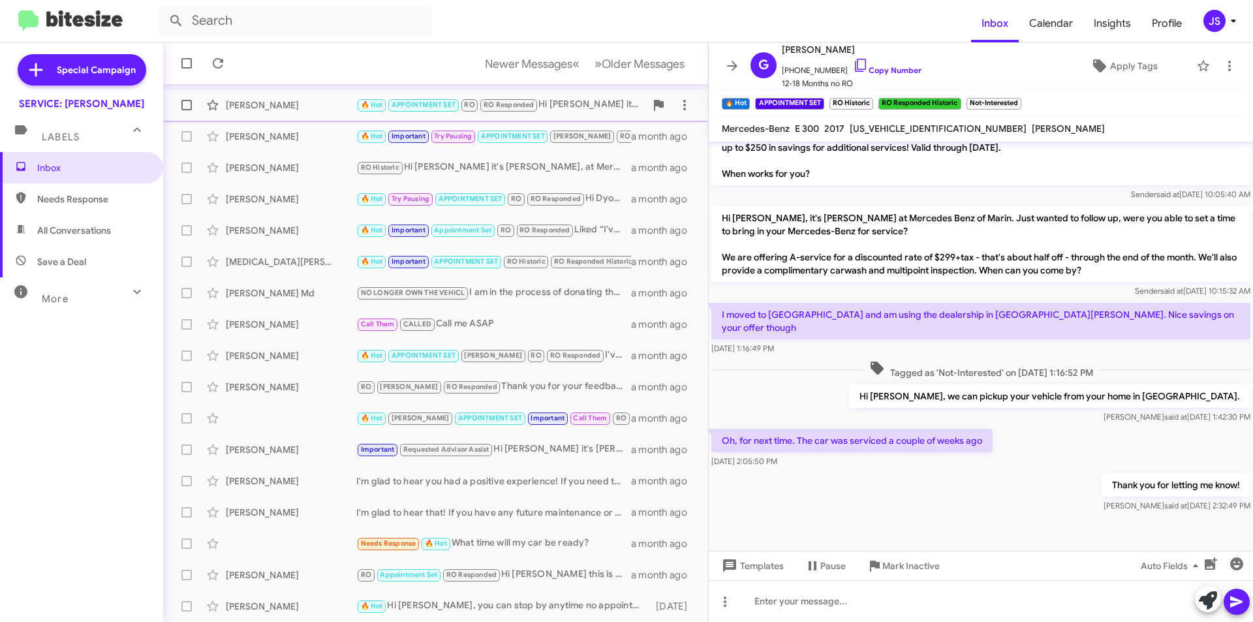
click at [343, 102] on div "Simon Corado" at bounding box center [291, 105] width 131 height 13
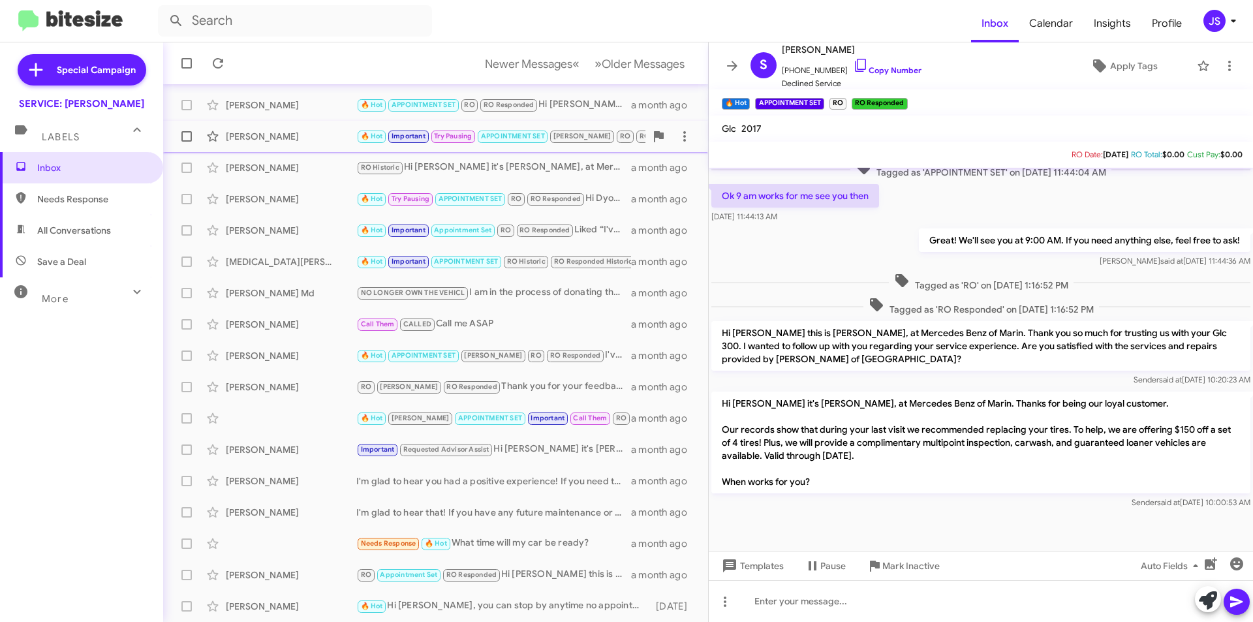
click at [322, 136] on div "Alexis Sarantinos" at bounding box center [291, 136] width 131 height 13
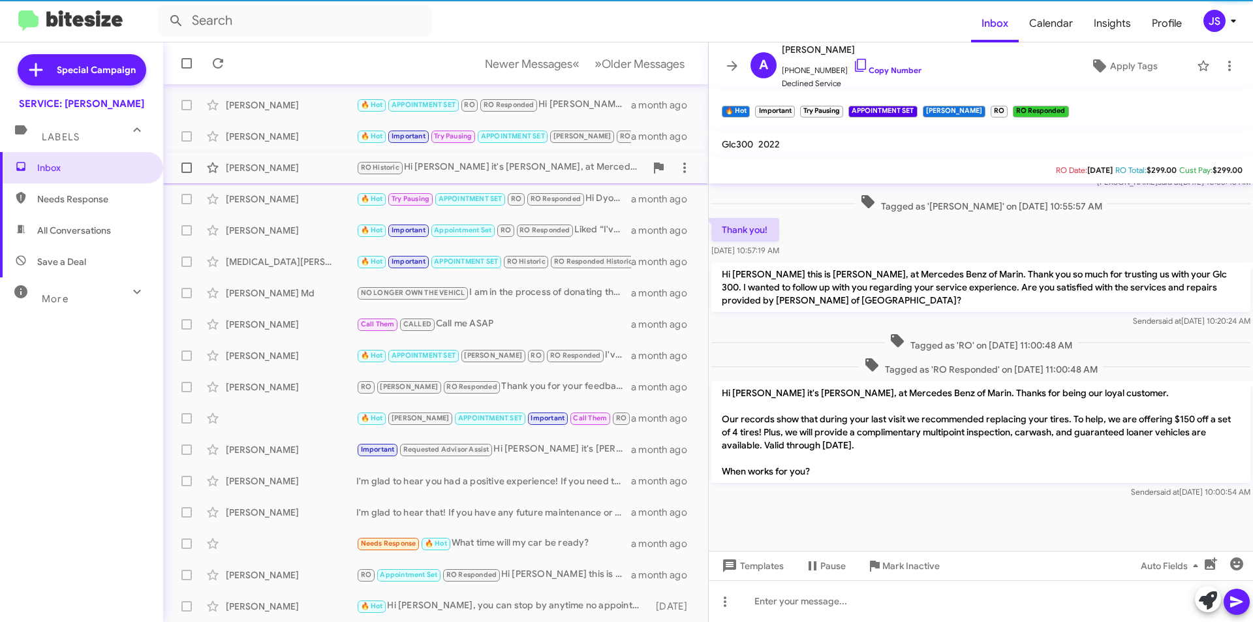
click at [307, 167] on div "Susan Byrne" at bounding box center [291, 167] width 131 height 13
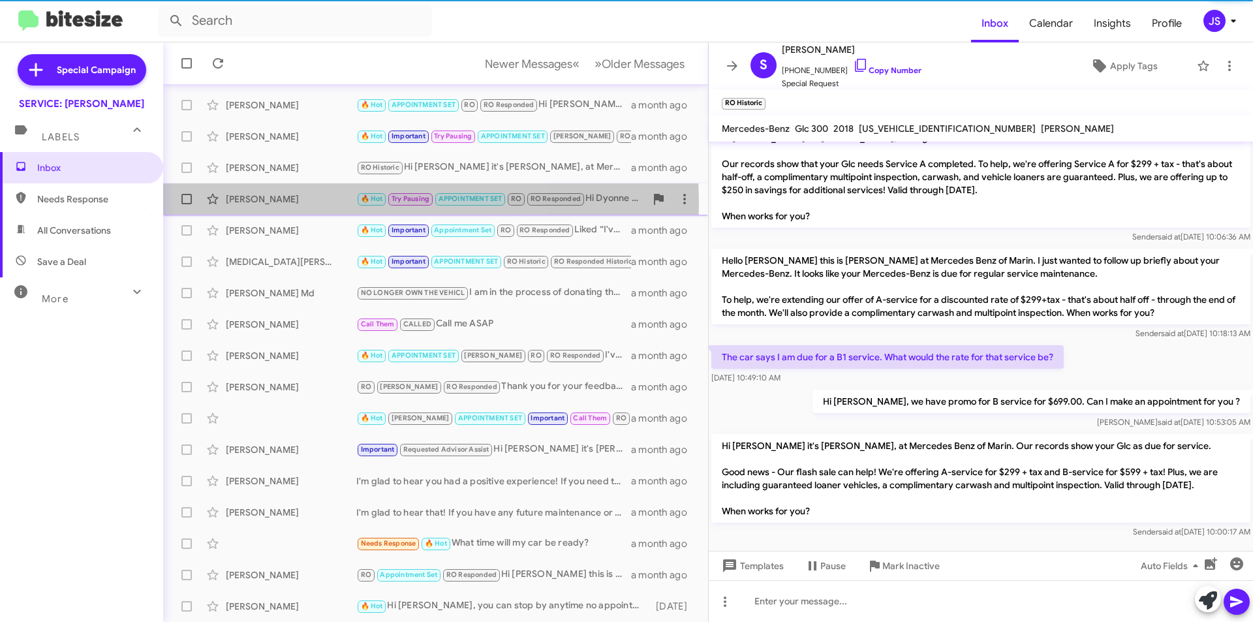
drag, startPoint x: 291, startPoint y: 204, endPoint x: 297, endPoint y: 209, distance: 7.9
click at [297, 209] on div "Dyonne Philpott 🔥 Hot Try Pausing APPOINTMENT SET RO RO Responded Hi Dyonne it'…" at bounding box center [436, 199] width 524 height 26
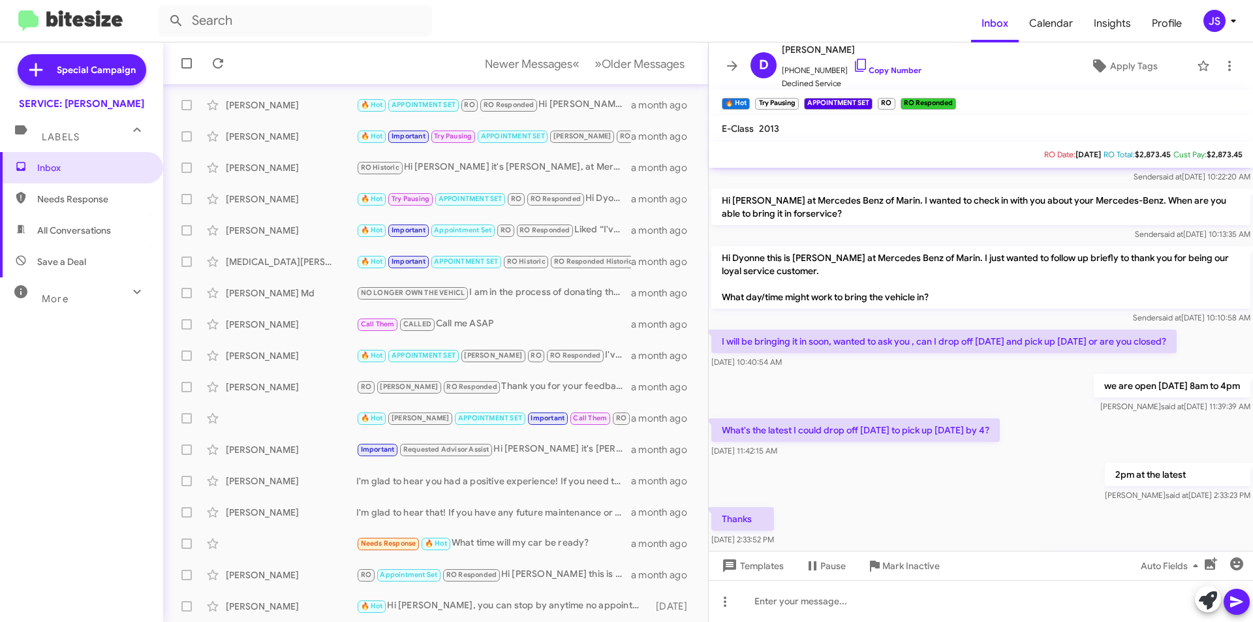
click at [949, 302] on p "Hi Dyonne this is Omar Ibrahimi at Mercedes Benz of Marin. I just wanted to fol…" at bounding box center [980, 277] width 539 height 63
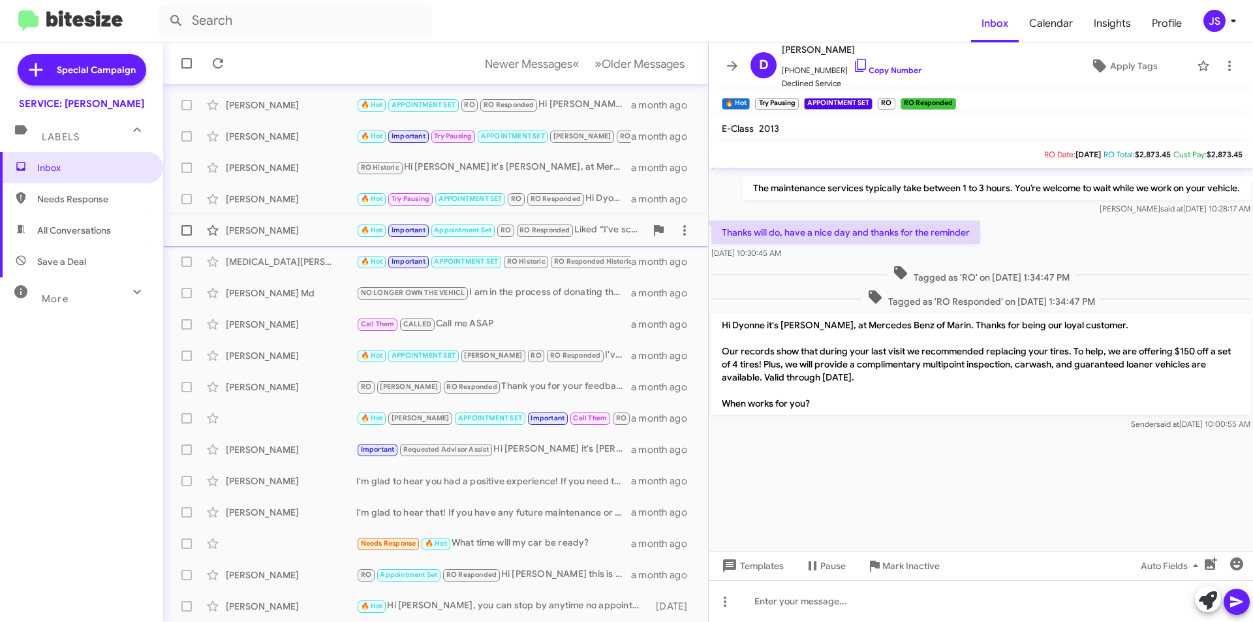
click at [307, 223] on div "Andrew Ferrier 🔥 Hot Important Appointment Set RO RO Responded Liked “I've sche…" at bounding box center [436, 230] width 524 height 26
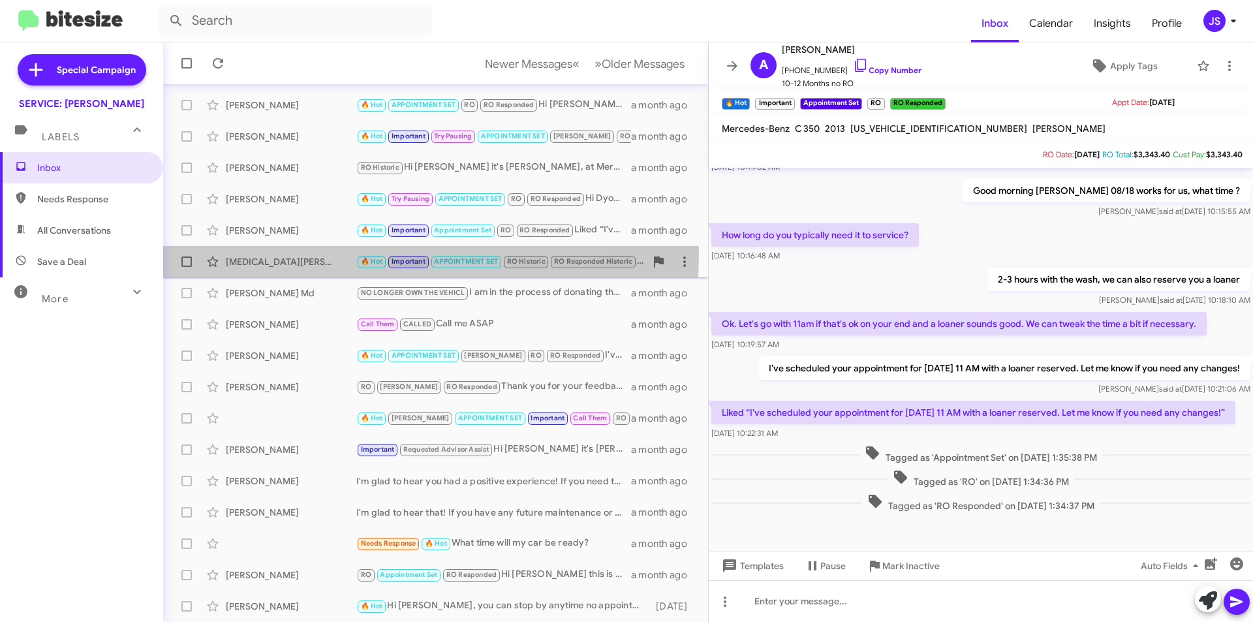
click at [320, 254] on div "Yasmin Khan 🔥 Hot Important APPOINTMENT SET RO Historic RO Responded Historic I…" at bounding box center [436, 262] width 524 height 26
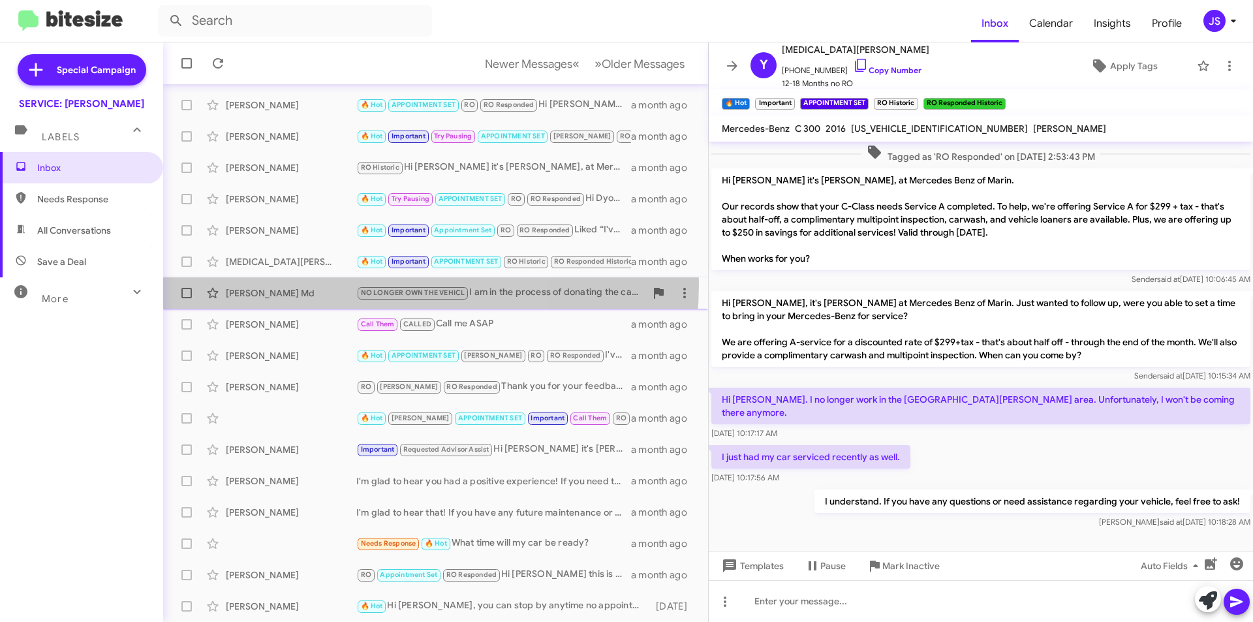
click at [291, 283] on div "Jirayr Roubinian Md NO LONGER OWN THE VEHICL I am in the process of donating th…" at bounding box center [436, 293] width 524 height 26
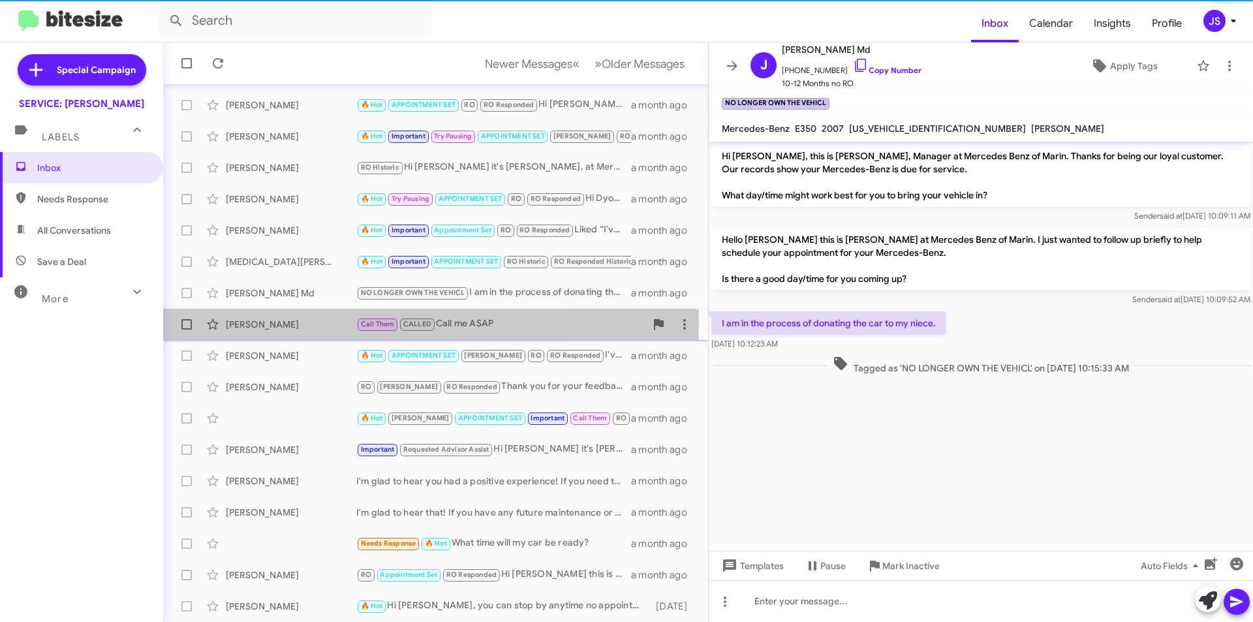
click at [302, 321] on div "Shiu Patricia" at bounding box center [291, 324] width 131 height 13
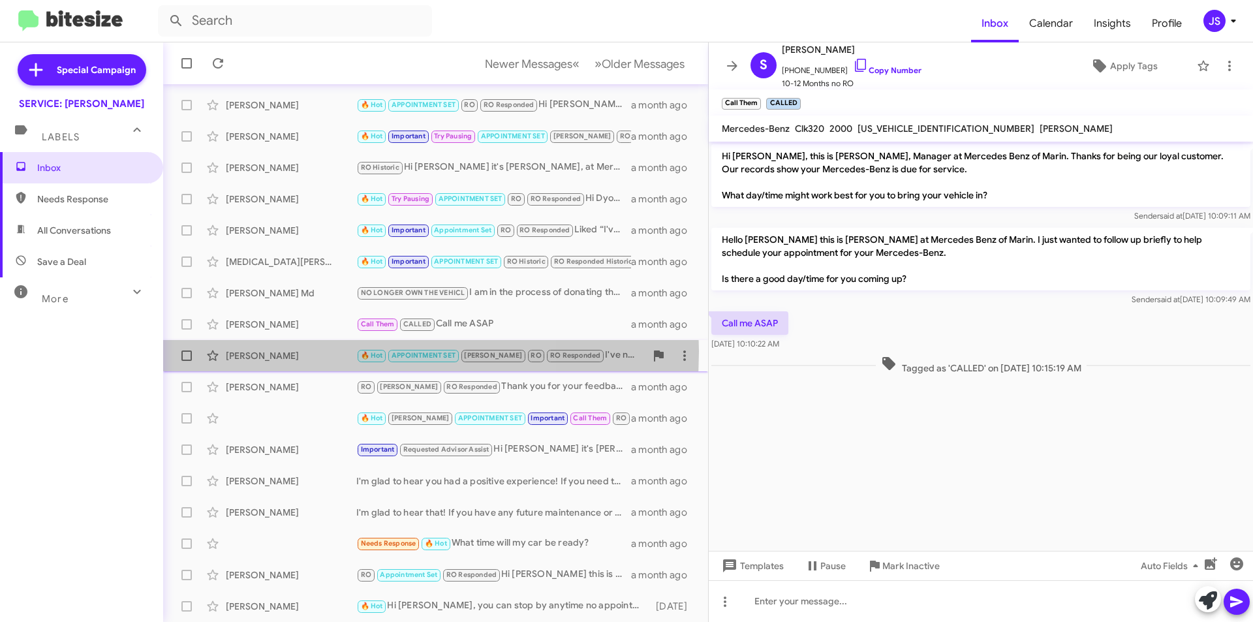
click at [296, 351] on div "Charles Ferguson" at bounding box center [291, 355] width 131 height 13
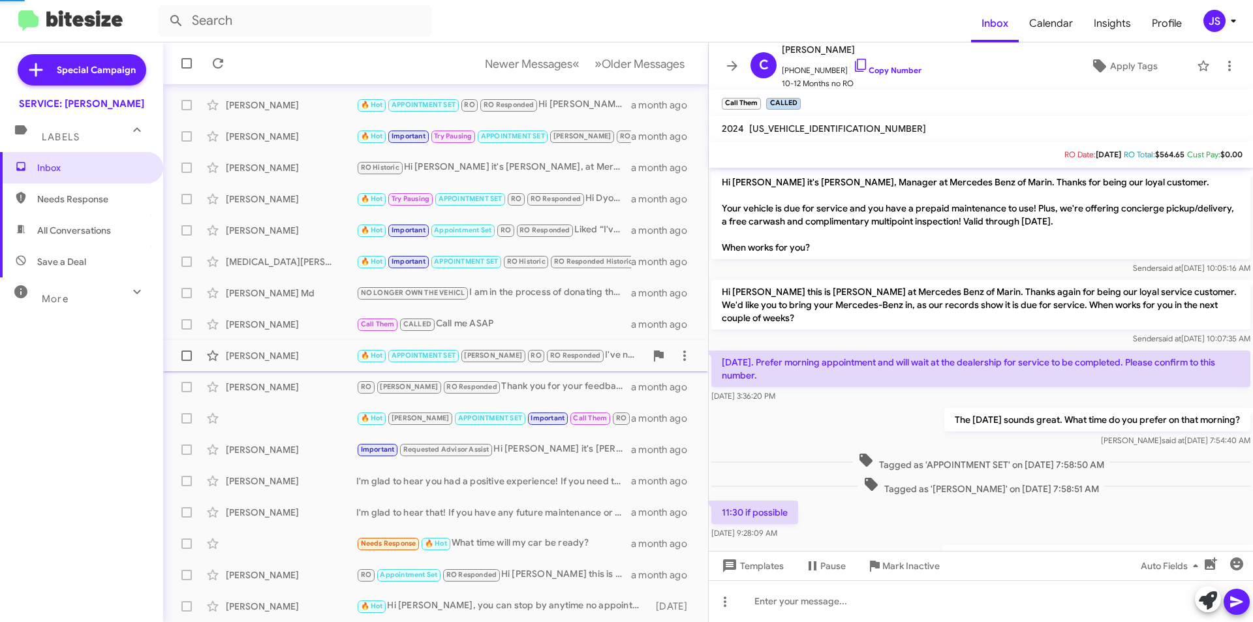
scroll to position [117, 0]
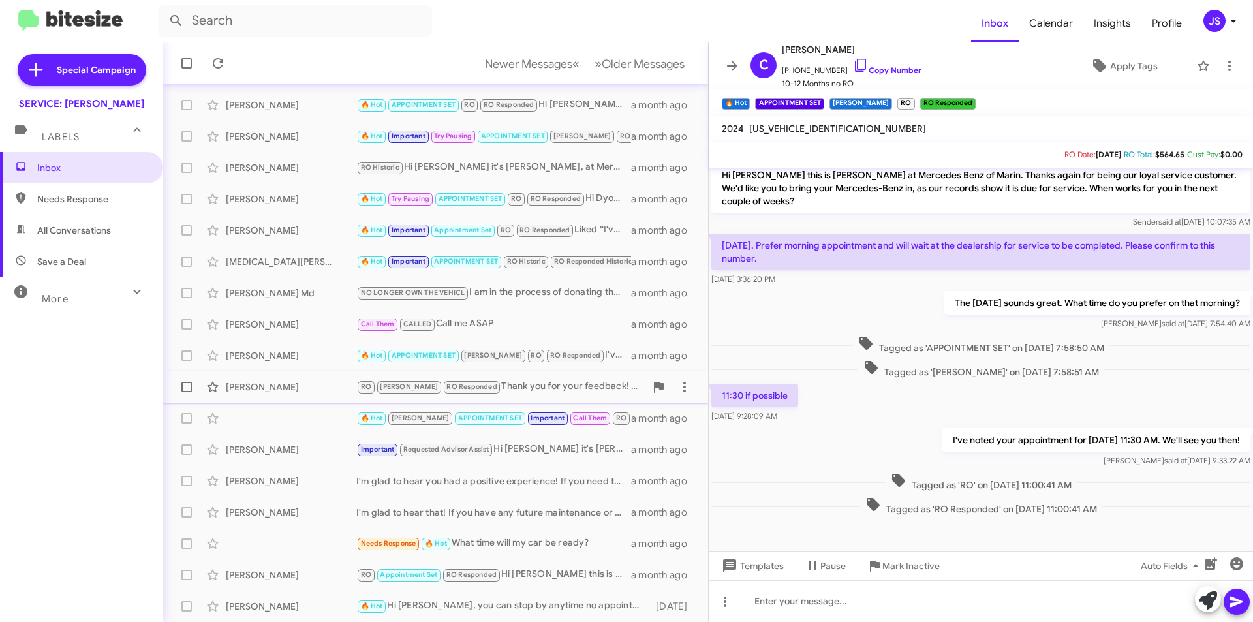
click at [284, 373] on span "Leslie Dennett RO RAUL RO Responded Thank you for your feedback! If you need to…" at bounding box center [435, 386] width 545 height 31
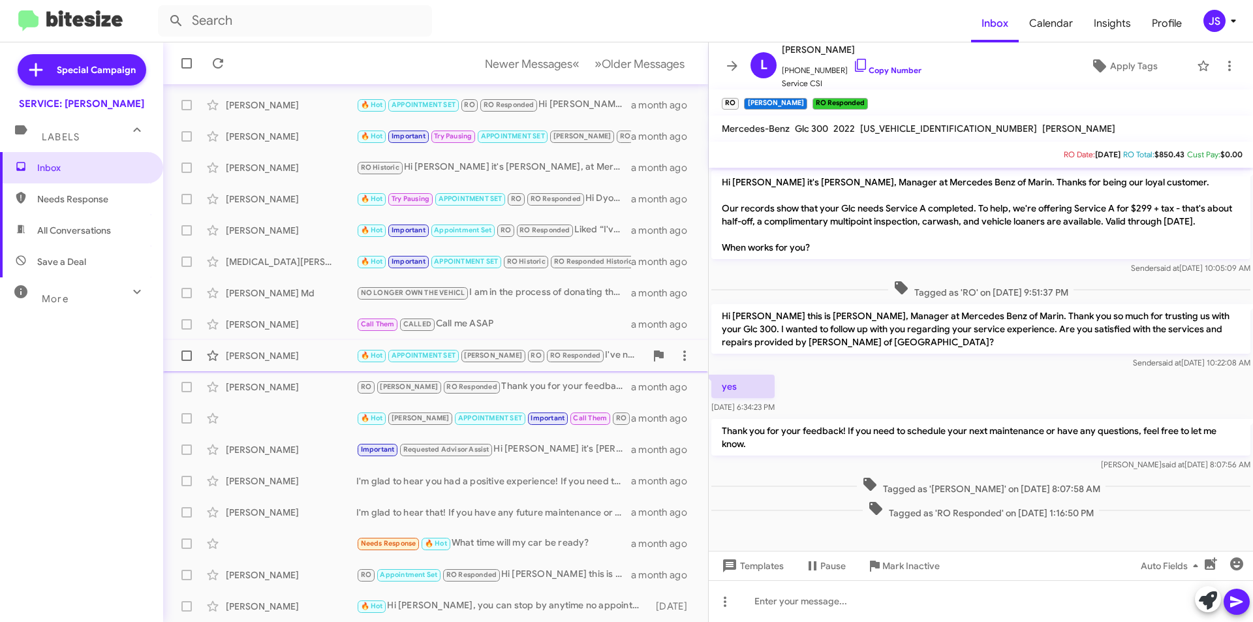
click at [285, 346] on div "Charles Ferguson 🔥 Hot APPOINTMENT SET RAUL RO RO Responded I've noted your app…" at bounding box center [436, 356] width 524 height 26
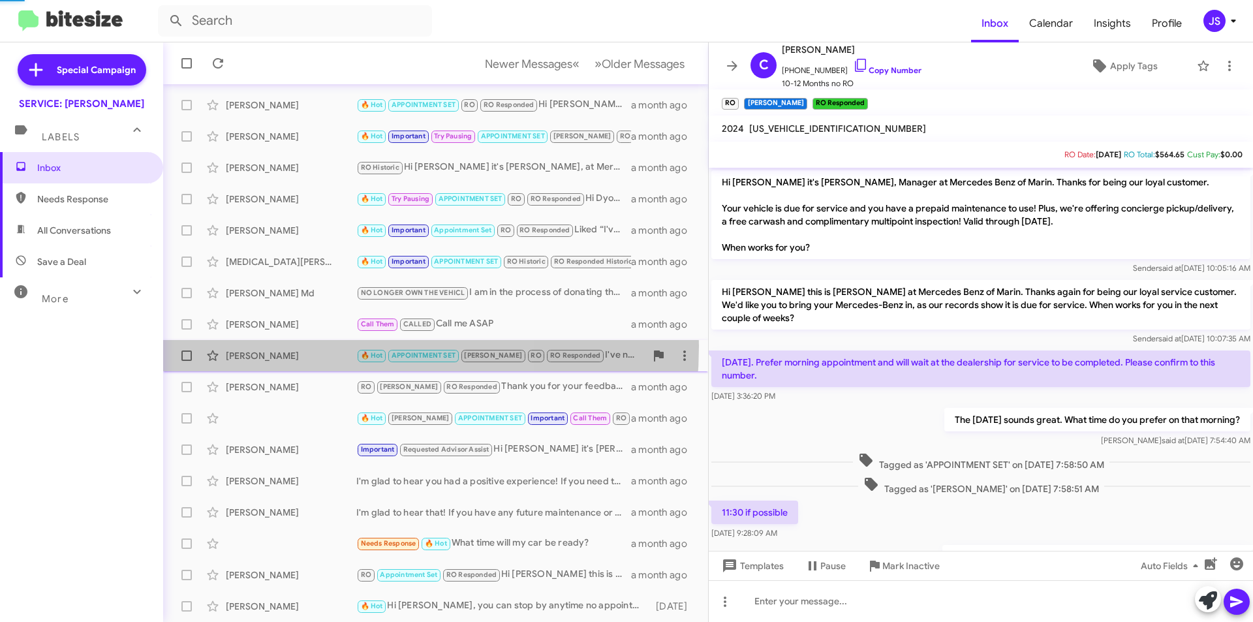
scroll to position [117, 0]
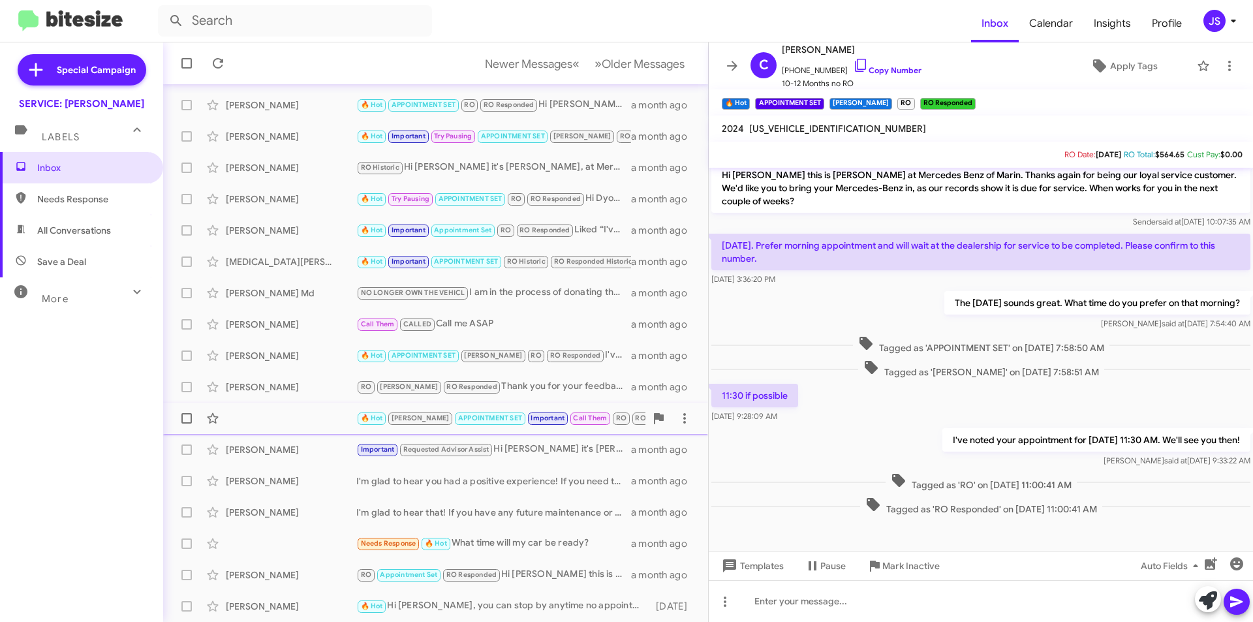
click at [296, 406] on div "🔥 Hot RAUL APPOINTMENT SET Important Call Them RO RO Responded Sounds good! We'…" at bounding box center [436, 418] width 524 height 26
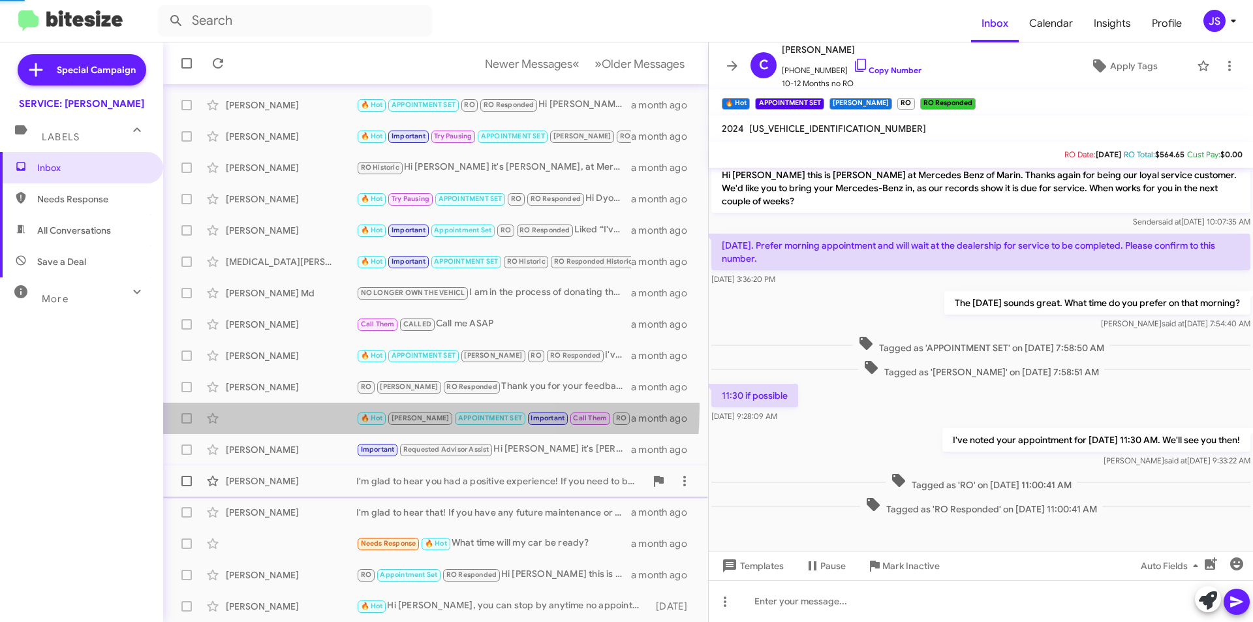
scroll to position [303, 0]
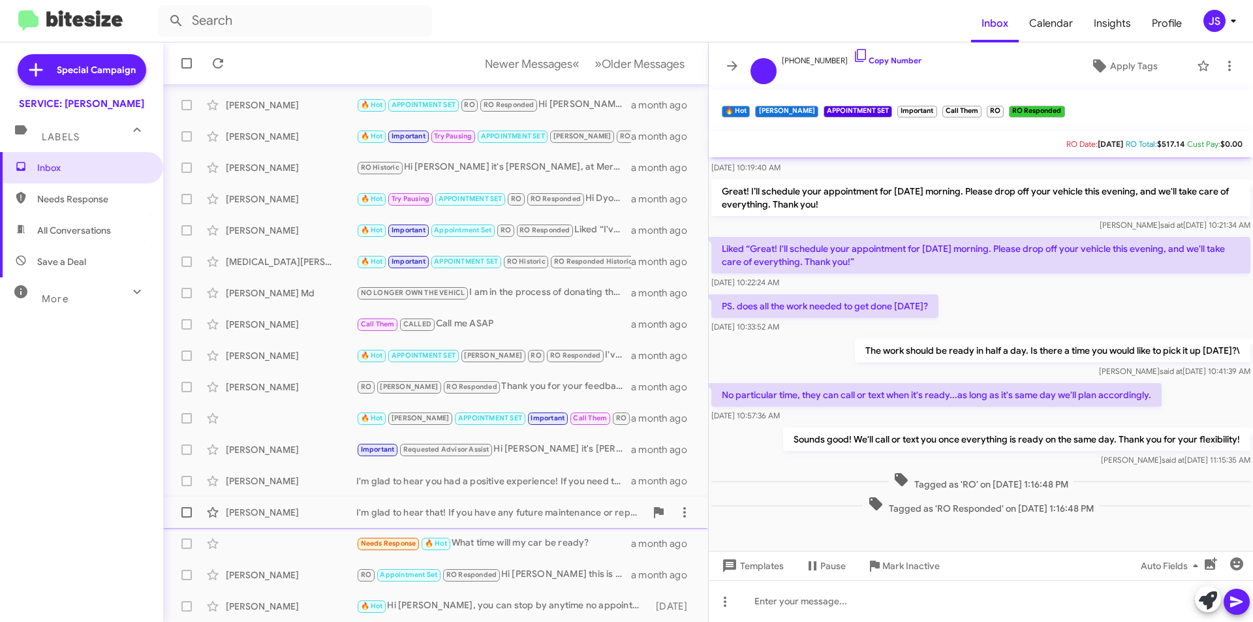
click at [331, 510] on div "Heather Sager" at bounding box center [291, 512] width 131 height 13
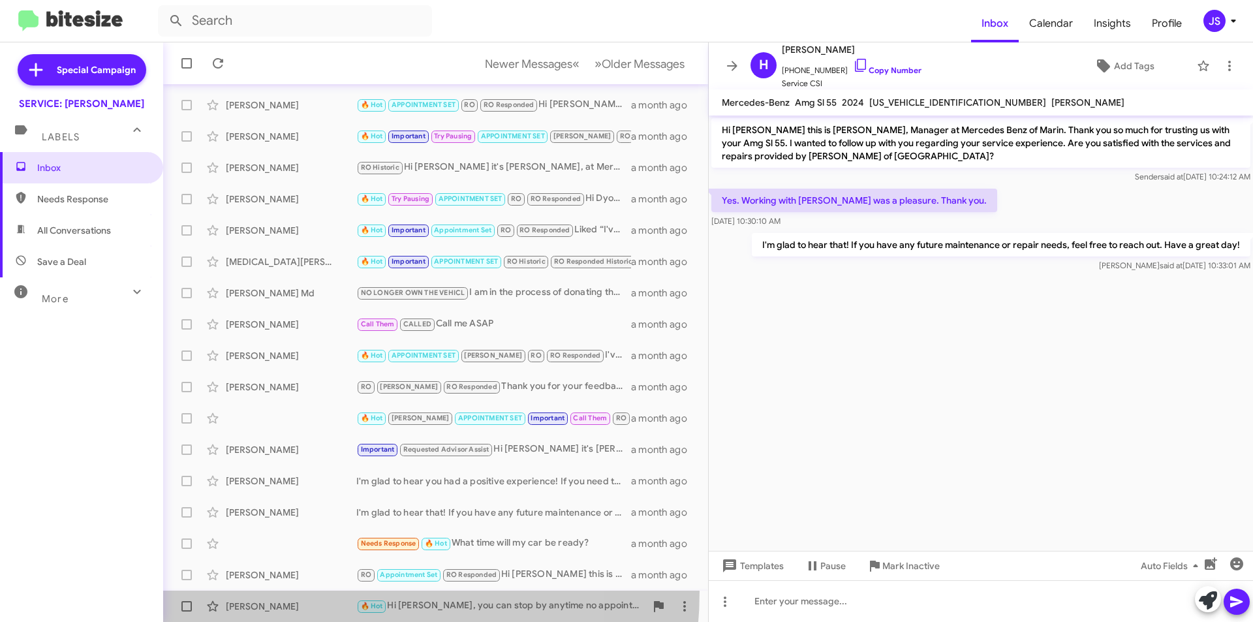
click at [320, 591] on span "Suzette Foley 🔥 Hot Hi Suzette, you can stop by anytime no appointment needed a…" at bounding box center [435, 606] width 545 height 31
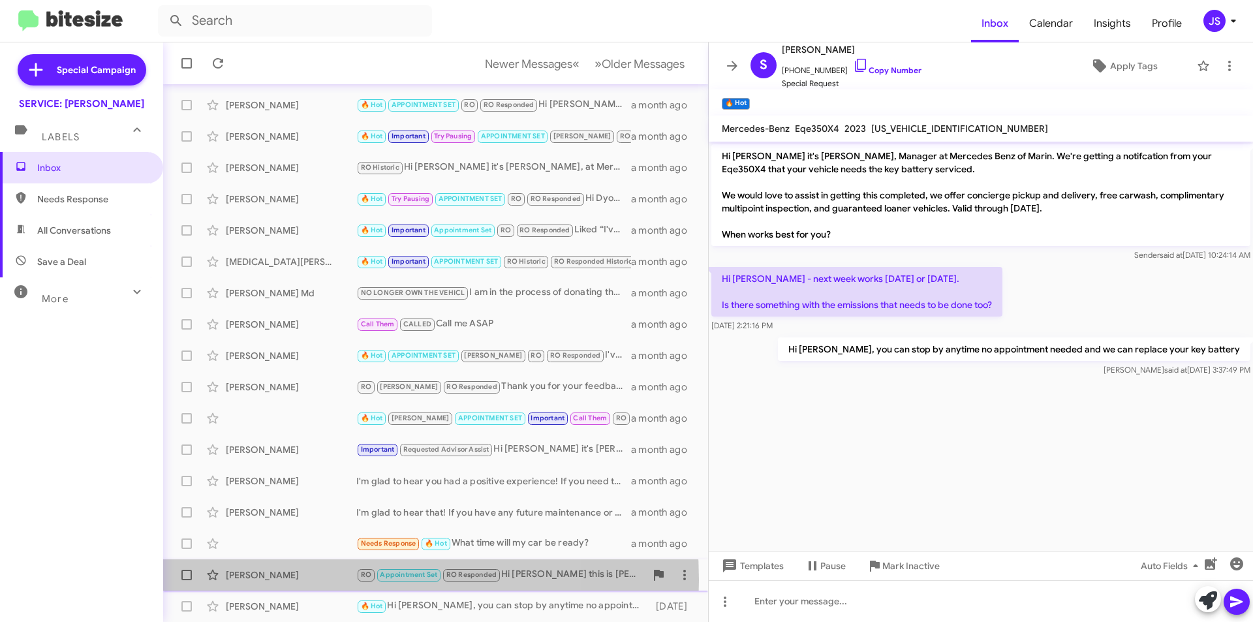
click at [308, 580] on div "Jeannie Kotoff" at bounding box center [291, 574] width 131 height 13
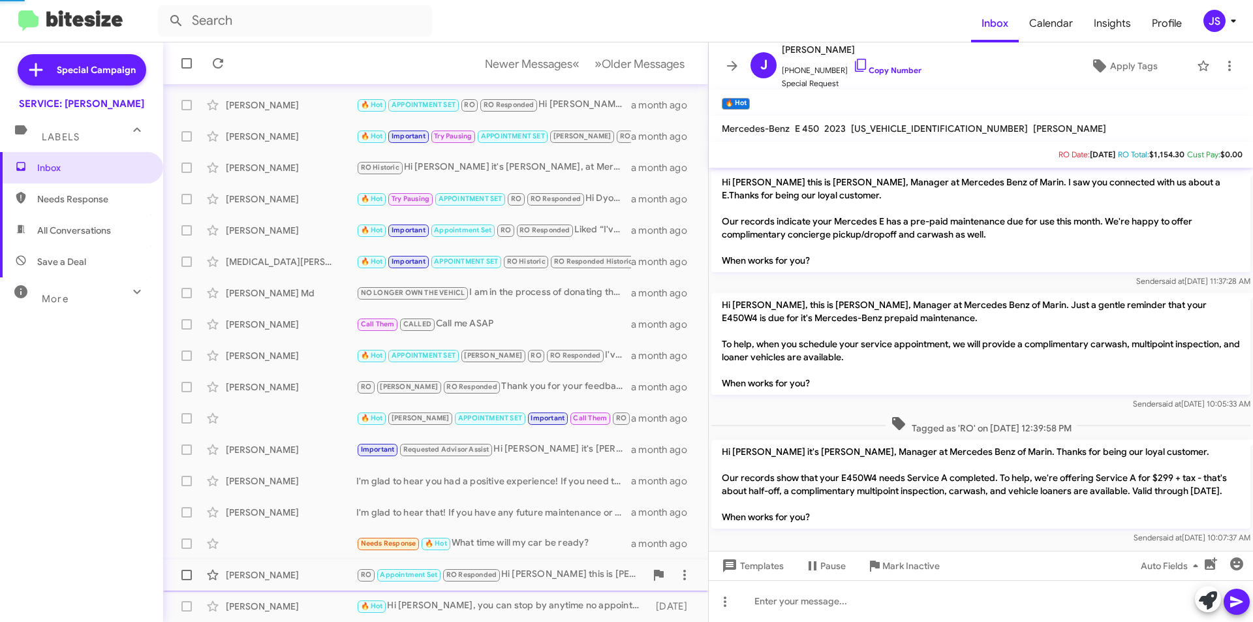
scroll to position [251, 0]
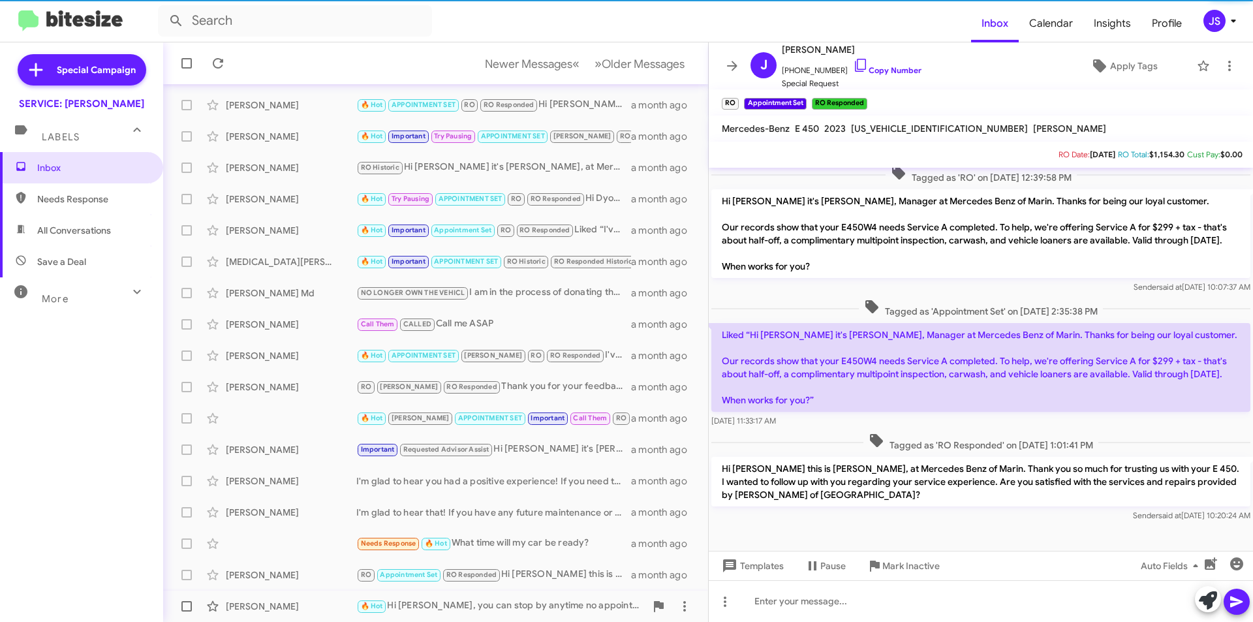
click at [307, 594] on div "Suzette Foley 🔥 Hot Hi Suzette, you can stop by anytime no appointment needed a…" at bounding box center [436, 606] width 524 height 26
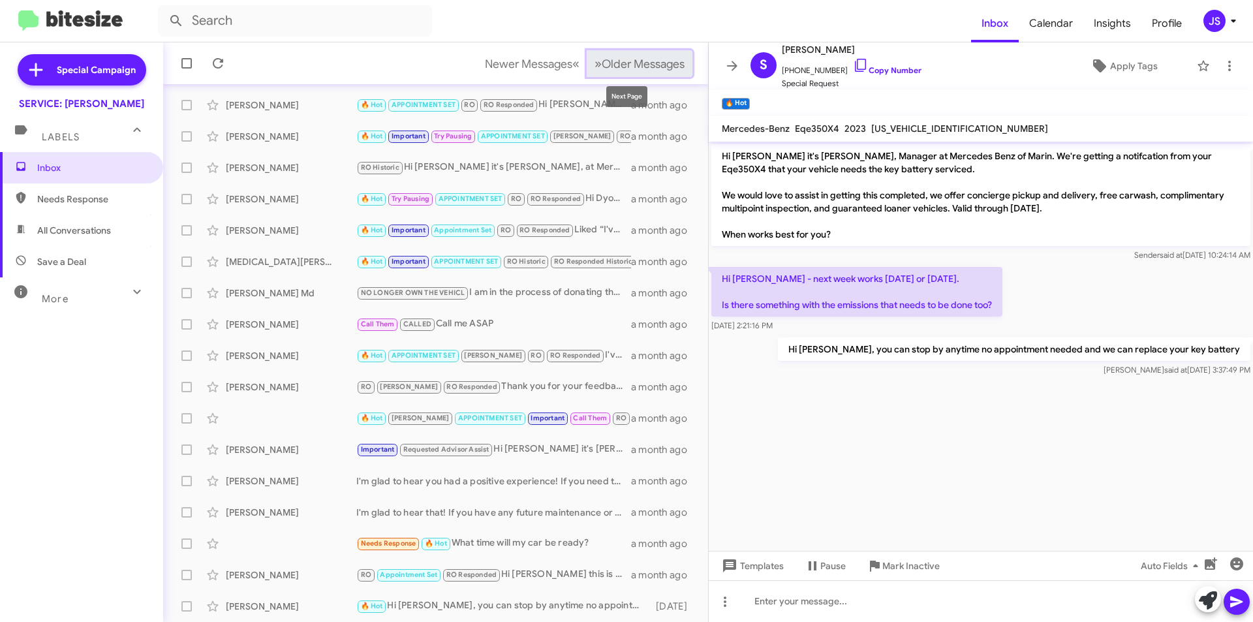
click at [647, 62] on span "Older Messages" at bounding box center [643, 64] width 83 height 14
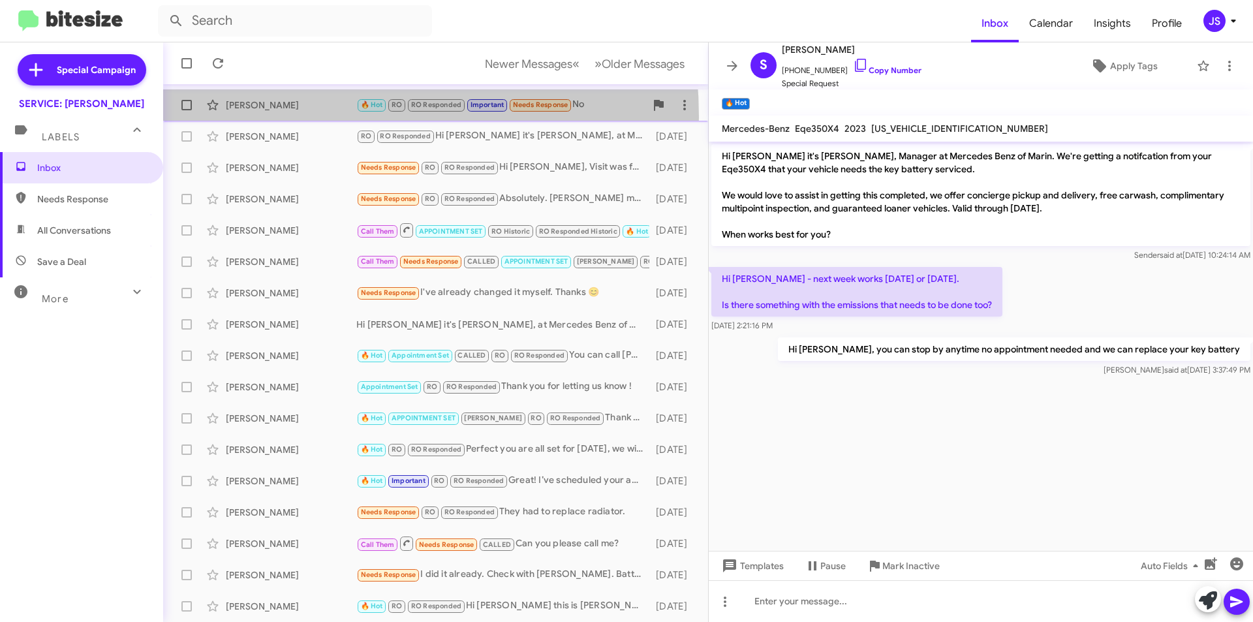
click at [283, 117] on div "John Kenney 🔥 Hot RO RO Responded Important Needs Response No 2 months ago" at bounding box center [436, 105] width 524 height 26
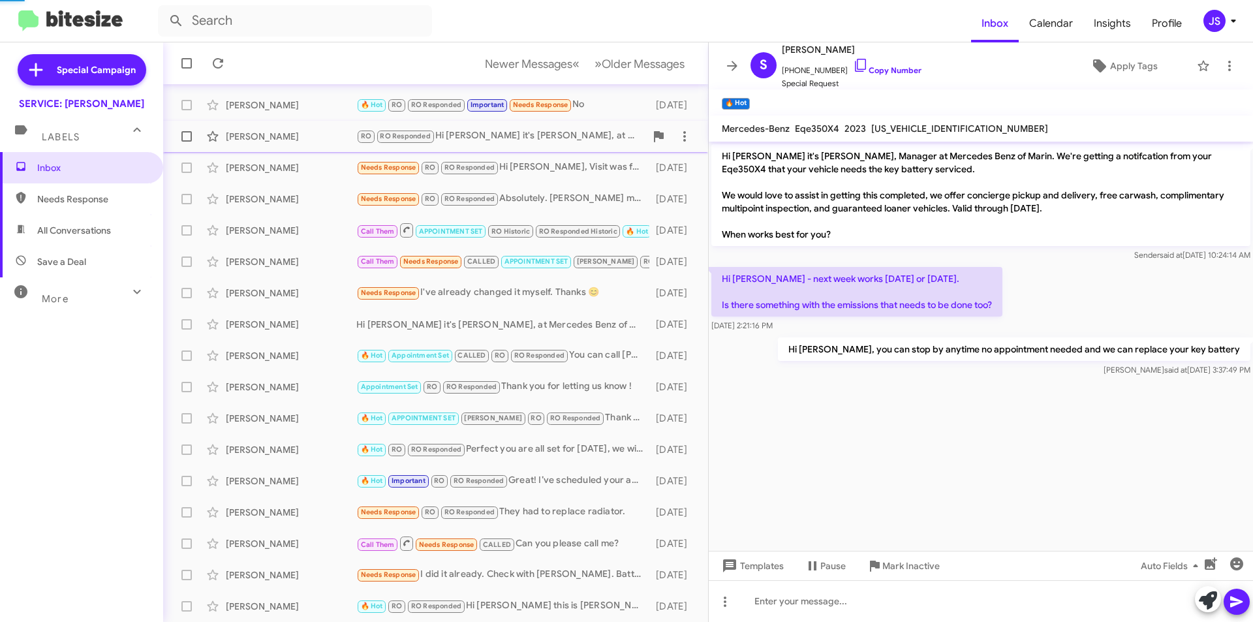
scroll to position [444, 0]
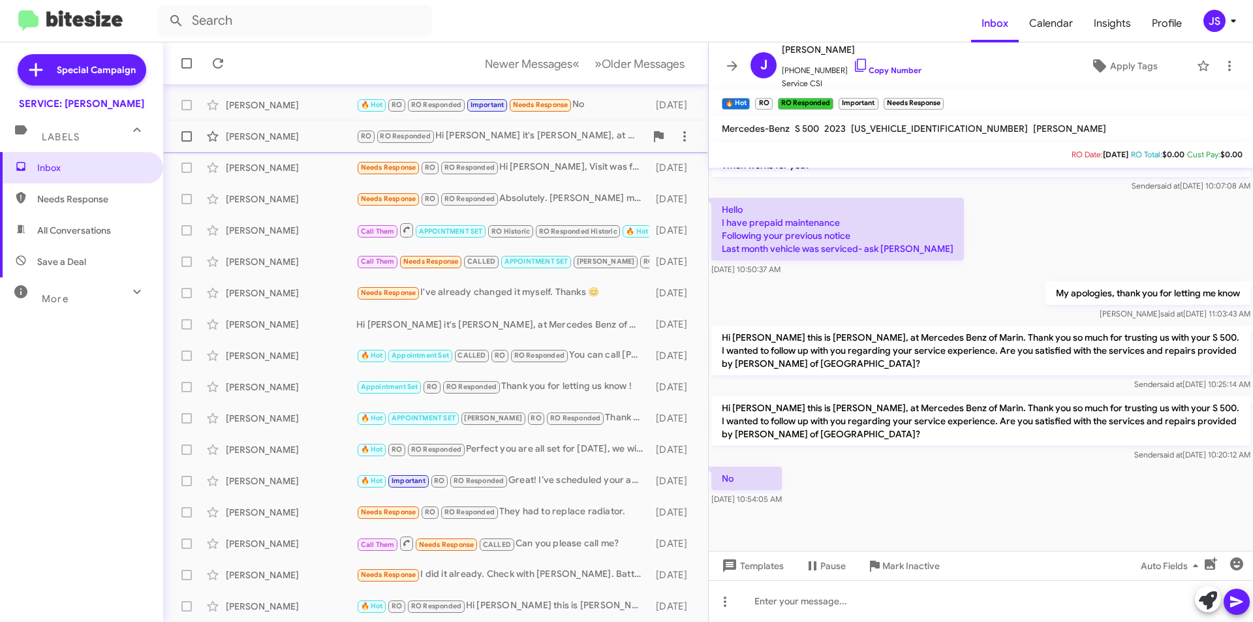
click at [283, 150] on span "Mehrdad Hakimian RO RO Responded Hi Mehrdad it's Omar Ibrahimi, at Mercedes Ben…" at bounding box center [435, 136] width 545 height 31
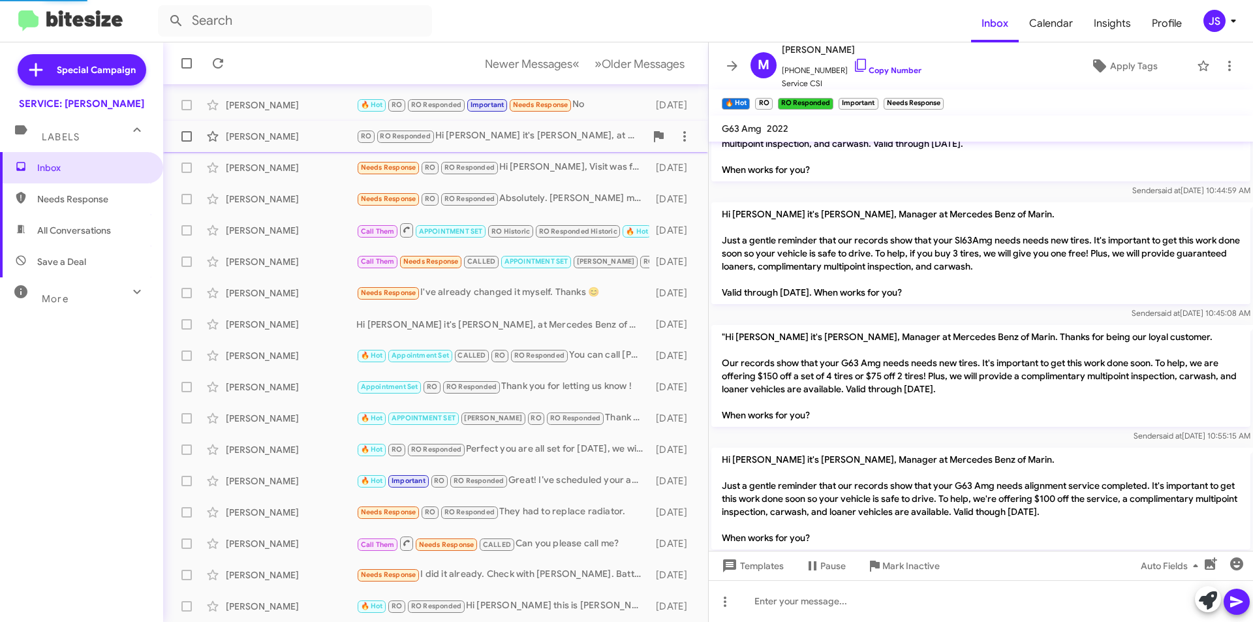
scroll to position [1483, 0]
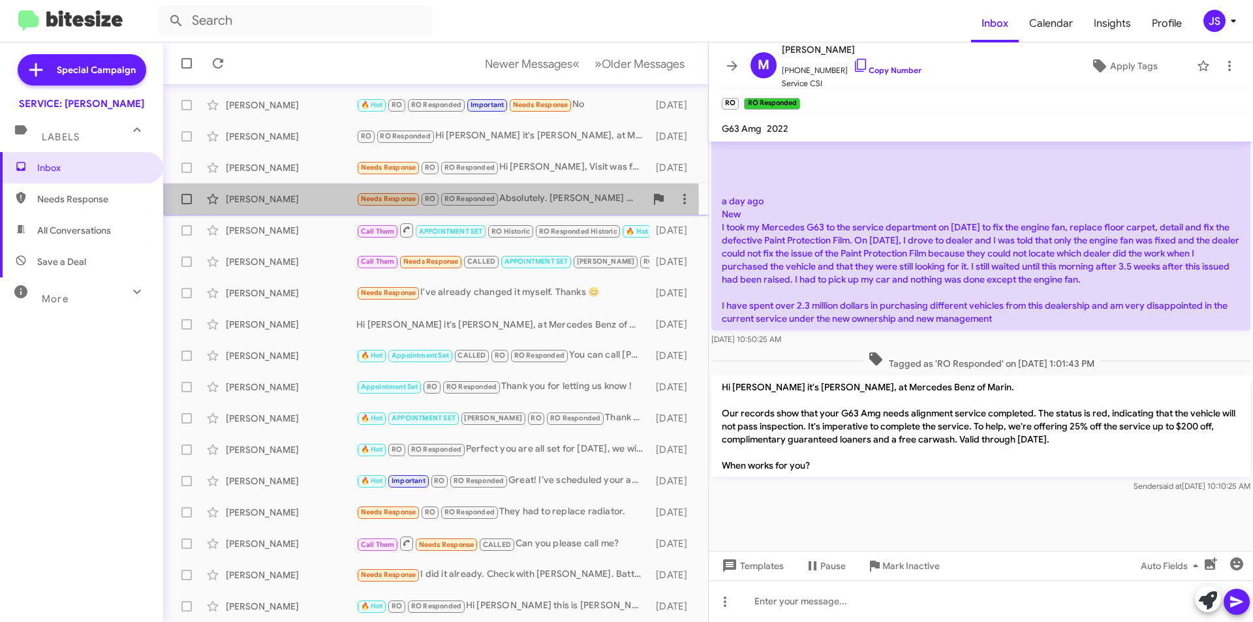
click at [297, 204] on div "Jeff Fesler" at bounding box center [291, 198] width 131 height 13
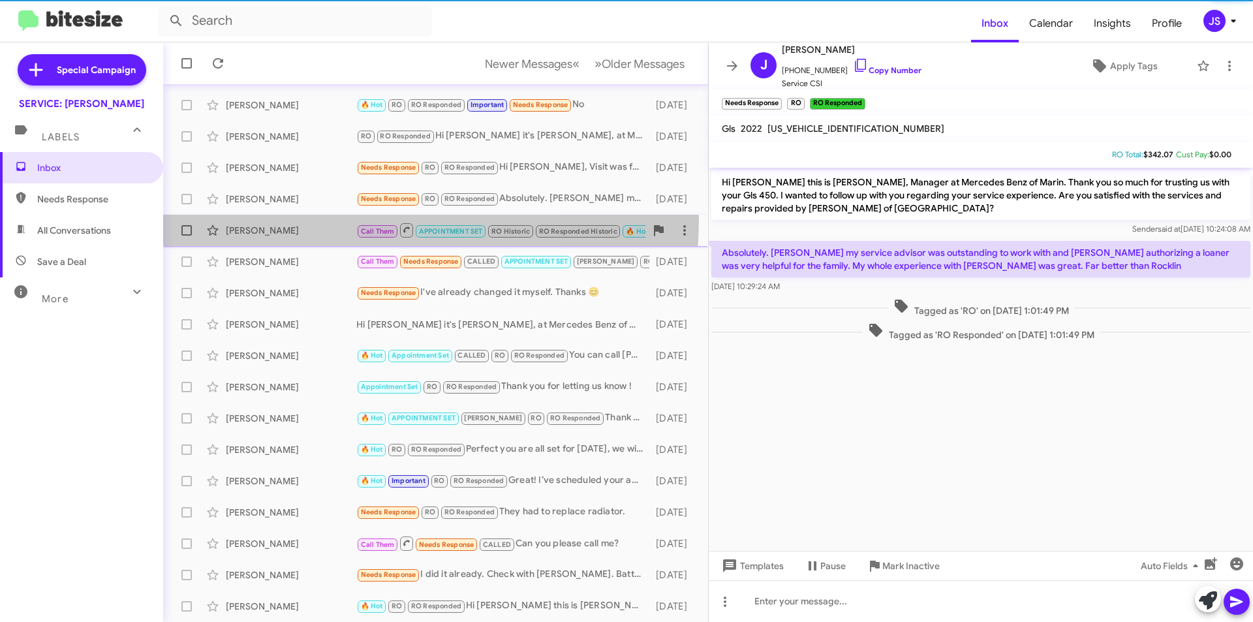
click at [297, 219] on div "Gina Nellesen Call Them APPOINTMENT SET RO Historic RO Responded Historic 🔥 Hot…" at bounding box center [436, 230] width 524 height 26
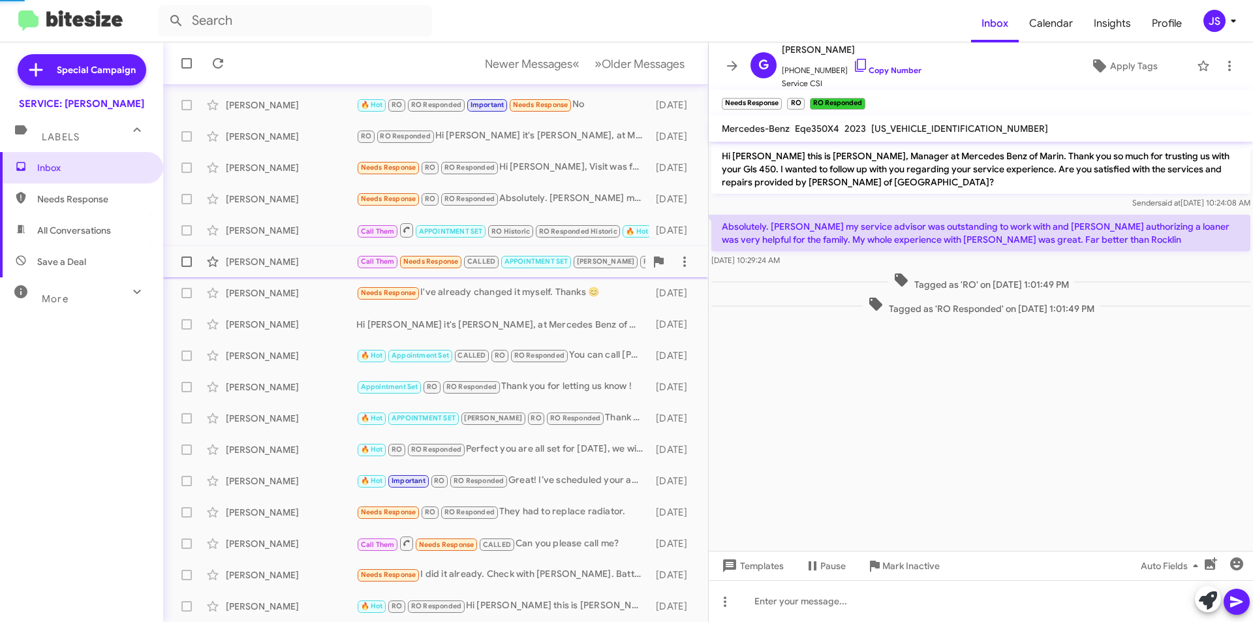
scroll to position [506, 0]
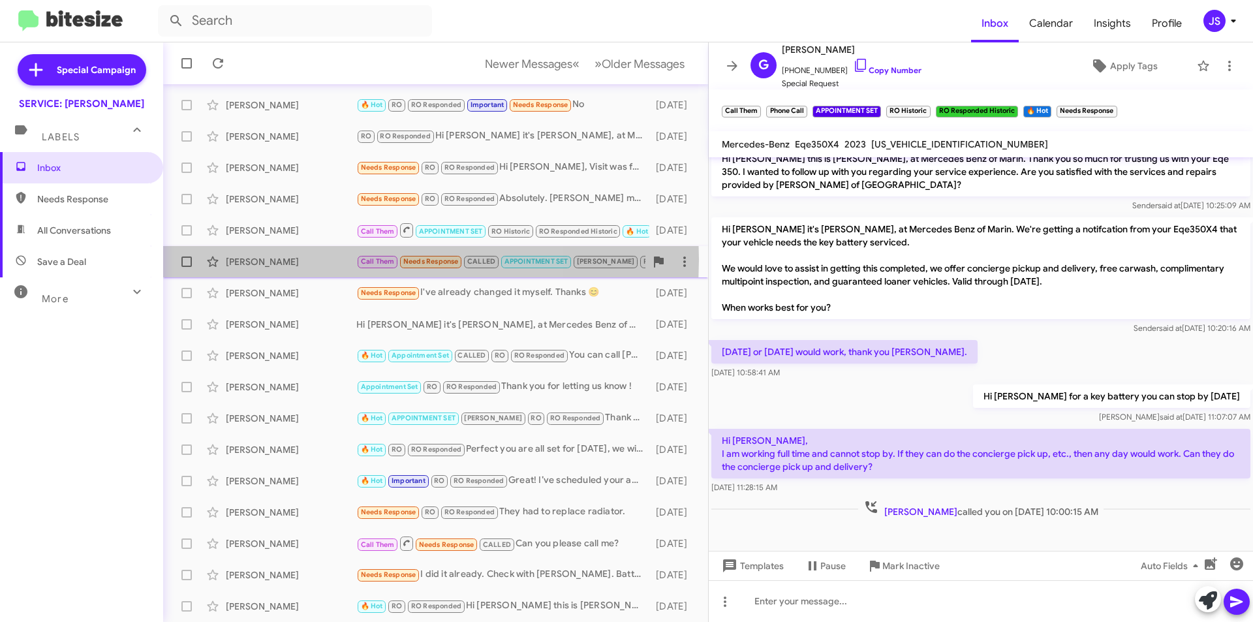
click at [299, 259] on div "Kandyce Smith" at bounding box center [291, 261] width 131 height 13
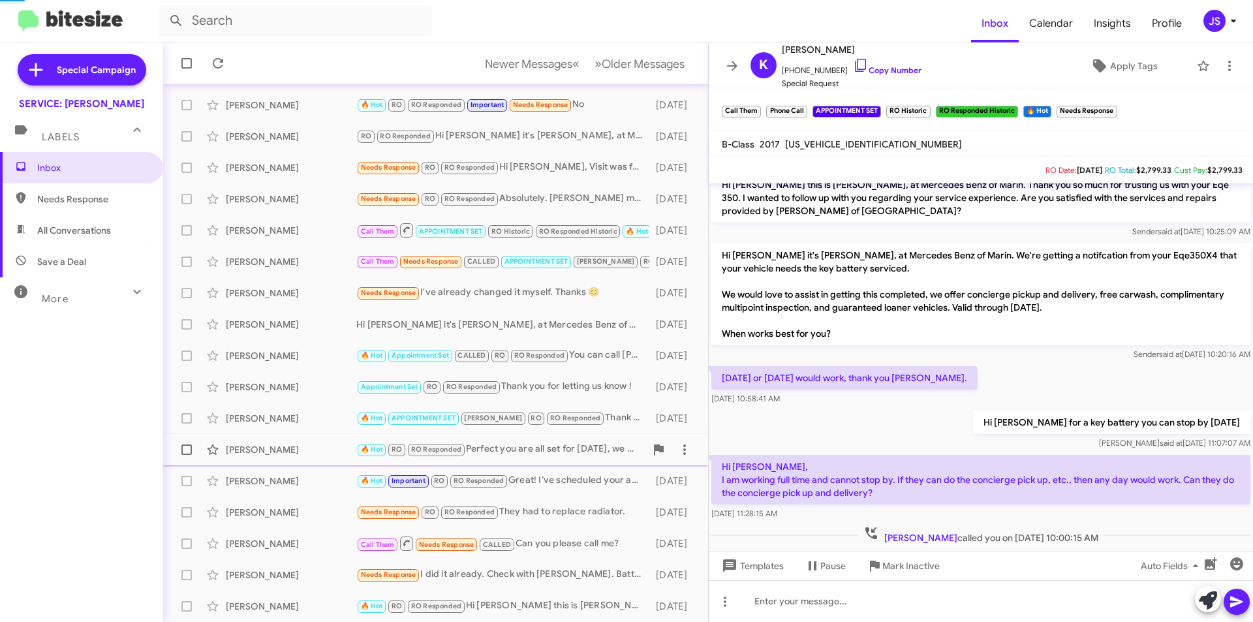
scroll to position [334, 0]
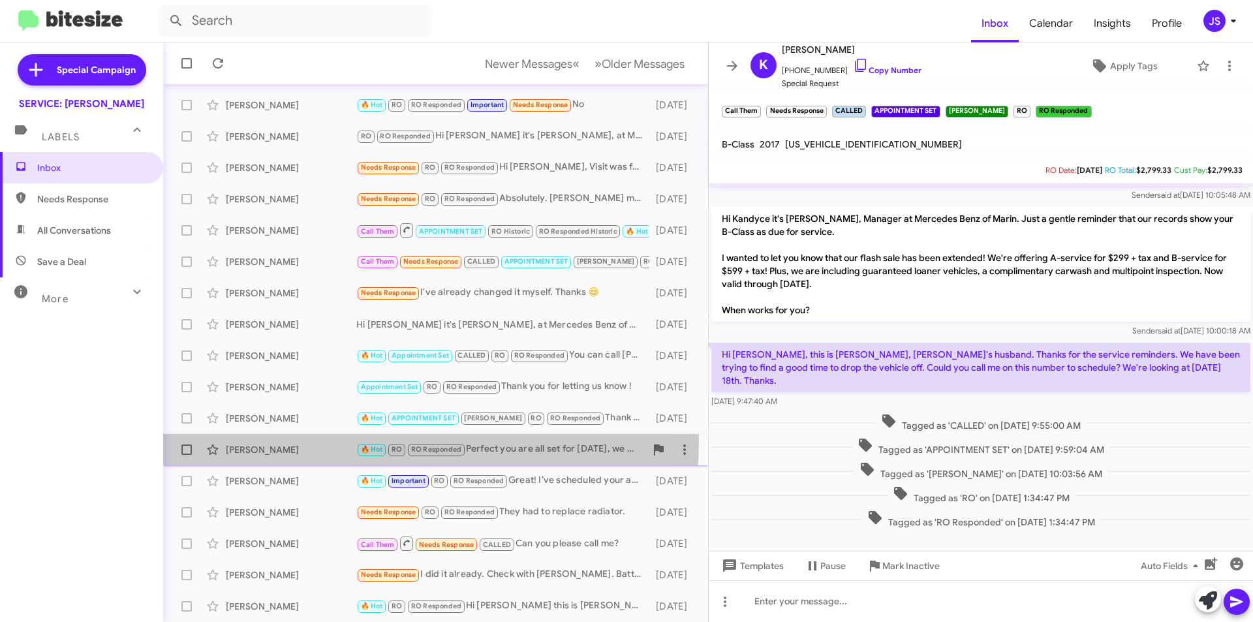
click at [270, 439] on div "John Davito 🔥 Hot RO RO Responded Perfect you are all set for this Monday, we w…" at bounding box center [436, 450] width 524 height 26
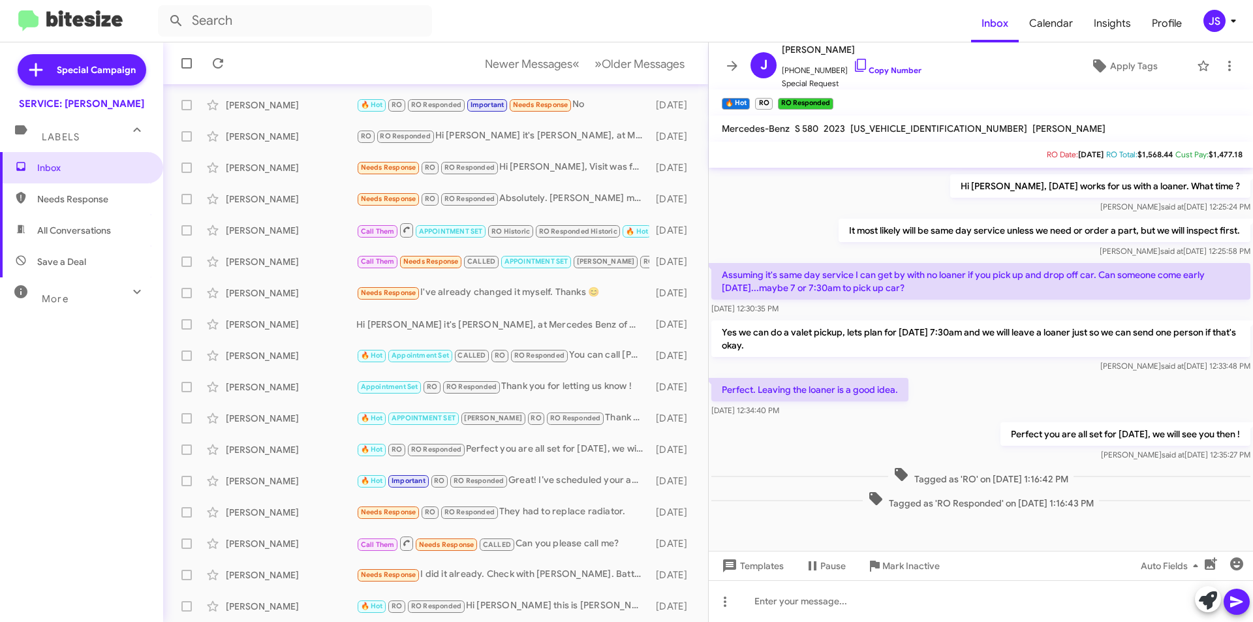
scroll to position [396, 0]
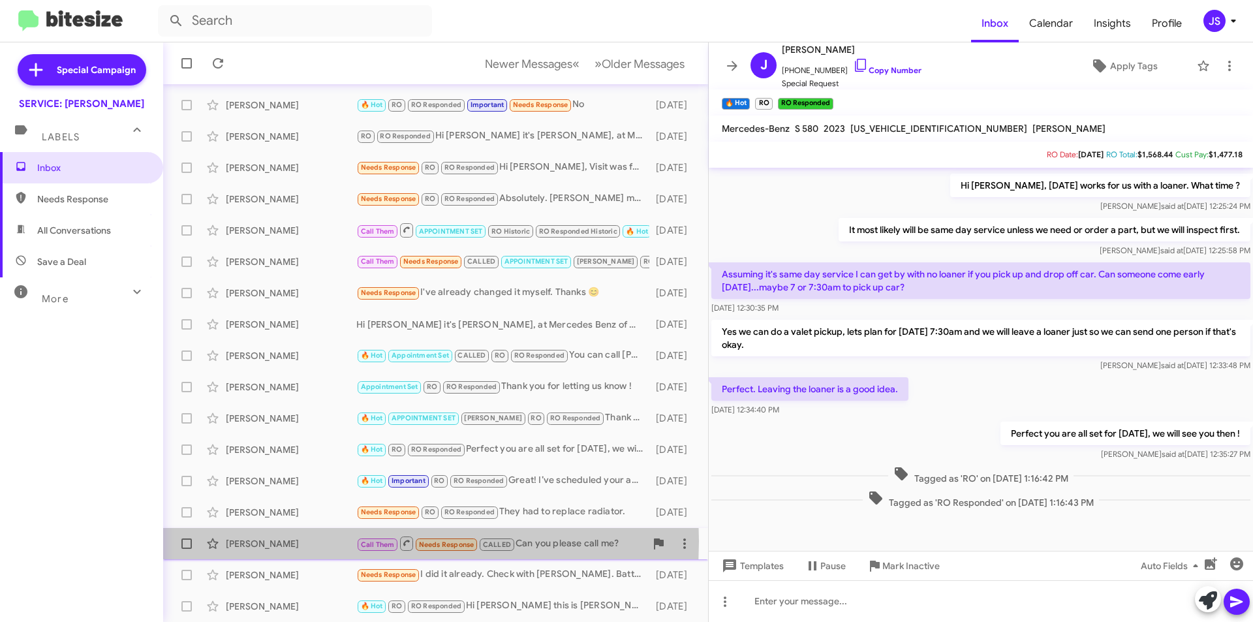
click at [313, 541] on div "Coral Harrison" at bounding box center [291, 543] width 131 height 13
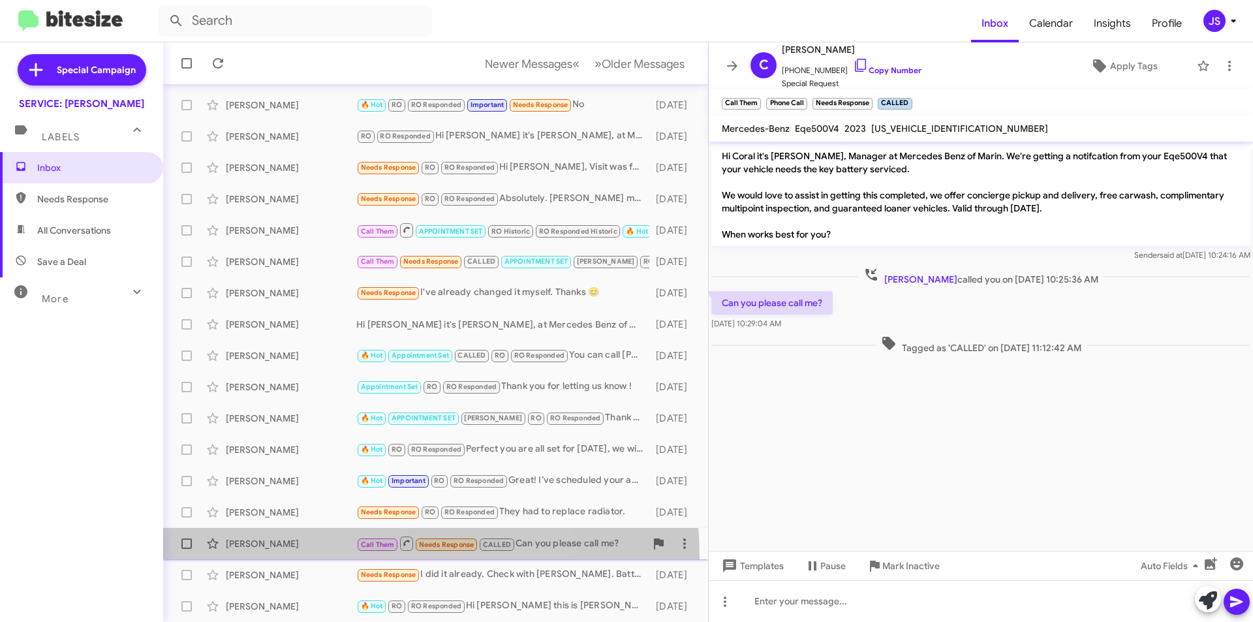
click at [305, 557] on span "Coral Harrison Call Them Needs Response CALLED Can you please call me? 2 months…" at bounding box center [435, 543] width 545 height 31
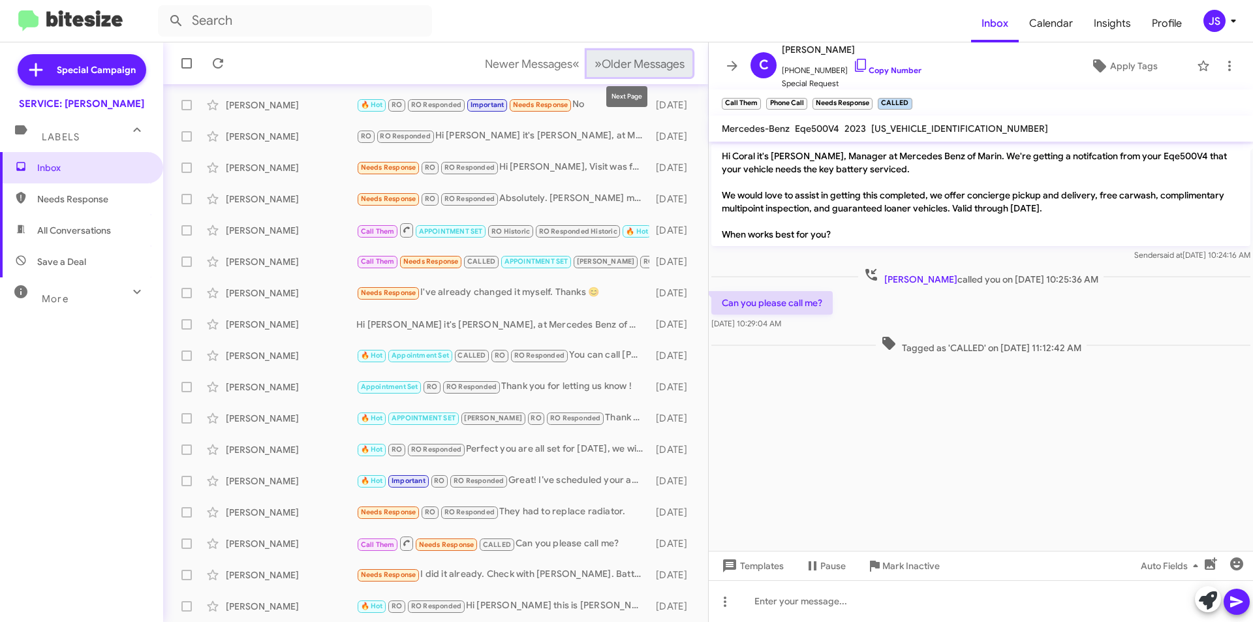
click at [624, 65] on span "Older Messages" at bounding box center [643, 64] width 83 height 14
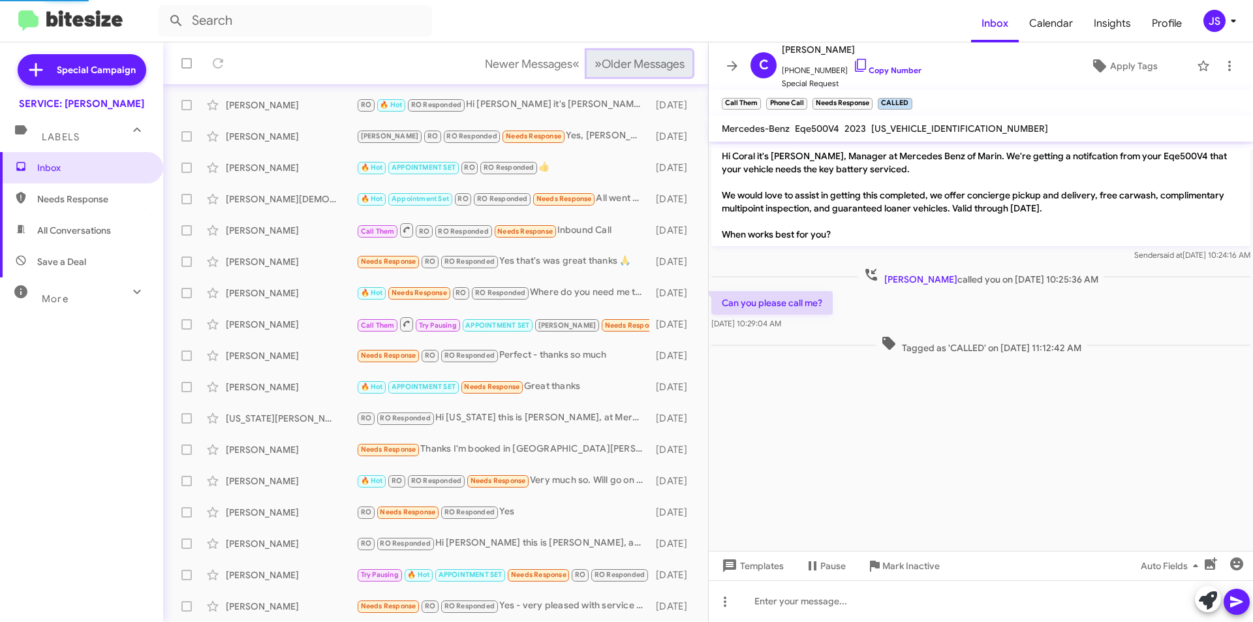
click at [624, 65] on span "Older Messages" at bounding box center [643, 64] width 83 height 14
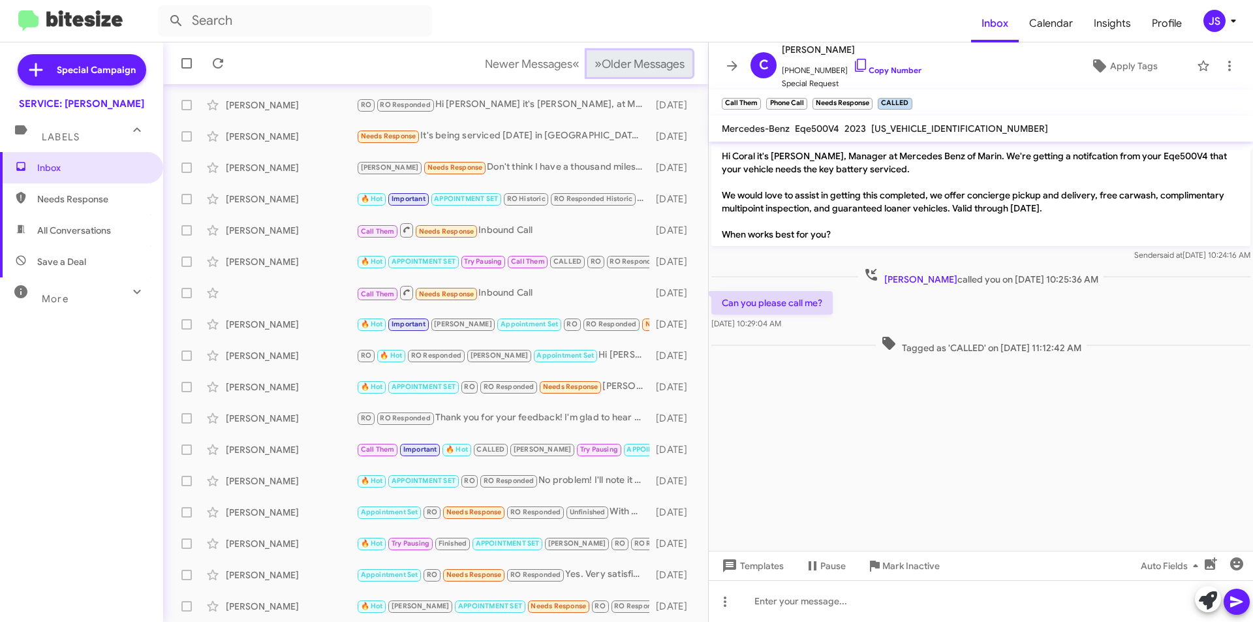
click at [658, 67] on span "Older Messages" at bounding box center [643, 64] width 83 height 14
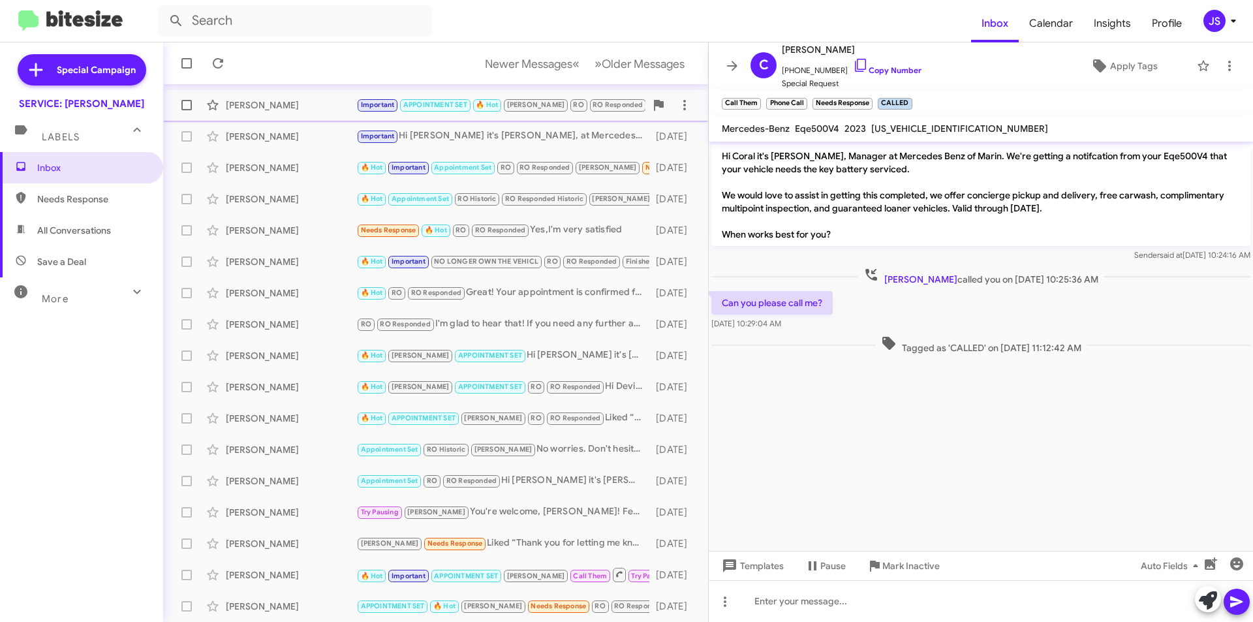
click at [305, 110] on div "Dennis Kowalski" at bounding box center [291, 105] width 131 height 13
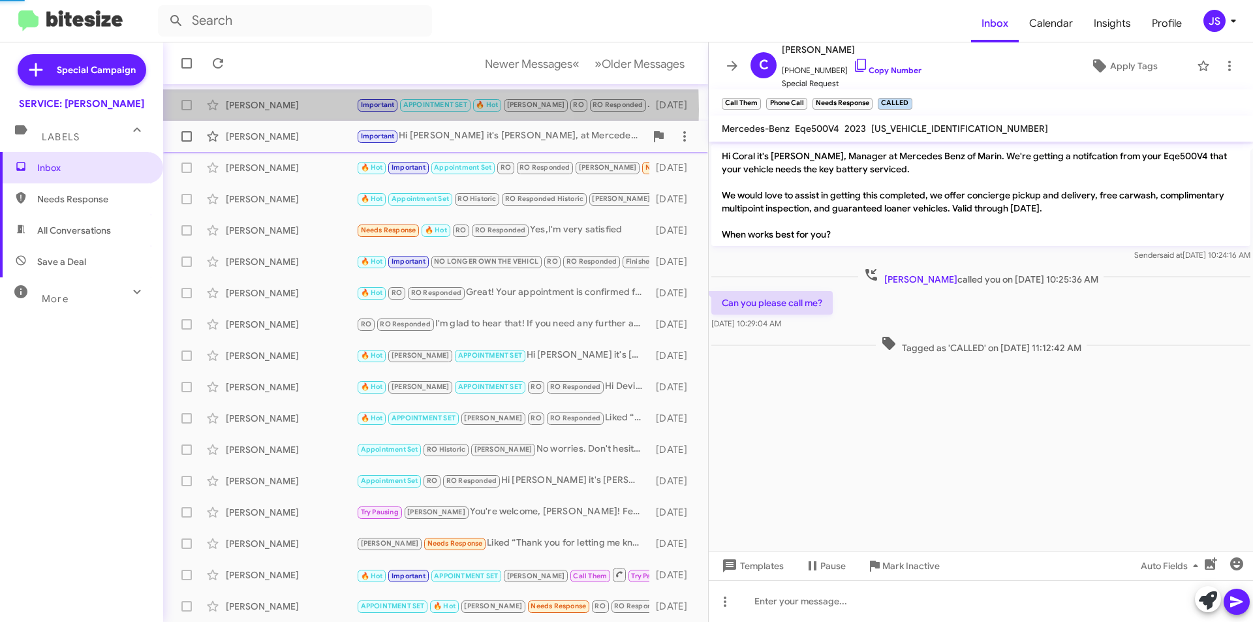
scroll to position [785, 0]
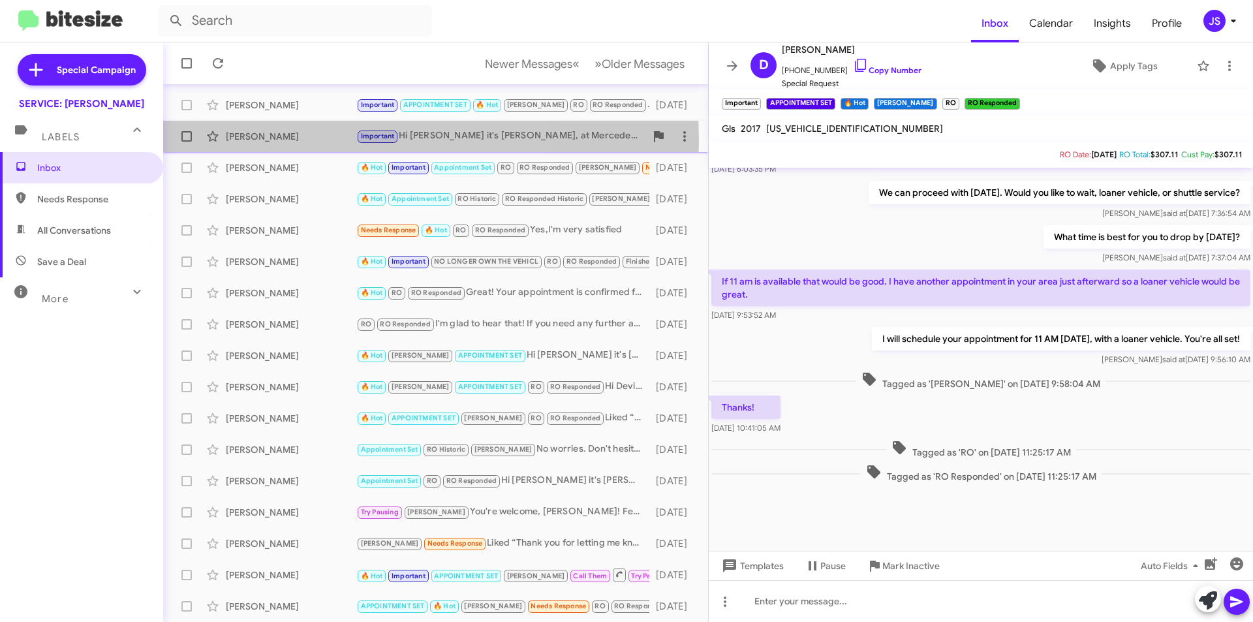
click at [293, 141] on div "John Young" at bounding box center [291, 136] width 131 height 13
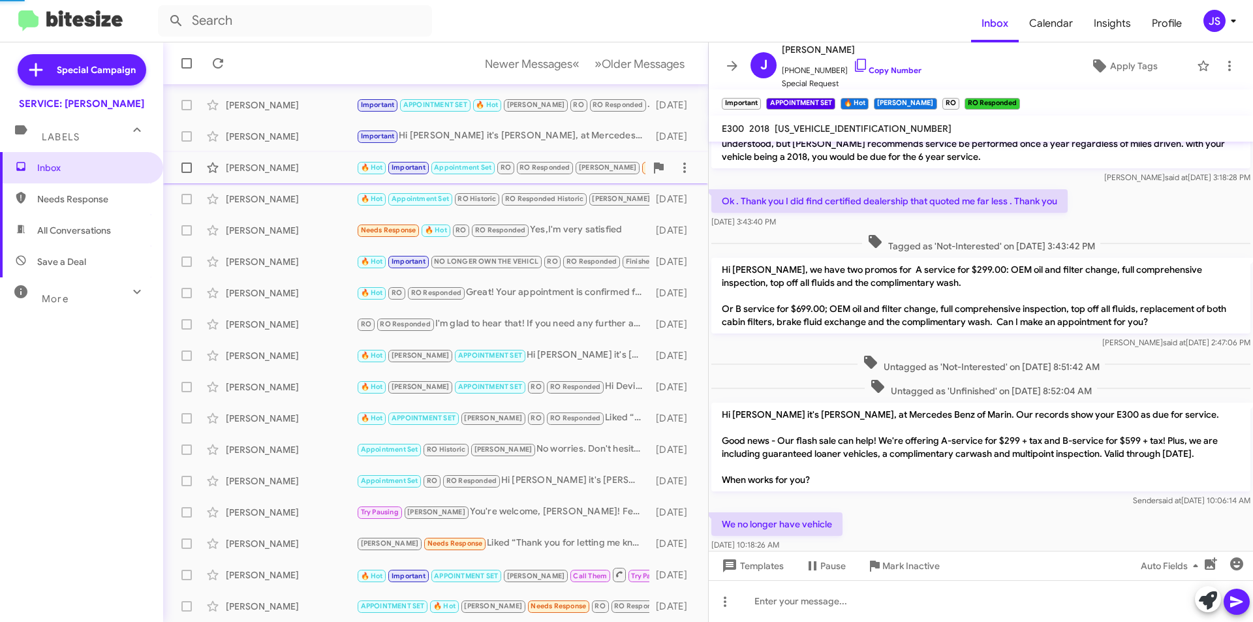
scroll to position [975, 0]
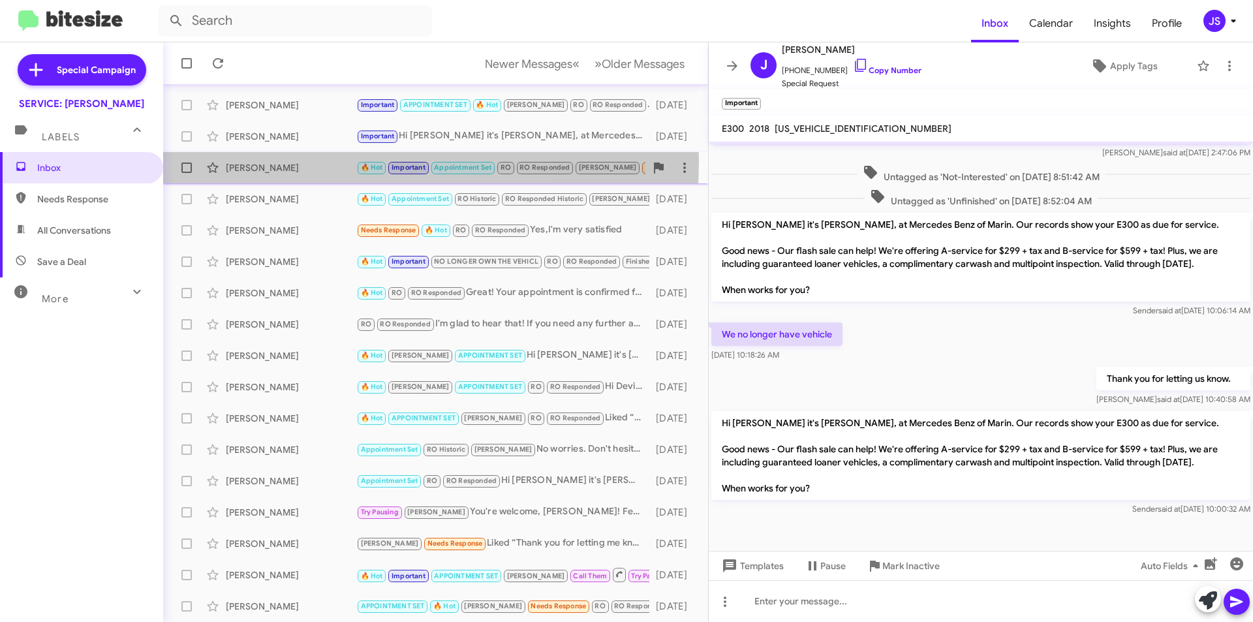
click at [294, 161] on div "Leigh Evans 🔥 Hot Important Appointment Set RO RO Responded RAUL Needs Response…" at bounding box center [436, 168] width 524 height 26
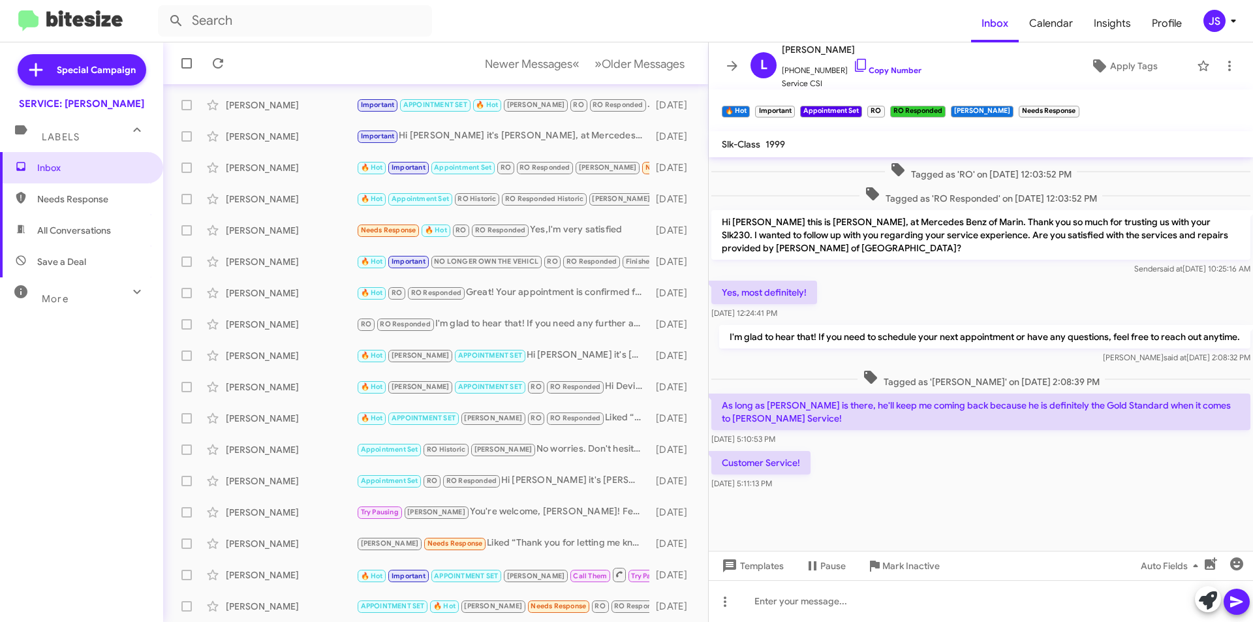
scroll to position [799, 0]
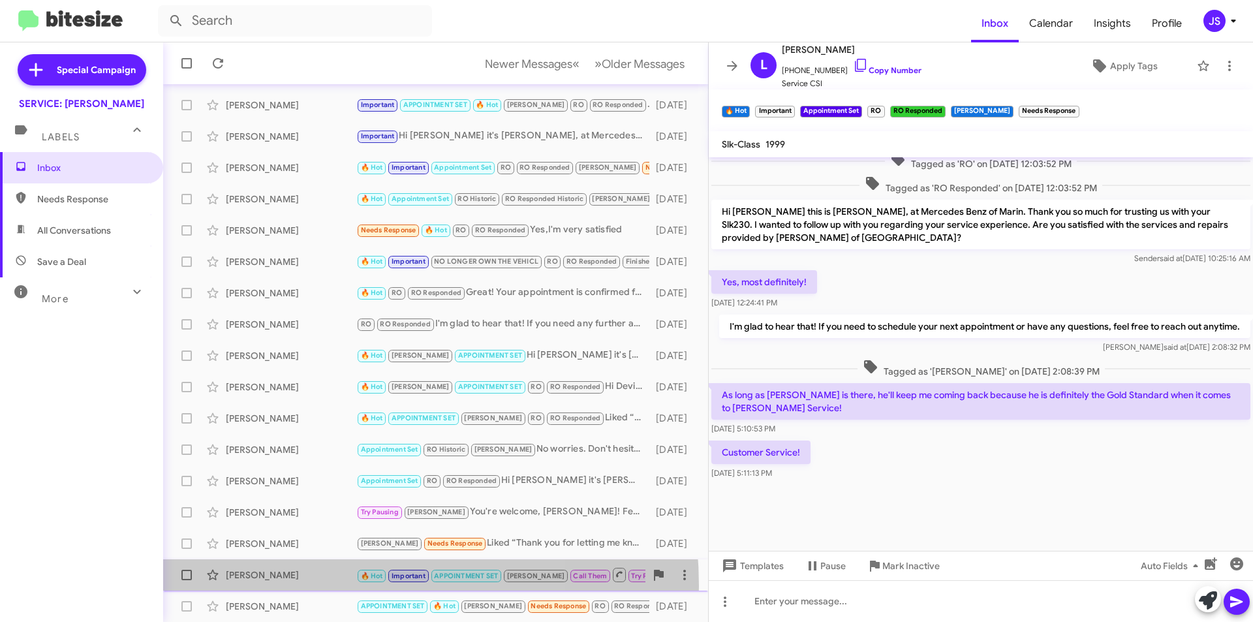
click at [300, 586] on div "David Armstrong 🔥 Hot Important APPOINTMENT SET RAUL Call Them Try Pausing Need…" at bounding box center [436, 575] width 524 height 26
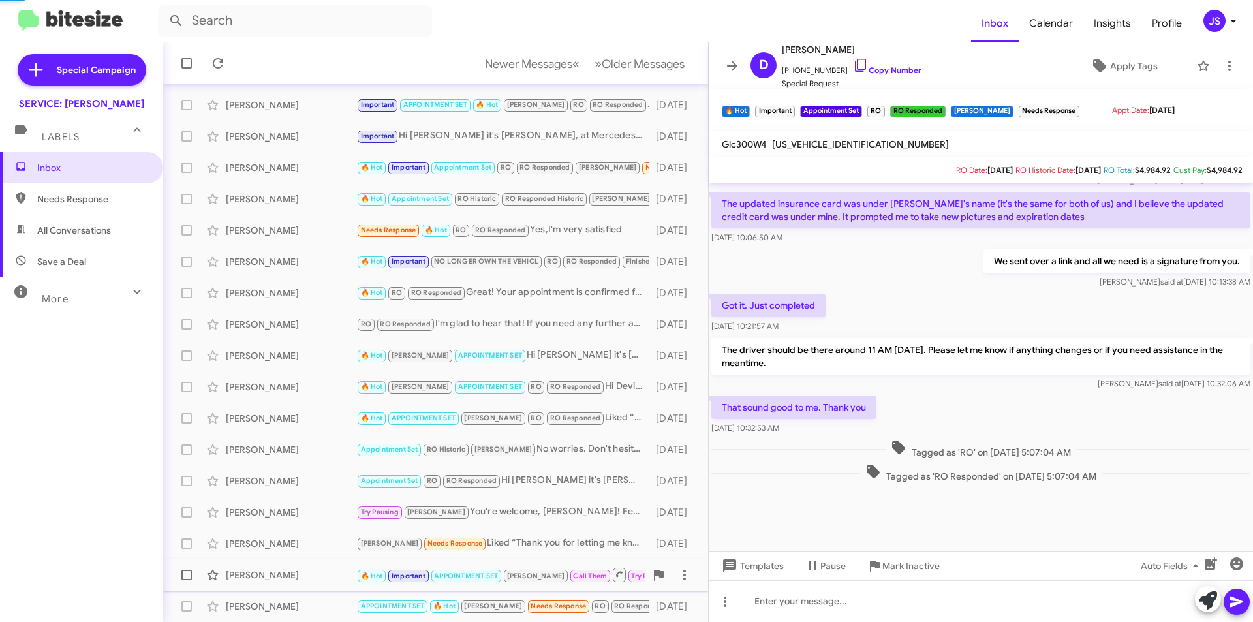
scroll to position [687, 0]
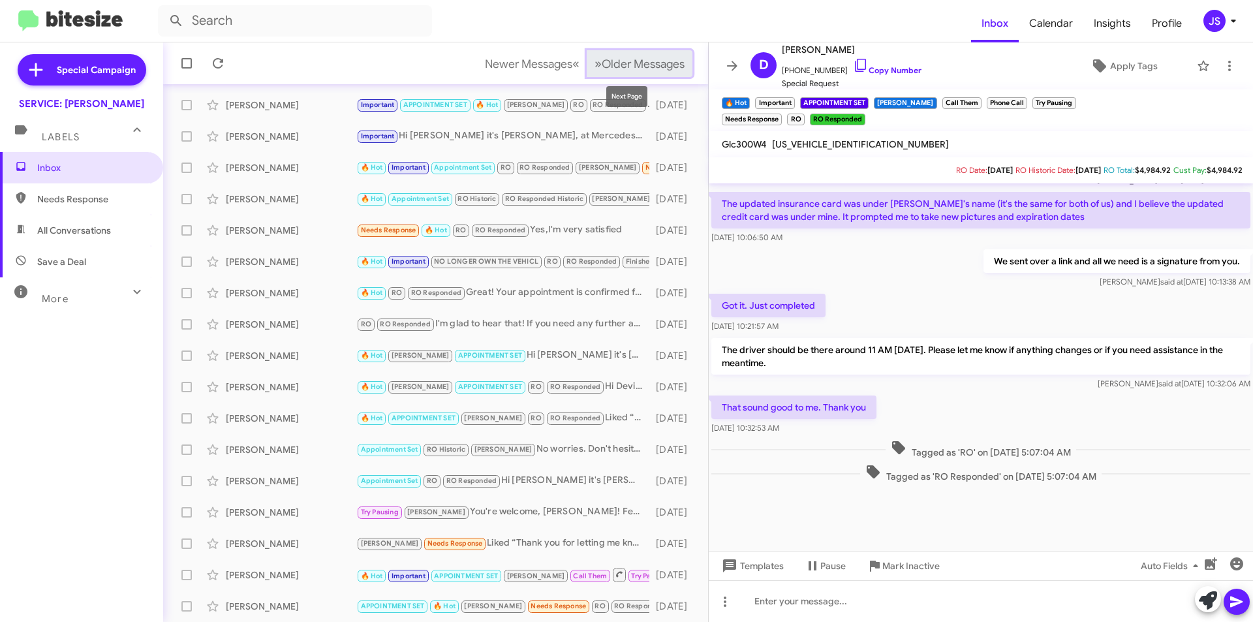
click at [625, 68] on span "Older Messages" at bounding box center [643, 64] width 83 height 14
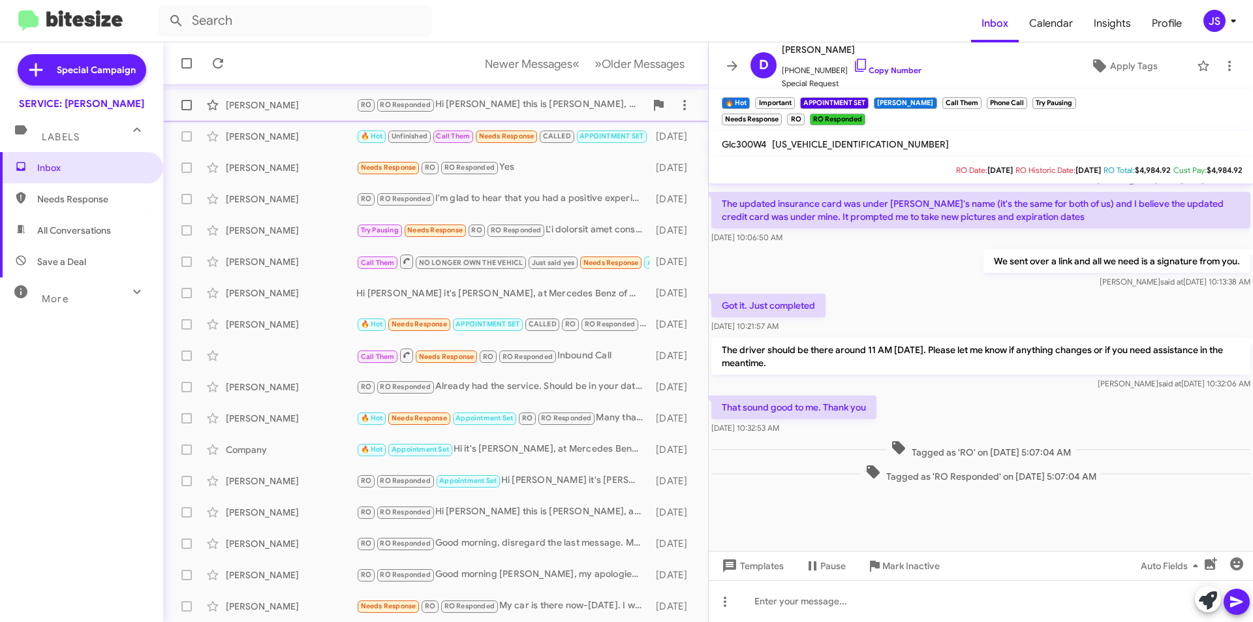
click at [290, 105] on div "Susan York" at bounding box center [291, 105] width 131 height 13
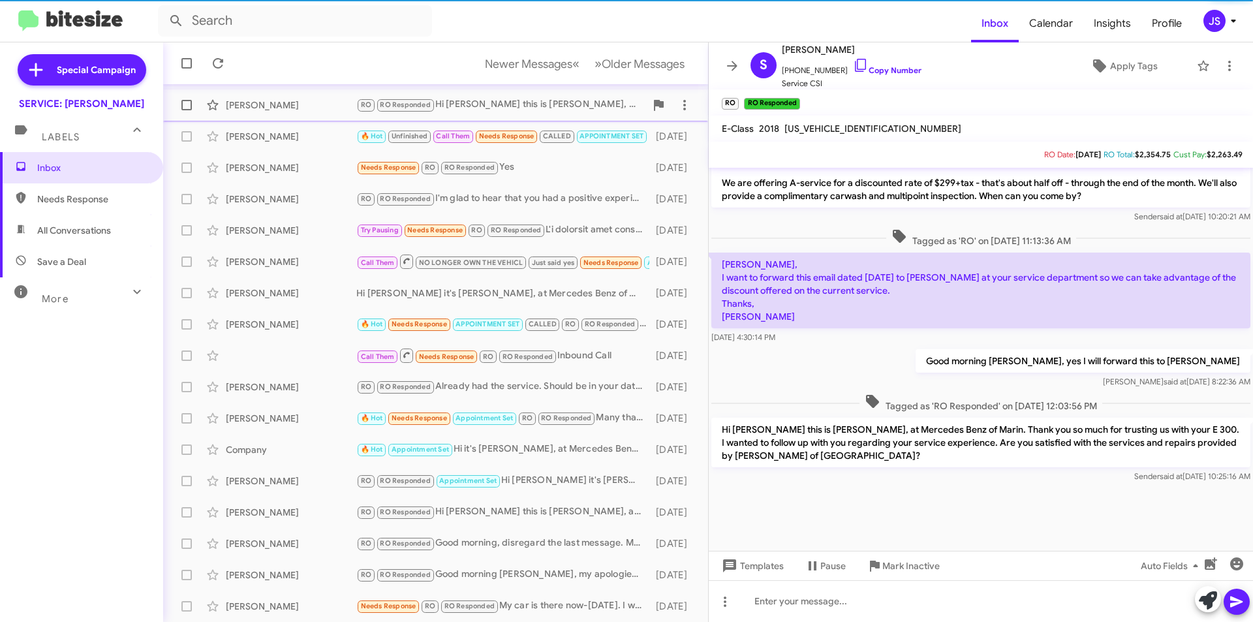
scroll to position [1573, 0]
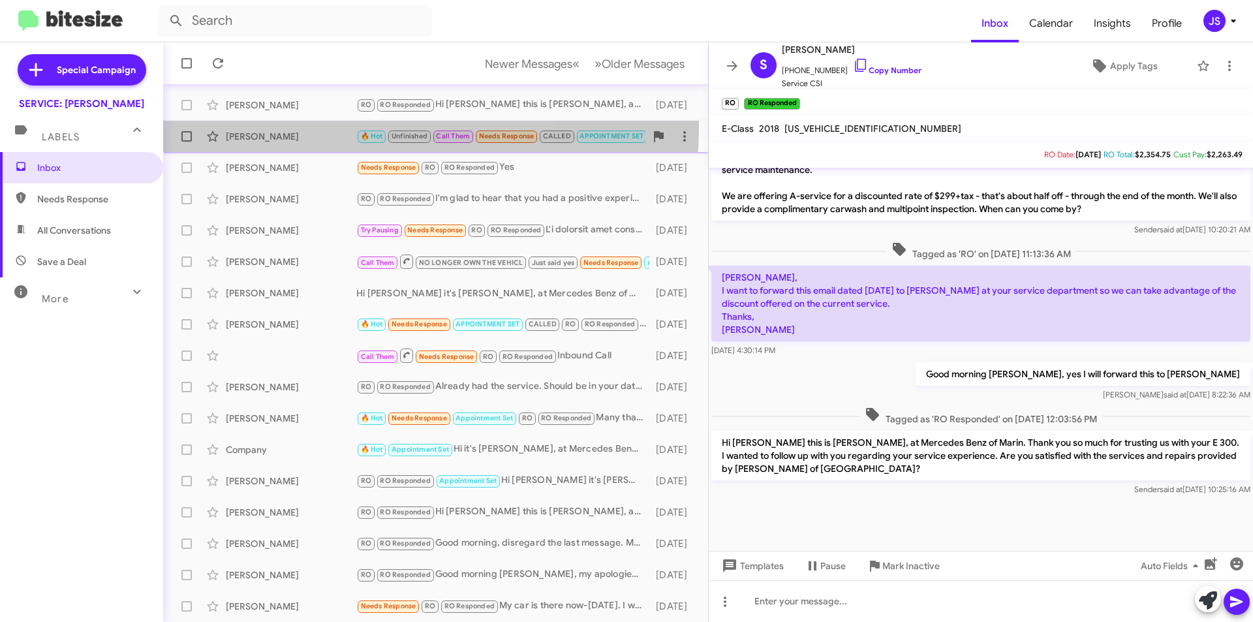
click at [295, 126] on div "Dorothy Weaver 🔥 Hot Unfinished Call Them Needs Response CALLED APPOINTMENT SET…" at bounding box center [436, 136] width 524 height 26
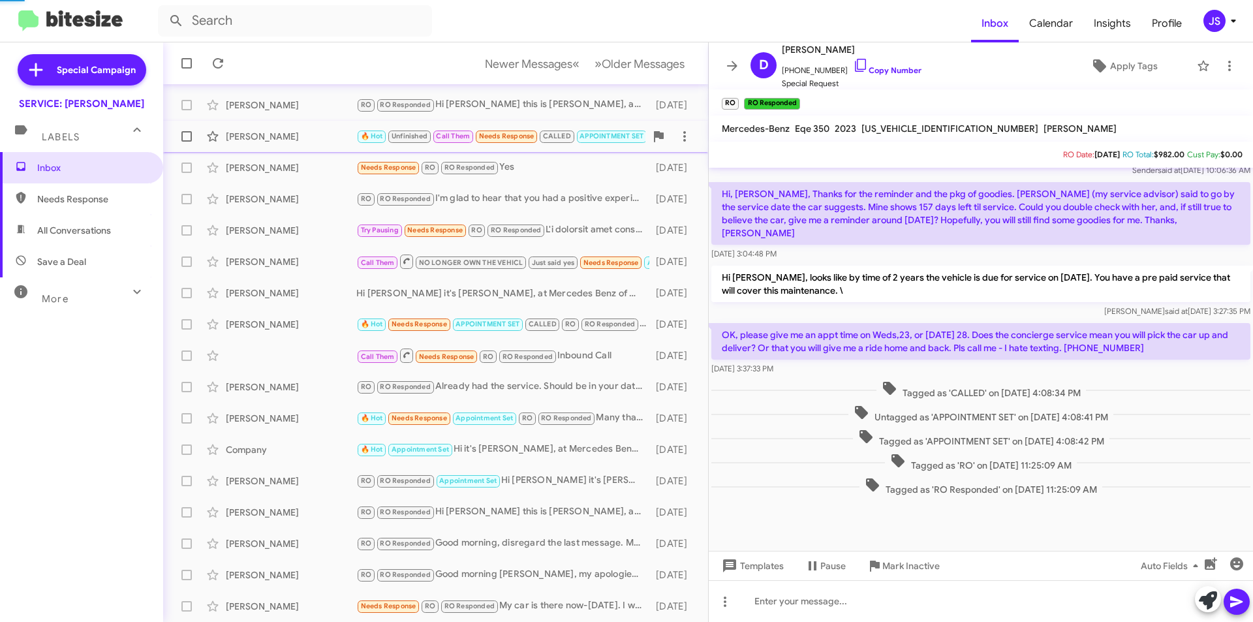
scroll to position [625, 0]
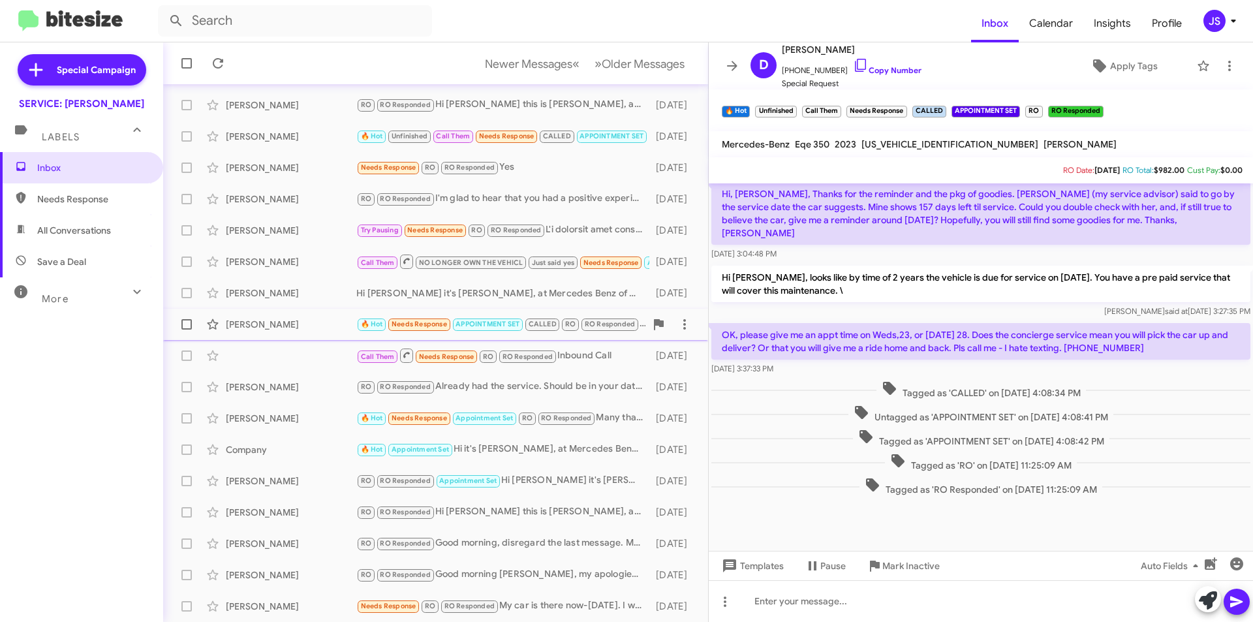
click at [290, 331] on div "Scott Durcanin 🔥 Hot Needs Response APPOINTMENT SET CALLED RO RO Responded Sorr…" at bounding box center [436, 324] width 524 height 26
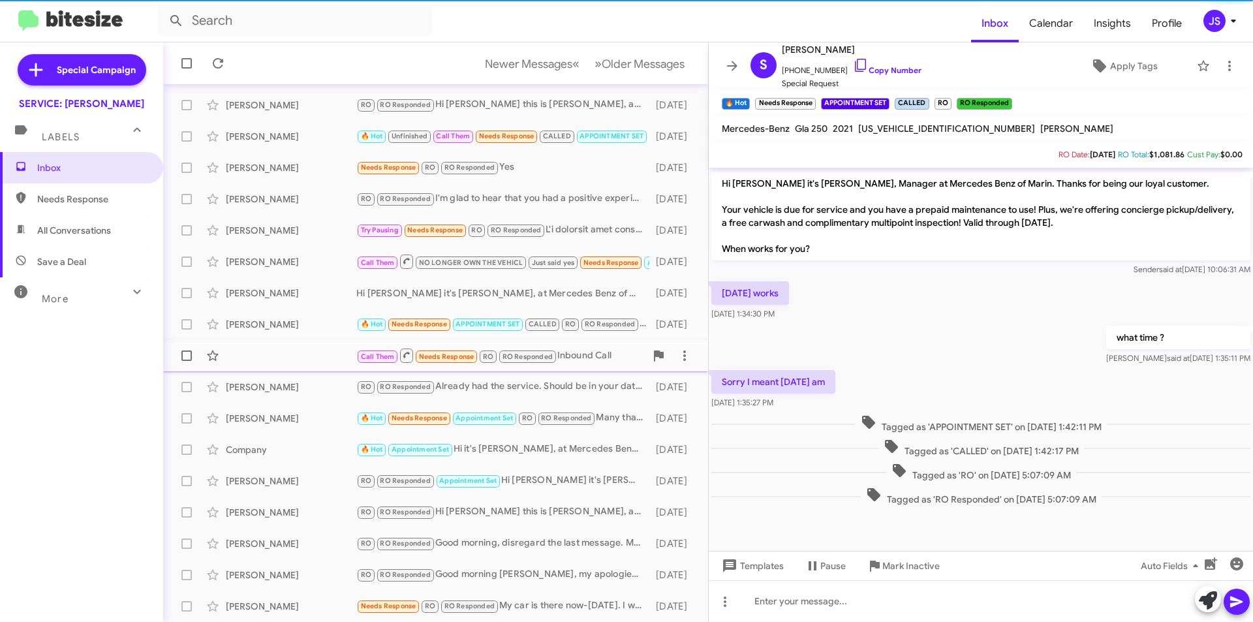
scroll to position [455, 0]
click at [295, 351] on div "Call Them Needs Response RO RO Responded Inbound Call 2 months ago" at bounding box center [436, 356] width 524 height 26
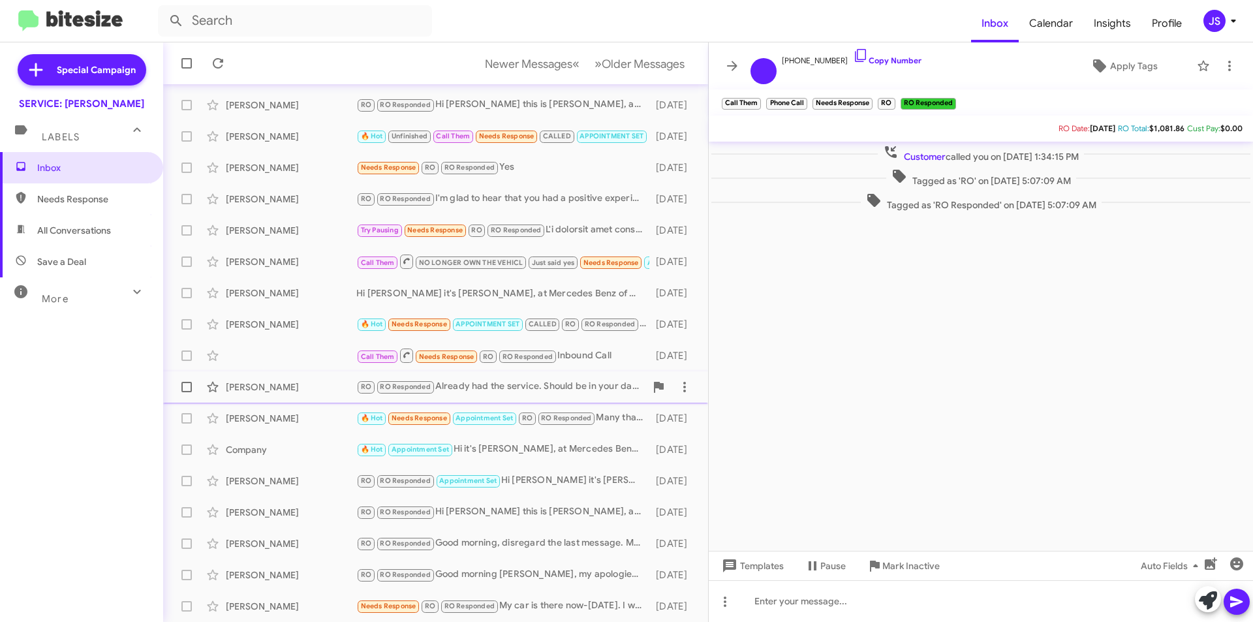
click at [335, 380] on div "Kathy Sandler RO RO Responded Already had the service. Should be in your data. …" at bounding box center [436, 387] width 524 height 26
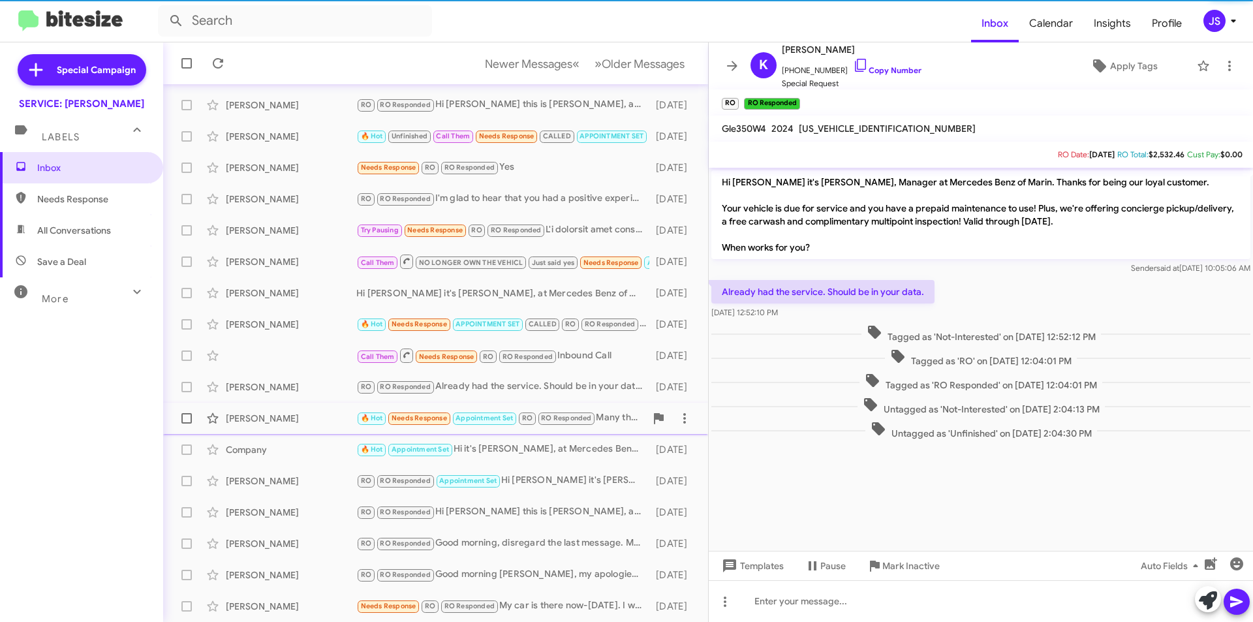
click at [330, 426] on div "Nancy Behrens 🔥 Hot Needs Response Appointment Set RO RO Responded Many thanks …" at bounding box center [436, 418] width 524 height 26
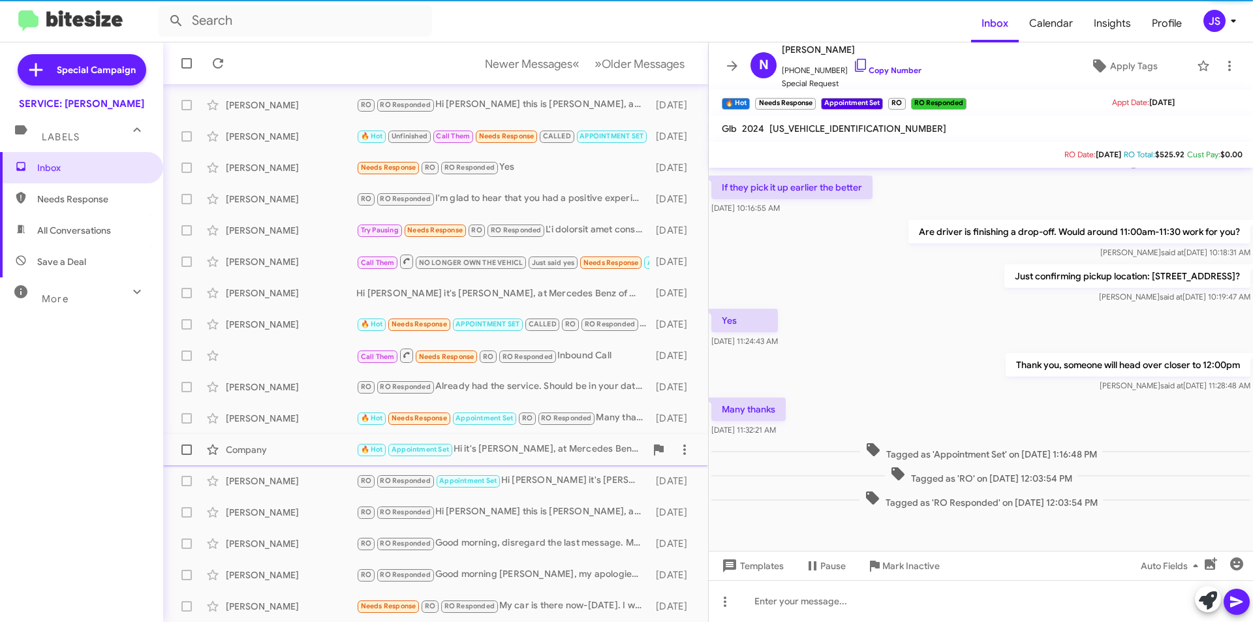
click at [330, 458] on div "Company 🔥 Hot Appointment Set Hi it's Omar Ibrahimi, at Mercedes Benz of Marin.…" at bounding box center [436, 450] width 524 height 26
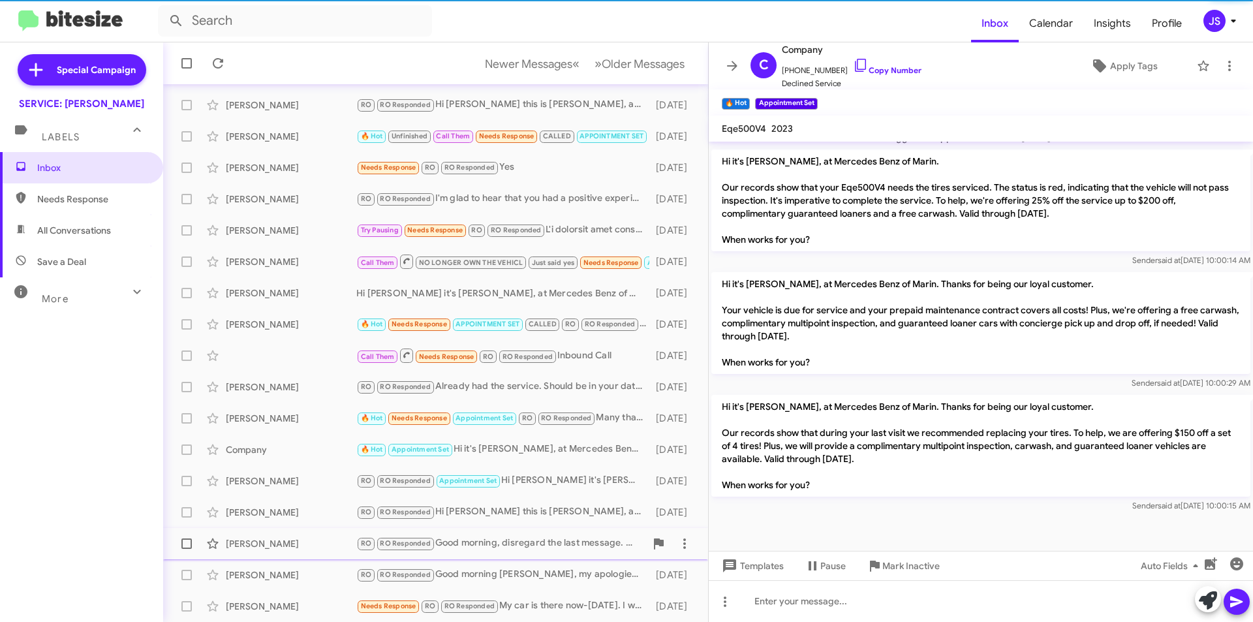
click at [318, 530] on span "Clifford Booth RO RO Responded Good morning, disregard the last message. My apo…" at bounding box center [435, 543] width 545 height 31
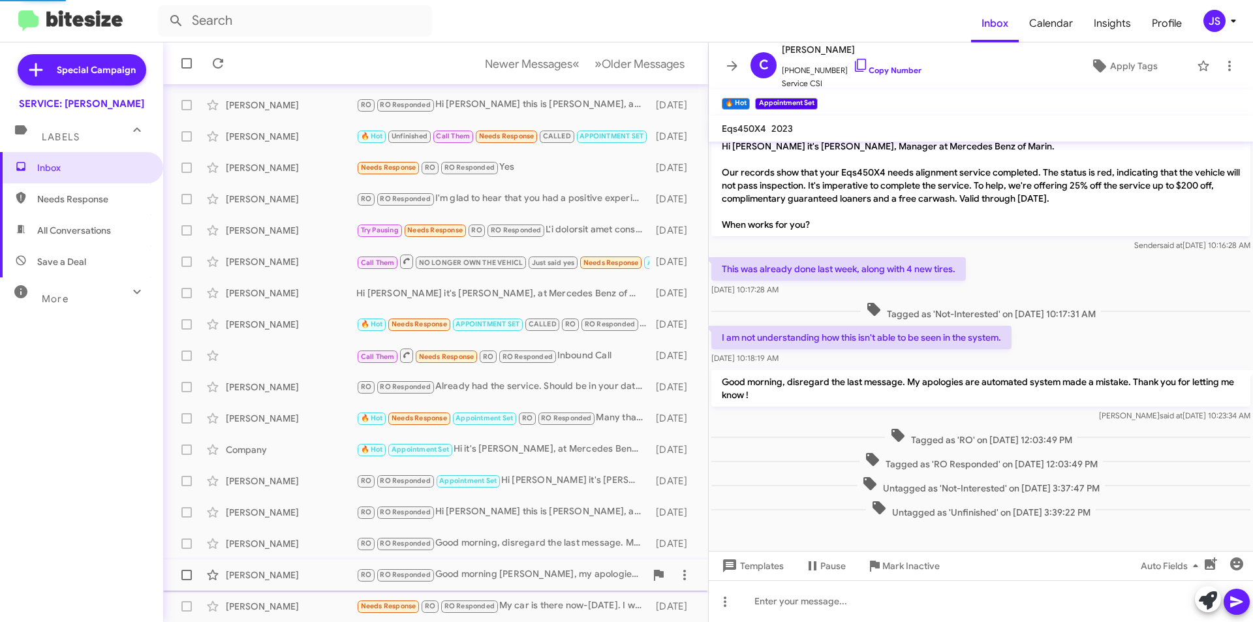
scroll to position [10, 0]
click at [321, 577] on div "Melia Fernandez" at bounding box center [291, 574] width 131 height 13
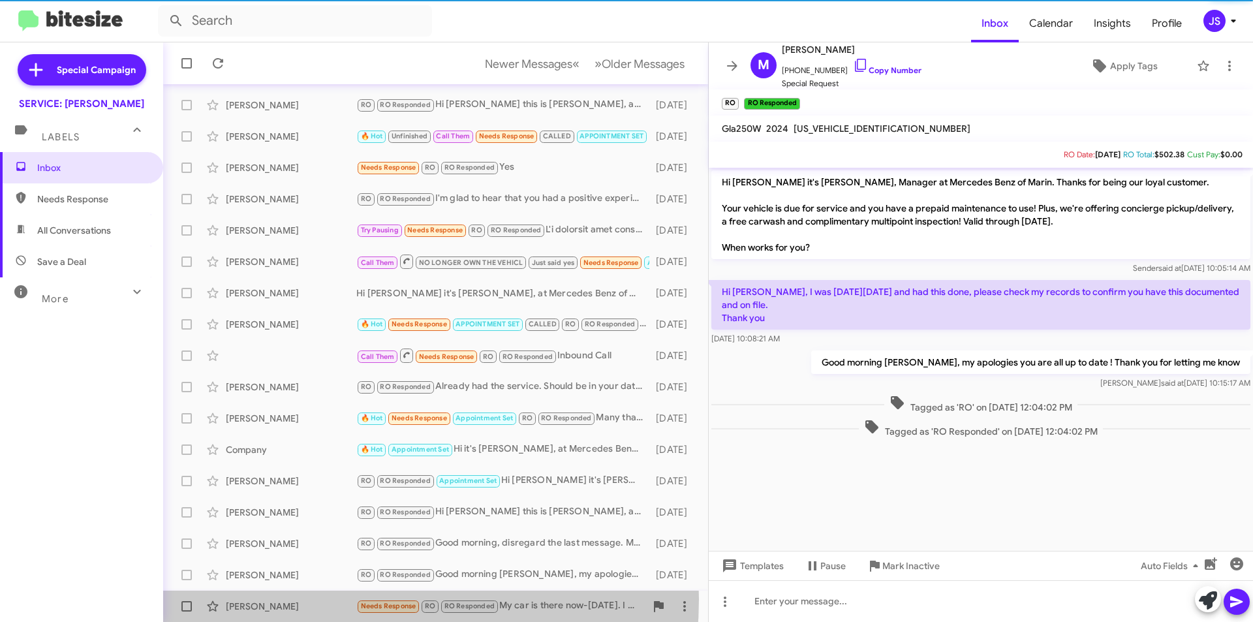
click at [322, 599] on div "Carol Coawette Needs Response RO RO Responded My car is there now-since Saturda…" at bounding box center [436, 606] width 524 height 26
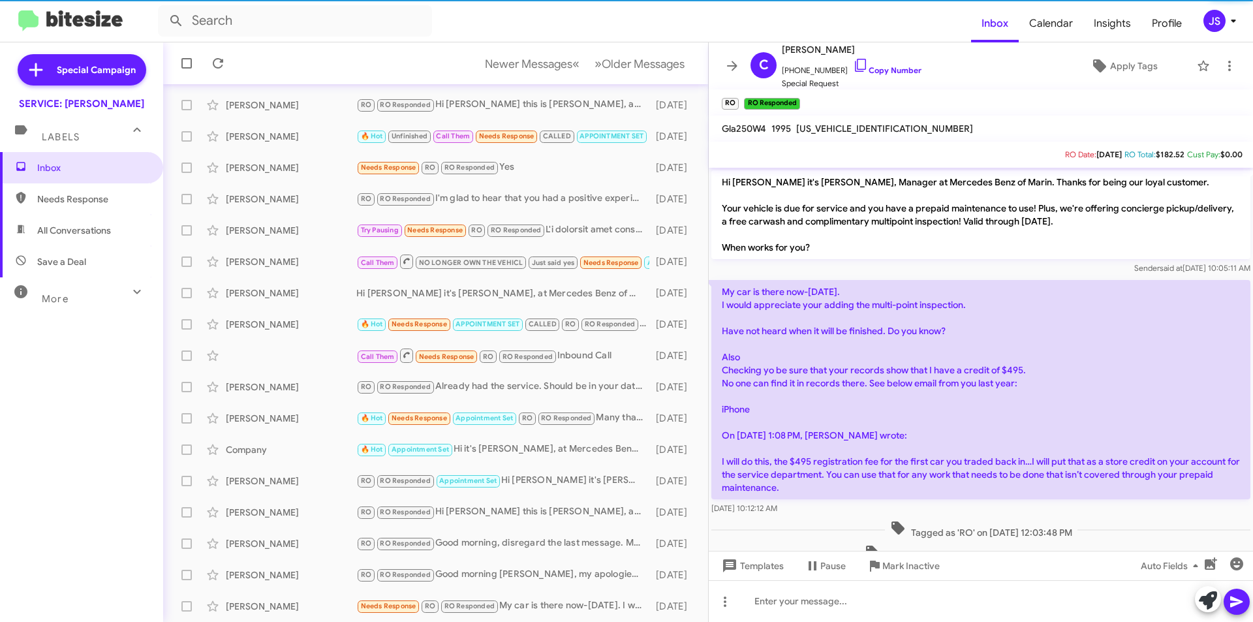
scroll to position [28, 0]
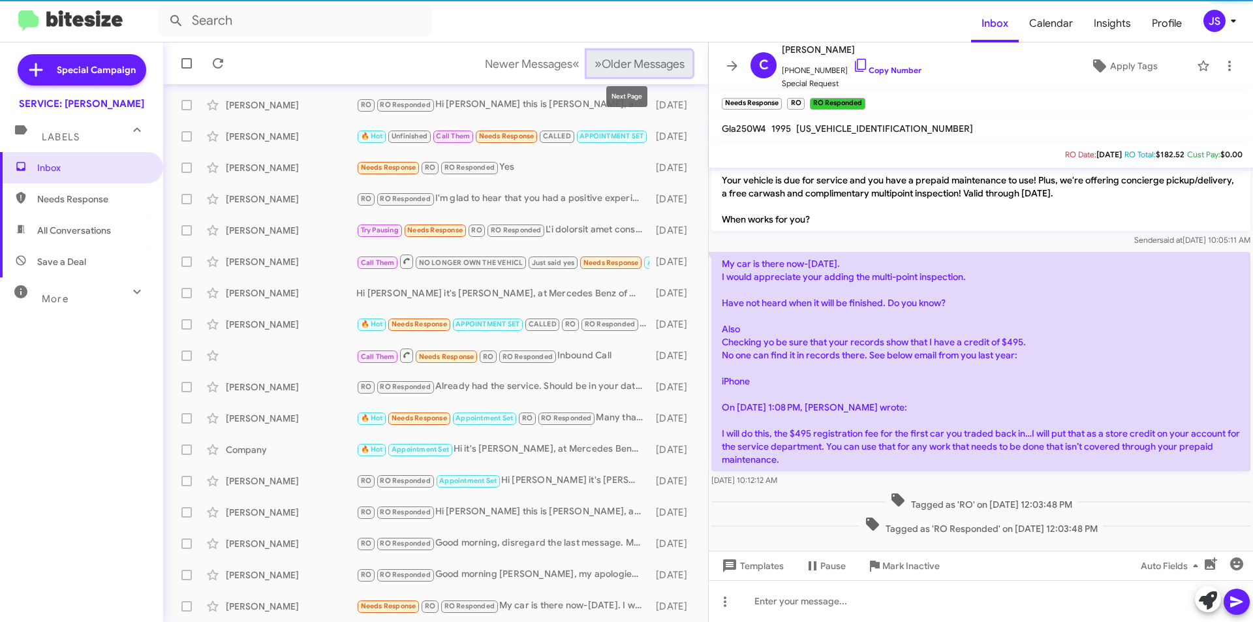
click at [621, 54] on button "» Next Older Messages" at bounding box center [640, 63] width 106 height 27
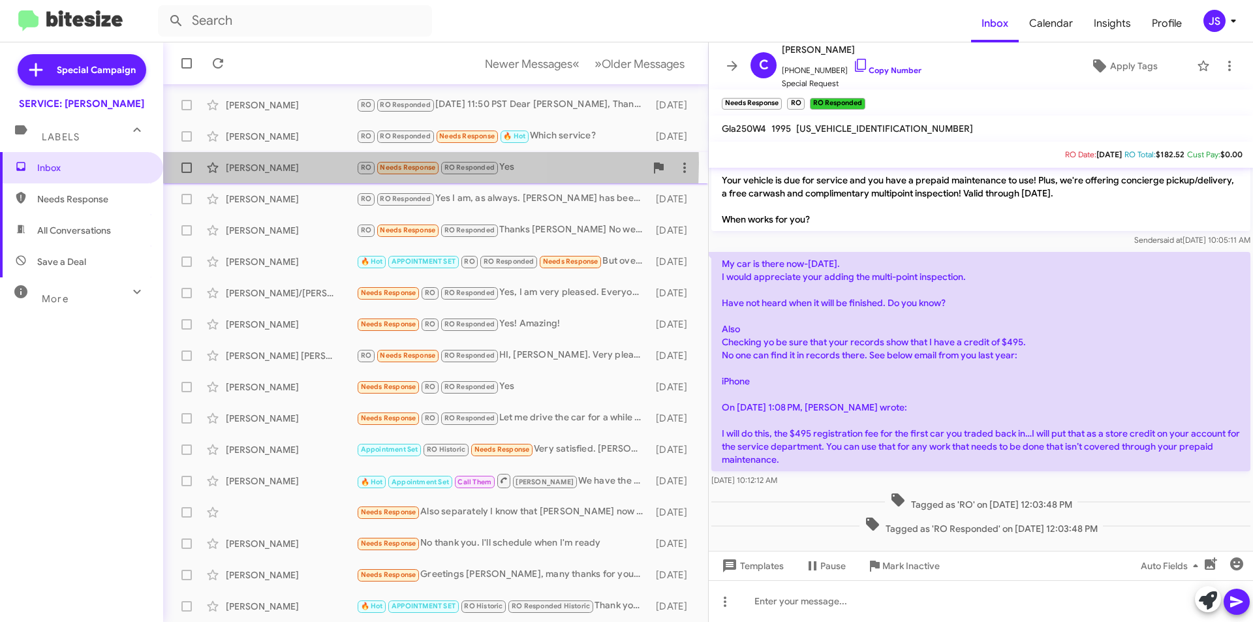
click at [291, 162] on div "Fortunate Aronu" at bounding box center [291, 167] width 131 height 13
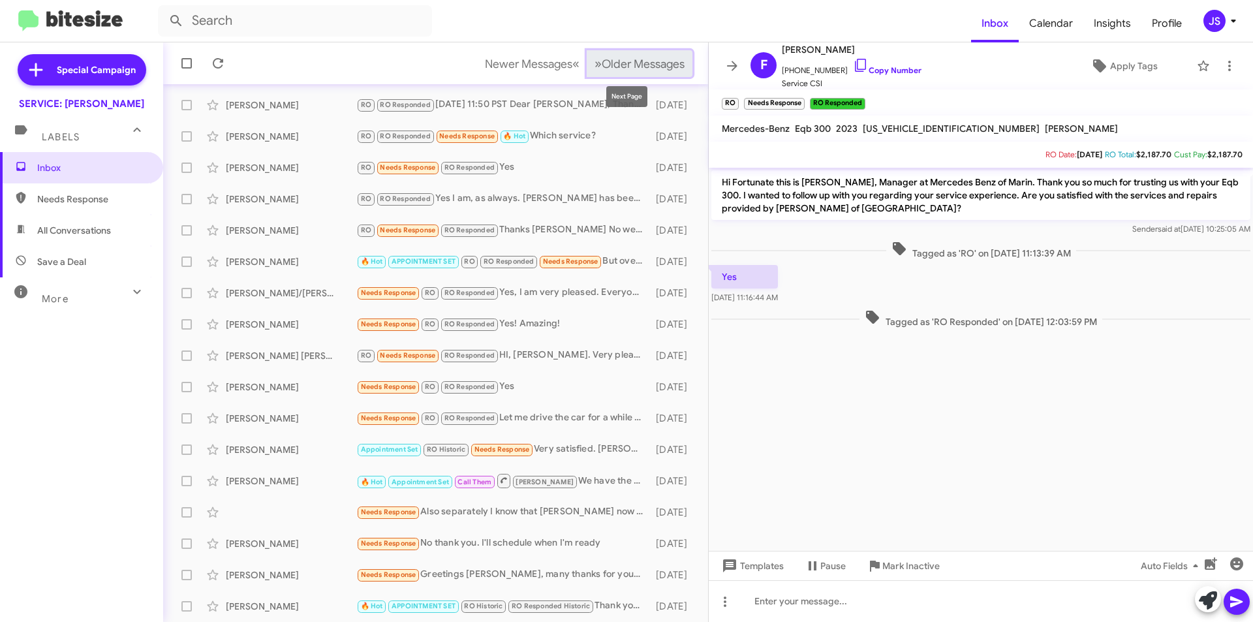
click at [649, 68] on span "Older Messages" at bounding box center [643, 64] width 83 height 14
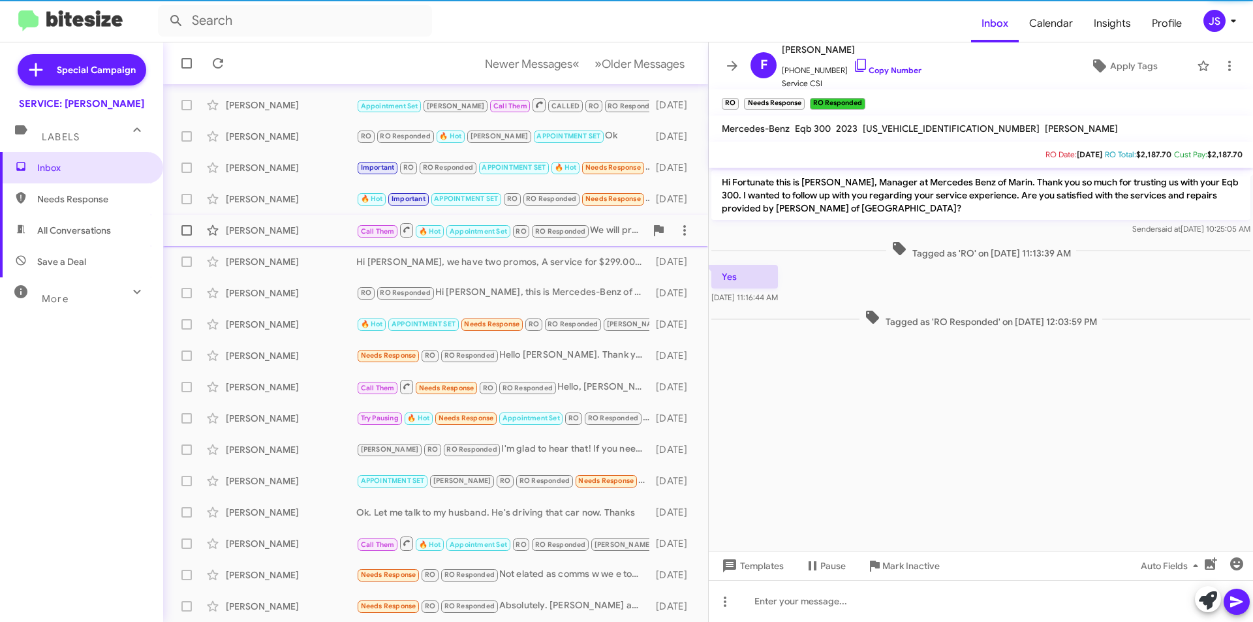
click at [318, 224] on div "Mark Steiner" at bounding box center [291, 230] width 131 height 13
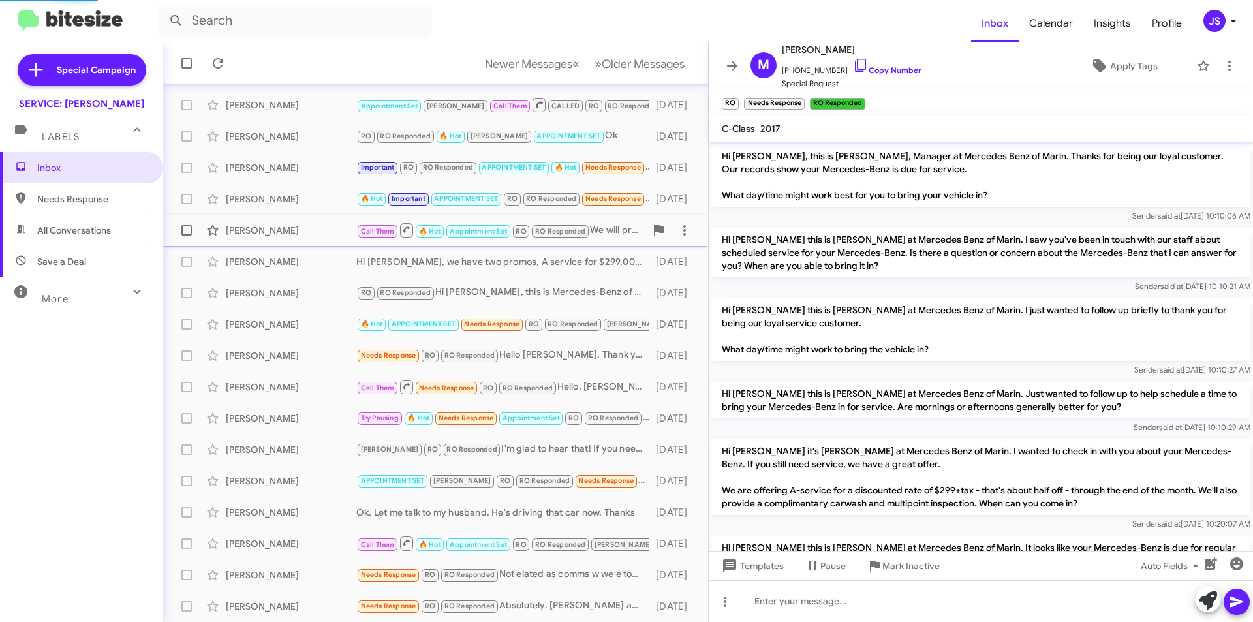
scroll to position [1033, 0]
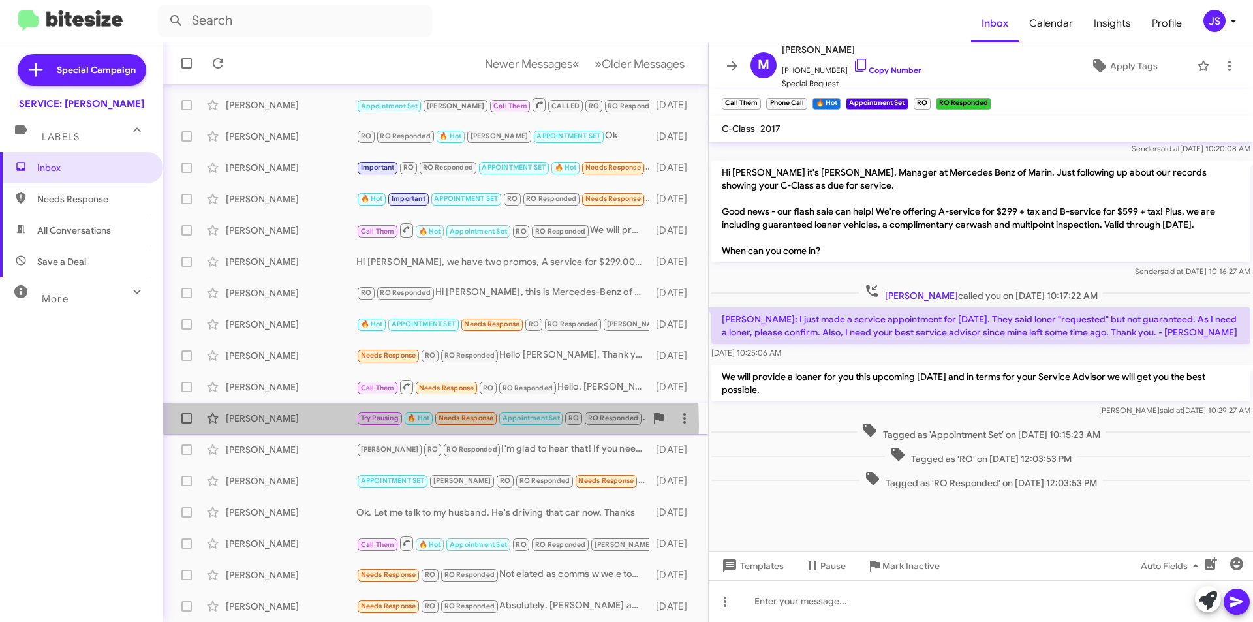
click at [318, 425] on div "Lawrence Lee Try Pausing 🔥 Hot Needs Response Appointment Set RO RO Responded P…" at bounding box center [436, 418] width 524 height 26
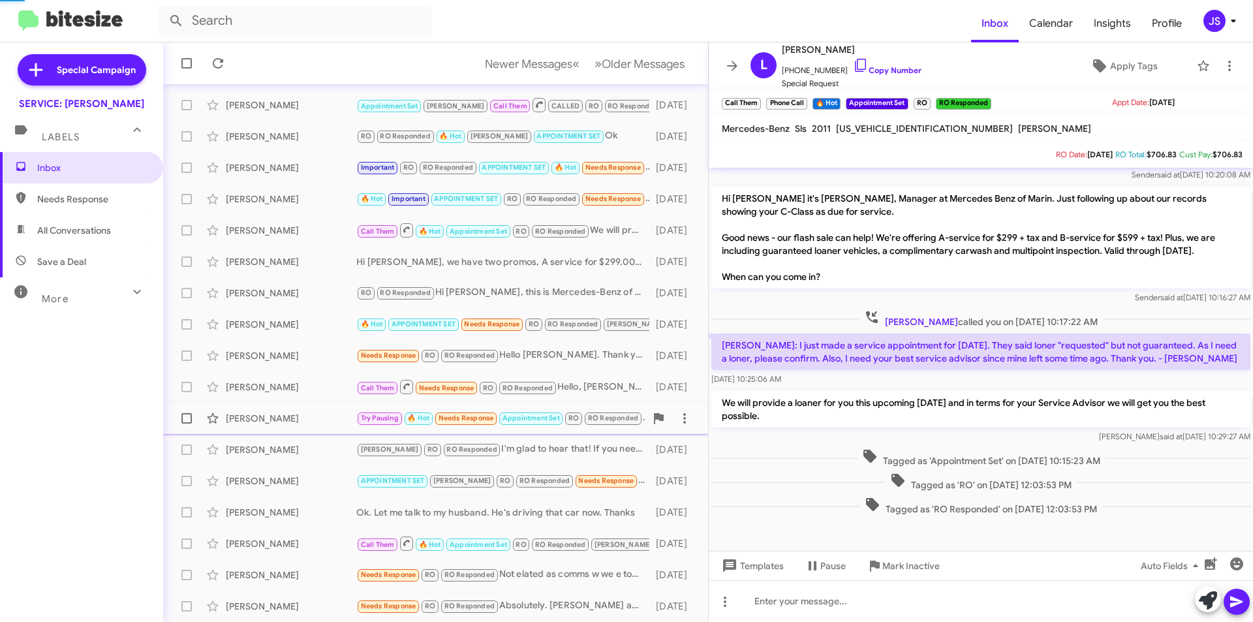
scroll to position [508, 0]
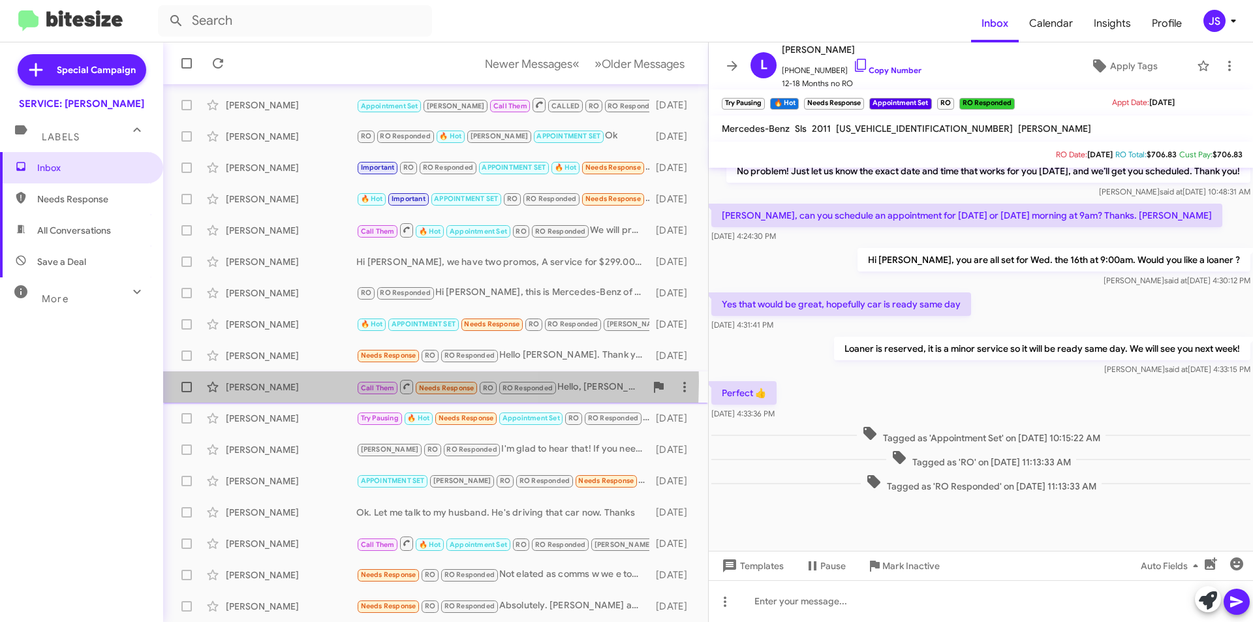
click at [286, 381] on div "Oleg Borissov" at bounding box center [291, 386] width 131 height 13
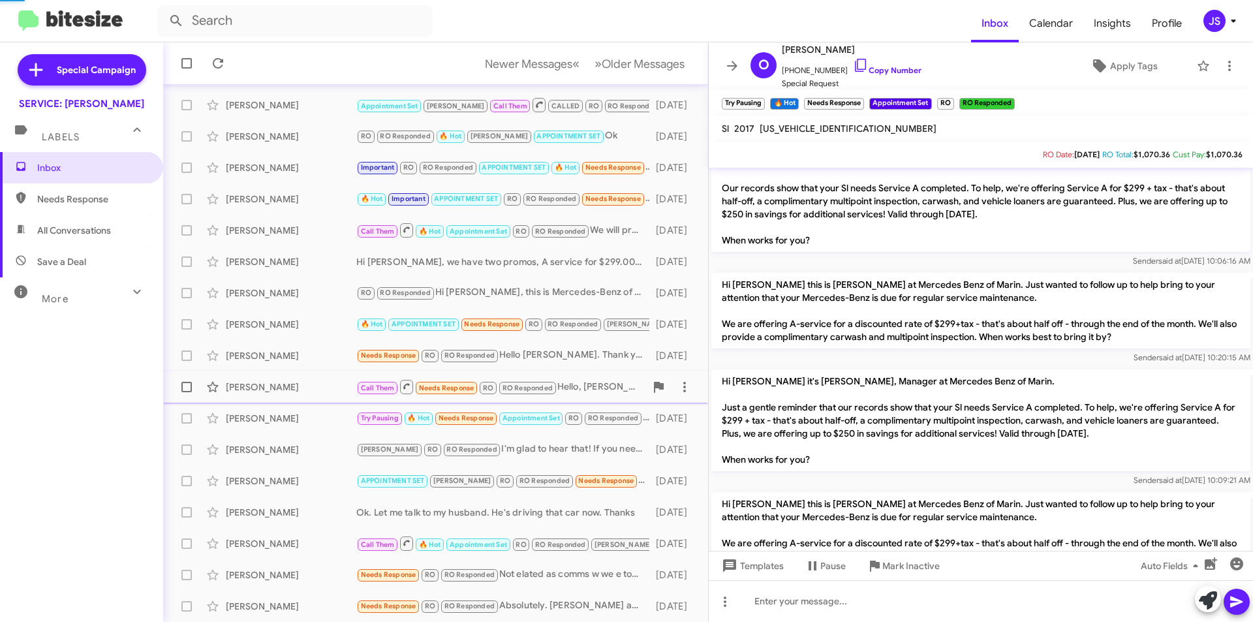
scroll to position [1145, 0]
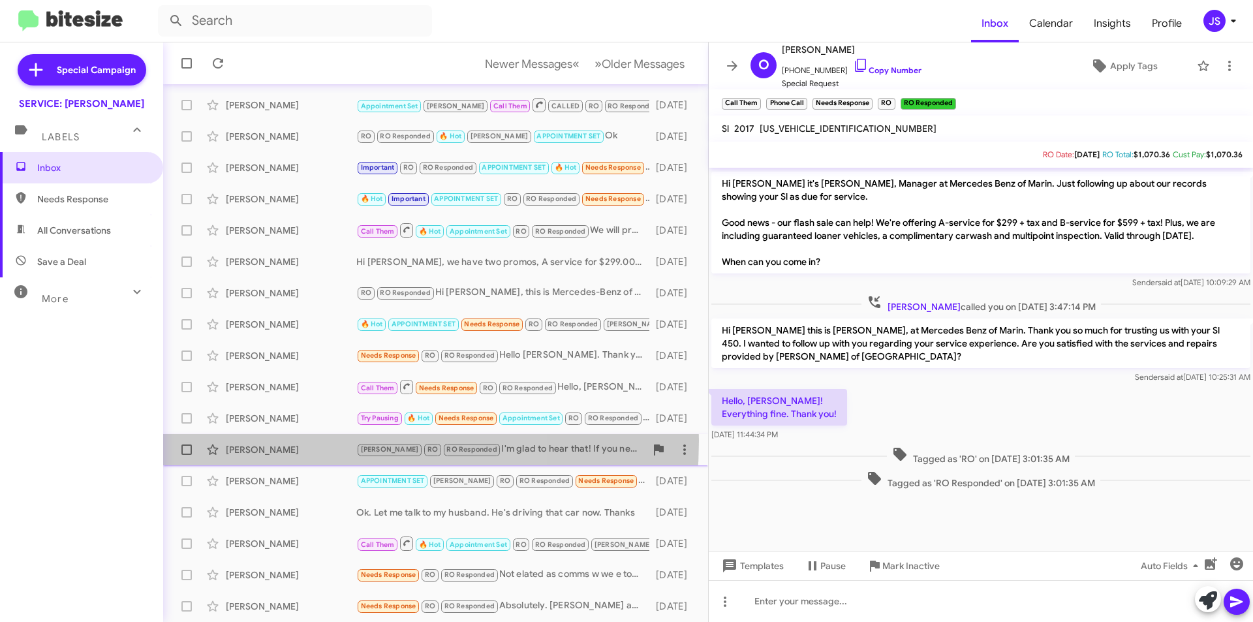
click at [293, 440] on div "Arya Faili RAUL RO RO Responded I'm glad to hear that! If you need assistance w…" at bounding box center [436, 450] width 524 height 26
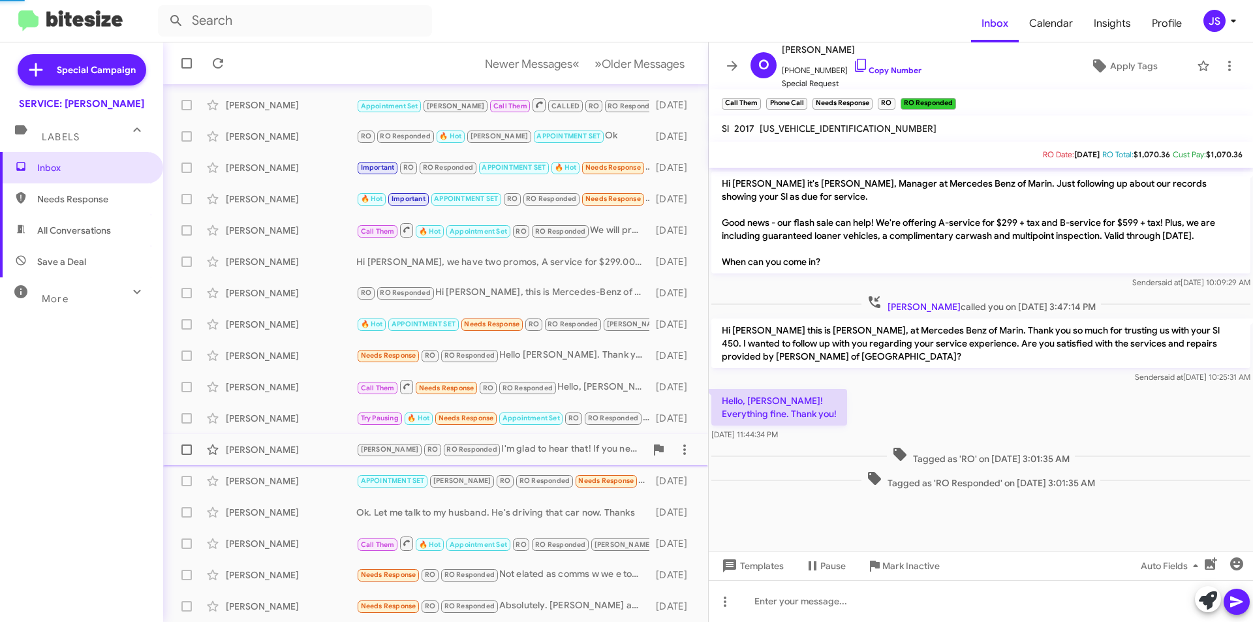
scroll to position [16, 0]
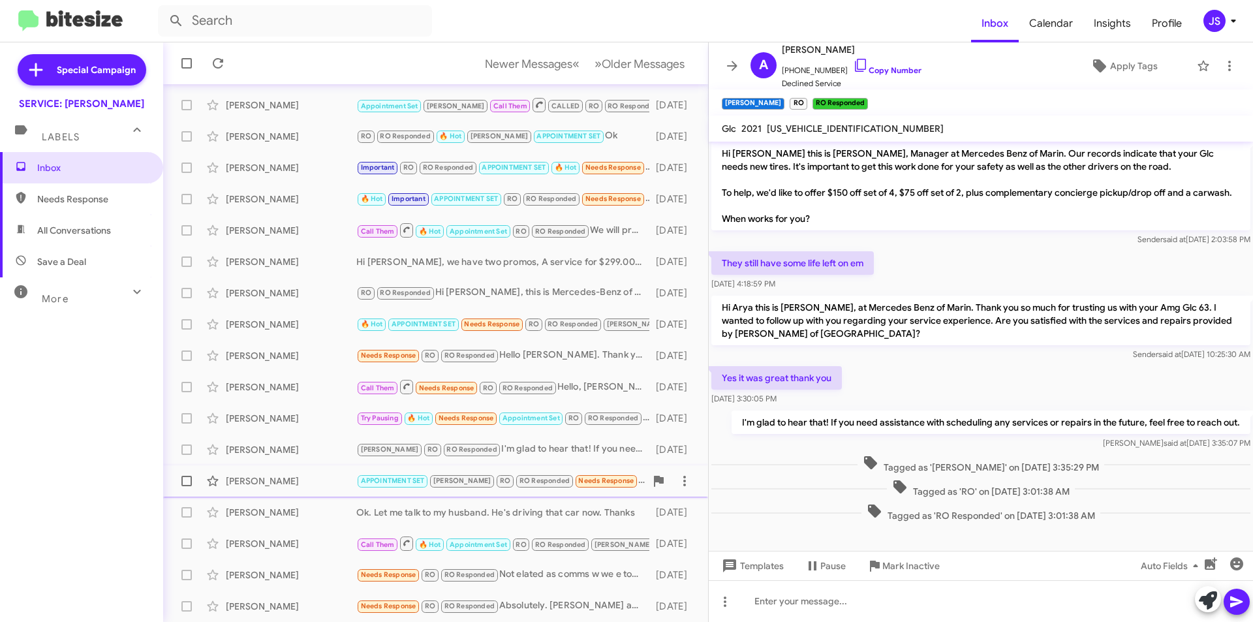
click at [353, 489] on div "Jessica Hanley APPOINTMENT SET RAUL RO RO Responded Needs Response 💯it was perf…" at bounding box center [436, 481] width 524 height 26
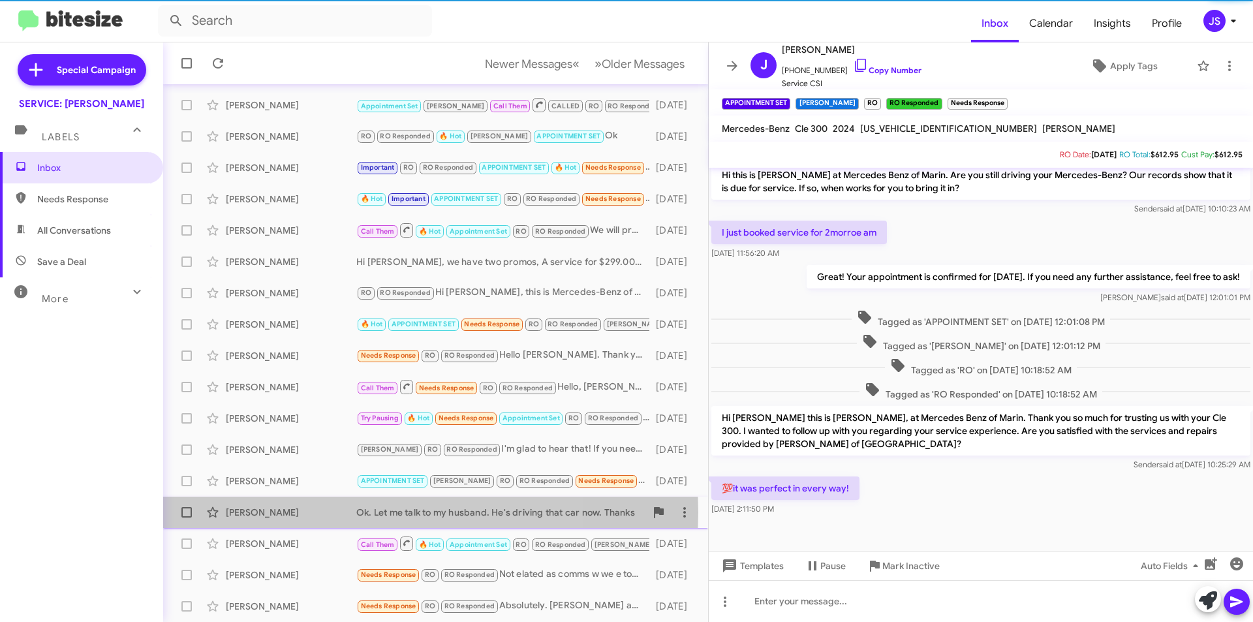
click at [309, 512] on div "Patricia Kelly" at bounding box center [291, 512] width 131 height 13
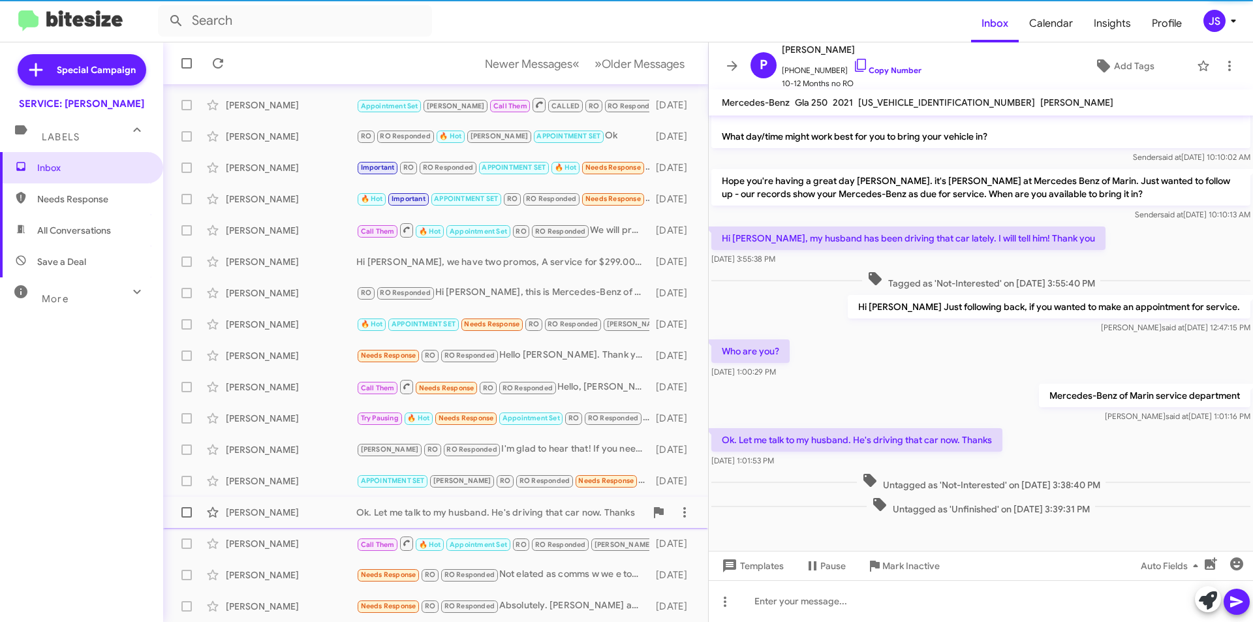
scroll to position [33, 0]
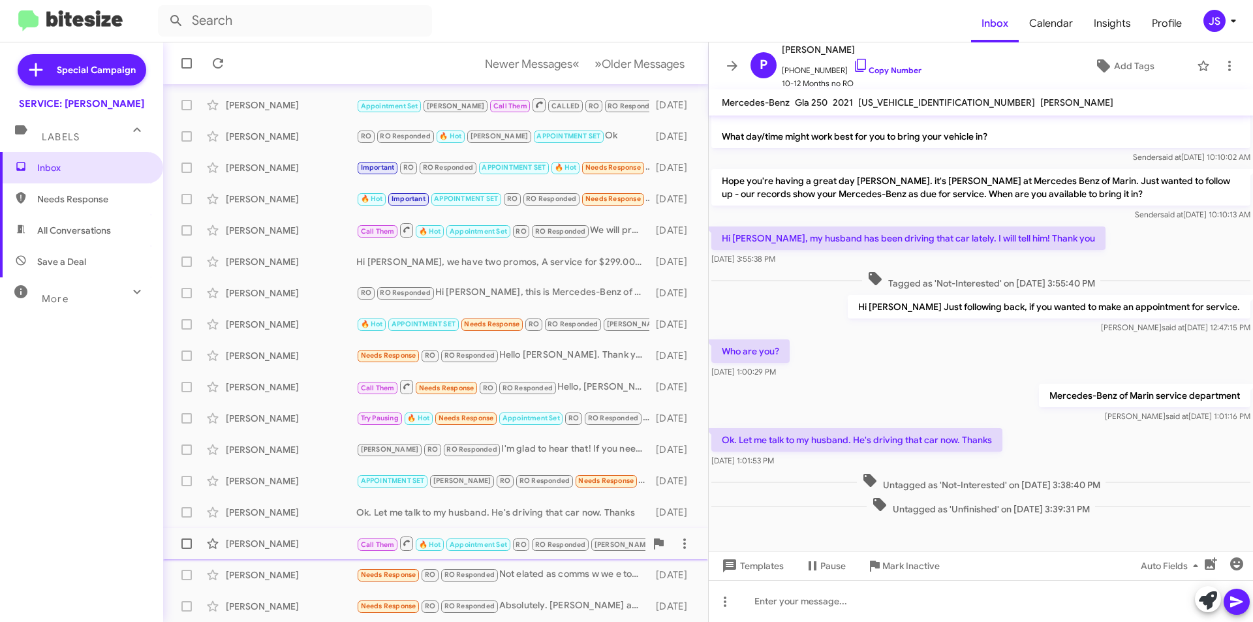
click at [296, 552] on div "Richard Alexander Call Them 🔥 Hot Appointment Set RO RO Responded RAUL Needs Re…" at bounding box center [436, 544] width 524 height 26
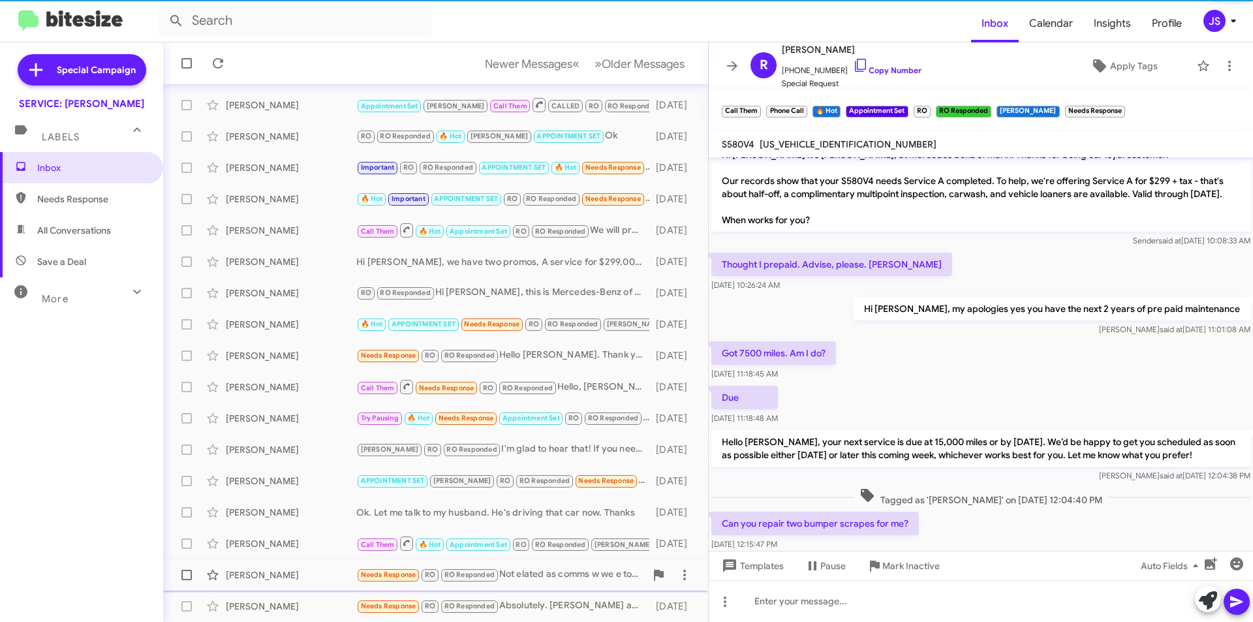
scroll to position [430, 0]
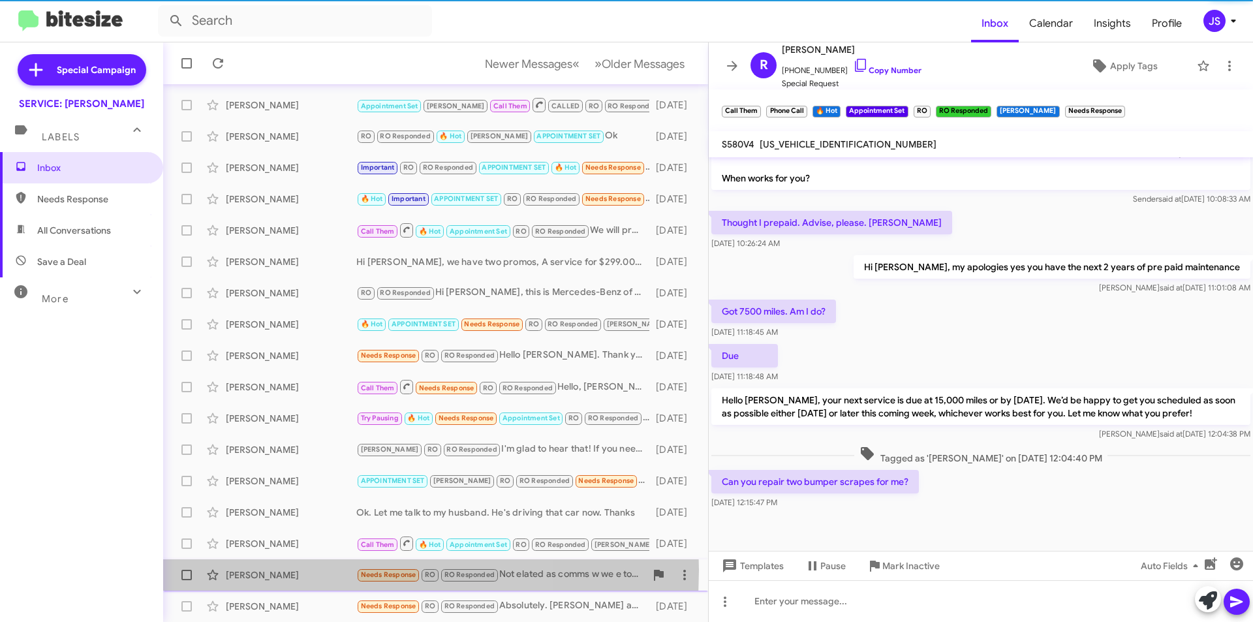
click at [294, 570] on div "Christopher Roderick" at bounding box center [291, 574] width 131 height 13
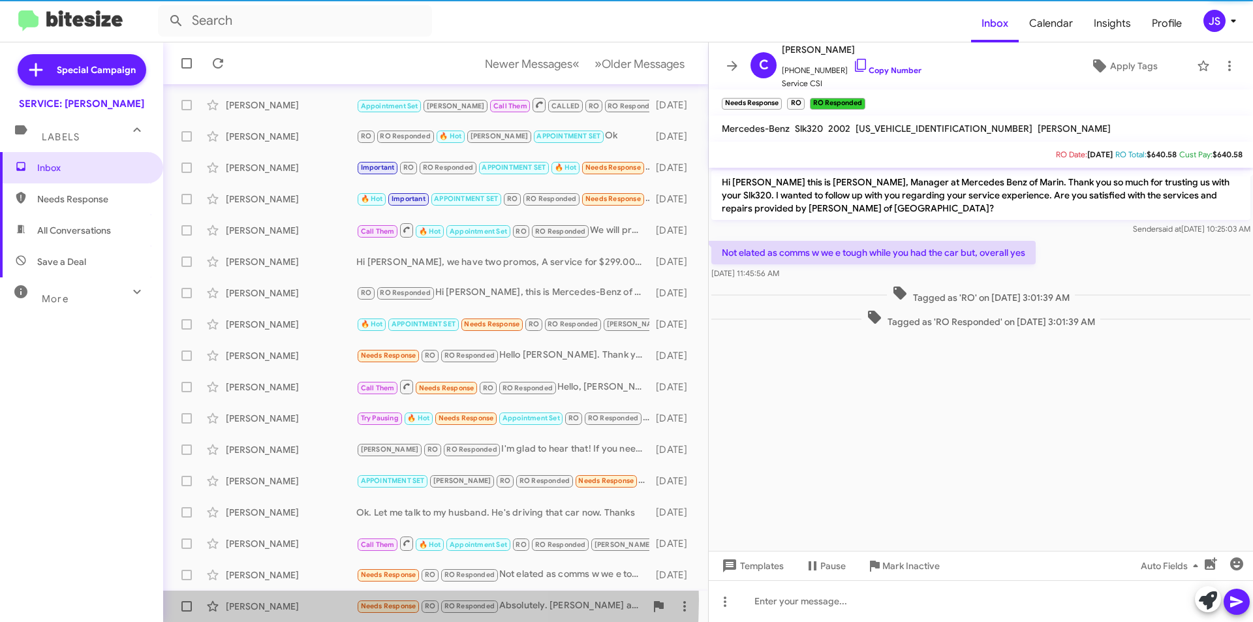
click at [292, 600] on div "David Weber" at bounding box center [291, 606] width 131 height 13
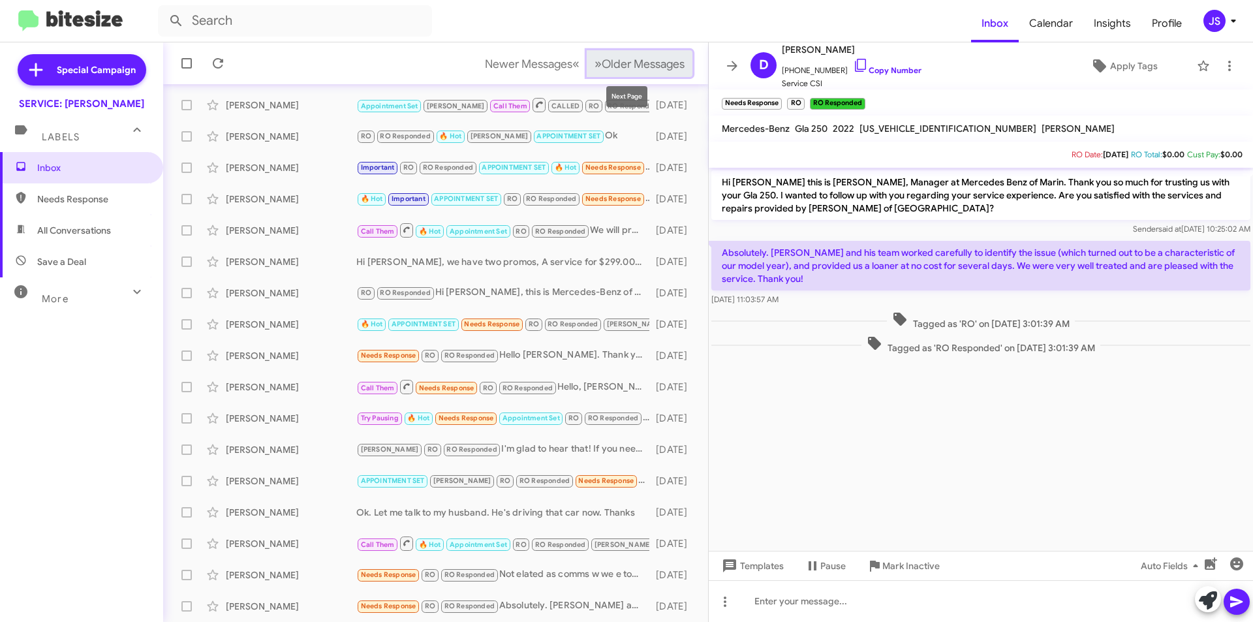
click at [618, 52] on button "» Next Older Messages" at bounding box center [640, 63] width 106 height 27
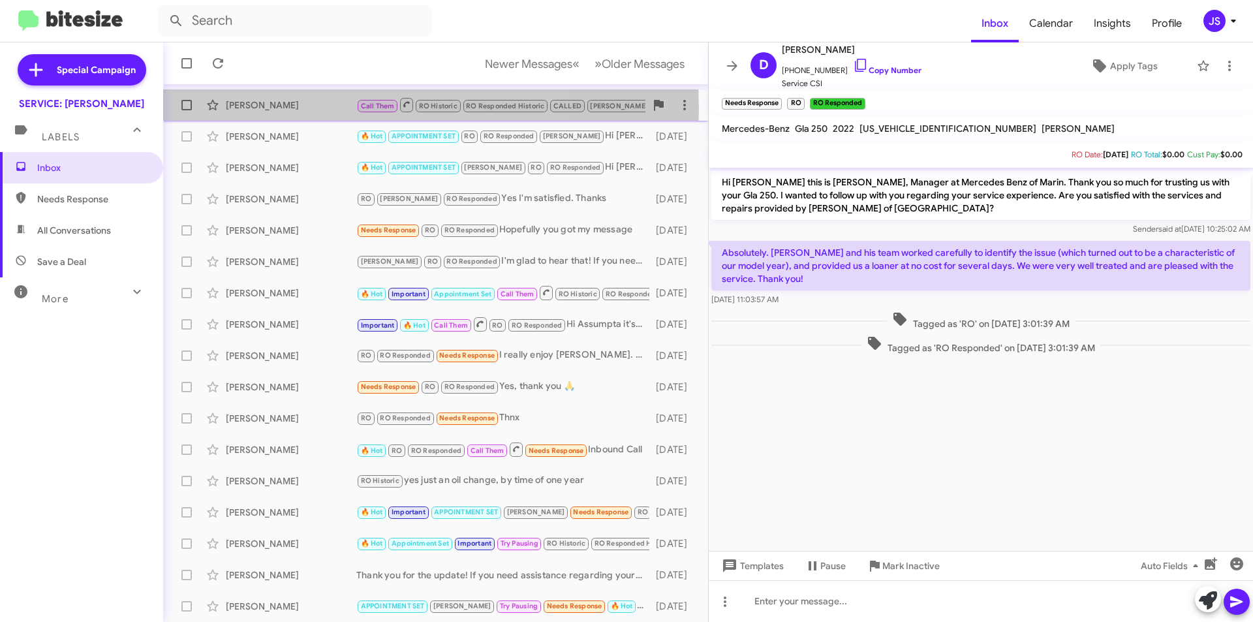
click at [302, 109] on div "Jan Werner" at bounding box center [291, 105] width 131 height 13
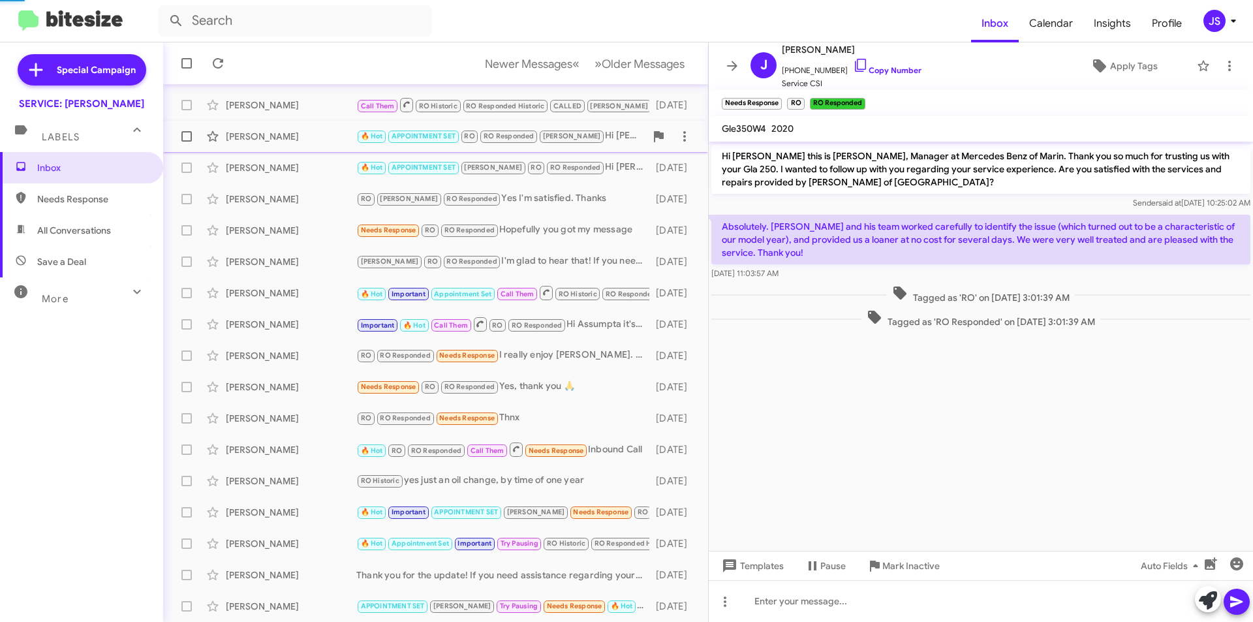
scroll to position [542, 0]
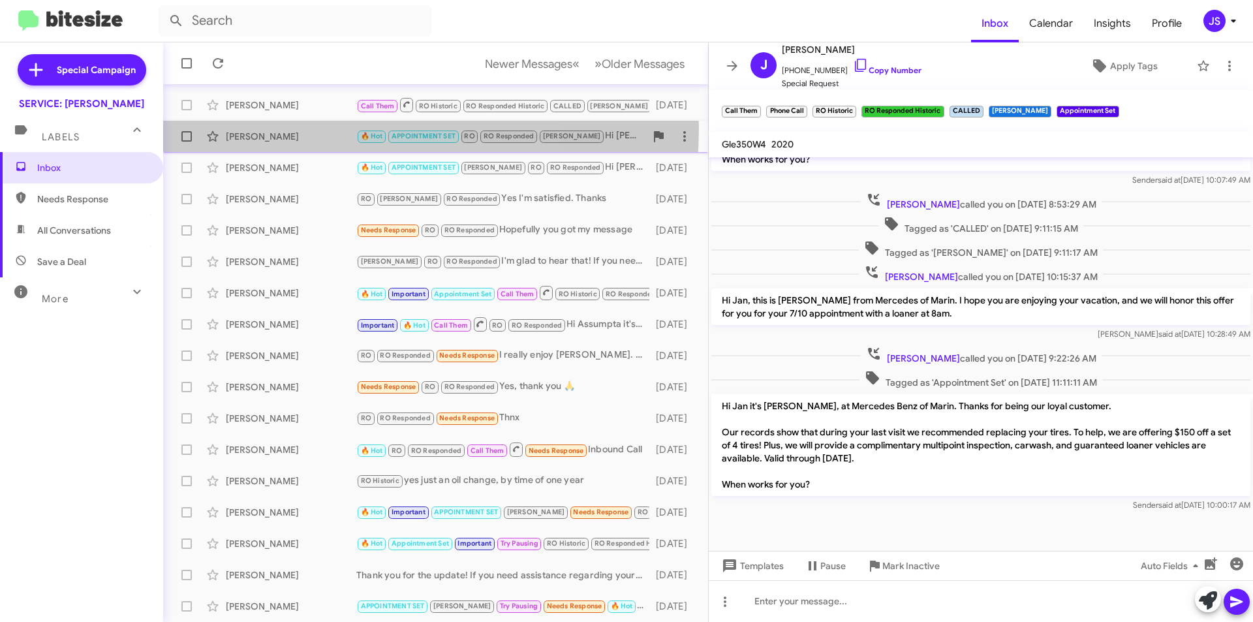
click at [299, 128] on div "Matthew Heath 🔥 Hot APPOINTMENT SET RO RO Responded RAUL Hi Matthew this is Oma…" at bounding box center [436, 136] width 524 height 26
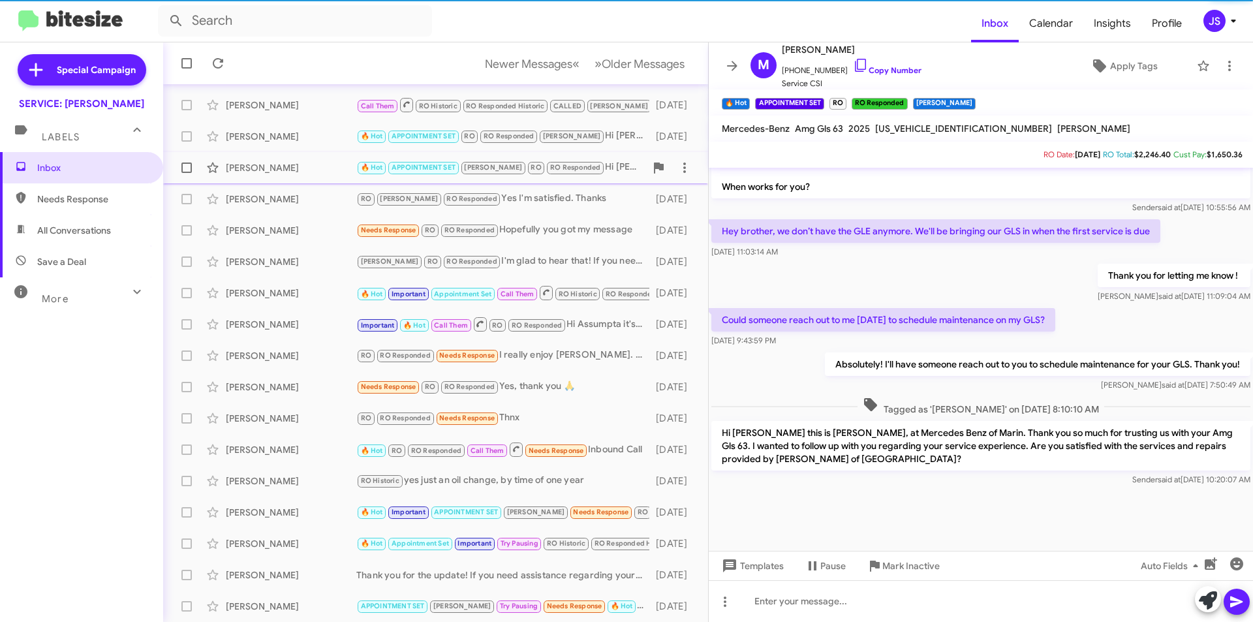
scroll to position [741, 0]
drag, startPoint x: 300, startPoint y: 176, endPoint x: 298, endPoint y: 198, distance: 22.9
click at [300, 178] on div "Sam Sellers 🔥 Hot APPOINTMENT SET RAUL RO RO Responded Hi Sam it's Omar Ibrahim…" at bounding box center [436, 168] width 524 height 26
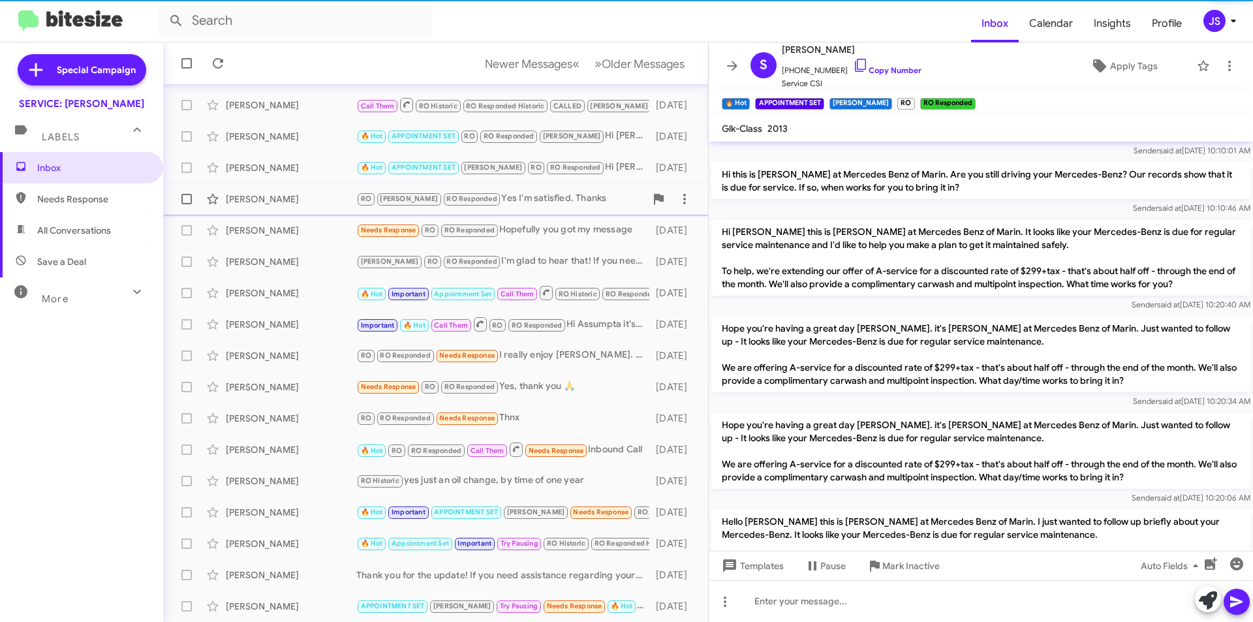
click at [298, 199] on div "Peter Bowman" at bounding box center [291, 198] width 131 height 13
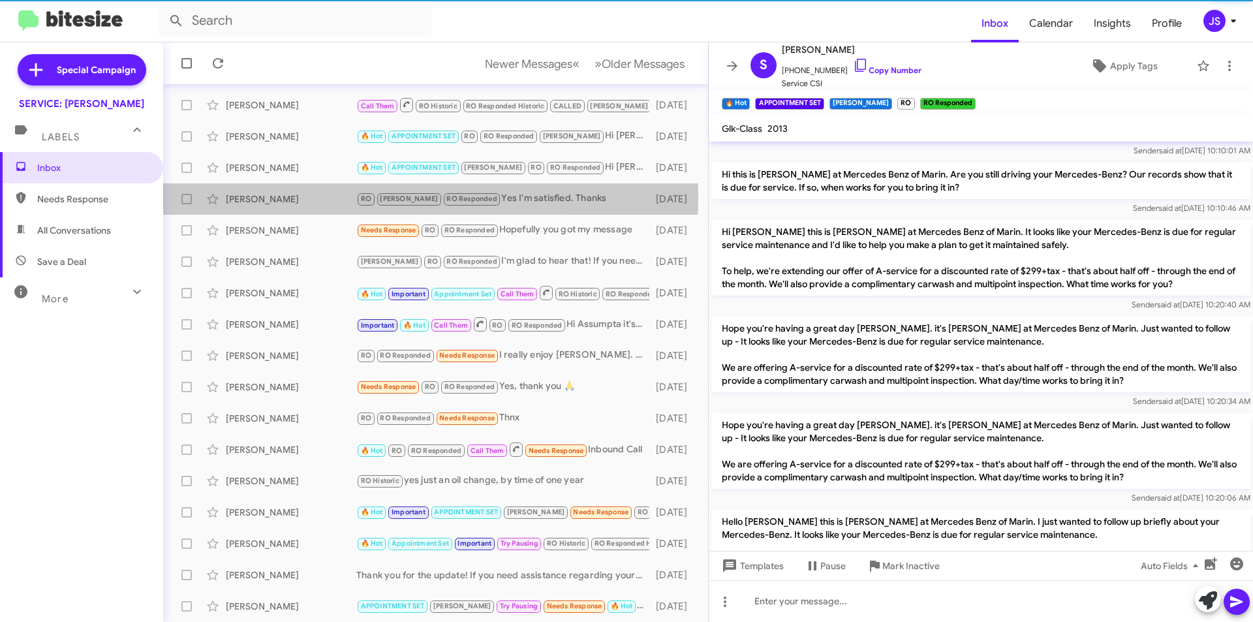
scroll to position [198, 0]
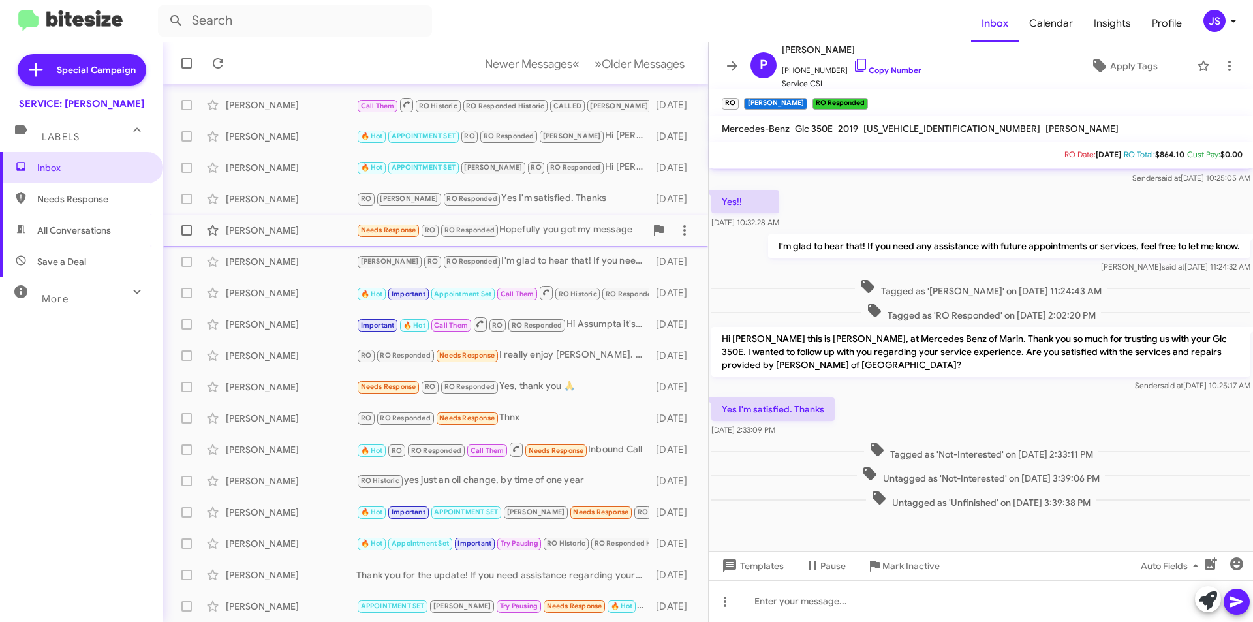
click at [272, 229] on div "Maria Medeiros" at bounding box center [291, 230] width 131 height 13
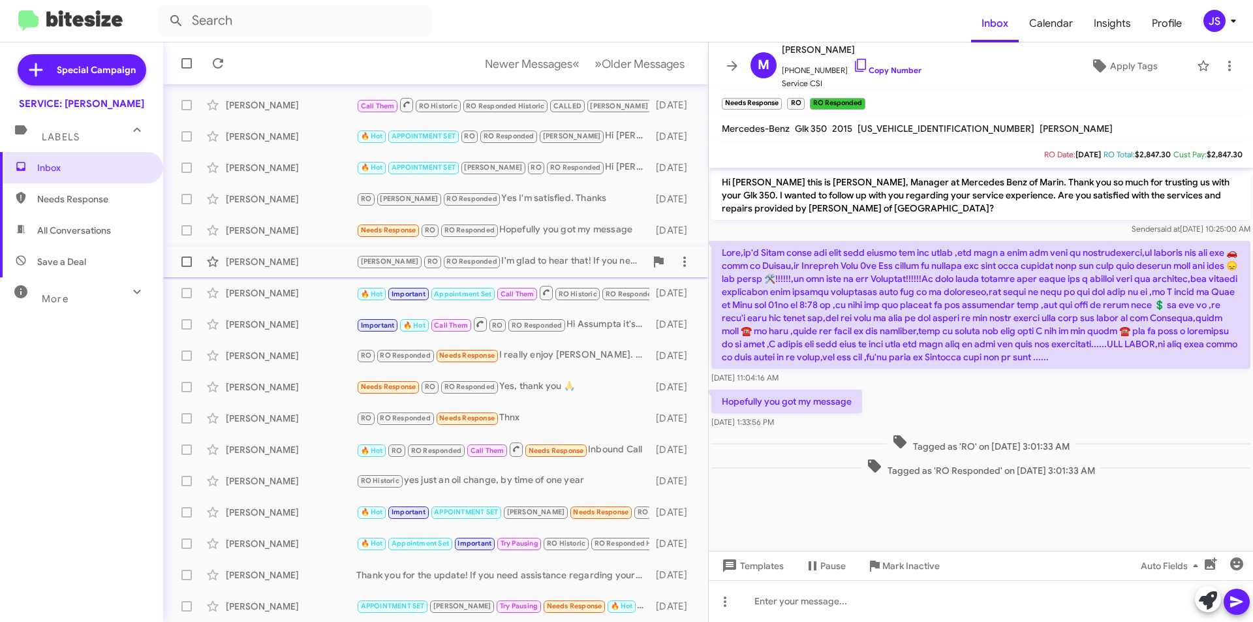
click at [286, 256] on div "Reonna Caldwell" at bounding box center [291, 261] width 131 height 13
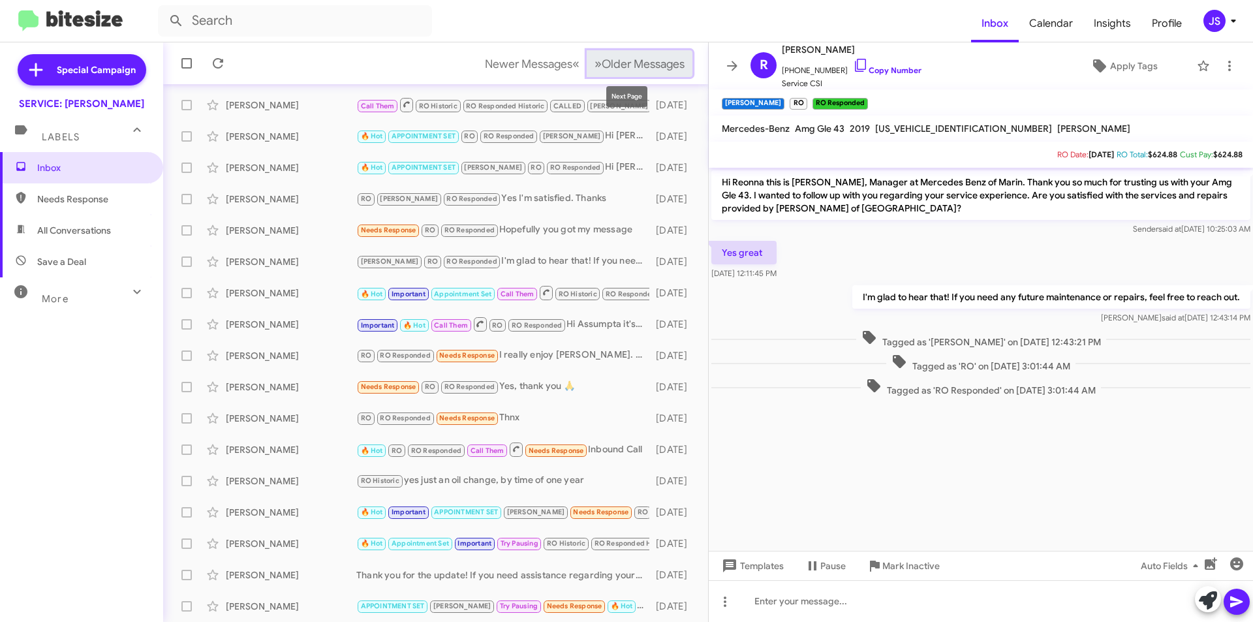
click at [616, 63] on span "Older Messages" at bounding box center [643, 64] width 83 height 14
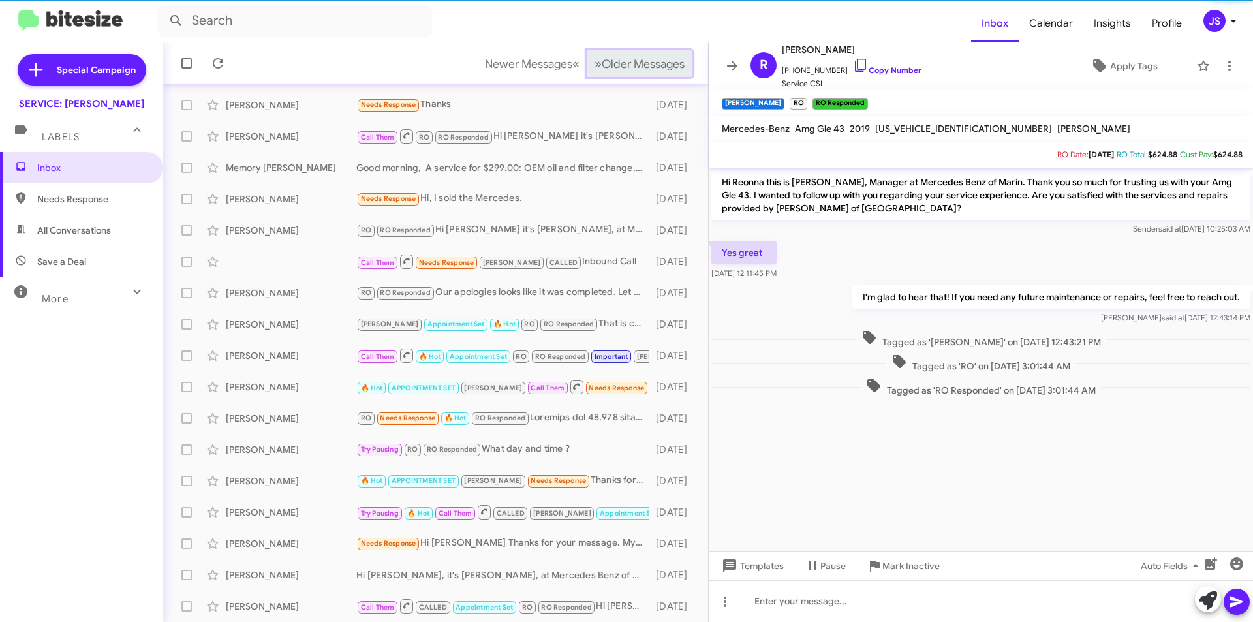
click at [616, 63] on span "Older Messages" at bounding box center [643, 64] width 83 height 14
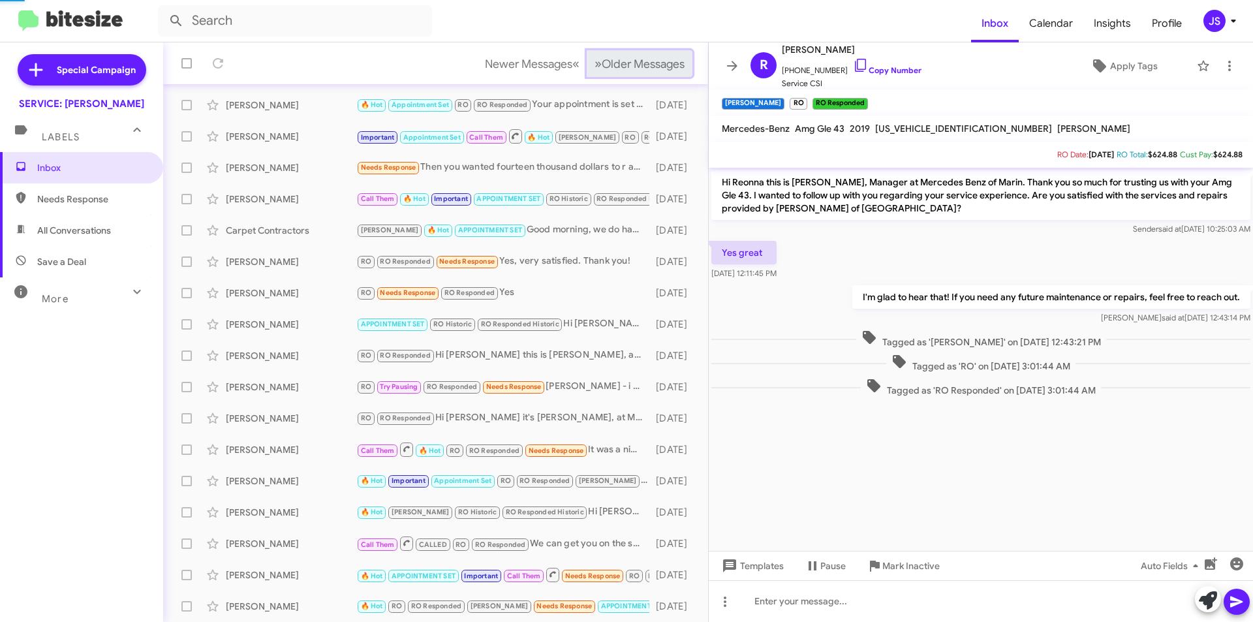
click at [616, 63] on span "Older Messages" at bounding box center [643, 64] width 83 height 14
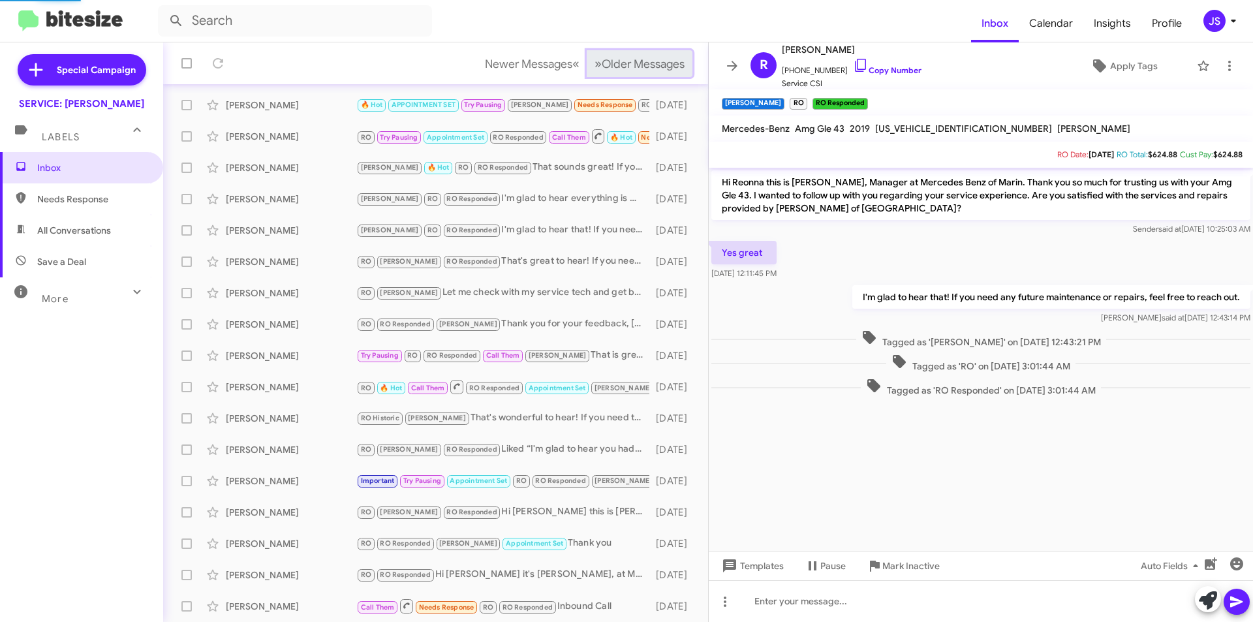
click at [616, 63] on span "Older Messages" at bounding box center [643, 64] width 83 height 14
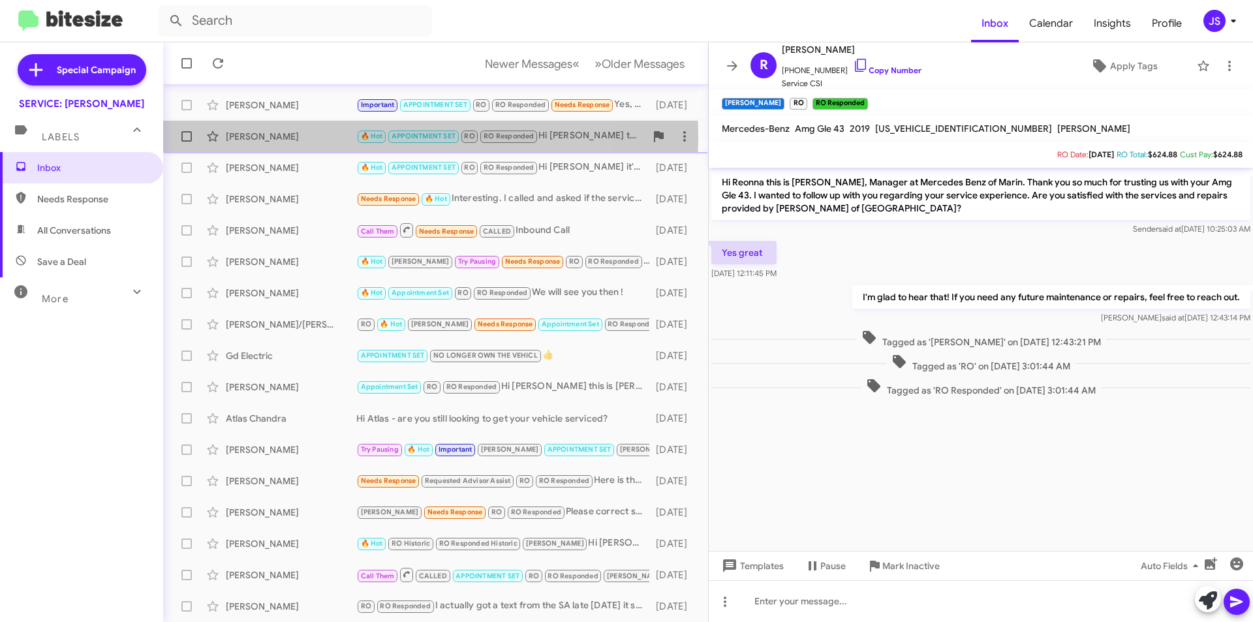
click at [241, 136] on div "Ashley Hayes" at bounding box center [291, 136] width 131 height 13
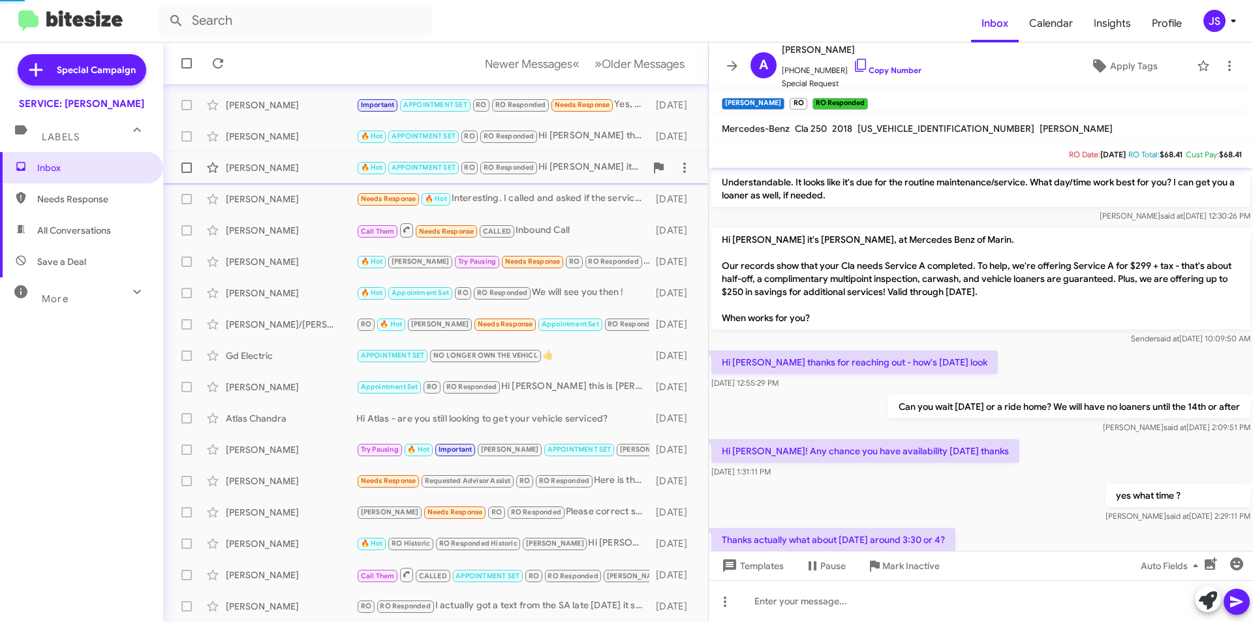
scroll to position [626, 0]
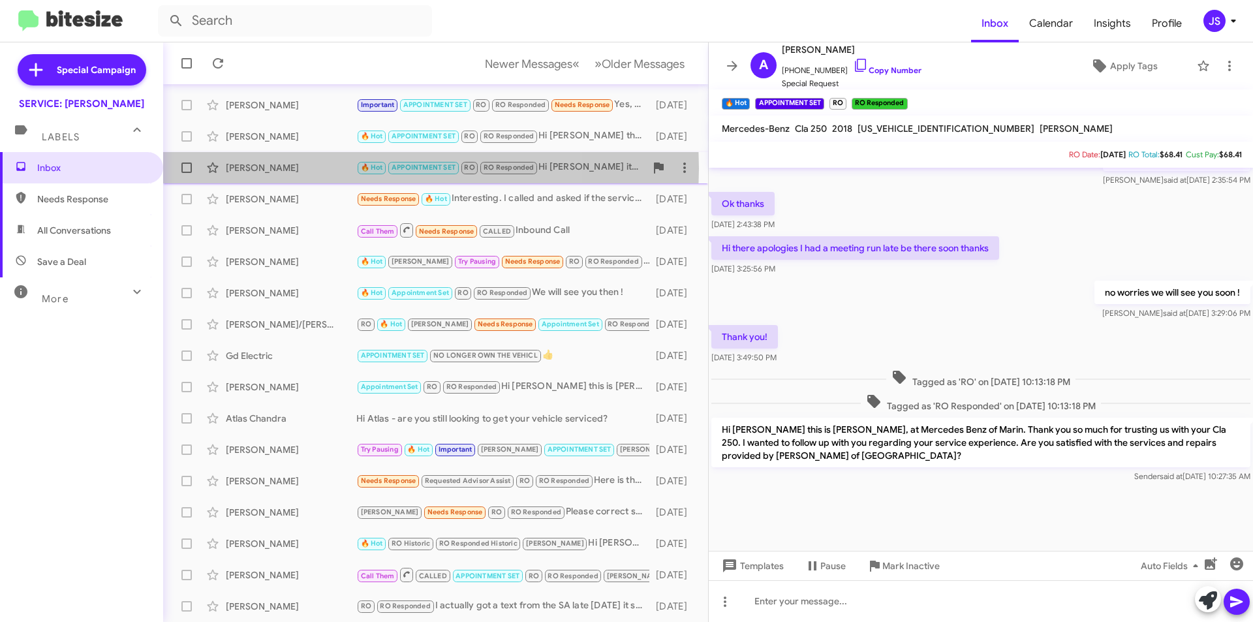
click at [309, 168] on div "Charlotte Crafton" at bounding box center [291, 167] width 131 height 13
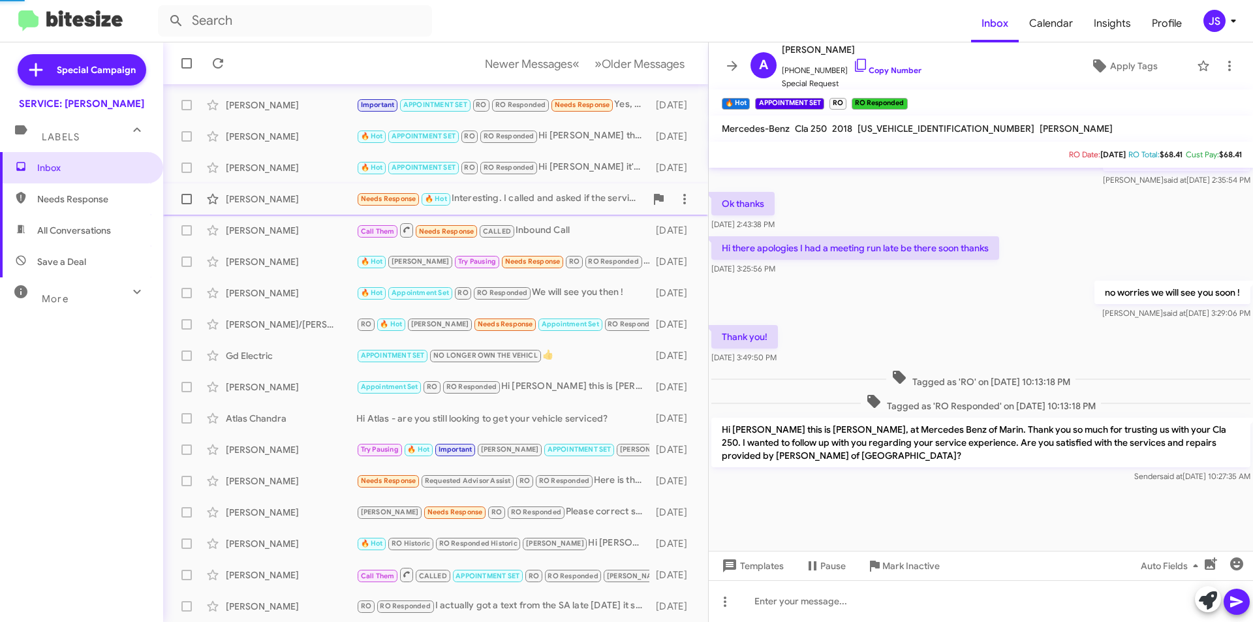
scroll to position [665, 0]
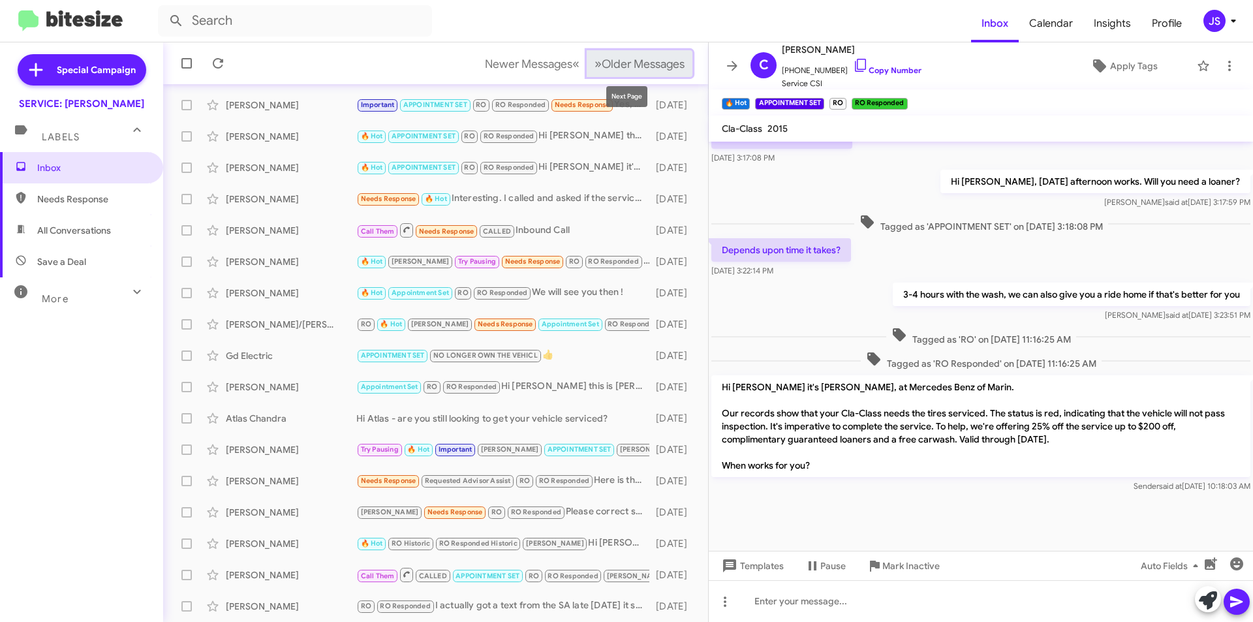
click at [614, 65] on span "Older Messages" at bounding box center [643, 64] width 83 height 14
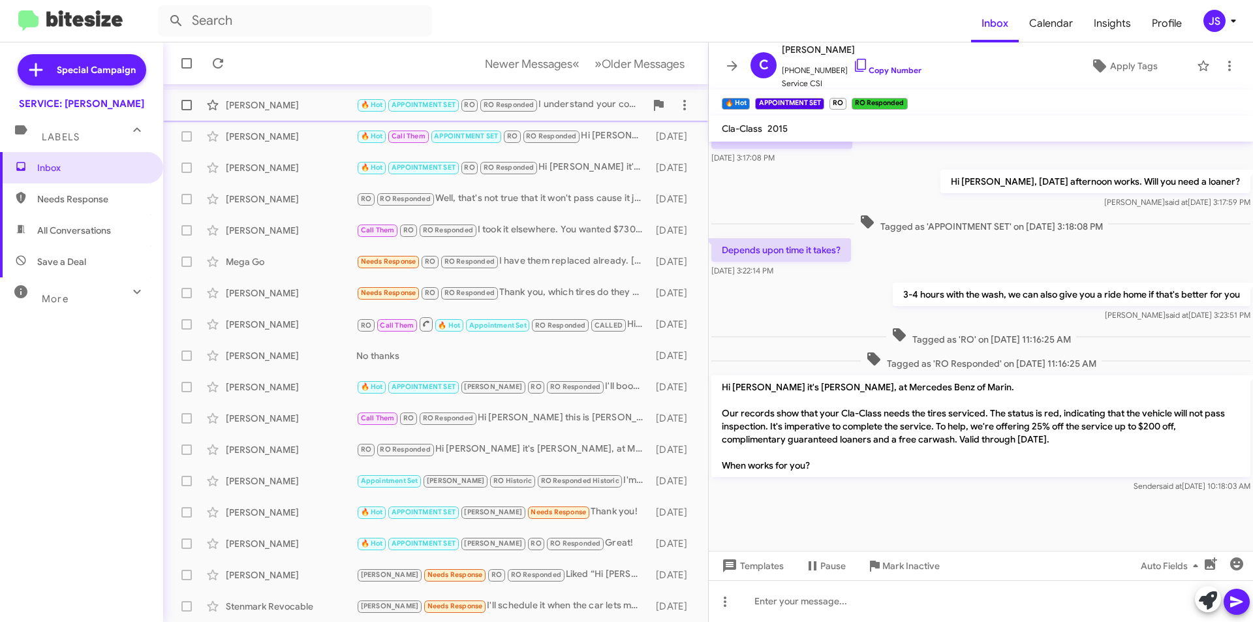
click at [337, 117] on div "Sahar Aziz 🔥 Hot APPOINTMENT SET RO RO Responded I understand your concerns. If…" at bounding box center [436, 105] width 524 height 26
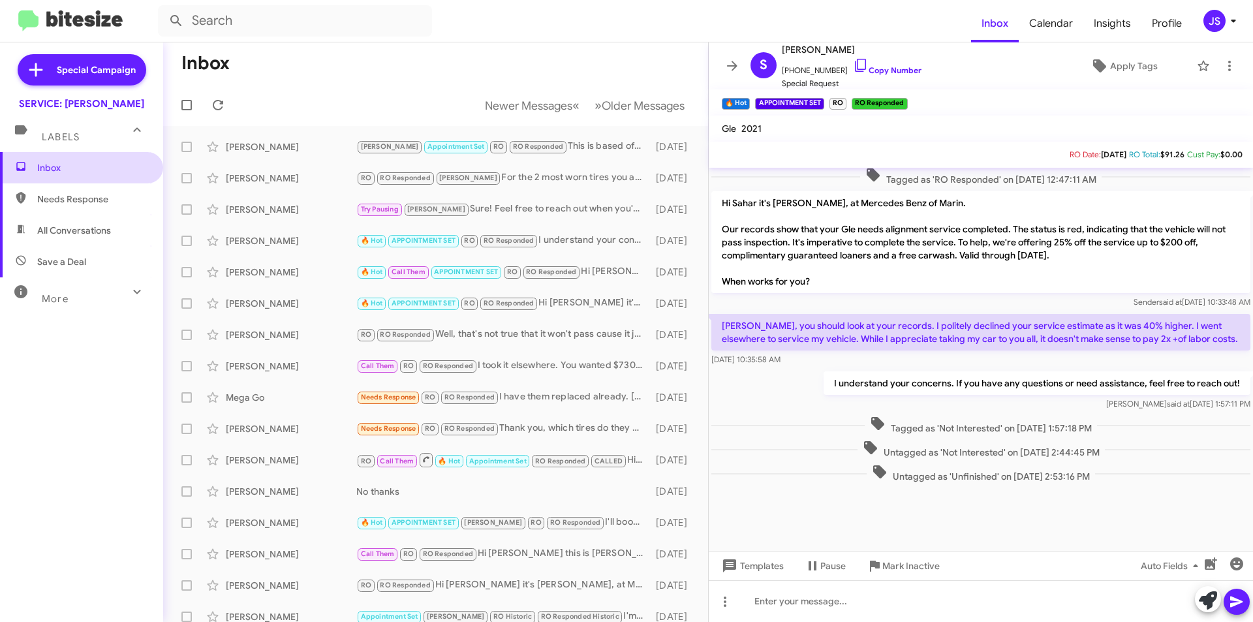
click at [123, 174] on span "Inbox" at bounding box center [92, 167] width 111 height 13
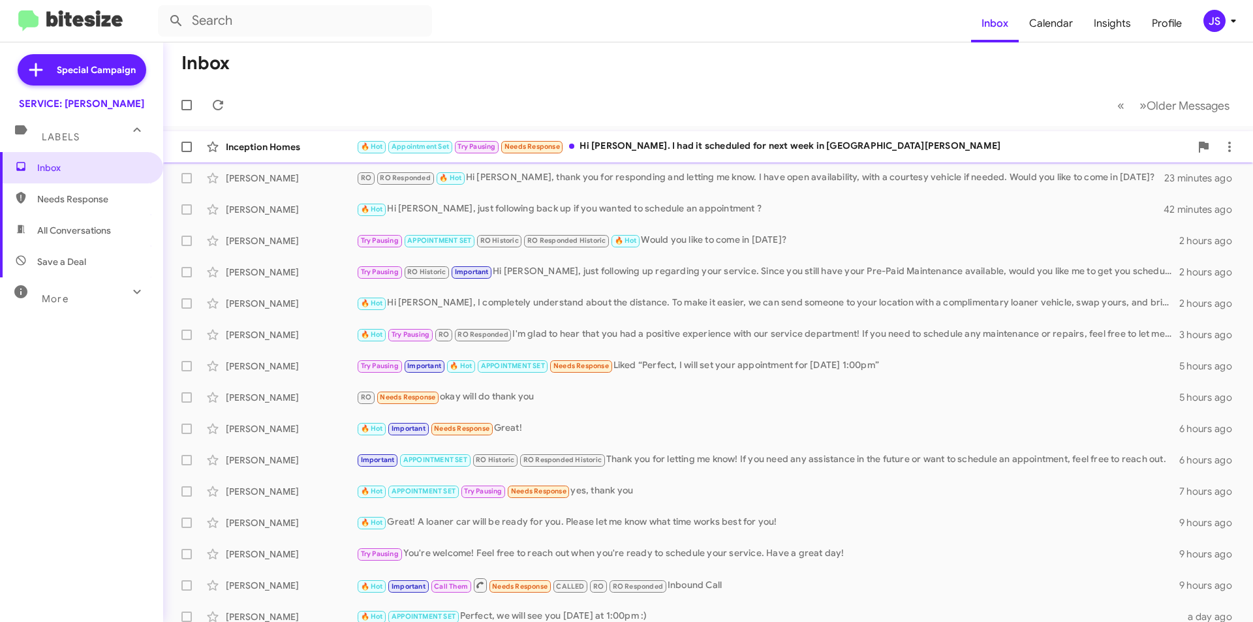
click at [398, 149] on span "Appointment Set" at bounding box center [420, 146] width 57 height 8
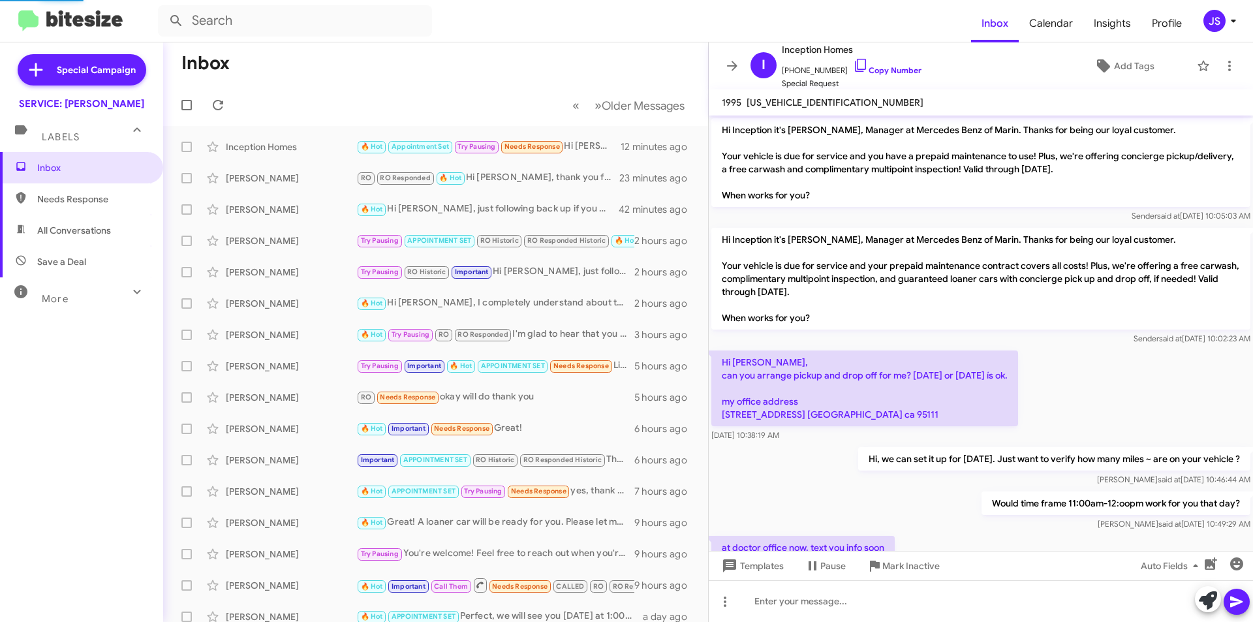
scroll to position [693, 0]
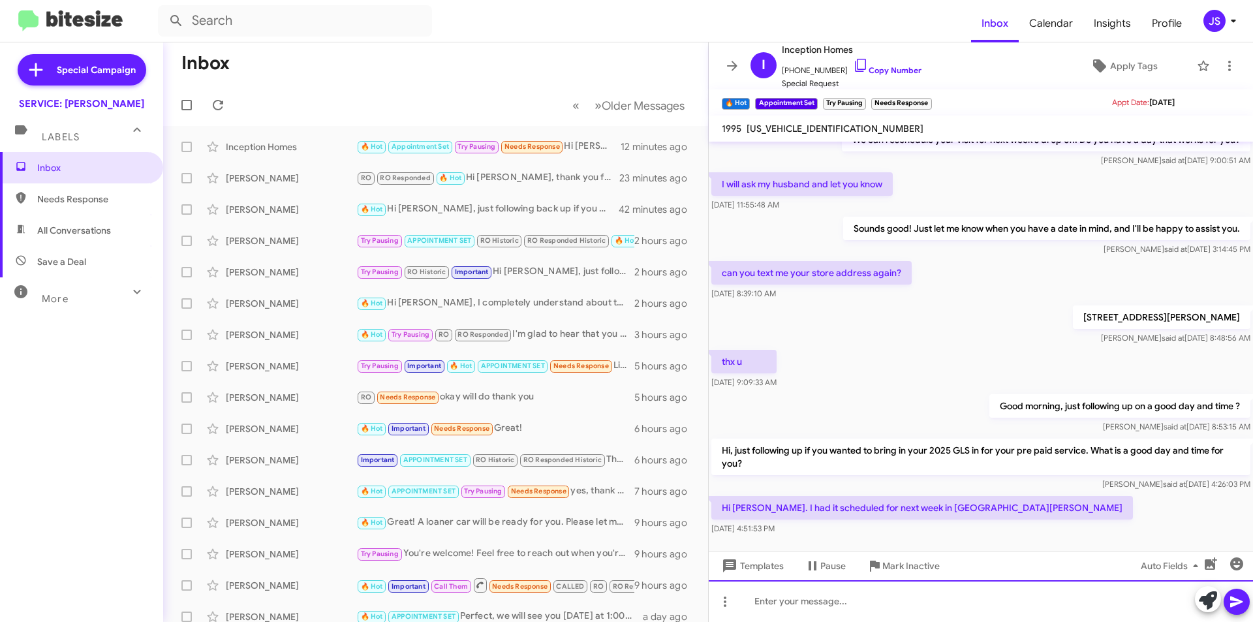
click at [909, 608] on div at bounding box center [981, 601] width 544 height 42
drag, startPoint x: 764, startPoint y: 598, endPoint x: 701, endPoint y: 609, distance: 64.3
click at [701, 609] on div "Inbox « Previous » Next Older Messages Inception Homes 🔥 Hot Appointment Set Tr…" at bounding box center [708, 331] width 1090 height 579
click at [960, 608] on div "Thank you for letting me know," at bounding box center [981, 601] width 544 height 42
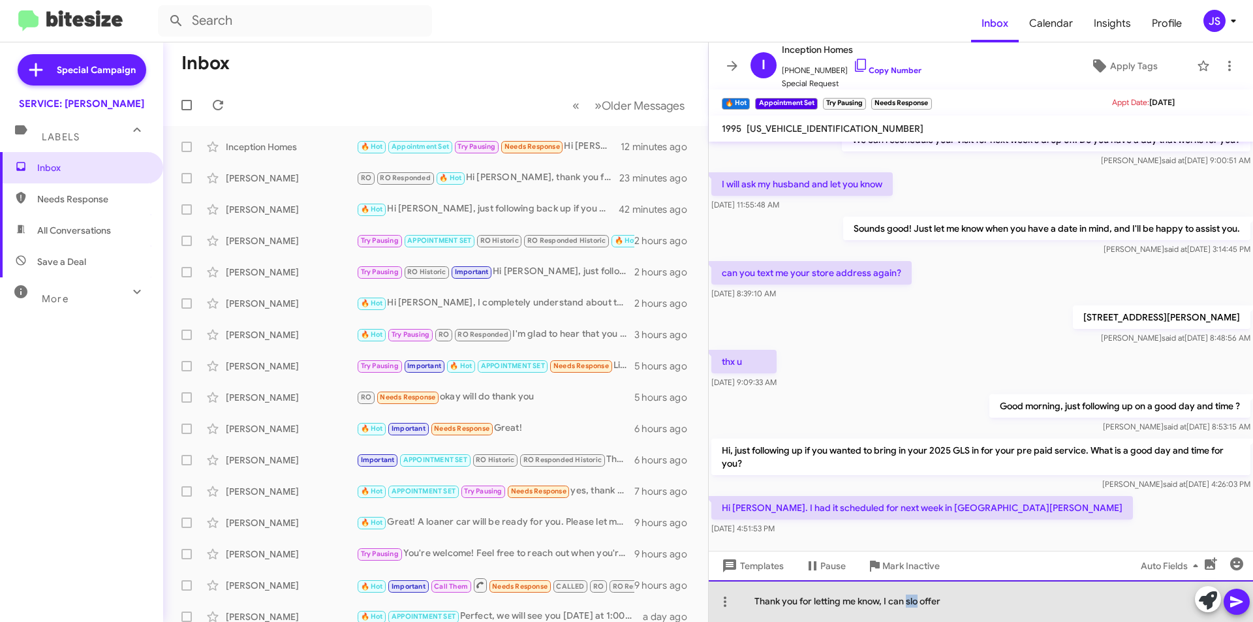
drag, startPoint x: 917, startPoint y: 602, endPoint x: 910, endPoint y: 602, distance: 7.2
click at [910, 602] on div "Thank you for letting me know, I can slo offer" at bounding box center [981, 601] width 544 height 42
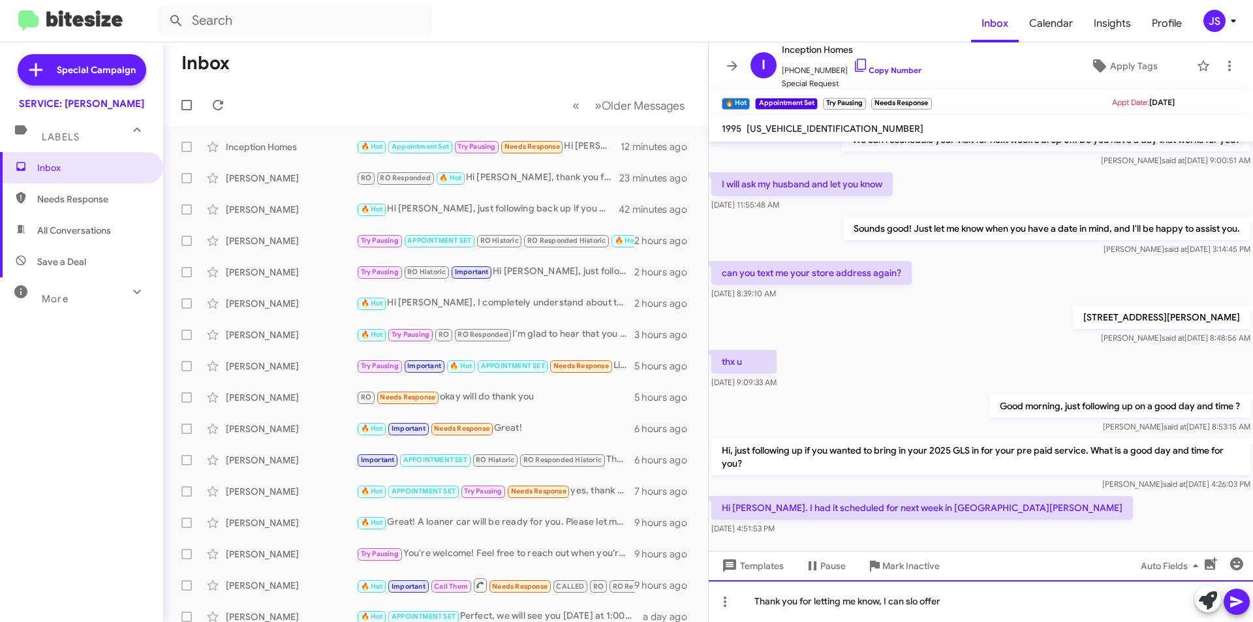
click at [917, 600] on div "Thank you for letting me know, I can slo offer" at bounding box center [981, 601] width 544 height 42
click at [919, 600] on div "Thank you for letting me know, I can slo offer" at bounding box center [981, 601] width 544 height 42
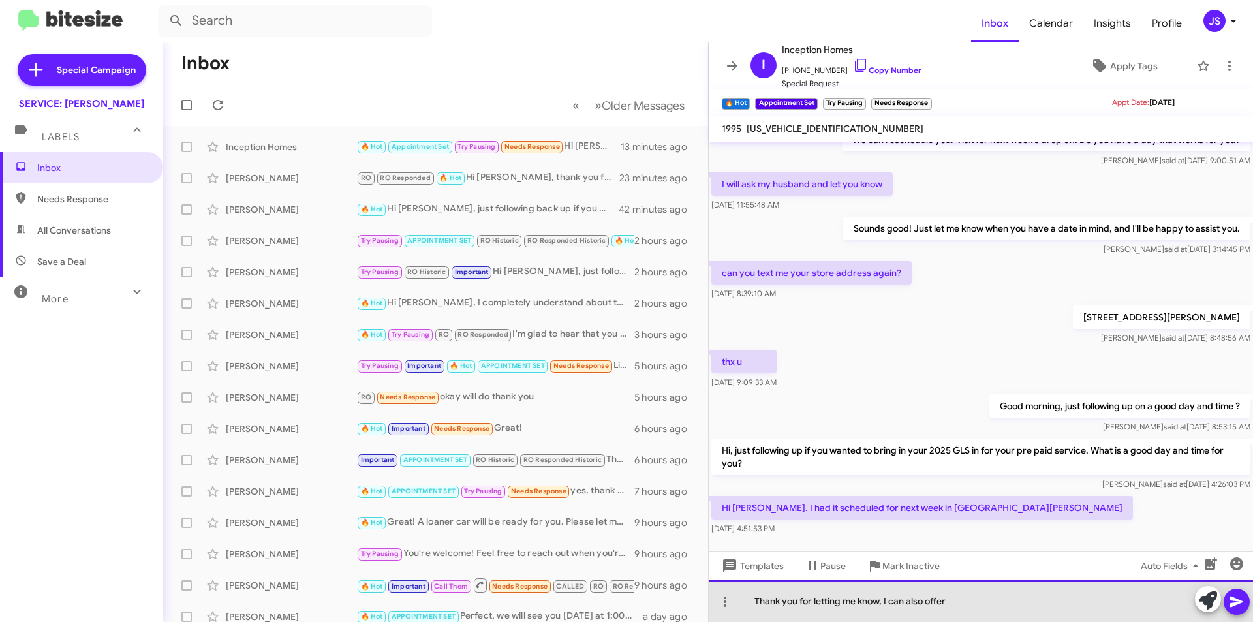
click at [1011, 602] on div "Thank you for letting me know, I can also offer" at bounding box center [981, 601] width 544 height 42
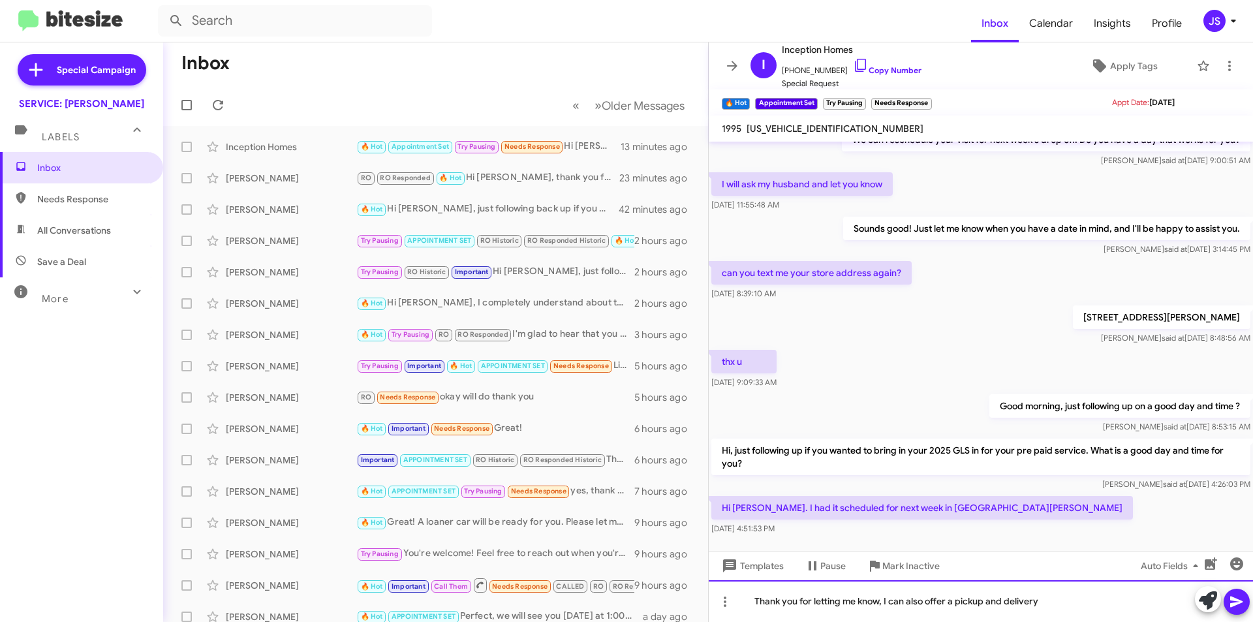
click at [959, 604] on div "Thank you for letting me know, I can also offer a pickup and delivery" at bounding box center [981, 601] width 544 height 42
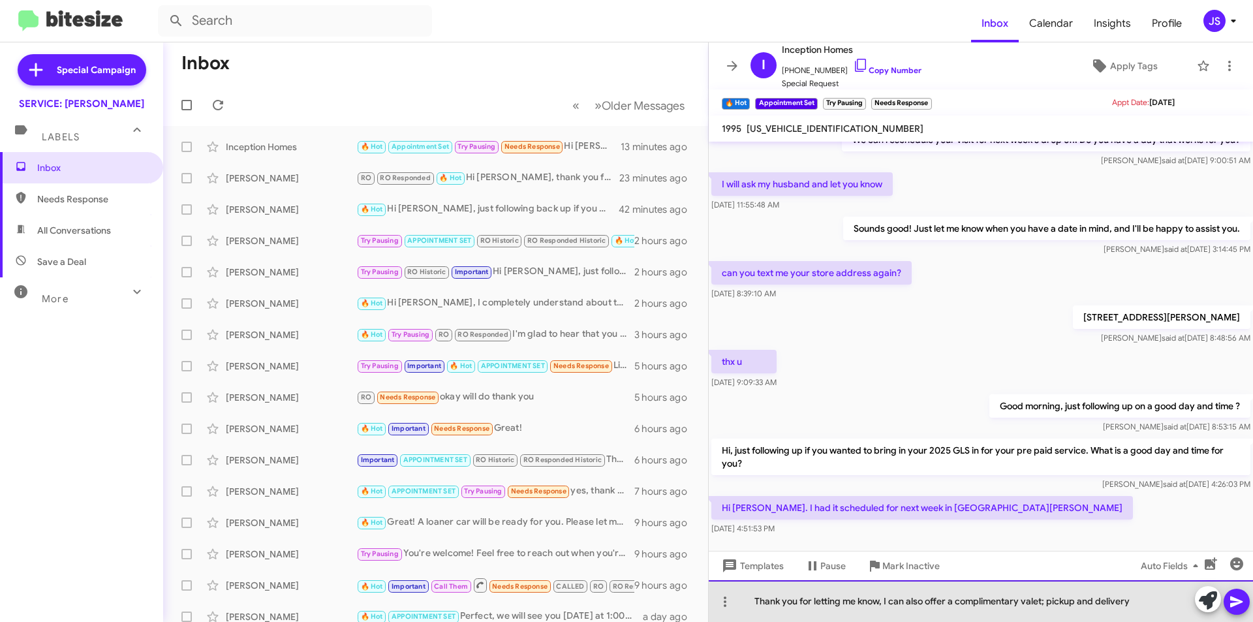
click at [1042, 604] on div "Thank you for letting me know, I can also offer a complimentary valet; pickup a…" at bounding box center [981, 601] width 544 height 42
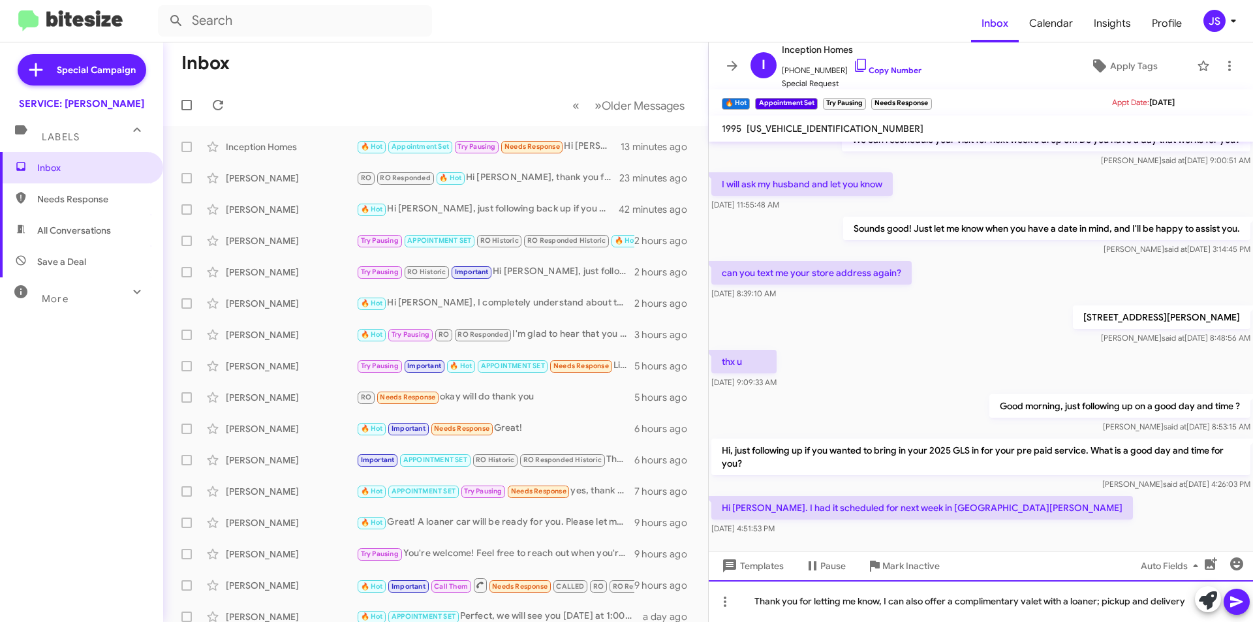
click at [1139, 602] on div "Thank you for letting me know, I can also offer a complimentary valet with a lo…" at bounding box center [981, 601] width 544 height 42
click at [1239, 597] on icon at bounding box center [1237, 602] width 16 height 16
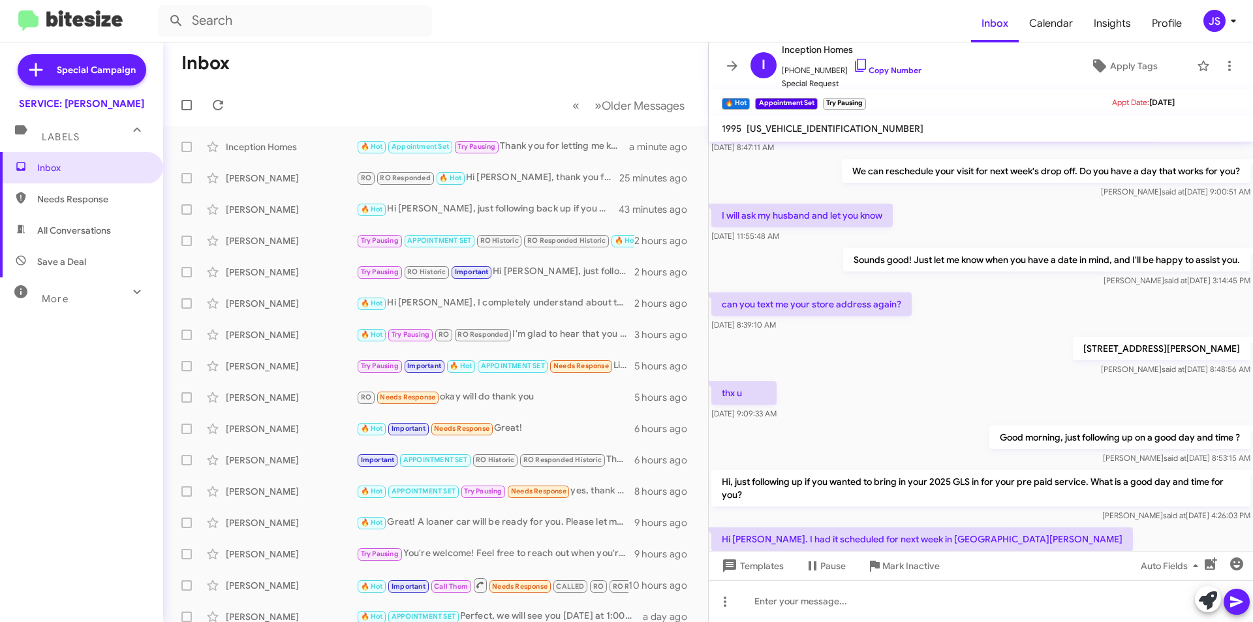
scroll to position [793, 0]
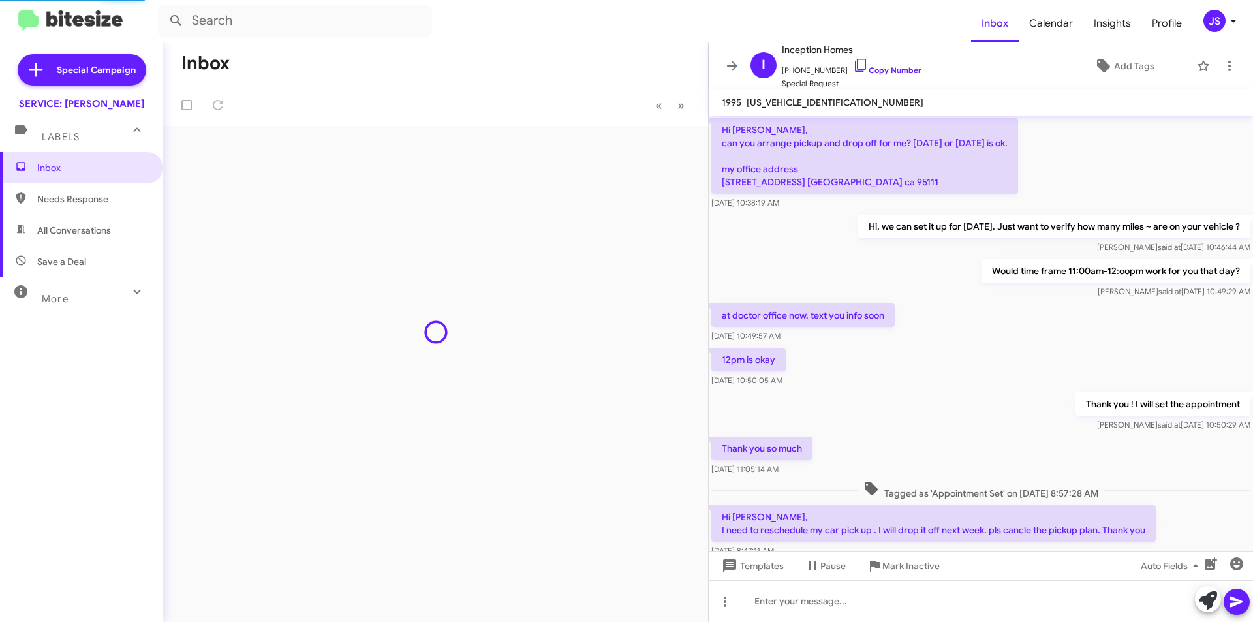
scroll to position [576, 0]
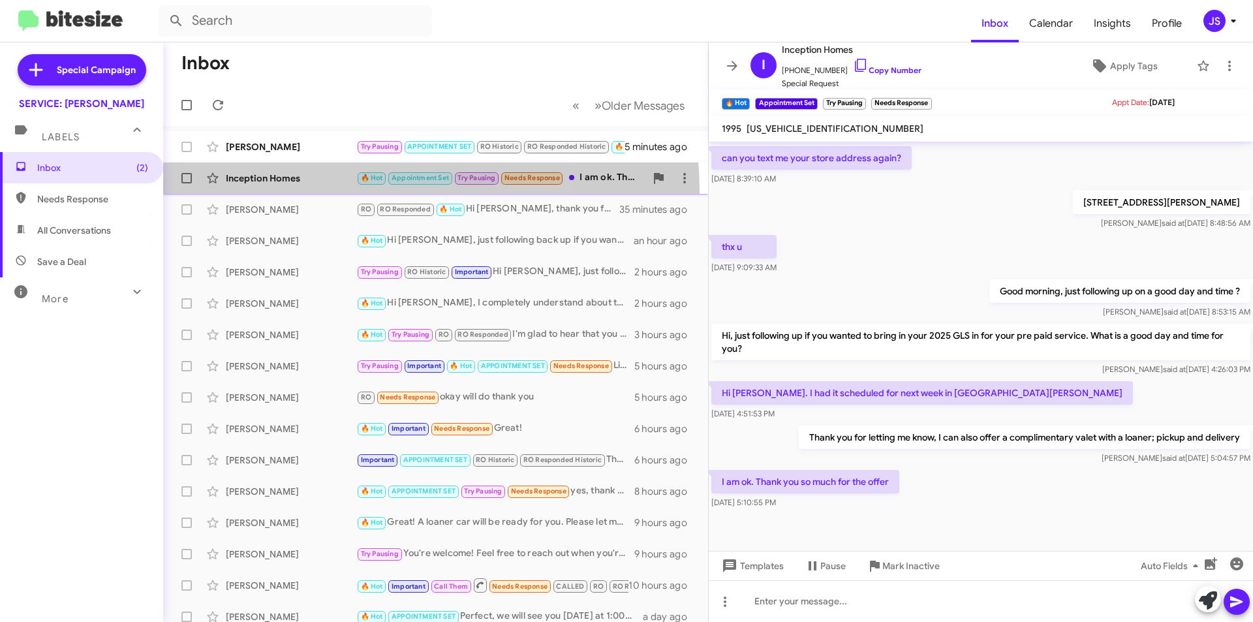
click at [305, 192] on span "Inception Homes 🔥 Hot Appointment Set Try Pausing Needs Response I am ok. Thank…" at bounding box center [435, 177] width 545 height 31
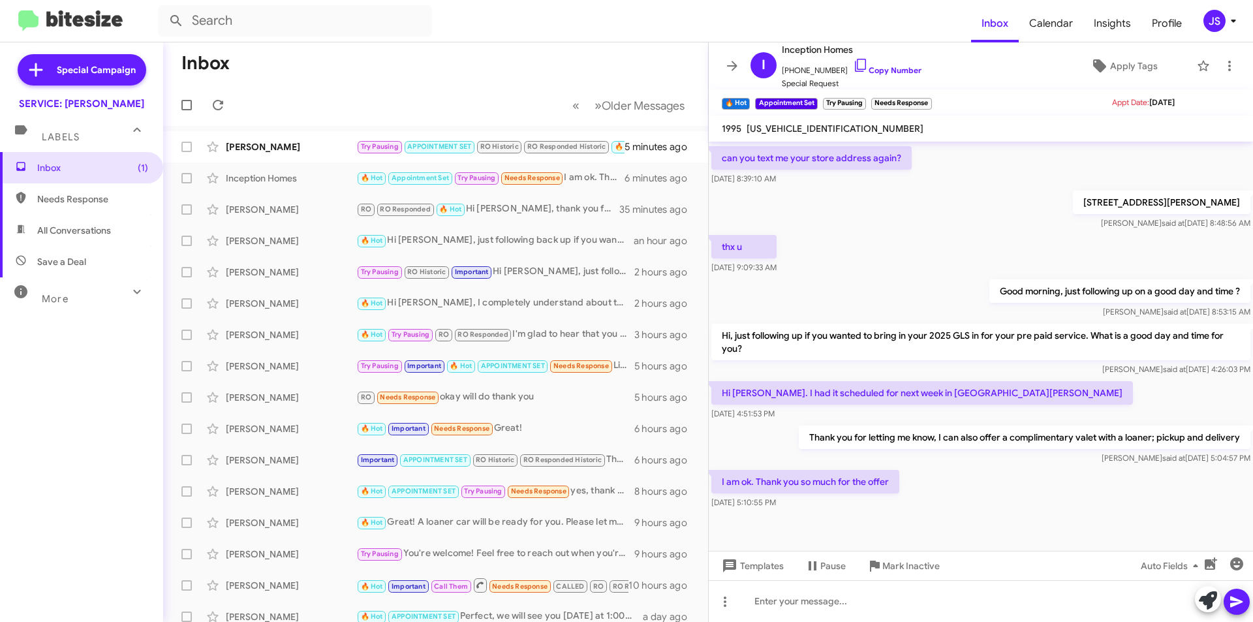
scroll to position [602, 0]
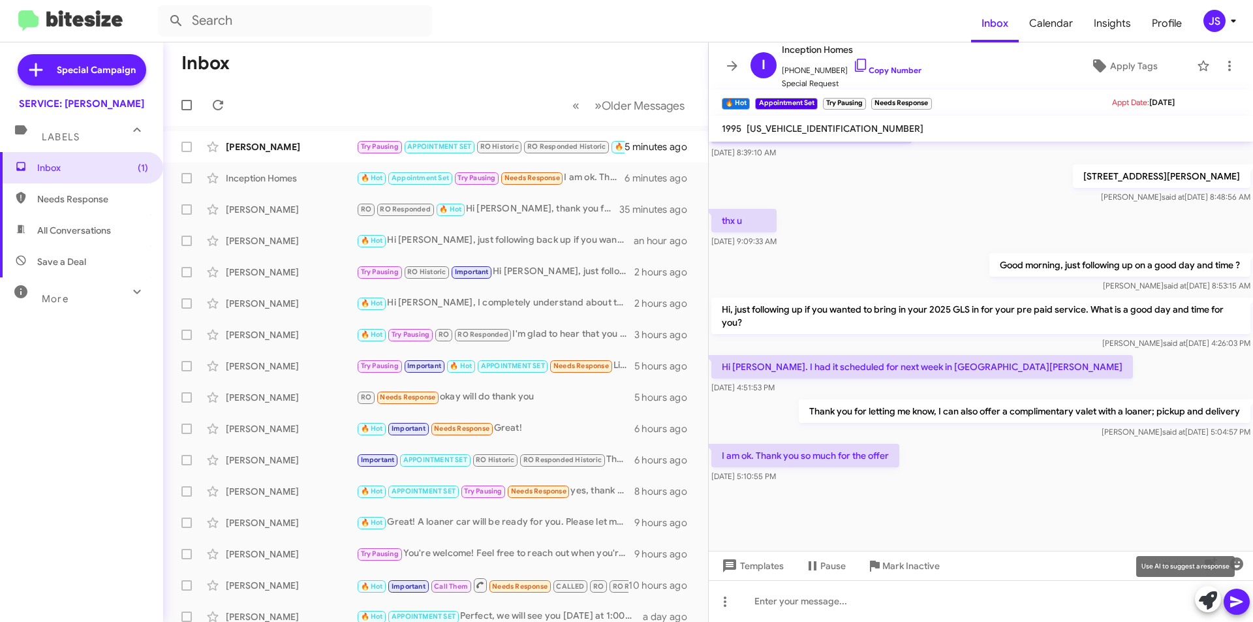
click at [1200, 606] on icon at bounding box center [1208, 600] width 18 height 18
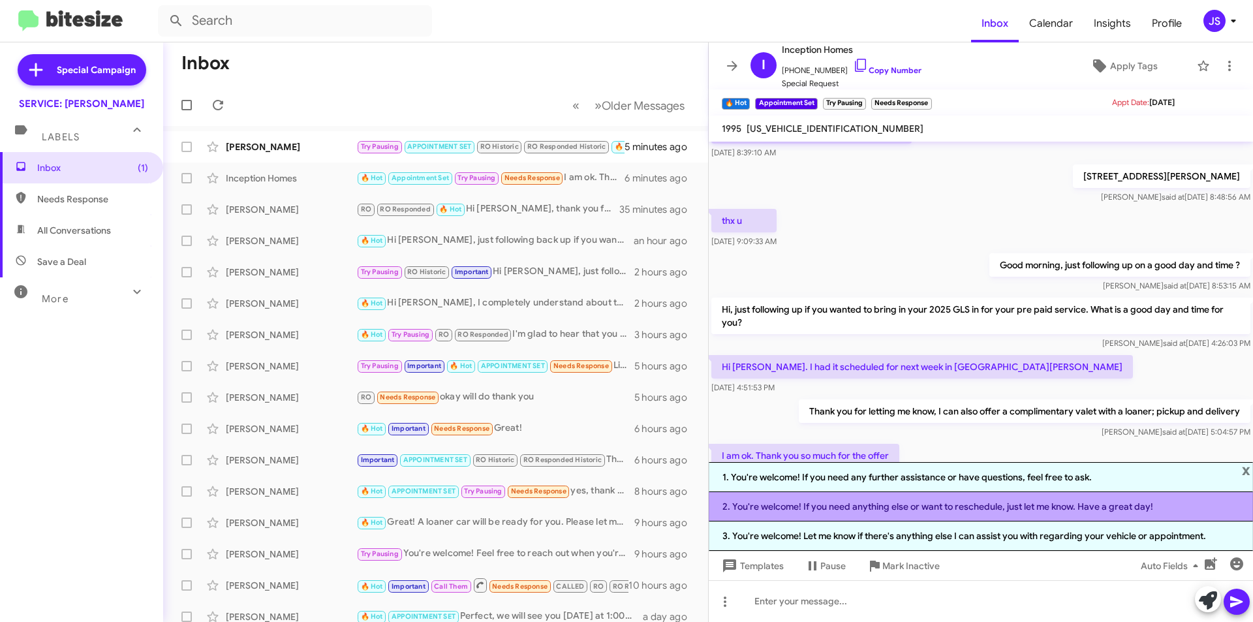
click at [953, 515] on li "2. You're welcome! If you need anything else or want to reschedule, just let me…" at bounding box center [981, 506] width 544 height 29
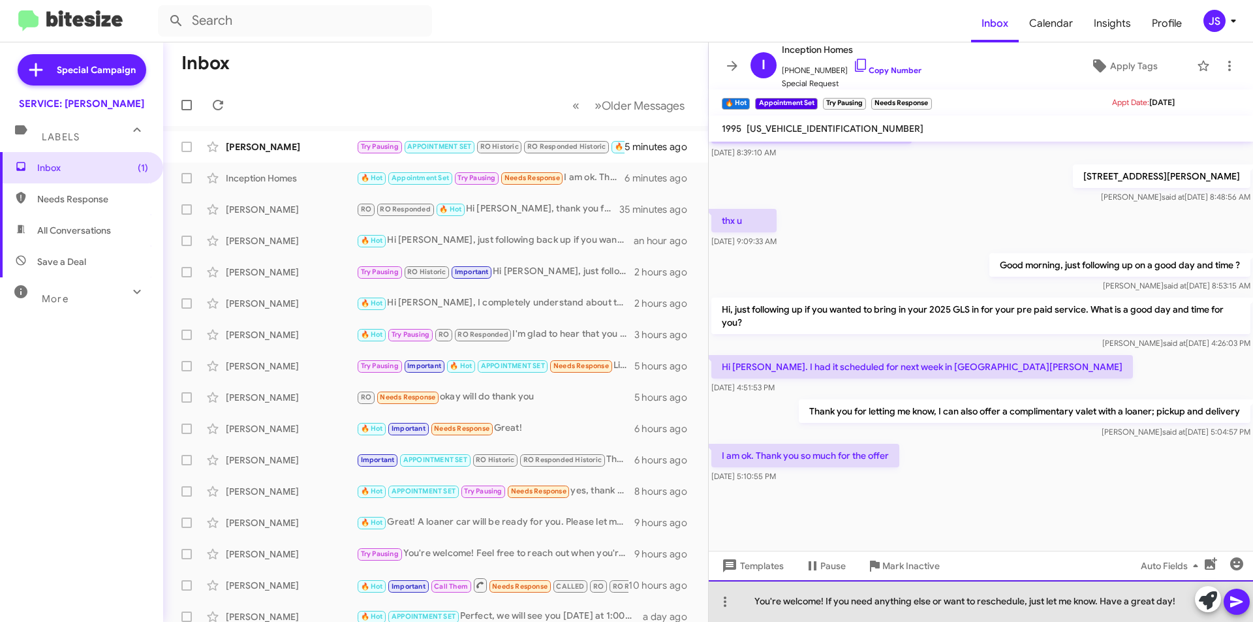
click at [877, 594] on div "You're welcome! If you need anything else or want to reschedule, just let me kn…" at bounding box center [981, 601] width 544 height 42
drag, startPoint x: 933, startPoint y: 604, endPoint x: 1026, endPoint y: 602, distance: 92.7
click at [1026, 602] on div "You're welcome! If you need anything else or want to reschedule, just let me kn…" at bounding box center [981, 601] width 544 height 42
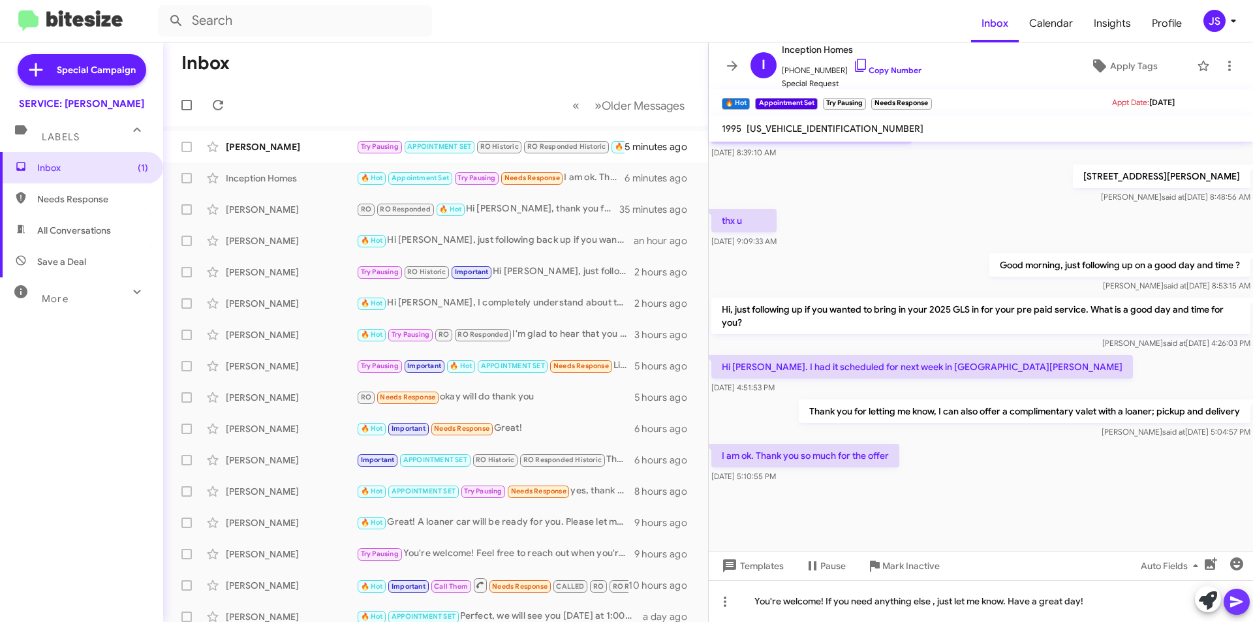
click at [1229, 599] on icon at bounding box center [1237, 602] width 16 height 16
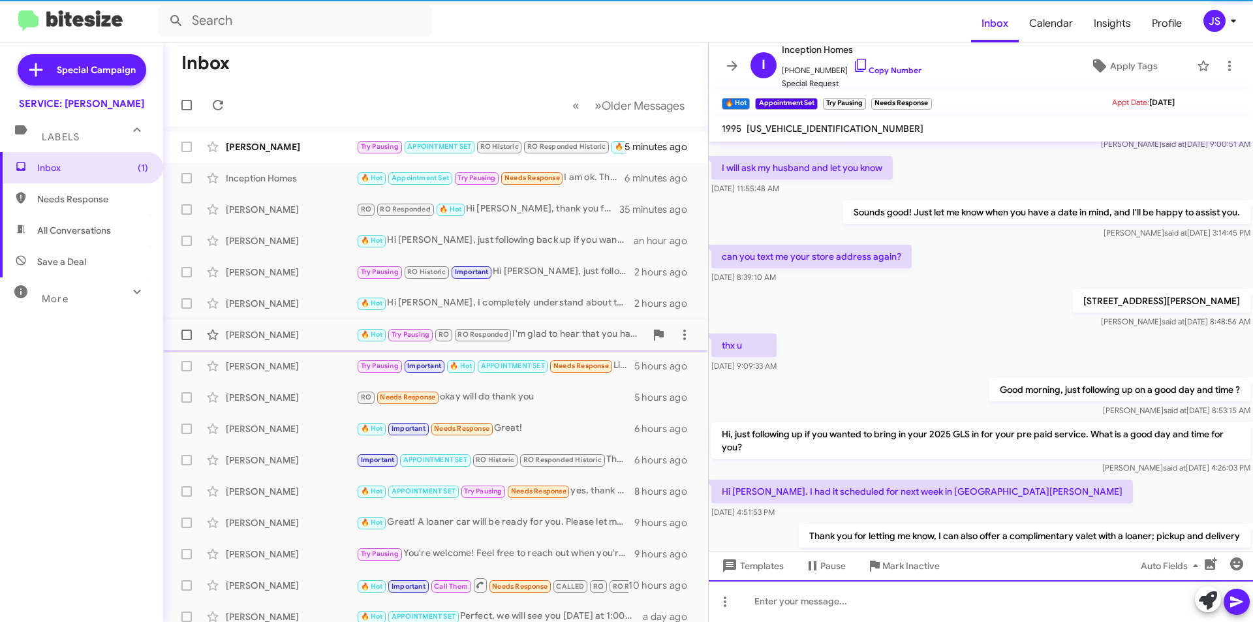
scroll to position [0, 0]
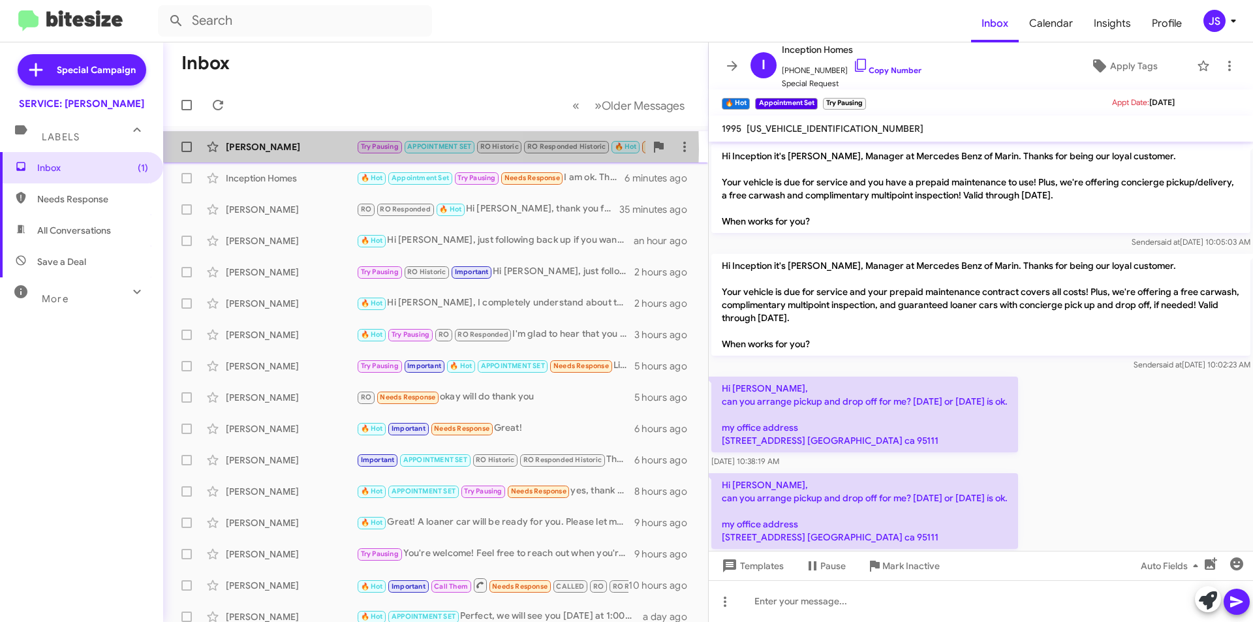
click at [279, 149] on div "[PERSON_NAME]" at bounding box center [291, 146] width 131 height 13
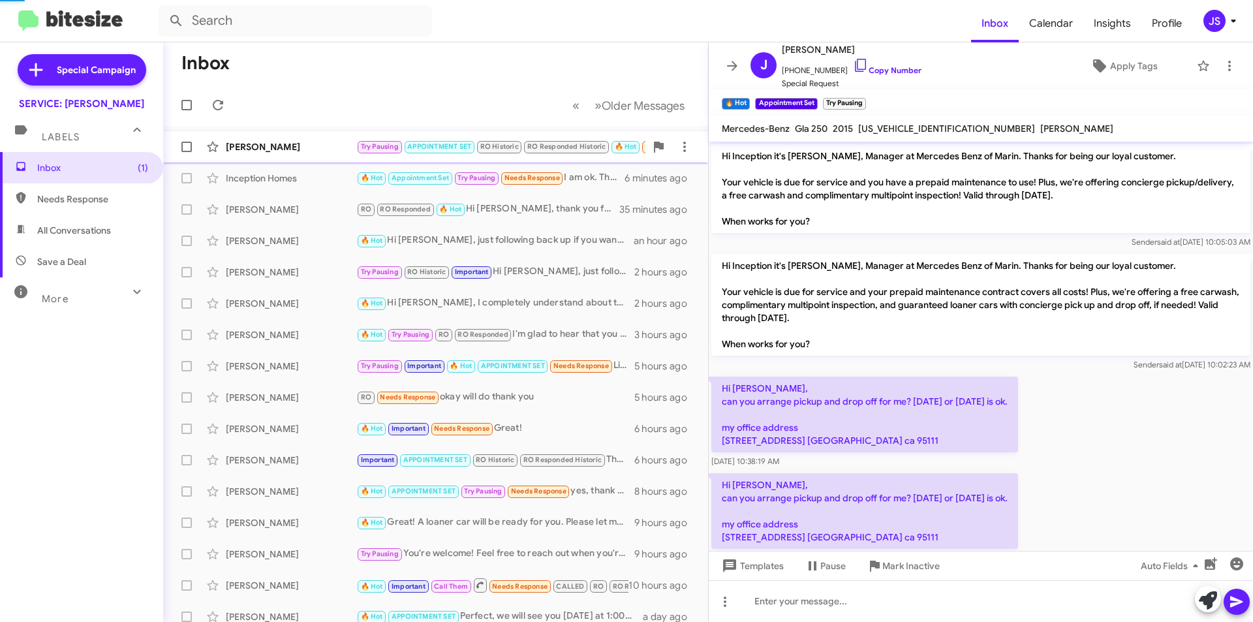
scroll to position [645, 0]
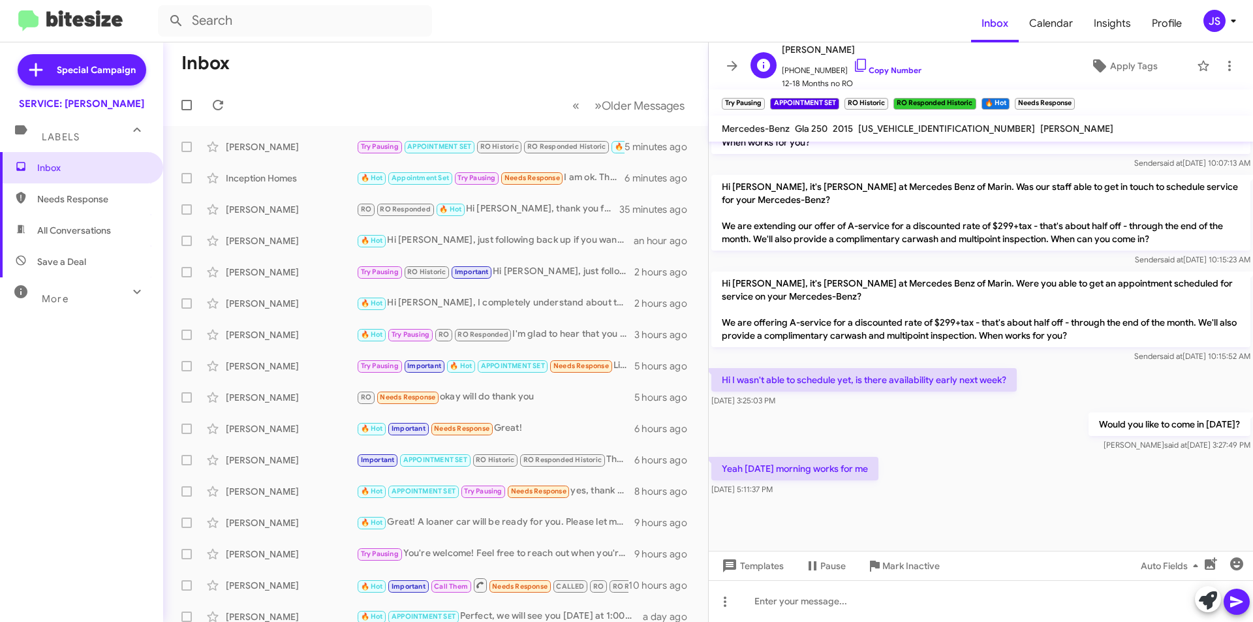
click at [857, 63] on span "[PHONE_NUMBER] Copy Number" at bounding box center [852, 67] width 140 height 20
click at [853, 62] on icon at bounding box center [861, 65] width 16 height 16
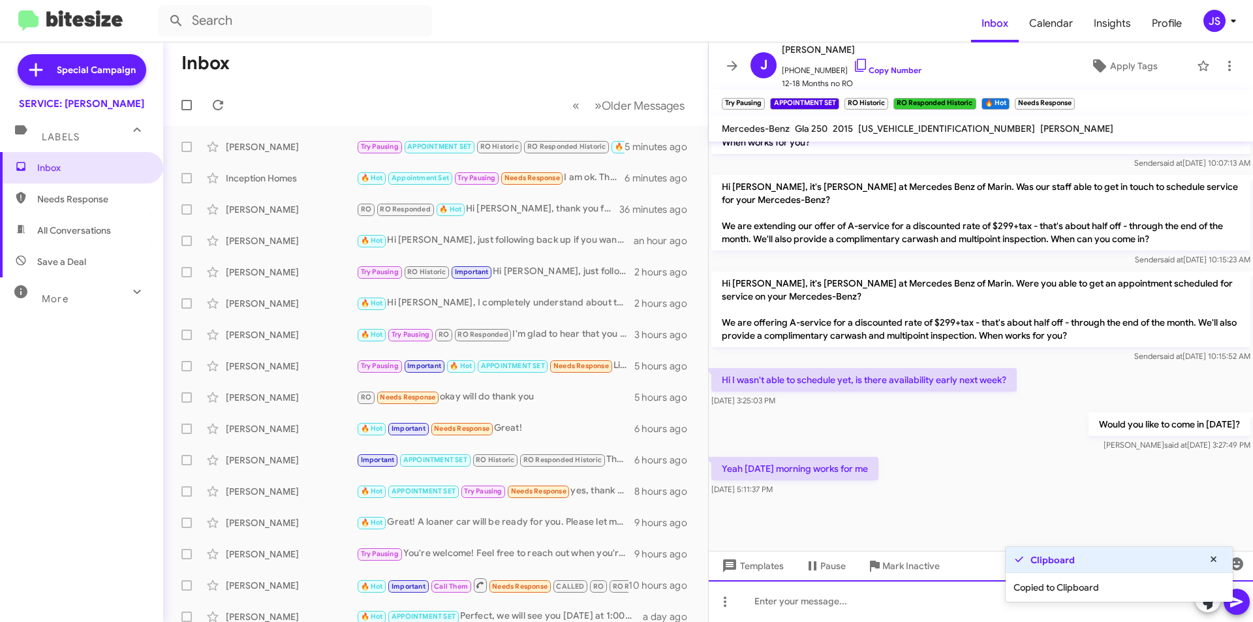
click at [780, 619] on div at bounding box center [981, 601] width 544 height 42
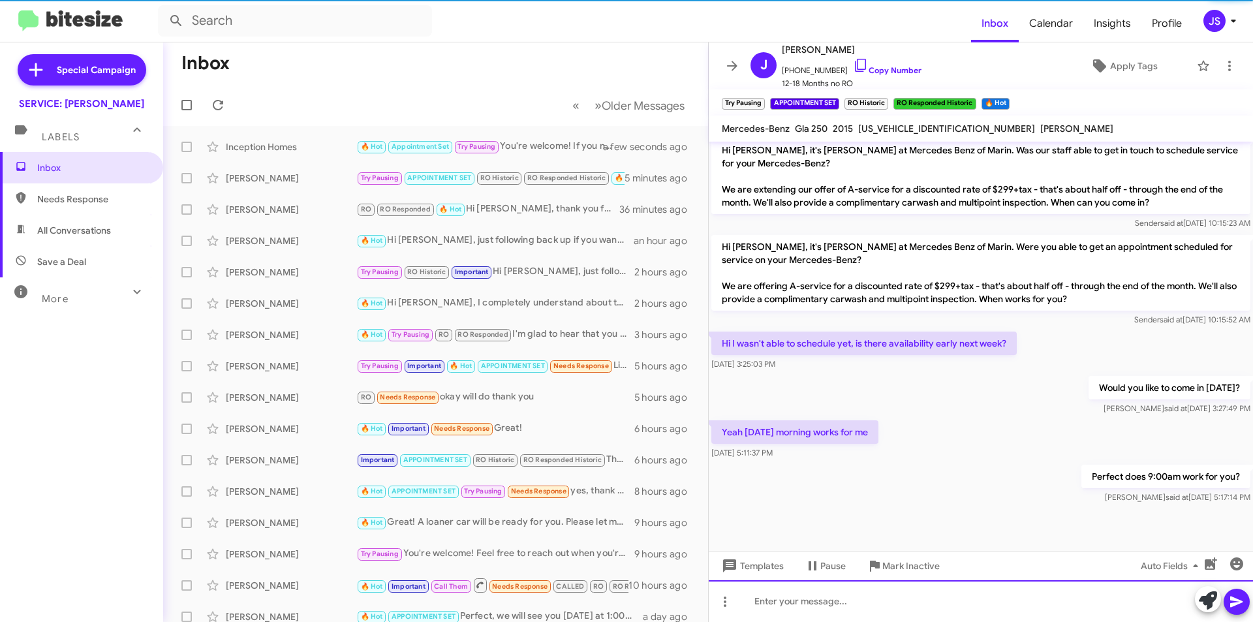
scroll to position [692, 0]
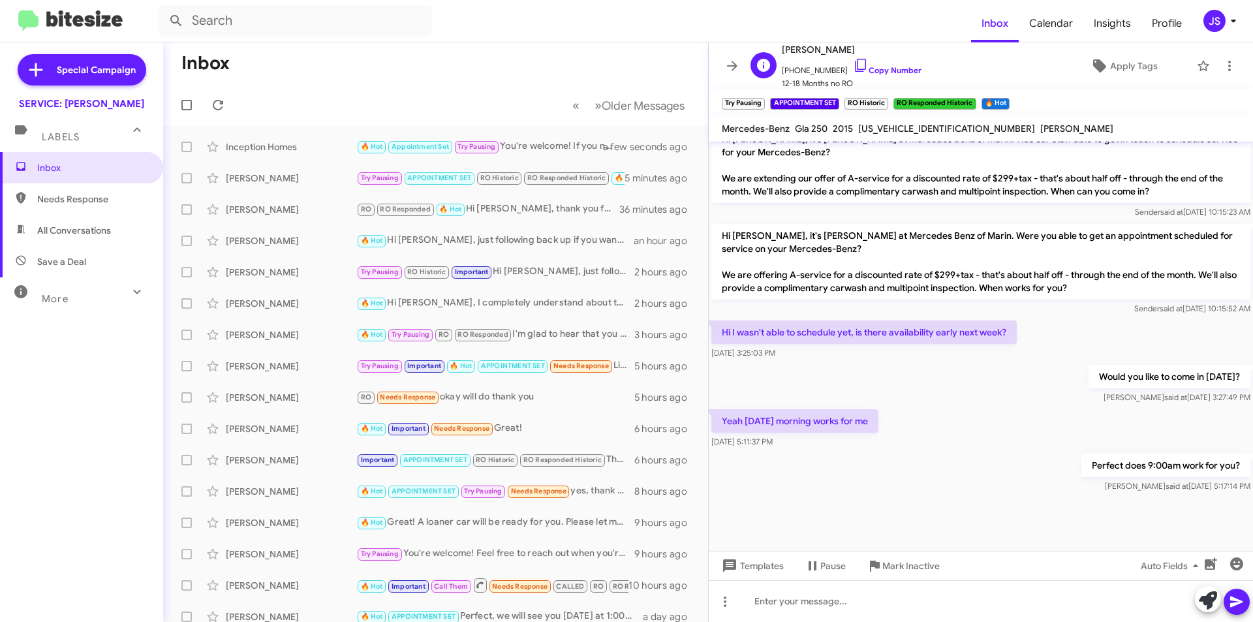
drag, startPoint x: 850, startPoint y: 67, endPoint x: 859, endPoint y: 63, distance: 10.2
click at [853, 67] on icon at bounding box center [861, 65] width 16 height 16
click at [353, 145] on div "Inception Homes" at bounding box center [291, 146] width 131 height 13
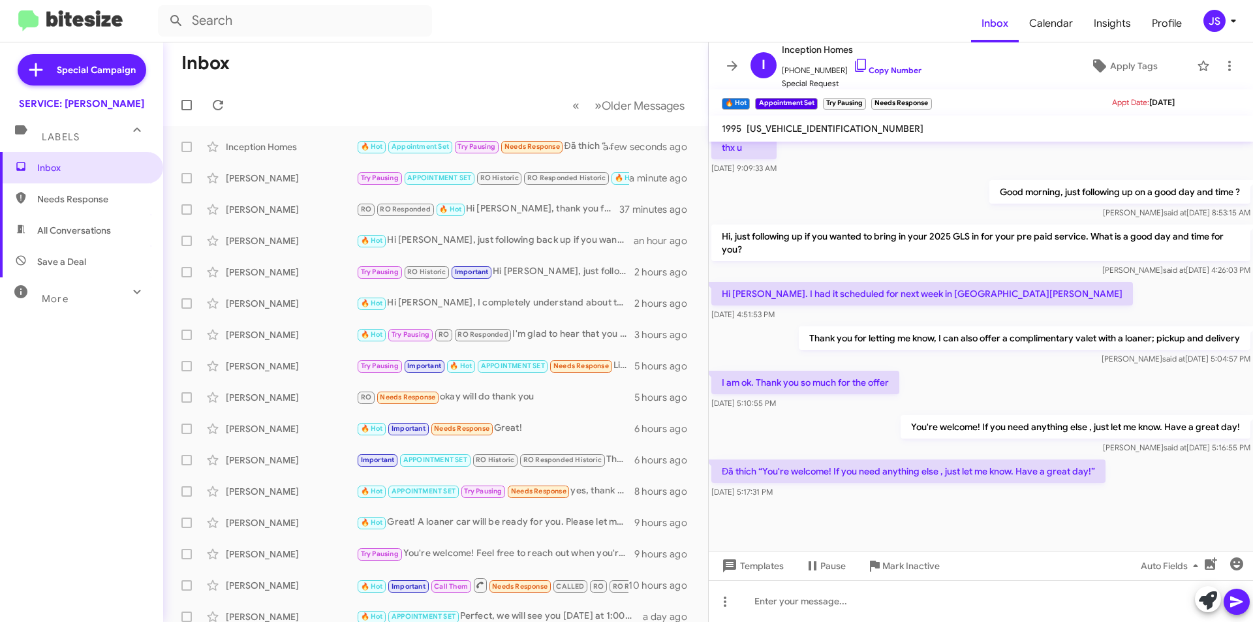
scroll to position [936, 0]
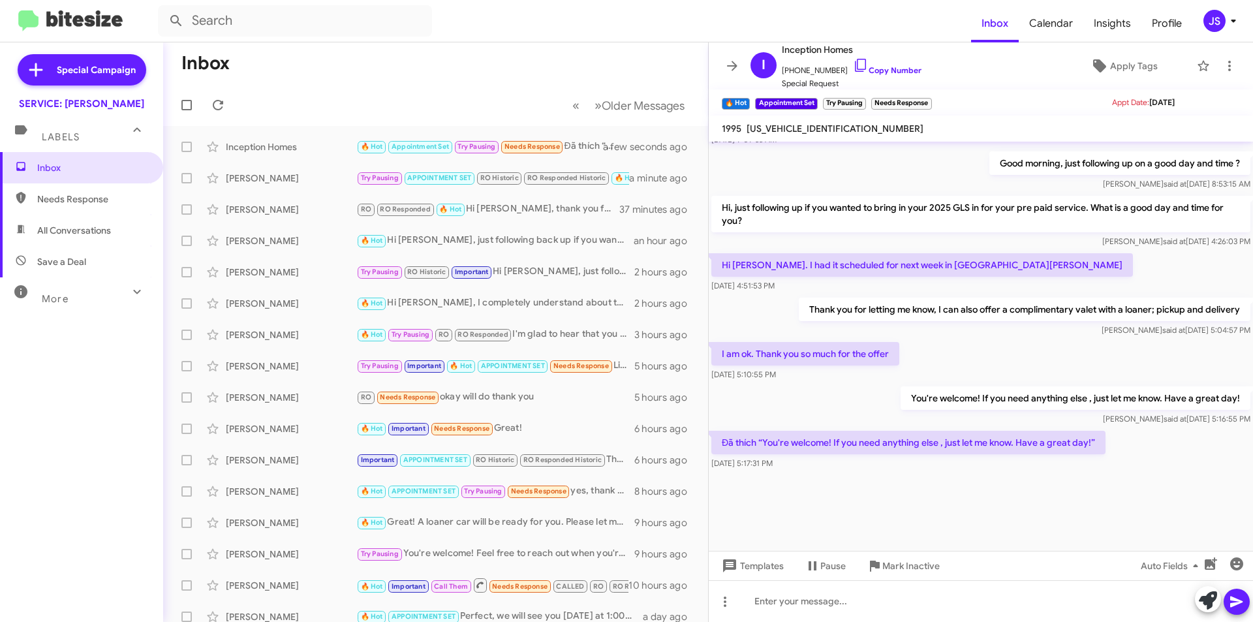
click at [929, 472] on div "Đã thích “You're welcome! If you need anything else , just let me know. Have a …" at bounding box center [981, 450] width 544 height 44
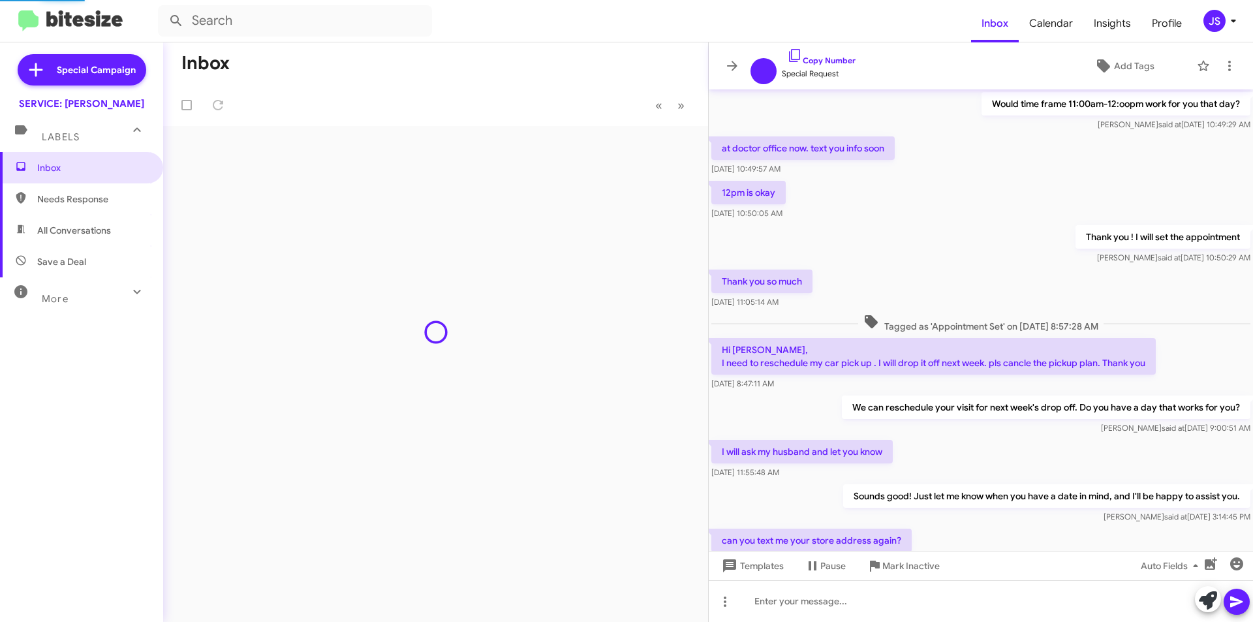
scroll to position [497, 0]
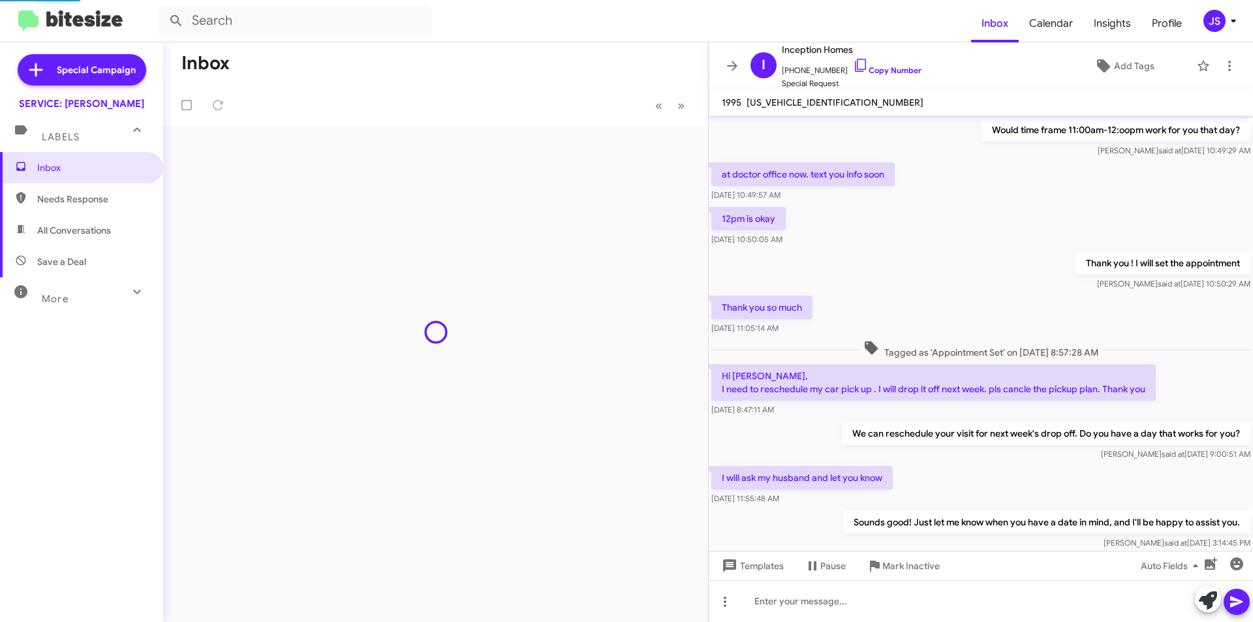
scroll to position [497, 0]
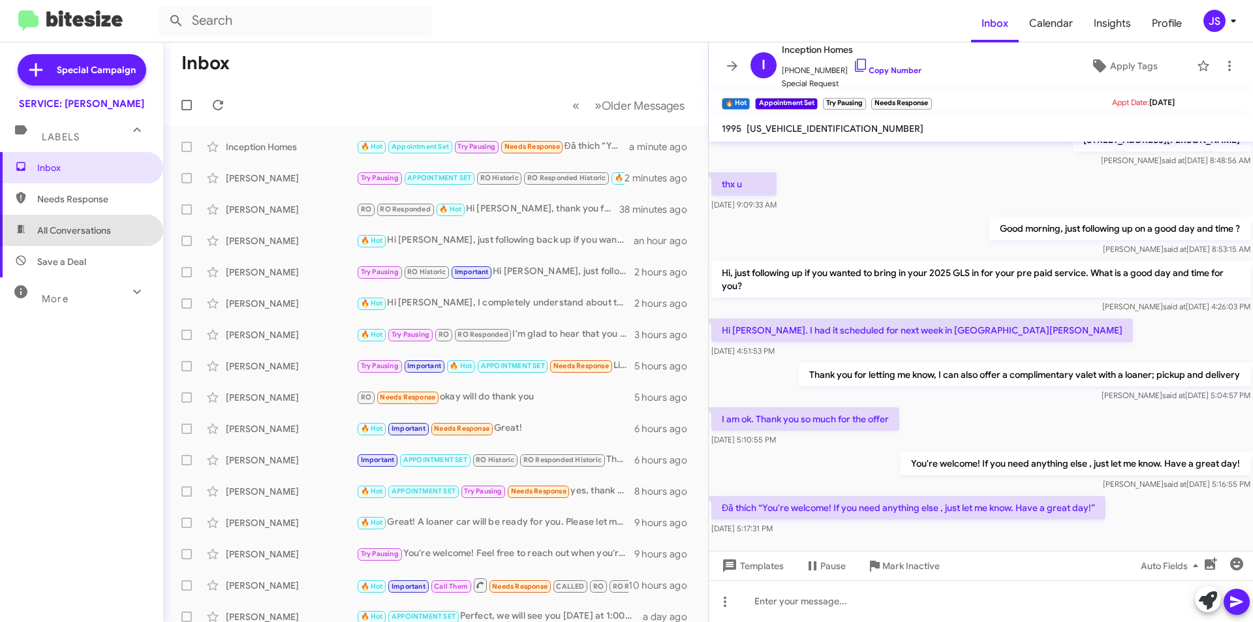
click at [91, 241] on span "All Conversations" at bounding box center [81, 230] width 163 height 31
type input "in:all-conversations"
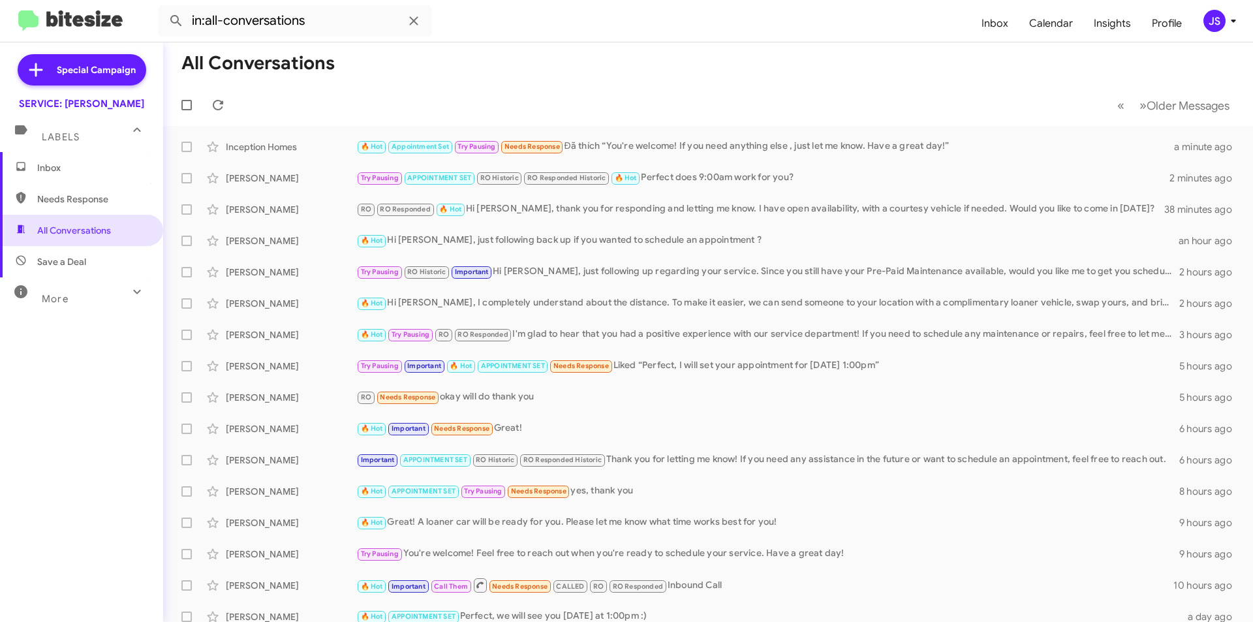
click at [94, 175] on span "Inbox" at bounding box center [81, 167] width 163 height 31
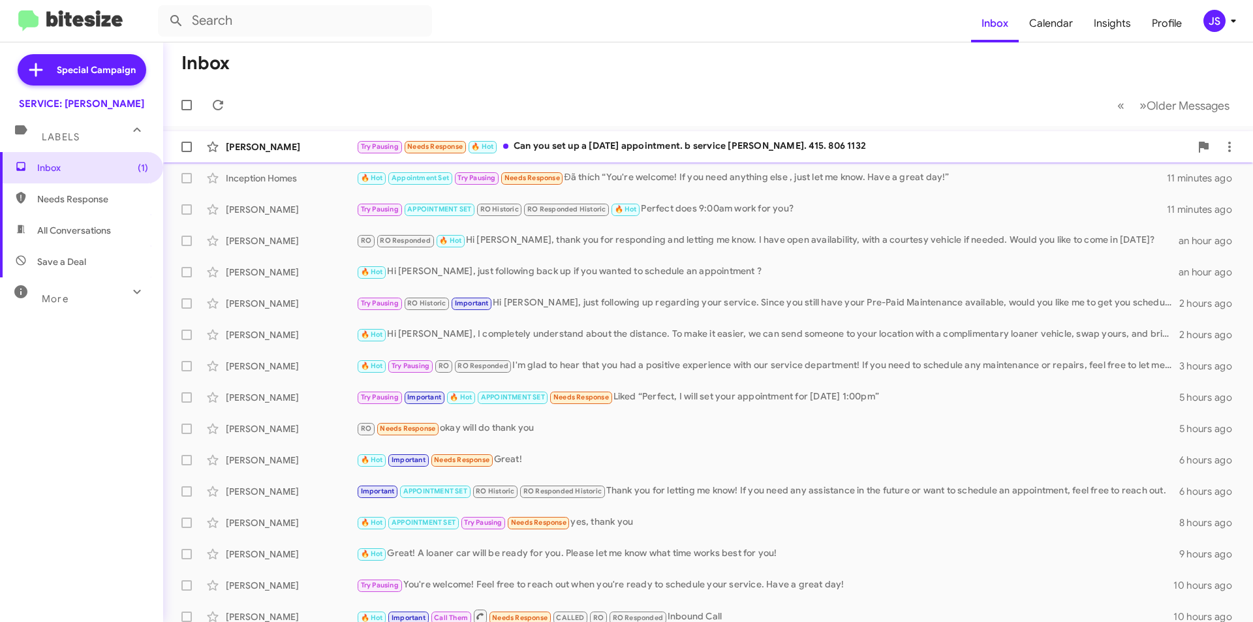
click at [611, 144] on div "Try Pausing Needs Response 🔥 Hot Can you set up a [DATE] appointment. b service…" at bounding box center [773, 146] width 834 height 15
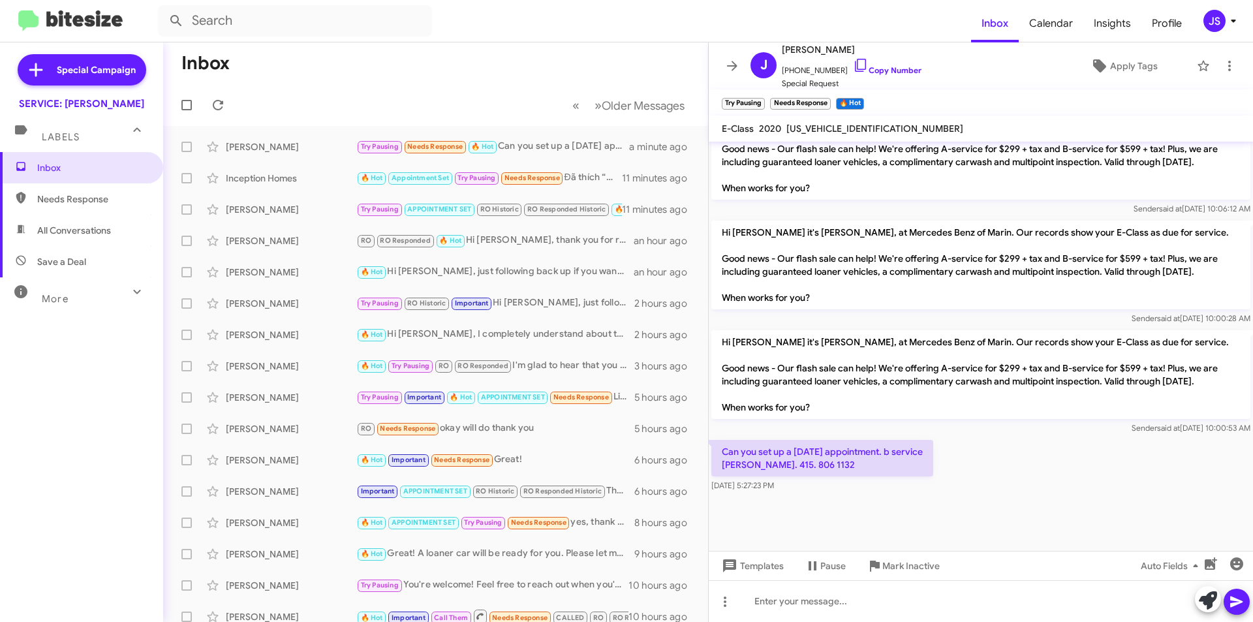
scroll to position [1653, 0]
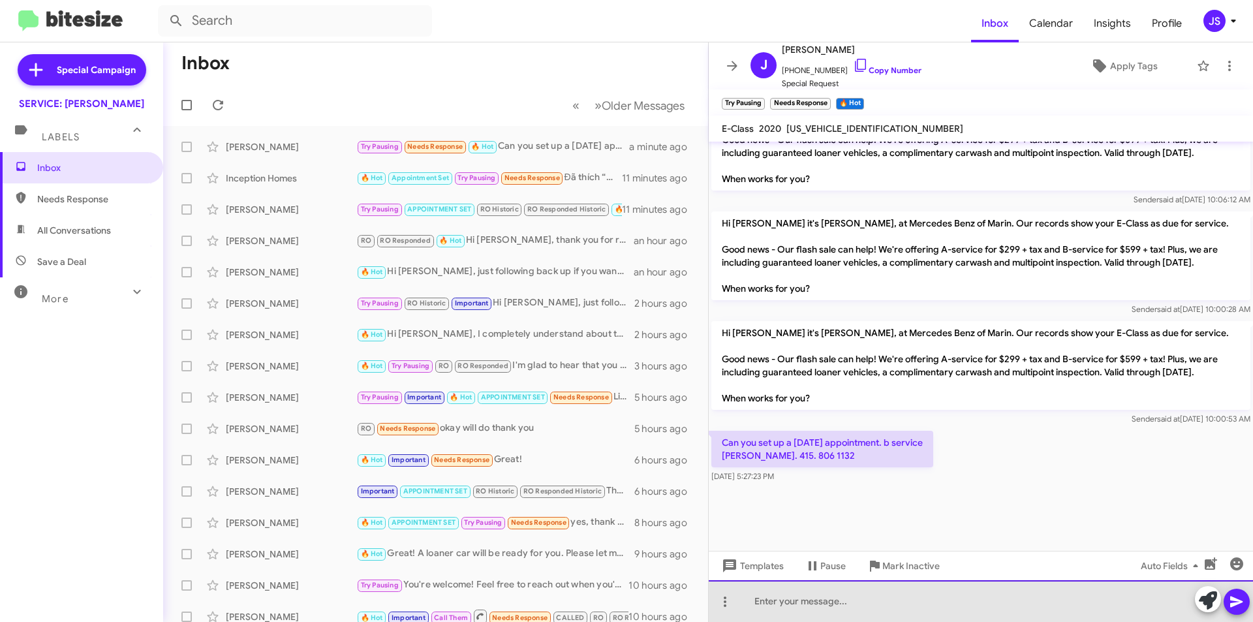
click at [924, 594] on div at bounding box center [981, 601] width 544 height 42
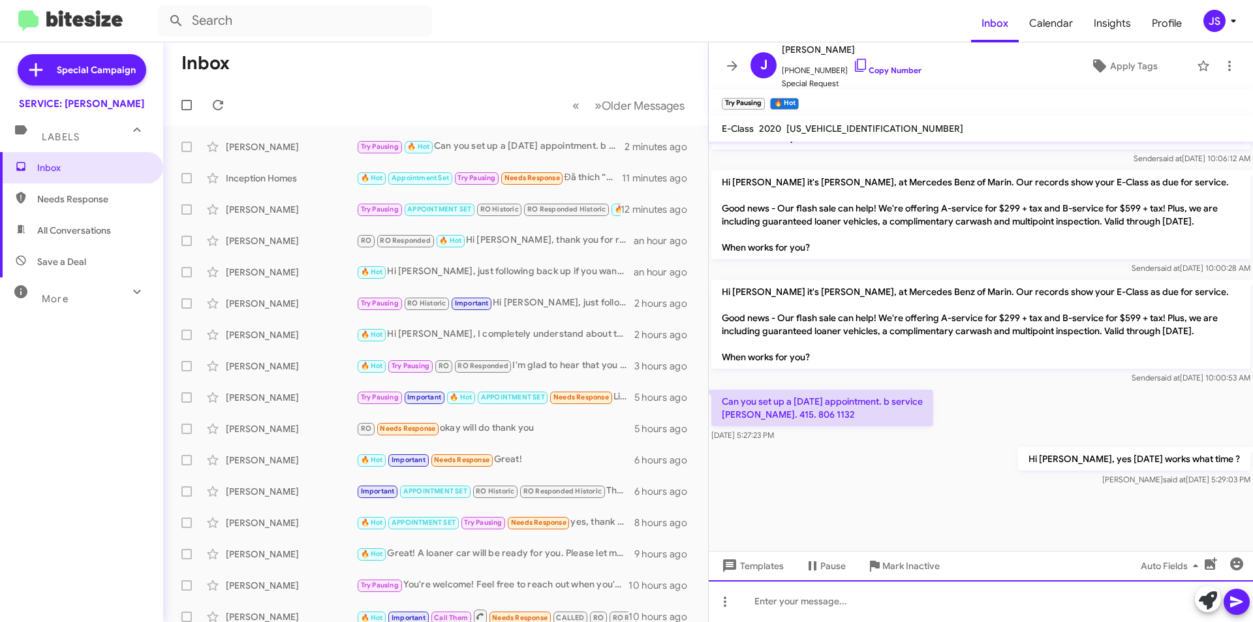
scroll to position [2039, 0]
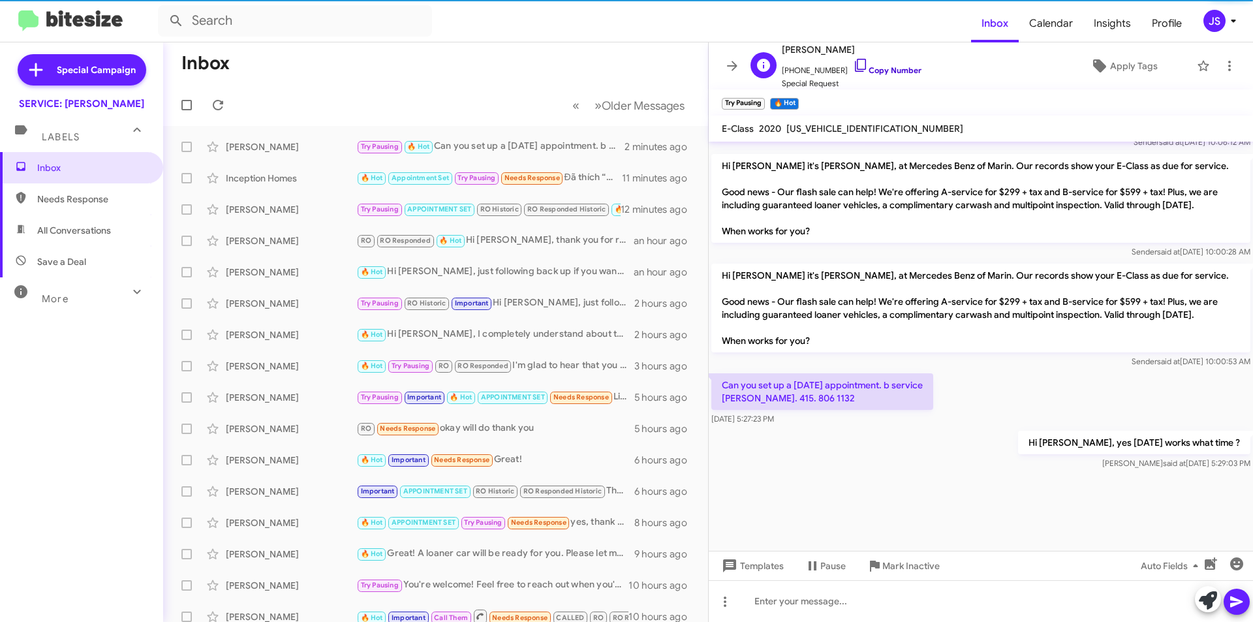
click at [853, 63] on icon at bounding box center [861, 65] width 16 height 16
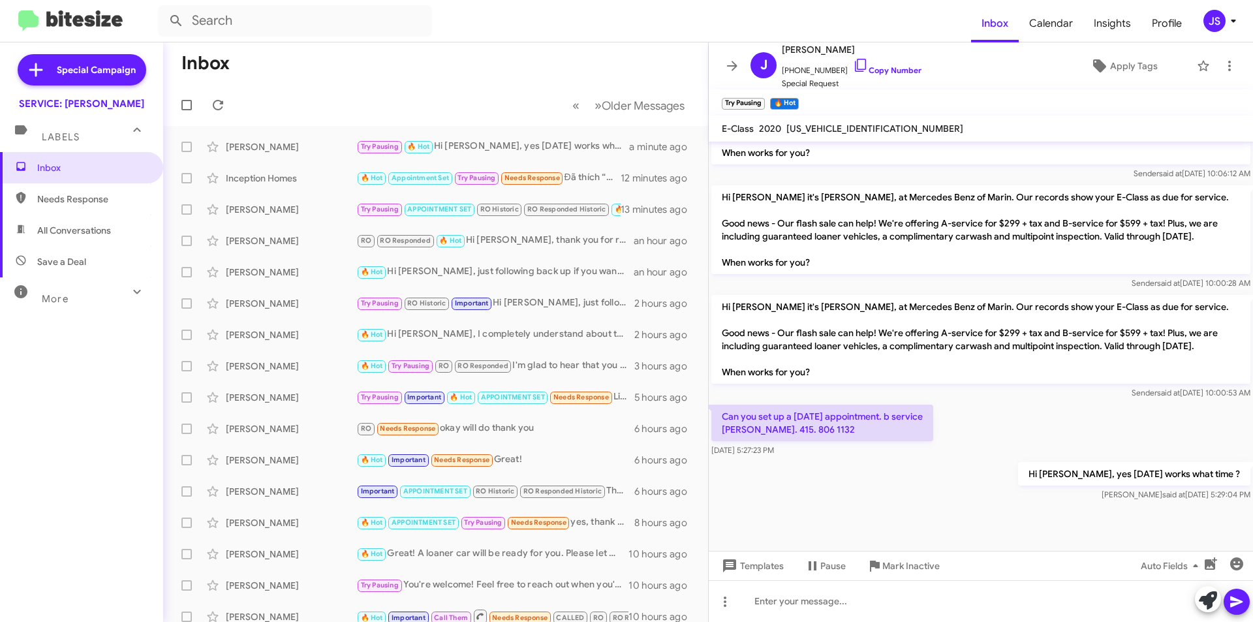
scroll to position [1614, 0]
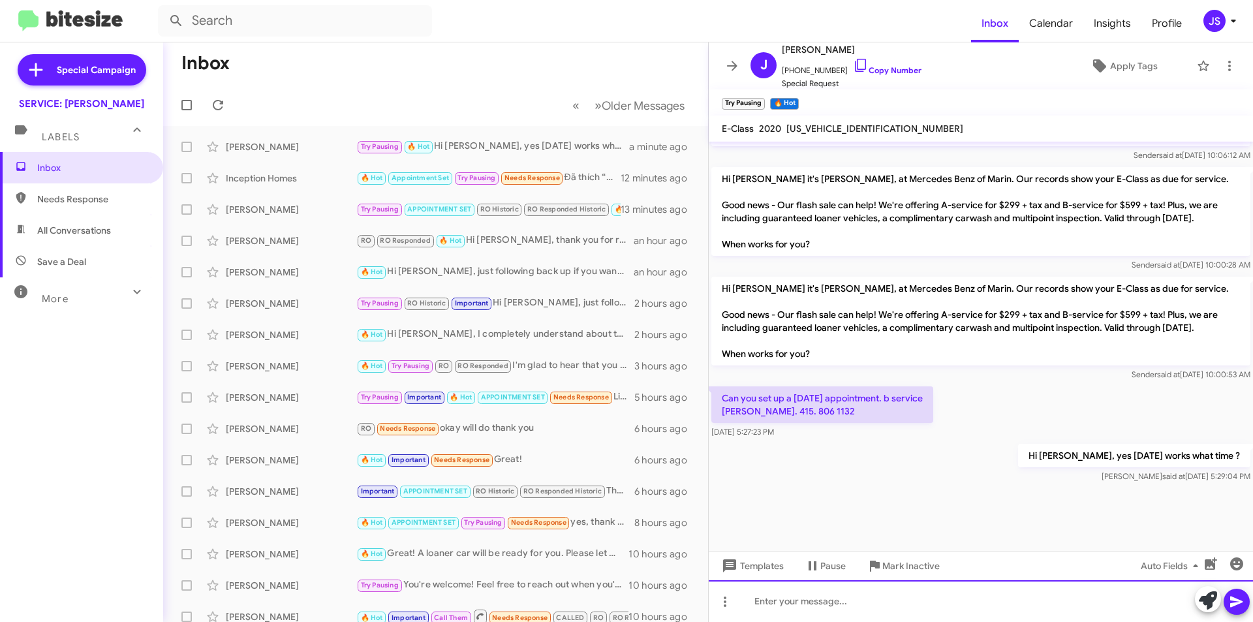
click at [1052, 593] on div at bounding box center [981, 601] width 544 height 42
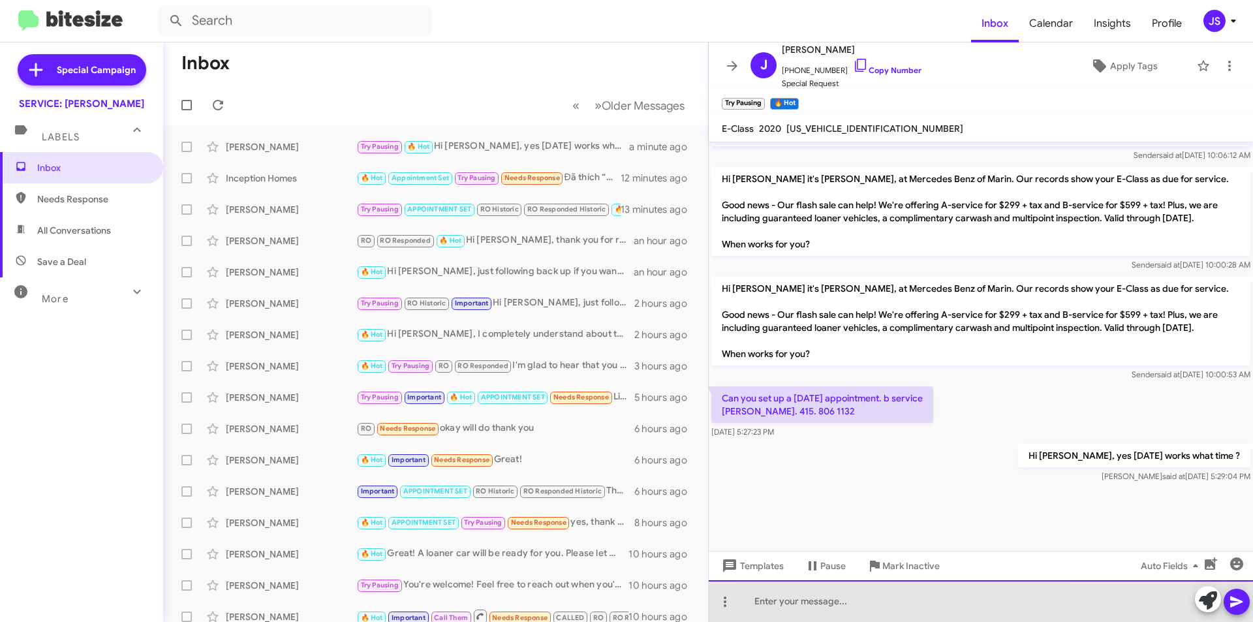
click at [912, 587] on div at bounding box center [981, 601] width 544 height 42
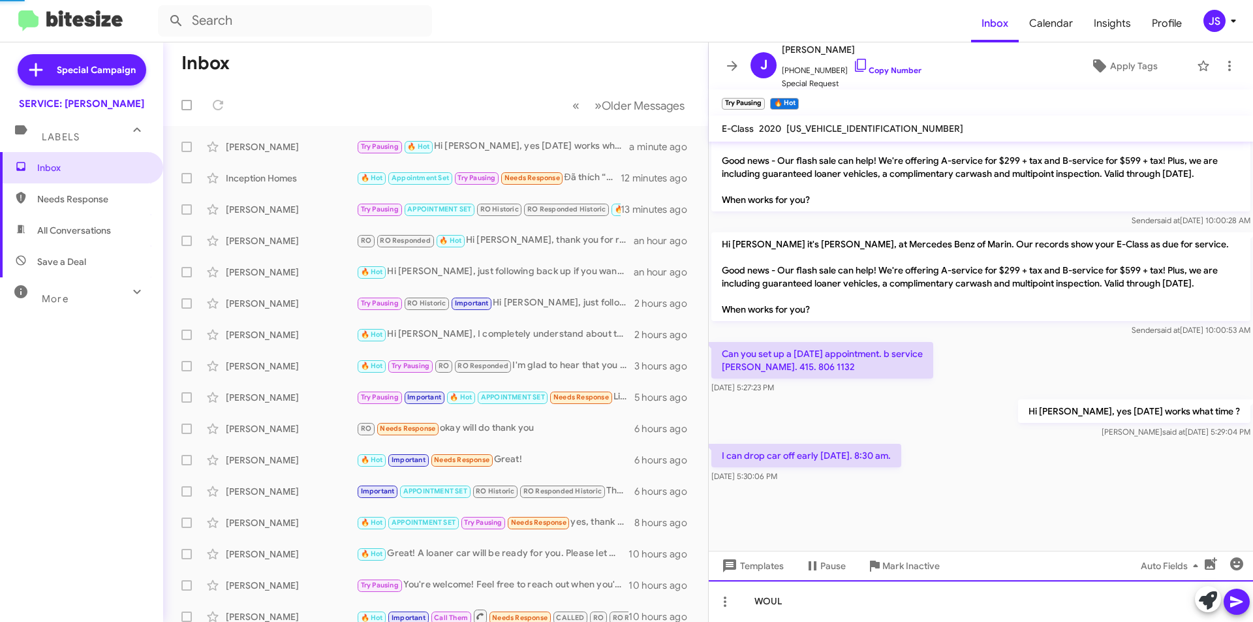
scroll to position [1601, 0]
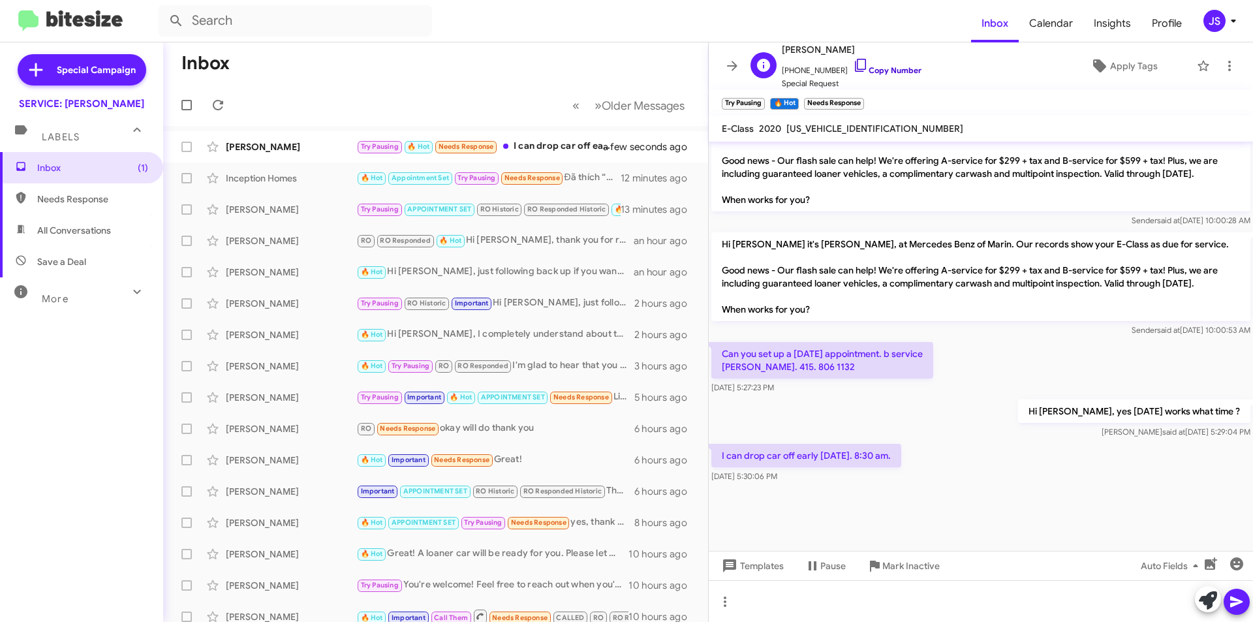
click at [853, 69] on icon at bounding box center [861, 65] width 16 height 16
click at [853, 66] on icon at bounding box center [861, 65] width 16 height 16
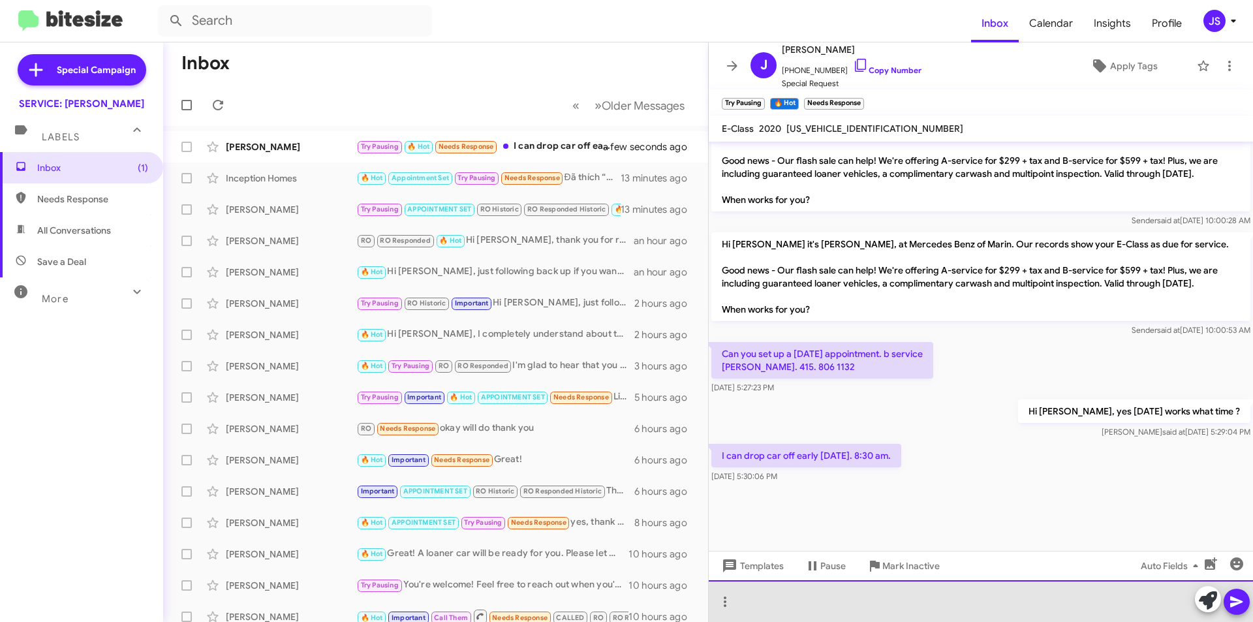
click at [775, 606] on div at bounding box center [981, 601] width 544 height 42
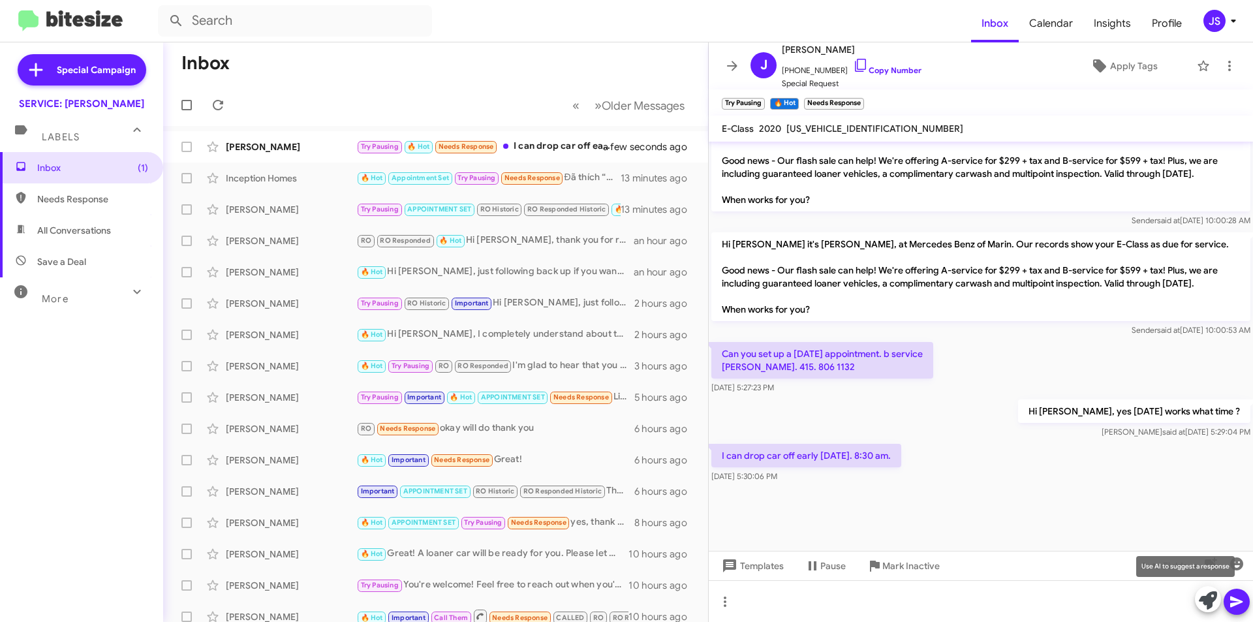
click at [1216, 590] on span at bounding box center [1208, 600] width 18 height 29
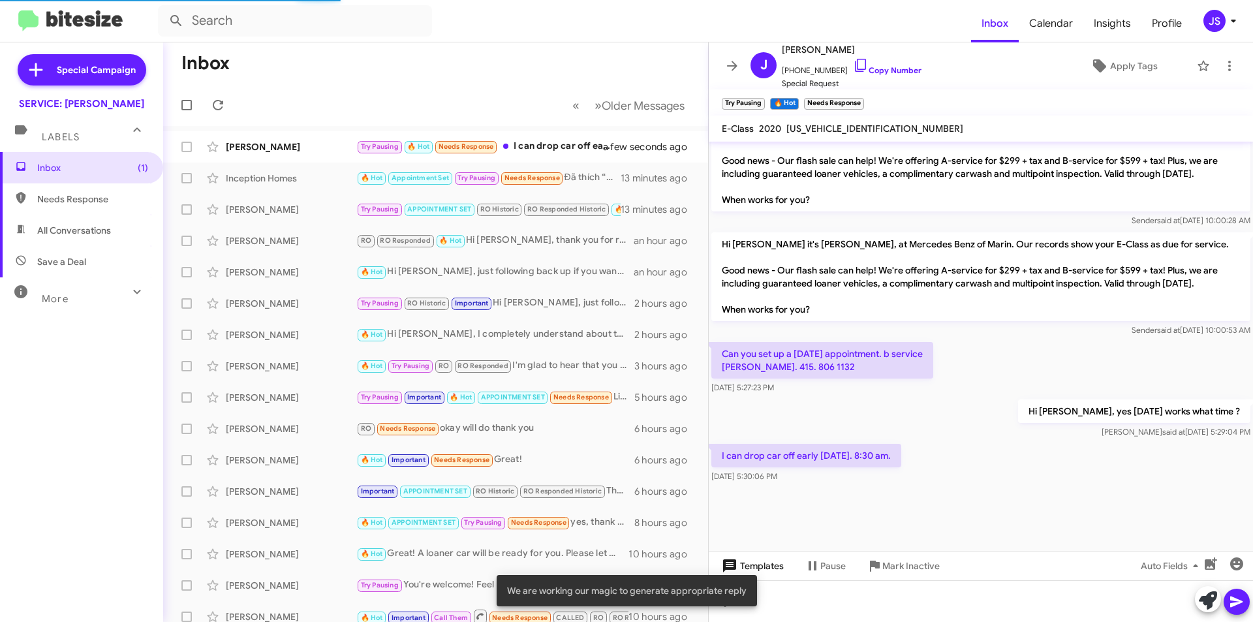
scroll to position [1614, 0]
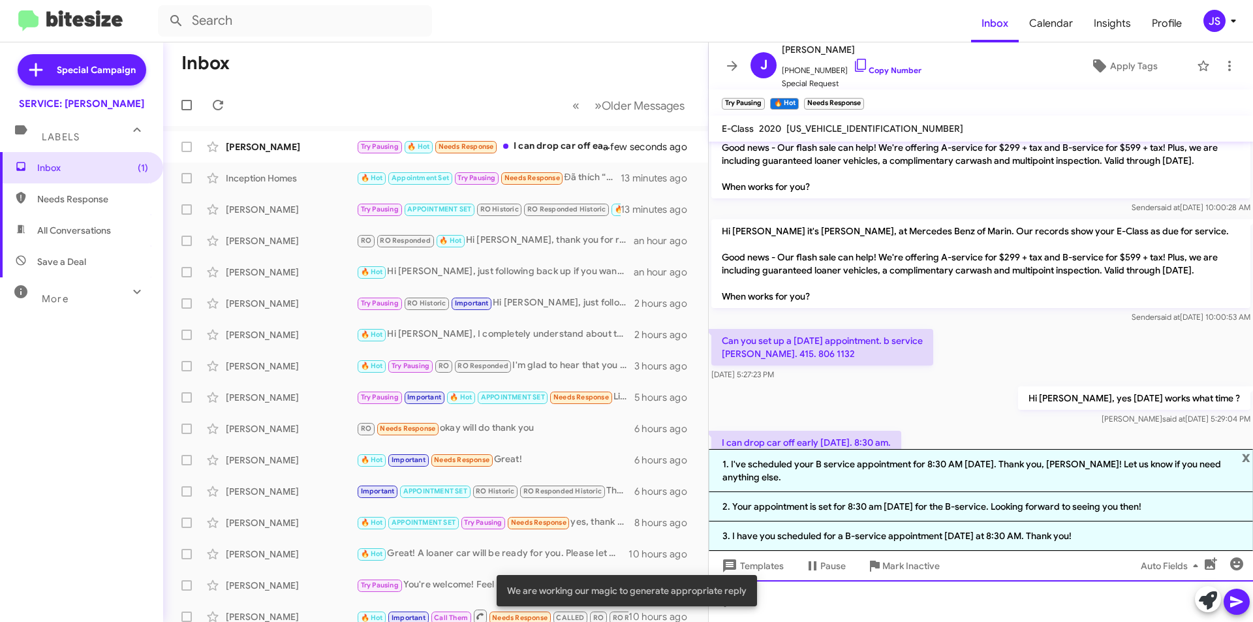
click at [796, 595] on div at bounding box center [981, 601] width 544 height 42
click at [1244, 454] on span "x" at bounding box center [1246, 457] width 8 height 16
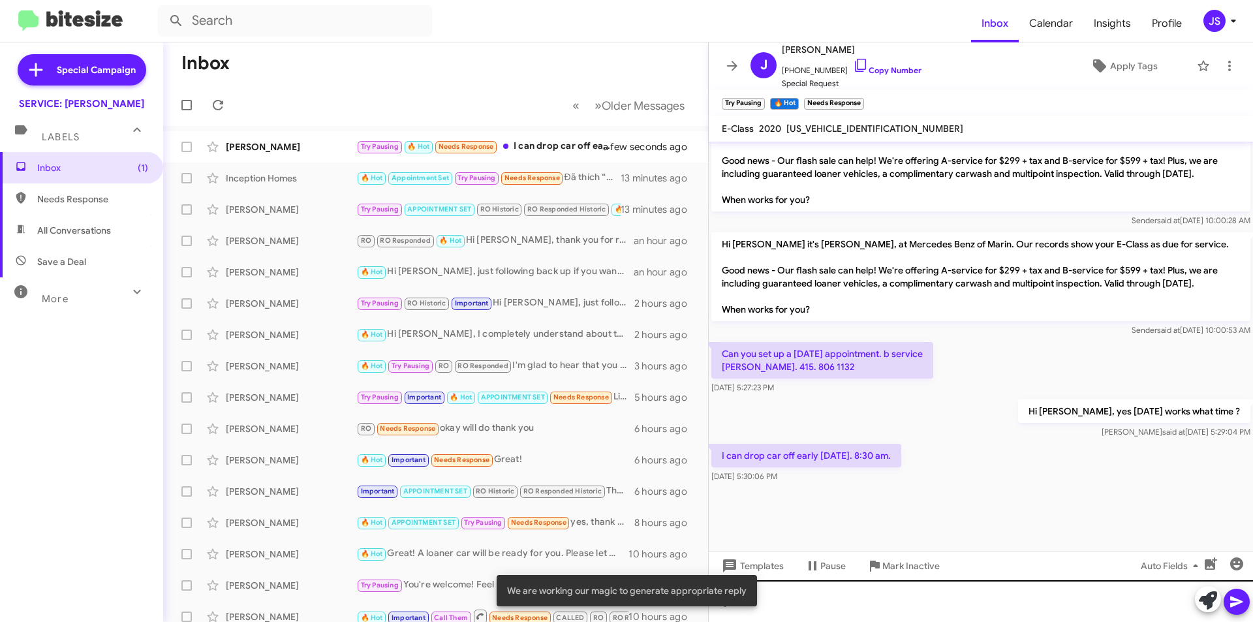
scroll to position [1601, 0]
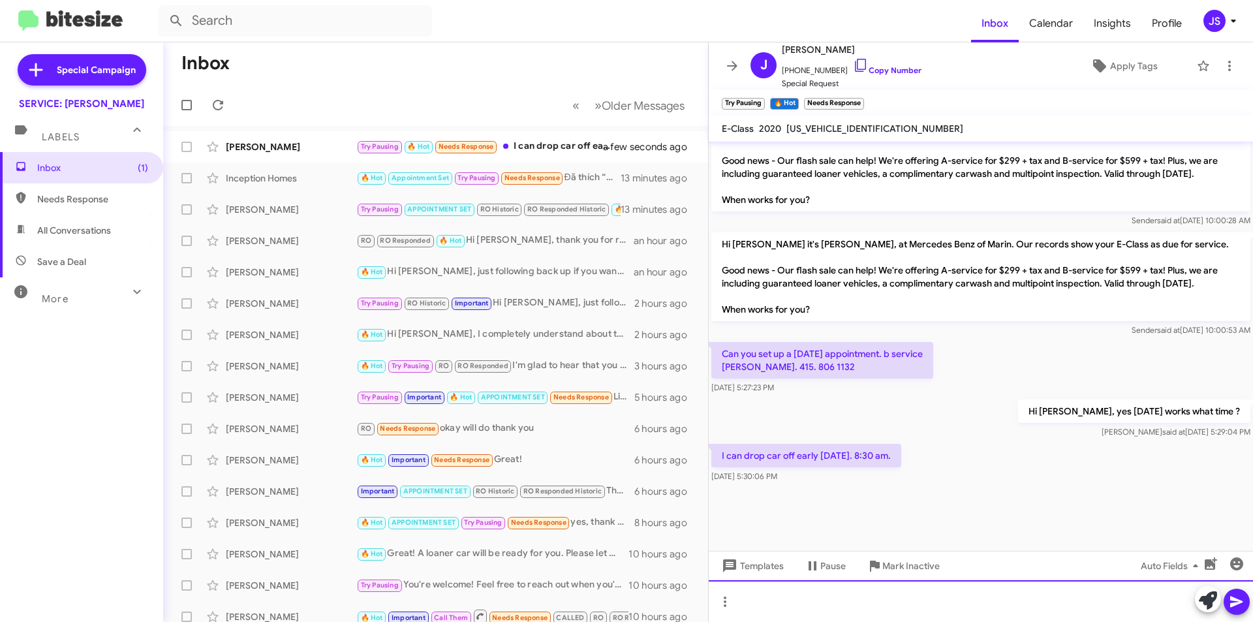
click at [913, 606] on div at bounding box center [981, 601] width 544 height 42
click at [784, 602] on div "Perfect you are all set for this upcoming [DATE] at 8:30am" at bounding box center [981, 601] width 544 height 42
click at [1007, 601] on div "Perfect, you are all set for this upcoming [DATE] at 8:30am" at bounding box center [981, 601] width 544 height 42
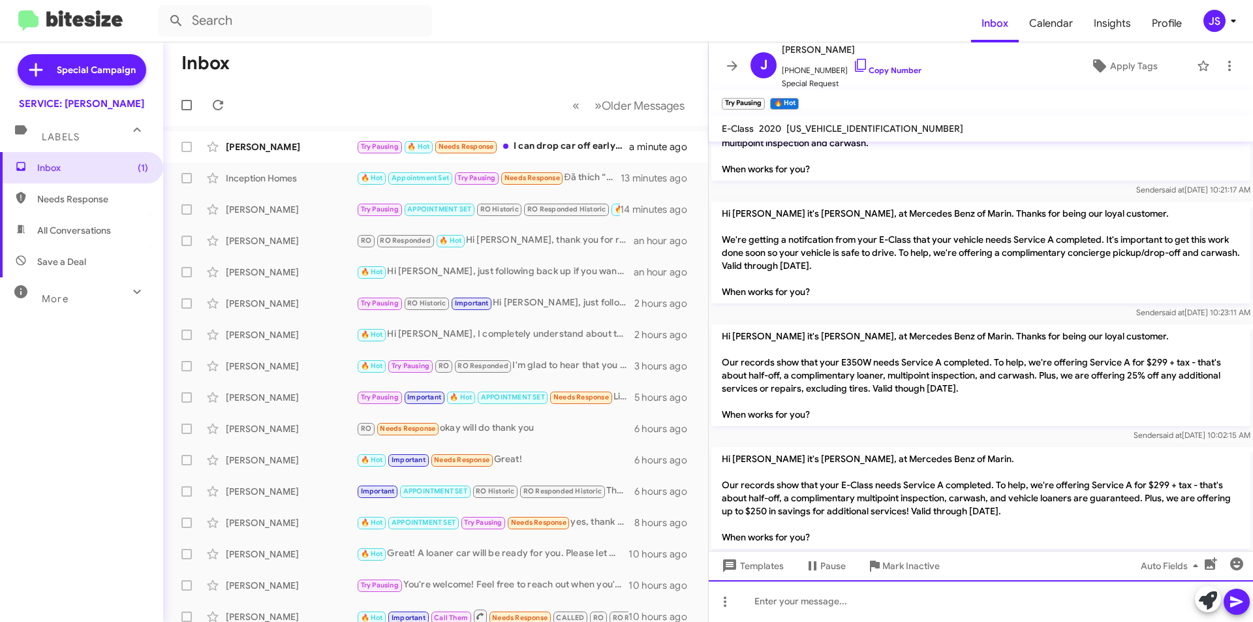
scroll to position [1370, 0]
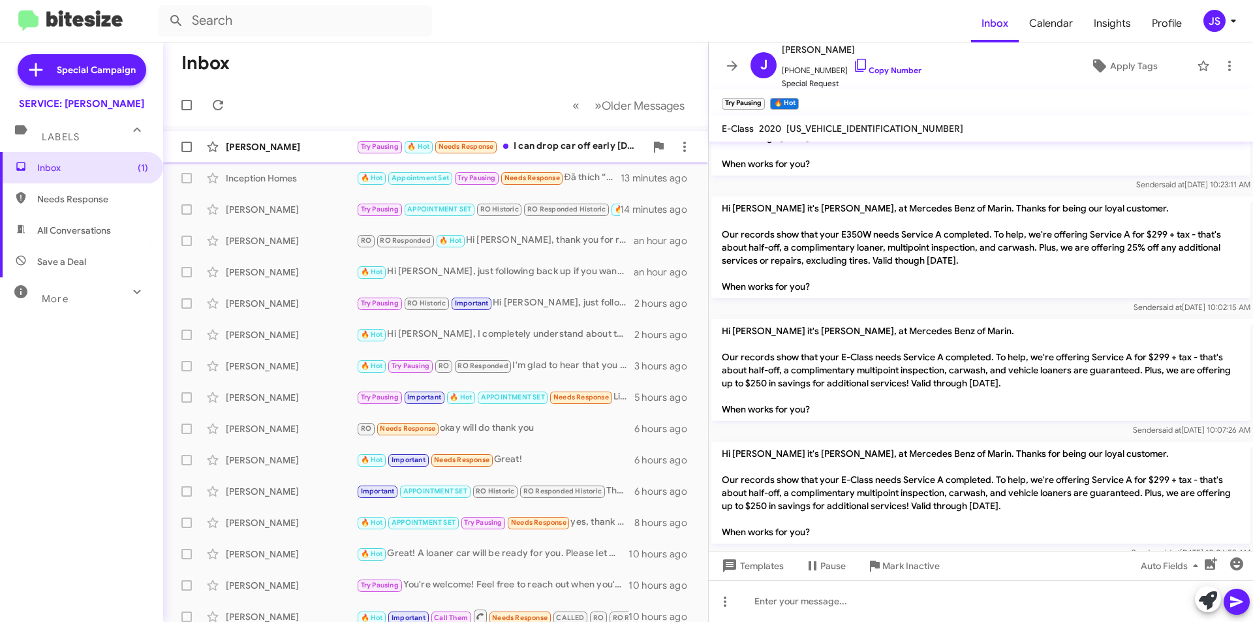
click at [308, 144] on div "[PERSON_NAME]" at bounding box center [291, 146] width 131 height 13
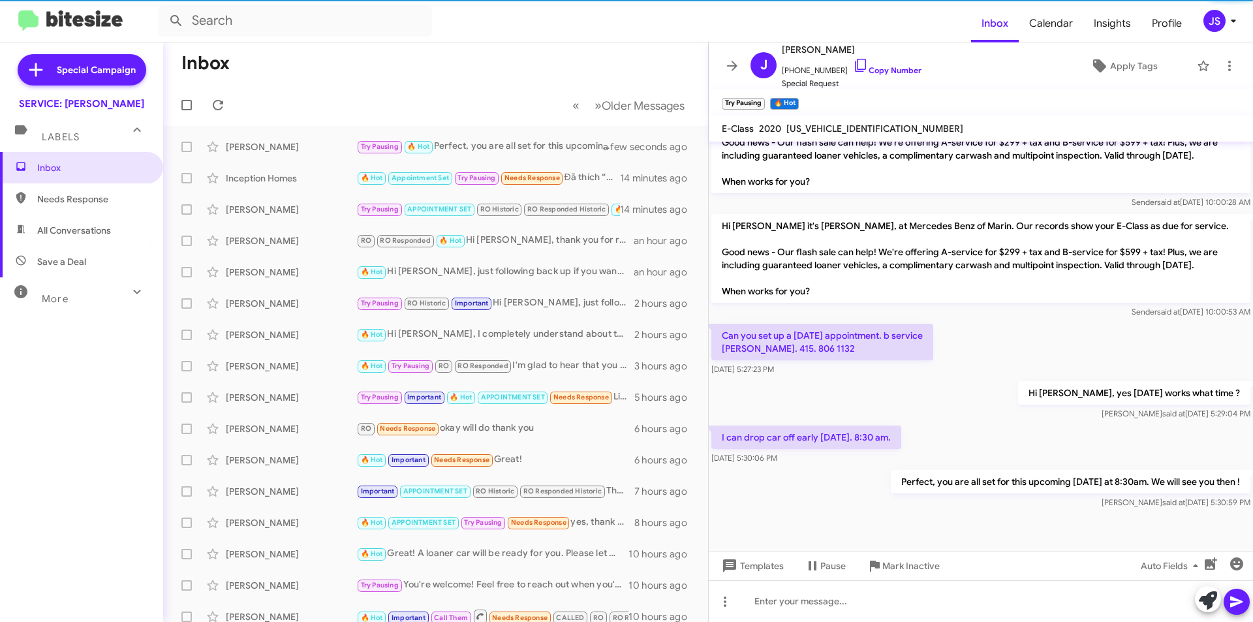
scroll to position [1588, 0]
